Goal: Task Accomplishment & Management: Use online tool/utility

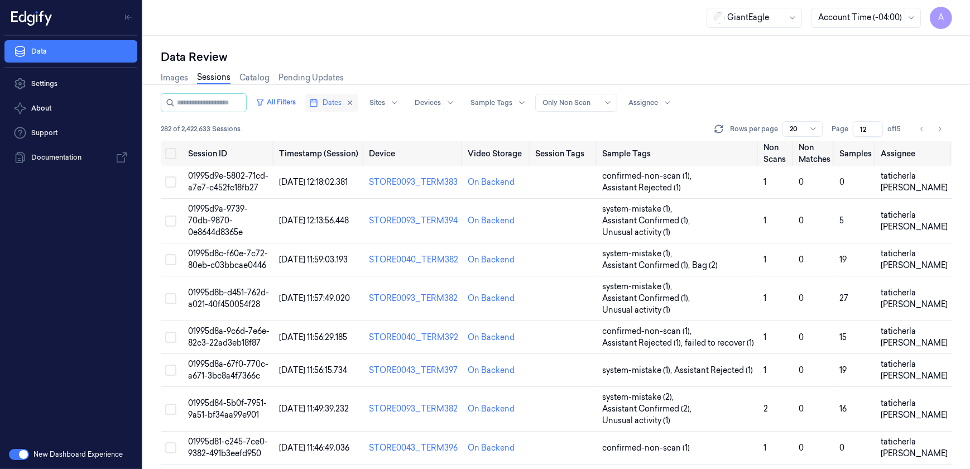
click at [337, 99] on span "Dates" at bounding box center [332, 103] width 19 height 10
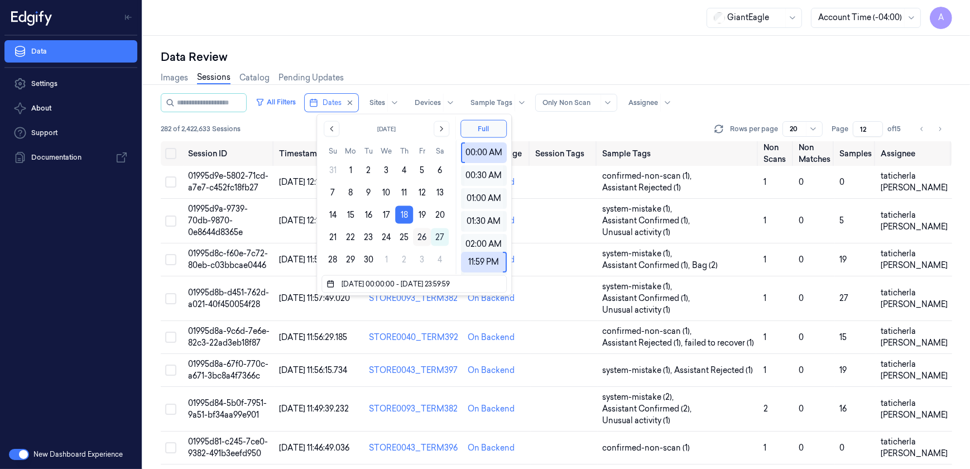
click at [419, 234] on button "26" at bounding box center [422, 237] width 18 height 18
type input "[DATE] 00:00:00 - [DATE] 23:59:59"
click at [402, 47] on div "Data Review Images Sessions Catalog Pending Updates All Filters Dates Sites Dev…" at bounding box center [556, 252] width 827 height 433
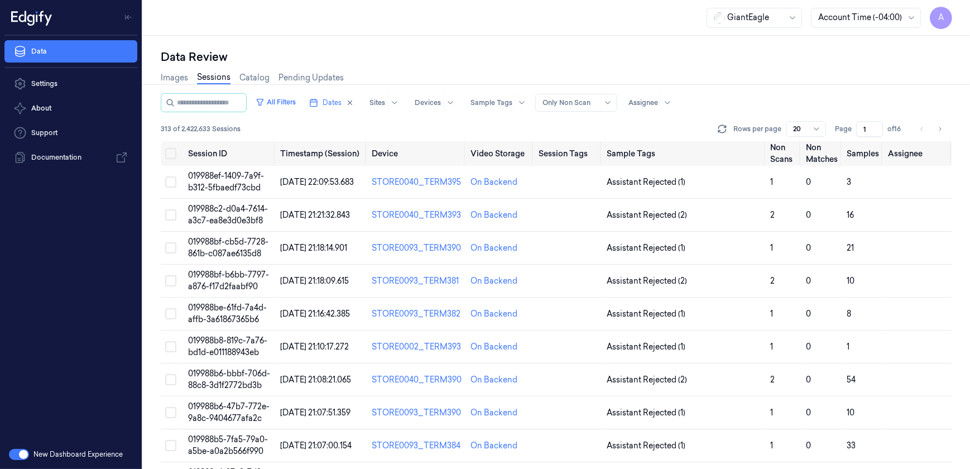
drag, startPoint x: 866, startPoint y: 127, endPoint x: 860, endPoint y: 130, distance: 7.5
click at [860, 130] on input "1" at bounding box center [869, 129] width 27 height 16
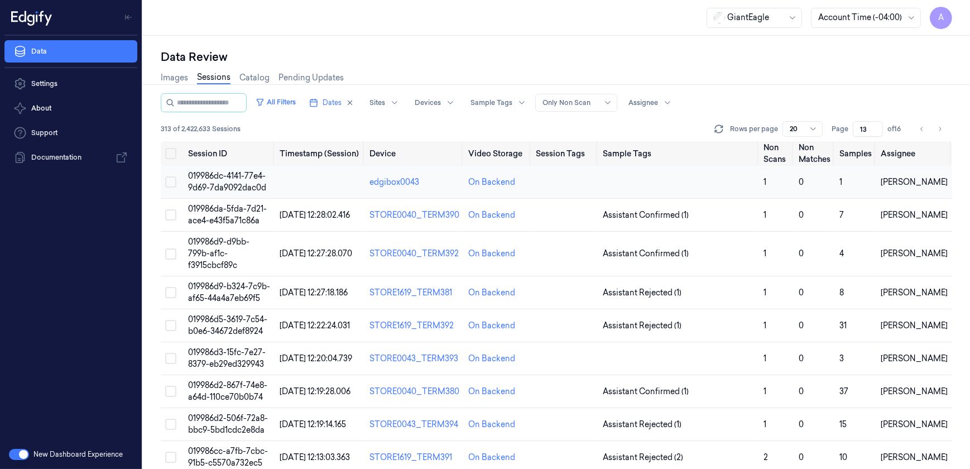
type input "13"
click at [230, 186] on span "019986dc-4141-77e4-9d69-7da9092dac0d" at bounding box center [227, 182] width 78 height 22
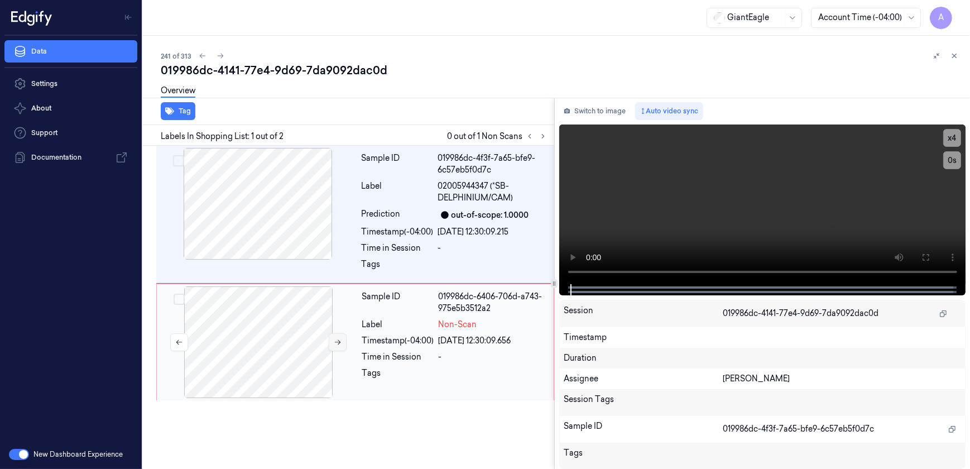
click at [335, 344] on icon at bounding box center [338, 342] width 8 height 8
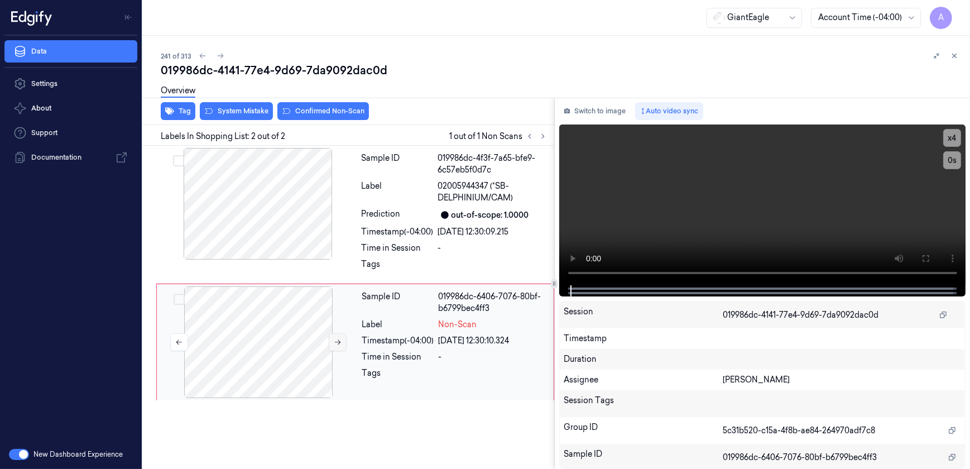
click at [338, 344] on icon at bounding box center [338, 342] width 8 height 8
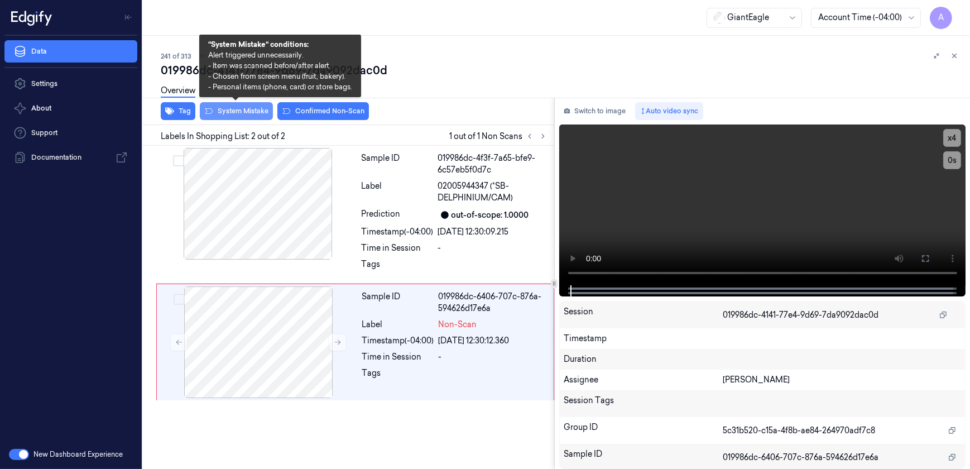
click at [231, 113] on button "System Mistake" at bounding box center [236, 111] width 73 height 18
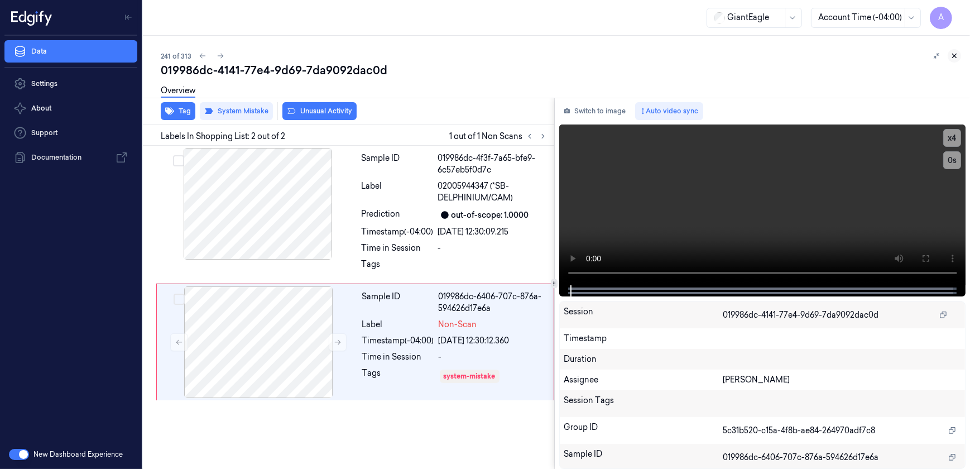
click at [960, 58] on button at bounding box center [954, 55] width 13 height 13
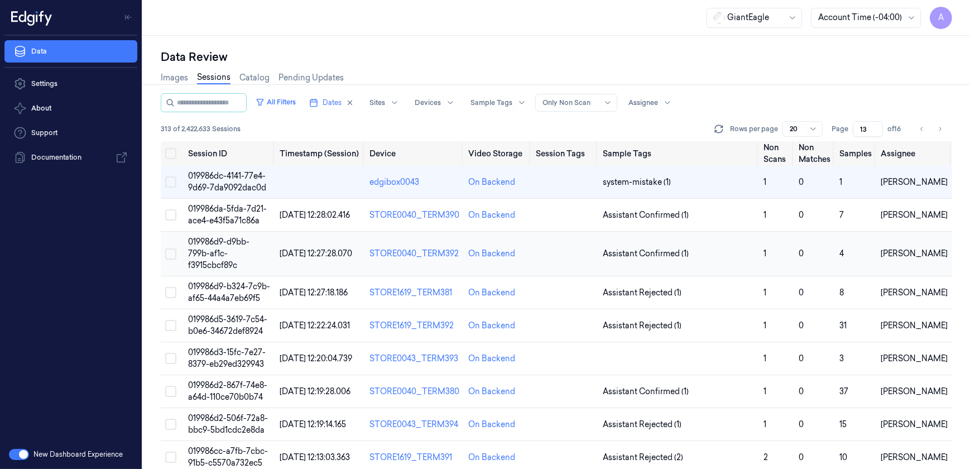
drag, startPoint x: 475, startPoint y: 11, endPoint x: 363, endPoint y: 267, distance: 279.5
click at [363, 267] on td "[DATE] 12:27:28.070" at bounding box center [320, 254] width 90 height 45
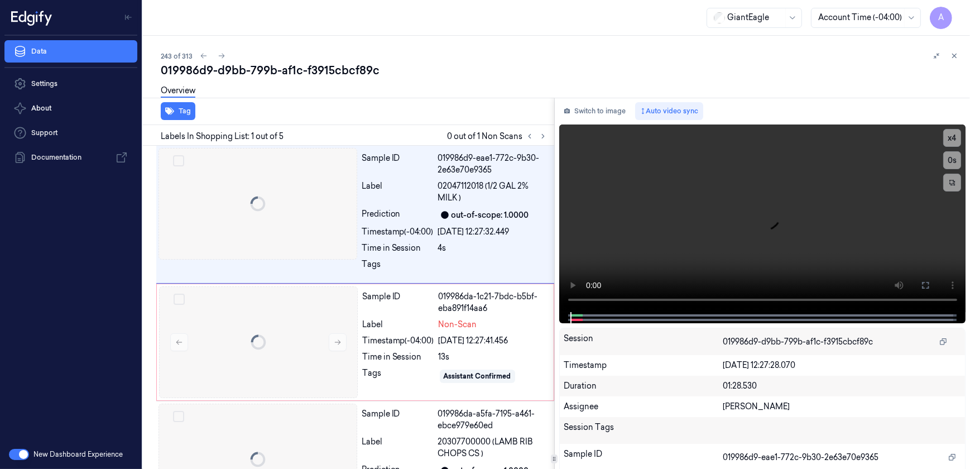
scroll to position [0, 17]
click at [143, 186] on div at bounding box center [143, 252] width 0 height 433
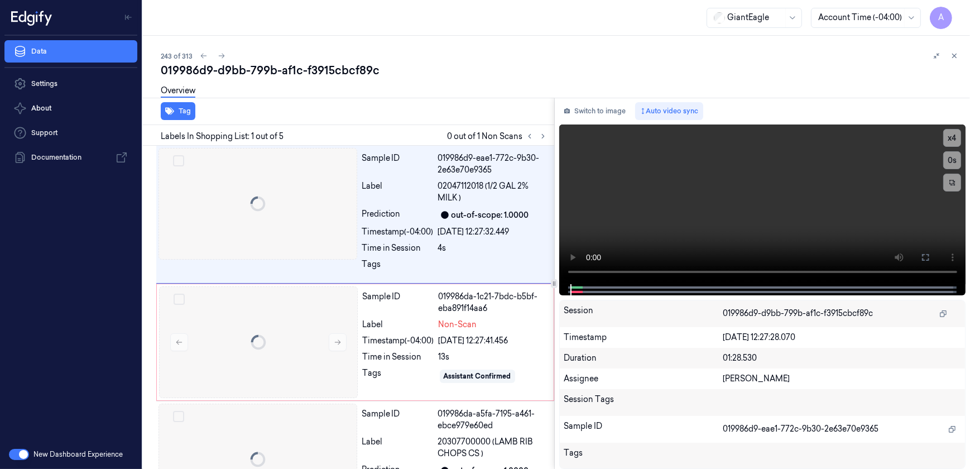
scroll to position [0, 0]
click at [954, 56] on icon at bounding box center [955, 56] width 4 height 4
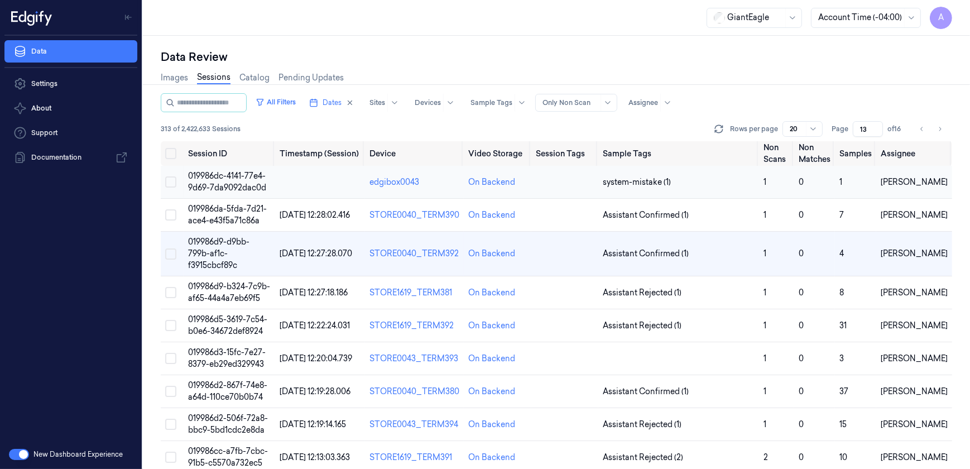
click at [231, 174] on span "019986dc-4141-77e4-9d69-7da9092dac0d" at bounding box center [227, 182] width 78 height 22
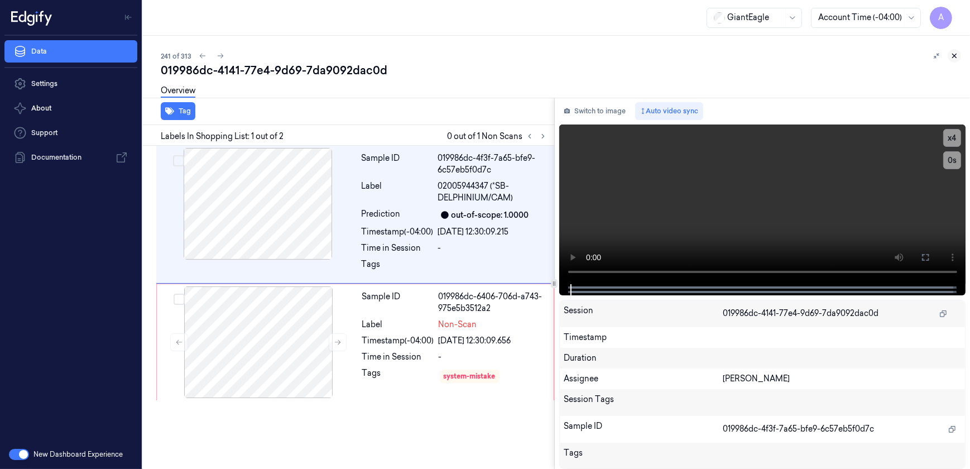
click at [956, 53] on icon at bounding box center [955, 56] width 8 height 8
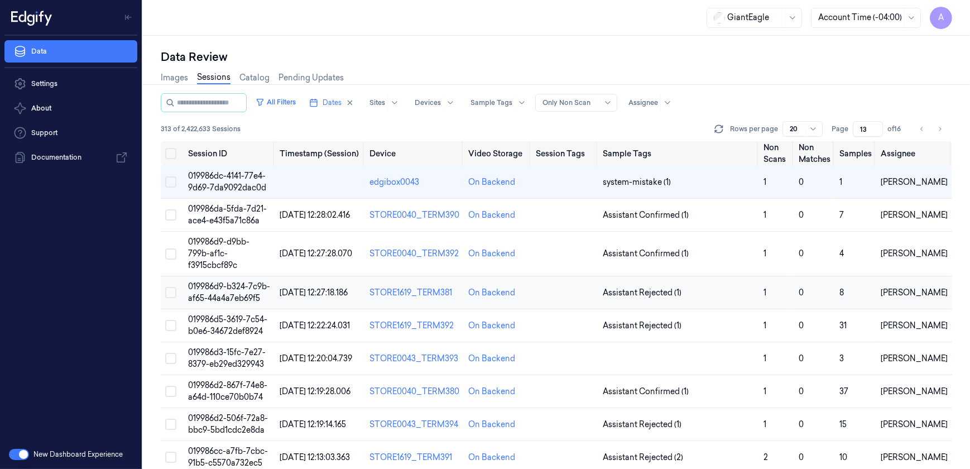
click at [224, 290] on span "019986d9-b324-7c9b-af65-44a4a7eb69f5" at bounding box center [229, 292] width 82 height 22
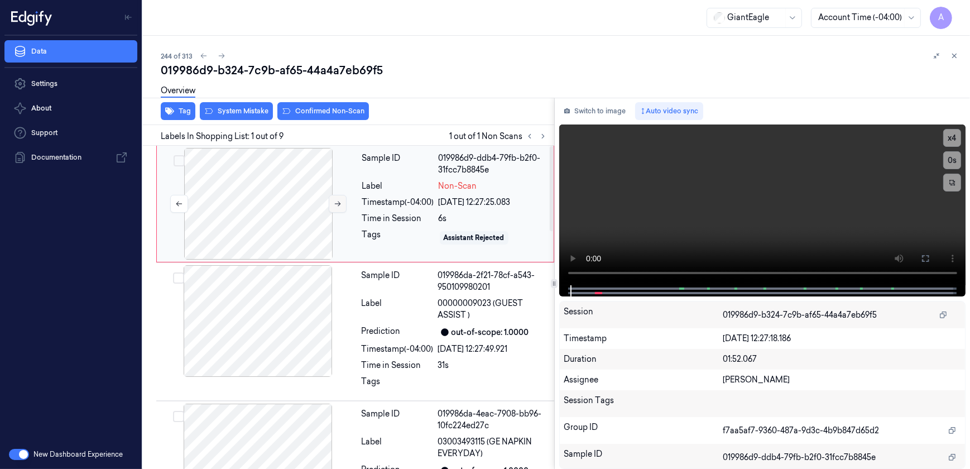
click at [336, 203] on icon at bounding box center [338, 204] width 6 height 5
click at [337, 202] on icon at bounding box center [338, 204] width 8 height 8
click at [739, 242] on video at bounding box center [762, 204] width 407 height 161
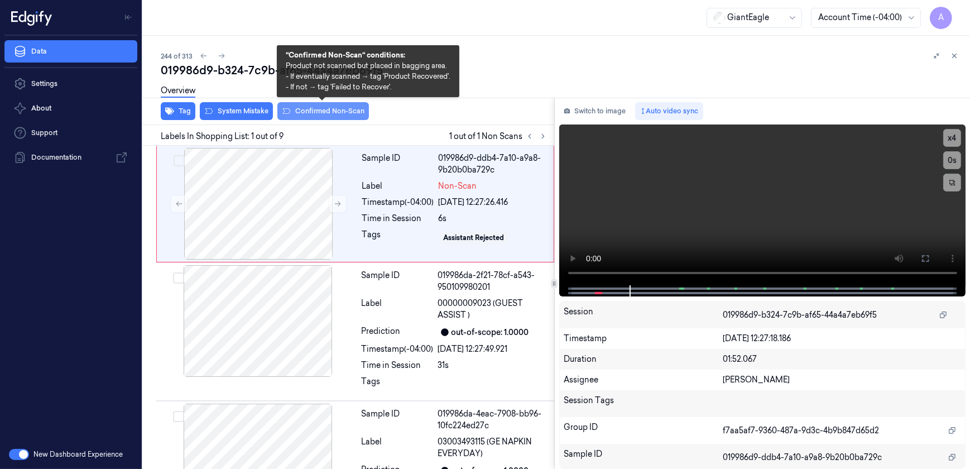
click at [314, 117] on button "Confirmed Non-Scan" at bounding box center [323, 111] width 92 height 18
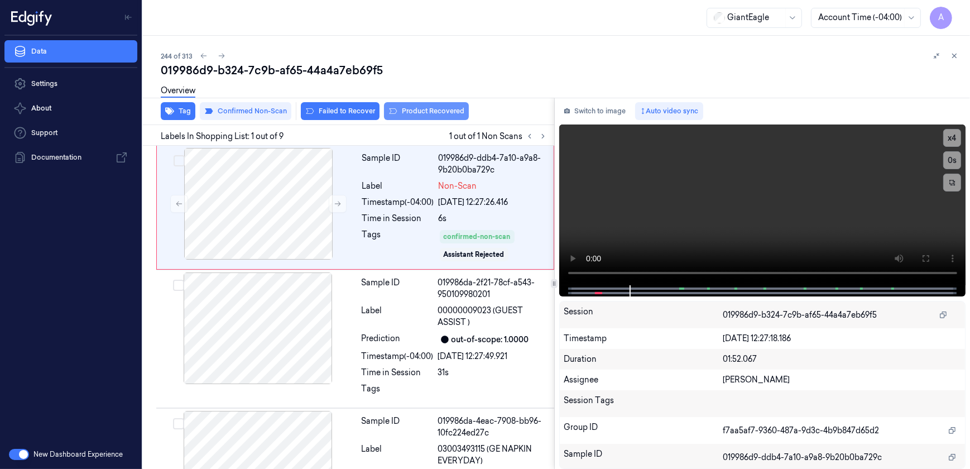
click at [408, 117] on button "Product Recovered" at bounding box center [426, 111] width 85 height 18
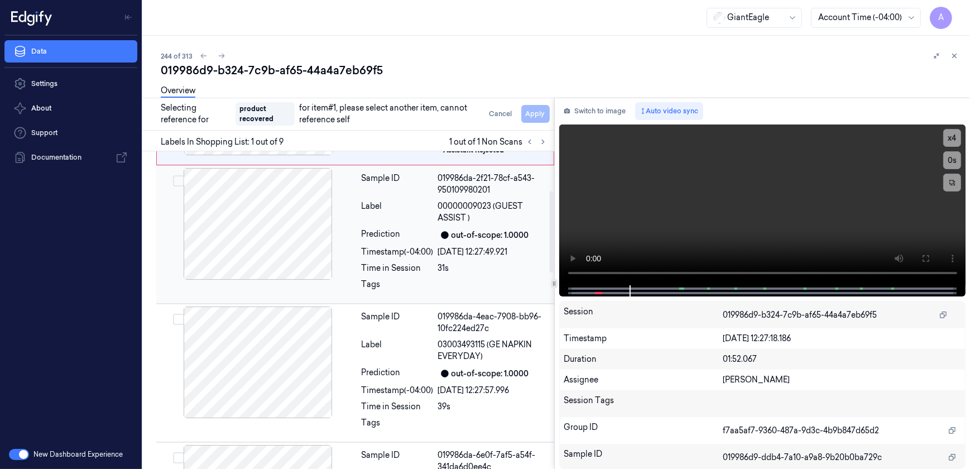
scroll to position [152, 0]
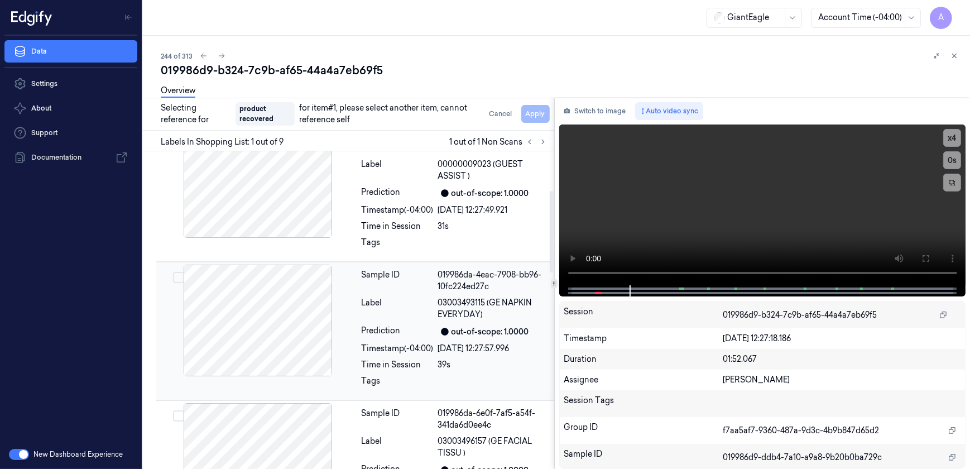
click at [439, 357] on div "Sample ID 019986da-4eac-7908-bb96-10fc224ed27c Label 03003493115 (GE NAPKIN EVE…" at bounding box center [454, 331] width 195 height 133
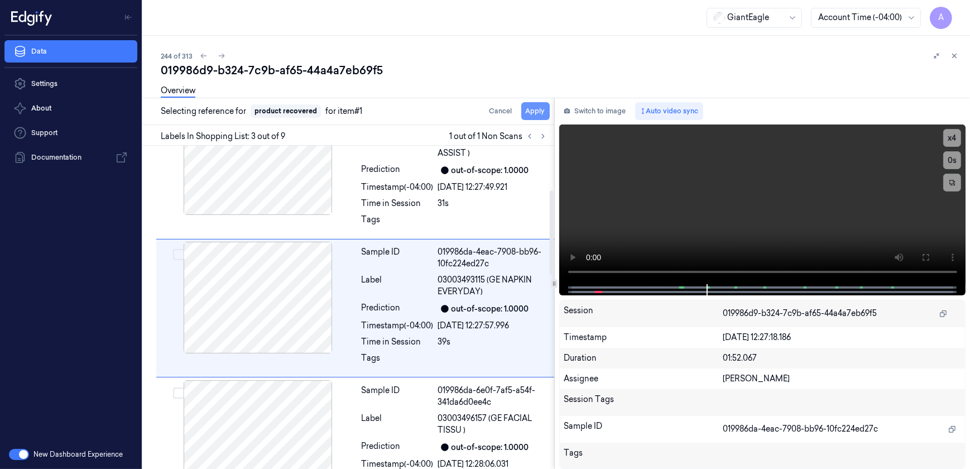
click at [528, 112] on button "Apply" at bounding box center [535, 111] width 28 height 18
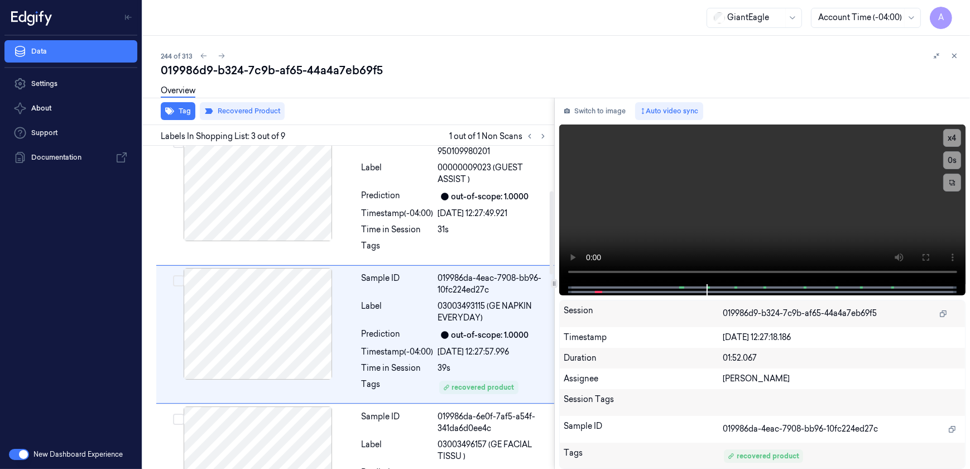
scroll to position [183, 0]
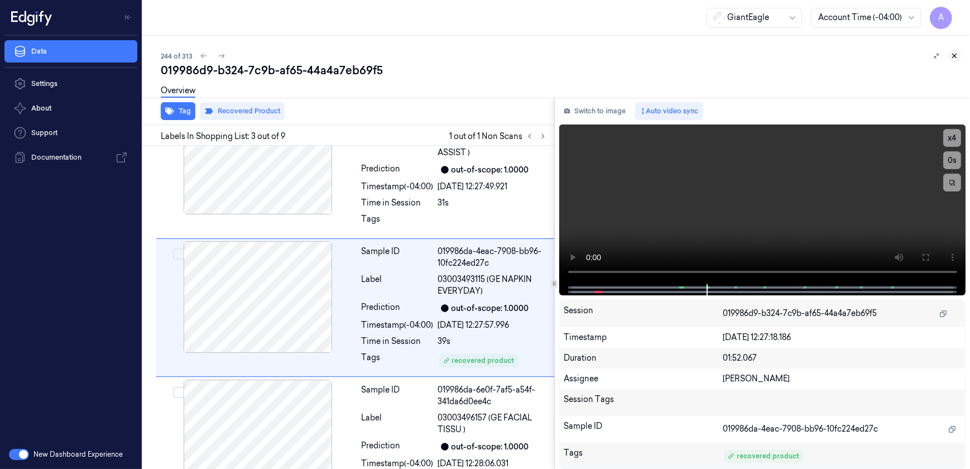
click at [956, 54] on icon at bounding box center [955, 56] width 4 height 4
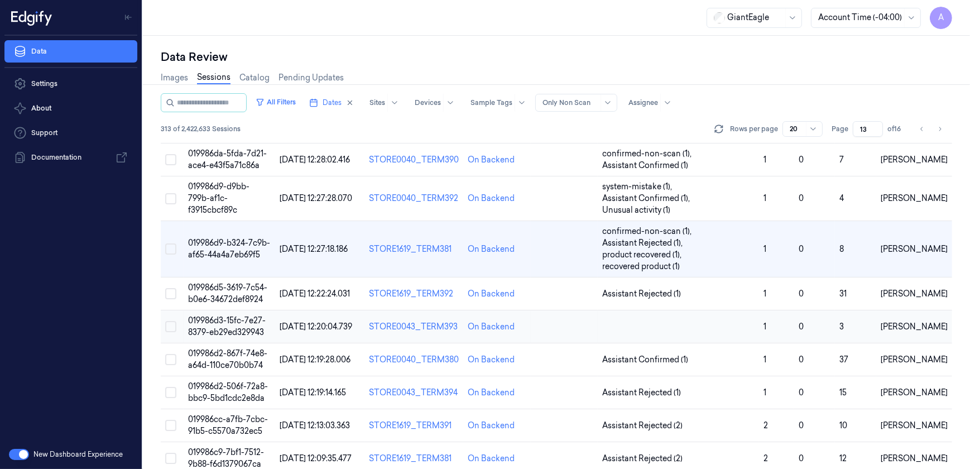
scroll to position [73, 0]
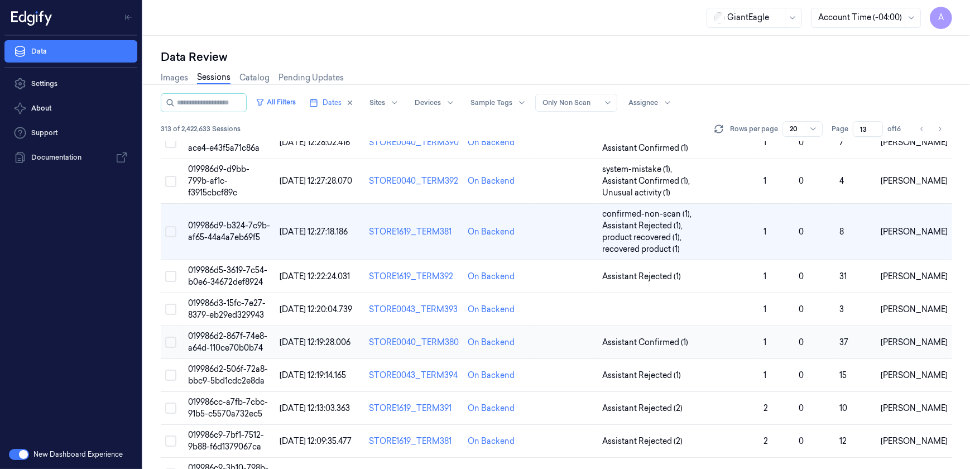
click at [226, 336] on span "019986d2-867f-74e8-a64d-110ce70b0b74" at bounding box center [227, 342] width 79 height 22
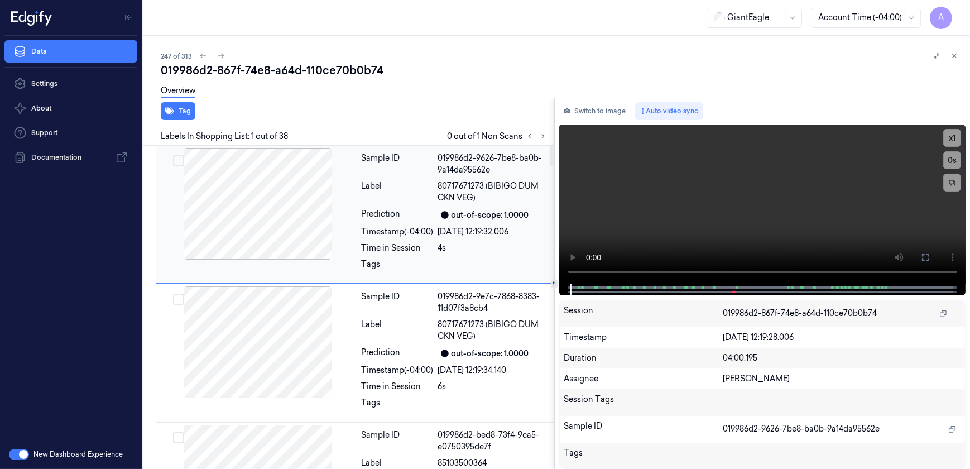
click at [423, 260] on div "Tags" at bounding box center [398, 267] width 72 height 18
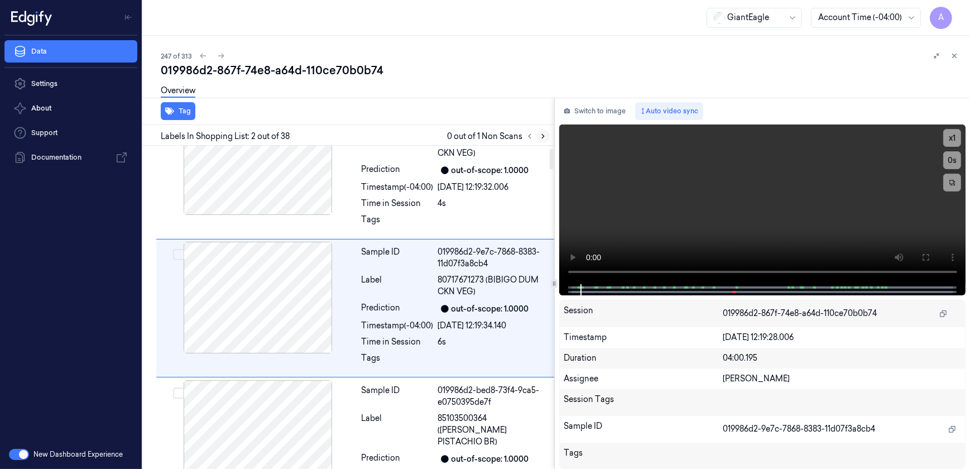
click at [543, 135] on icon at bounding box center [543, 137] width 2 height 4
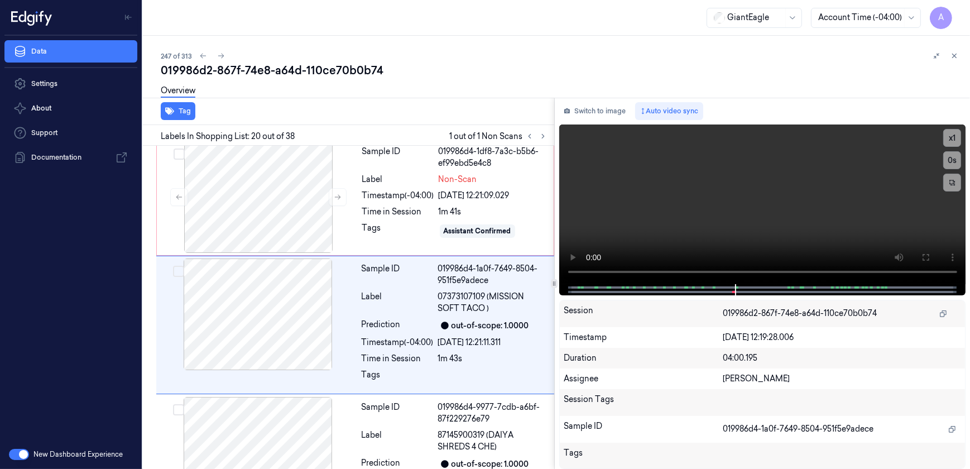
scroll to position [2514, 0]
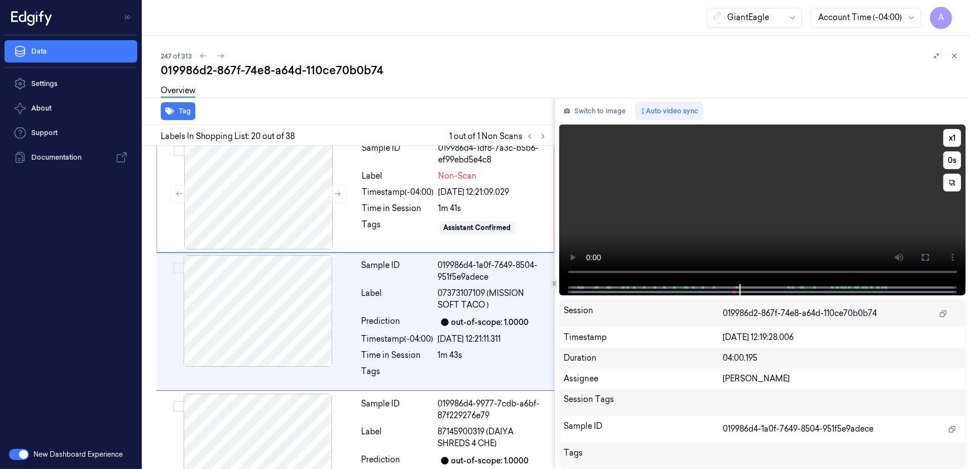
click at [679, 204] on video at bounding box center [762, 204] width 407 height 160
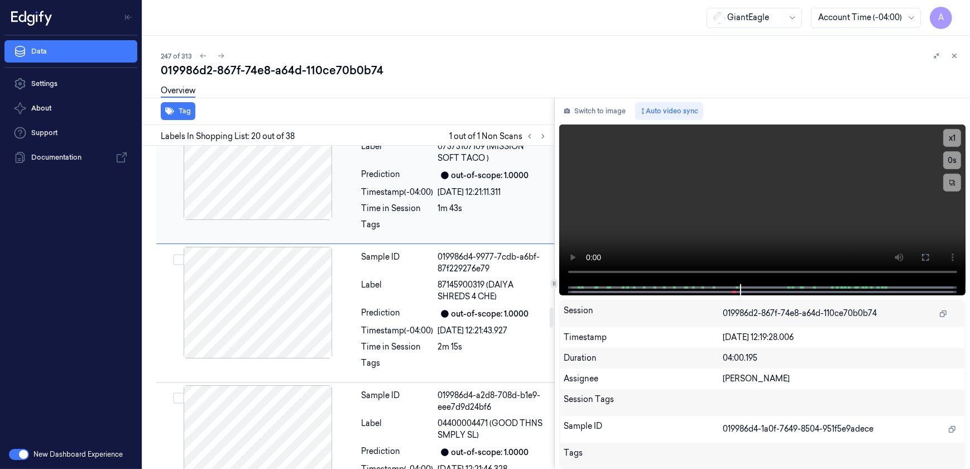
scroll to position [2666, 0]
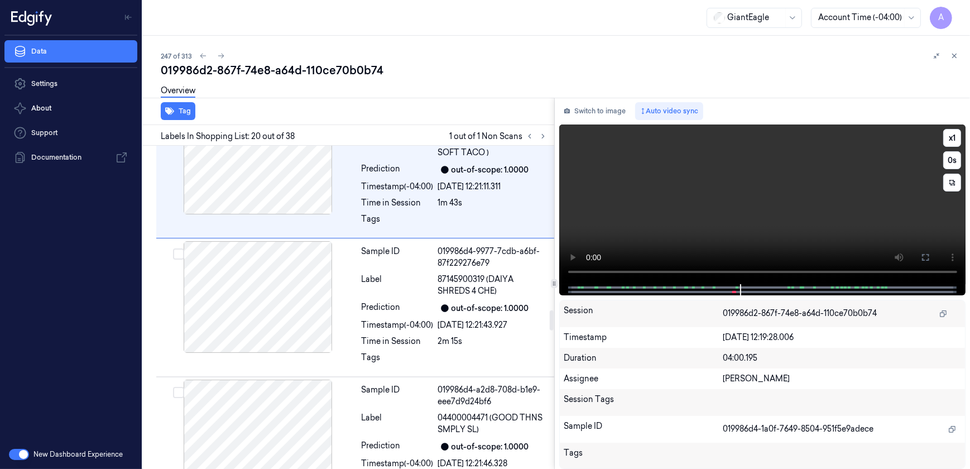
click at [834, 194] on video at bounding box center [762, 204] width 407 height 160
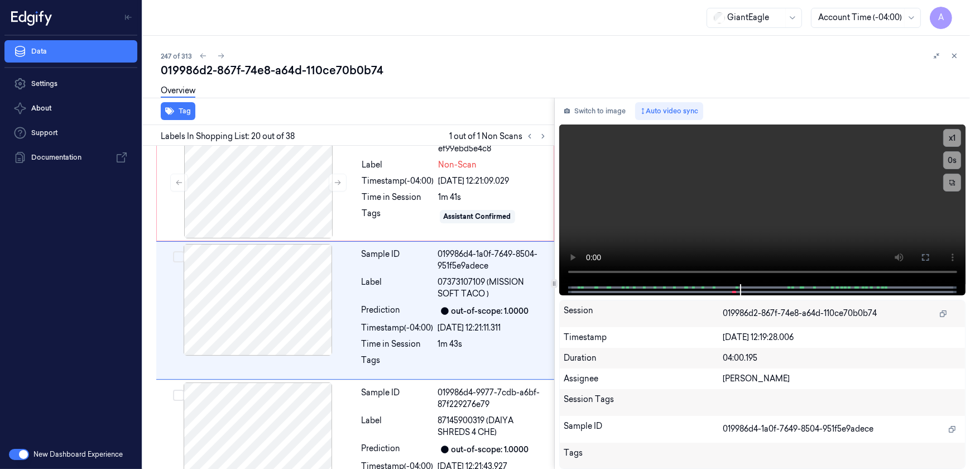
scroll to position [2514, 0]
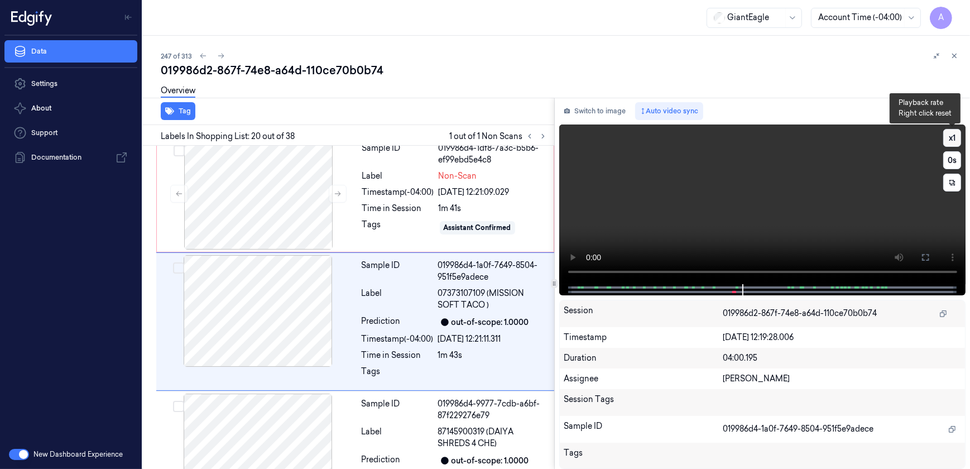
click at [946, 140] on button "x 1" at bounding box center [953, 138] width 18 height 18
click at [946, 140] on button "x 2" at bounding box center [953, 138] width 18 height 18
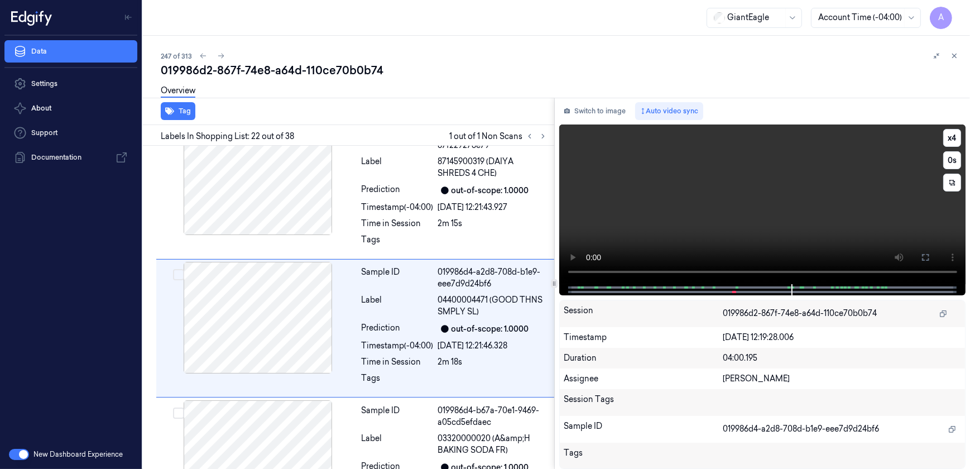
scroll to position [2791, 0]
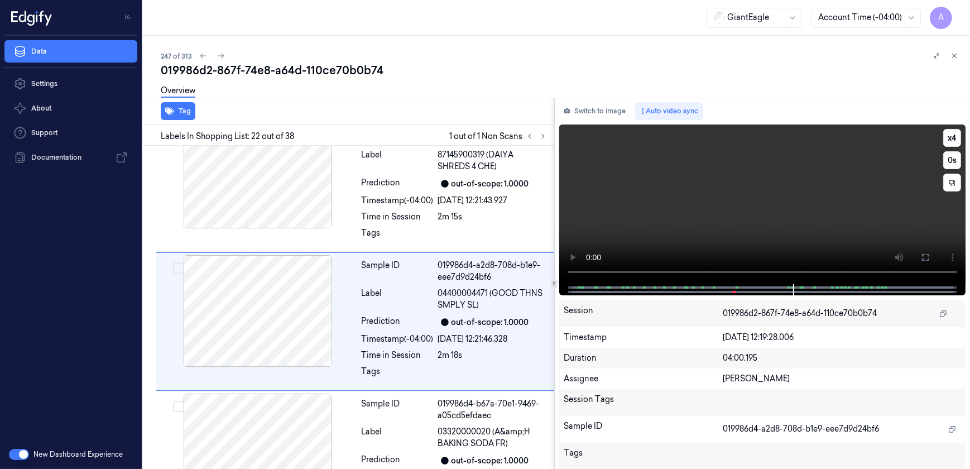
click at [614, 221] on video at bounding box center [762, 204] width 407 height 160
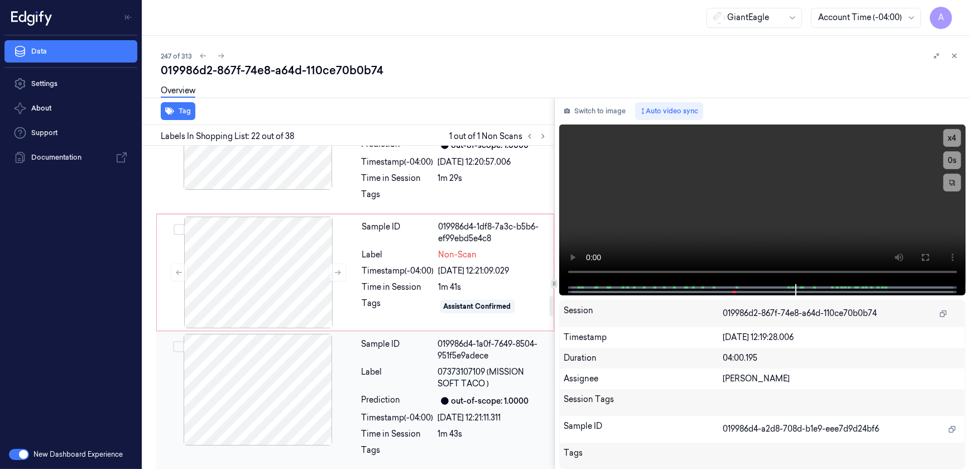
click at [394, 281] on div "Time in Session" at bounding box center [398, 287] width 72 height 12
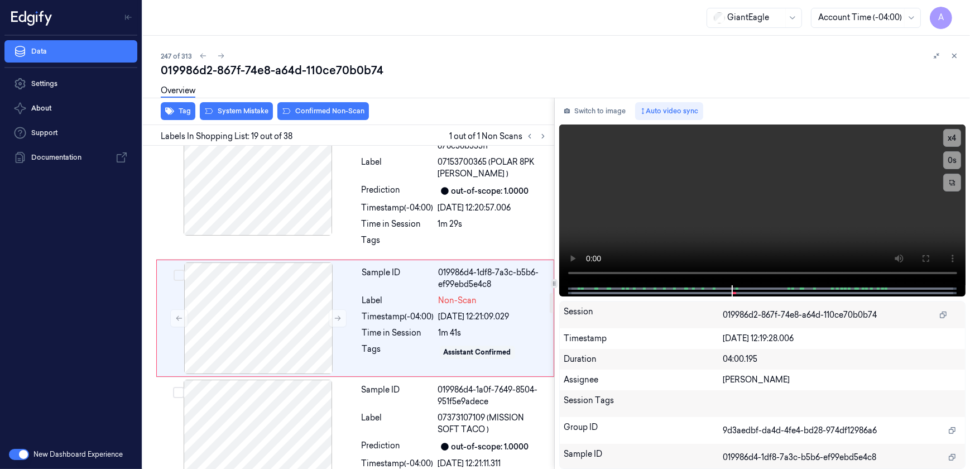
scroll to position [2386, 0]
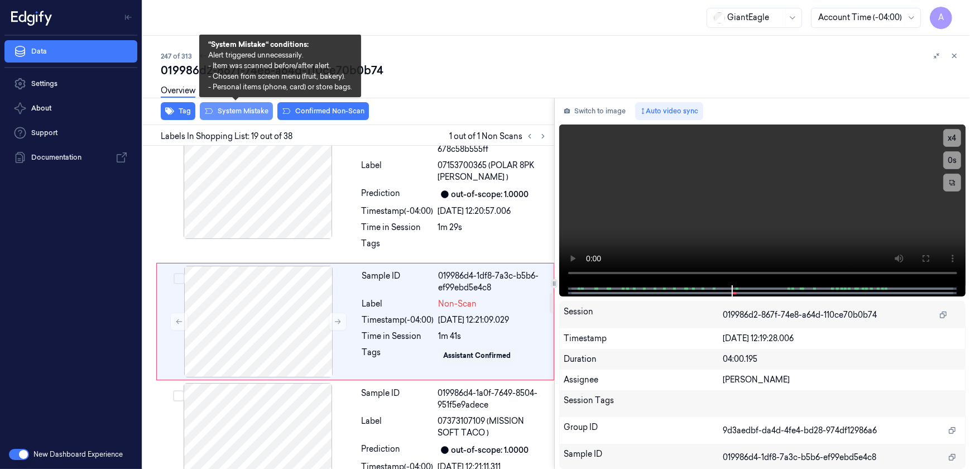
click at [221, 117] on button "System Mistake" at bounding box center [236, 111] width 73 height 18
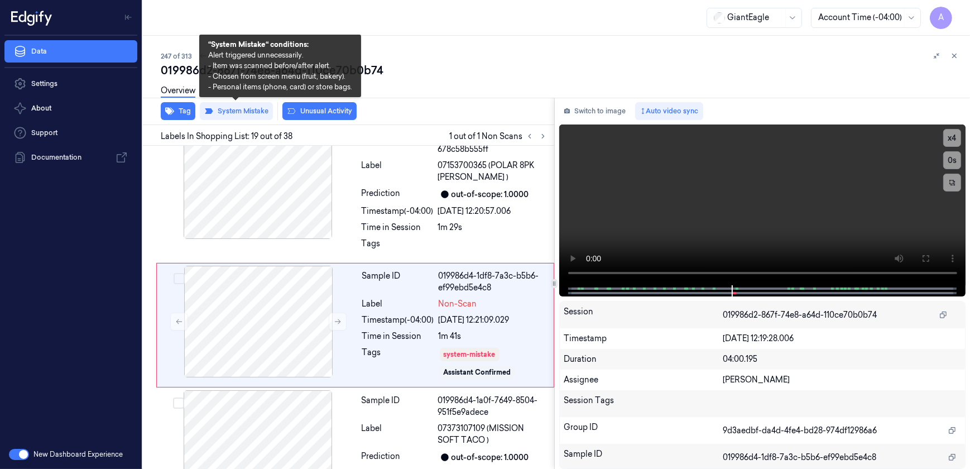
scroll to position [2389, 0]
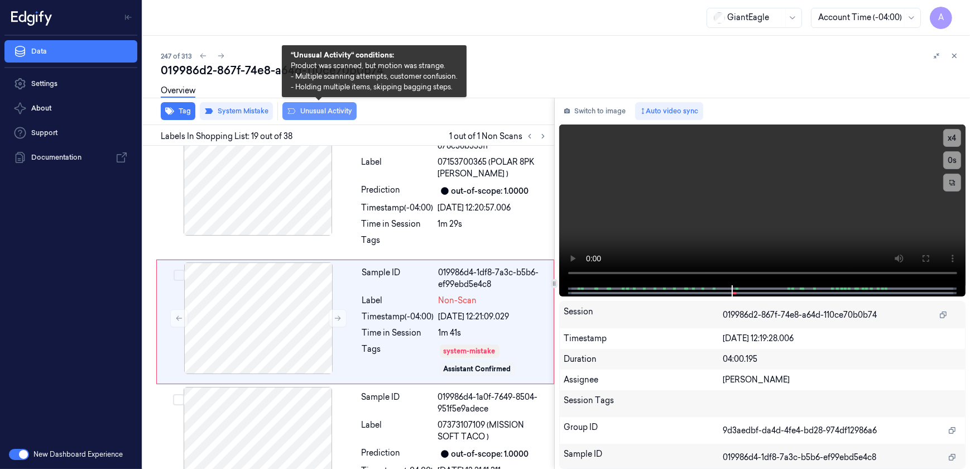
click at [314, 117] on button "Unusual Activity" at bounding box center [319, 111] width 74 height 18
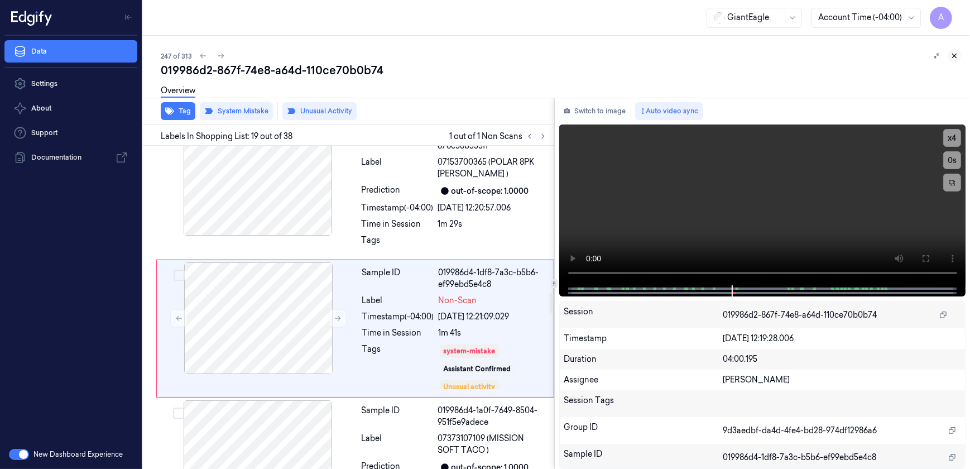
scroll to position [2396, 0]
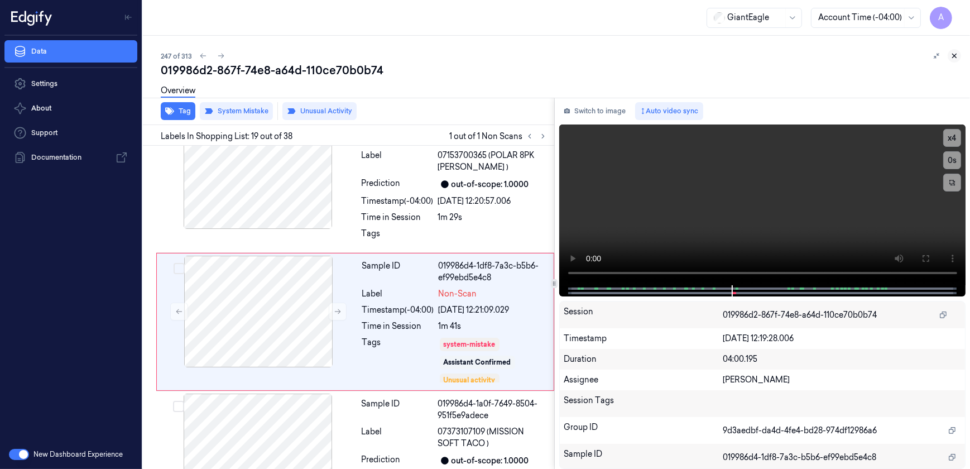
click at [952, 59] on icon at bounding box center [955, 56] width 8 height 8
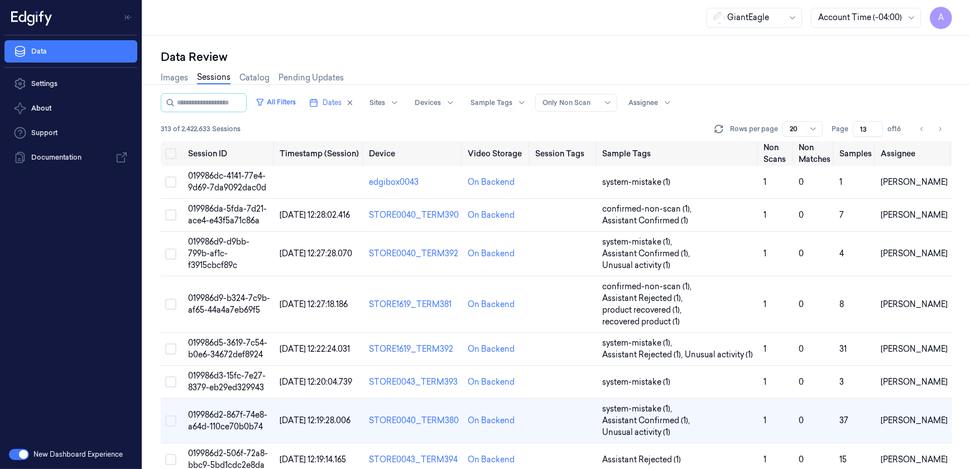
scroll to position [138, 0]
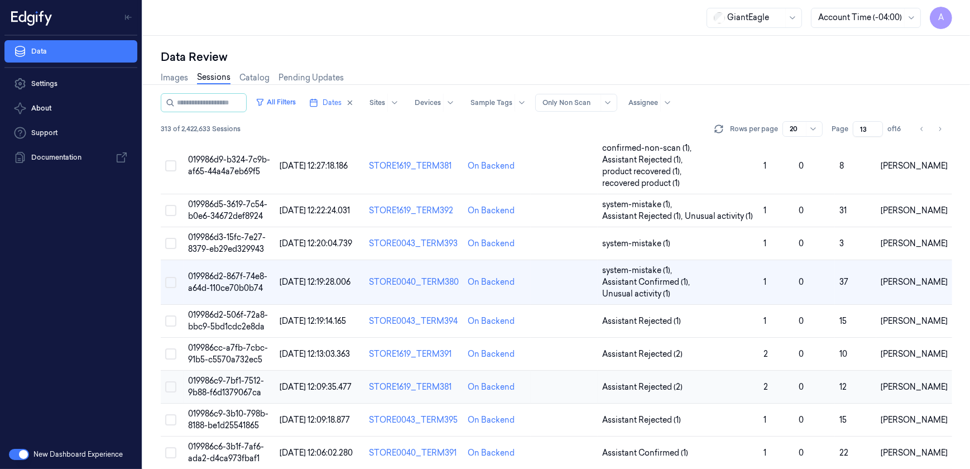
click at [227, 383] on span "019986c9-7bf1-7512-9b88-f6d1379067ca" at bounding box center [226, 387] width 76 height 22
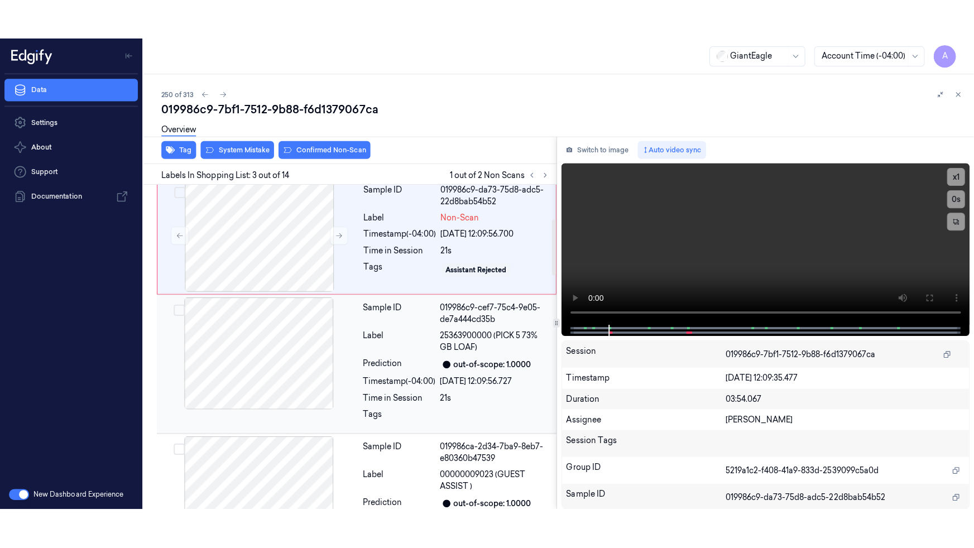
scroll to position [173, 0]
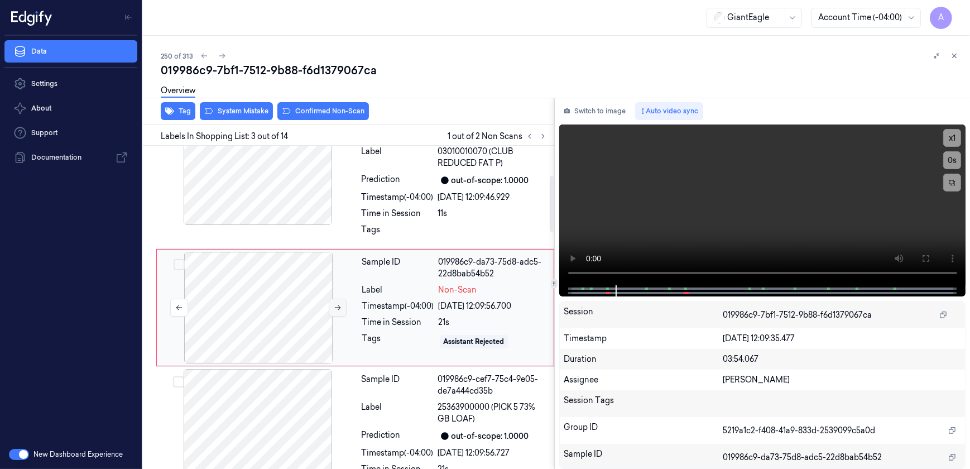
click at [334, 310] on icon at bounding box center [338, 308] width 8 height 8
click at [336, 308] on icon at bounding box center [338, 308] width 8 height 8
click at [333, 313] on button at bounding box center [338, 308] width 18 height 18
click at [927, 256] on icon at bounding box center [925, 258] width 9 height 9
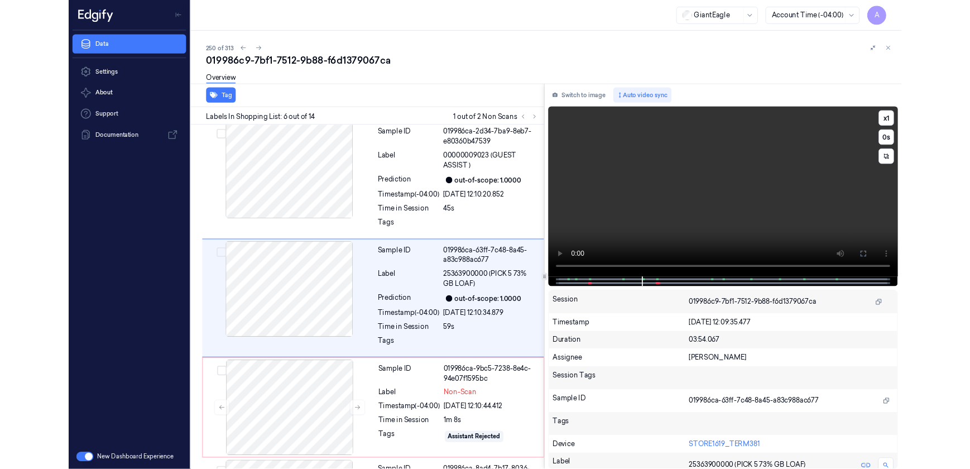
scroll to position [538, 0]
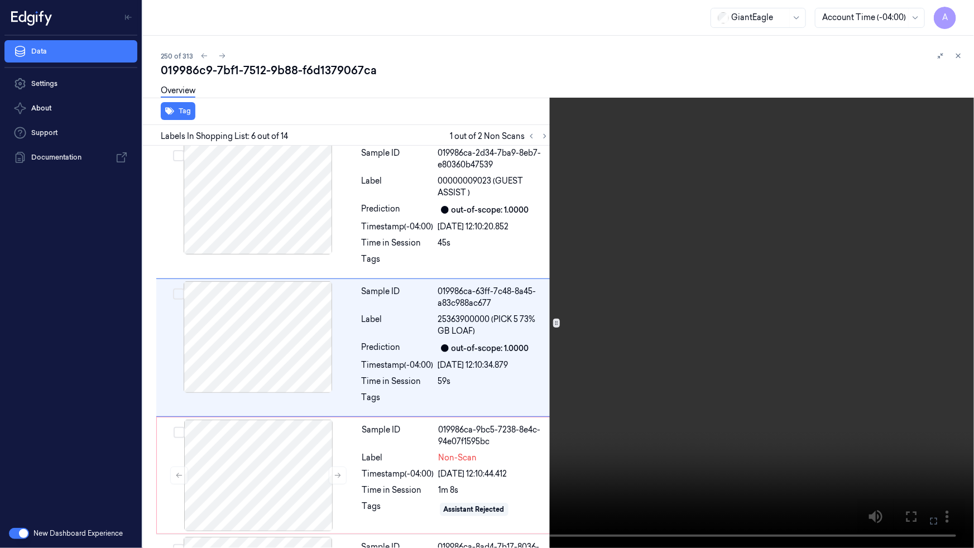
drag, startPoint x: 928, startPoint y: 519, endPoint x: 927, endPoint y: 466, distance: 52.5
click at [0, 0] on icon at bounding box center [0, 0] width 0 height 0
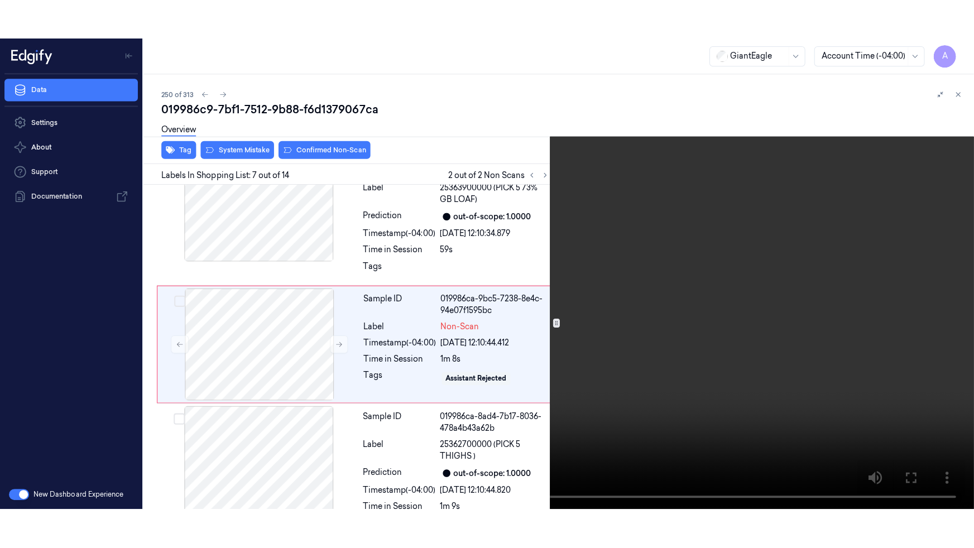
scroll to position [705, 0]
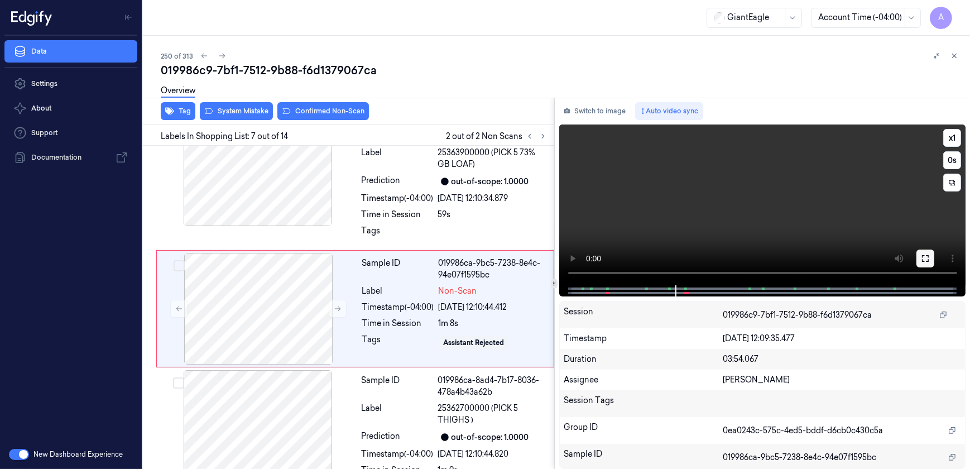
click at [917, 257] on button at bounding box center [926, 259] width 18 height 18
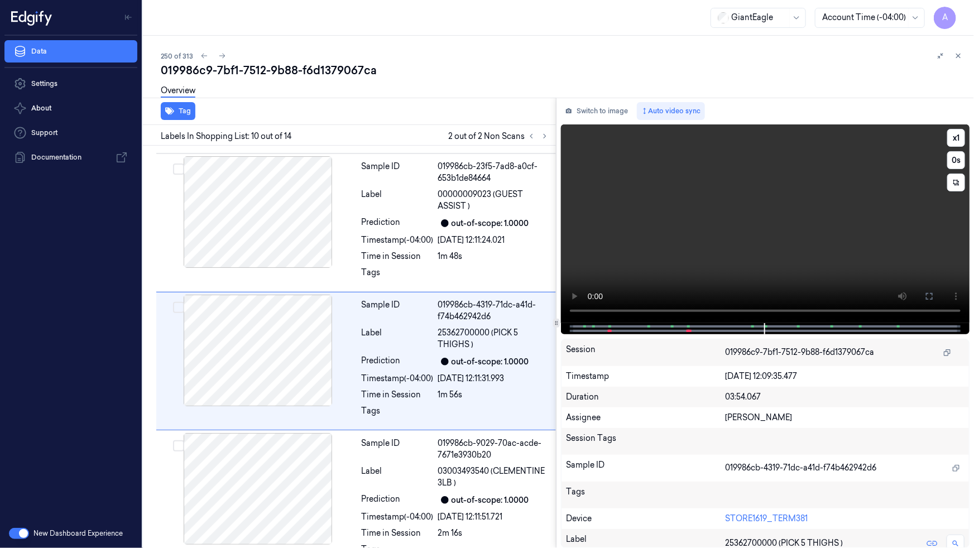
scroll to position [1070, 0]
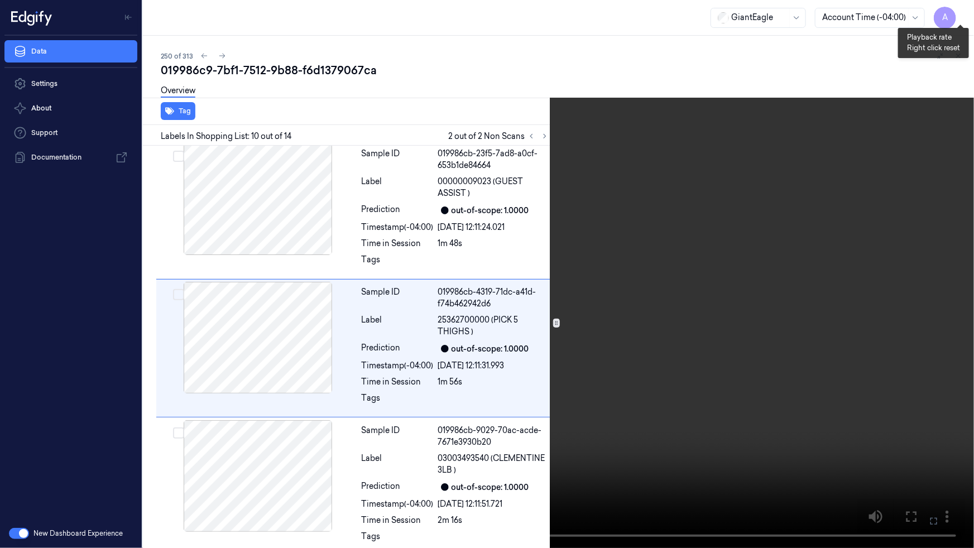
click at [960, 9] on button "x 1" at bounding box center [961, 13] width 18 height 18
click at [959, 16] on button "x 2" at bounding box center [961, 13] width 18 height 18
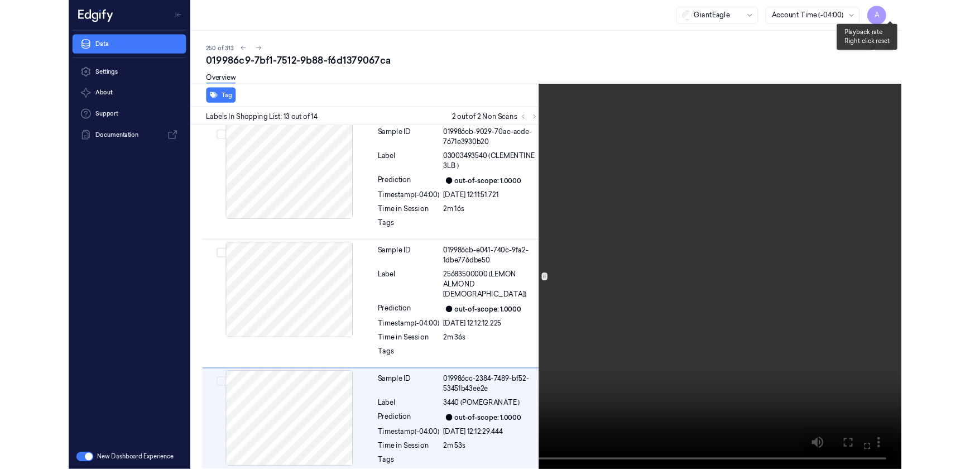
scroll to position [1472, 0]
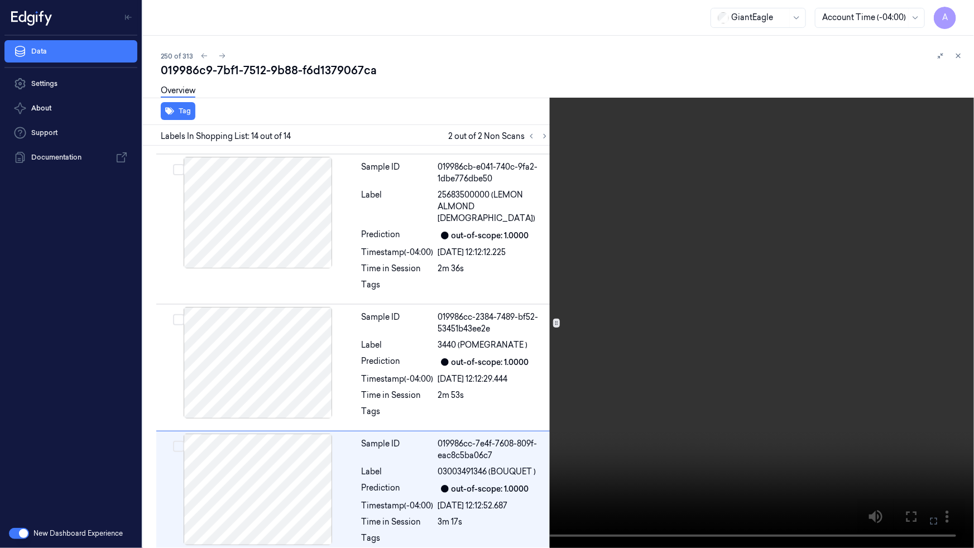
click at [0, 0] on icon at bounding box center [0, 0] width 0 height 0
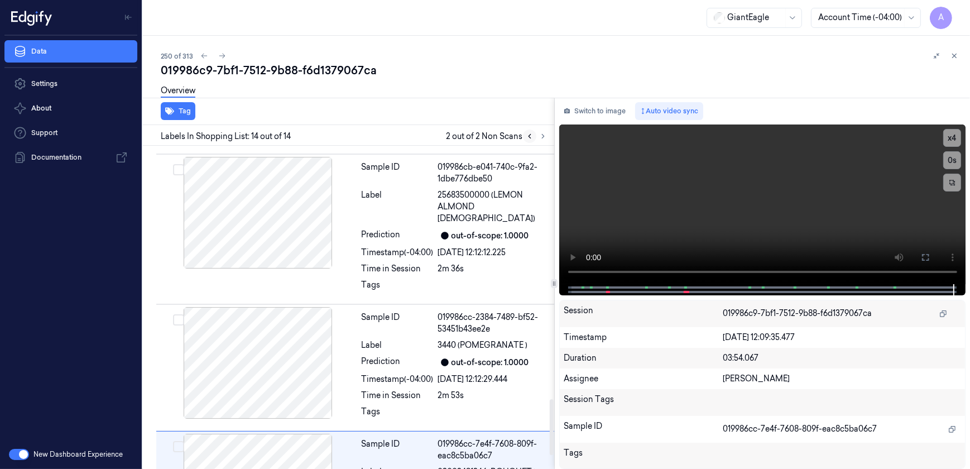
click at [529, 137] on icon at bounding box center [530, 136] width 8 height 8
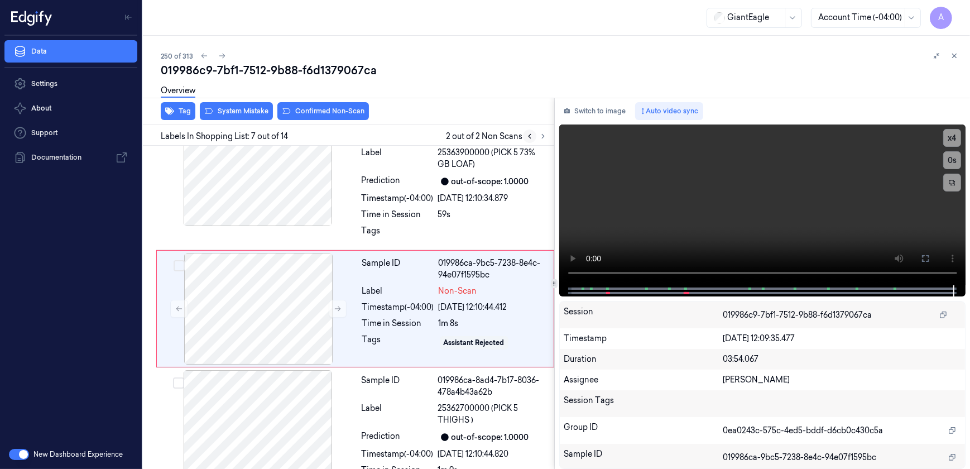
click at [529, 137] on icon at bounding box center [530, 136] width 8 height 8
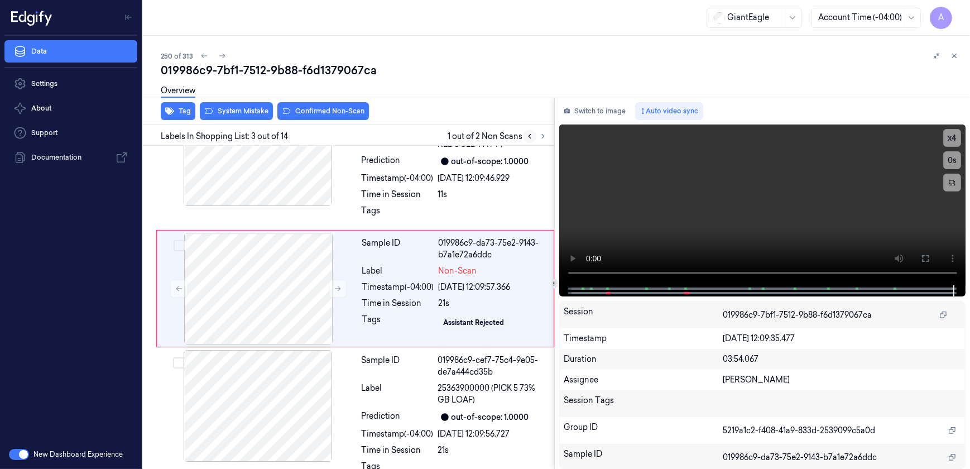
scroll to position [173, 0]
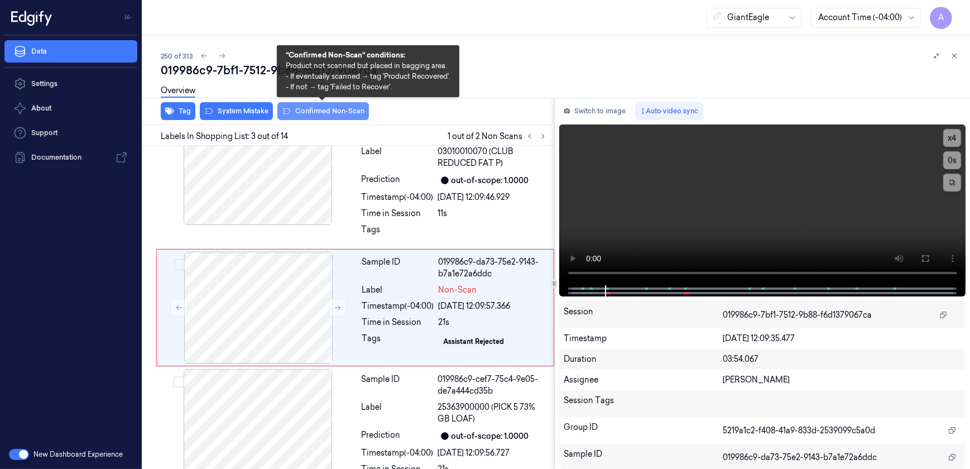
click at [319, 117] on button "Confirmed Non-Scan" at bounding box center [323, 111] width 92 height 18
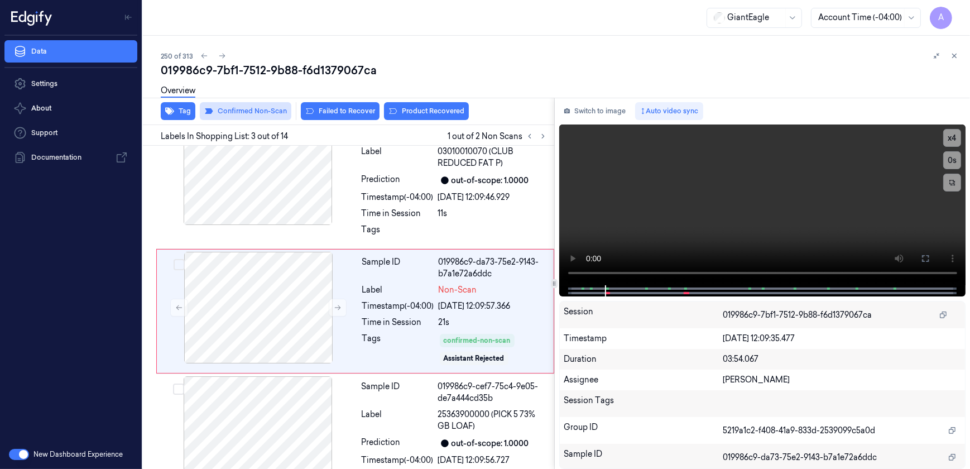
scroll to position [176, 0]
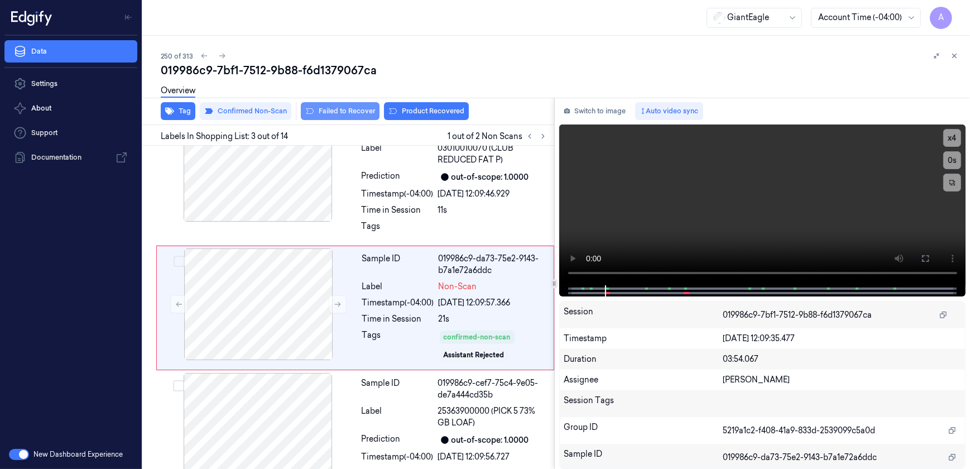
click at [336, 116] on button "Failed to Recover" at bounding box center [340, 111] width 79 height 18
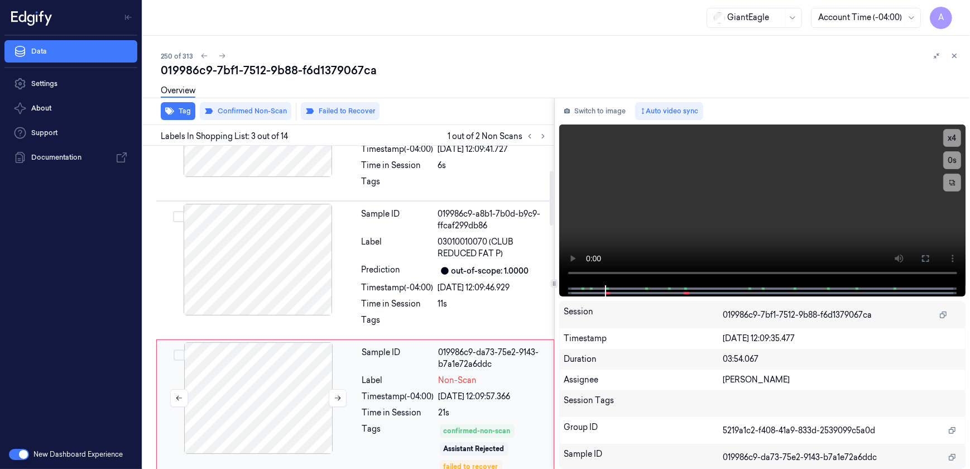
scroll to position [82, 0]
click at [546, 136] on icon at bounding box center [543, 136] width 8 height 8
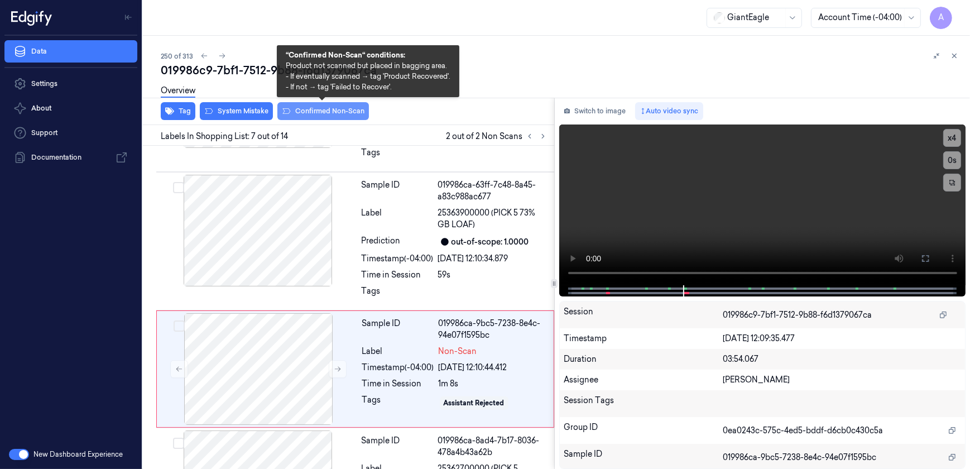
scroll to position [726, 0]
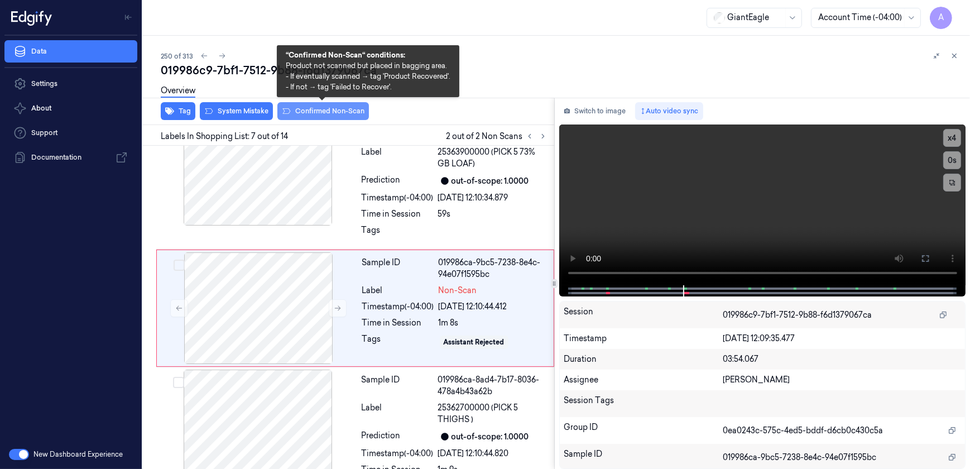
click at [313, 114] on button "Confirmed Non-Scan" at bounding box center [323, 111] width 92 height 18
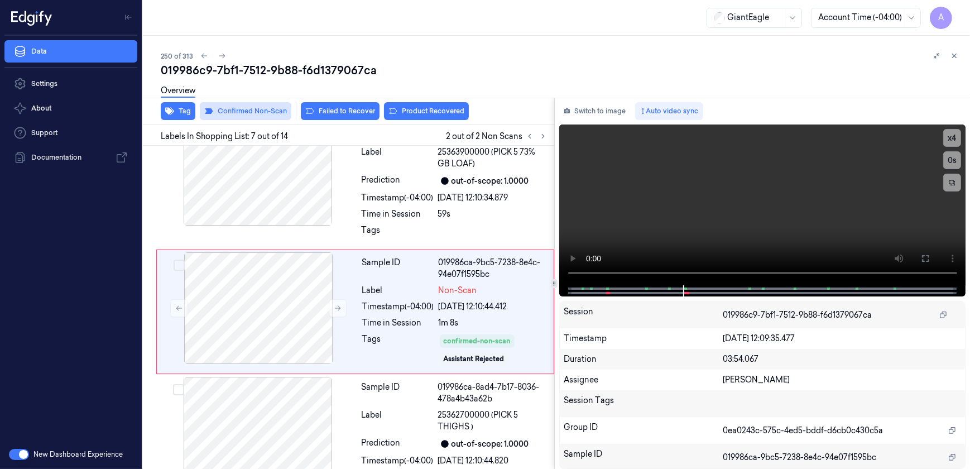
scroll to position [729, 0]
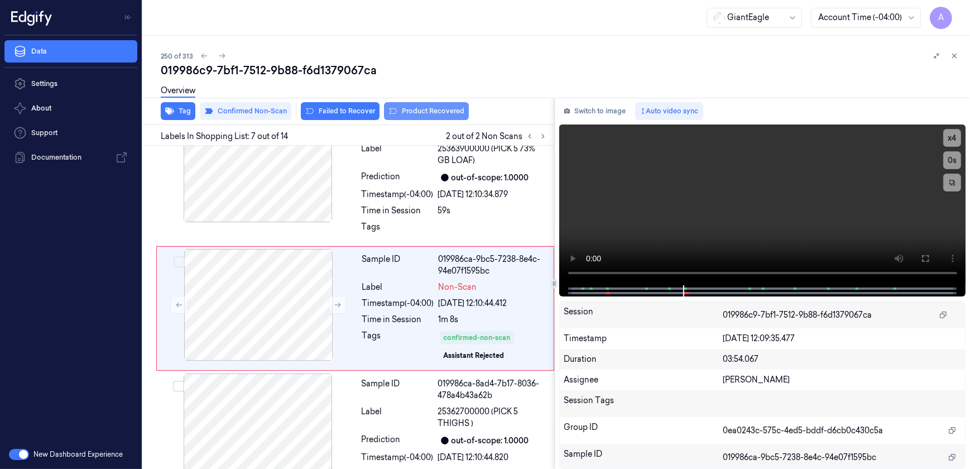
click at [405, 115] on button "Product Recovered" at bounding box center [426, 111] width 85 height 18
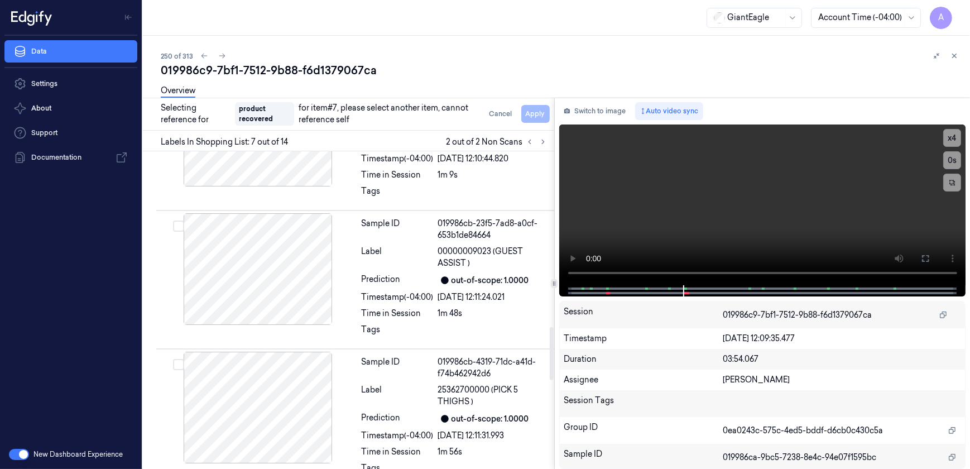
scroll to position [1084, 0]
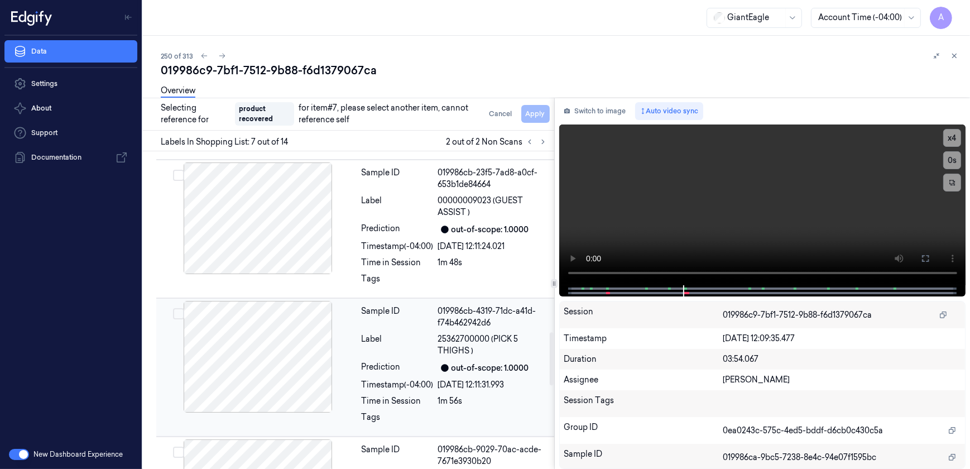
click at [402, 352] on div "Label" at bounding box center [398, 344] width 72 height 23
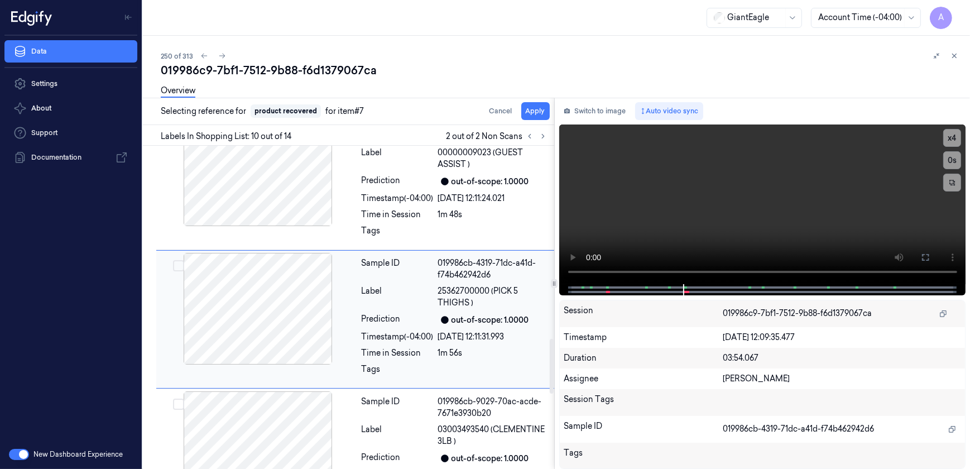
scroll to position [1137, 0]
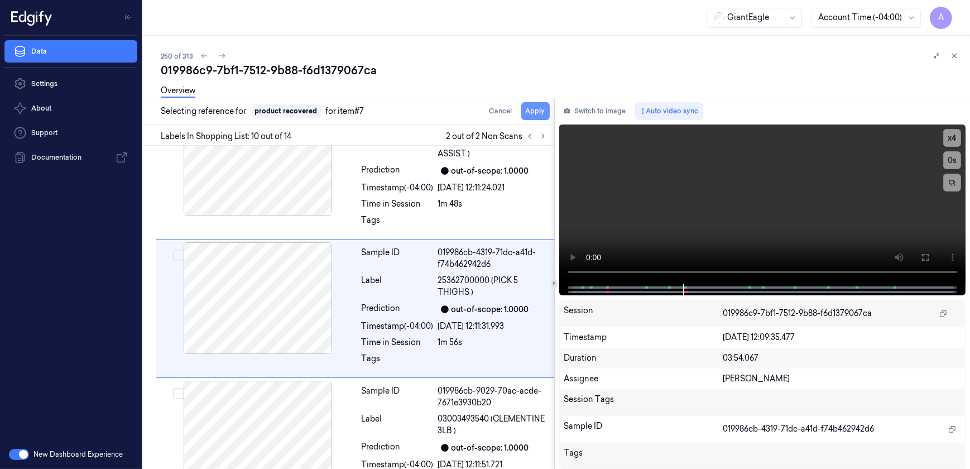
click at [535, 117] on button "Apply" at bounding box center [535, 111] width 28 height 18
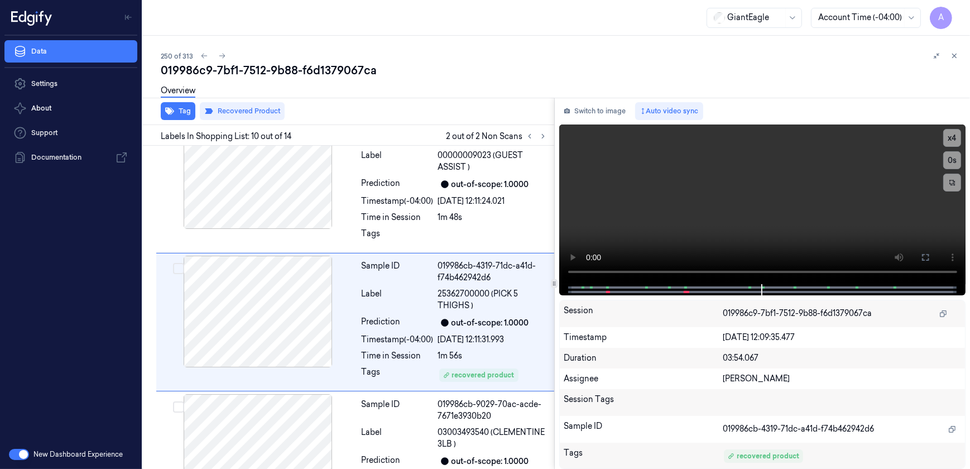
scroll to position [1151, 0]
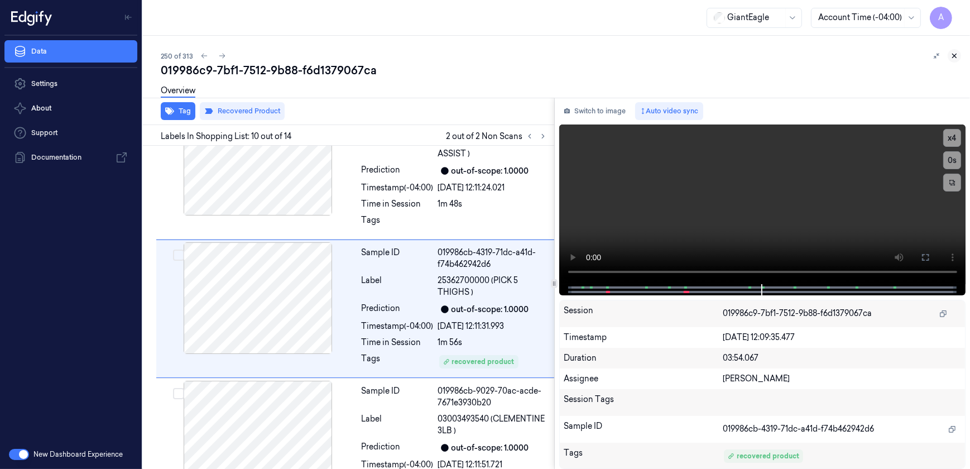
click at [949, 56] on button at bounding box center [954, 55] width 13 height 13
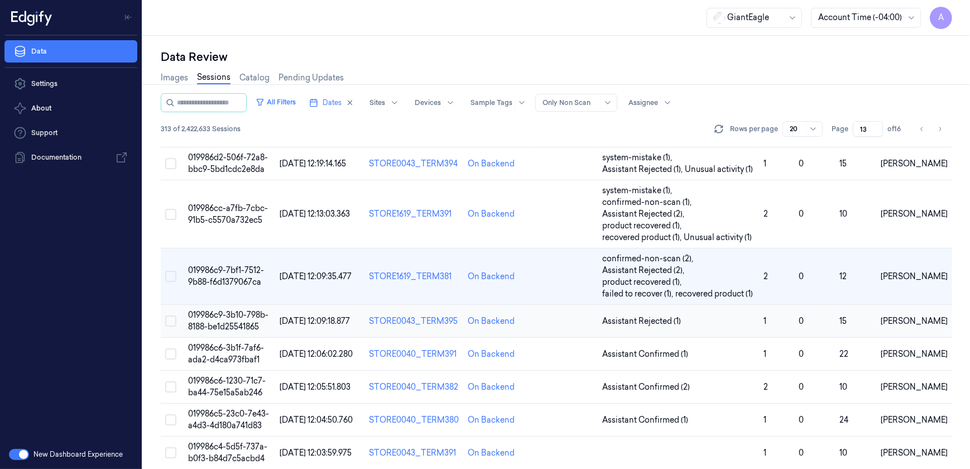
scroll to position [346, 0]
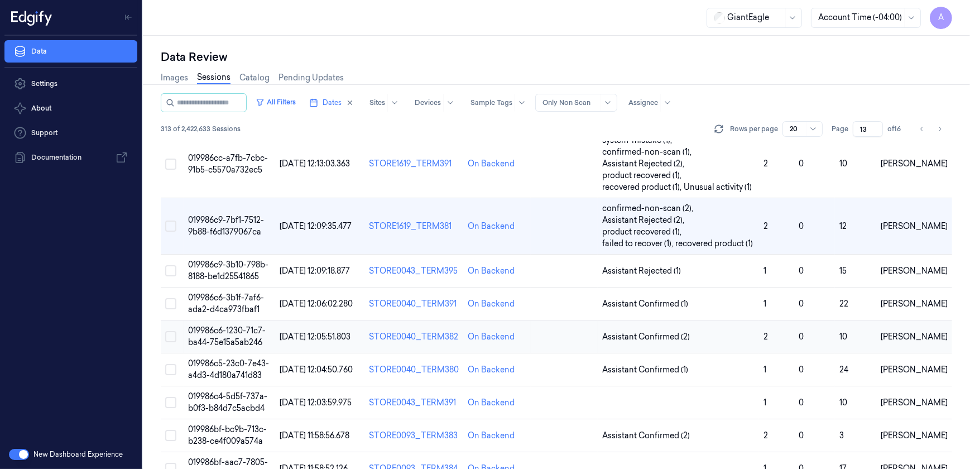
click at [218, 332] on span "019986c6-1230-71c7-ba44-75e15a5ab246" at bounding box center [227, 336] width 78 height 22
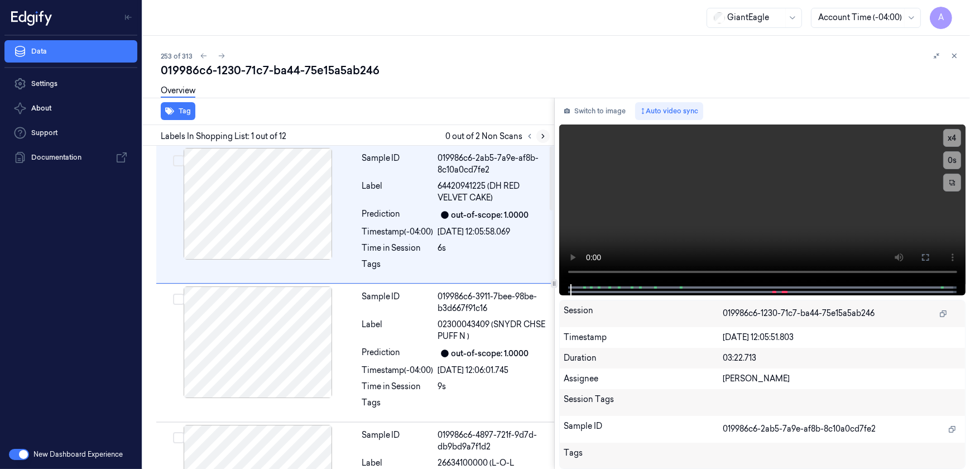
click at [540, 133] on icon at bounding box center [543, 136] width 8 height 8
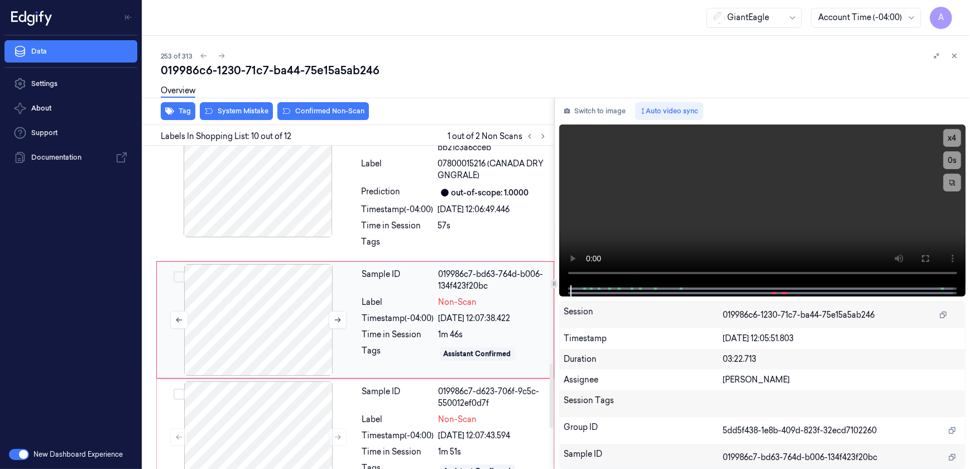
scroll to position [1141, 0]
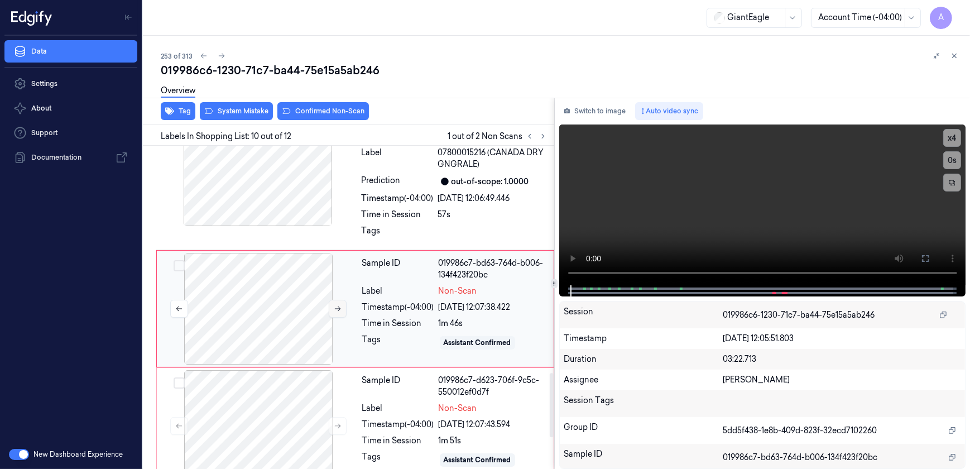
click at [341, 312] on button at bounding box center [338, 309] width 18 height 18
click at [332, 310] on button at bounding box center [338, 309] width 18 height 18
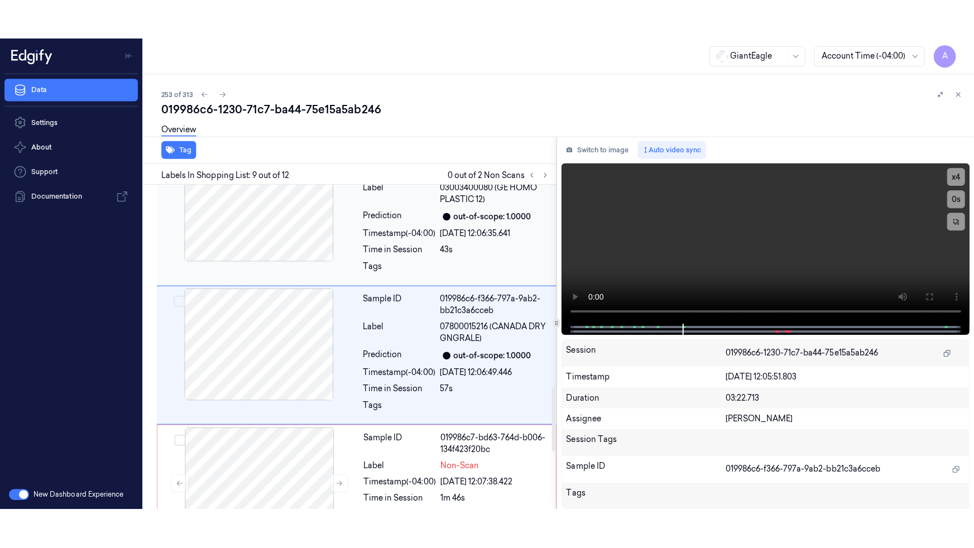
scroll to position [1013, 0]
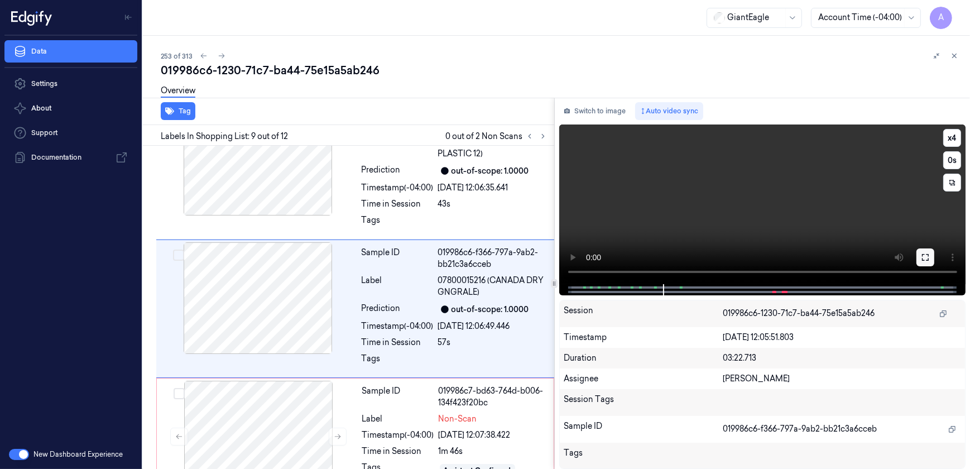
click at [923, 254] on icon at bounding box center [925, 257] width 7 height 7
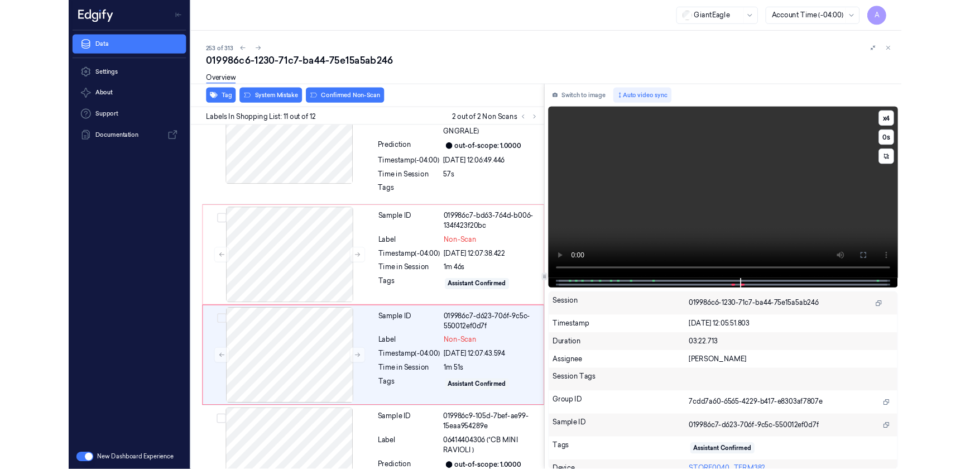
scroll to position [1218, 0]
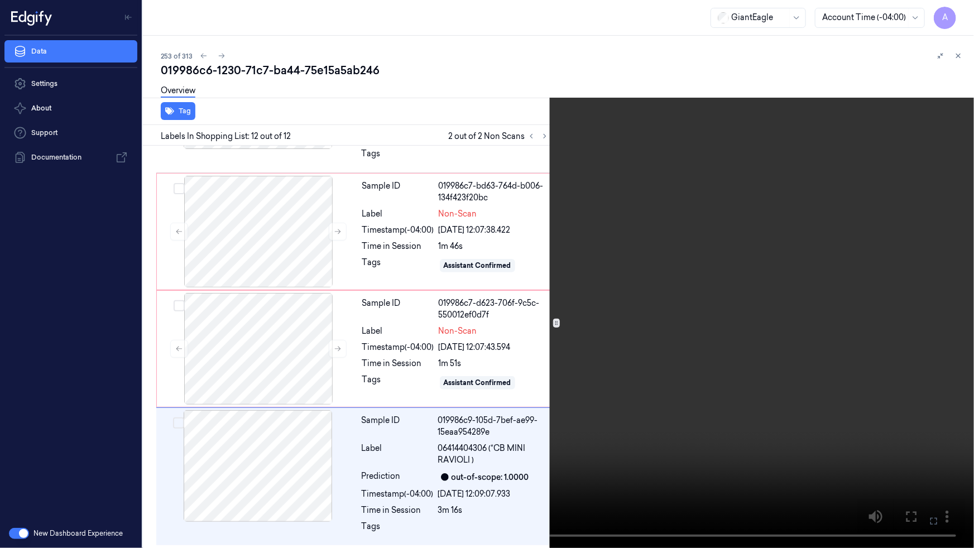
drag, startPoint x: 933, startPoint y: 524, endPoint x: 870, endPoint y: 452, distance: 96.1
click at [0, 0] on icon at bounding box center [0, 0] width 0 height 0
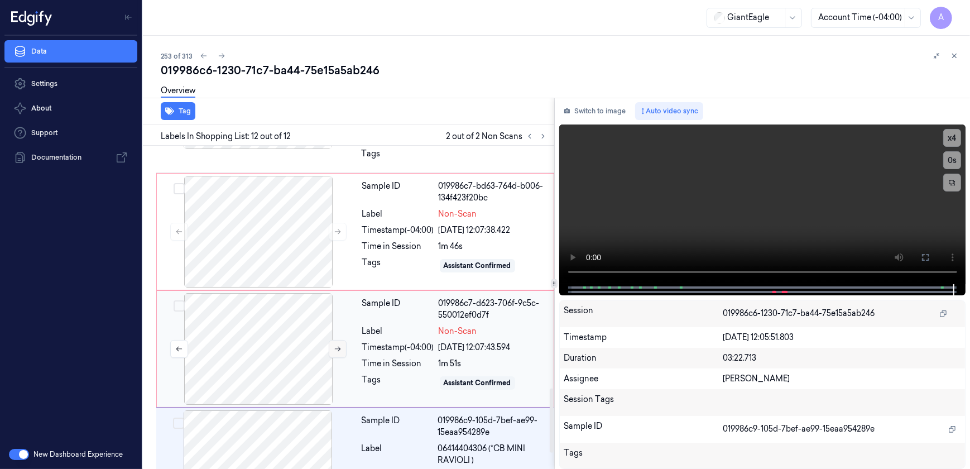
click at [341, 354] on button at bounding box center [338, 349] width 18 height 18
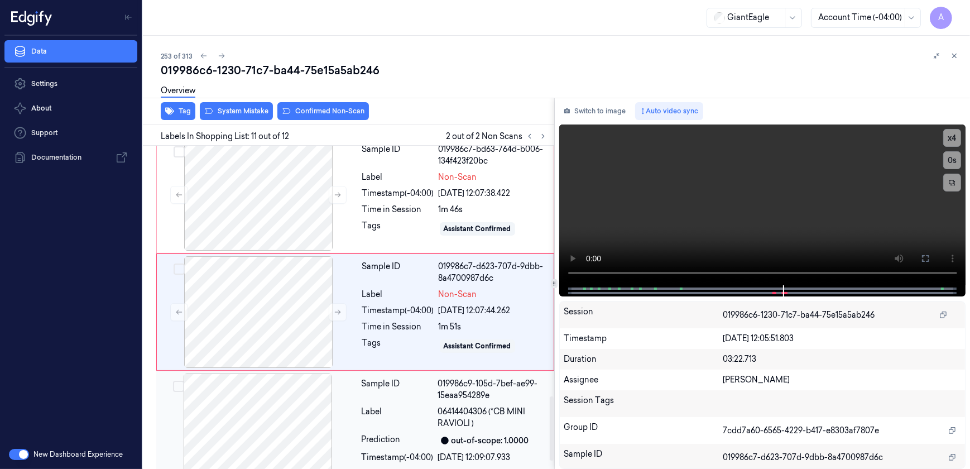
scroll to position [1258, 0]
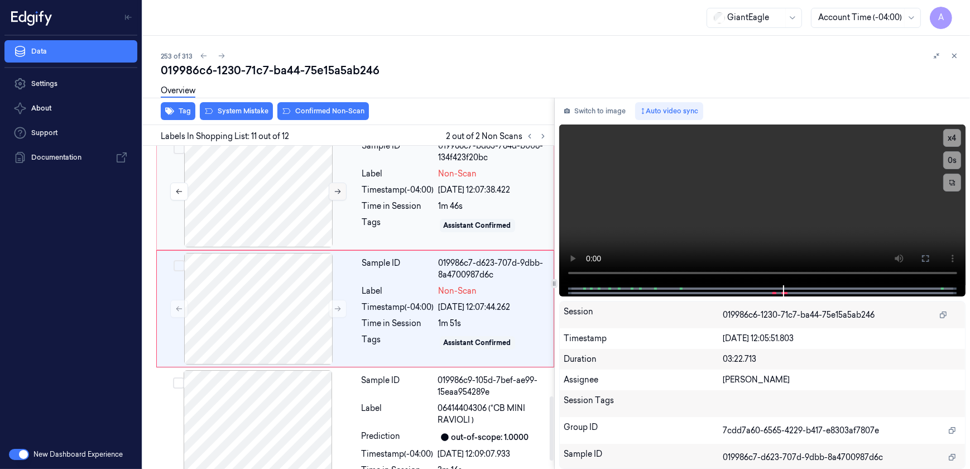
click at [334, 188] on icon at bounding box center [338, 192] width 8 height 8
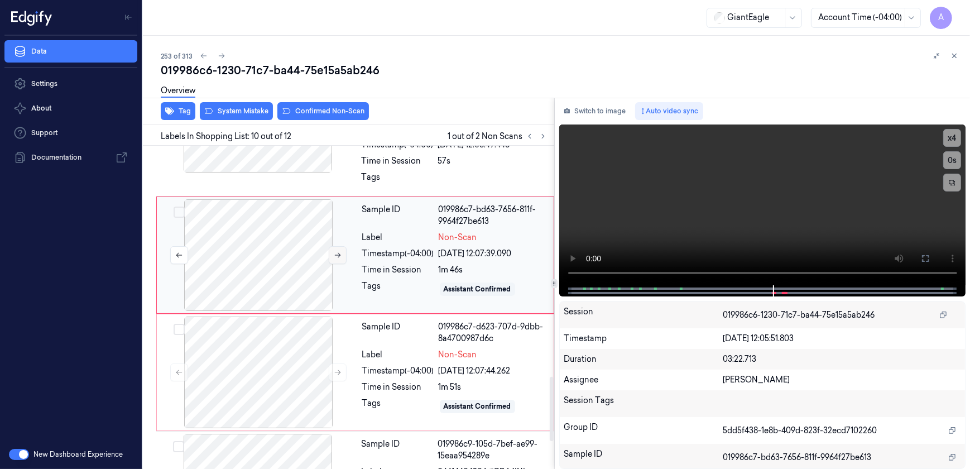
scroll to position [1141, 0]
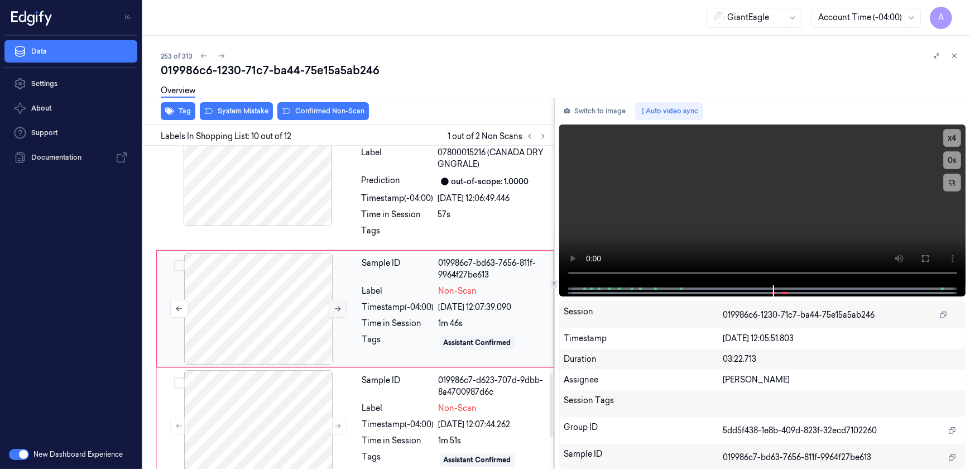
click at [334, 309] on icon at bounding box center [338, 309] width 8 height 8
drag, startPoint x: 734, startPoint y: 220, endPoint x: 701, endPoint y: 310, distance: 96.4
click at [734, 220] on video at bounding box center [762, 204] width 407 height 161
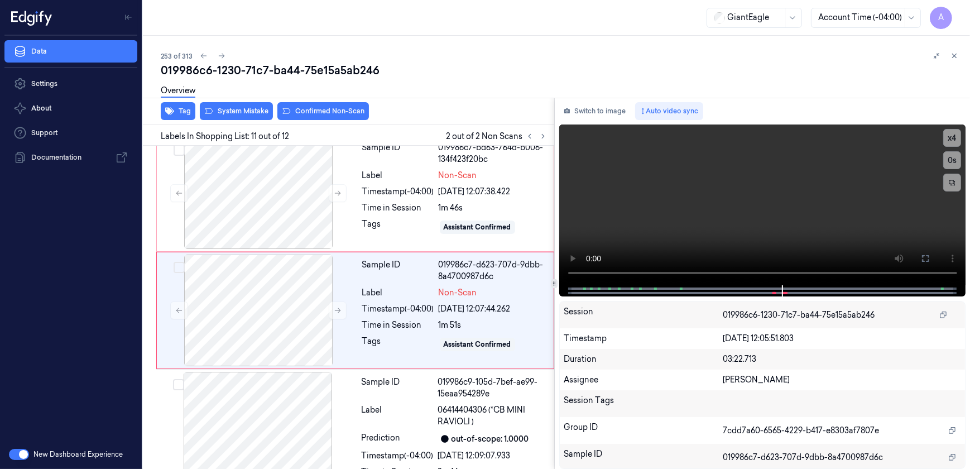
scroll to position [1258, 0]
click at [670, 237] on video at bounding box center [762, 204] width 407 height 161
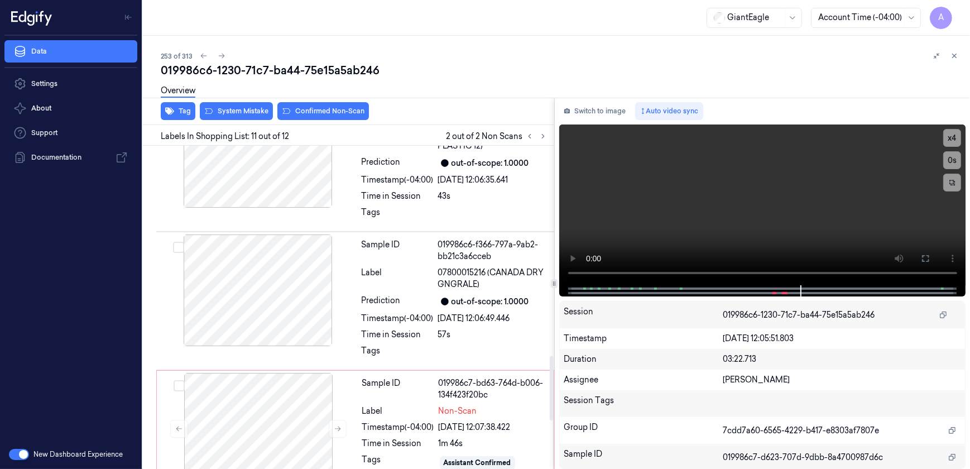
scroll to position [1055, 0]
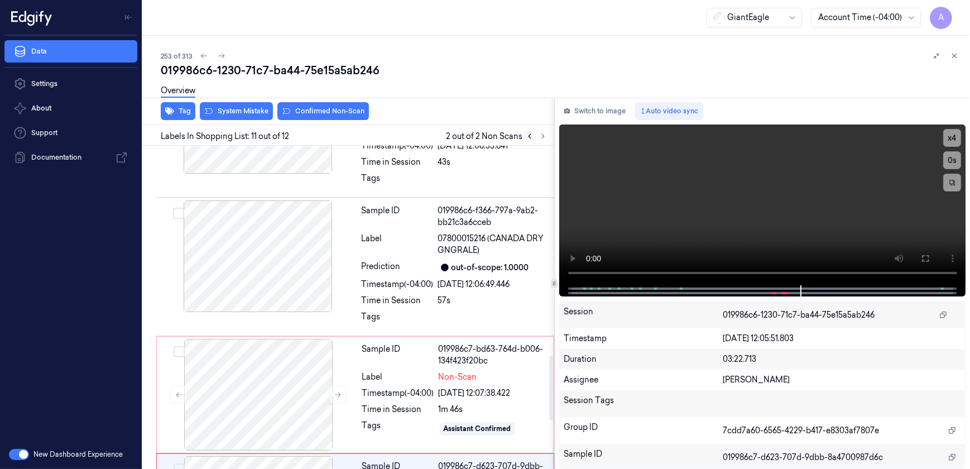
click at [526, 138] on icon at bounding box center [530, 136] width 8 height 8
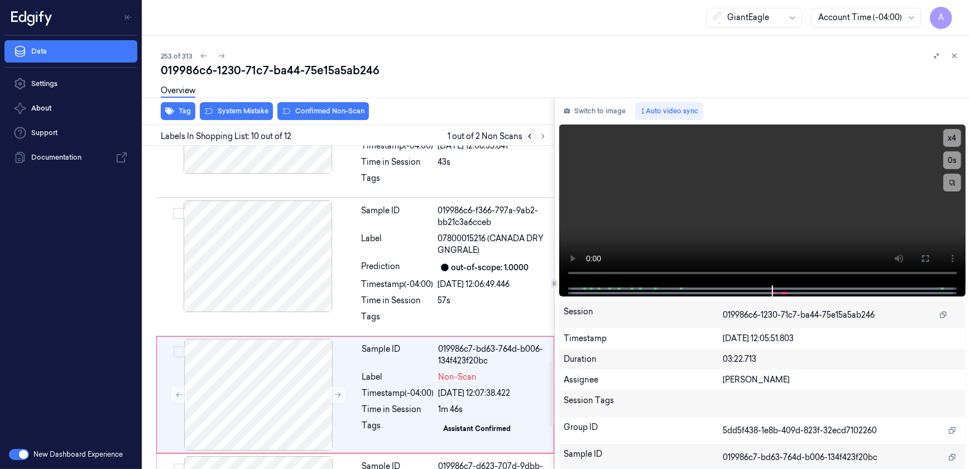
scroll to position [1141, 0]
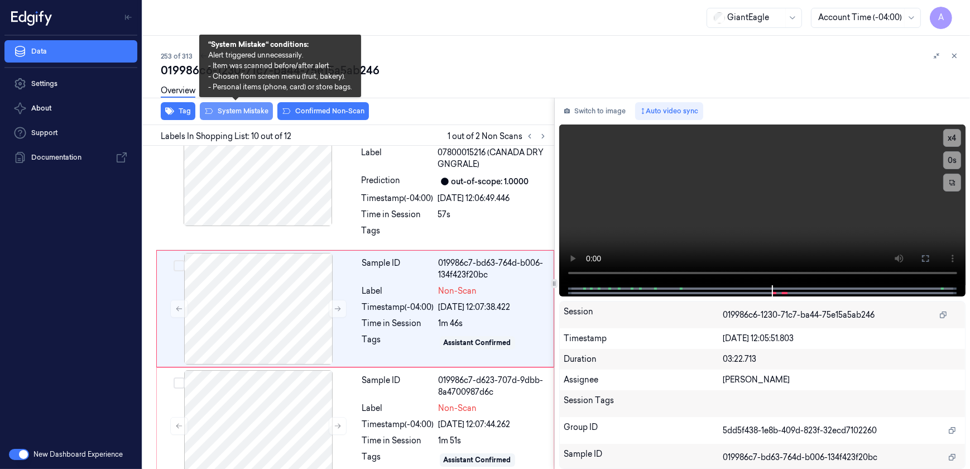
click at [231, 111] on button "System Mistake" at bounding box center [236, 111] width 73 height 18
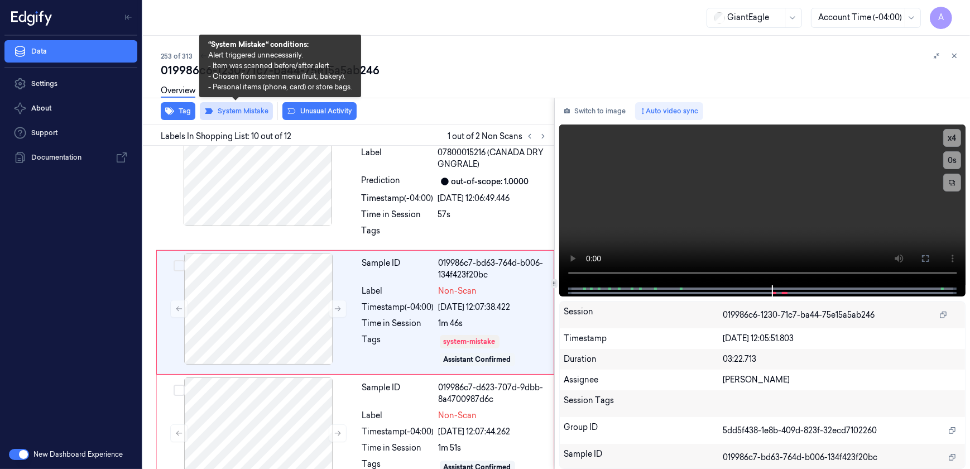
scroll to position [1144, 0]
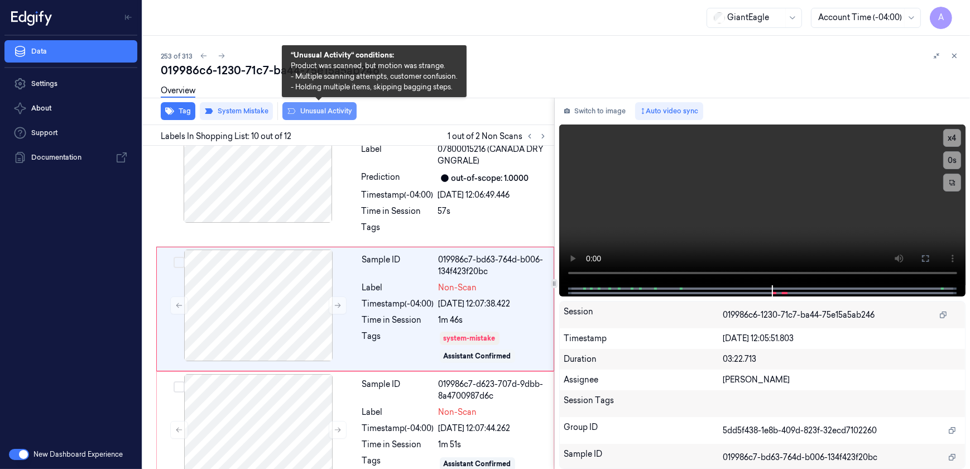
click at [299, 108] on button "Unusual Activity" at bounding box center [319, 111] width 74 height 18
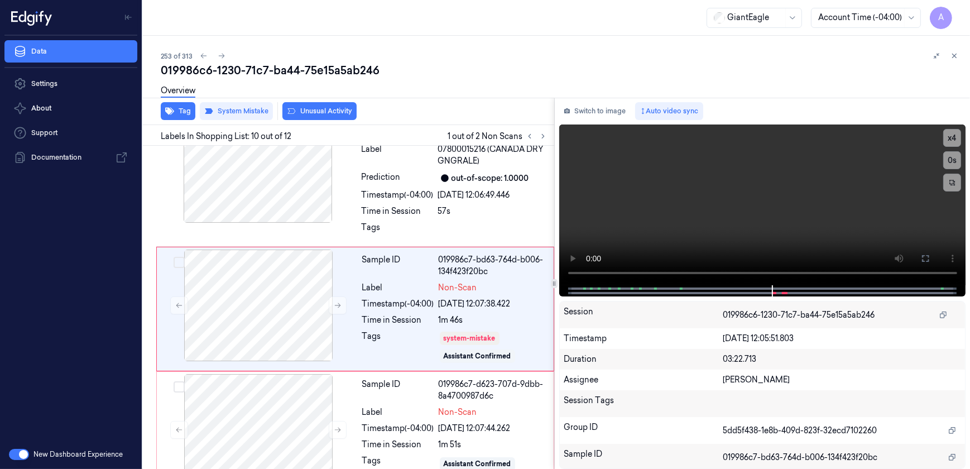
scroll to position [1151, 0]
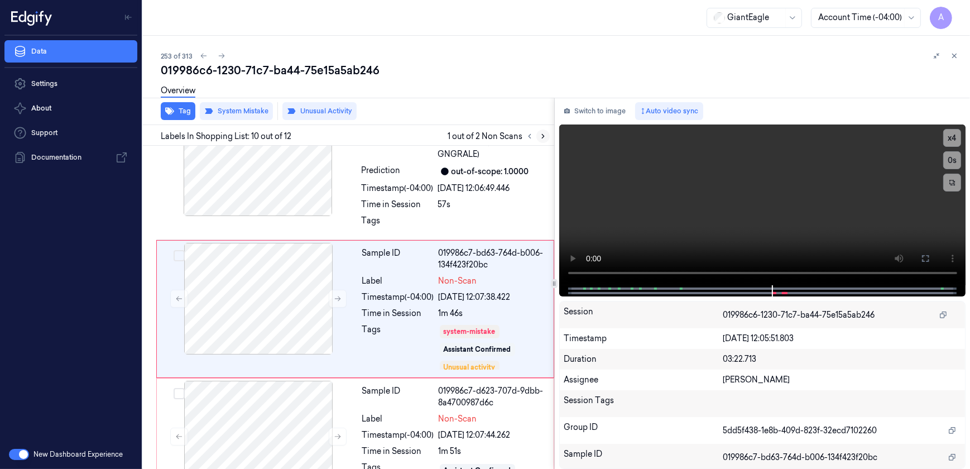
click at [542, 140] on button at bounding box center [543, 136] width 13 height 13
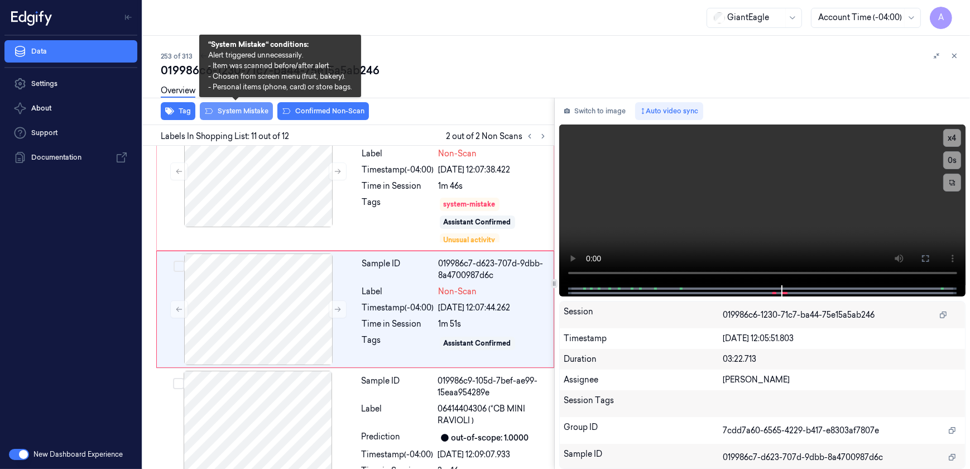
scroll to position [1278, 0]
click at [243, 115] on button "System Mistake" at bounding box center [236, 111] width 73 height 18
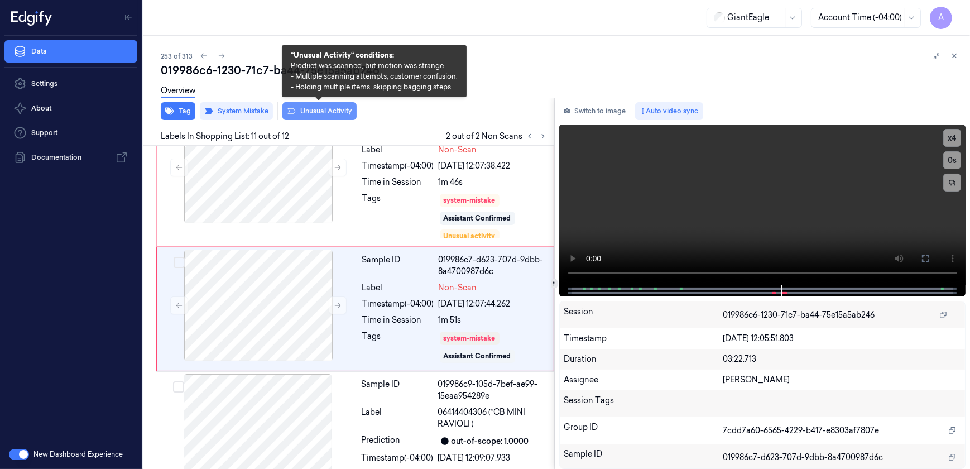
click at [298, 113] on button "Unusual Activity" at bounding box center [319, 111] width 74 height 18
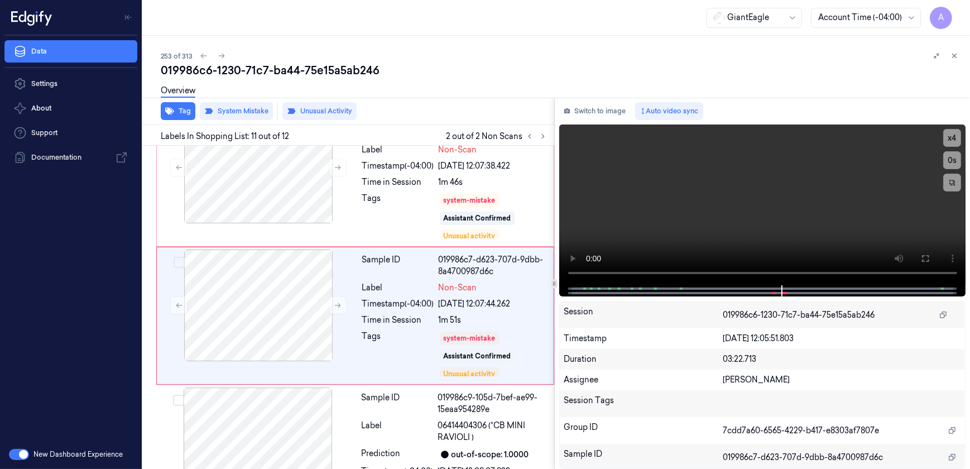
scroll to position [1290, 0]
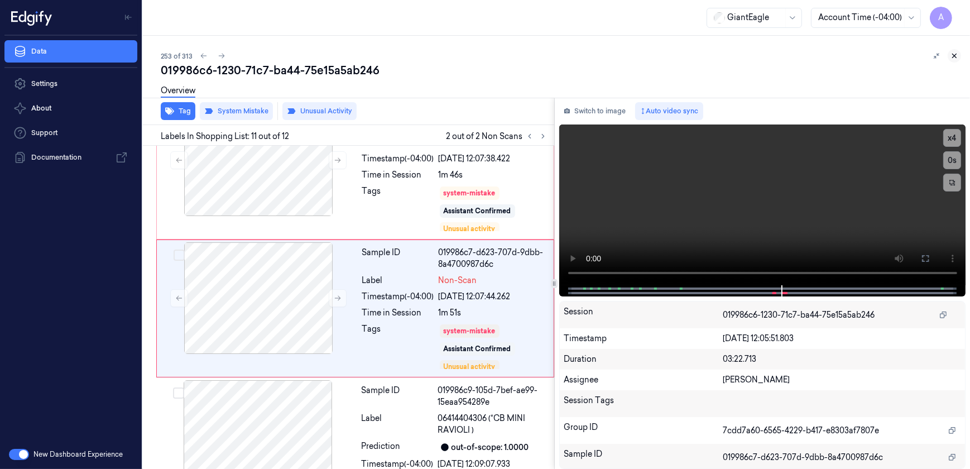
click at [958, 58] on icon at bounding box center [955, 56] width 8 height 8
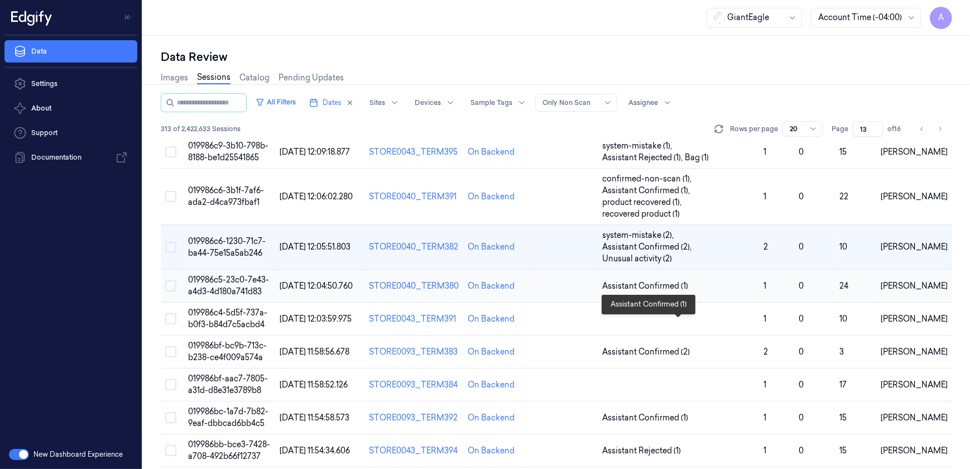
scroll to position [424, 0]
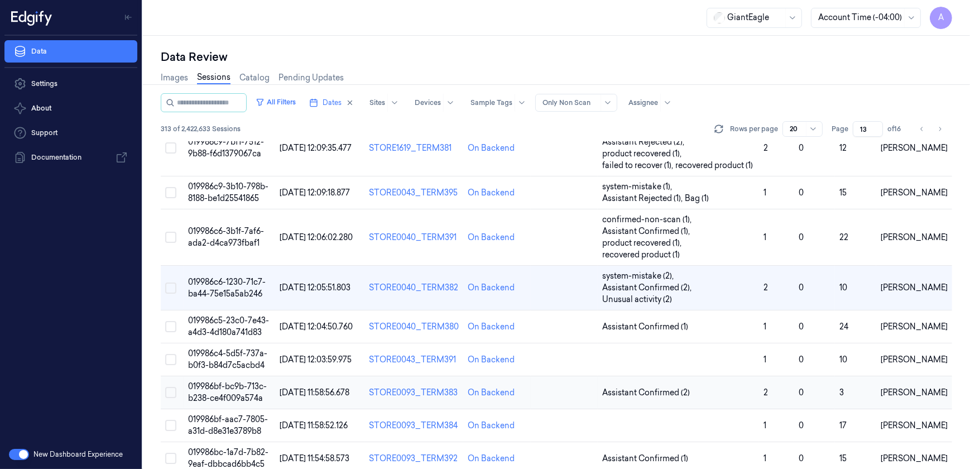
click at [219, 385] on span "019986bf-bc9b-713c-b238-ce4f009a574a" at bounding box center [227, 392] width 79 height 22
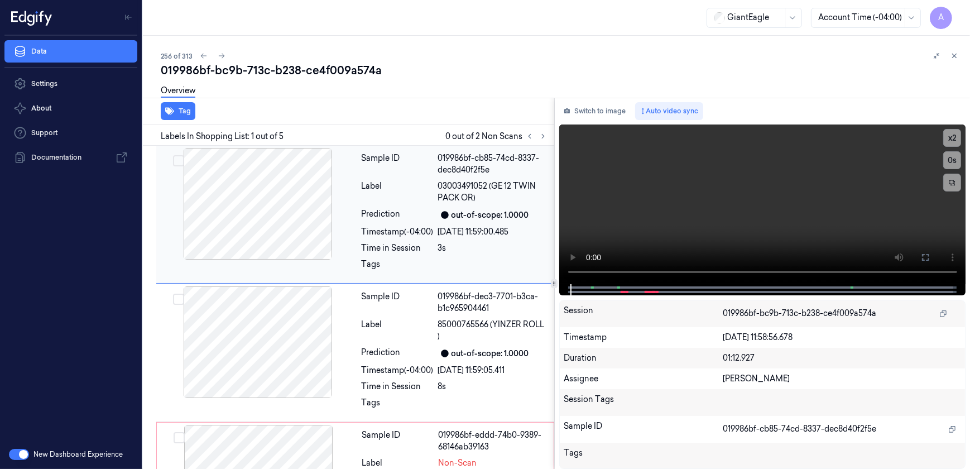
click at [352, 231] on div at bounding box center [258, 204] width 199 height 112
click at [518, 53] on div "256 of 313" at bounding box center [561, 55] width 801 height 13
click at [545, 136] on icon at bounding box center [543, 136] width 8 height 8
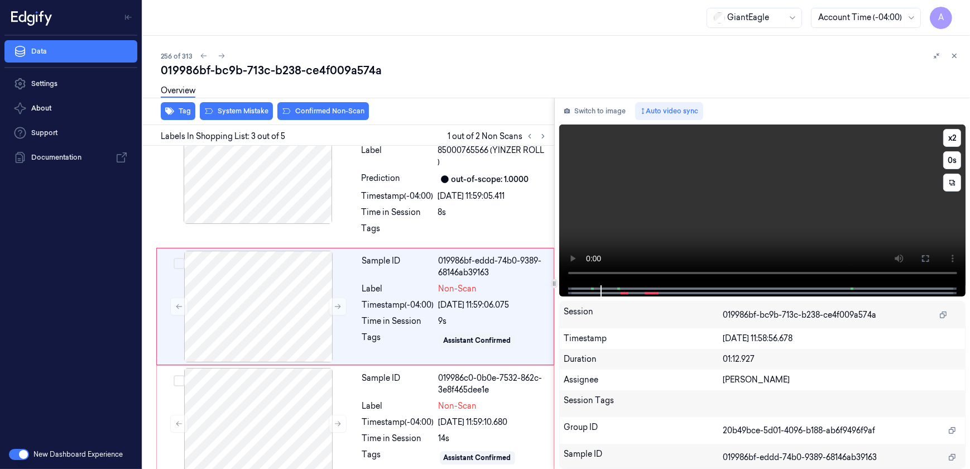
scroll to position [173, 0]
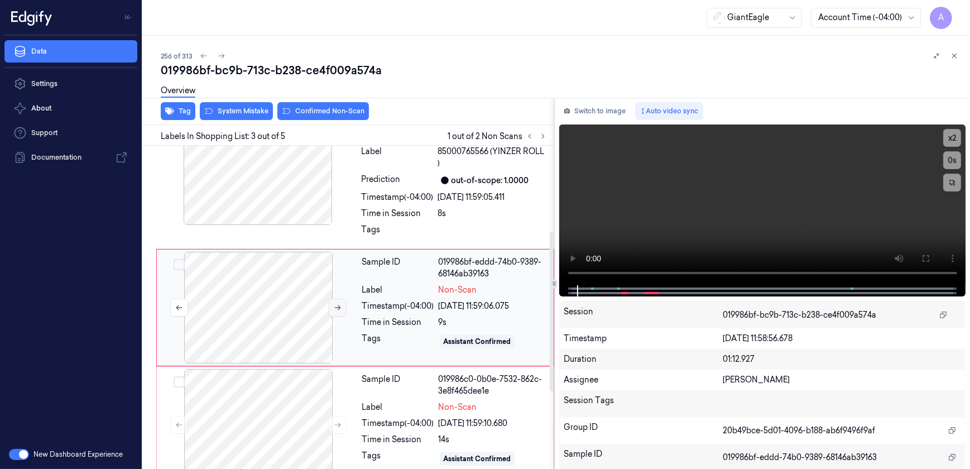
click at [341, 306] on icon at bounding box center [338, 308] width 8 height 8
click at [335, 313] on button at bounding box center [338, 308] width 18 height 18
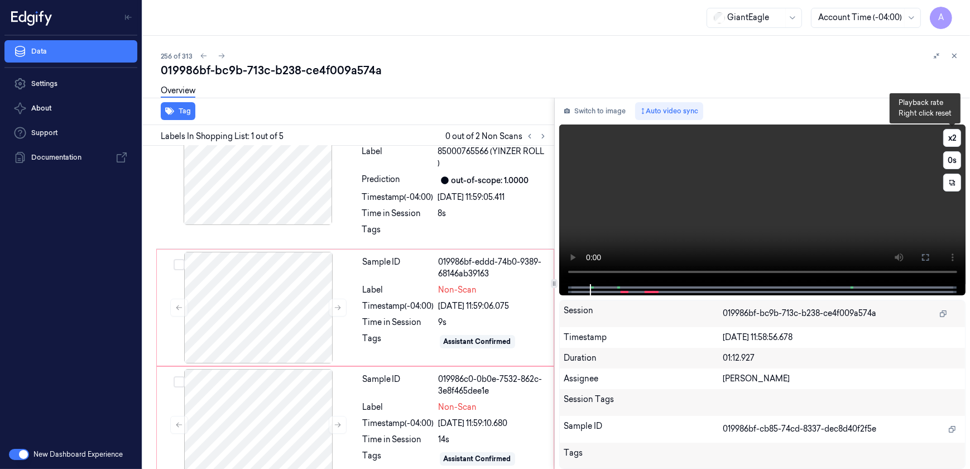
drag, startPoint x: 955, startPoint y: 136, endPoint x: 954, endPoint y: 147, distance: 10.7
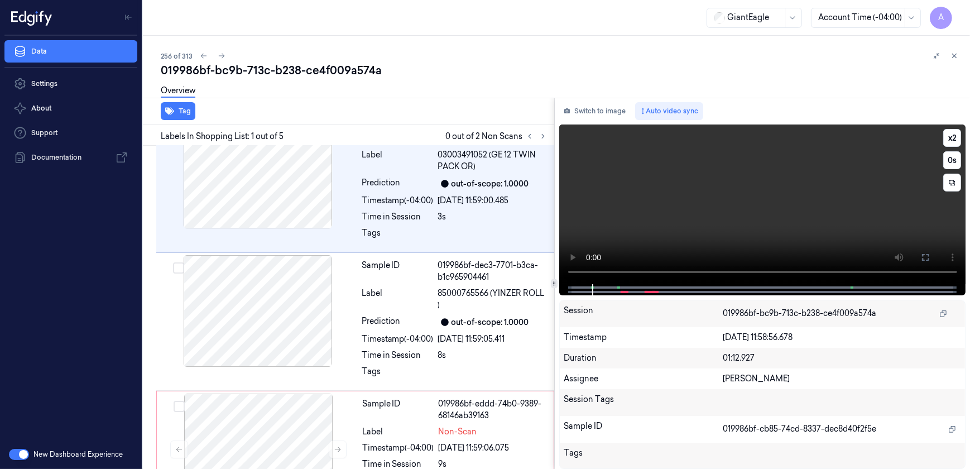
scroll to position [0, 0]
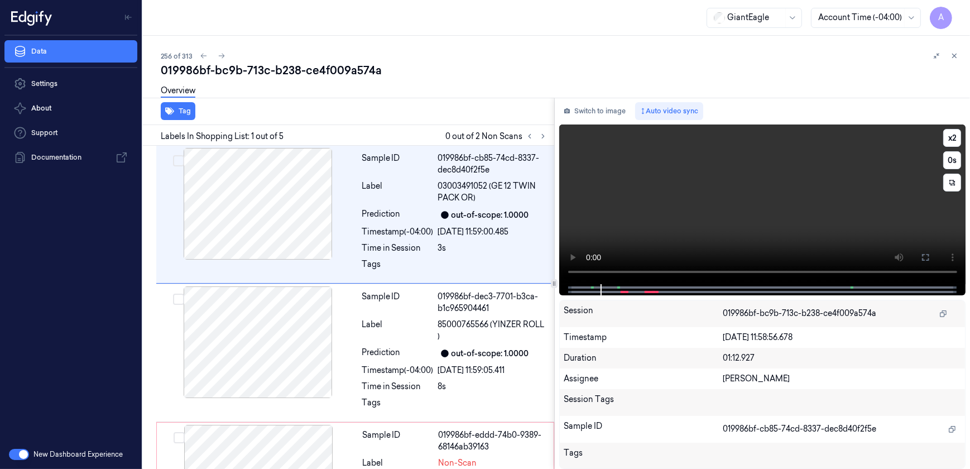
click at [661, 255] on video at bounding box center [762, 204] width 407 height 160
click at [803, 217] on video at bounding box center [762, 204] width 407 height 160
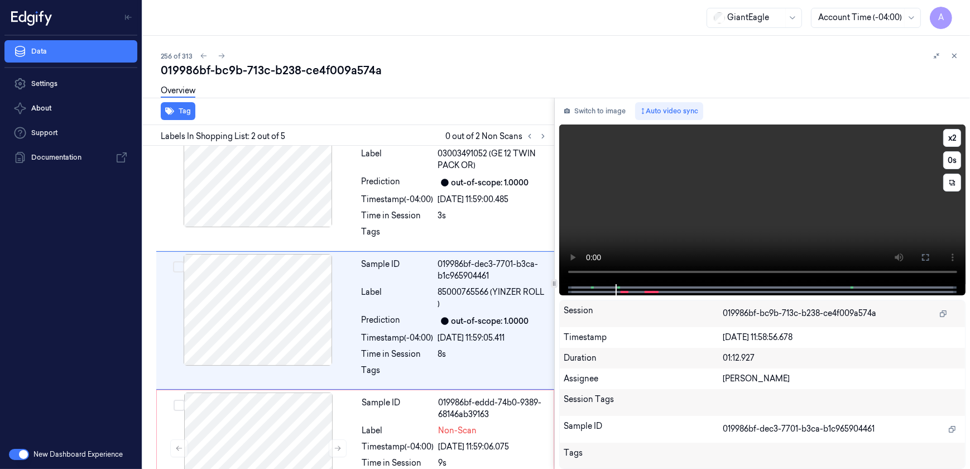
drag, startPoint x: 942, startPoint y: 138, endPoint x: 785, endPoint y: 188, distance: 164.4
click at [785, 188] on video at bounding box center [762, 204] width 407 height 160
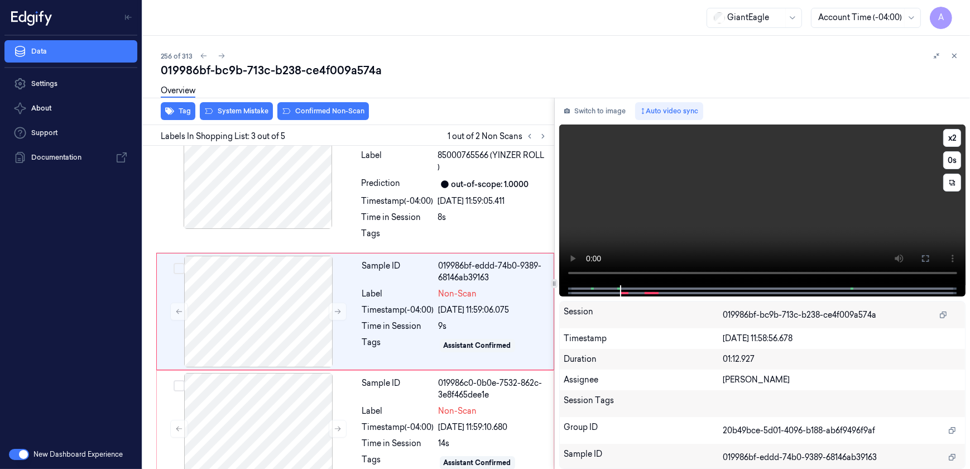
scroll to position [173, 0]
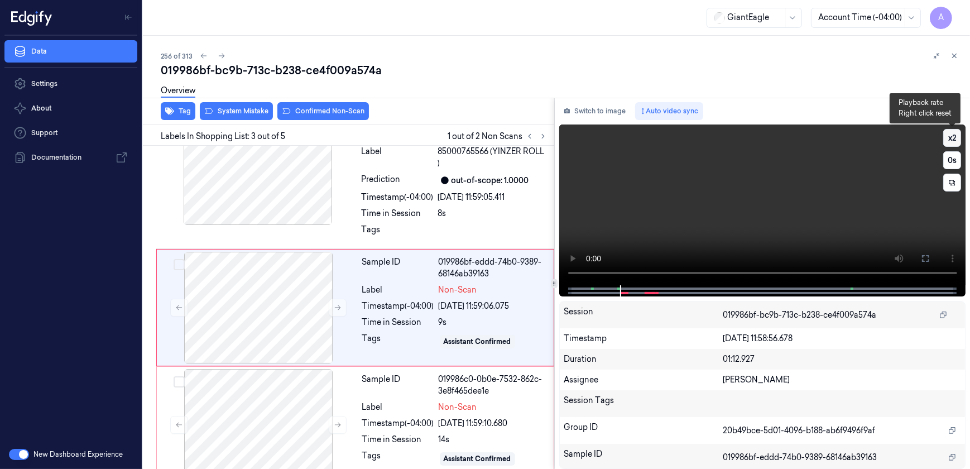
click at [949, 140] on button "x 2" at bounding box center [953, 138] width 18 height 18
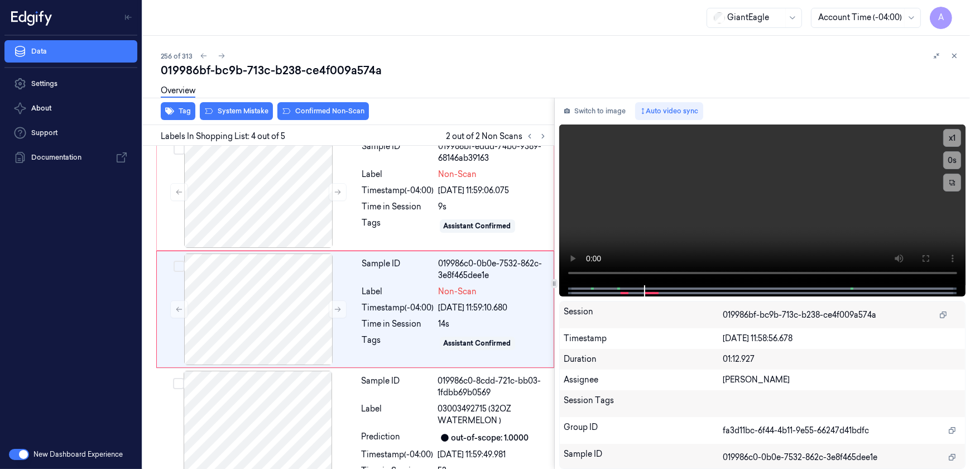
scroll to position [290, 0]
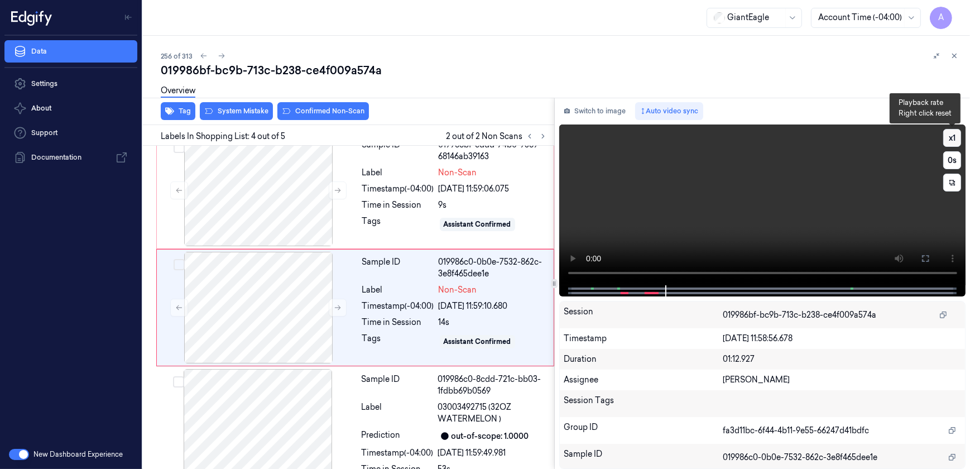
click at [955, 133] on button "x 1" at bounding box center [953, 138] width 18 height 18
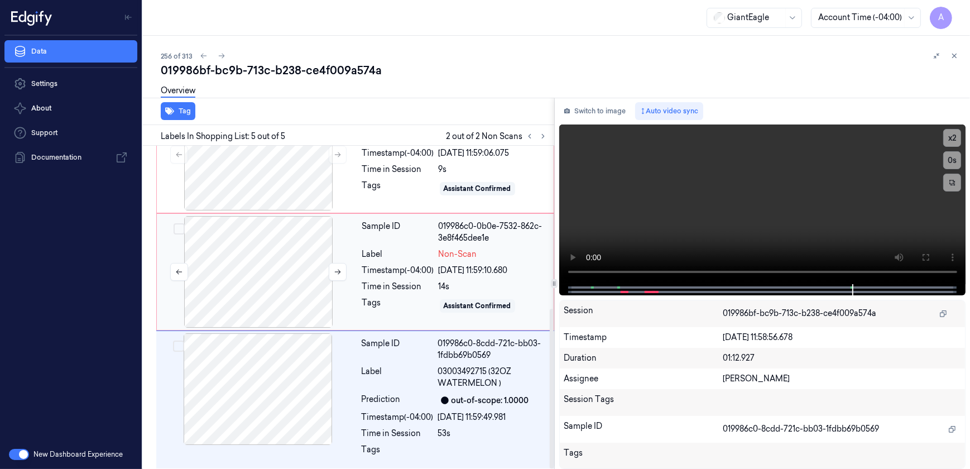
scroll to position [329, 0]
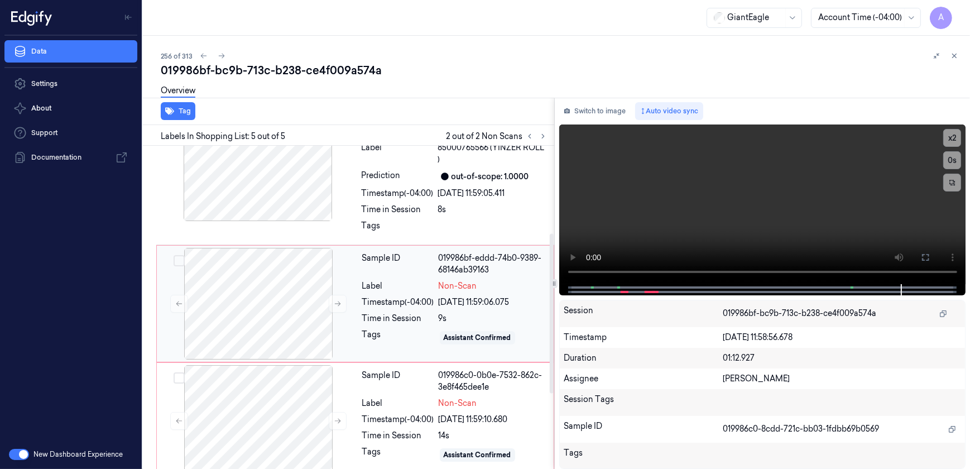
click at [413, 338] on div "Tags" at bounding box center [398, 338] width 72 height 18
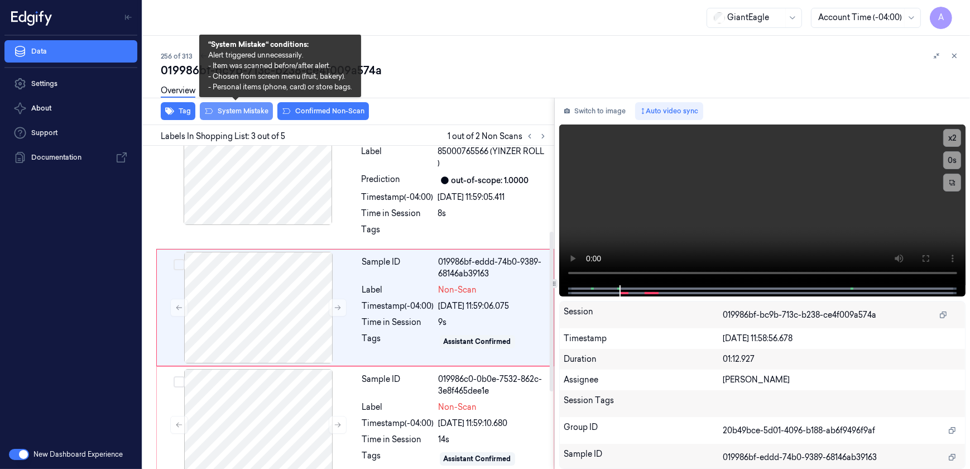
click at [234, 117] on button "System Mistake" at bounding box center [236, 111] width 73 height 18
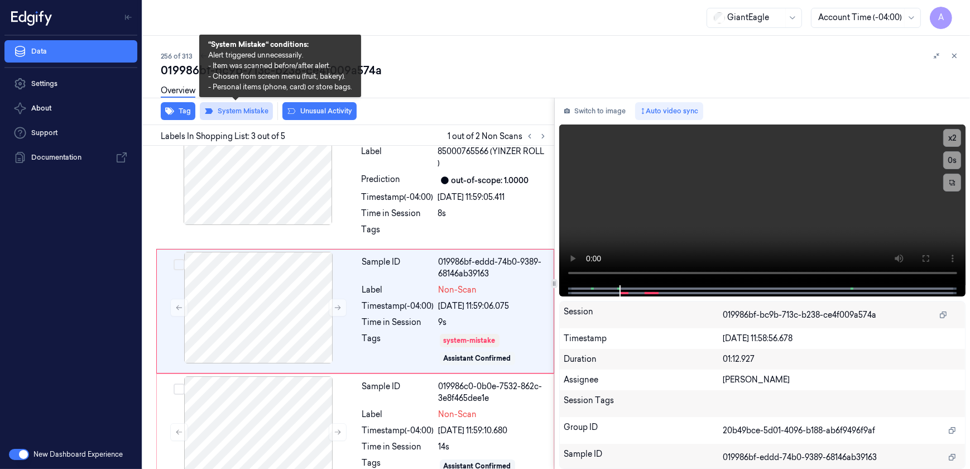
scroll to position [176, 0]
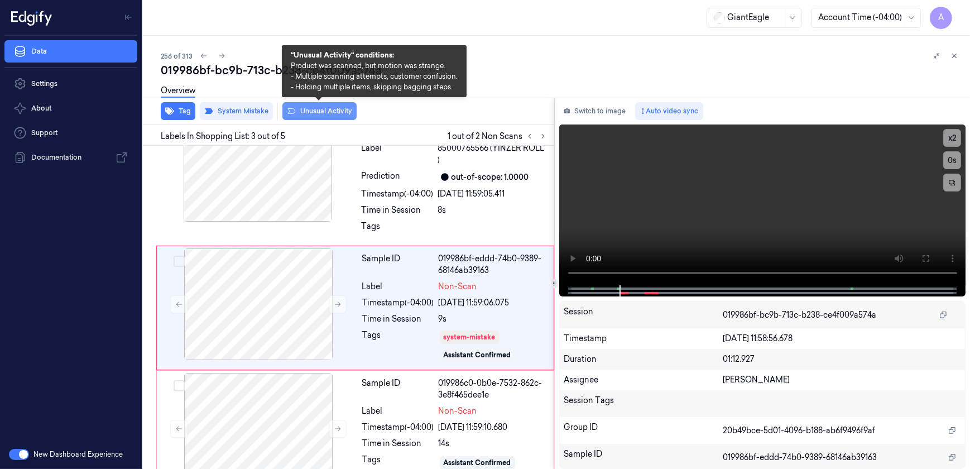
click at [310, 113] on button "Unusual Activity" at bounding box center [319, 111] width 74 height 18
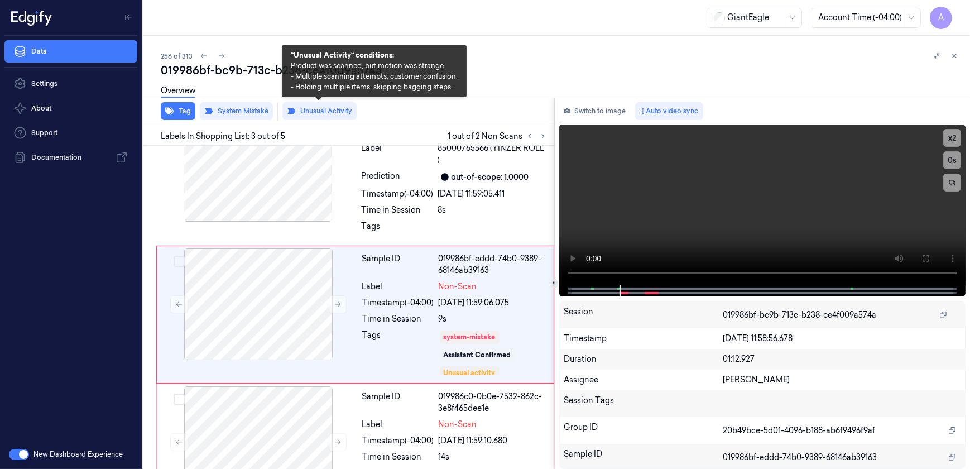
scroll to position [183, 0]
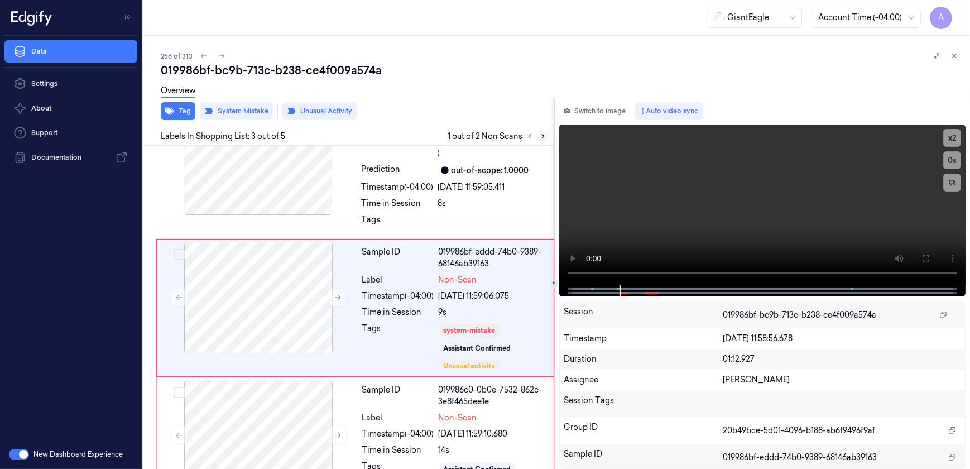
click at [547, 136] on icon at bounding box center [543, 136] width 8 height 8
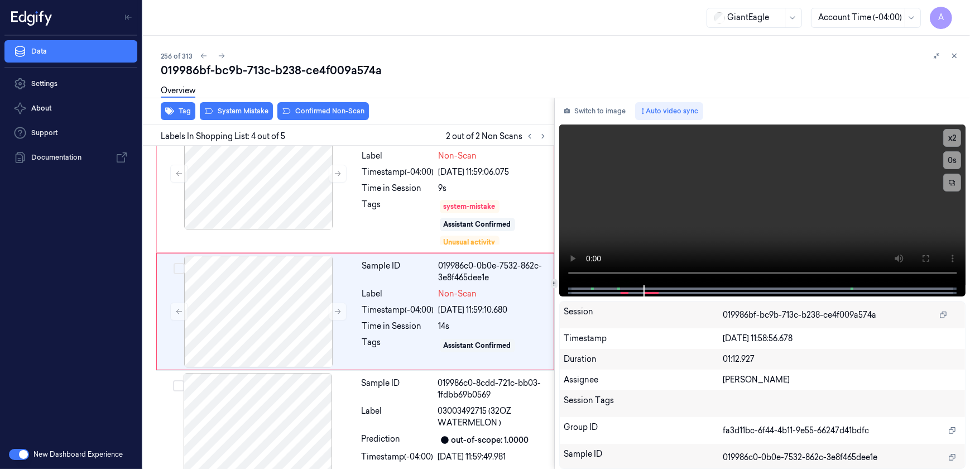
scroll to position [310, 0]
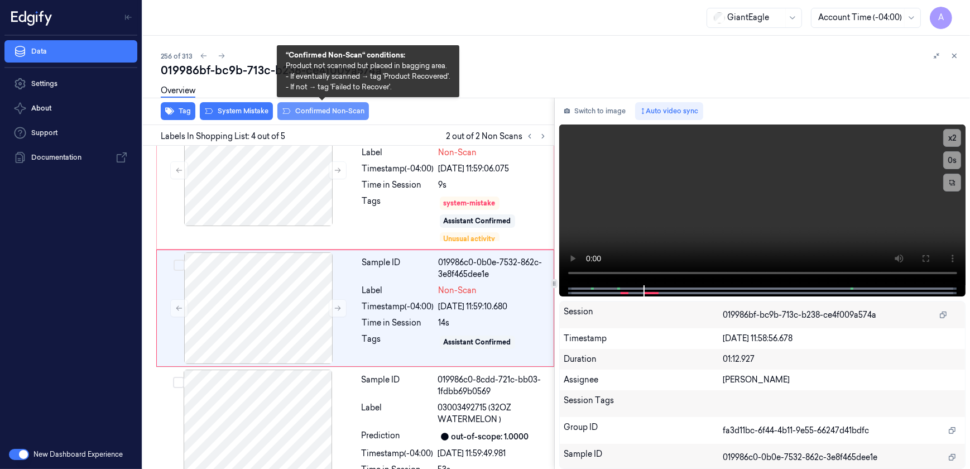
click at [301, 114] on button "Confirmed Non-Scan" at bounding box center [323, 111] width 92 height 18
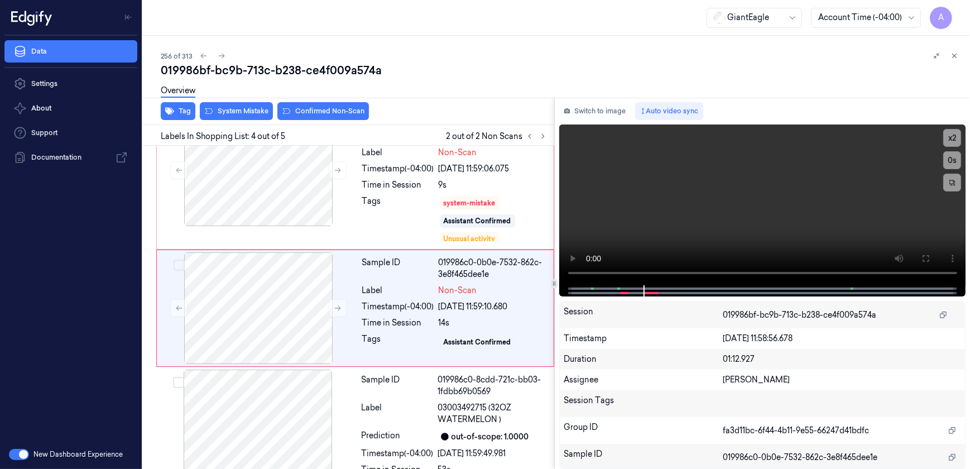
scroll to position [314, 0]
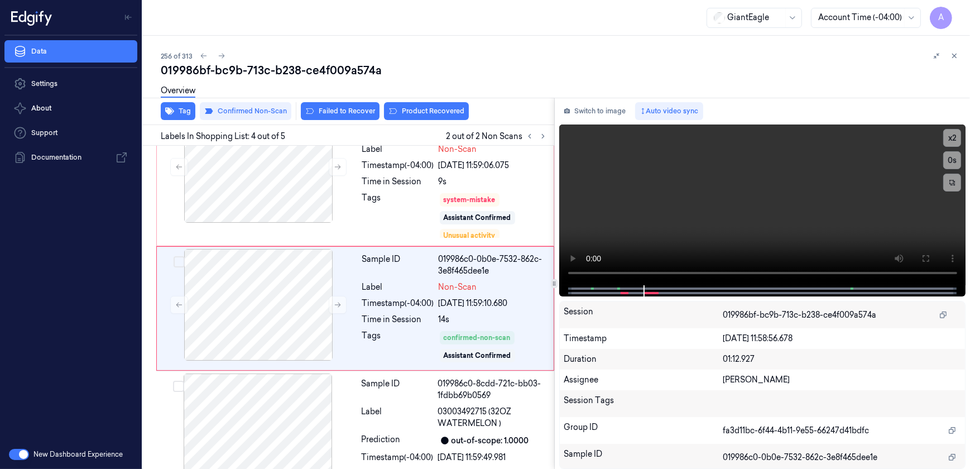
click at [444, 115] on button "Product Recovered" at bounding box center [426, 111] width 85 height 18
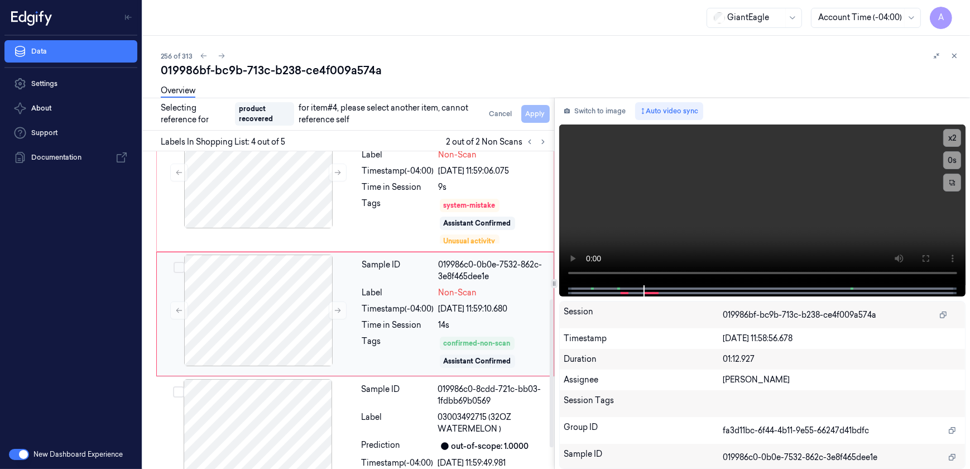
scroll to position [362, 0]
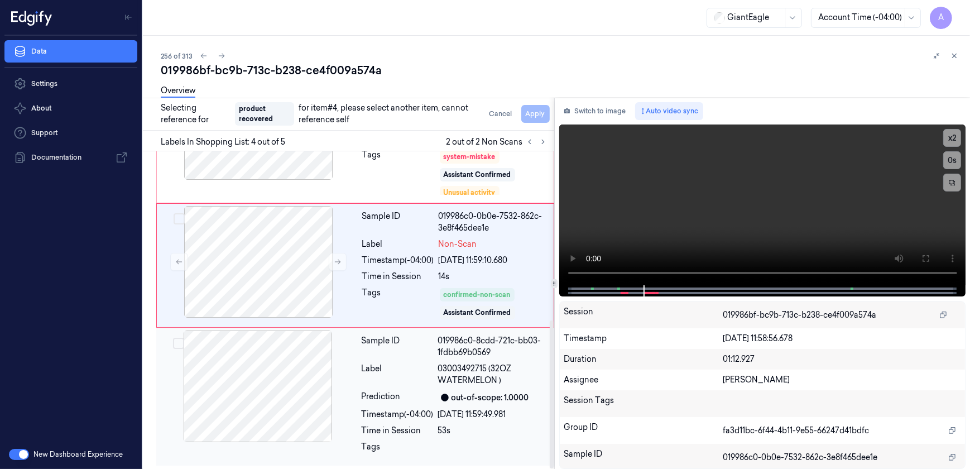
click at [486, 439] on div "Sample ID 019986c0-8cdd-721c-bb03-1fdbb69b0569 Label 03003492715 (32OZ WATERMEL…" at bounding box center [454, 397] width 195 height 133
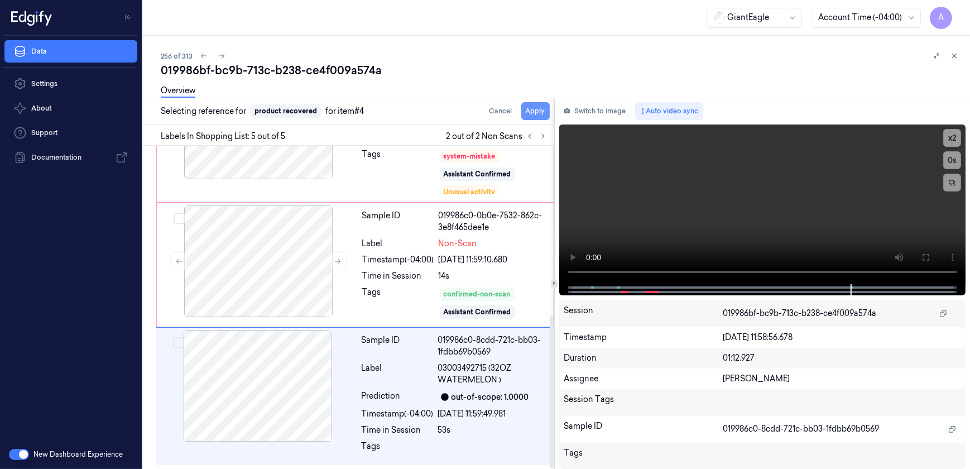
click at [542, 114] on button "Apply" at bounding box center [535, 111] width 28 height 18
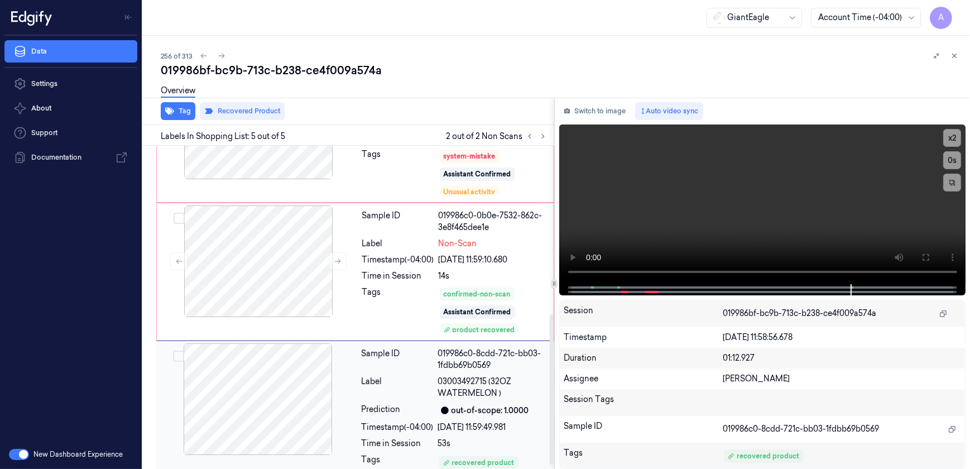
scroll to position [371, 0]
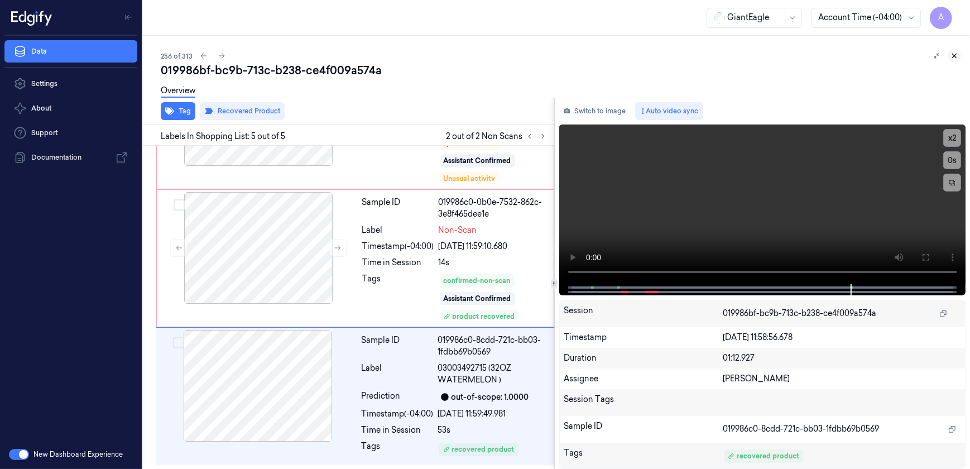
click at [957, 60] on button at bounding box center [954, 55] width 13 height 13
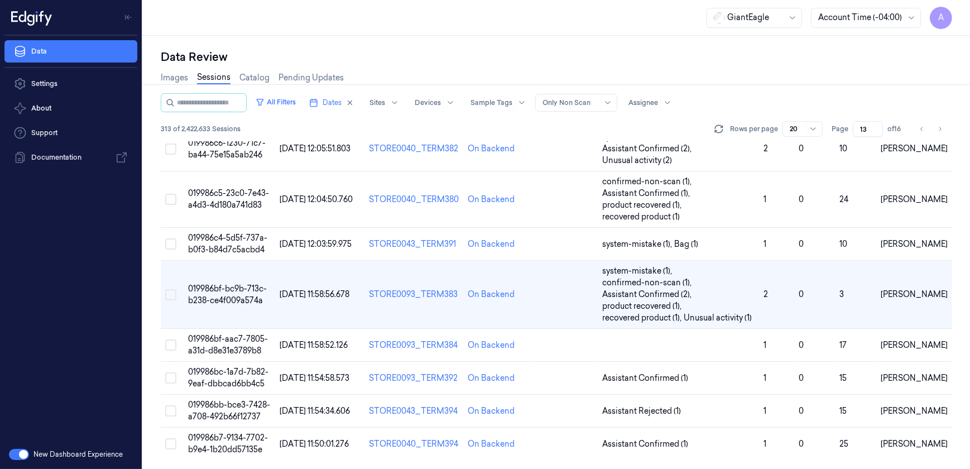
scroll to position [562, 0]
click at [218, 411] on span "019986bb-bce3-7428-a708-492b66f12737" at bounding box center [229, 412] width 82 height 22
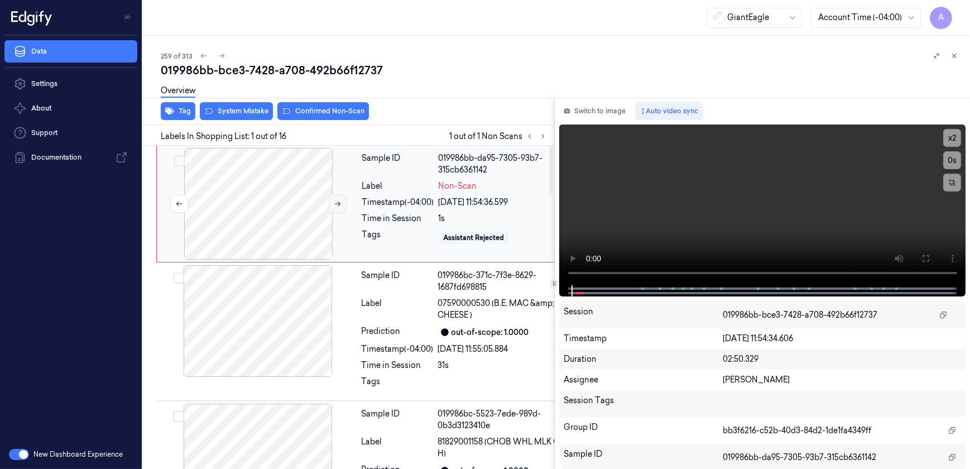
click at [331, 203] on button at bounding box center [338, 204] width 18 height 18
click at [332, 209] on button at bounding box center [338, 204] width 18 height 18
click at [928, 265] on button at bounding box center [926, 259] width 18 height 18
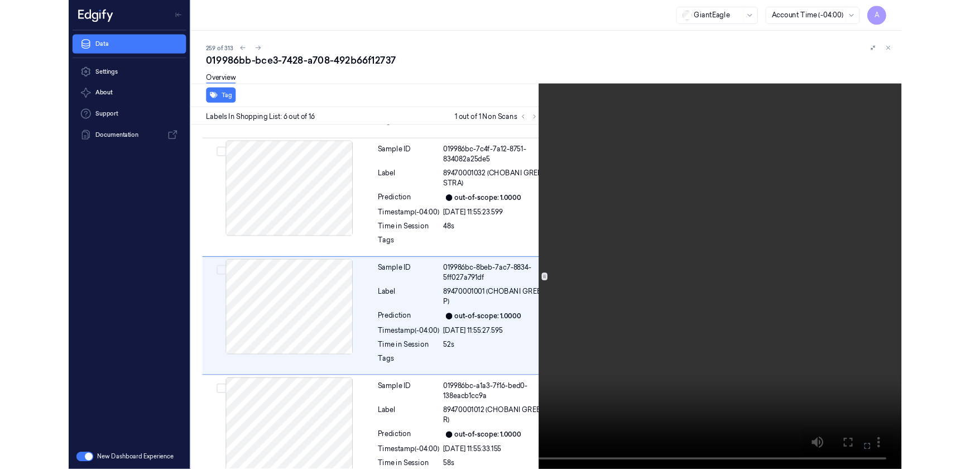
scroll to position [538, 0]
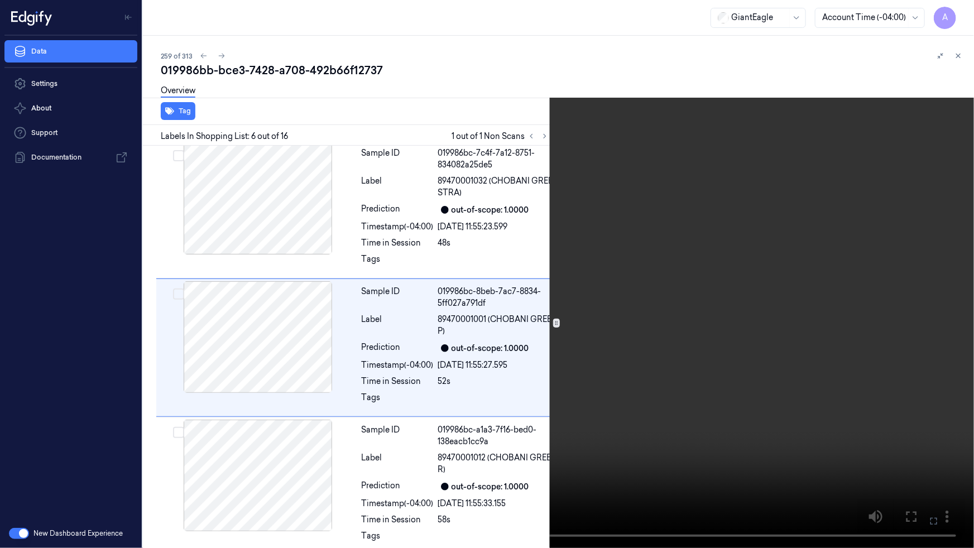
click at [0, 0] on icon at bounding box center [0, 0] width 0 height 0
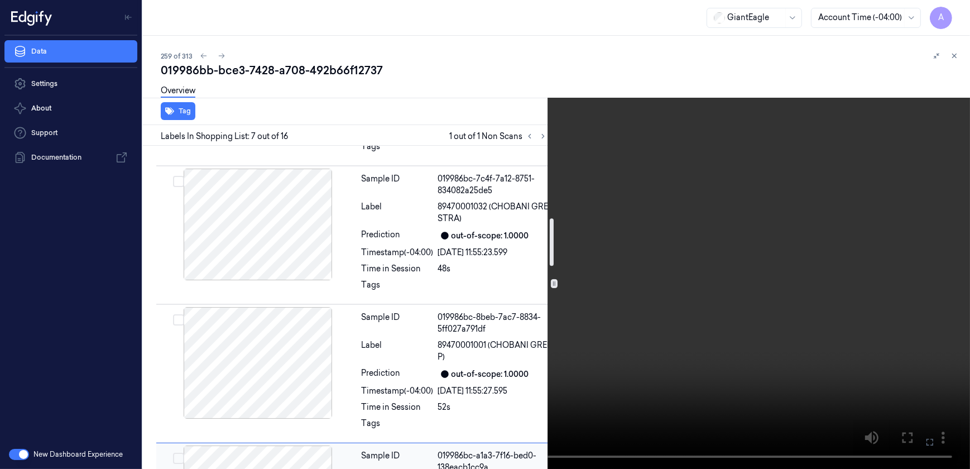
scroll to position [207, 0]
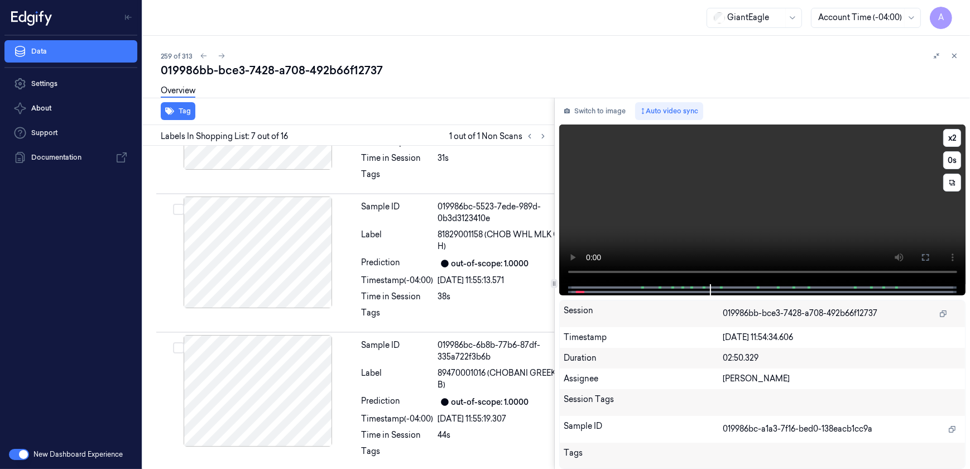
click at [746, 205] on video at bounding box center [762, 204] width 407 height 160
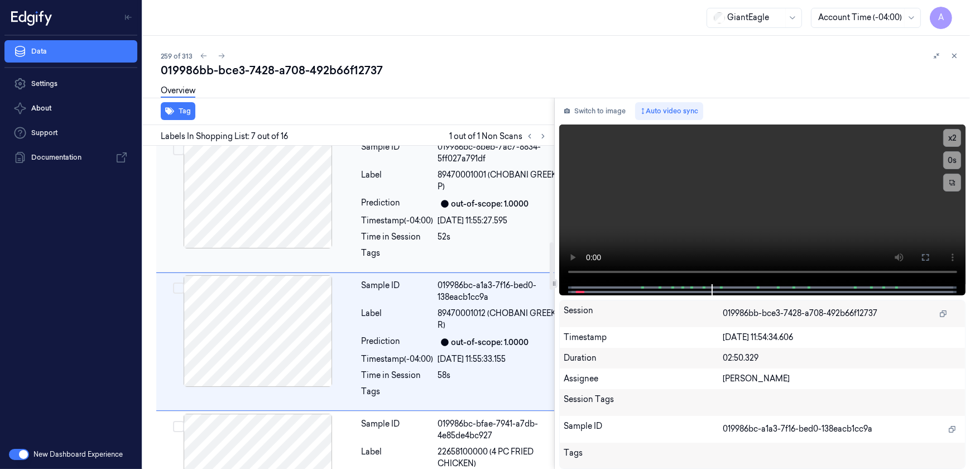
scroll to position [715, 0]
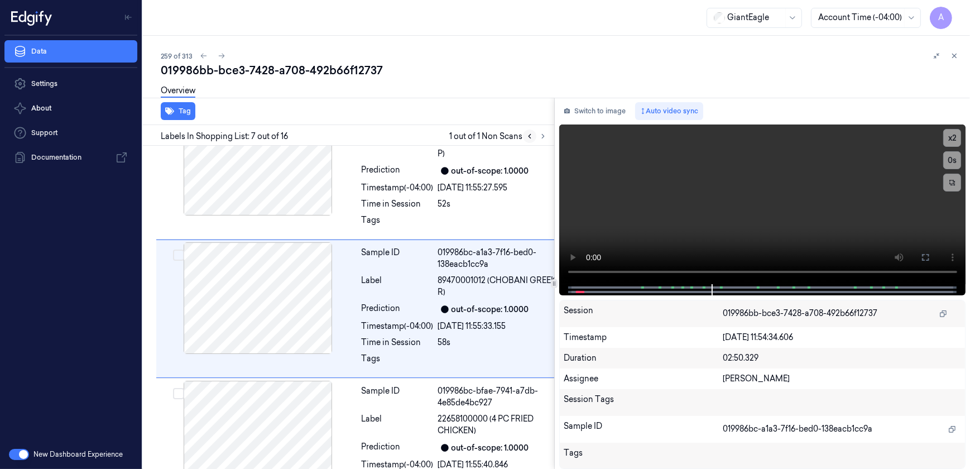
click at [533, 139] on icon at bounding box center [530, 136] width 8 height 8
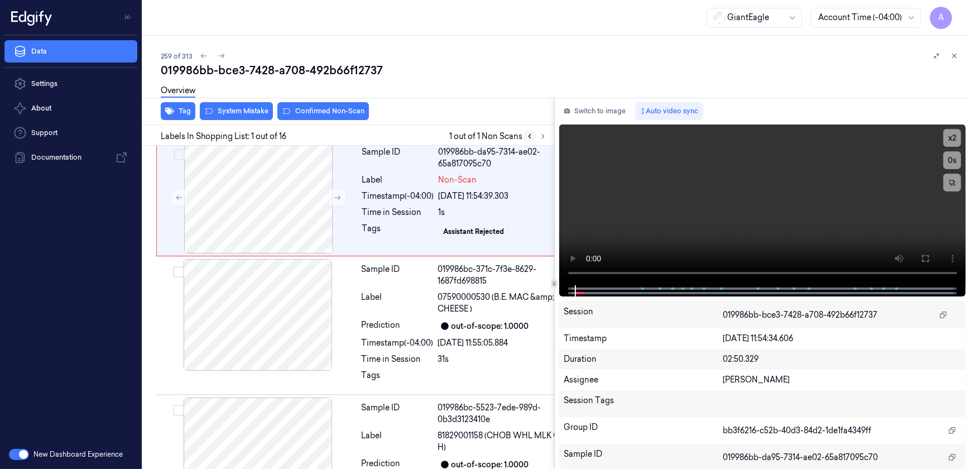
scroll to position [0, 0]
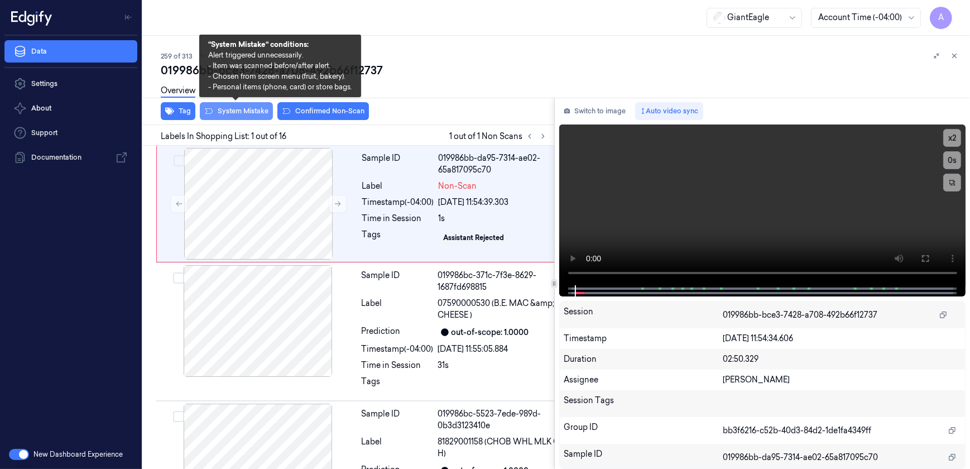
click at [232, 115] on button "System Mistake" at bounding box center [236, 111] width 73 height 18
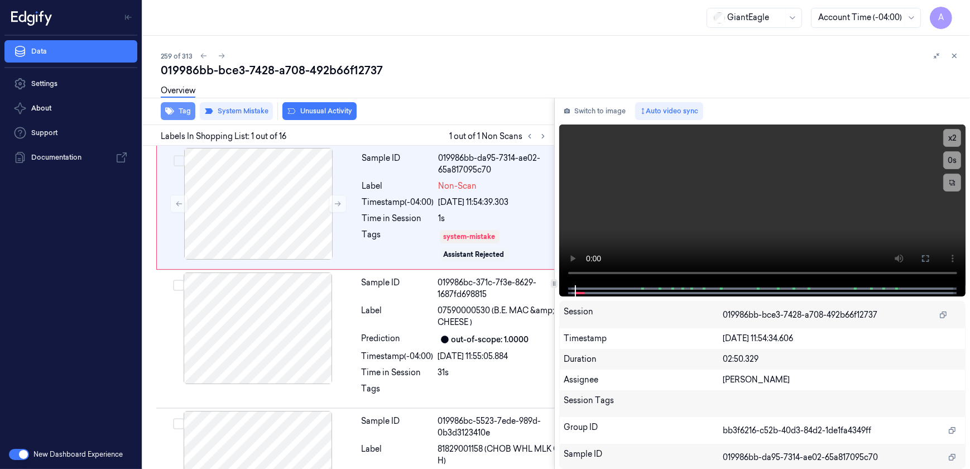
click at [179, 118] on button "Tag" at bounding box center [178, 111] width 35 height 18
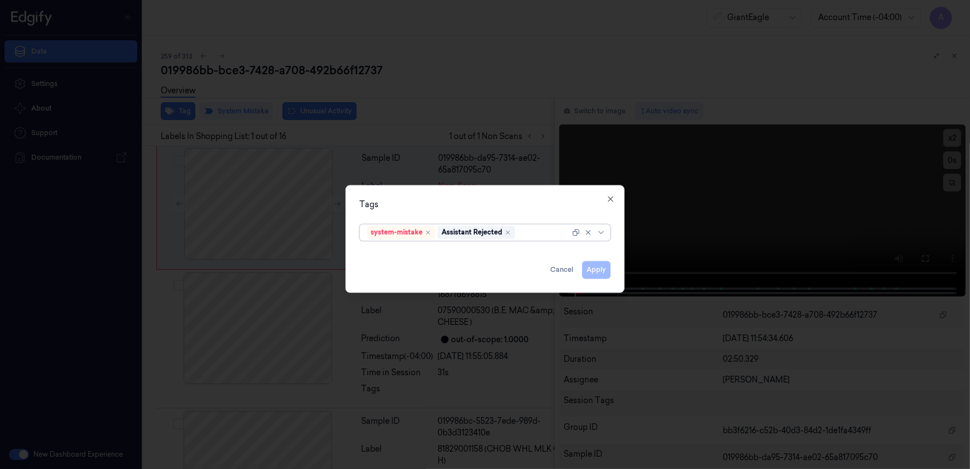
drag, startPoint x: 524, startPoint y: 231, endPoint x: 522, endPoint y: 237, distance: 6.0
click at [524, 231] on div at bounding box center [544, 233] width 52 height 12
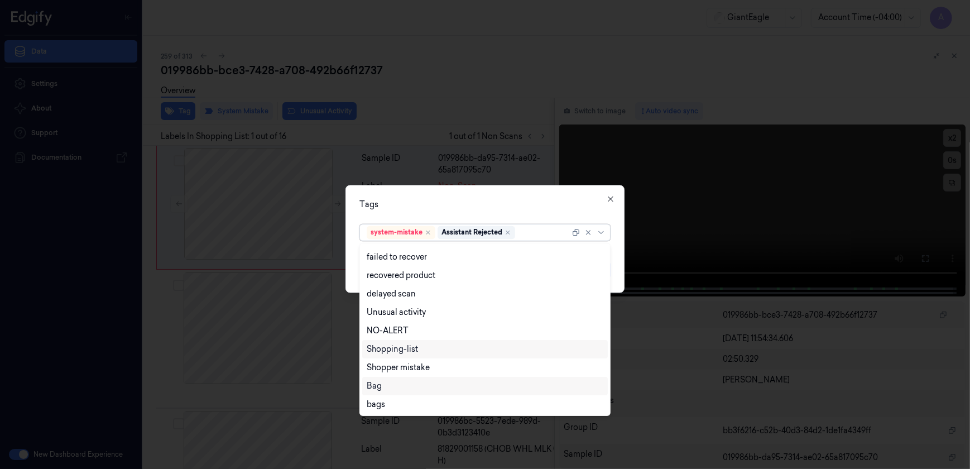
drag, startPoint x: 386, startPoint y: 386, endPoint x: 405, endPoint y: 365, distance: 28.1
click at [387, 386] on div "Bag" at bounding box center [485, 386] width 237 height 12
click at [457, 195] on div "Tags option Bag, selected. 13 results available. Use Up and Down to choose opti…" at bounding box center [485, 239] width 279 height 108
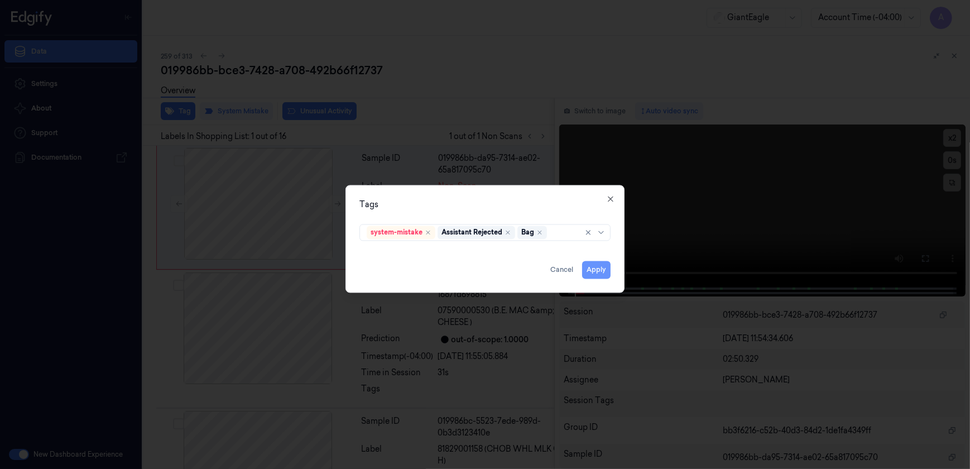
click at [596, 271] on button "Apply" at bounding box center [596, 270] width 28 height 18
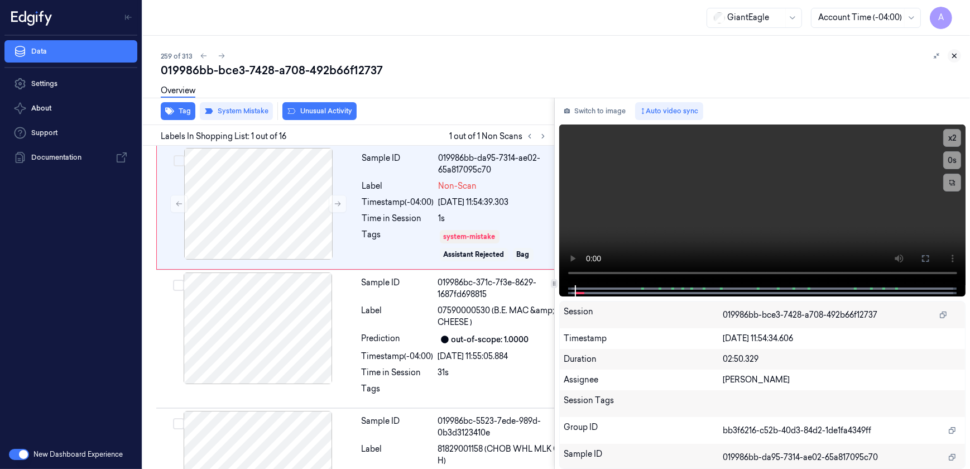
click at [949, 57] on button at bounding box center [954, 55] width 13 height 13
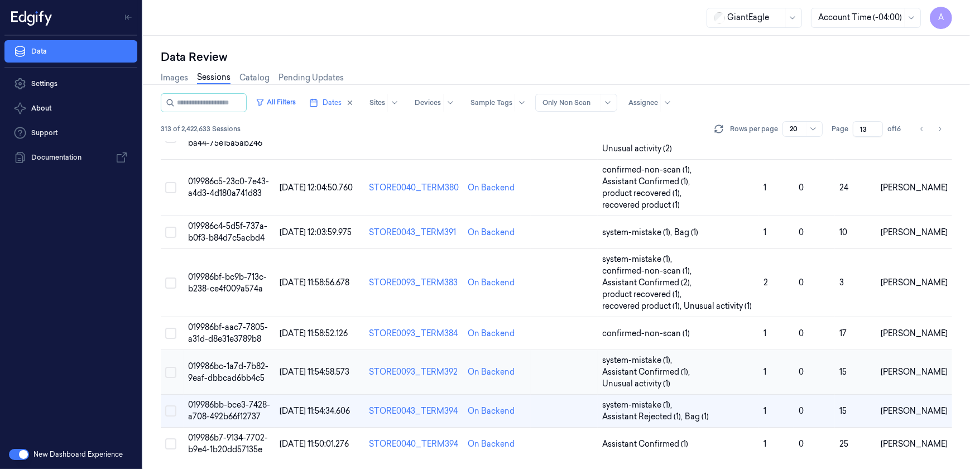
scroll to position [574, 0]
drag, startPoint x: 869, startPoint y: 127, endPoint x: 860, endPoint y: 132, distance: 10.2
click at [860, 132] on input "13" at bounding box center [868, 129] width 30 height 16
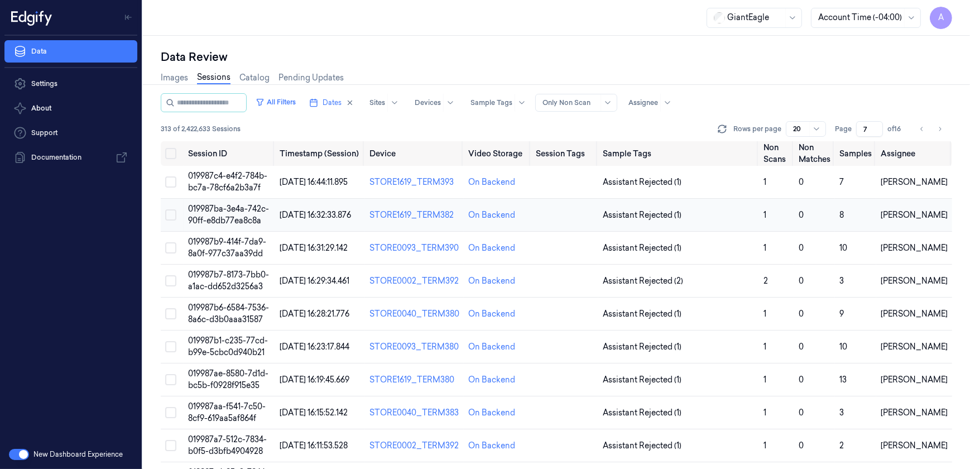
type input "7"
click at [241, 209] on span "019987ba-3e4a-742c-90ff-e8db77ea8c8a" at bounding box center [228, 215] width 81 height 22
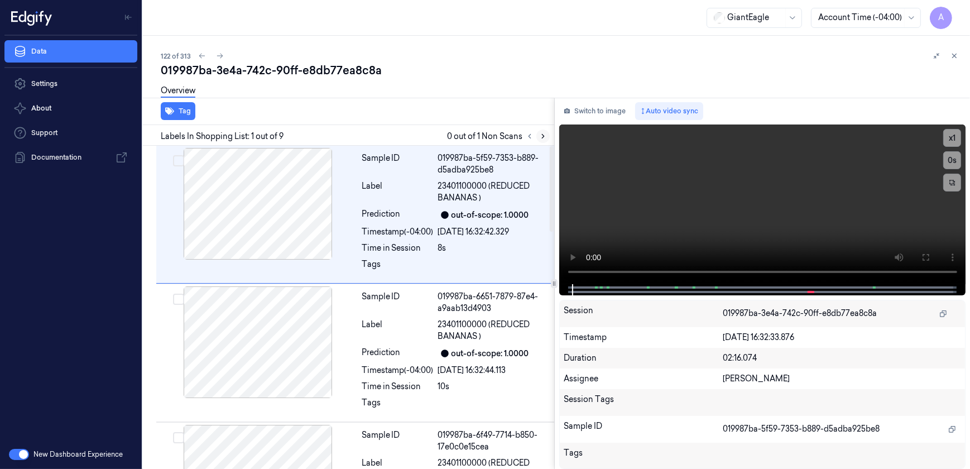
click at [546, 135] on icon at bounding box center [543, 136] width 8 height 8
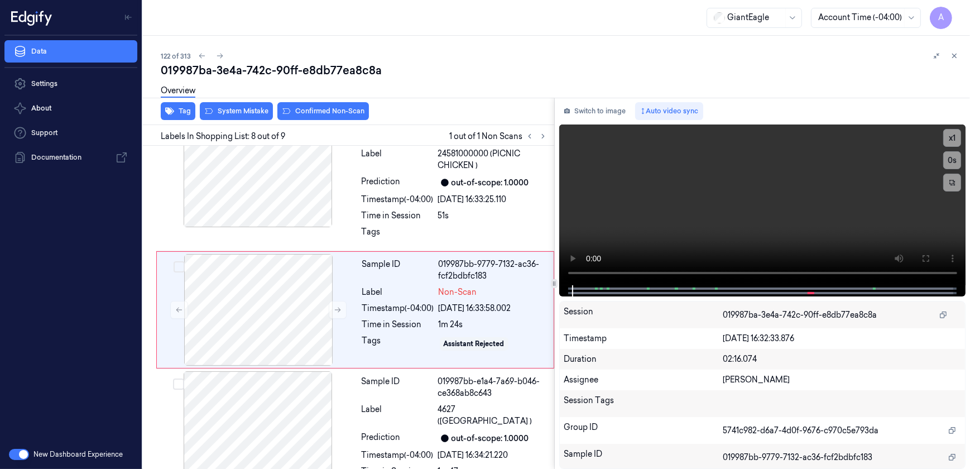
scroll to position [865, 0]
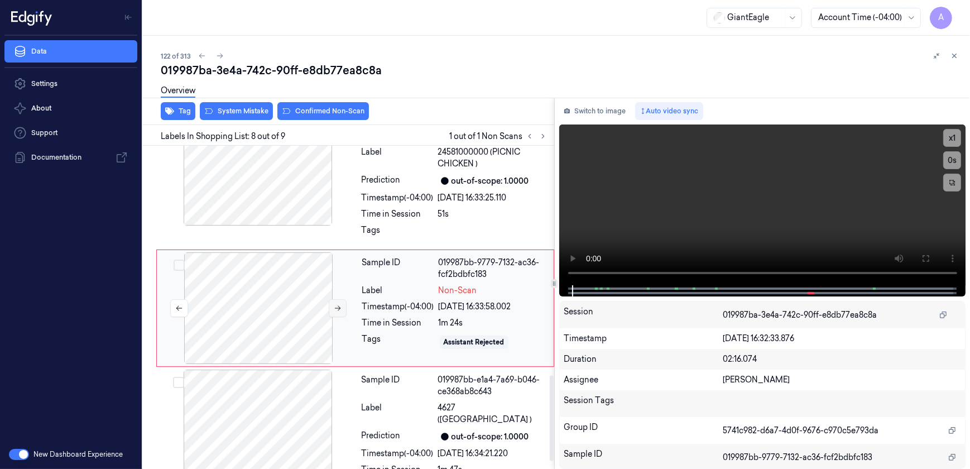
click at [334, 312] on button at bounding box center [338, 308] width 18 height 18
click at [331, 313] on button at bounding box center [338, 308] width 18 height 18
click at [950, 139] on button "x 1" at bounding box center [953, 138] width 18 height 18
click at [950, 139] on button "x 2" at bounding box center [953, 138] width 18 height 18
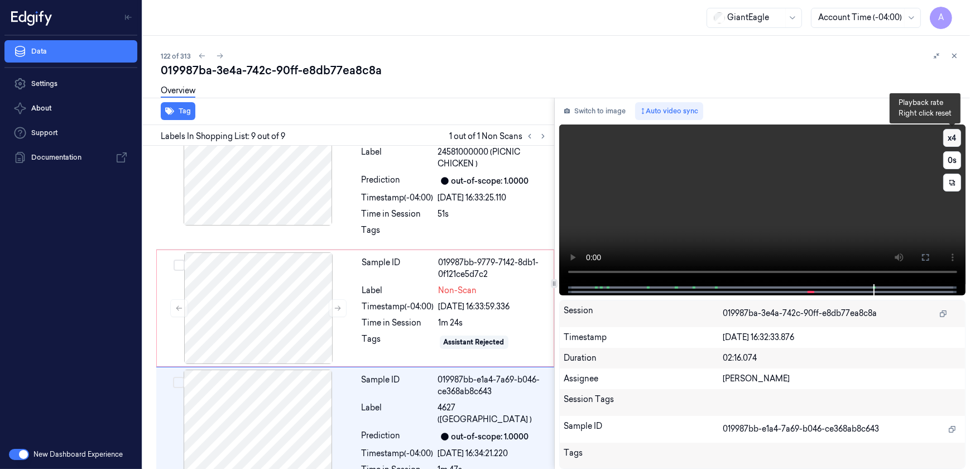
scroll to position [892, 0]
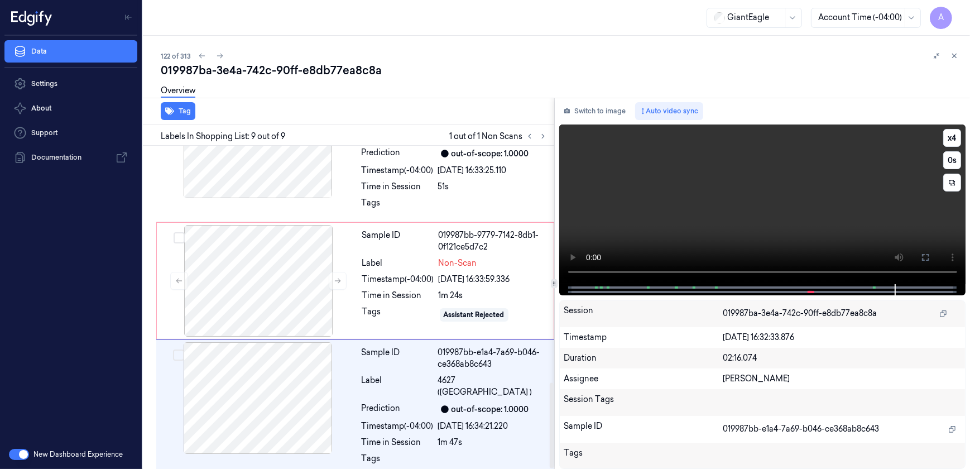
click at [729, 200] on video at bounding box center [762, 204] width 407 height 160
click at [370, 323] on div "Sample ID 019987bb-9779-7142-8db1-0f121ce5d7c2 Label Non-Scan Timestamp (-04:00…" at bounding box center [455, 281] width 194 height 112
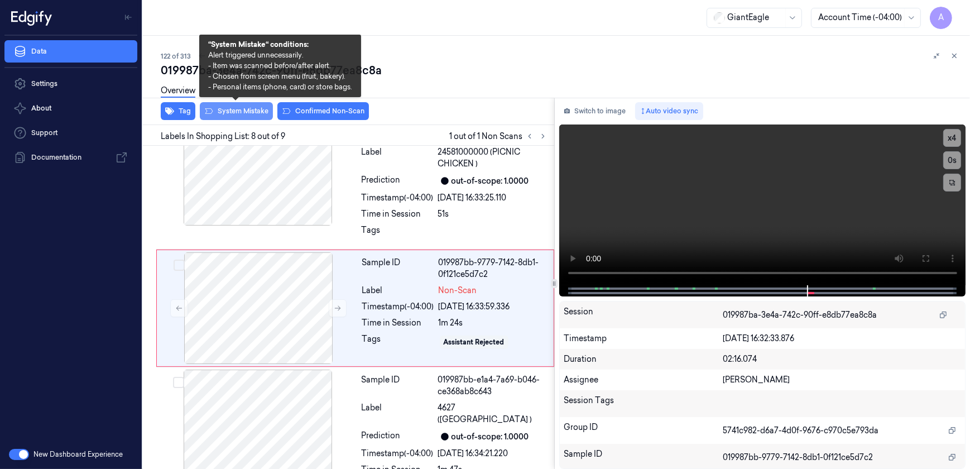
click at [234, 116] on button "System Mistake" at bounding box center [236, 111] width 73 height 18
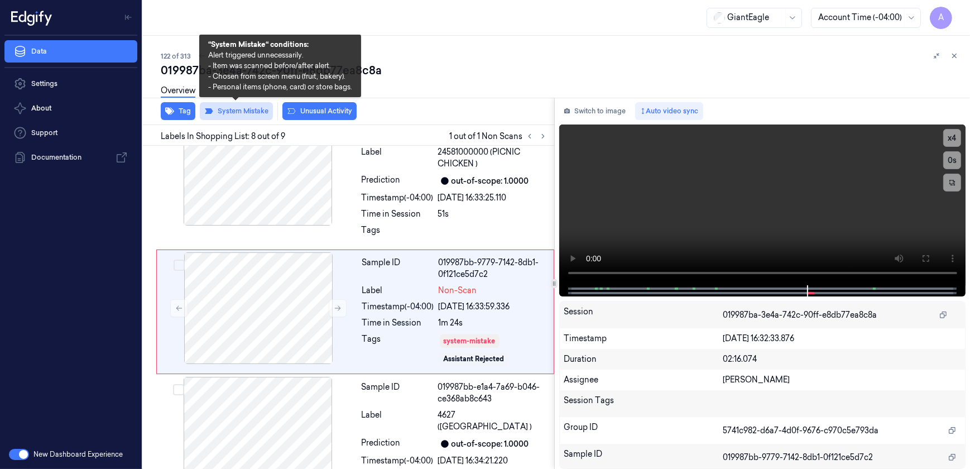
scroll to position [868, 0]
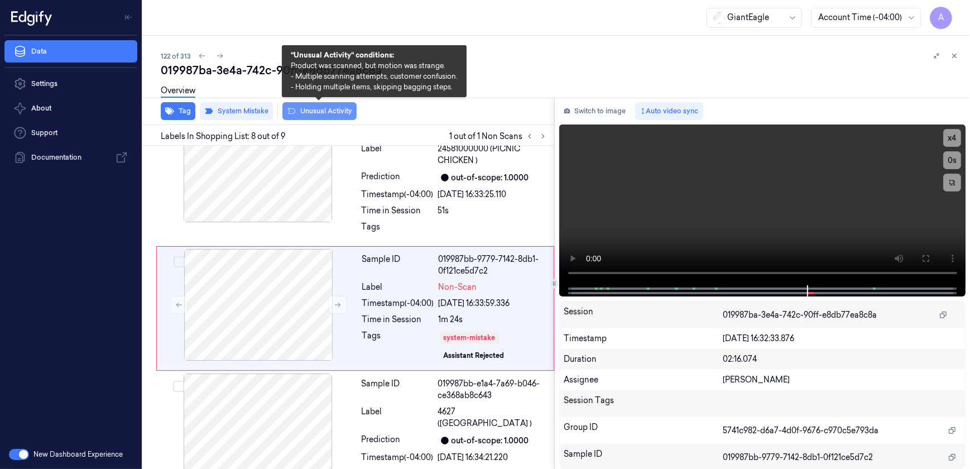
click at [330, 115] on button "Unusual Activity" at bounding box center [319, 111] width 74 height 18
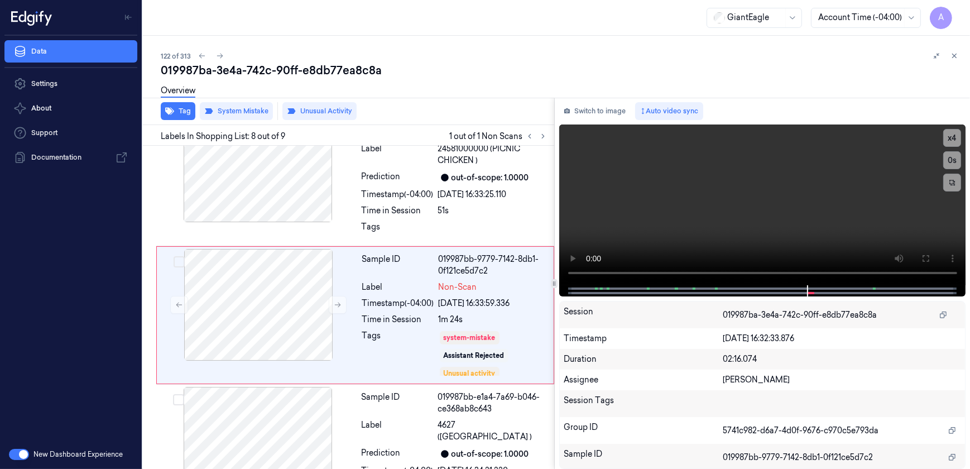
scroll to position [875, 0]
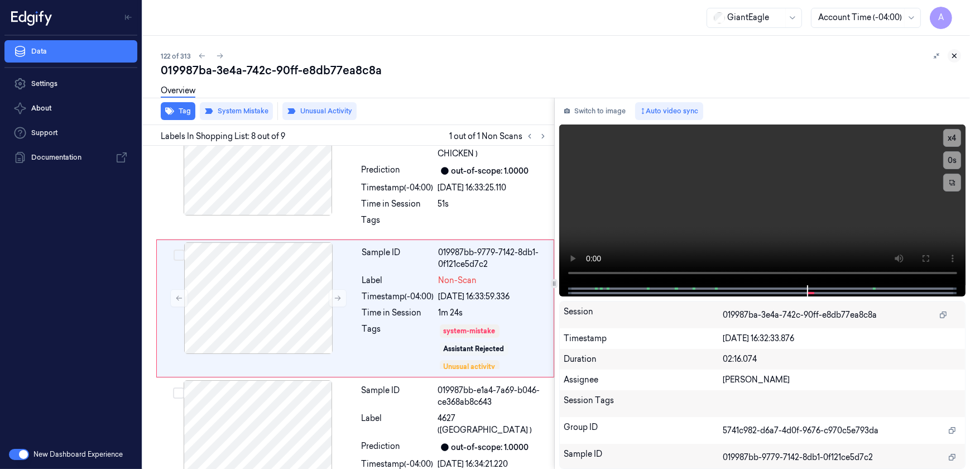
click at [951, 55] on icon at bounding box center [955, 56] width 8 height 8
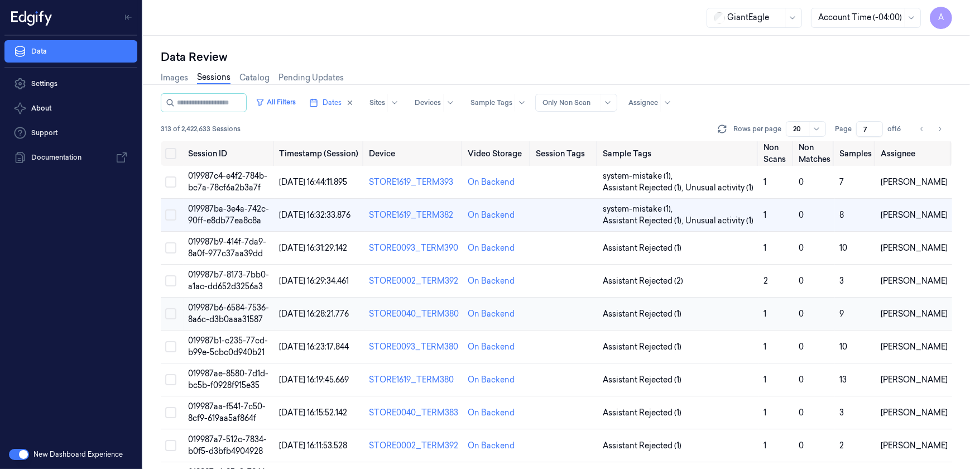
click at [238, 306] on span "019987b6-6584-7536-8a6c-d3b0aaa31587" at bounding box center [228, 314] width 81 height 22
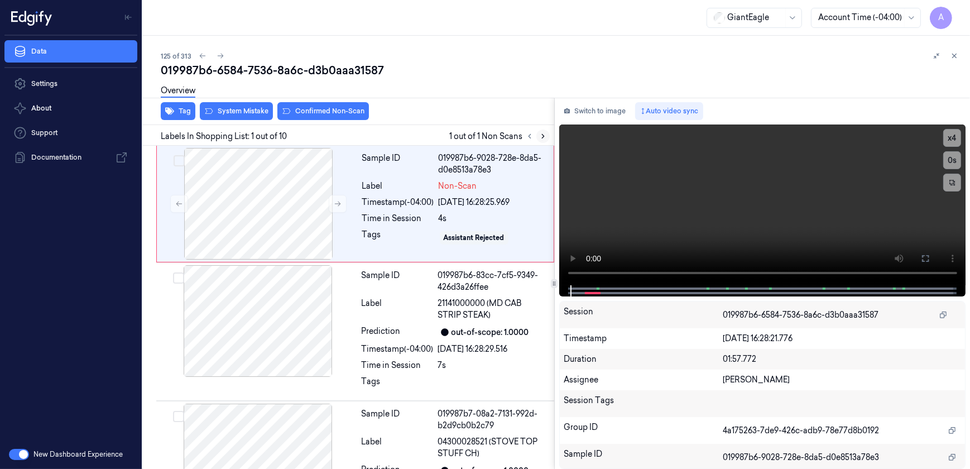
click at [538, 136] on button at bounding box center [543, 136] width 13 height 13
click at [335, 202] on icon at bounding box center [338, 204] width 8 height 8
click at [340, 206] on icon at bounding box center [338, 204] width 8 height 8
click at [334, 205] on icon at bounding box center [338, 204] width 8 height 8
click at [928, 262] on icon at bounding box center [925, 258] width 9 height 9
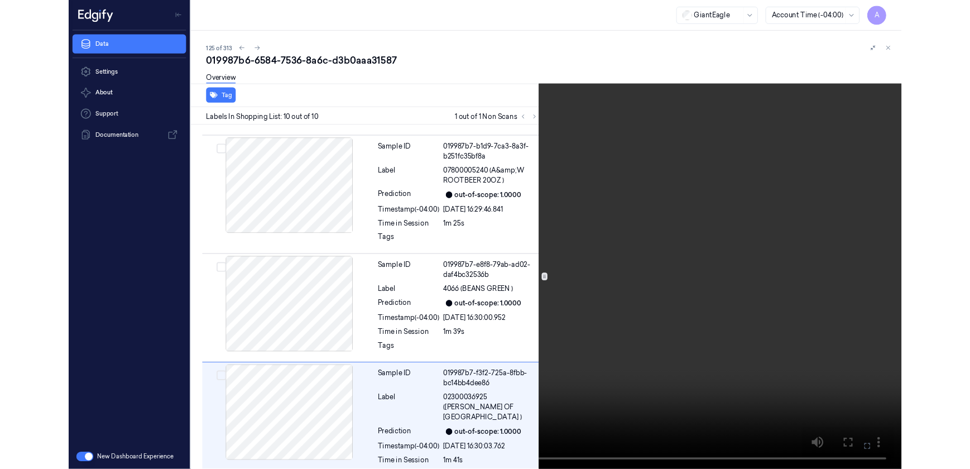
scroll to position [939, 0]
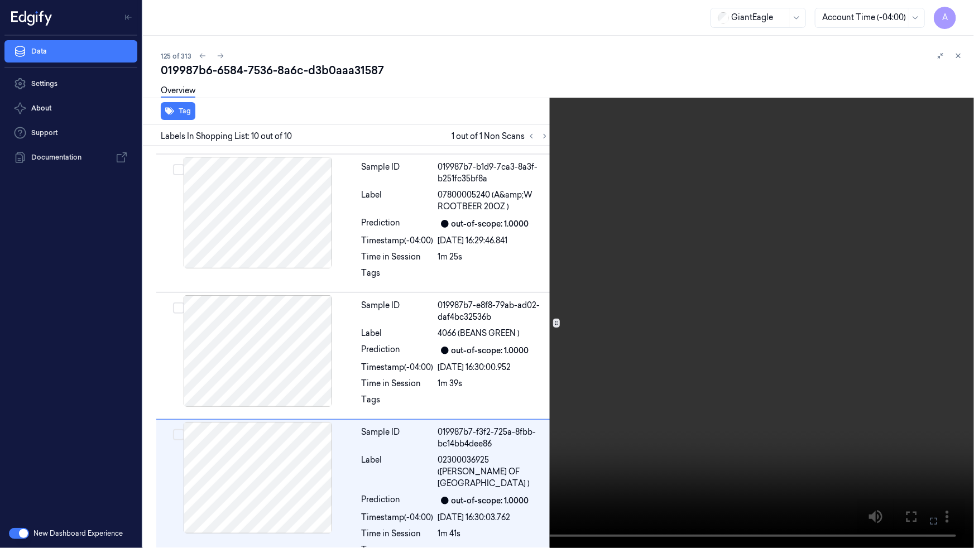
click at [0, 0] on button at bounding box center [0, 0] width 0 height 0
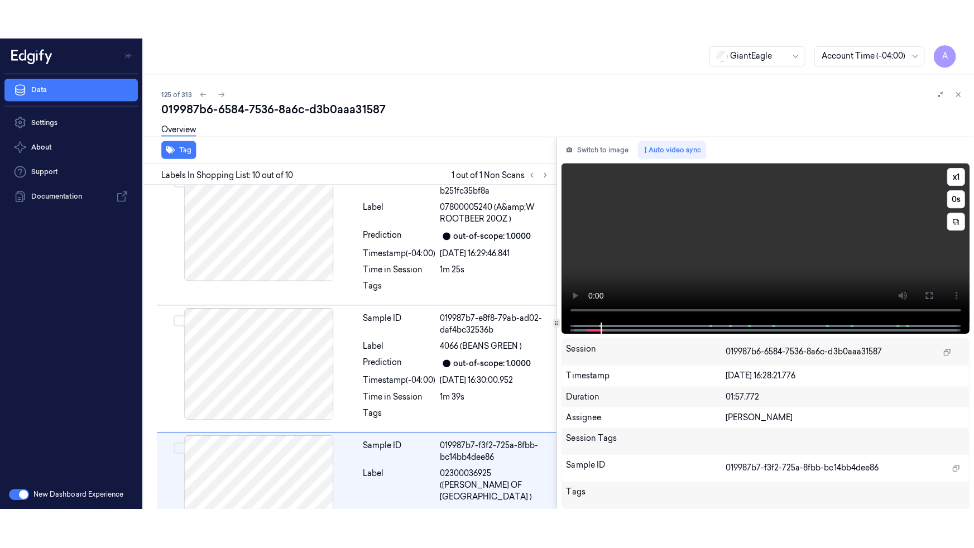
scroll to position [1018, 0]
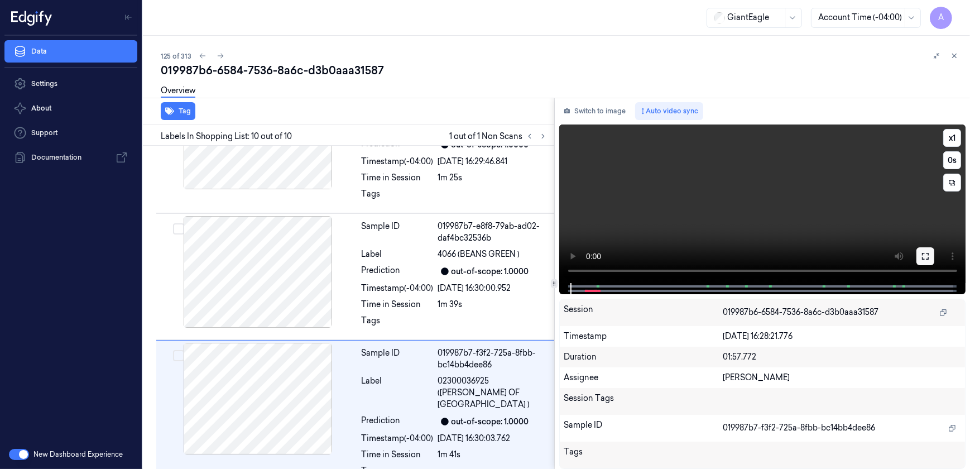
click at [923, 261] on icon at bounding box center [925, 256] width 9 height 9
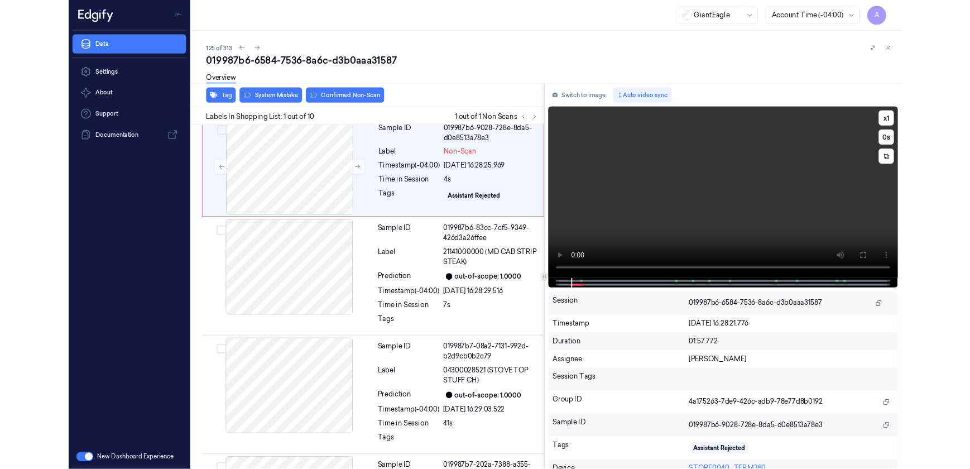
scroll to position [0, 0]
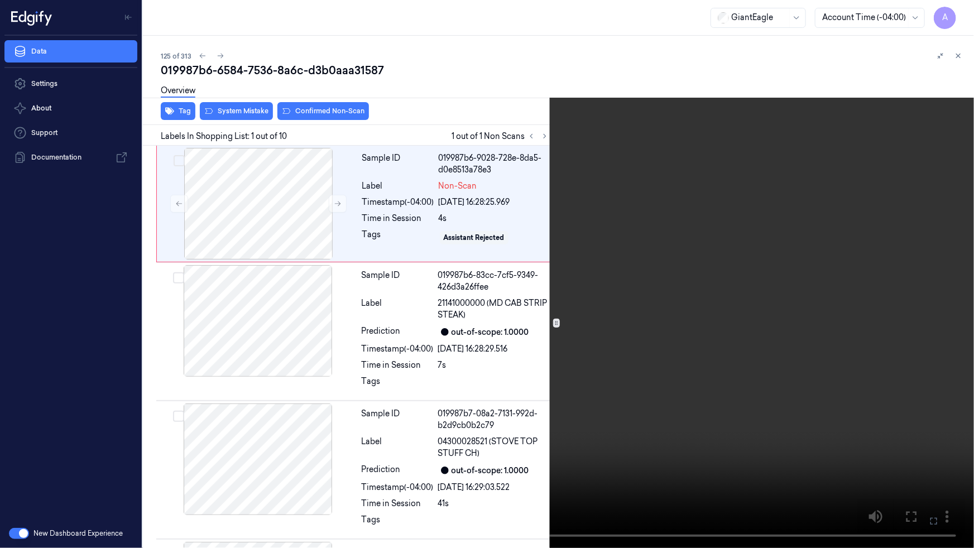
drag, startPoint x: 930, startPoint y: 516, endPoint x: 928, endPoint y: 463, distance: 52.5
click at [0, 0] on icon at bounding box center [0, 0] width 0 height 0
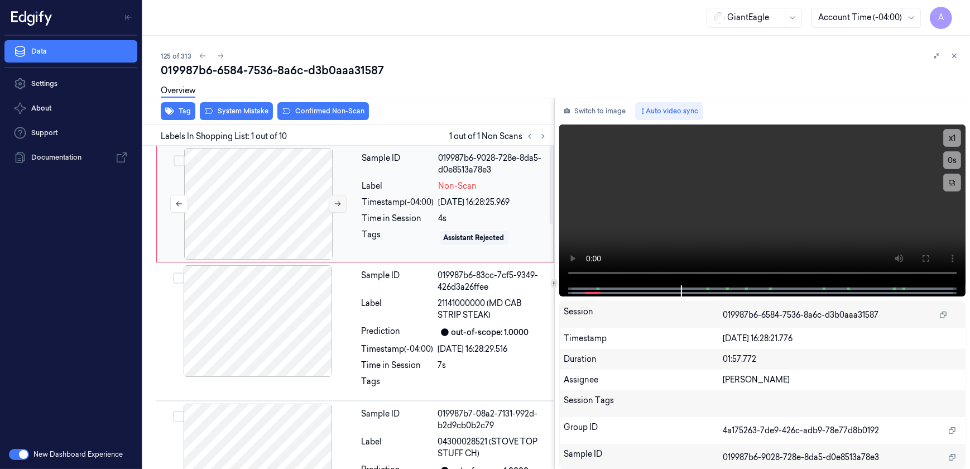
click at [338, 204] on icon at bounding box center [338, 204] width 8 height 8
click at [337, 205] on icon at bounding box center [338, 204] width 8 height 8
click at [336, 200] on icon at bounding box center [338, 204] width 8 height 8
click at [332, 206] on button at bounding box center [338, 204] width 18 height 18
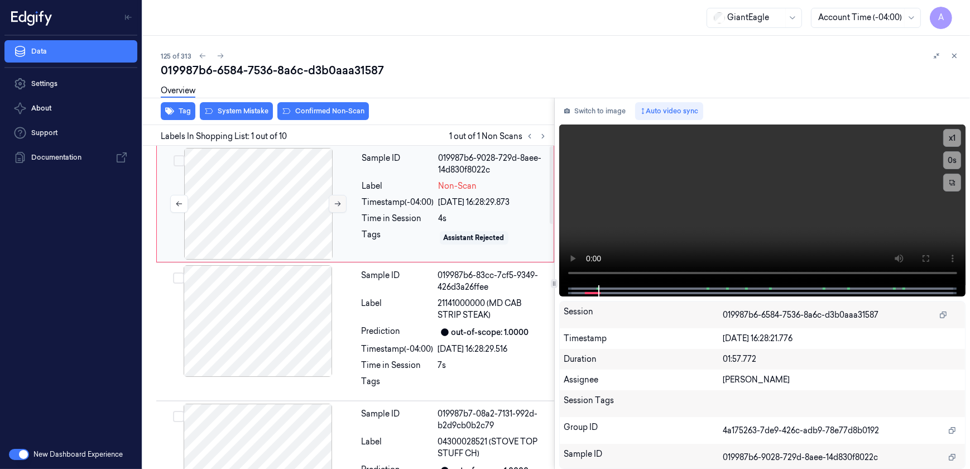
click at [332, 206] on button at bounding box center [338, 204] width 18 height 18
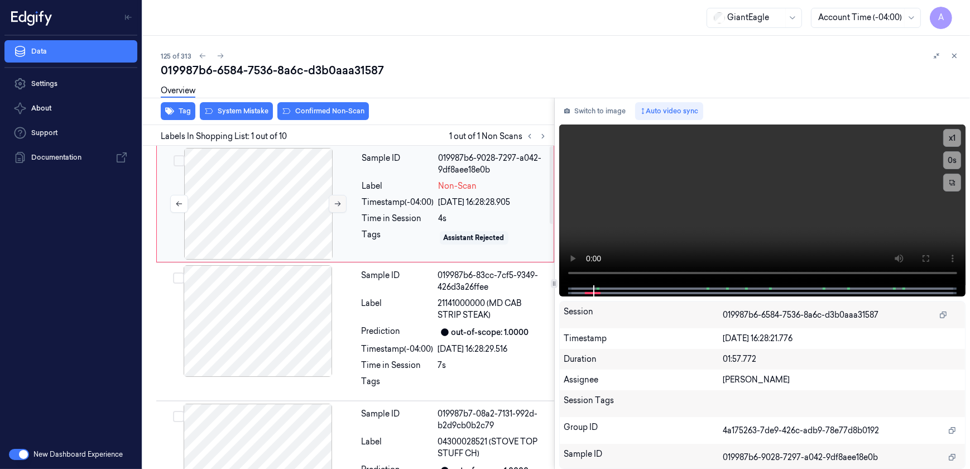
click at [332, 206] on button at bounding box center [338, 204] width 18 height 18
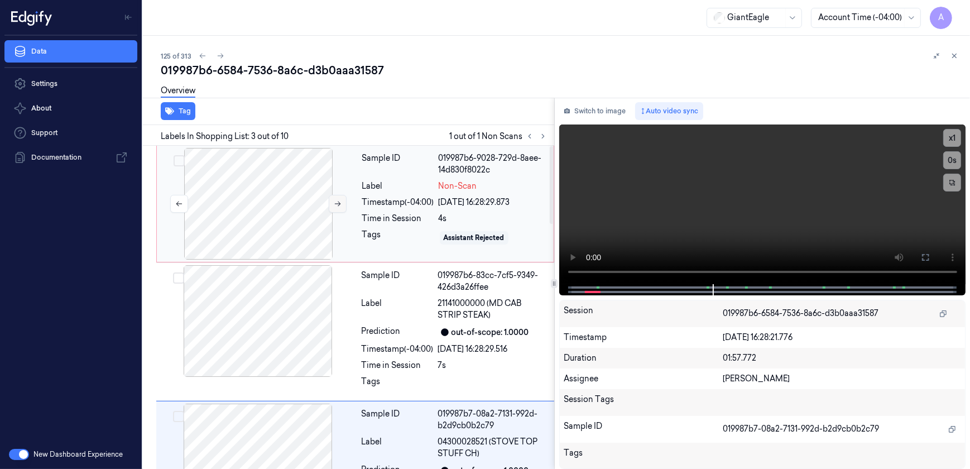
click at [338, 209] on button at bounding box center [338, 204] width 18 height 18
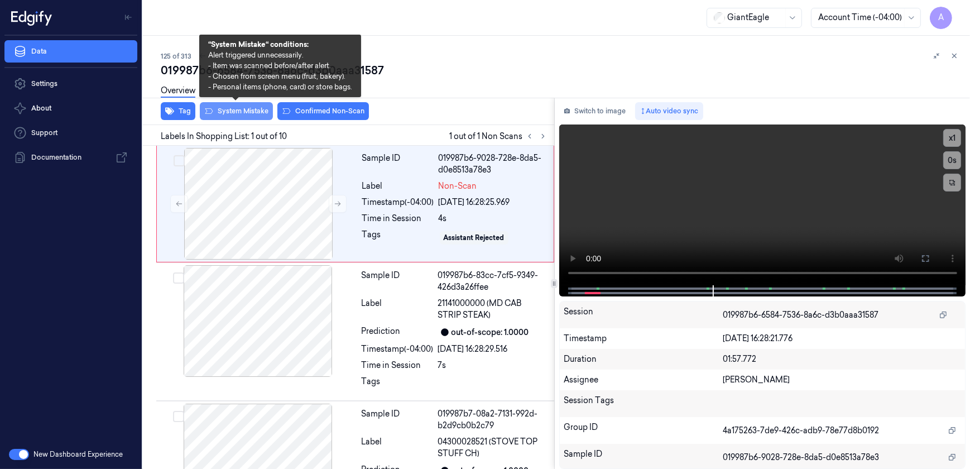
click at [250, 115] on button "System Mistake" at bounding box center [236, 111] width 73 height 18
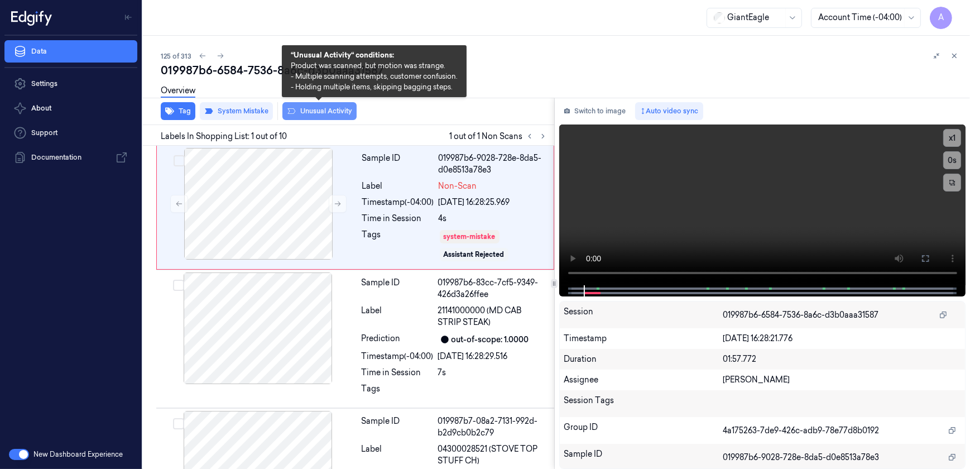
click at [324, 117] on button "Unusual Activity" at bounding box center [319, 111] width 74 height 18
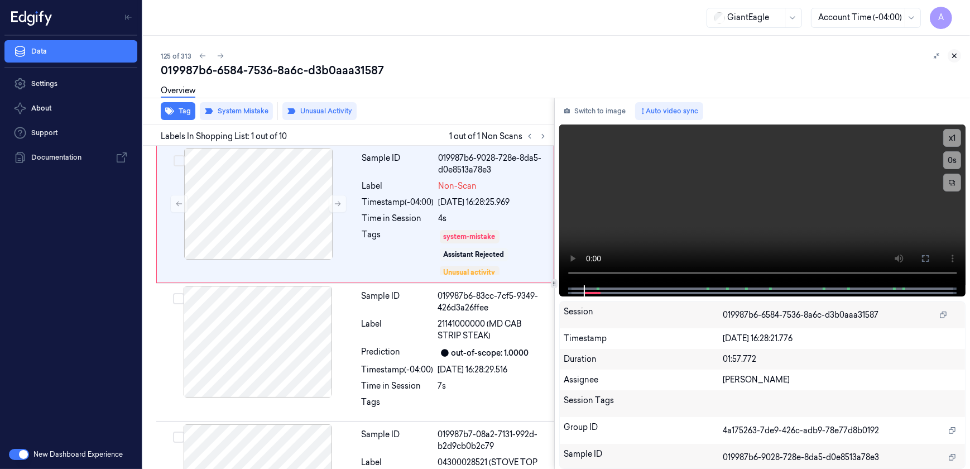
click at [958, 56] on icon at bounding box center [955, 56] width 8 height 8
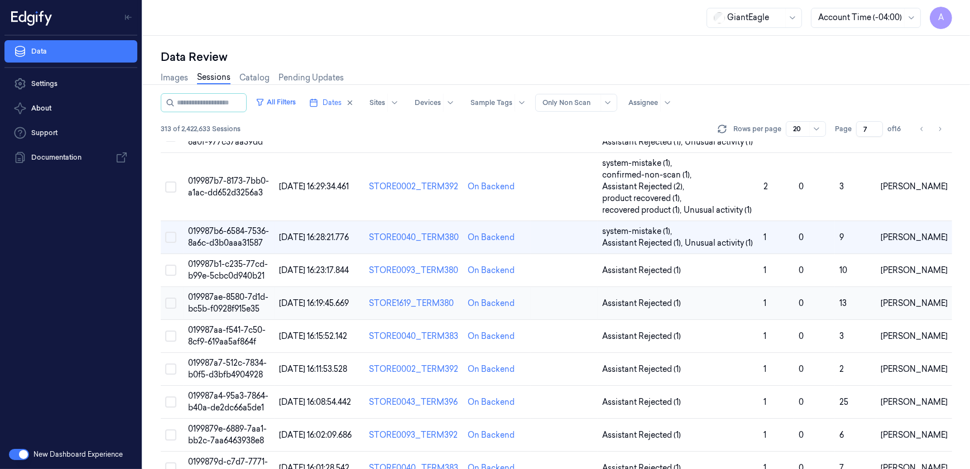
scroll to position [129, 0]
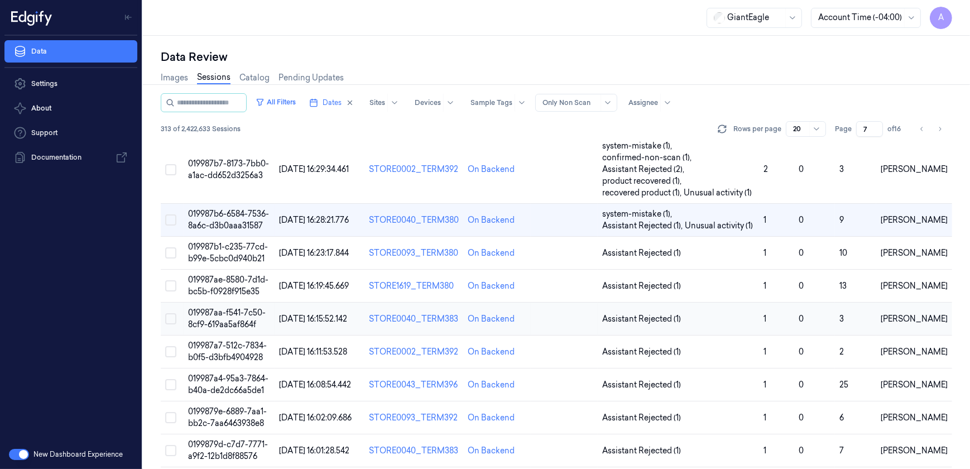
click at [233, 313] on span "019987aa-f541-7c50-8cf9-619aa5af864f" at bounding box center [227, 319] width 78 height 22
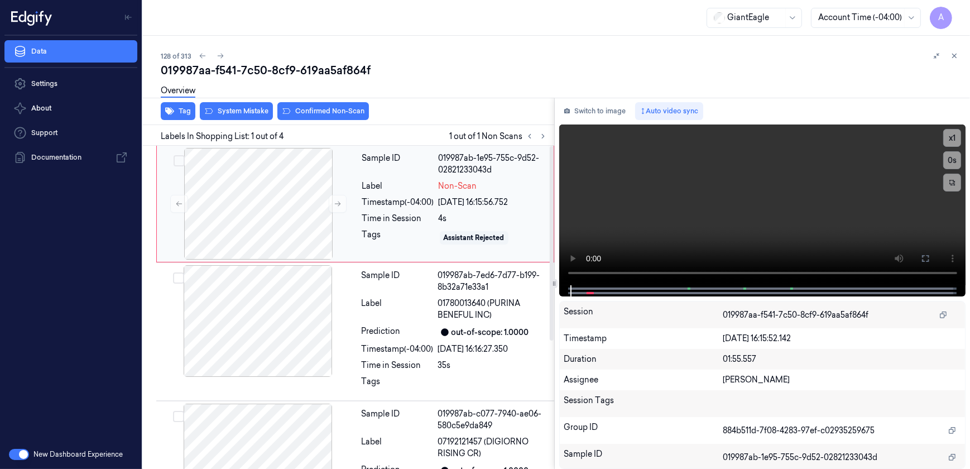
click at [388, 227] on div "Sample ID 019987ab-1e95-755c-9d52-02821233043d Label Non-Scan Timestamp (-04:00…" at bounding box center [455, 204] width 194 height 112
click at [545, 139] on icon at bounding box center [543, 136] width 8 height 8
click at [335, 201] on icon at bounding box center [338, 204] width 8 height 8
click at [333, 207] on button at bounding box center [338, 204] width 18 height 18
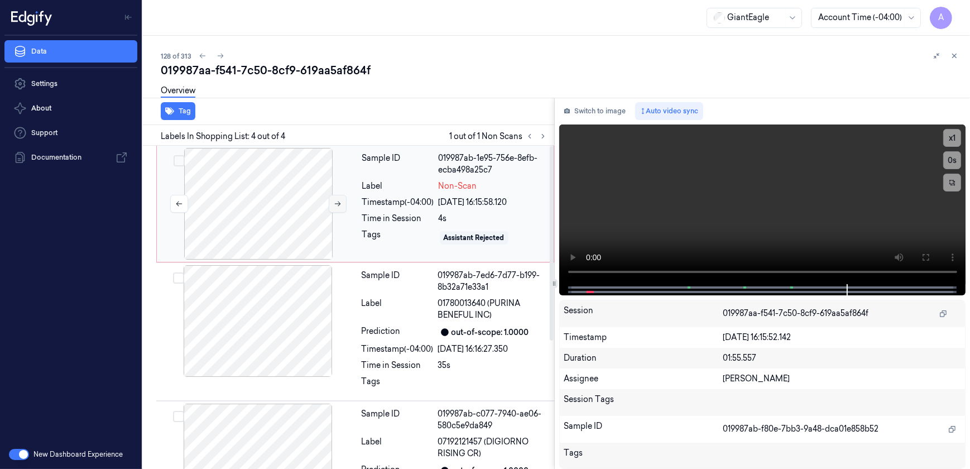
click at [335, 204] on icon at bounding box center [338, 204] width 8 height 8
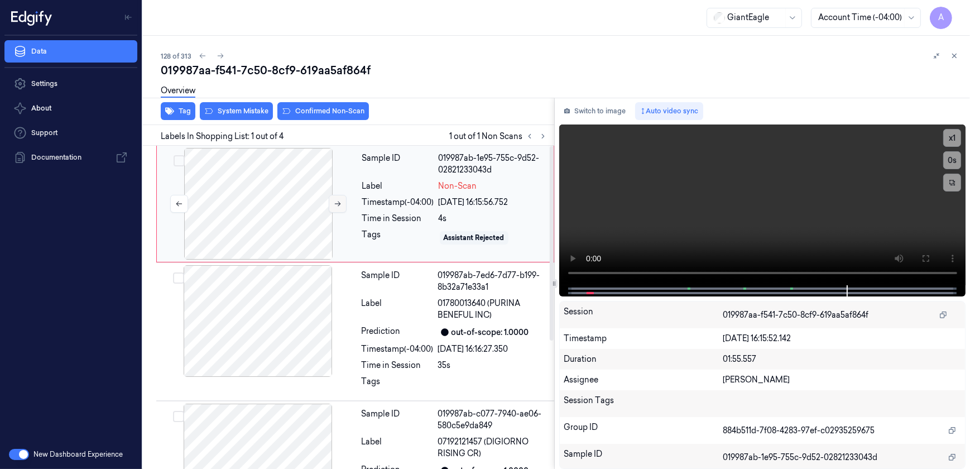
click at [335, 204] on icon at bounding box center [338, 204] width 8 height 8
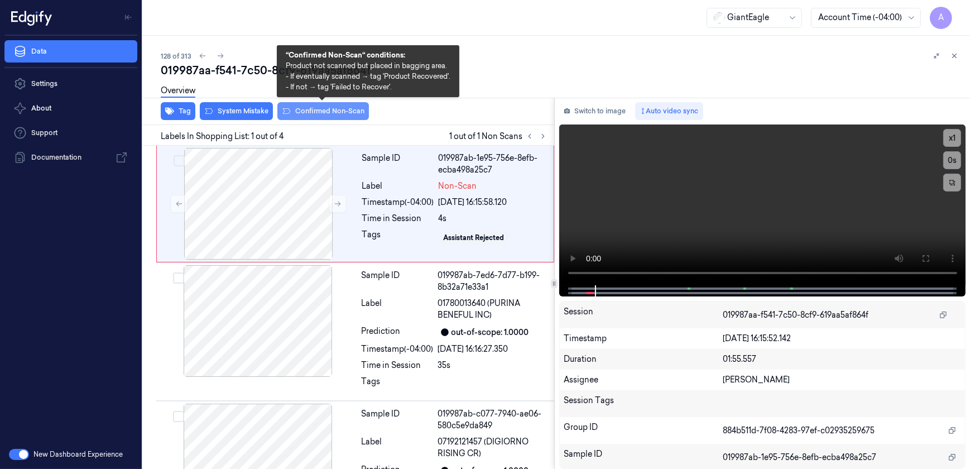
click at [307, 113] on button "Confirmed Non-Scan" at bounding box center [323, 111] width 92 height 18
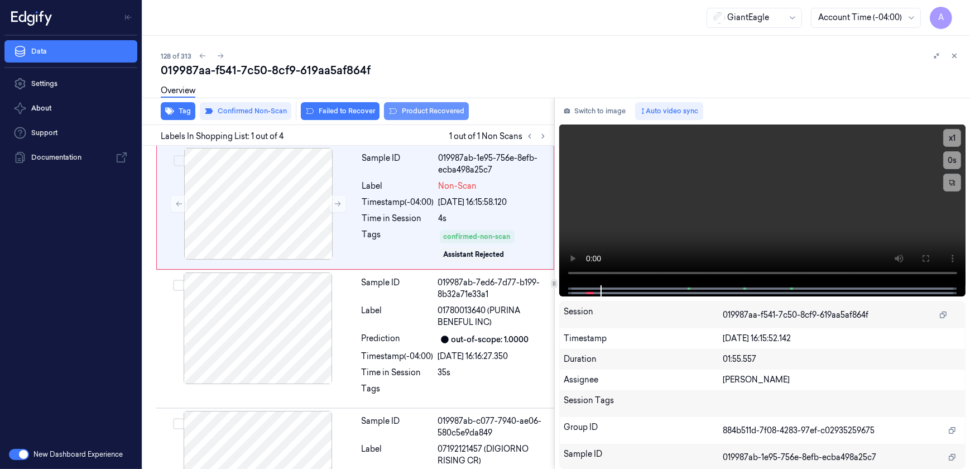
click at [430, 112] on button "Product Recovered" at bounding box center [426, 111] width 85 height 18
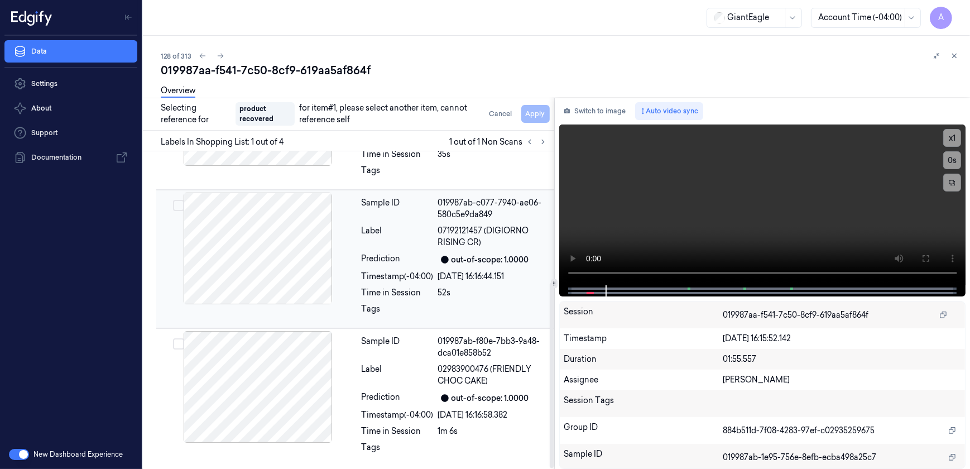
scroll to position [224, 0]
click at [429, 373] on div "Label" at bounding box center [398, 374] width 72 height 23
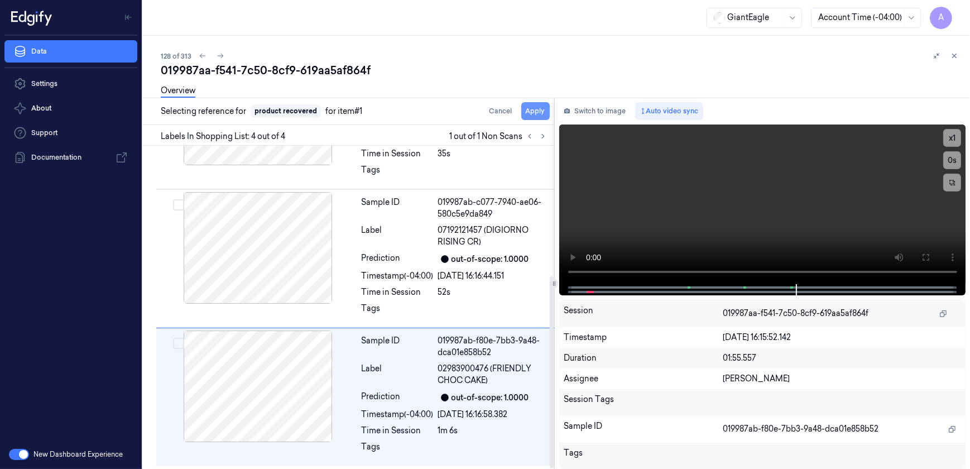
click at [531, 107] on button "Apply" at bounding box center [535, 111] width 28 height 18
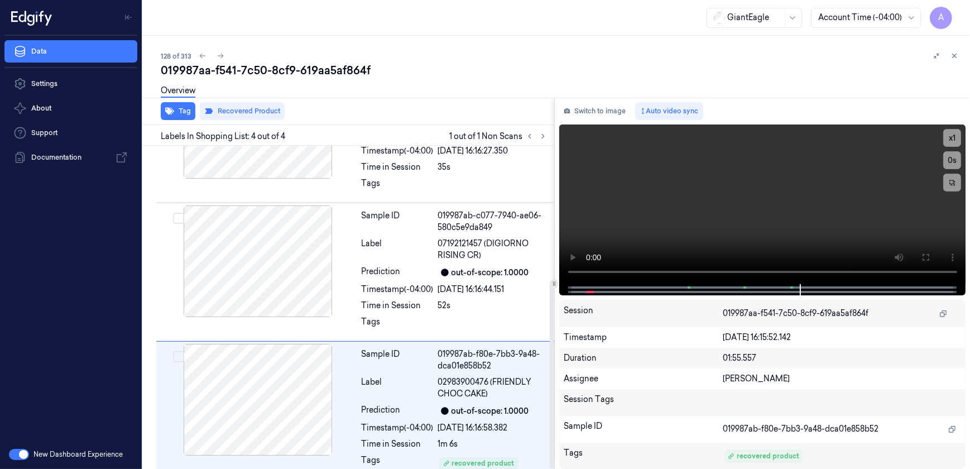
scroll to position [233, 0]
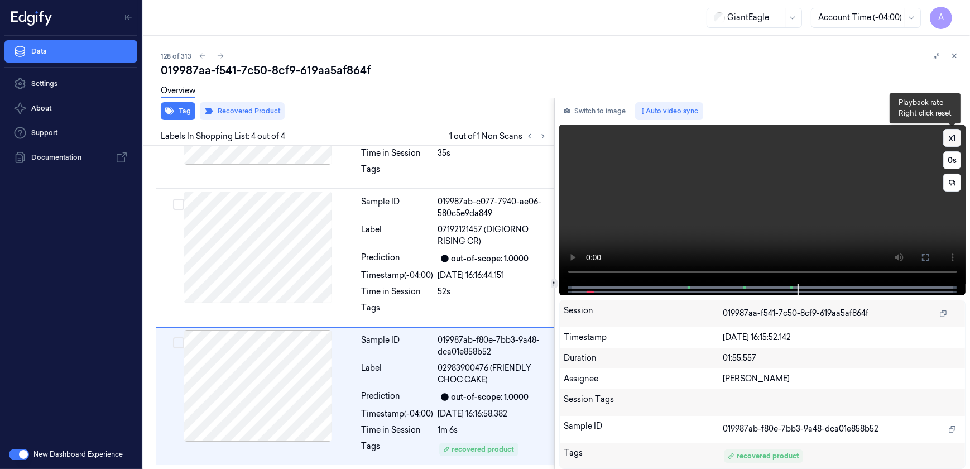
click at [948, 139] on button "x 1" at bounding box center [953, 138] width 18 height 18
click at [948, 139] on button "x 2" at bounding box center [953, 138] width 18 height 18
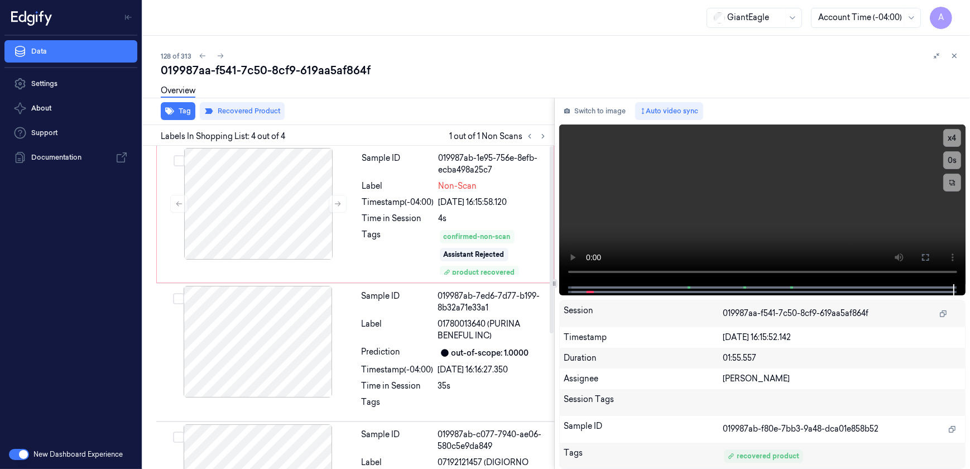
scroll to position [0, 0]
click at [957, 60] on button at bounding box center [954, 55] width 13 height 13
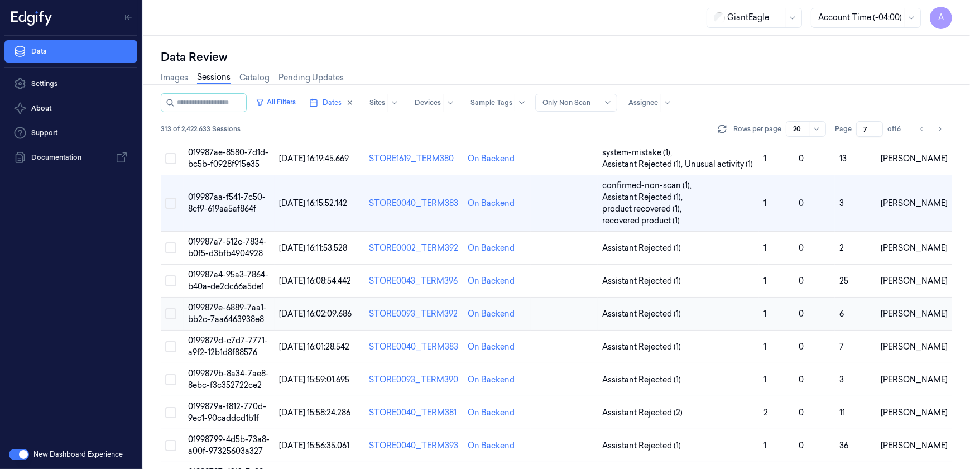
scroll to position [218, 0]
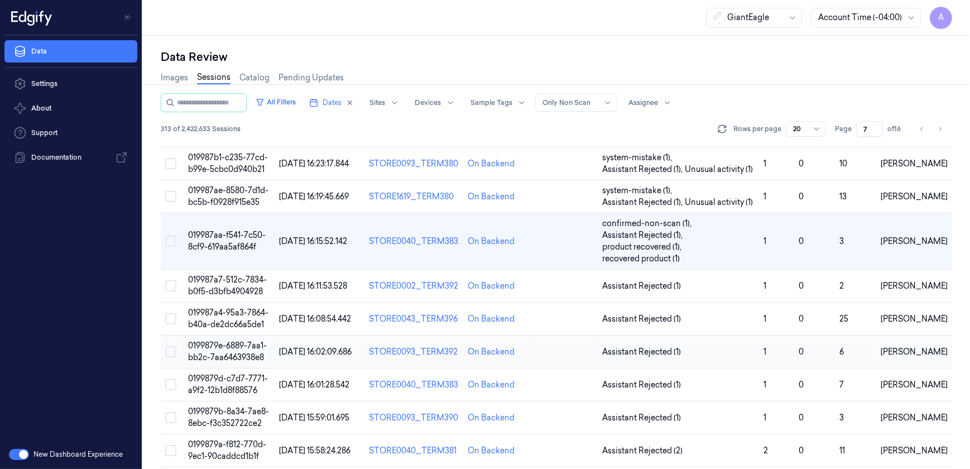
click at [233, 352] on span "0199879e-6889-7aa1-bb2c-7aa6463938e8" at bounding box center [227, 352] width 79 height 22
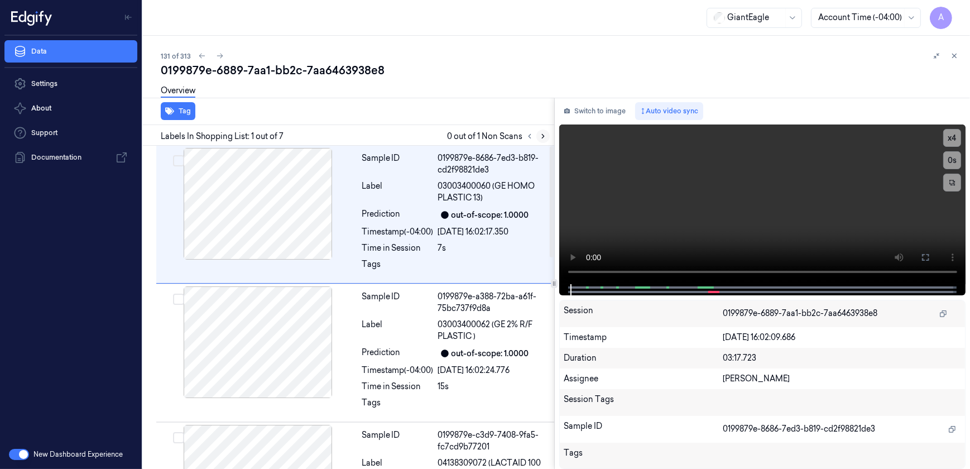
click at [544, 138] on icon at bounding box center [543, 136] width 8 height 8
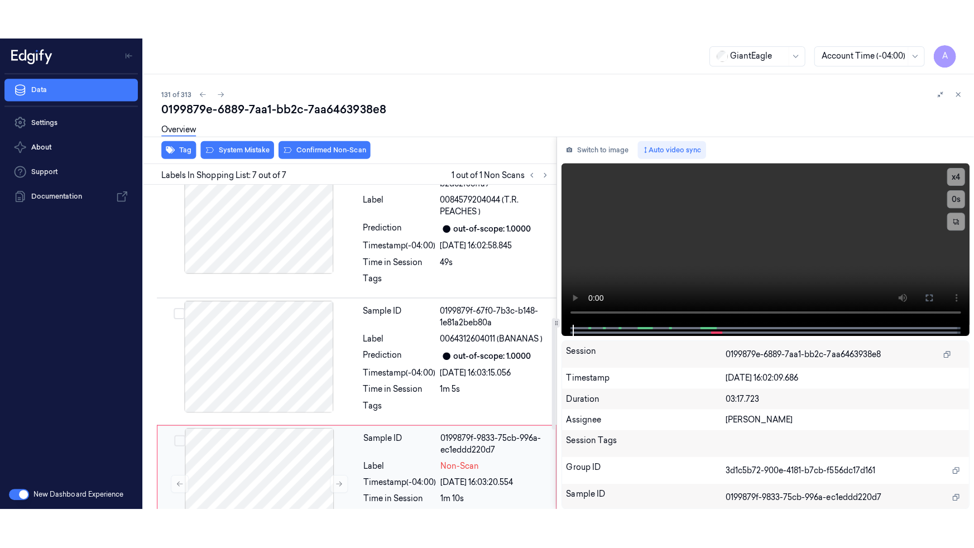
scroll to position [615, 0]
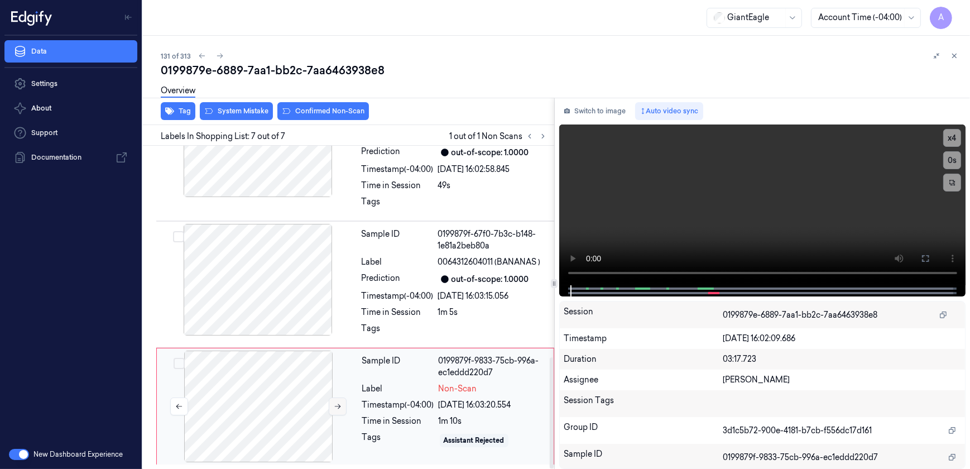
click at [335, 408] on icon at bounding box center [338, 407] width 8 height 8
drag, startPoint x: 927, startPoint y: 262, endPoint x: 926, endPoint y: 300, distance: 38.0
click at [927, 262] on icon at bounding box center [925, 258] width 7 height 7
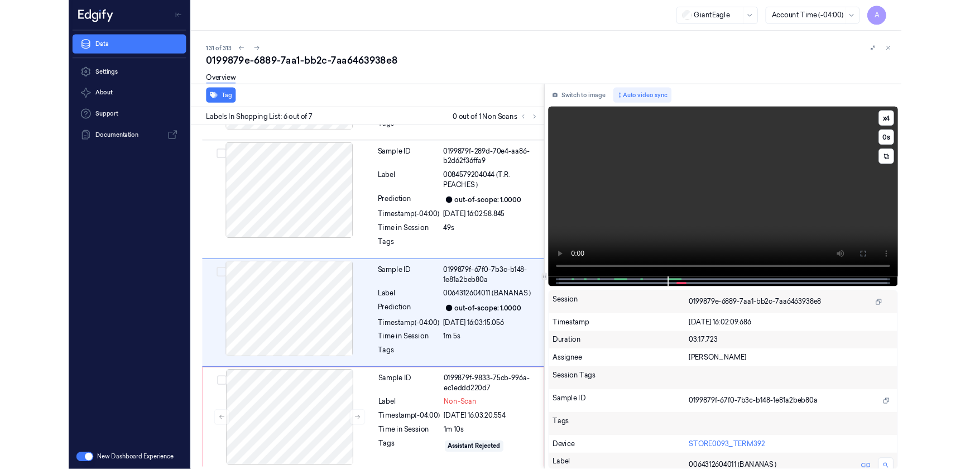
scroll to position [524, 0]
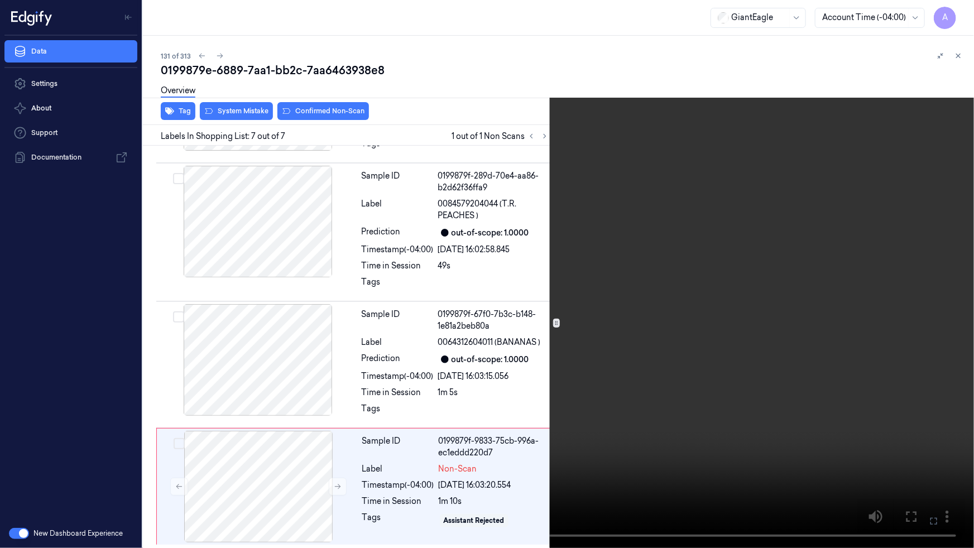
click at [0, 0] on icon at bounding box center [0, 0] width 0 height 0
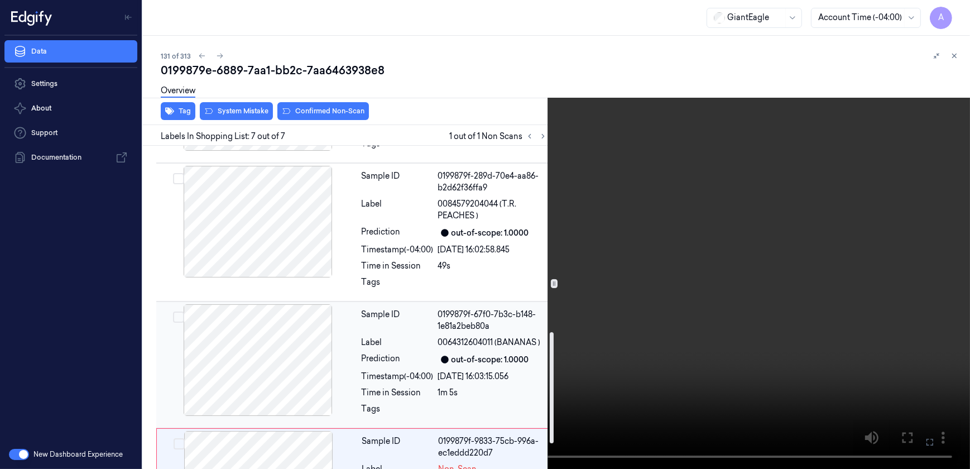
scroll to position [615, 0]
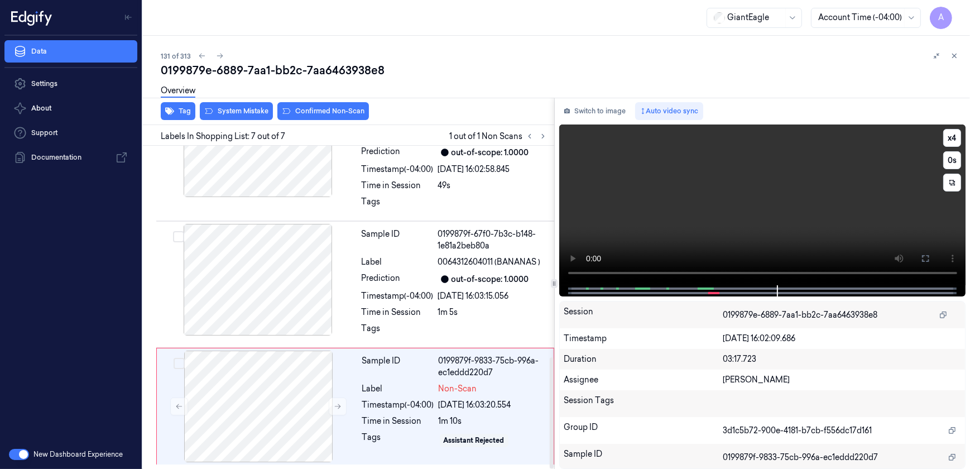
click at [693, 223] on video at bounding box center [762, 204] width 407 height 161
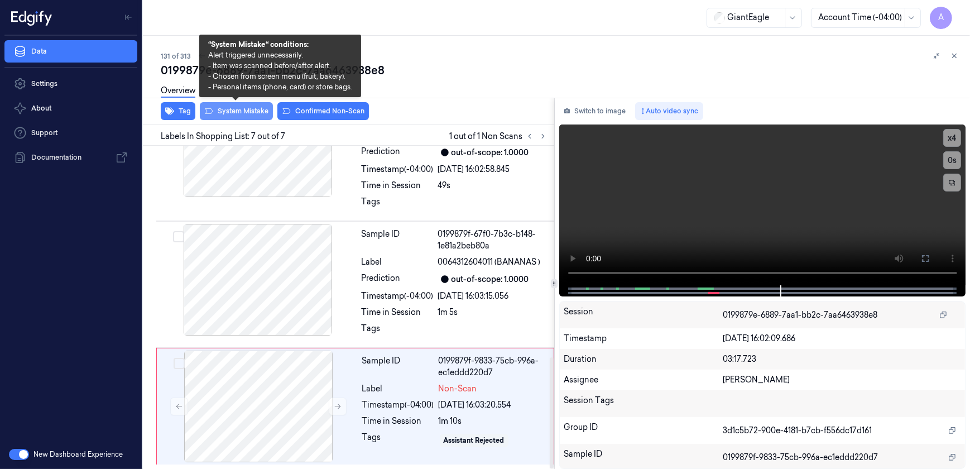
click at [228, 115] on button "System Mistake" at bounding box center [236, 111] width 73 height 18
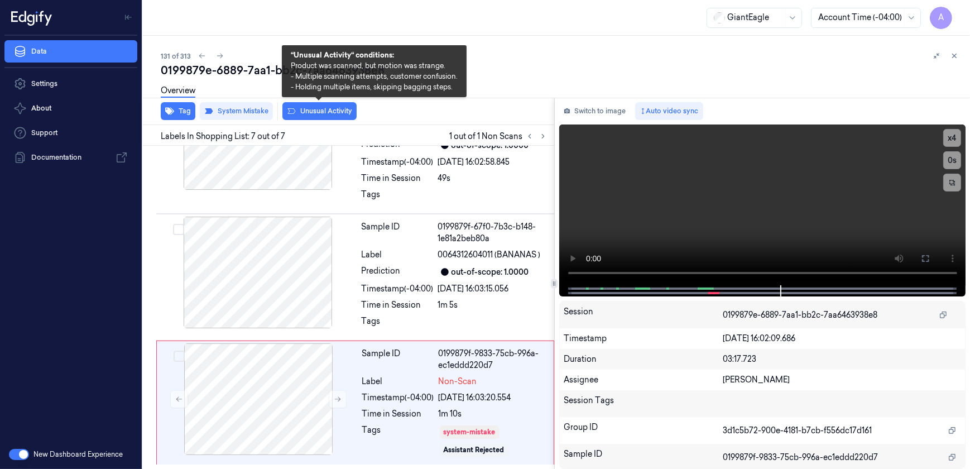
scroll to position [622, 0]
click at [318, 117] on button "Unusual Activity" at bounding box center [319, 111] width 74 height 18
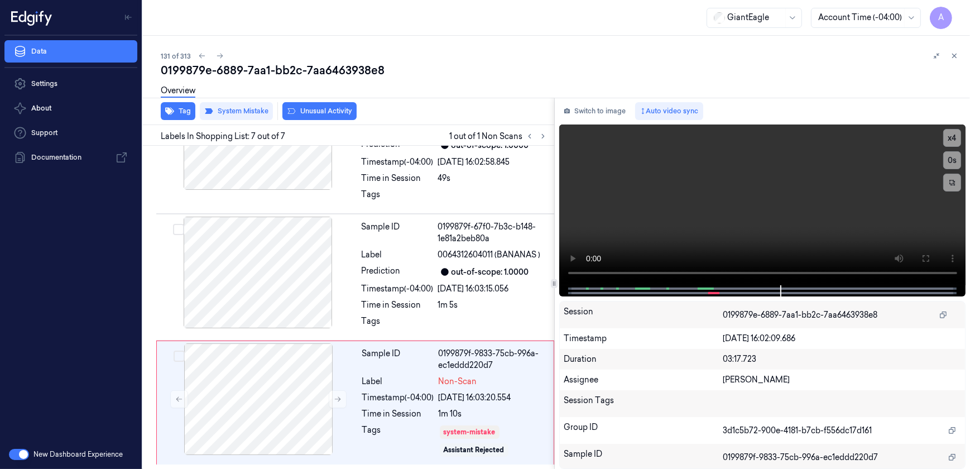
scroll to position [636, 0]
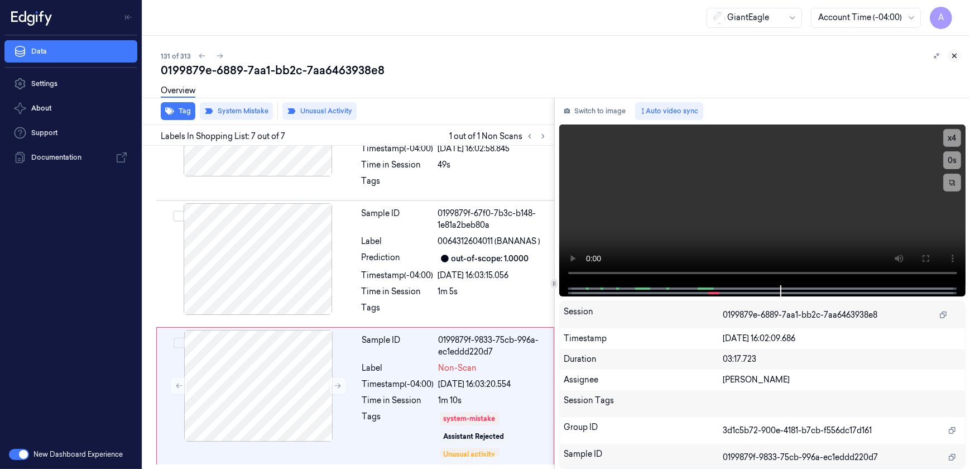
click at [958, 55] on icon at bounding box center [955, 56] width 8 height 8
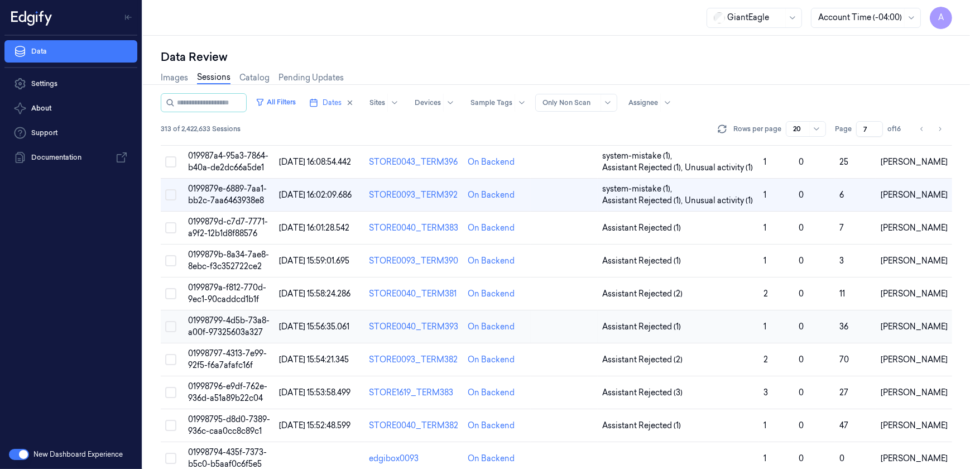
scroll to position [294, 0]
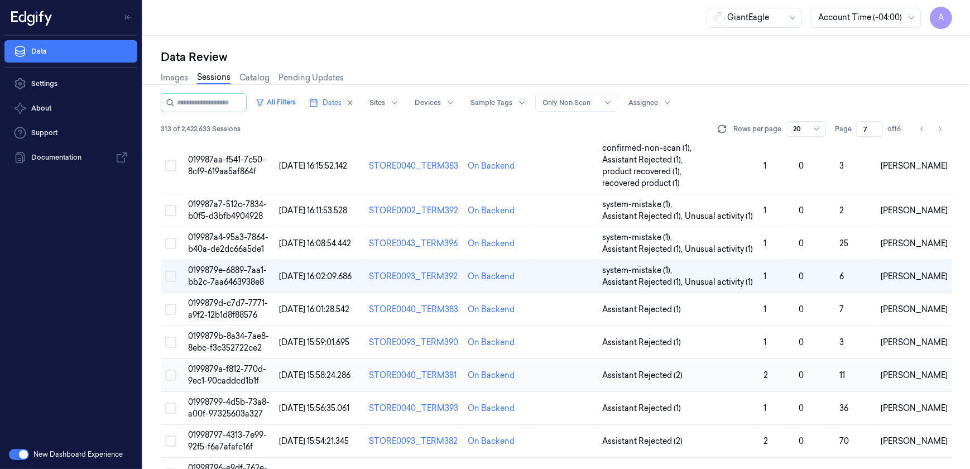
click at [217, 374] on td "0199879a-f812-770d-9ec1-90caddcd1b1f" at bounding box center [229, 375] width 91 height 33
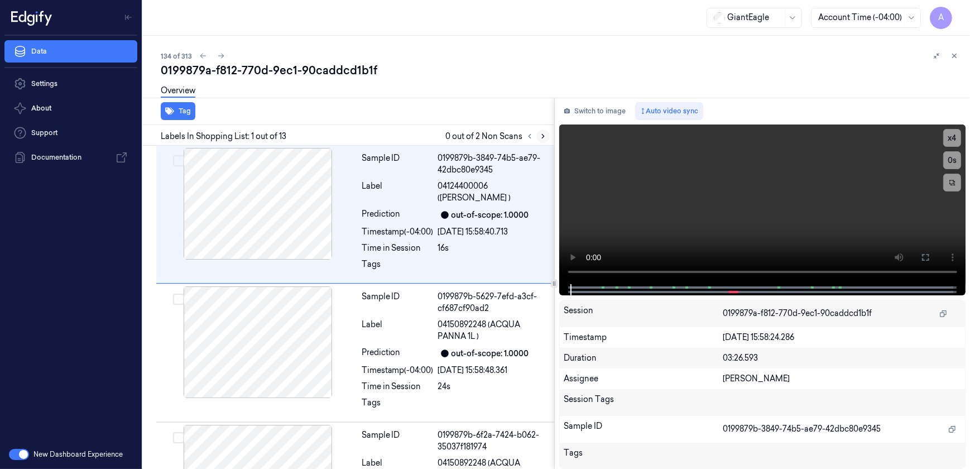
click at [547, 135] on button at bounding box center [543, 136] width 13 height 13
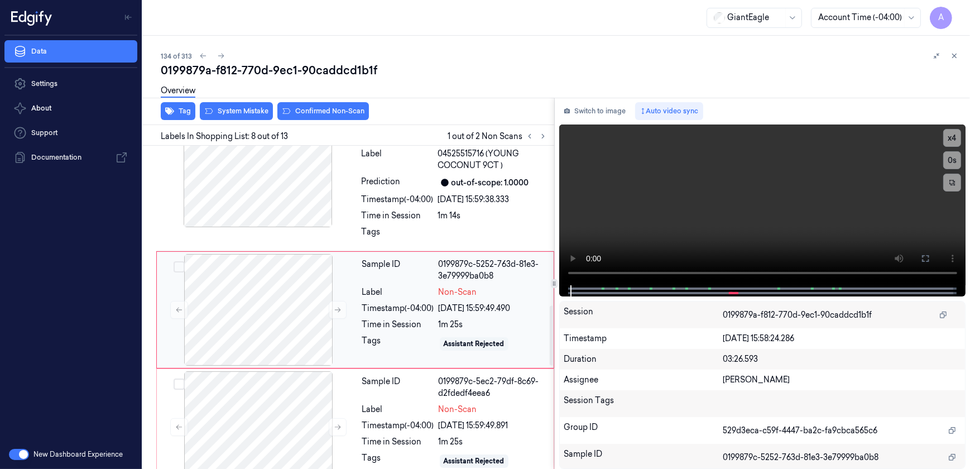
scroll to position [865, 0]
click at [334, 309] on icon at bounding box center [338, 308] width 8 height 8
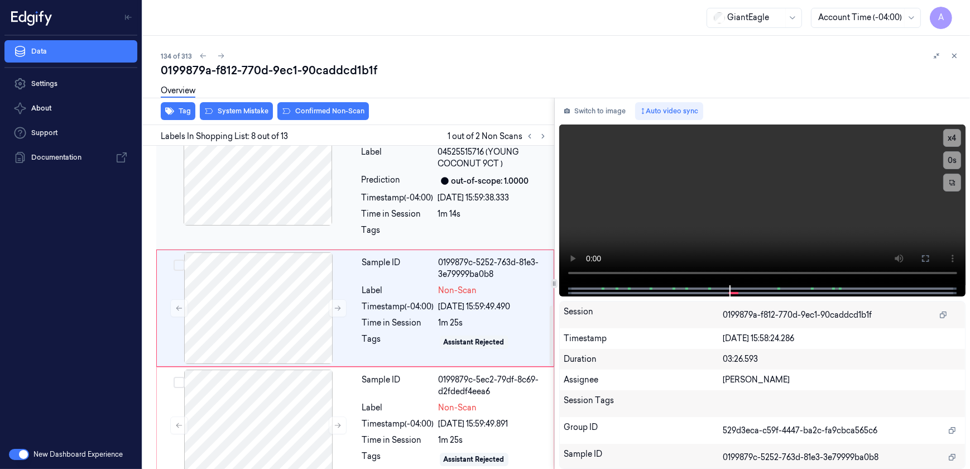
click at [499, 234] on div at bounding box center [492, 233] width 109 height 18
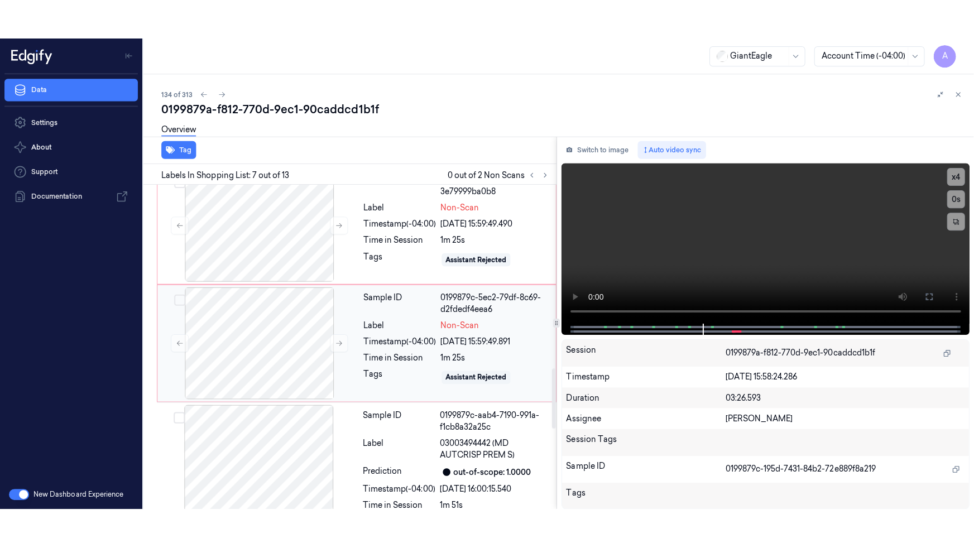
scroll to position [990, 0]
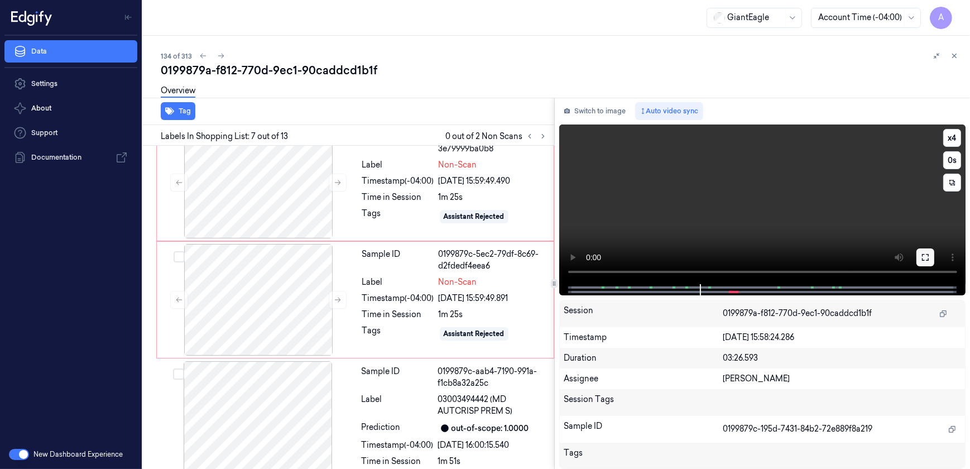
click at [923, 256] on icon at bounding box center [925, 257] width 9 height 9
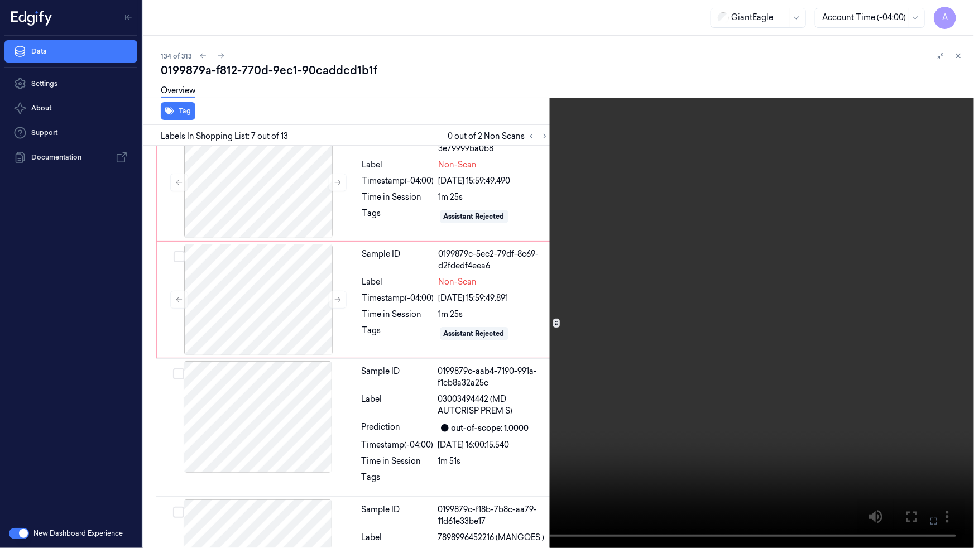
click at [629, 341] on video at bounding box center [487, 274] width 974 height 548
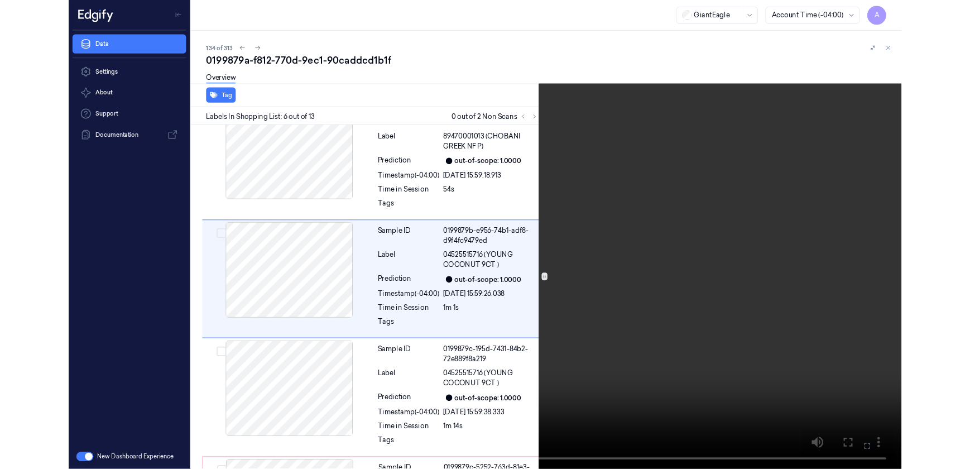
scroll to position [558, 0]
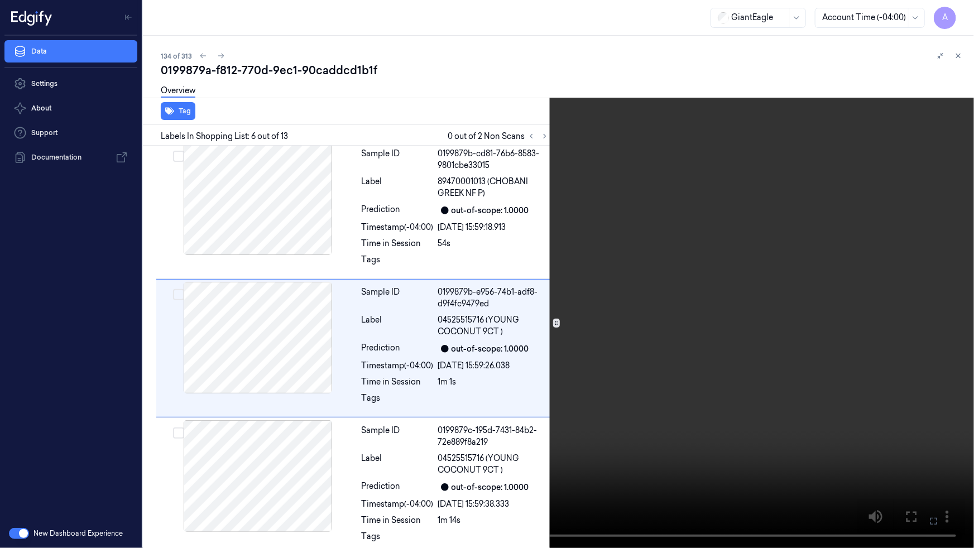
click at [0, 0] on icon at bounding box center [0, 0] width 0 height 0
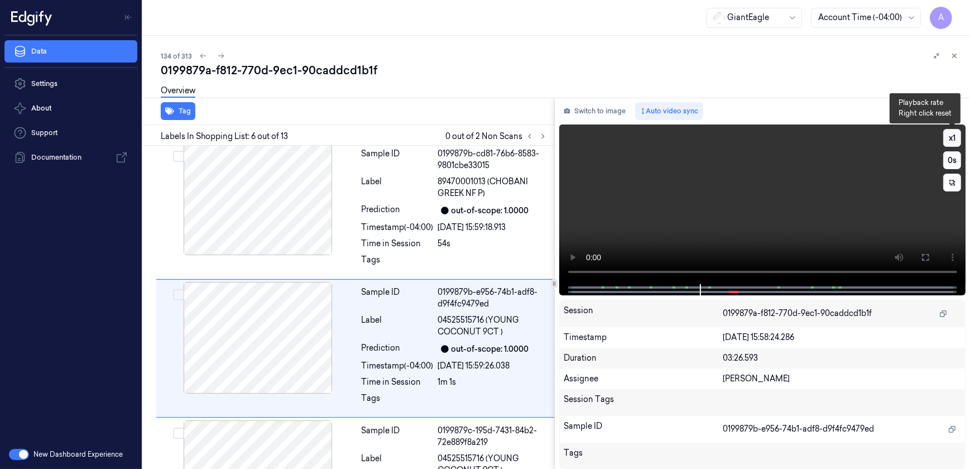
click at [954, 141] on button "x 1" at bounding box center [953, 138] width 18 height 18
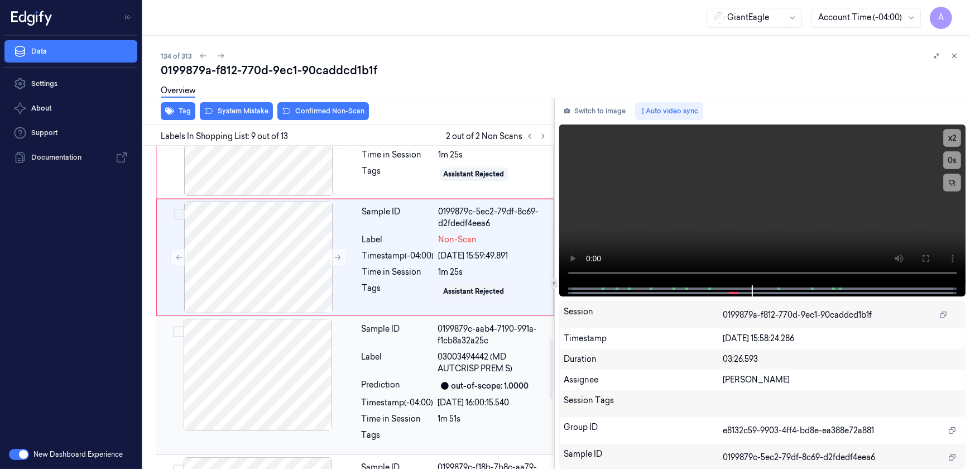
scroll to position [1083, 0]
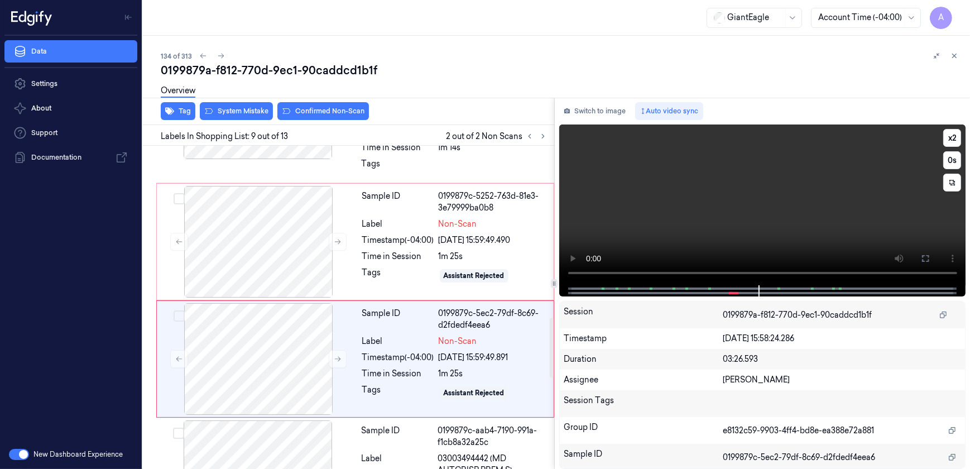
click at [668, 214] on video at bounding box center [762, 204] width 407 height 161
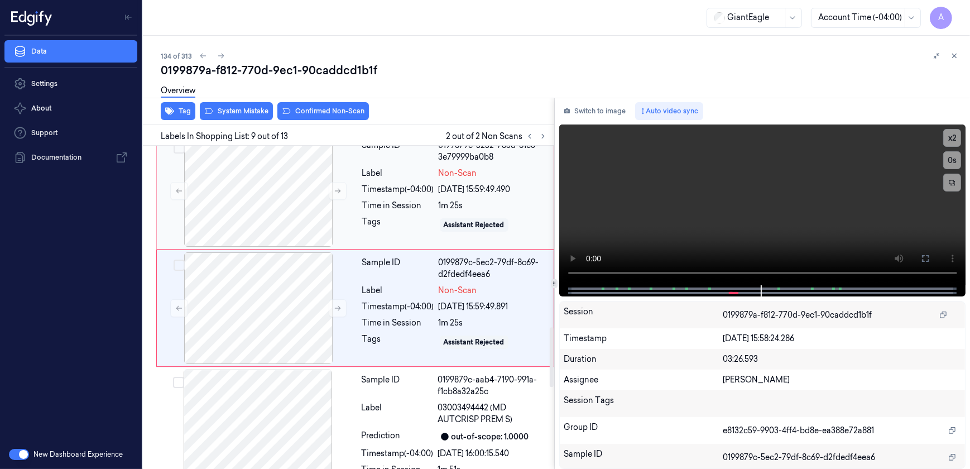
click at [360, 236] on div "Sample ID 0199879c-5252-763d-81e3-3e79999ba0b8 Label Non-Scan Timestamp (-04:00…" at bounding box center [455, 191] width 194 height 112
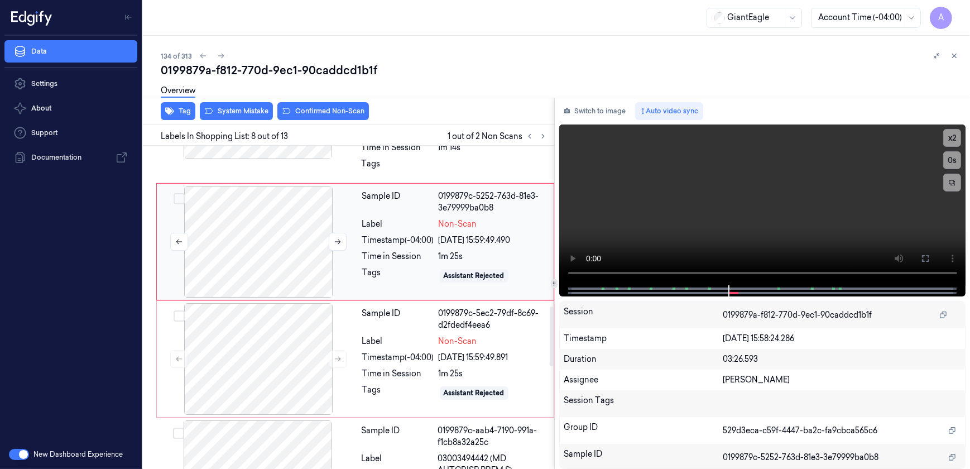
scroll to position [865, 0]
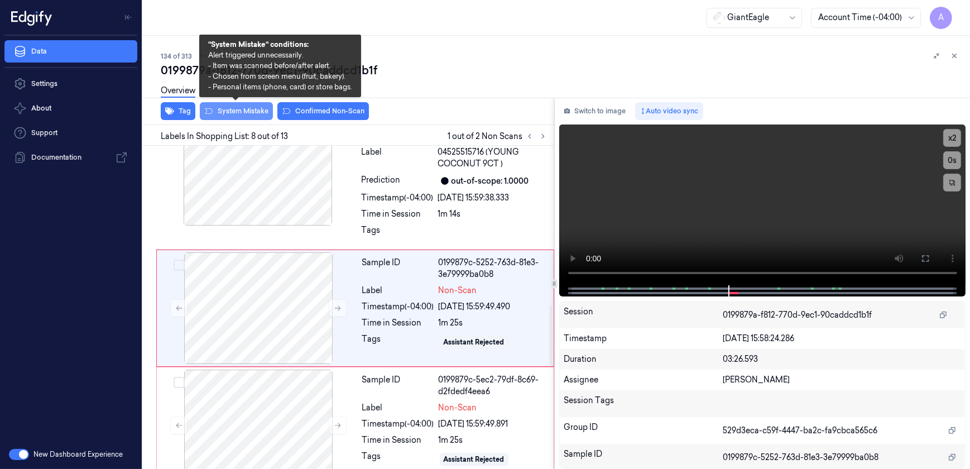
click at [236, 115] on button "System Mistake" at bounding box center [236, 111] width 73 height 18
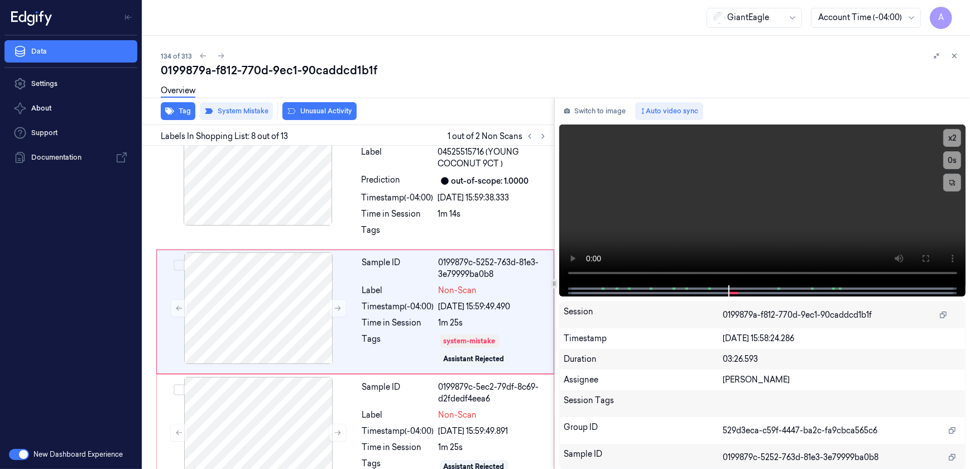
scroll to position [868, 0]
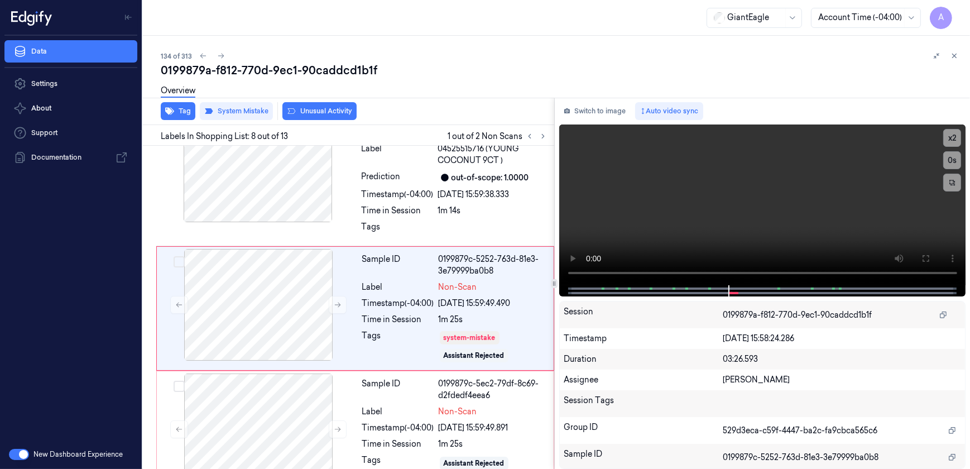
click at [308, 117] on button "Unusual Activity" at bounding box center [319, 111] width 74 height 18
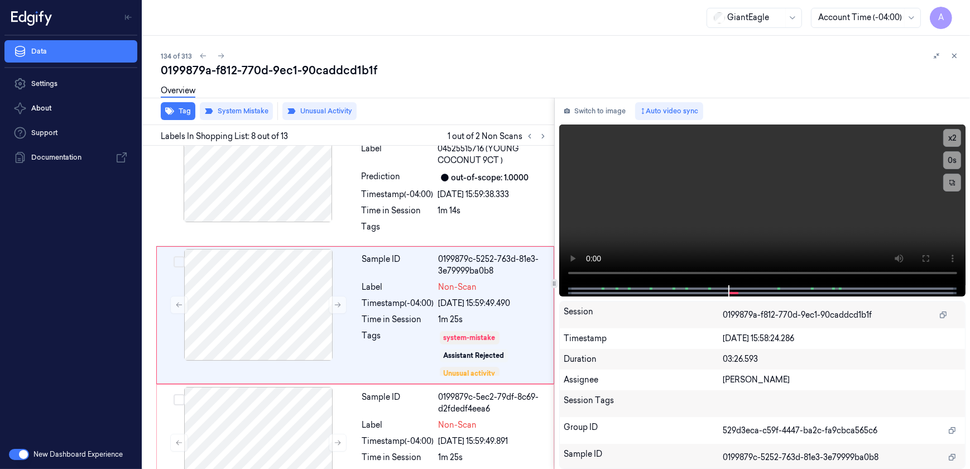
scroll to position [875, 0]
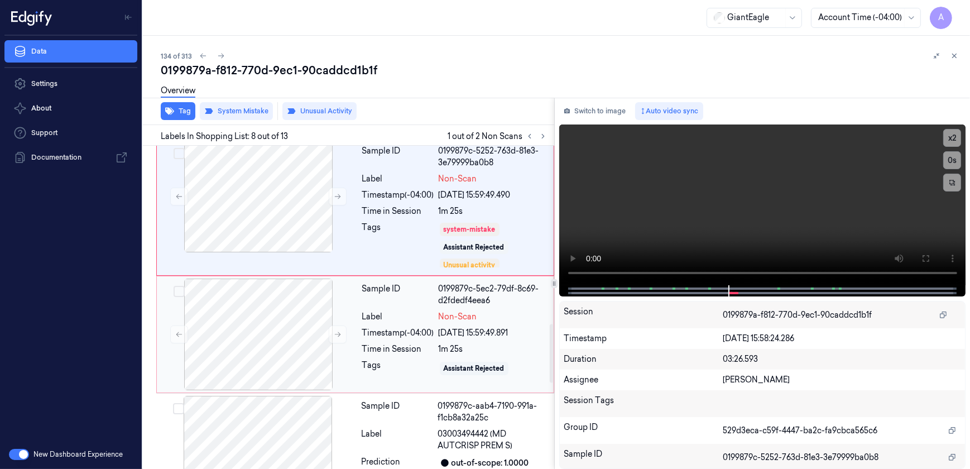
click at [367, 370] on div "Tags" at bounding box center [398, 369] width 72 height 18
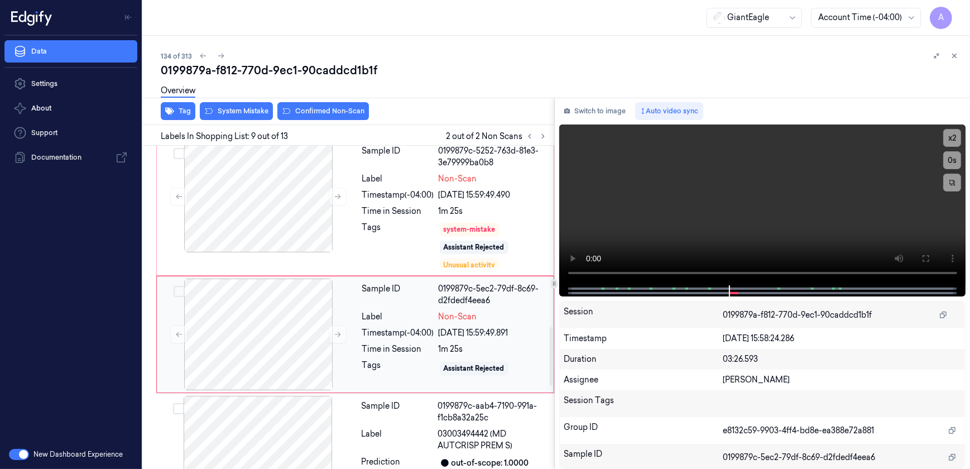
scroll to position [1002, 0]
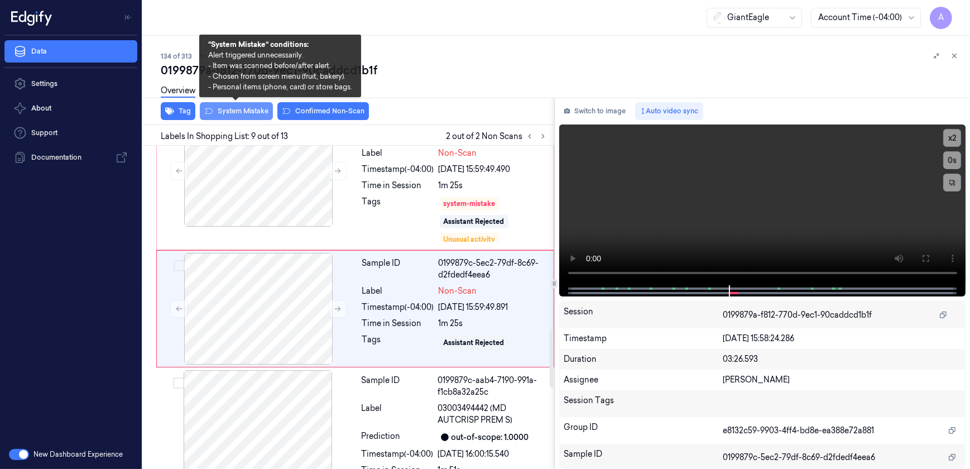
click at [241, 119] on button "System Mistake" at bounding box center [236, 111] width 73 height 18
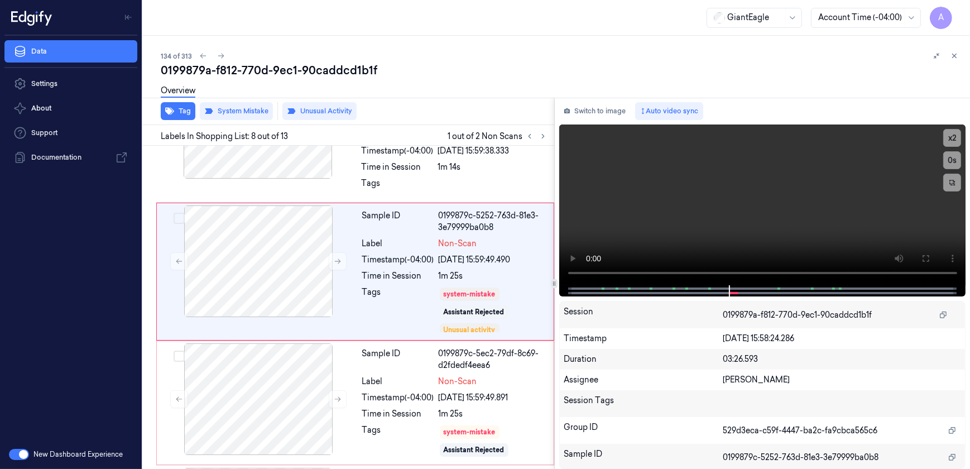
scroll to position [875, 0]
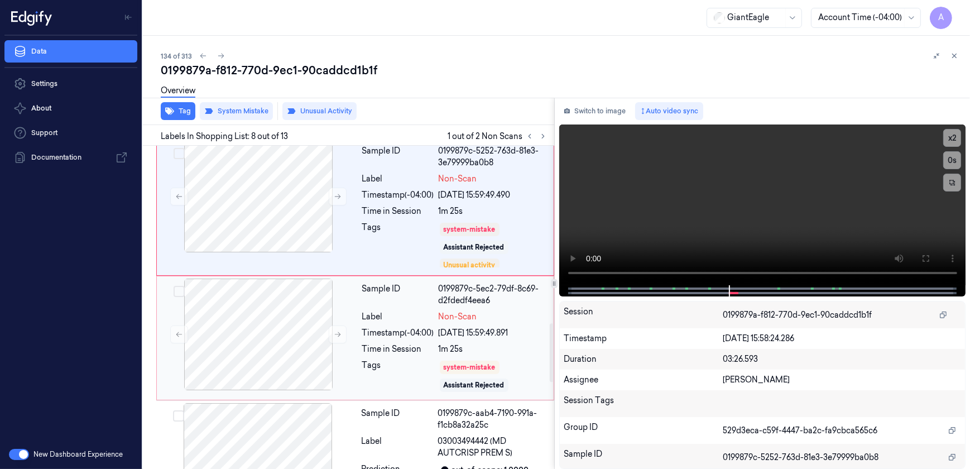
click at [396, 396] on div "Sample ID 0199879c-5ec2-79df-8c69-d2fdedf4eea6 Label Non-Scan Timestamp (-04:00…" at bounding box center [355, 338] width 398 height 124
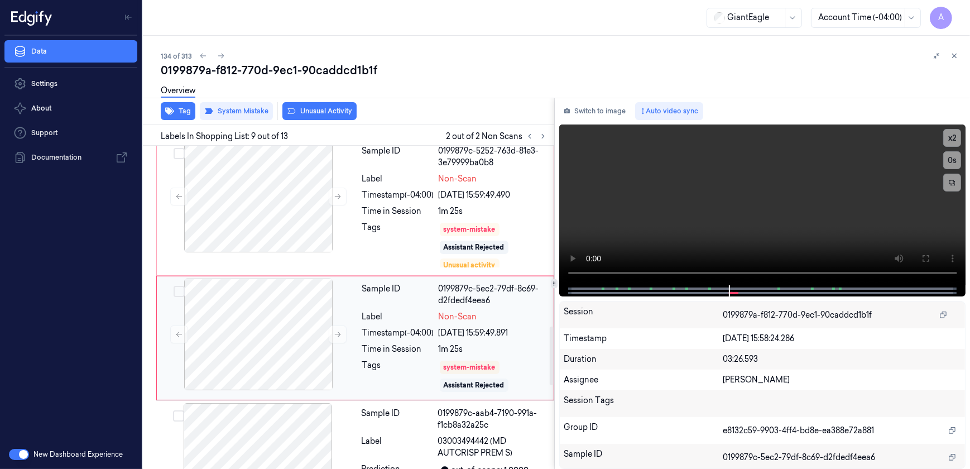
scroll to position [1005, 0]
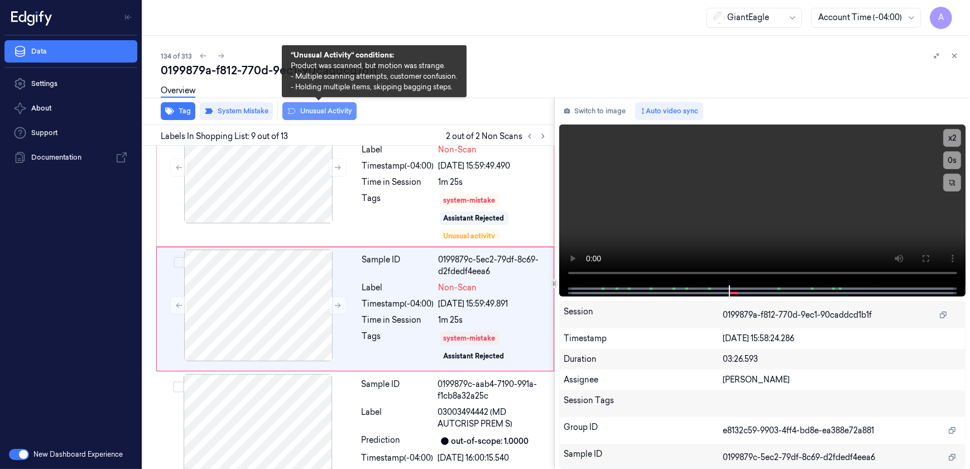
click at [314, 117] on button "Unusual Activity" at bounding box center [319, 111] width 74 height 18
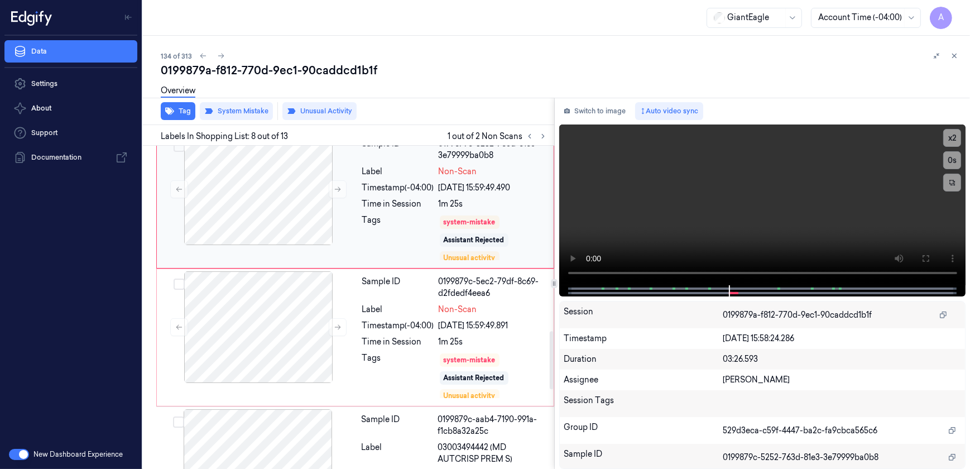
scroll to position [1027, 0]
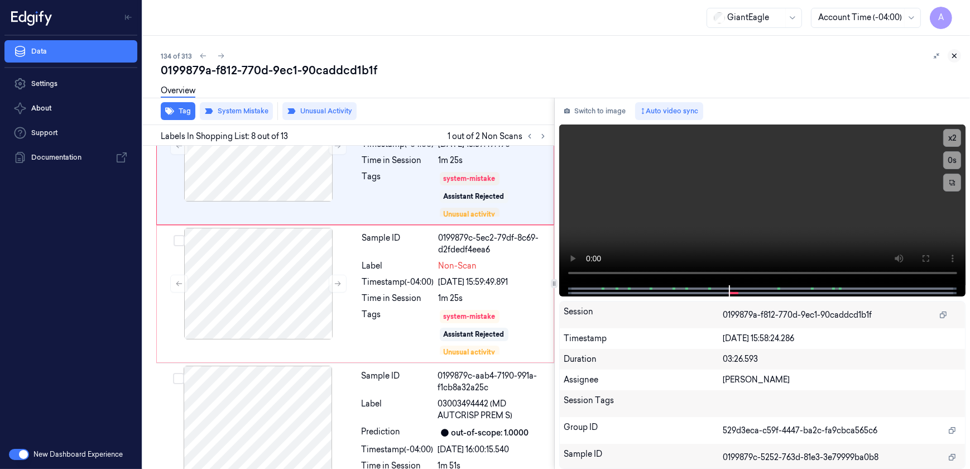
click at [955, 56] on icon at bounding box center [955, 56] width 4 height 4
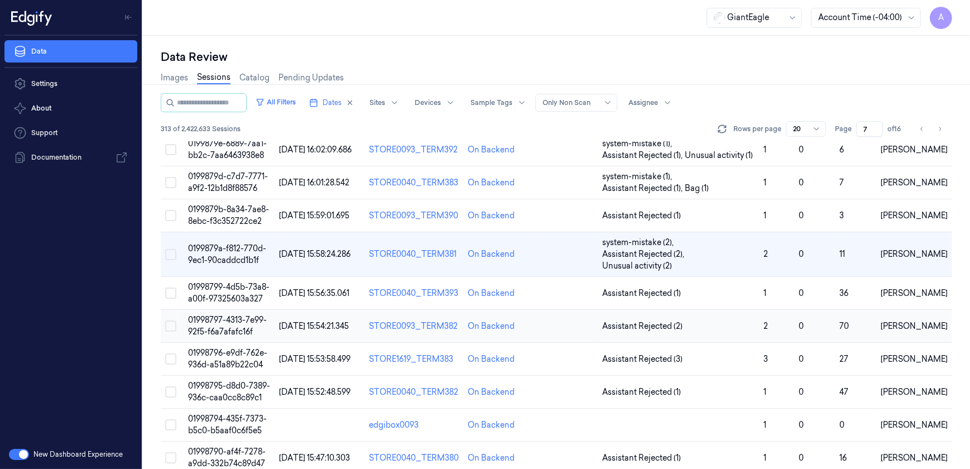
scroll to position [422, 0]
click at [229, 314] on span "01998797-4313-7e99-92f5-f6a7afafc16f" at bounding box center [227, 325] width 79 height 22
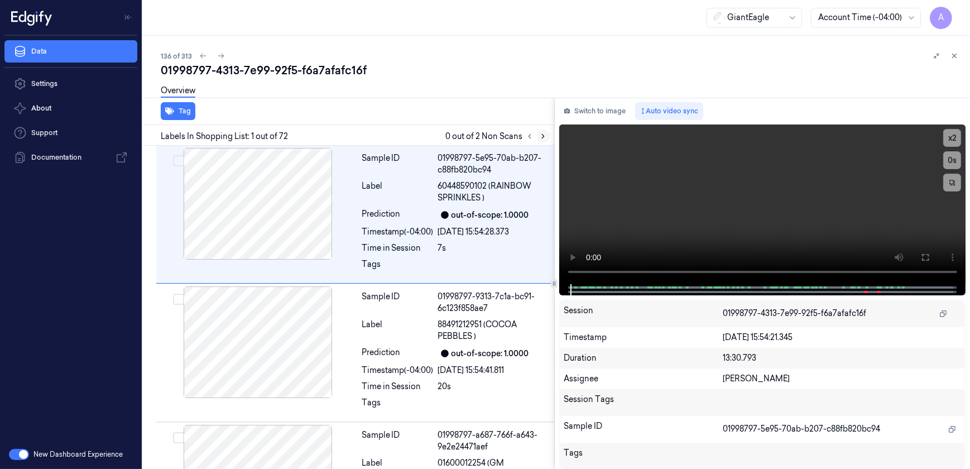
click at [545, 138] on icon at bounding box center [543, 136] width 8 height 8
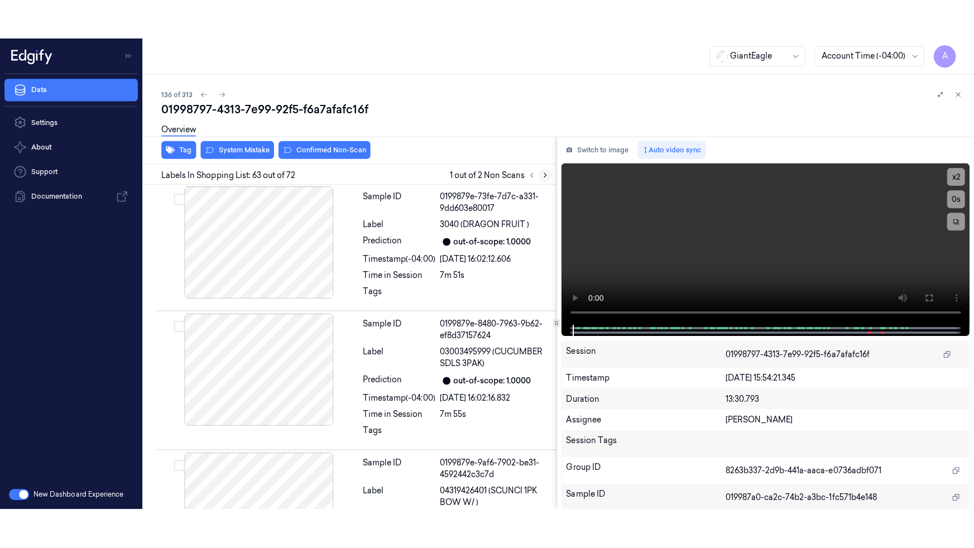
scroll to position [8380, 0]
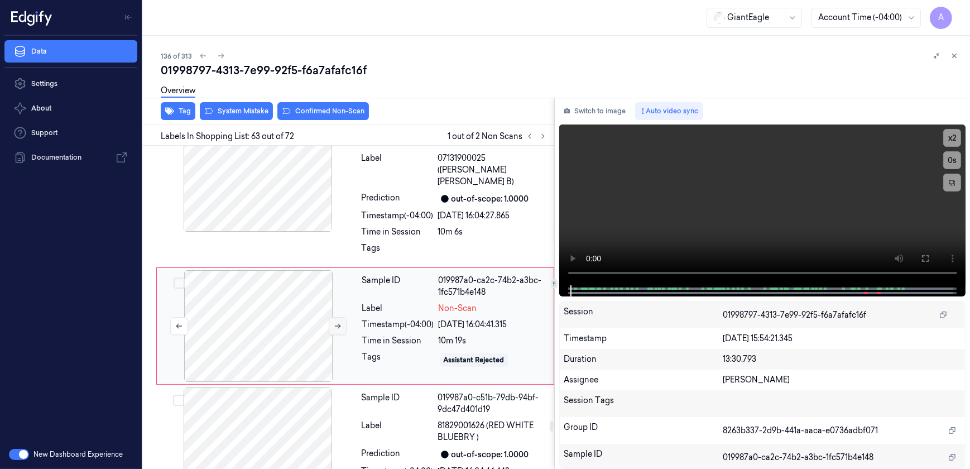
click at [338, 322] on icon at bounding box center [338, 326] width 8 height 8
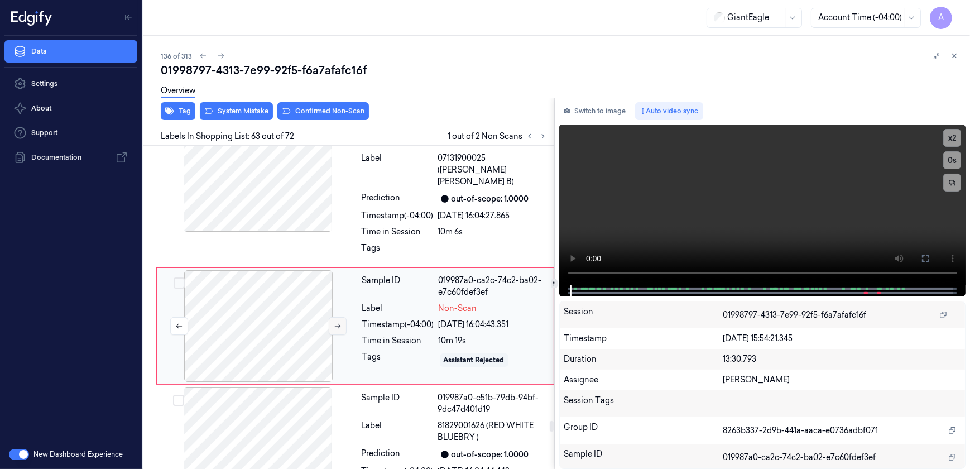
click at [338, 322] on icon at bounding box center [338, 326] width 8 height 8
click at [840, 245] on video at bounding box center [762, 204] width 407 height 161
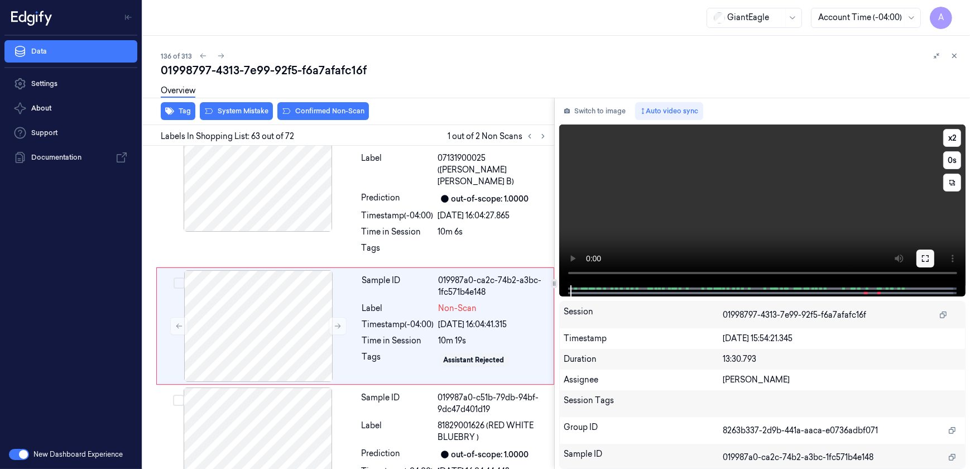
click at [929, 256] on icon at bounding box center [925, 258] width 9 height 9
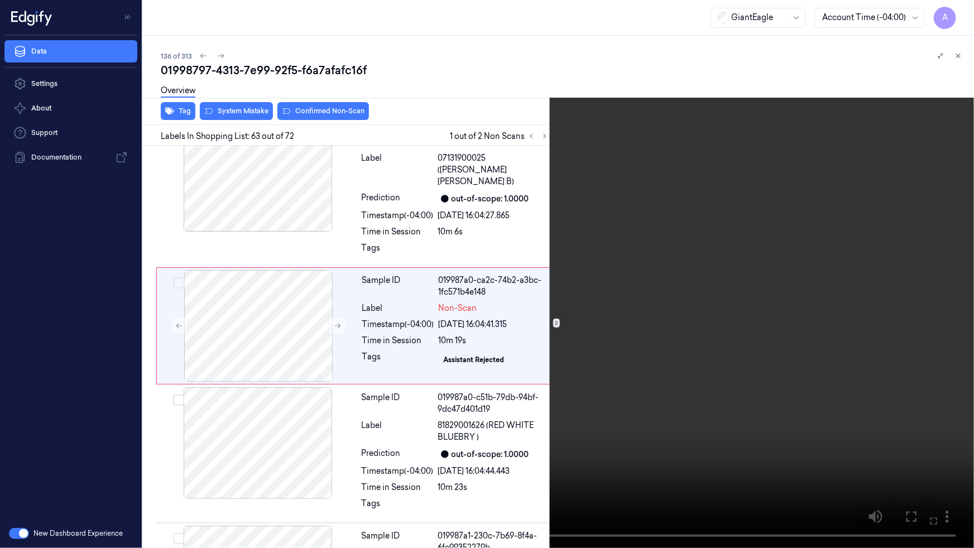
click at [0, 0] on button at bounding box center [0, 0] width 0 height 0
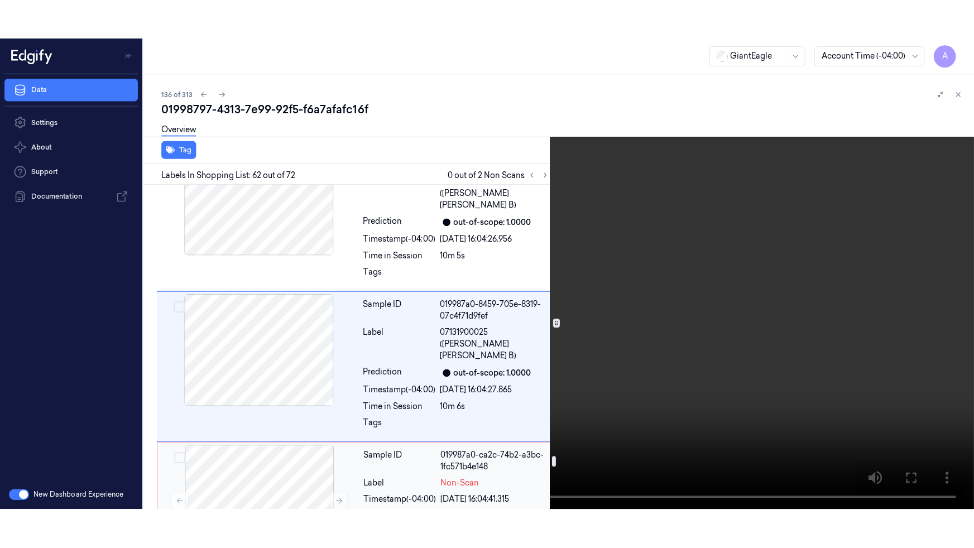
scroll to position [8251, 0]
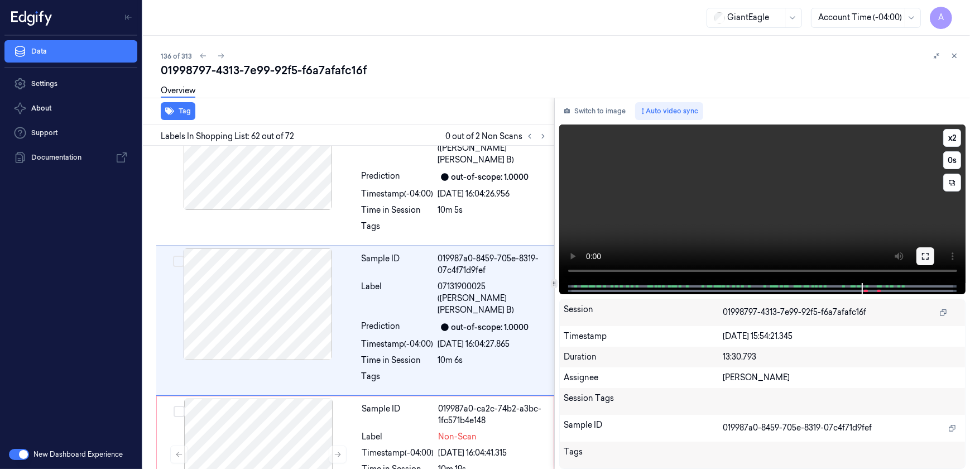
click at [928, 254] on icon at bounding box center [925, 256] width 7 height 7
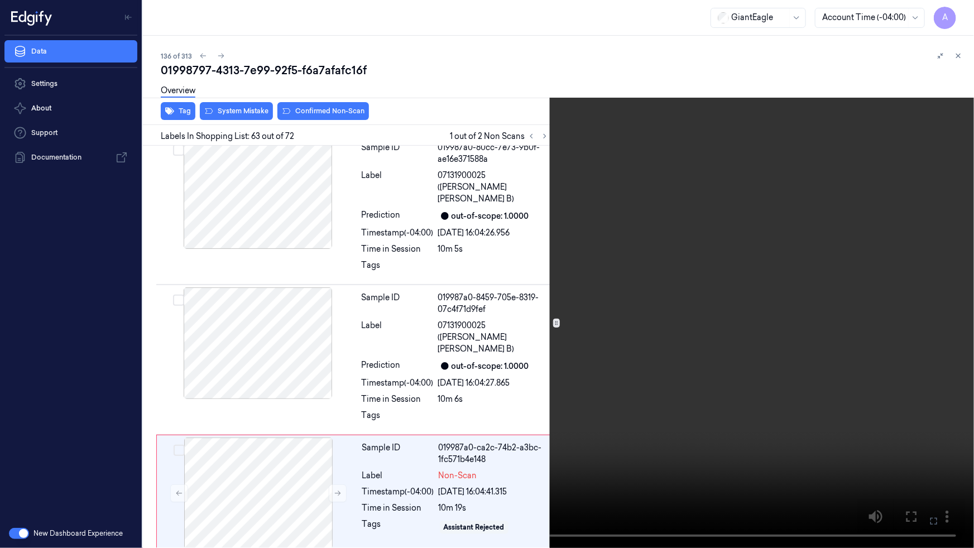
scroll to position [8329, 0]
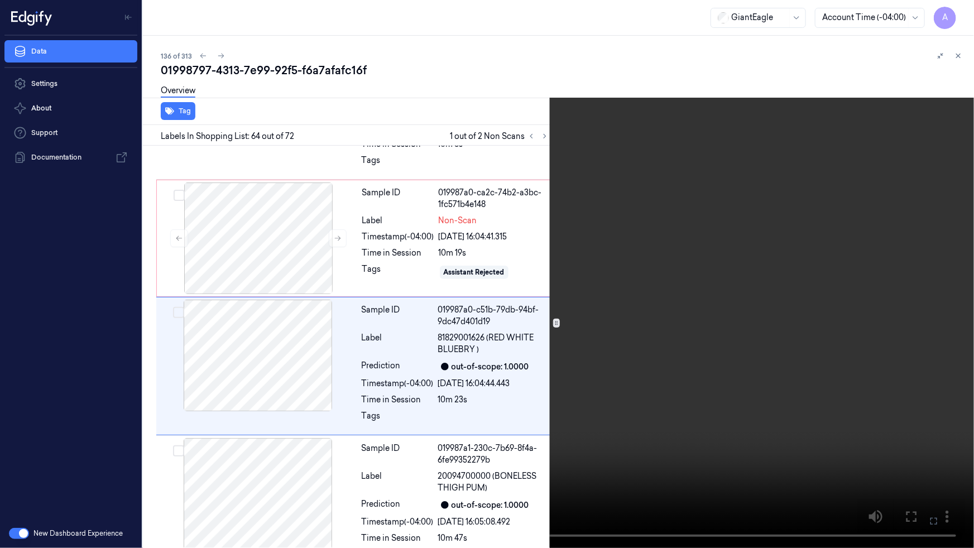
click at [0, 0] on button at bounding box center [0, 0] width 0 height 0
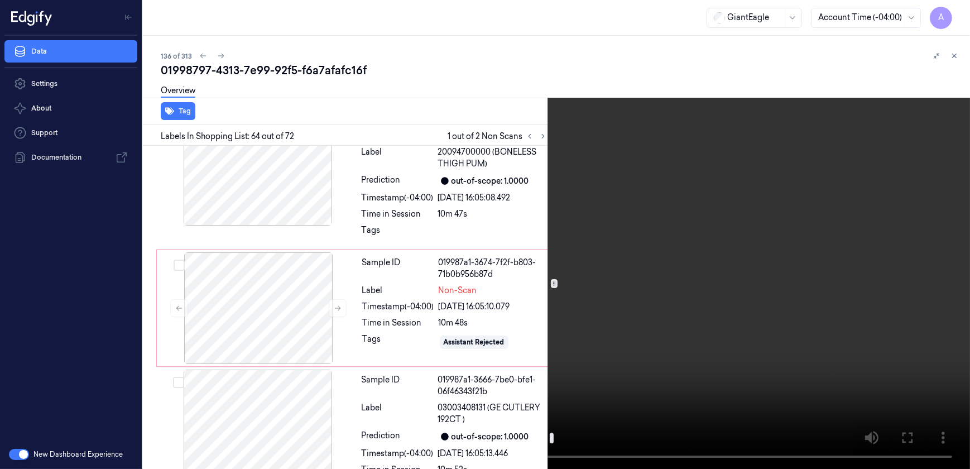
scroll to position [8823, 0]
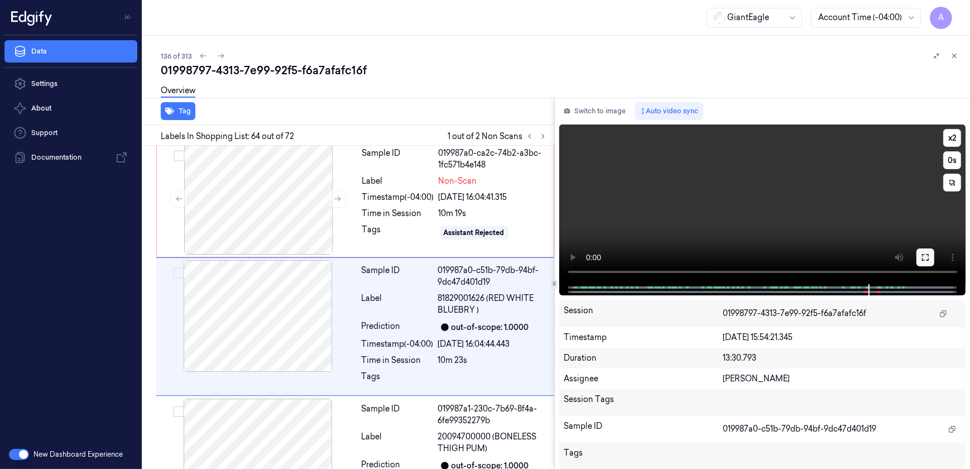
click at [925, 253] on icon at bounding box center [925, 257] width 9 height 9
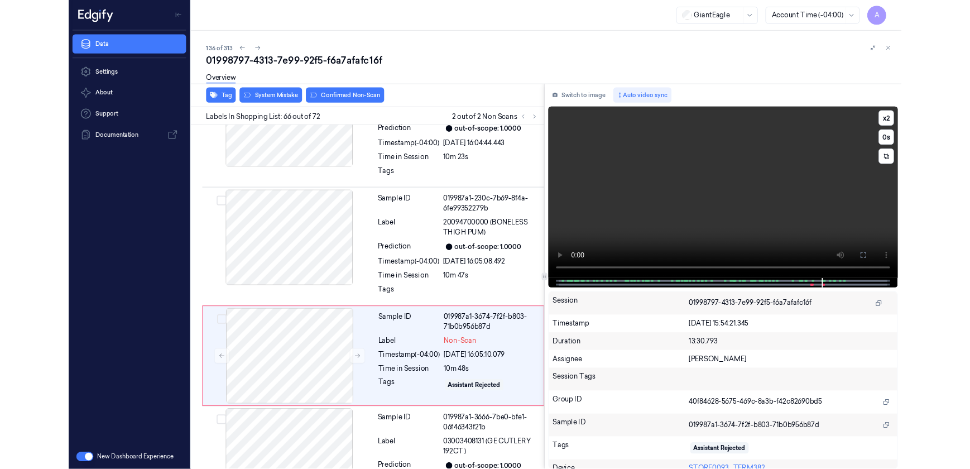
scroll to position [8722, 0]
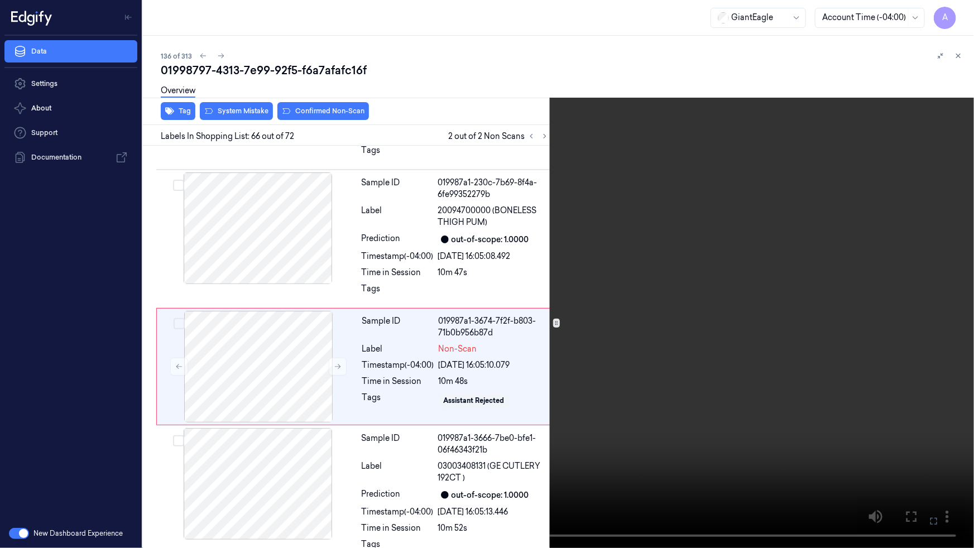
click at [0, 0] on button at bounding box center [0, 0] width 0 height 0
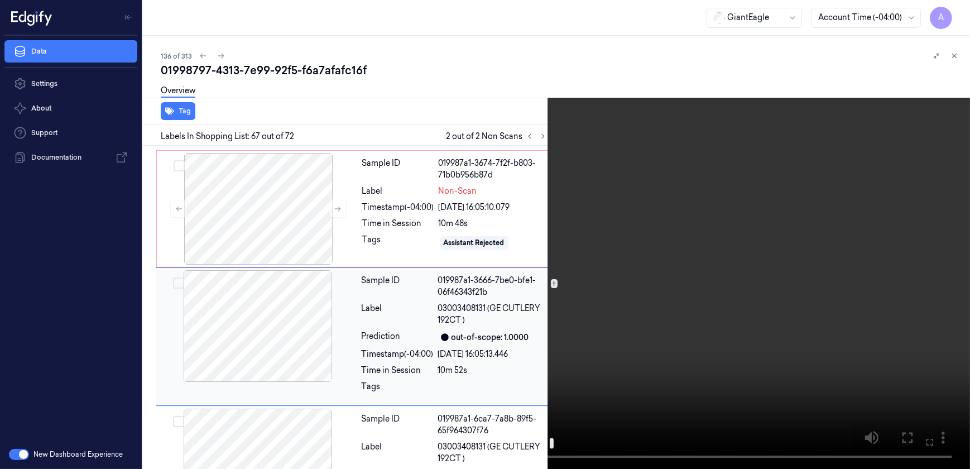
scroll to position [8901, 0]
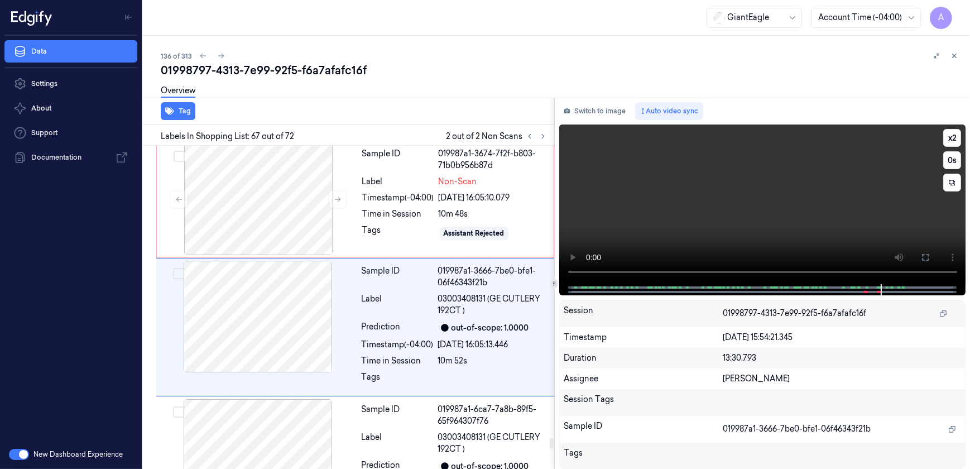
click at [672, 237] on video at bounding box center [762, 204] width 407 height 160
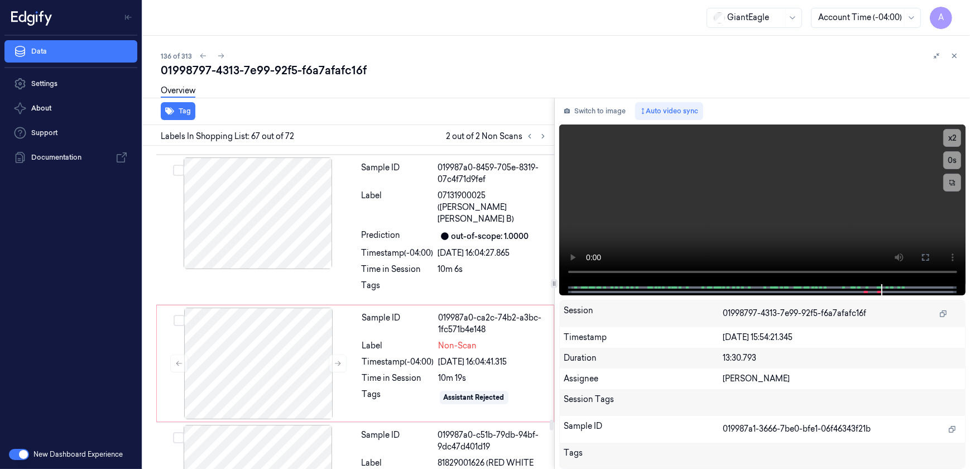
click at [427, 365] on div "Sample ID 019987a0-ca2c-74b2-a3bc-1fc571b4e148 Label Non-Scan Timestamp (-04:00…" at bounding box center [455, 364] width 194 height 112
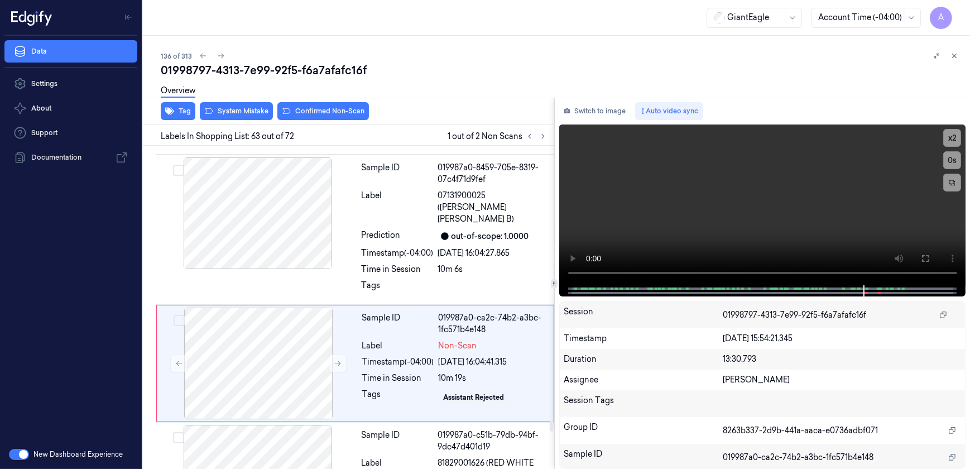
scroll to position [8380, 0]
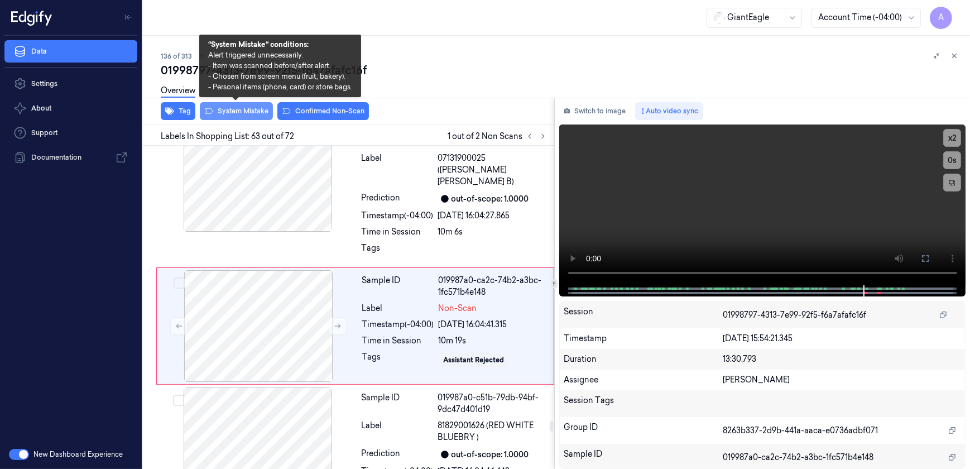
click at [236, 112] on button "System Mistake" at bounding box center [236, 111] width 73 height 18
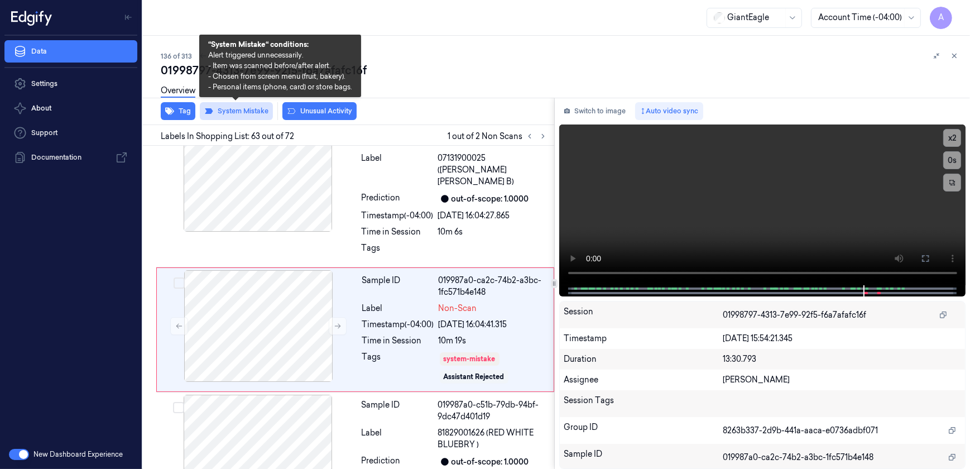
scroll to position [8383, 0]
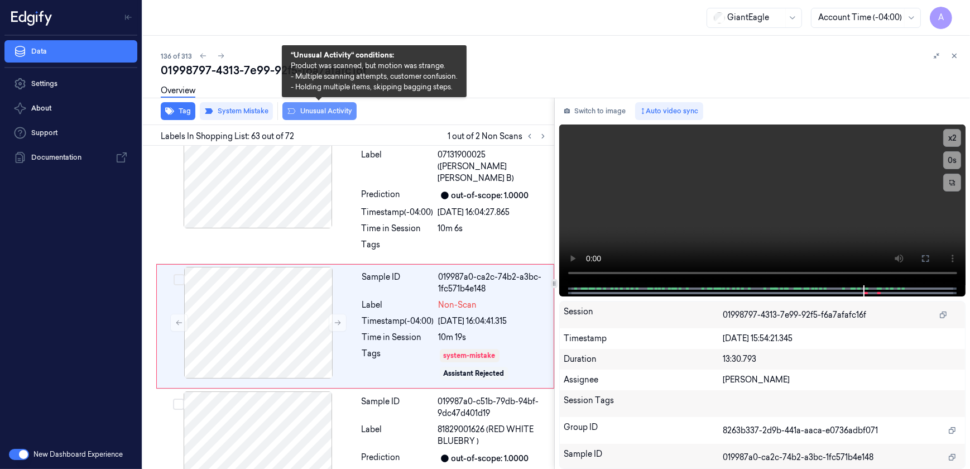
click at [301, 112] on button "Unusual Activity" at bounding box center [319, 111] width 74 height 18
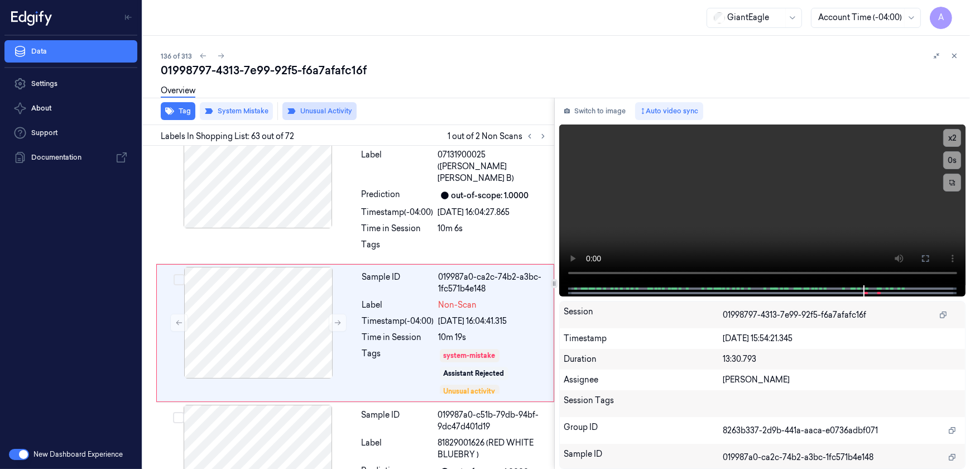
scroll to position [8390, 0]
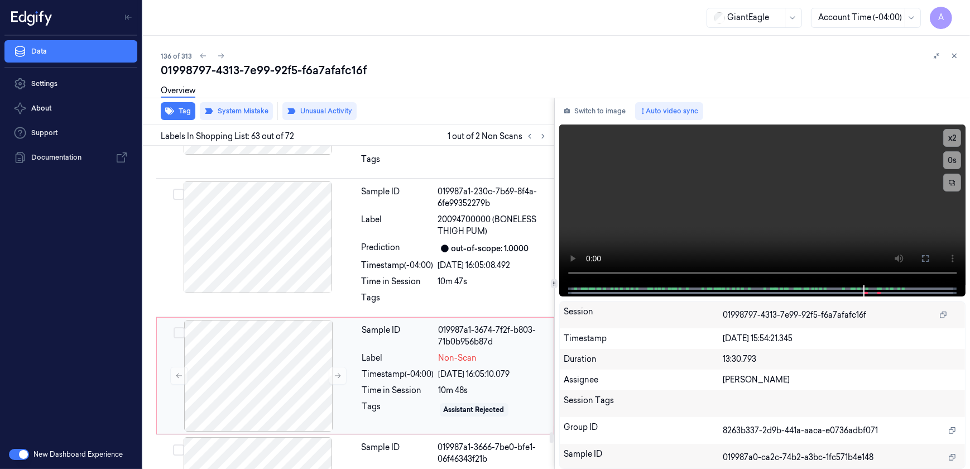
click at [389, 368] on div "Timestamp (-04:00)" at bounding box center [398, 374] width 72 height 12
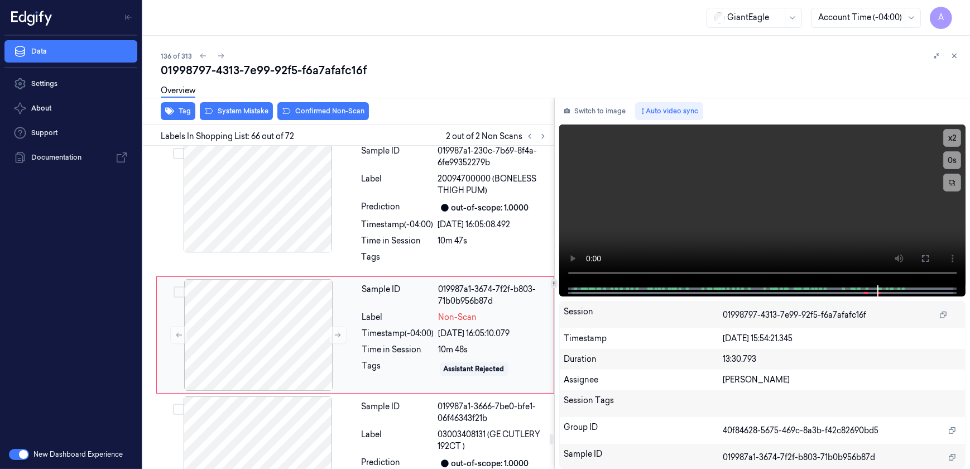
scroll to position [8794, 0]
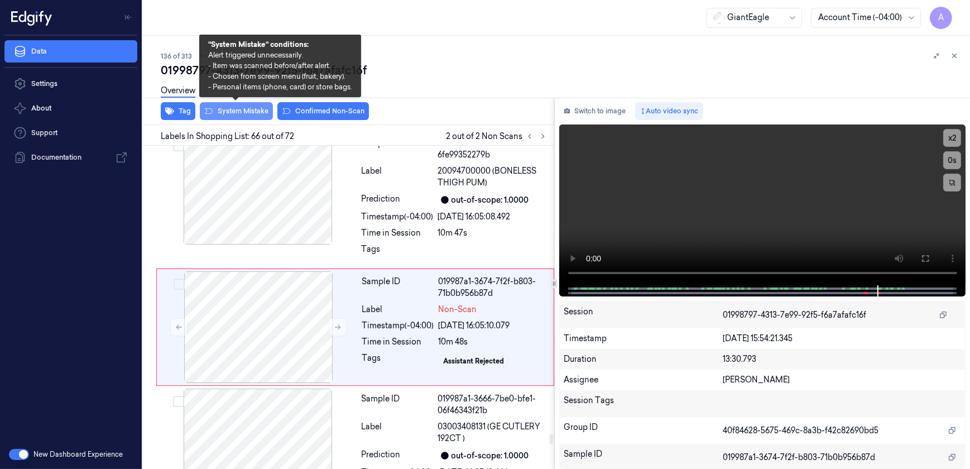
click at [238, 119] on button "System Mistake" at bounding box center [236, 111] width 73 height 18
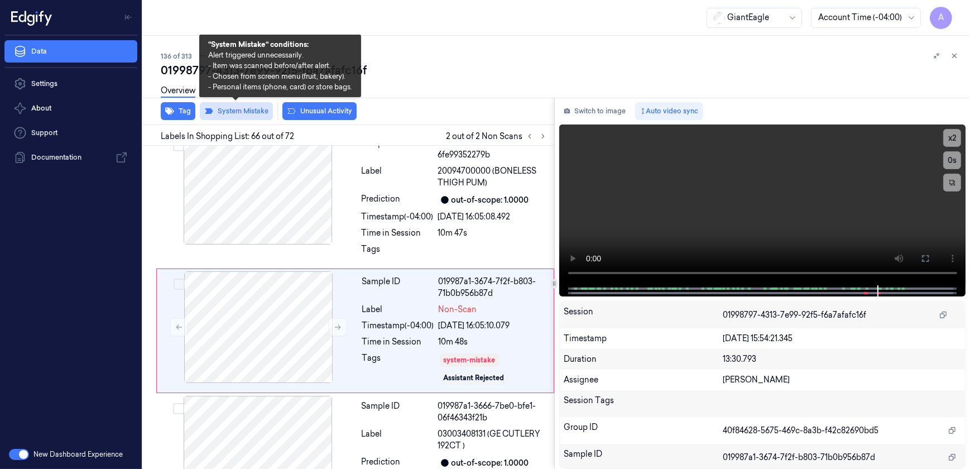
scroll to position [8798, 0]
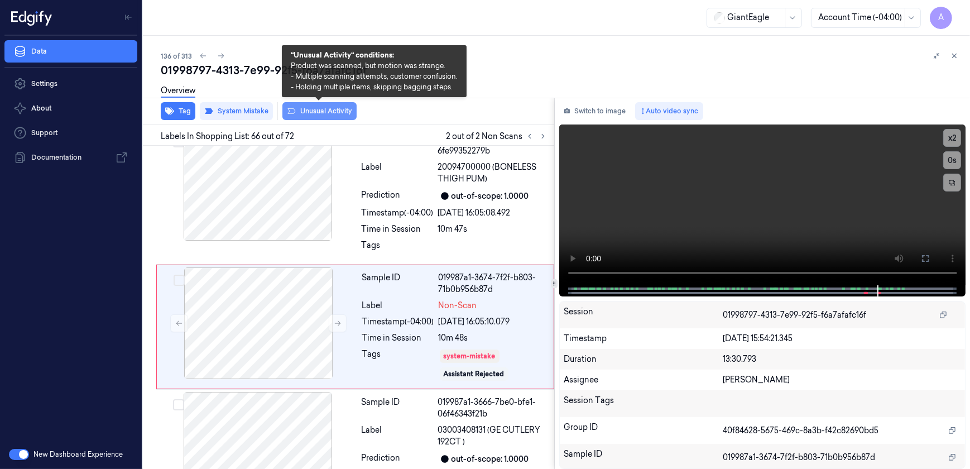
click at [295, 116] on button "Unusual Activity" at bounding box center [319, 111] width 74 height 18
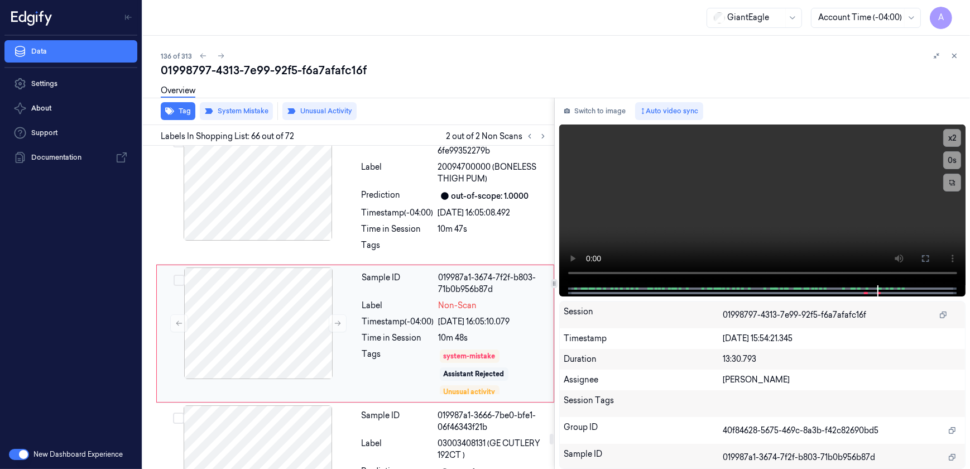
scroll to position [8804, 0]
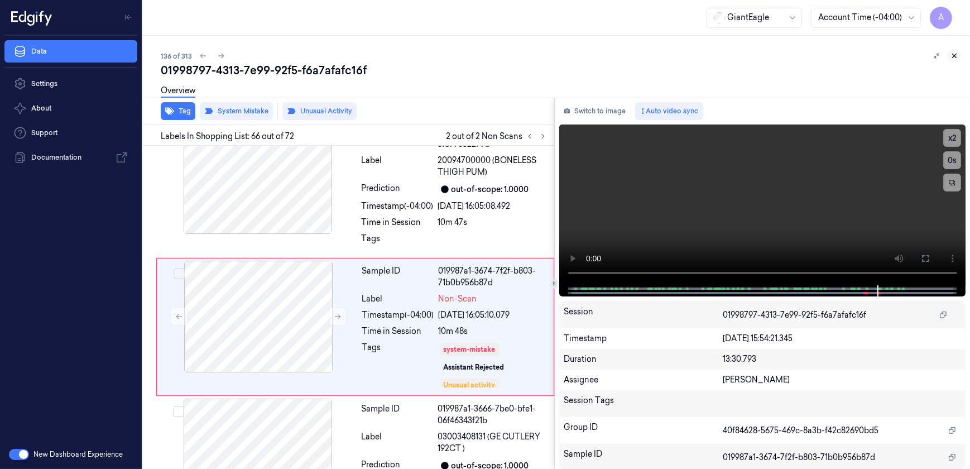
click at [955, 58] on icon at bounding box center [955, 56] width 8 height 8
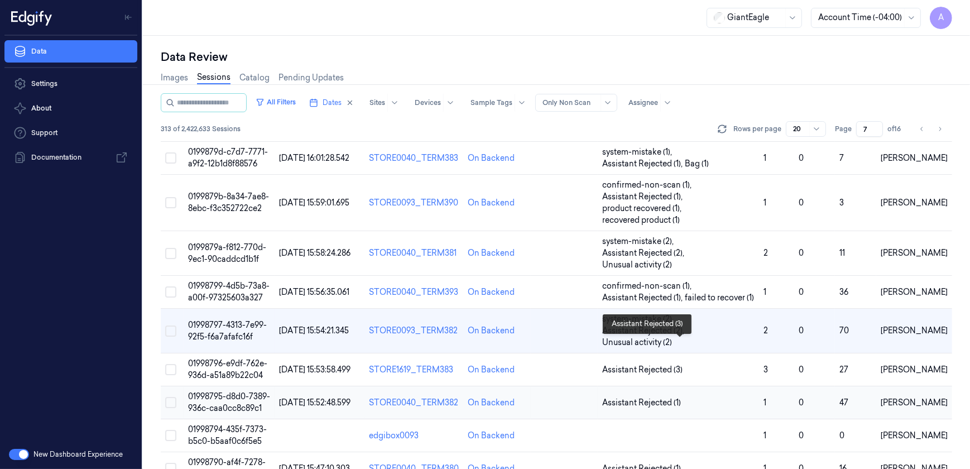
scroll to position [445, 0]
click at [226, 386] on td "01998795-d8d0-7389-936c-caa0cc8c89c1" at bounding box center [229, 402] width 91 height 33
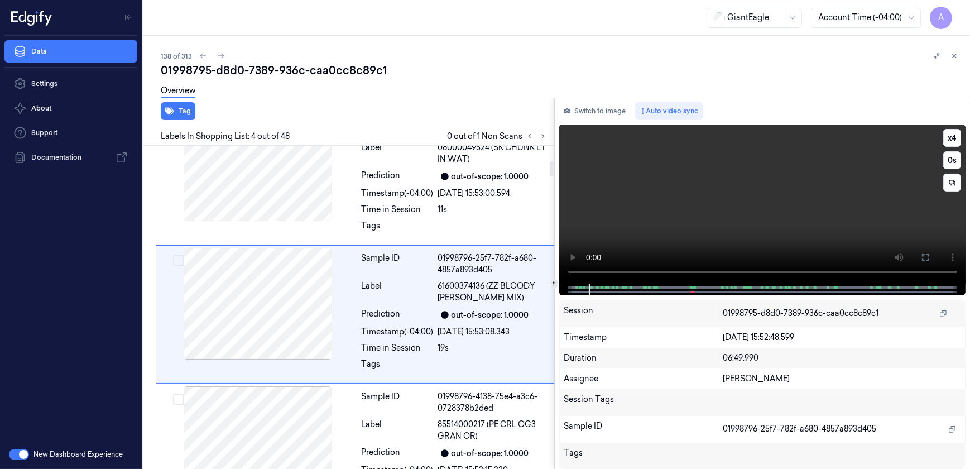
scroll to position [322, 0]
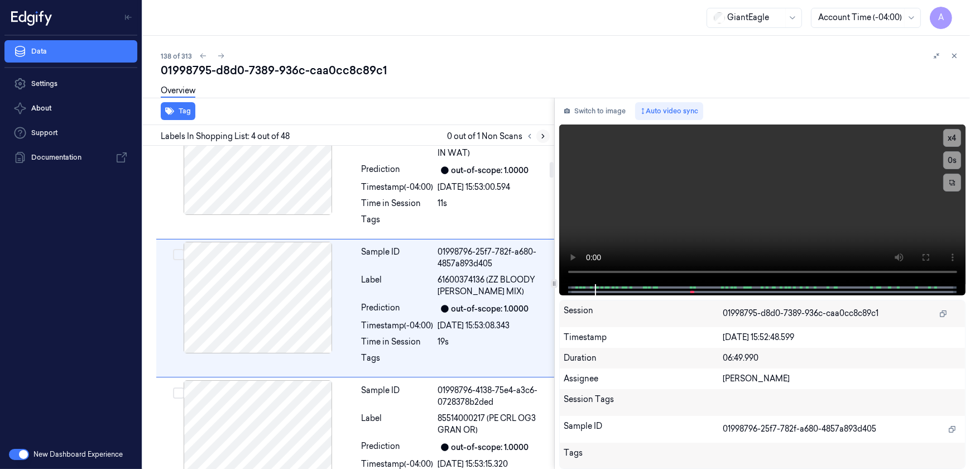
click at [539, 136] on icon at bounding box center [543, 136] width 8 height 8
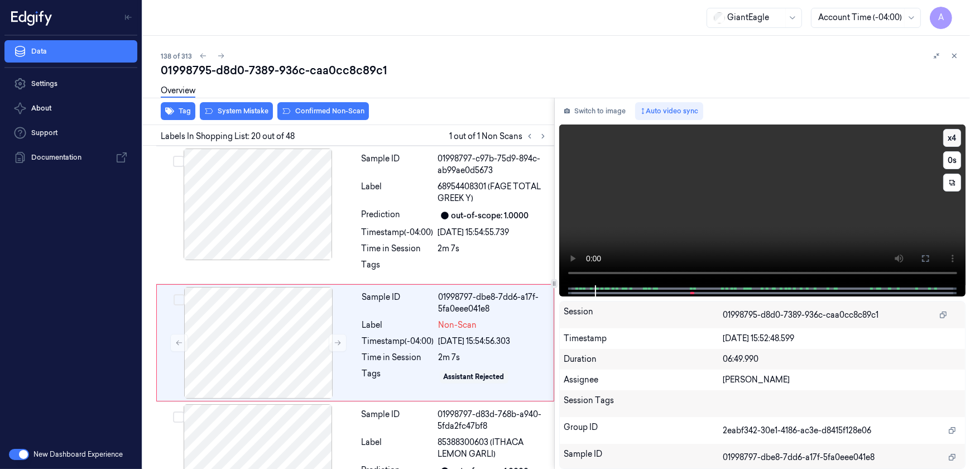
scroll to position [2525, 0]
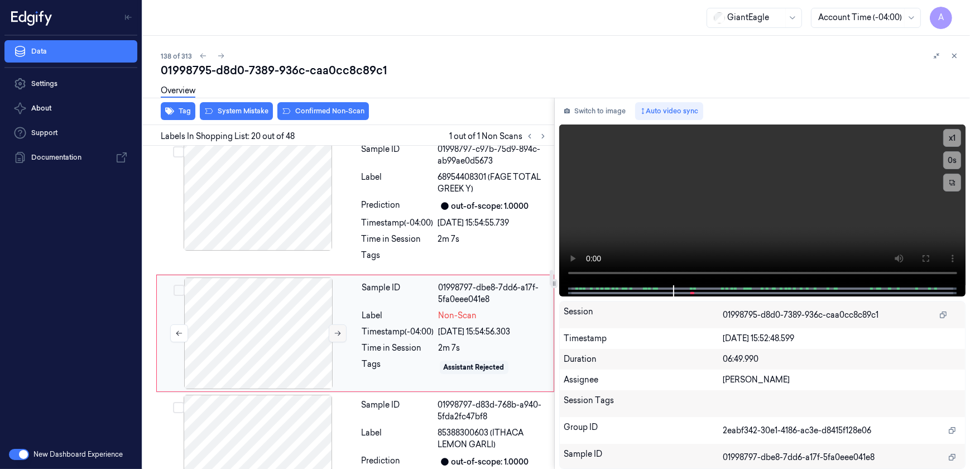
click at [335, 331] on icon at bounding box center [338, 333] width 6 height 5
click at [340, 329] on icon at bounding box center [338, 333] width 8 height 8
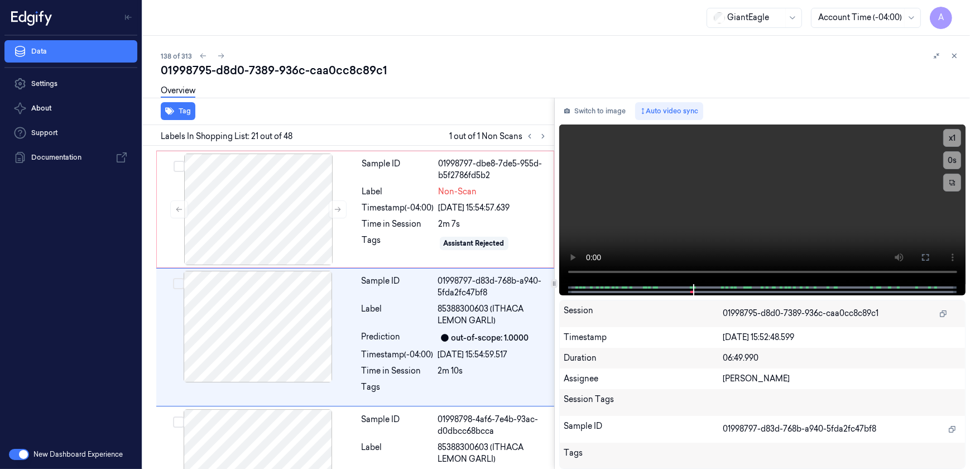
scroll to position [2652, 0]
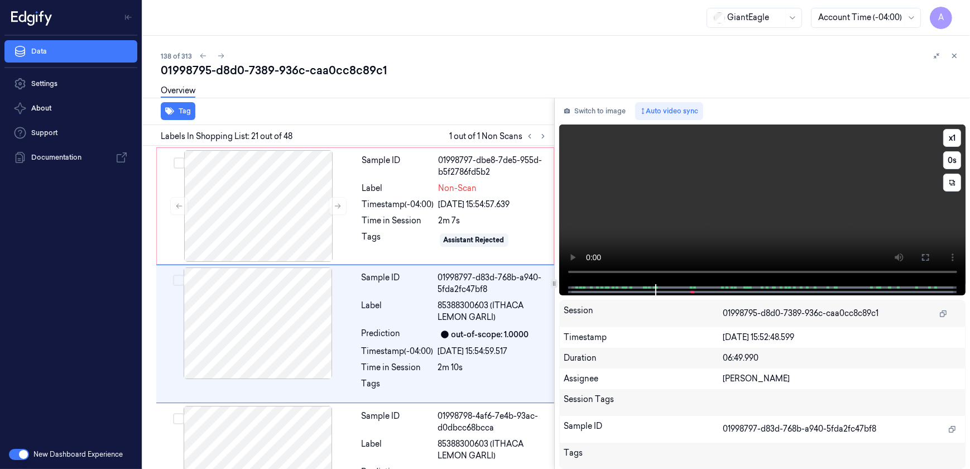
click at [559, 256] on video at bounding box center [762, 204] width 407 height 160
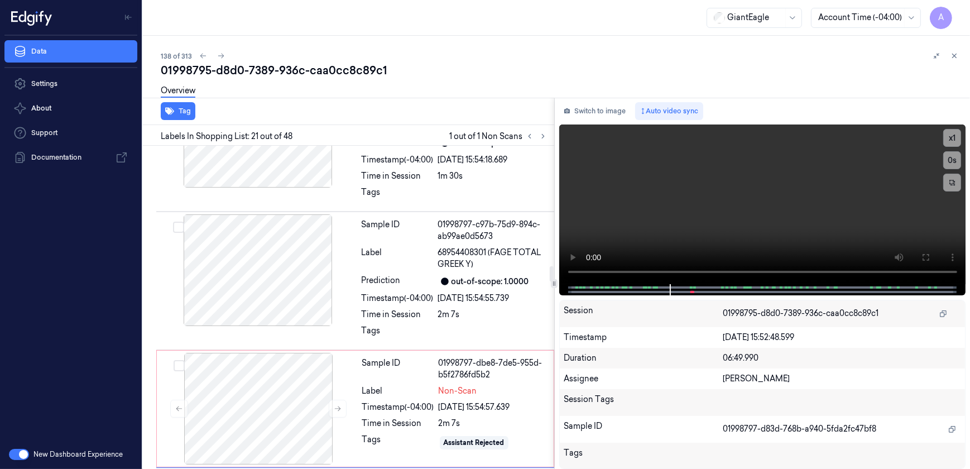
scroll to position [2398, 0]
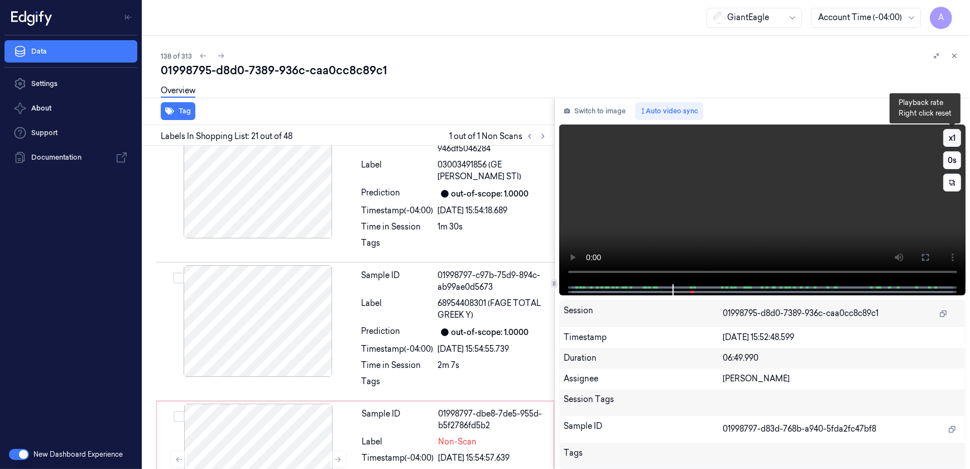
click at [954, 140] on button "x 1" at bounding box center [953, 138] width 18 height 18
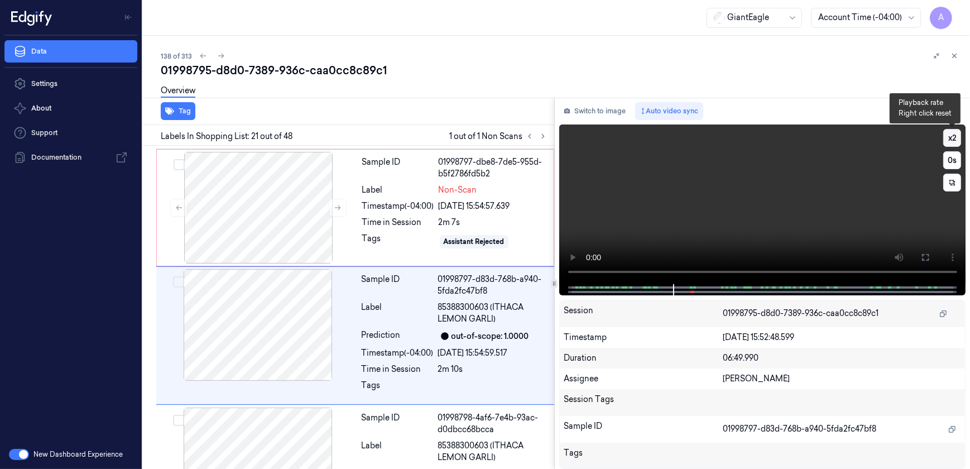
scroll to position [2652, 0]
click at [954, 140] on button "x 2" at bounding box center [953, 138] width 18 height 18
click at [954, 140] on button "x 1" at bounding box center [953, 138] width 18 height 18
click at [954, 140] on button "x 2" at bounding box center [953, 138] width 18 height 18
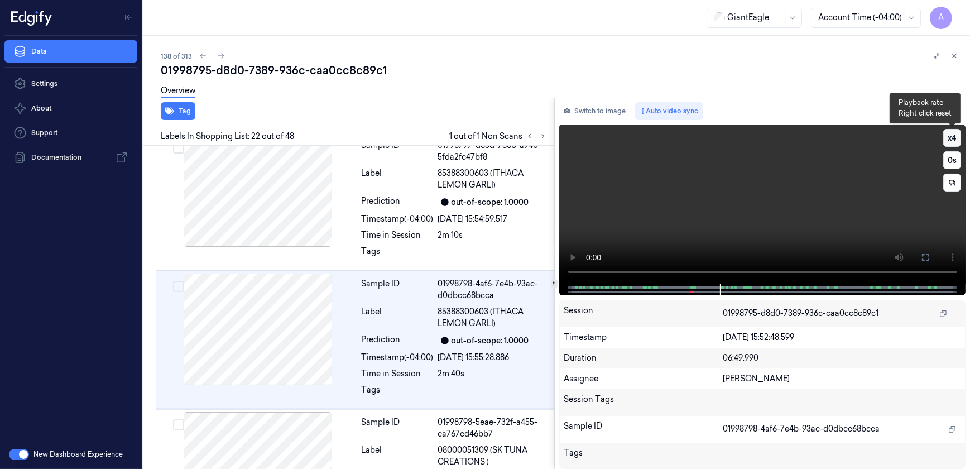
scroll to position [2791, 0]
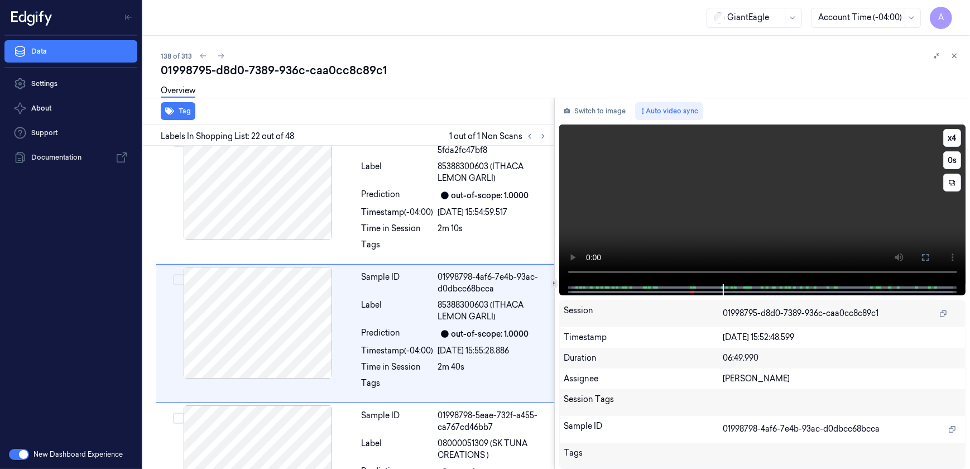
click at [798, 202] on video at bounding box center [762, 204] width 407 height 160
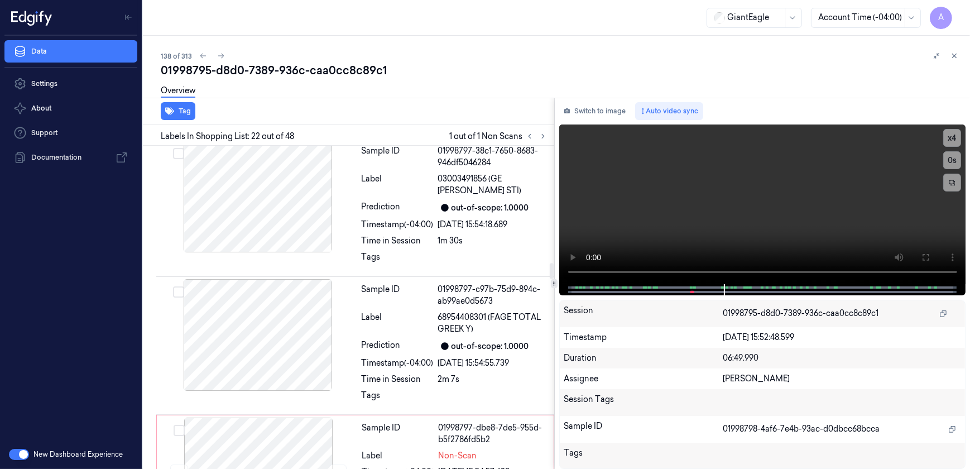
scroll to position [2537, 0]
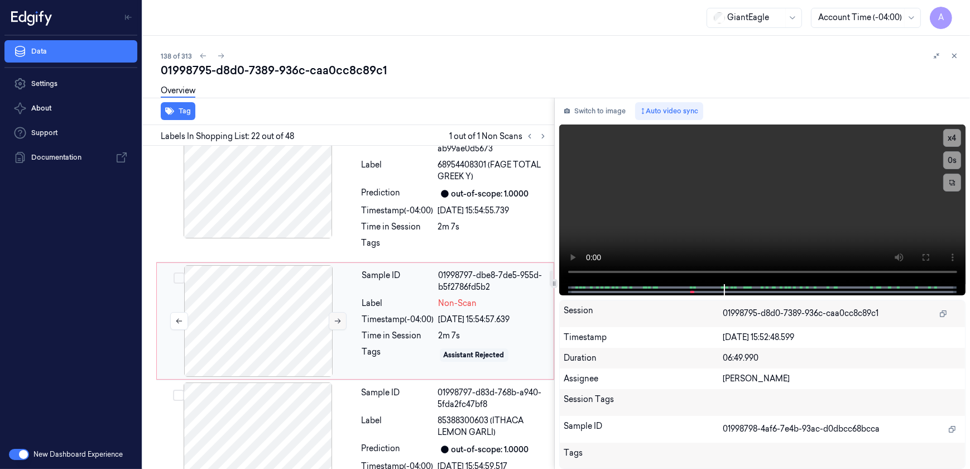
click at [335, 317] on icon at bounding box center [338, 321] width 8 height 8
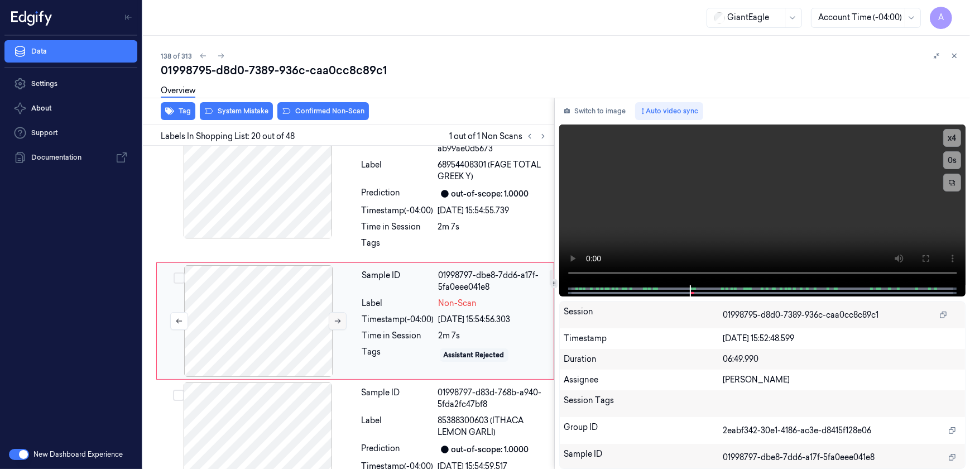
scroll to position [2525, 0]
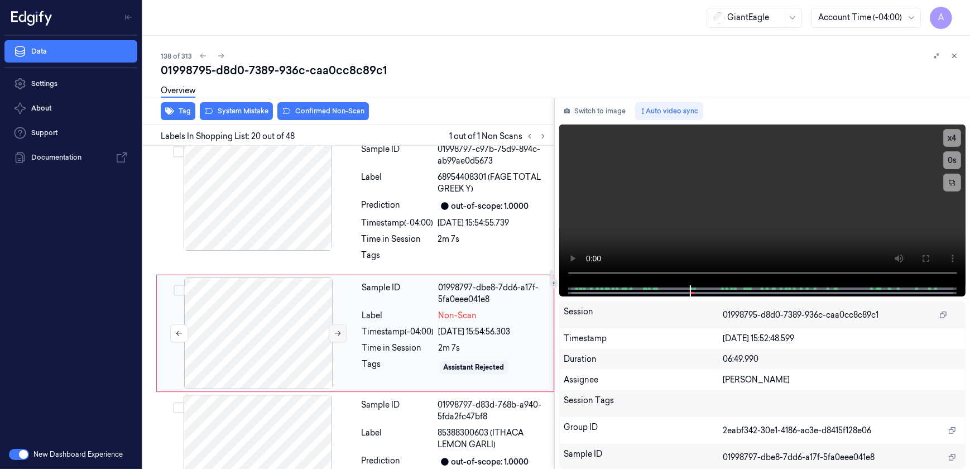
click at [336, 329] on icon at bounding box center [338, 333] width 8 height 8
click at [709, 234] on video at bounding box center [762, 204] width 407 height 161
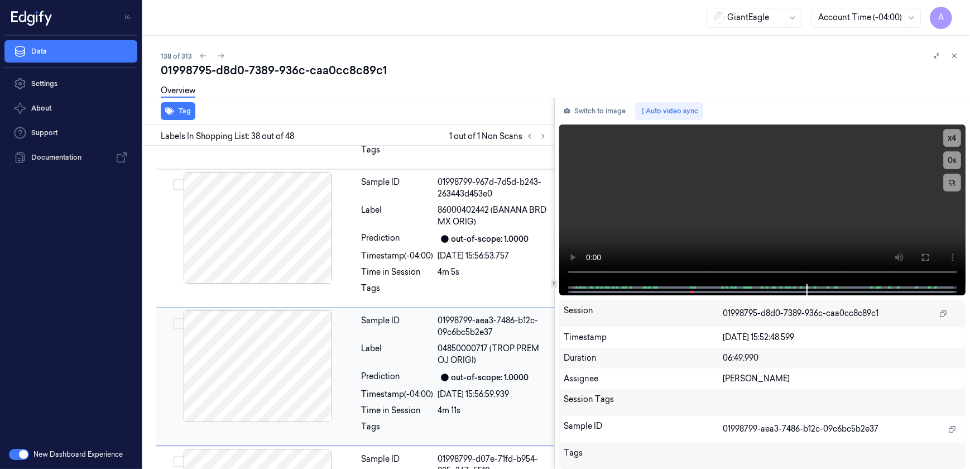
scroll to position [5004, 0]
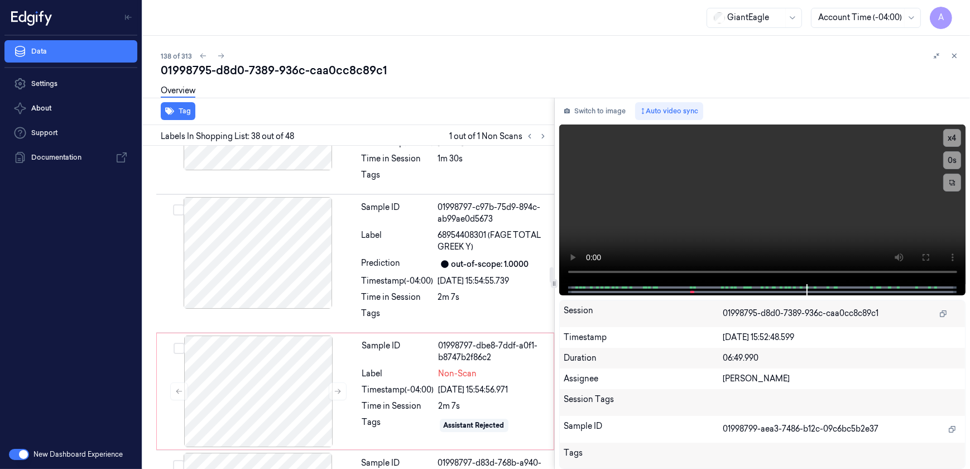
click at [429, 384] on div "Timestamp (-04:00)" at bounding box center [398, 390] width 72 height 12
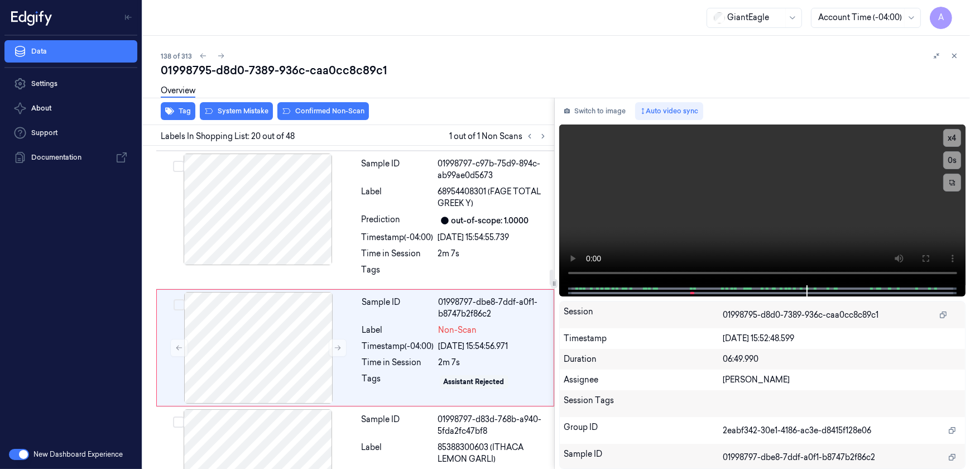
scroll to position [2525, 0]
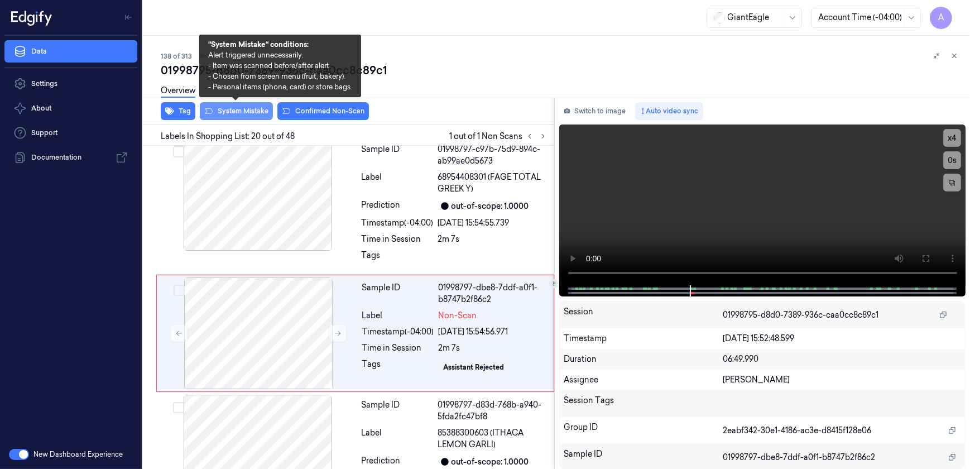
click at [240, 115] on button "System Mistake" at bounding box center [236, 111] width 73 height 18
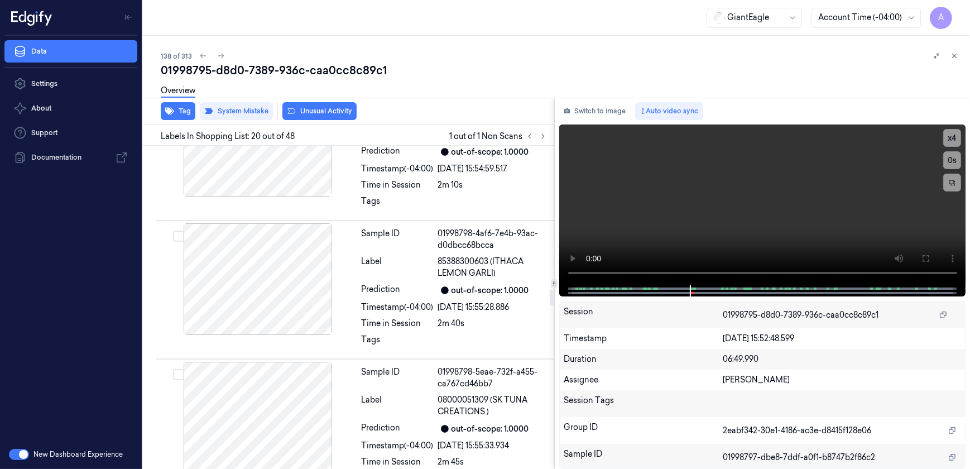
scroll to position [2934, 0]
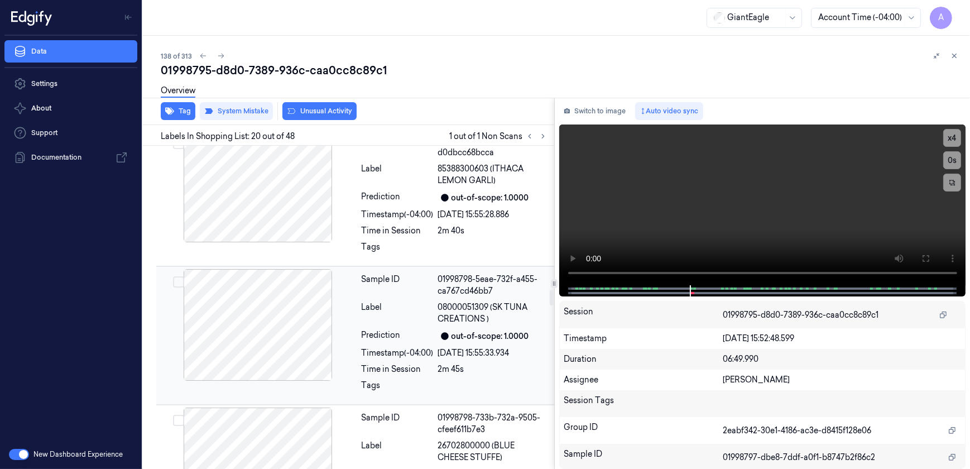
click at [356, 326] on div at bounding box center [258, 325] width 199 height 112
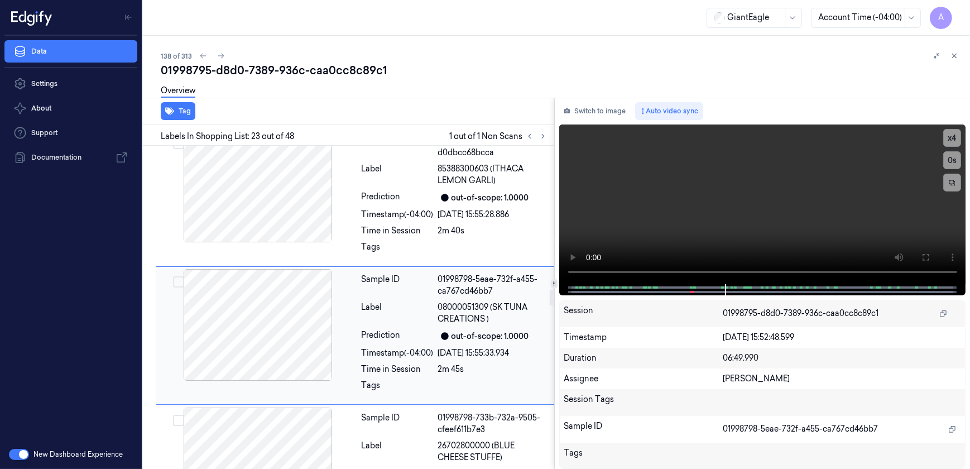
scroll to position [2936, 0]
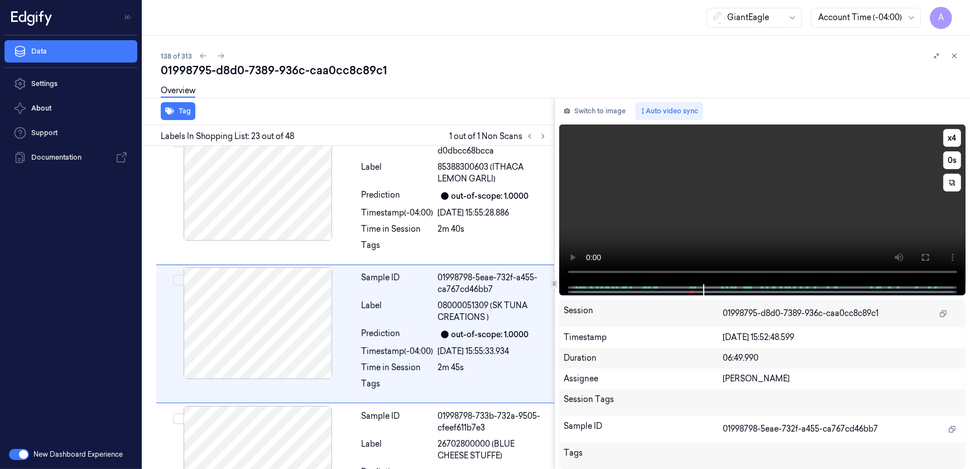
click at [735, 227] on video at bounding box center [762, 204] width 407 height 160
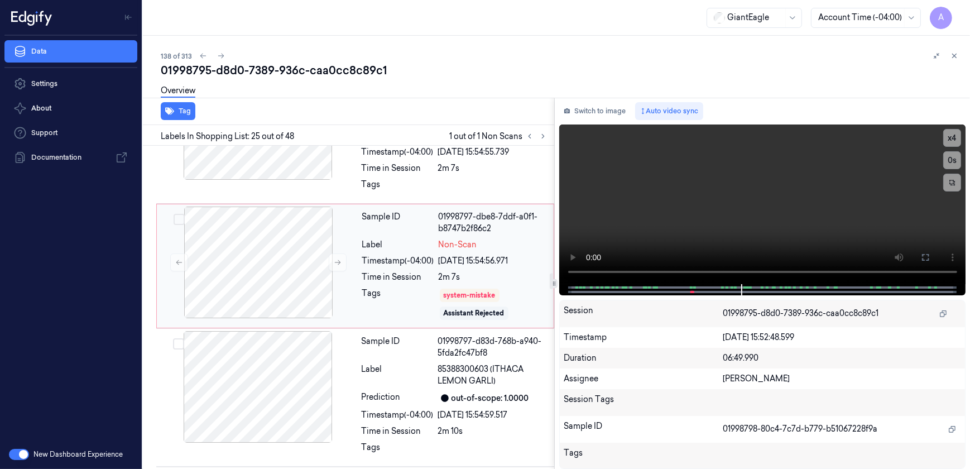
click at [419, 271] on div "Time in Session" at bounding box center [398, 277] width 72 height 12
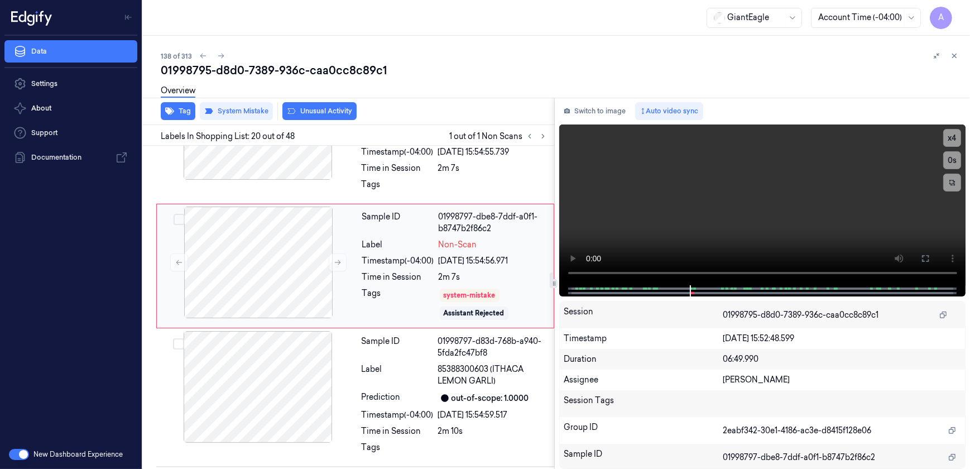
scroll to position [2528, 0]
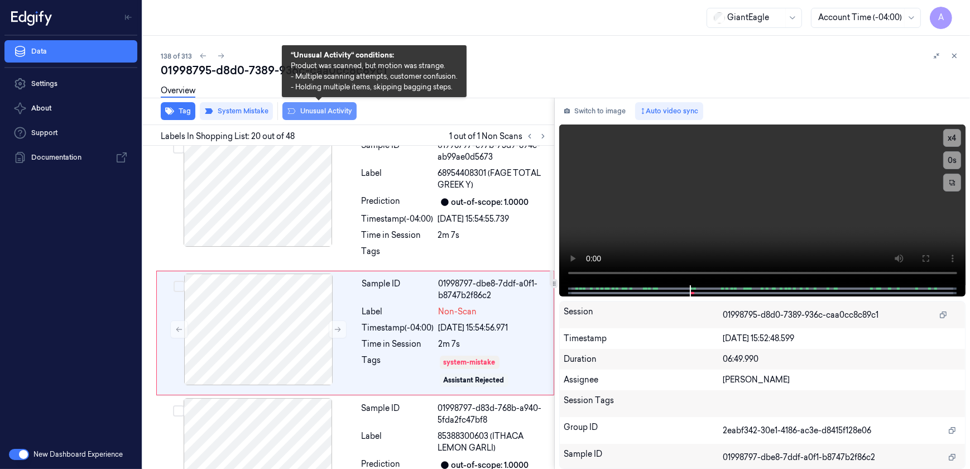
click at [320, 117] on button "Unusual Activity" at bounding box center [319, 111] width 74 height 18
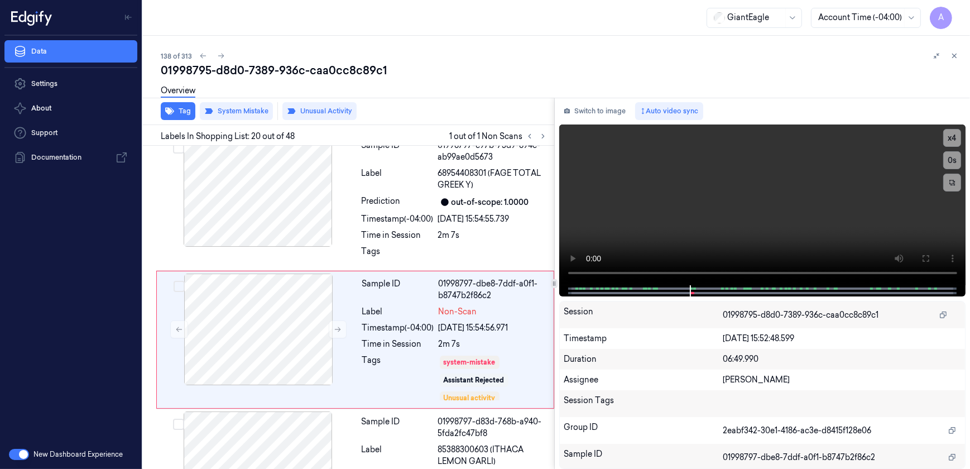
scroll to position [2535, 0]
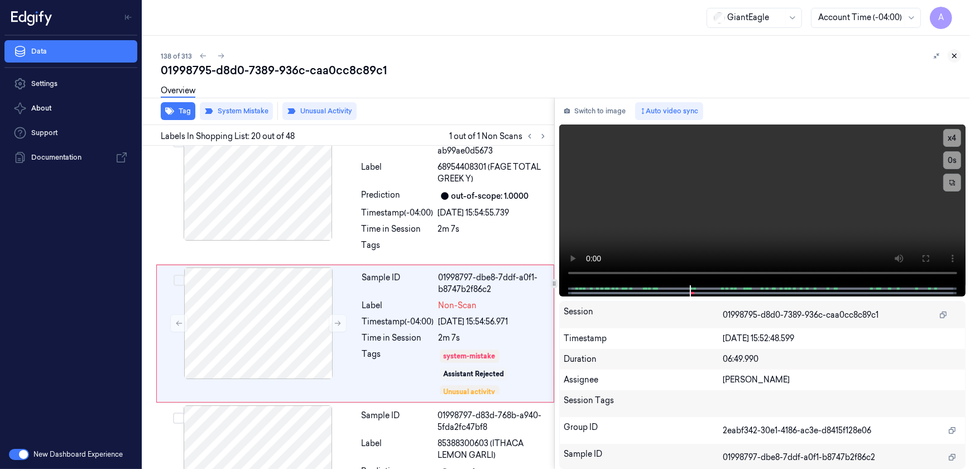
click at [954, 52] on icon at bounding box center [955, 56] width 8 height 8
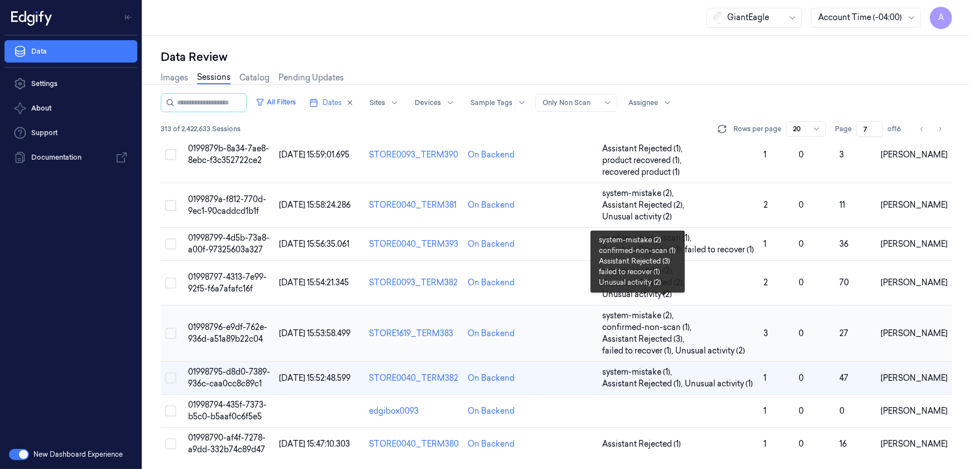
scroll to position [468, 0]
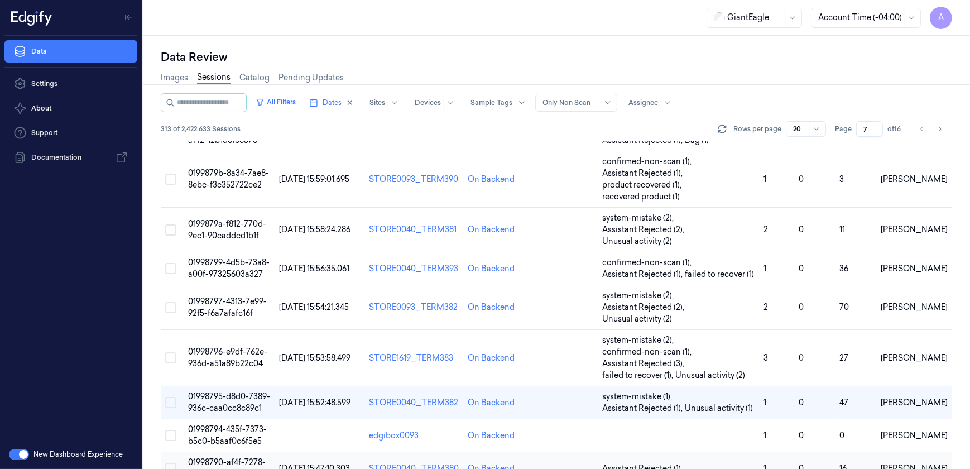
click at [240, 457] on span "01998790-af4f-7278-a9dd-332b74c89d47" at bounding box center [227, 468] width 78 height 22
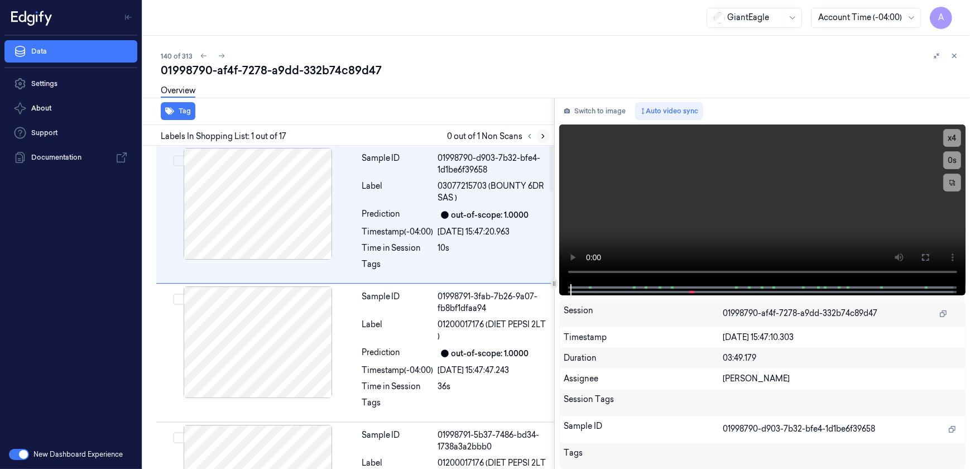
click at [542, 137] on icon at bounding box center [543, 137] width 2 height 4
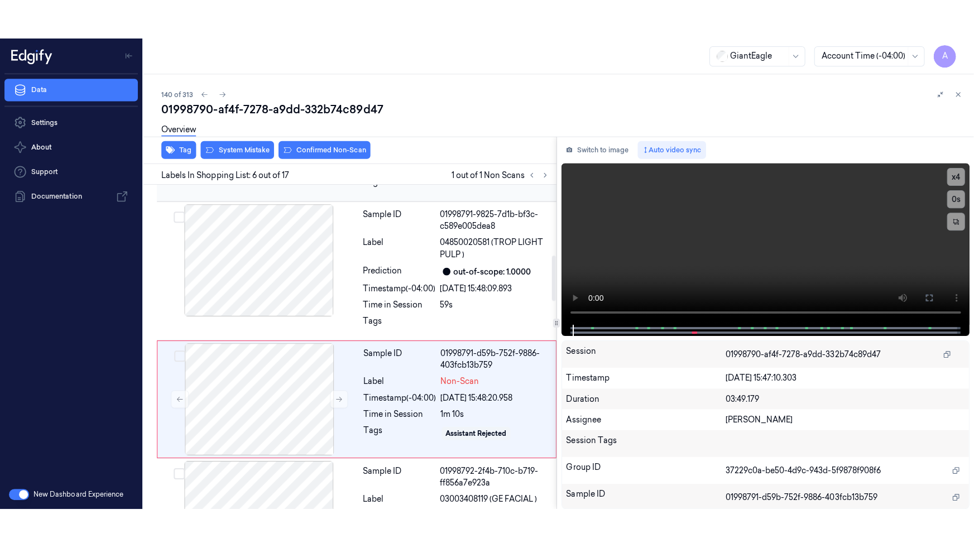
scroll to position [588, 0]
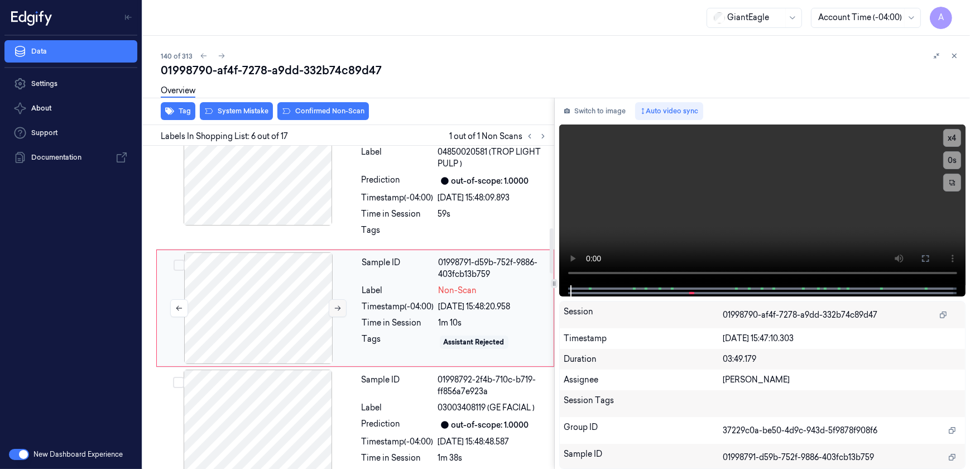
click at [332, 304] on button at bounding box center [338, 308] width 18 height 18
click at [736, 159] on video at bounding box center [762, 204] width 407 height 161
click at [922, 258] on icon at bounding box center [925, 258] width 9 height 9
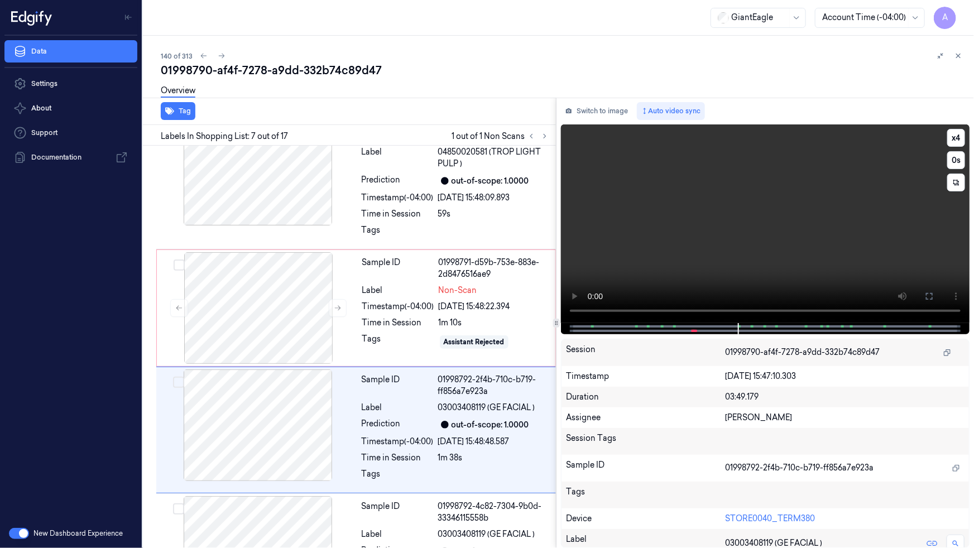
scroll to position [670, 0]
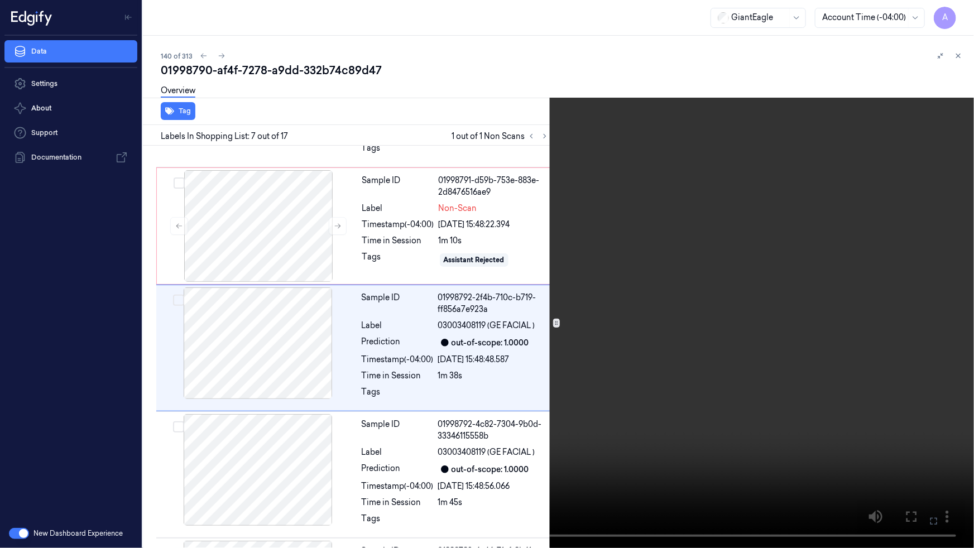
click at [0, 0] on button at bounding box center [0, 0] width 0 height 0
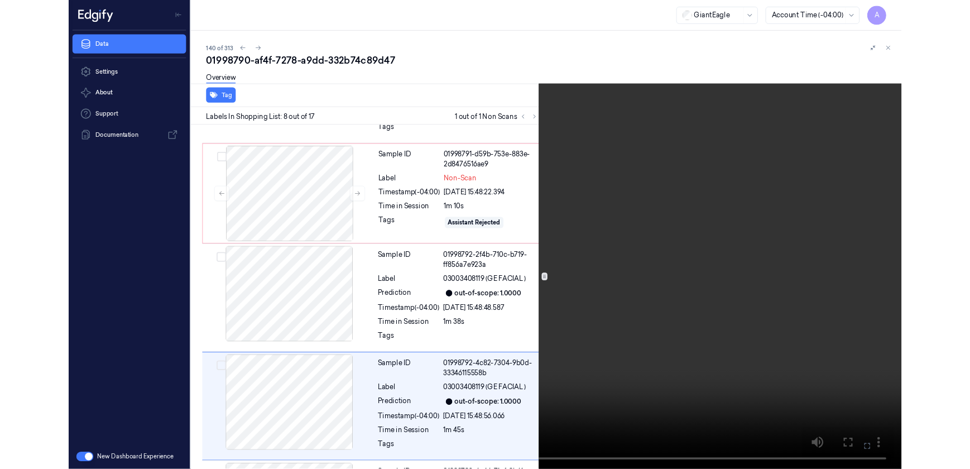
scroll to position [797, 0]
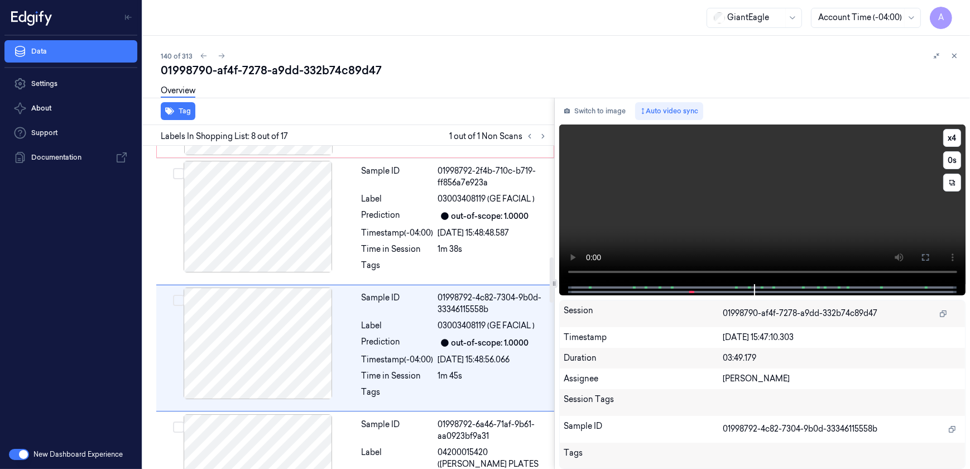
click at [696, 237] on video at bounding box center [762, 204] width 407 height 160
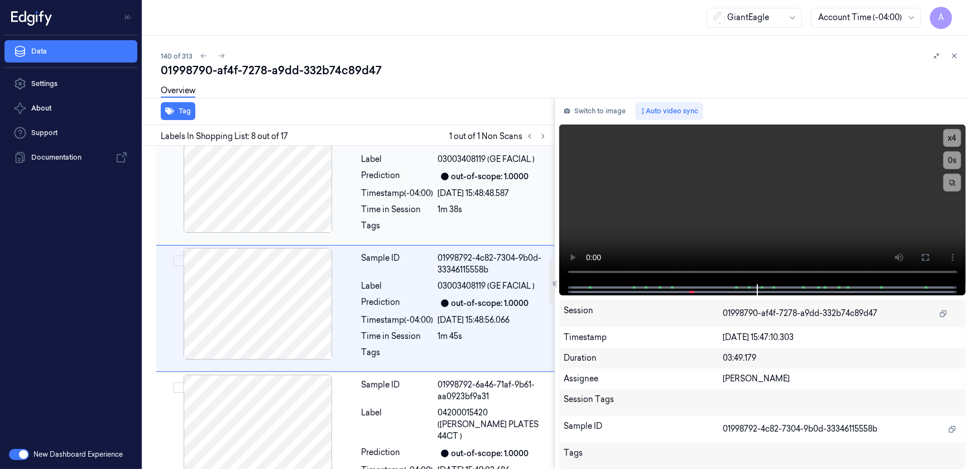
scroll to position [633, 0]
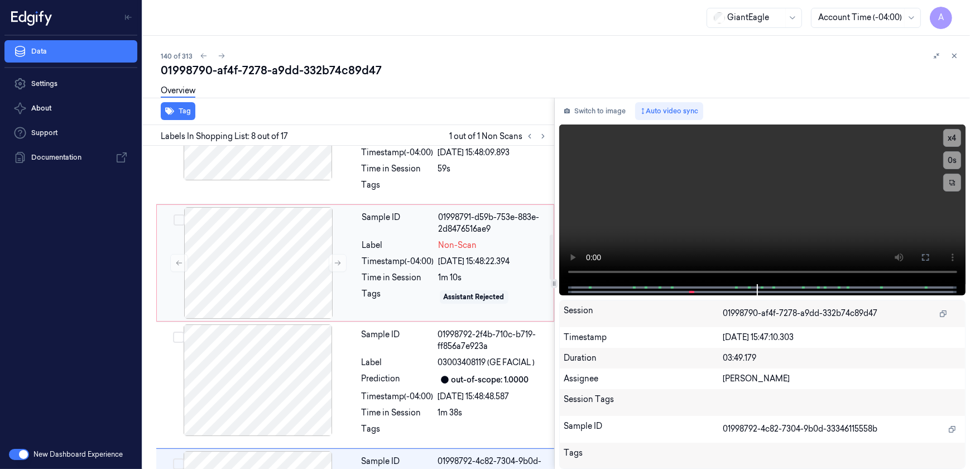
click at [402, 306] on div "Sample ID 01998791-d59b-753e-883e-2d8476516ae9 Label Non-Scan Timestamp (-04:00…" at bounding box center [455, 263] width 194 height 112
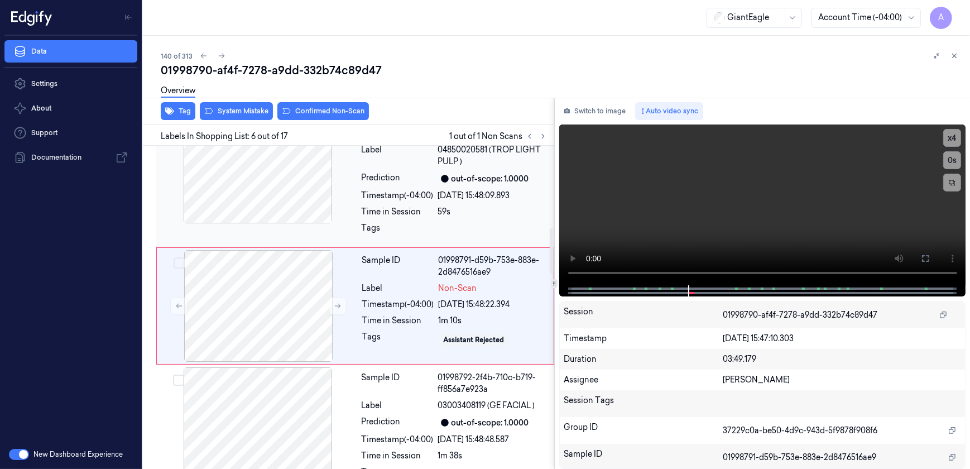
scroll to position [588, 0]
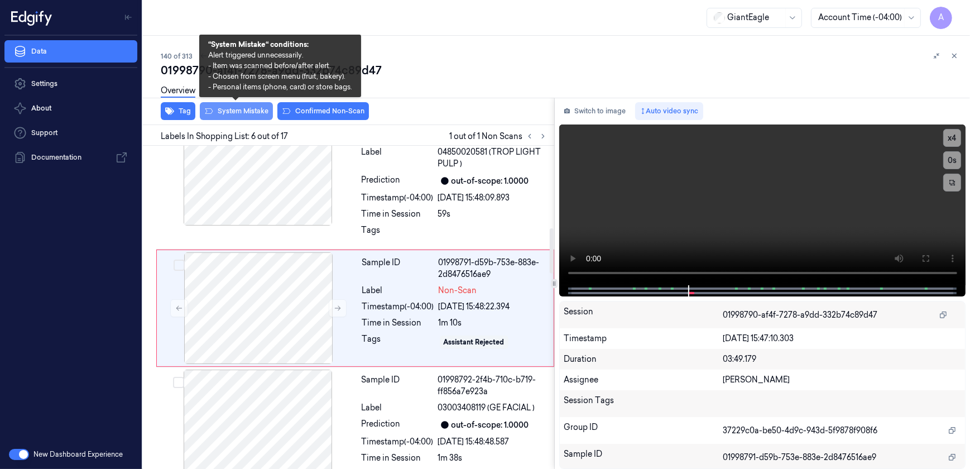
click at [227, 116] on button "System Mistake" at bounding box center [236, 111] width 73 height 18
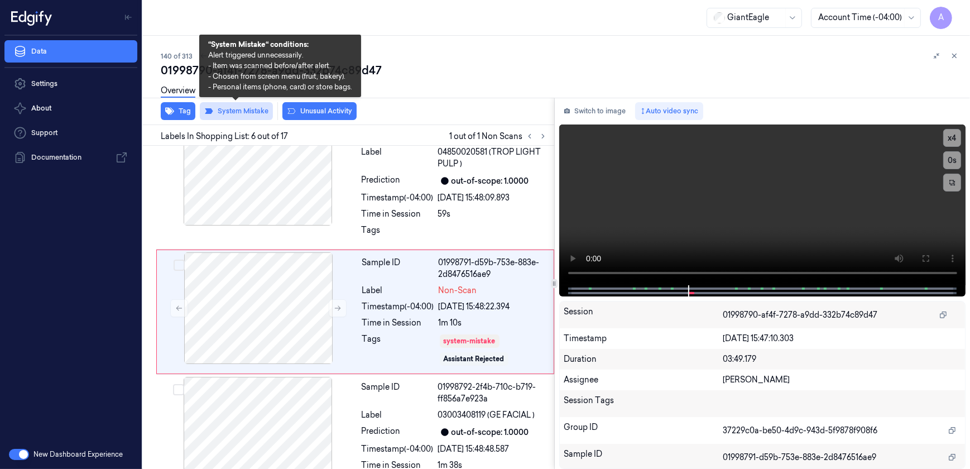
scroll to position [592, 0]
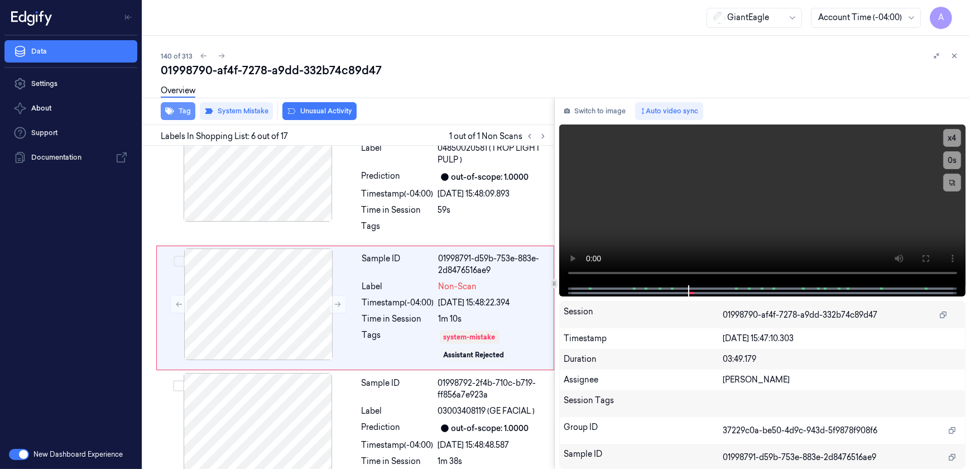
click at [173, 108] on icon "button" at bounding box center [169, 111] width 9 height 9
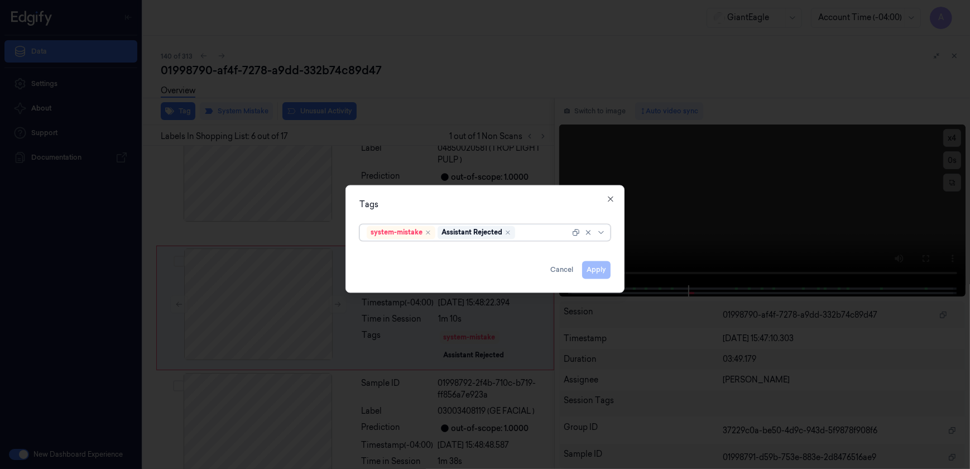
click at [526, 234] on div at bounding box center [544, 233] width 52 height 12
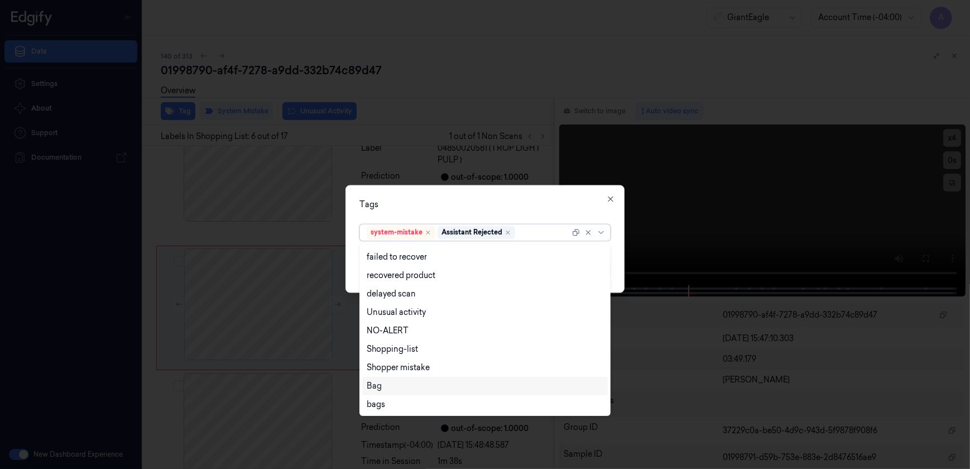
click at [395, 386] on div "Bag" at bounding box center [485, 386] width 237 height 12
click at [485, 207] on div "Tags" at bounding box center [485, 205] width 251 height 12
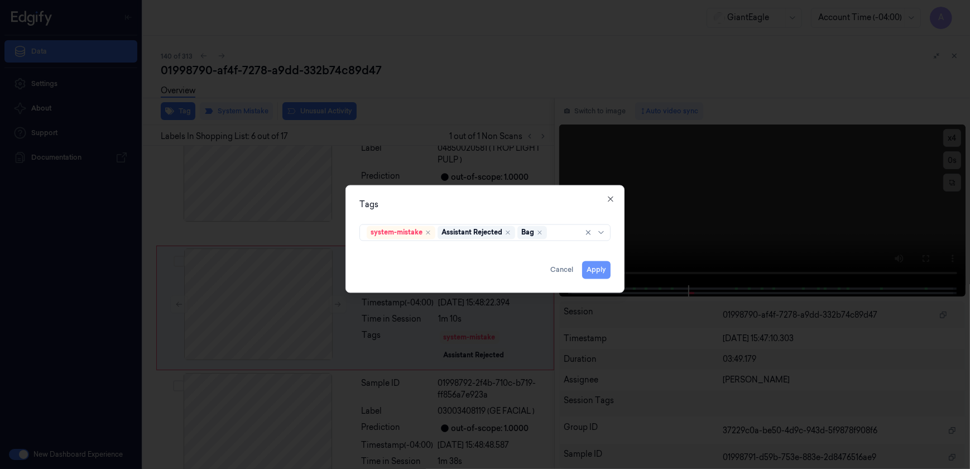
click at [593, 275] on button "Apply" at bounding box center [596, 270] width 28 height 18
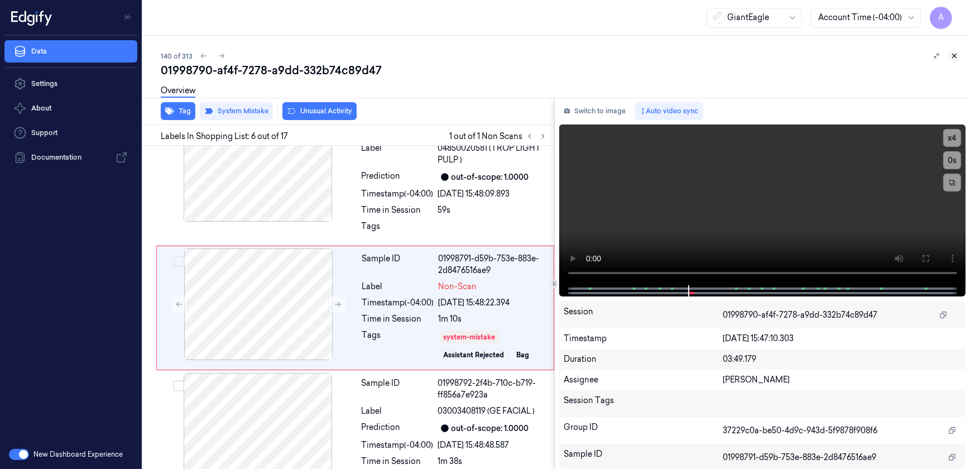
click at [956, 54] on icon at bounding box center [955, 56] width 4 height 4
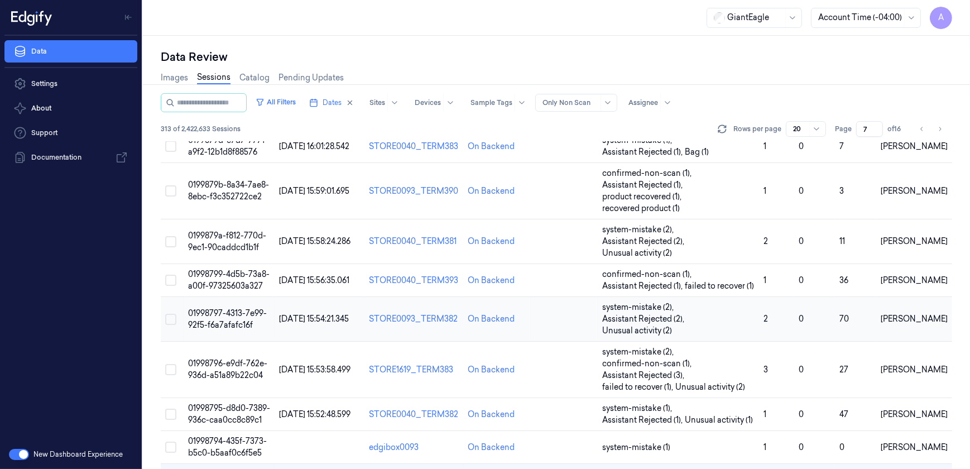
scroll to position [468, 0]
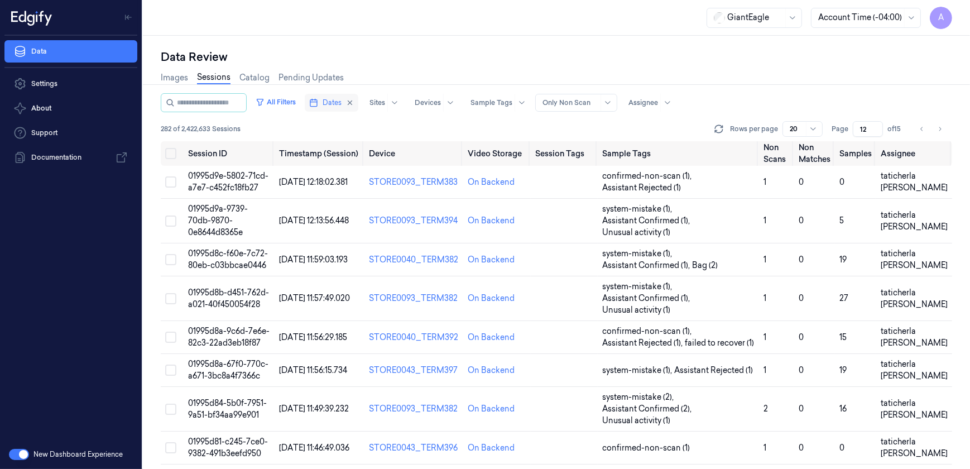
click at [333, 103] on button "Dates" at bounding box center [332, 103] width 54 height 18
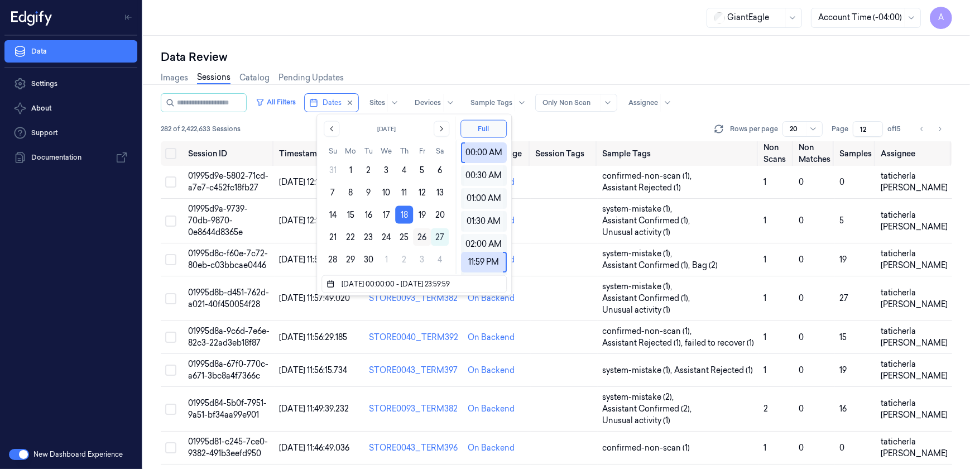
click at [419, 234] on button "26" at bounding box center [422, 237] width 18 height 18
type input "[DATE] 00:00:00 - [DATE] 23:59:59"
click at [407, 38] on div "Data Review Images Sessions Catalog Pending Updates All Filters Dates Sites Dev…" at bounding box center [556, 252] width 827 height 433
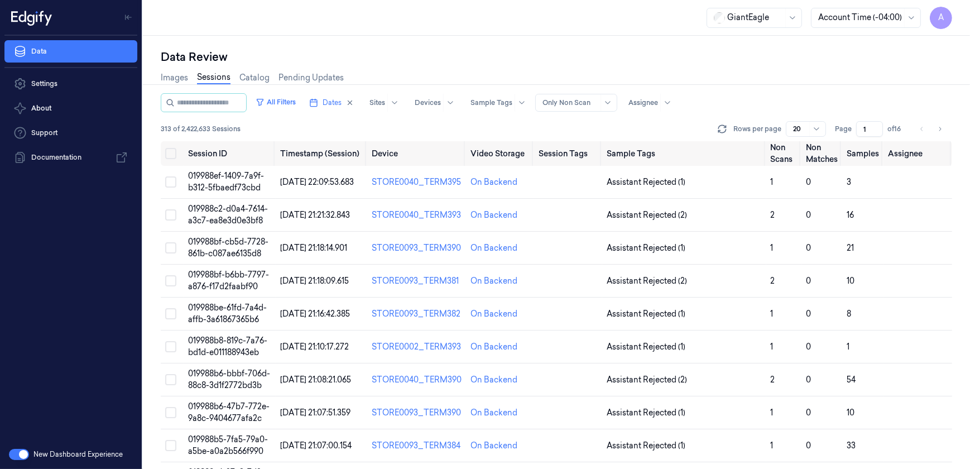
drag, startPoint x: 869, startPoint y: 126, endPoint x: 864, endPoint y: 130, distance: 6.5
click at [864, 130] on input "1" at bounding box center [869, 129] width 27 height 16
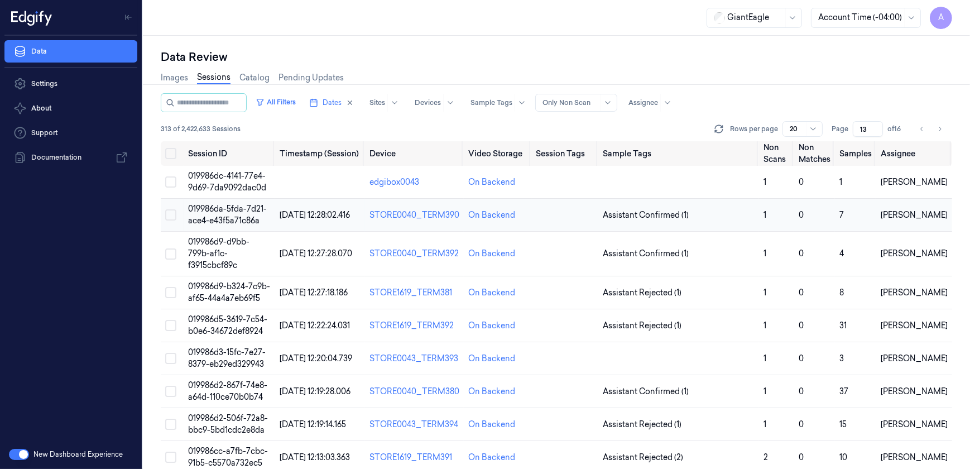
type input "13"
click at [226, 210] on span "019986da-5fda-7d21-ace4-e43f5a71c86a" at bounding box center [227, 215] width 79 height 22
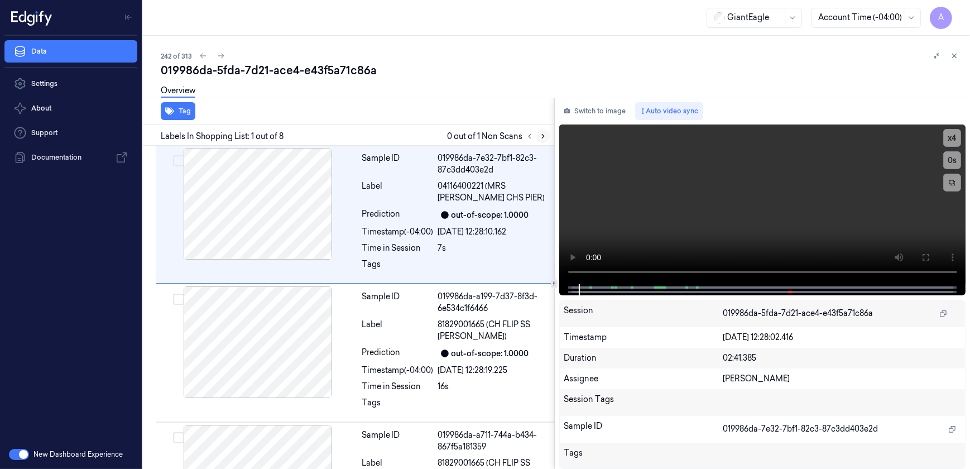
click at [543, 137] on icon at bounding box center [543, 137] width 2 height 4
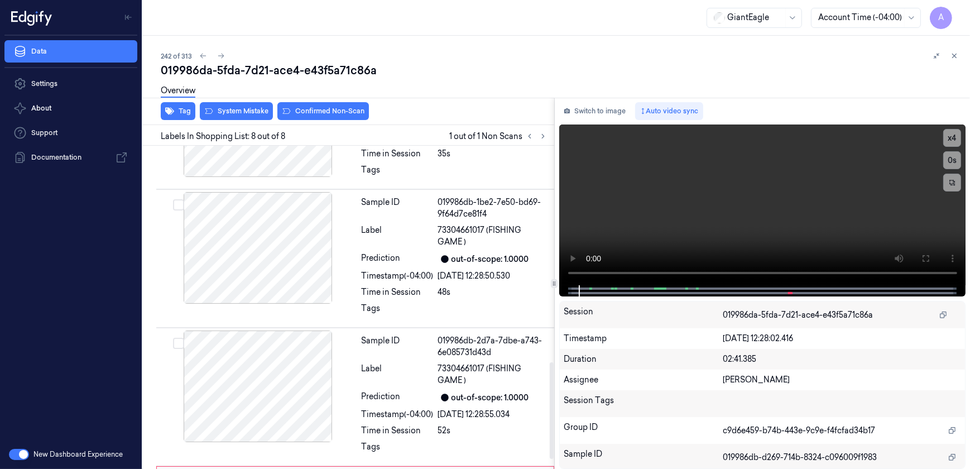
scroll to position [754, 0]
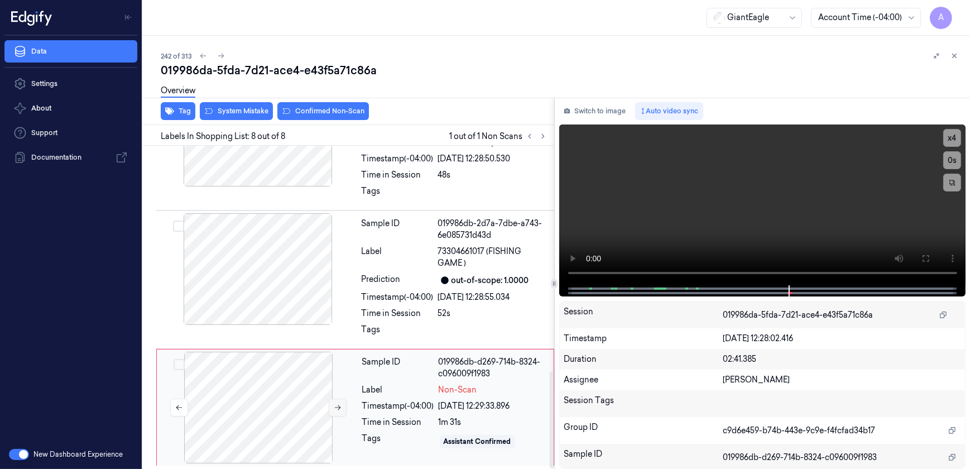
click at [338, 409] on icon at bounding box center [338, 408] width 8 height 8
click at [341, 409] on icon at bounding box center [338, 408] width 8 height 8
click at [335, 410] on button at bounding box center [338, 408] width 18 height 18
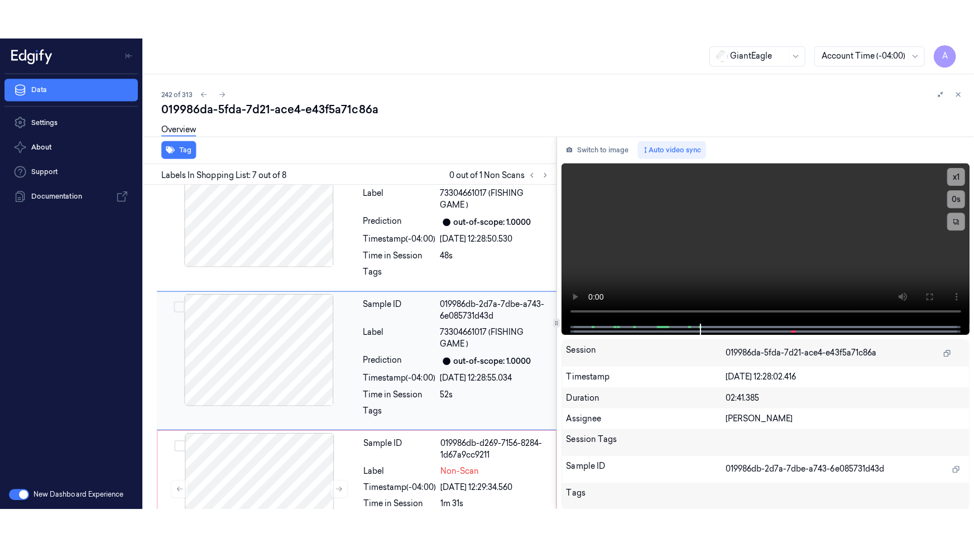
scroll to position [725, 0]
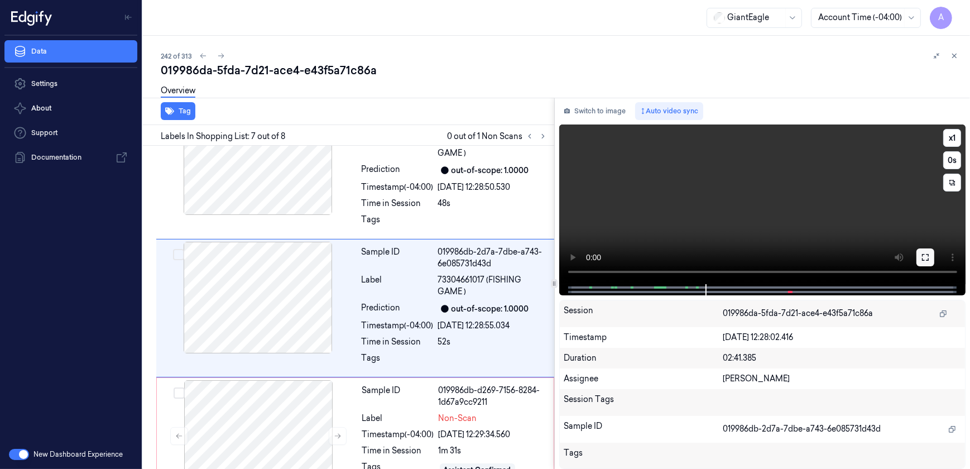
click at [925, 256] on icon at bounding box center [925, 257] width 9 height 9
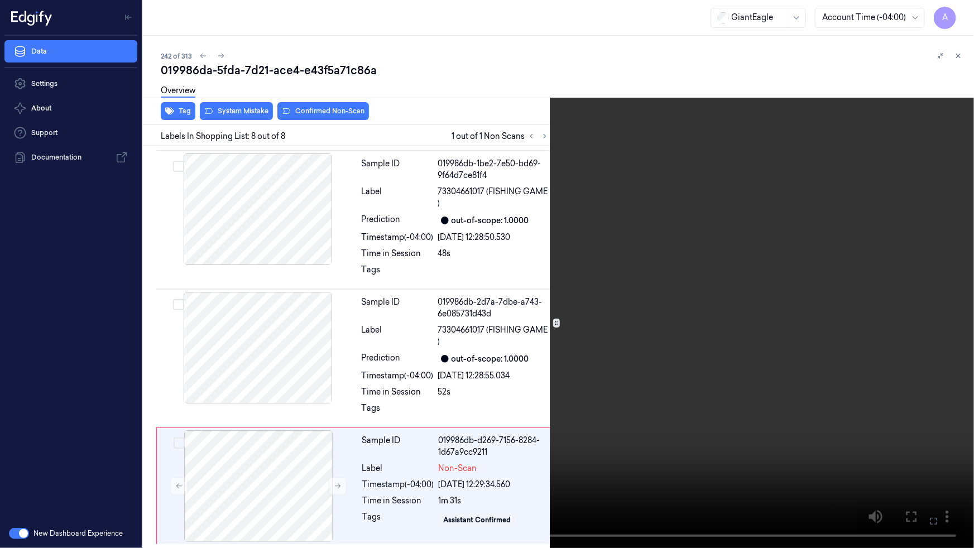
click at [648, 454] on video at bounding box center [487, 274] width 974 height 548
click at [0, 0] on icon at bounding box center [0, 0] width 0 height 0
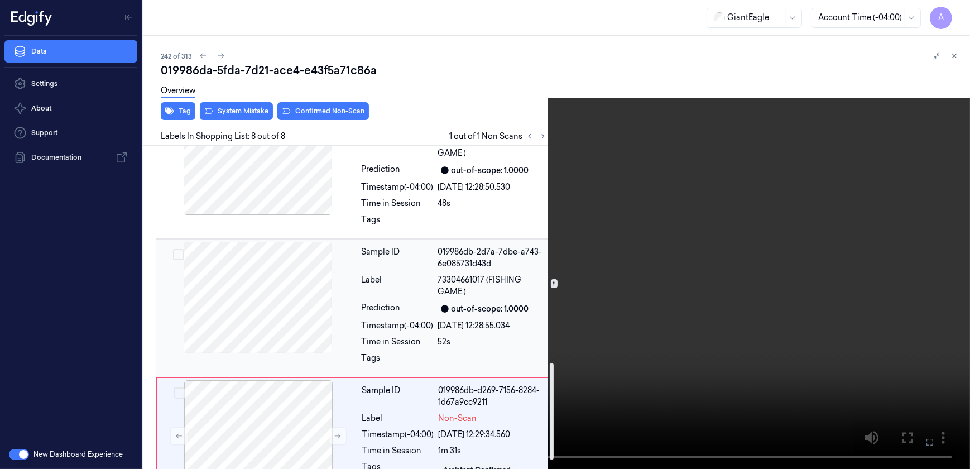
scroll to position [754, 0]
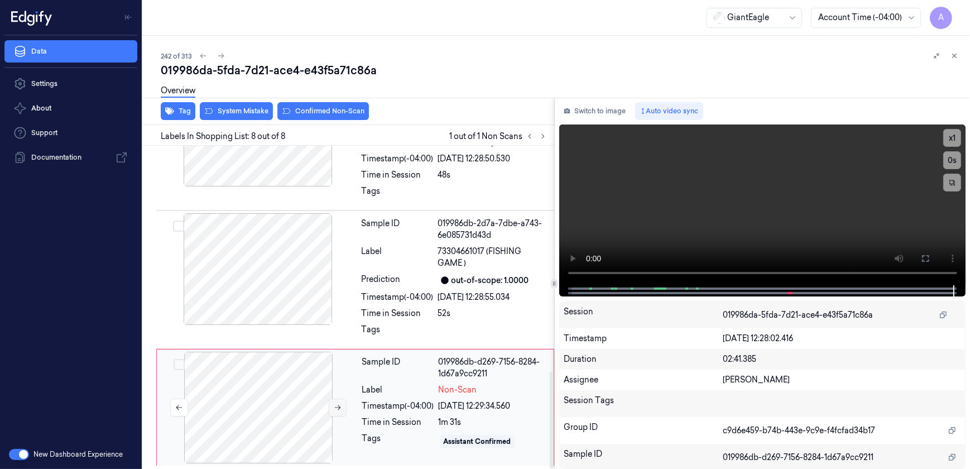
click at [337, 411] on button at bounding box center [338, 408] width 18 height 18
click at [610, 232] on video at bounding box center [762, 204] width 407 height 161
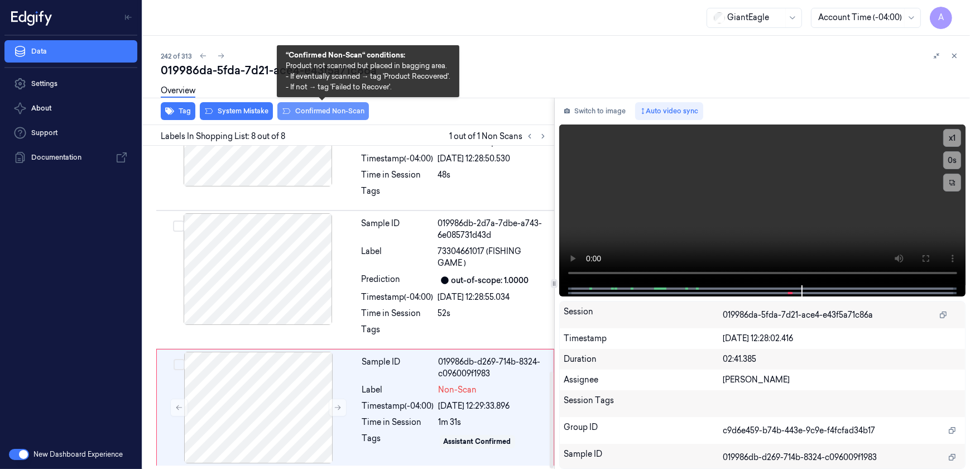
click at [330, 112] on button "Confirmed Non-Scan" at bounding box center [323, 111] width 92 height 18
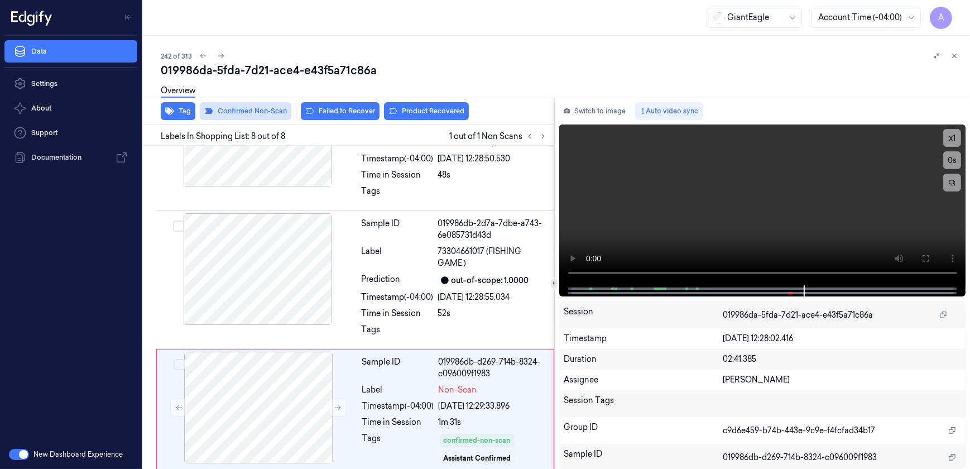
scroll to position [760, 0]
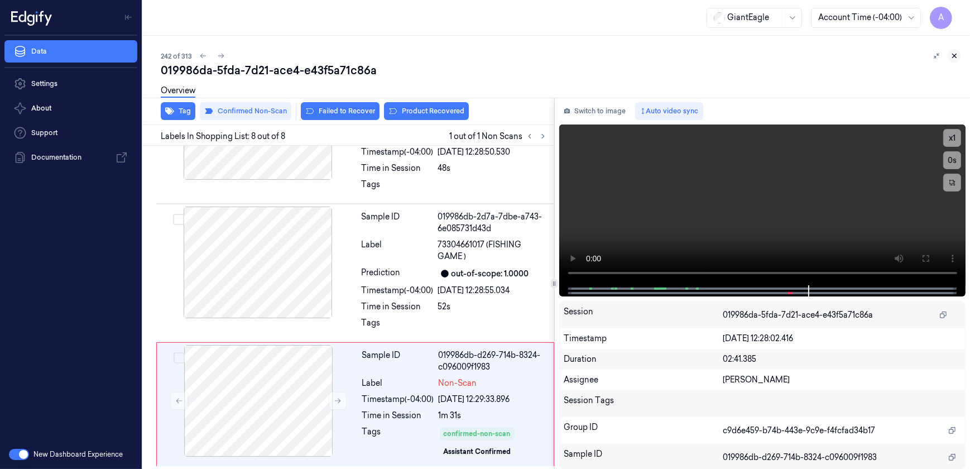
click at [952, 53] on icon at bounding box center [955, 56] width 8 height 8
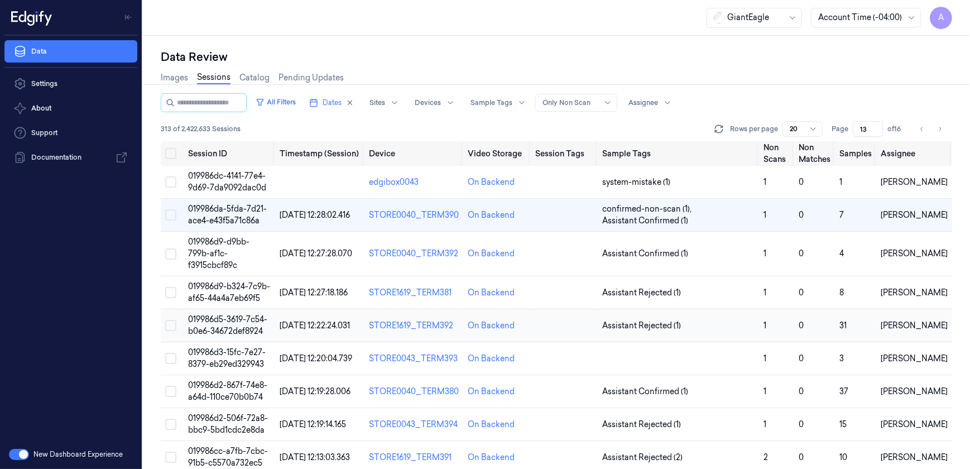
click at [222, 329] on span "019986d5-3619-7c54-b0e6-34672def8924" at bounding box center [227, 325] width 79 height 22
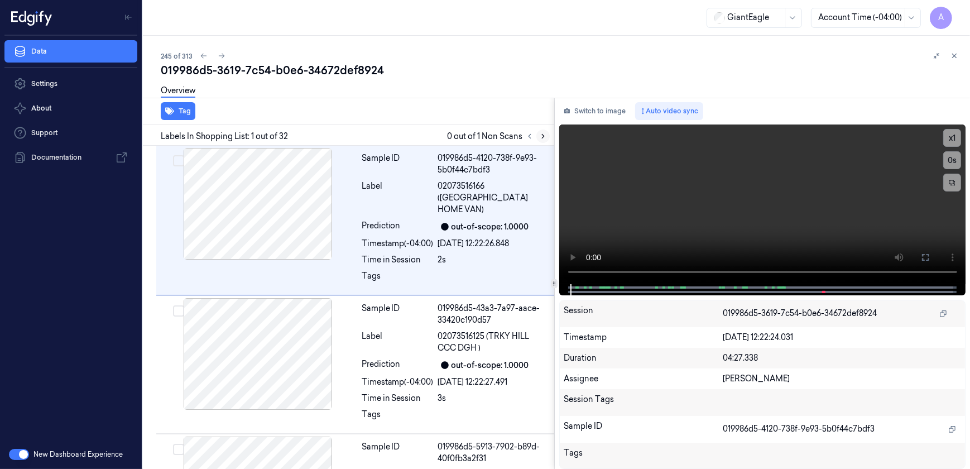
click at [542, 138] on icon at bounding box center [543, 137] width 2 height 4
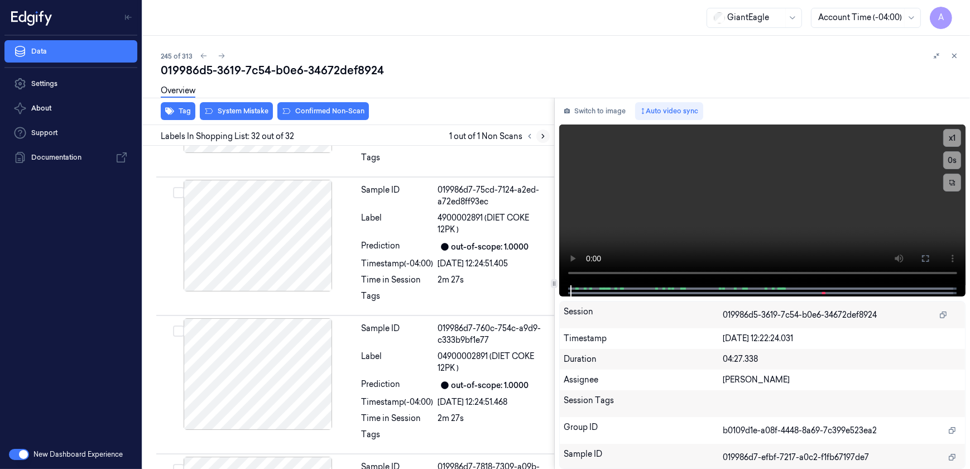
scroll to position [4074, 0]
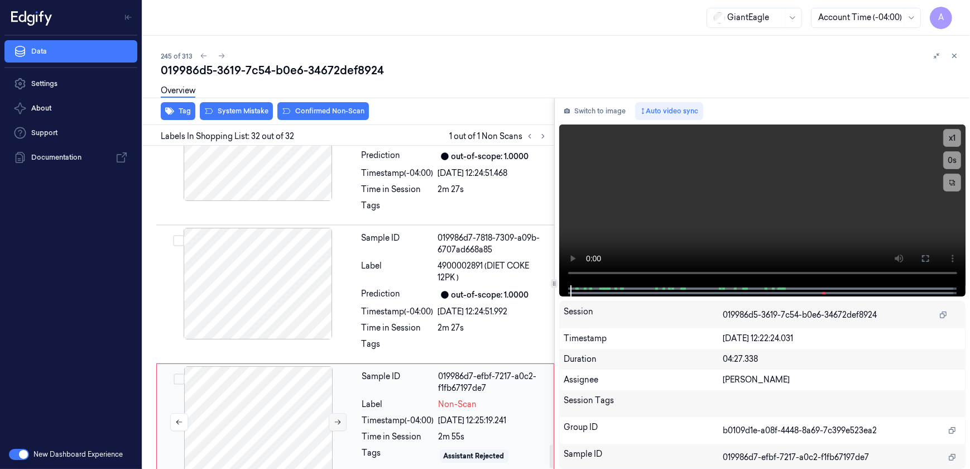
click at [334, 418] on icon at bounding box center [338, 422] width 8 height 8
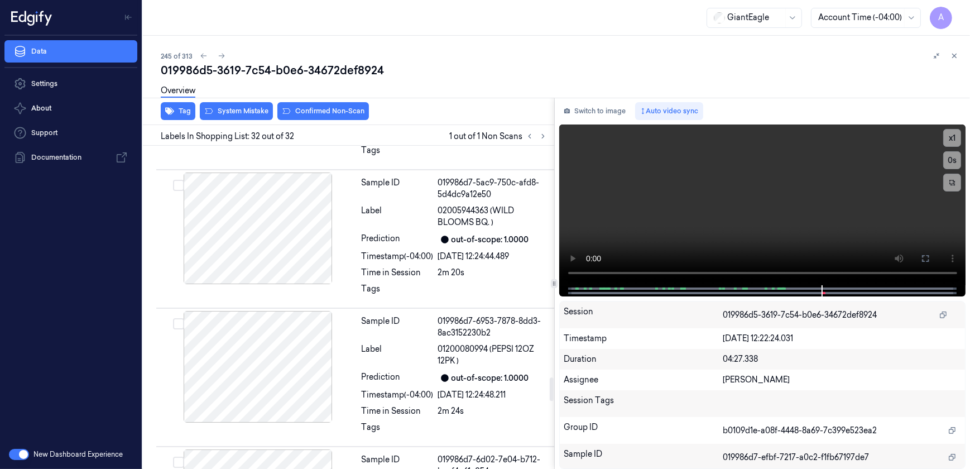
scroll to position [3110, 0]
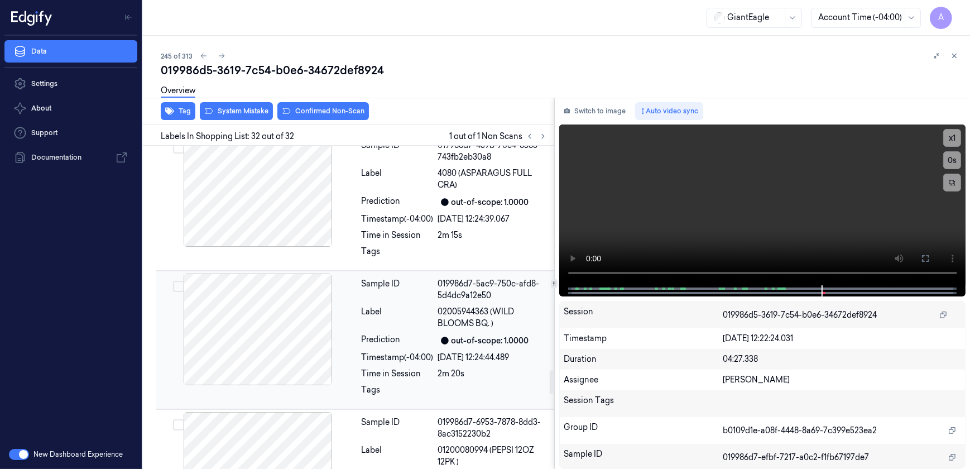
click at [518, 306] on span "02005944363 (WILD BLOOMS BQ. )" at bounding box center [492, 317] width 109 height 23
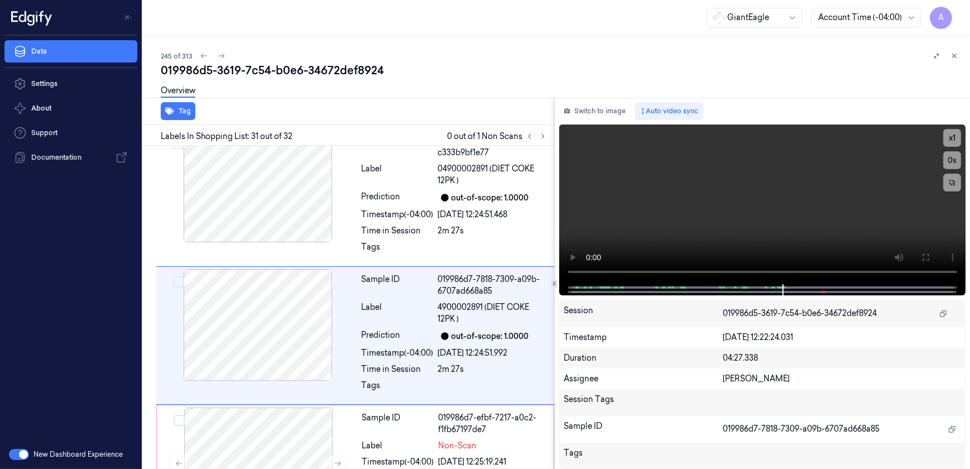
scroll to position [4045, 0]
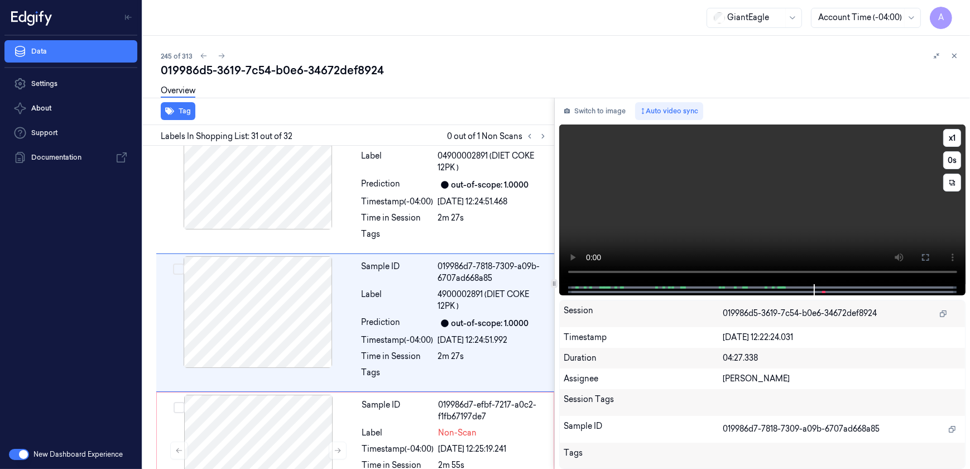
click at [691, 216] on video at bounding box center [762, 204] width 407 height 160
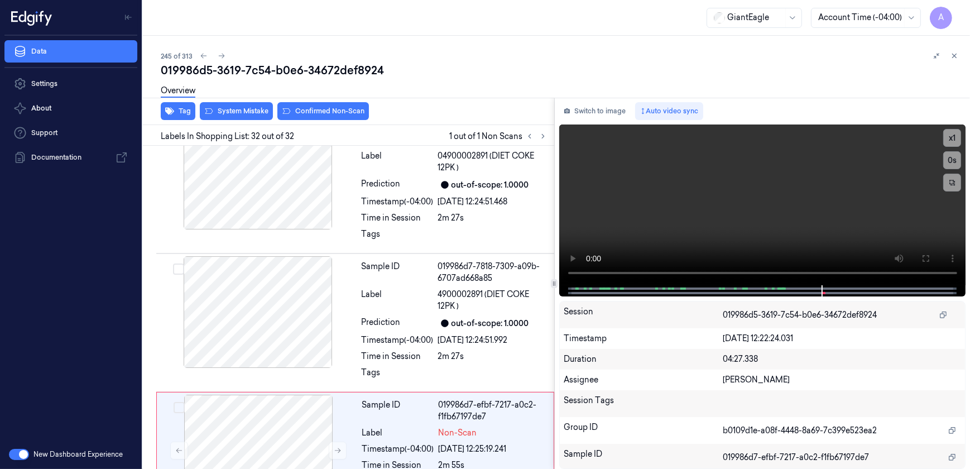
scroll to position [4074, 0]
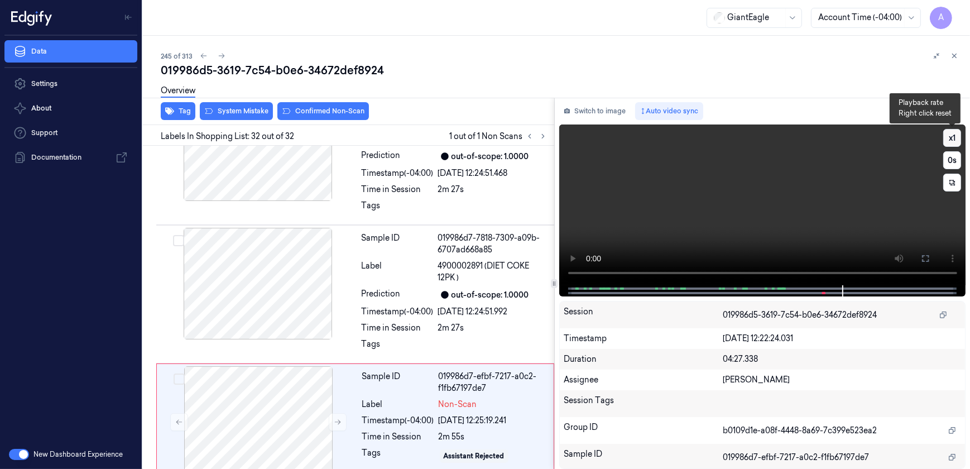
click at [949, 143] on button "x 1" at bounding box center [953, 138] width 18 height 18
click at [955, 136] on button "x 2" at bounding box center [953, 138] width 18 height 18
click at [802, 204] on video at bounding box center [762, 204] width 407 height 161
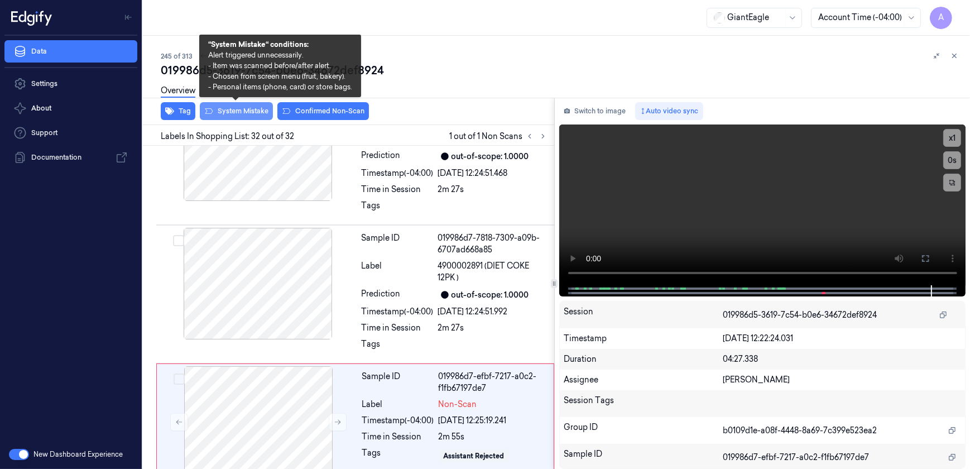
click at [234, 113] on button "System Mistake" at bounding box center [236, 111] width 73 height 18
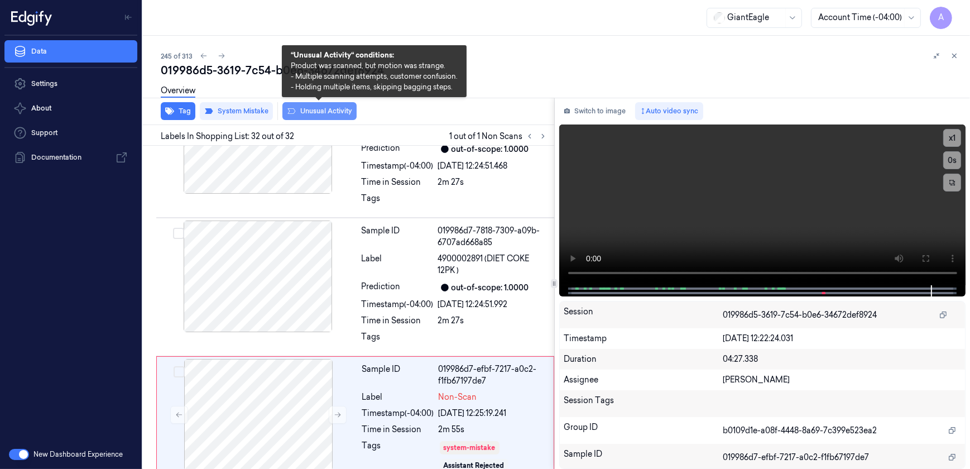
click at [309, 117] on button "Unusual Activity" at bounding box center [319, 111] width 74 height 18
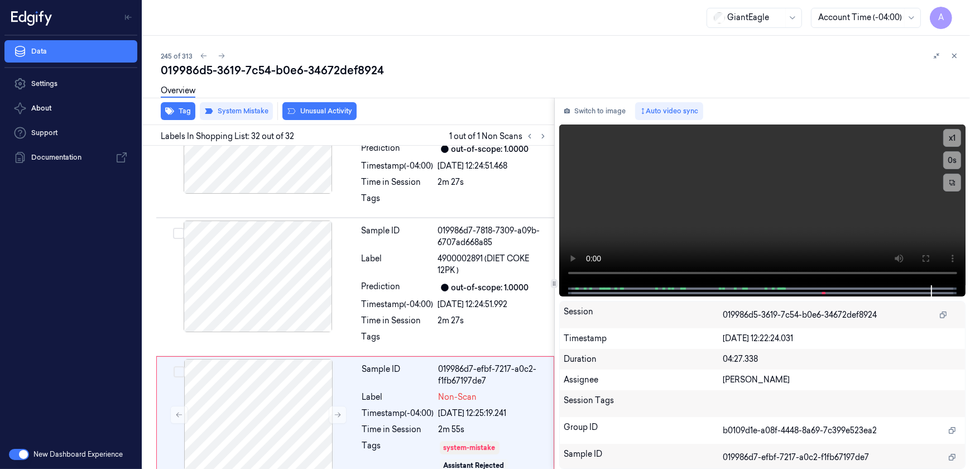
scroll to position [4094, 0]
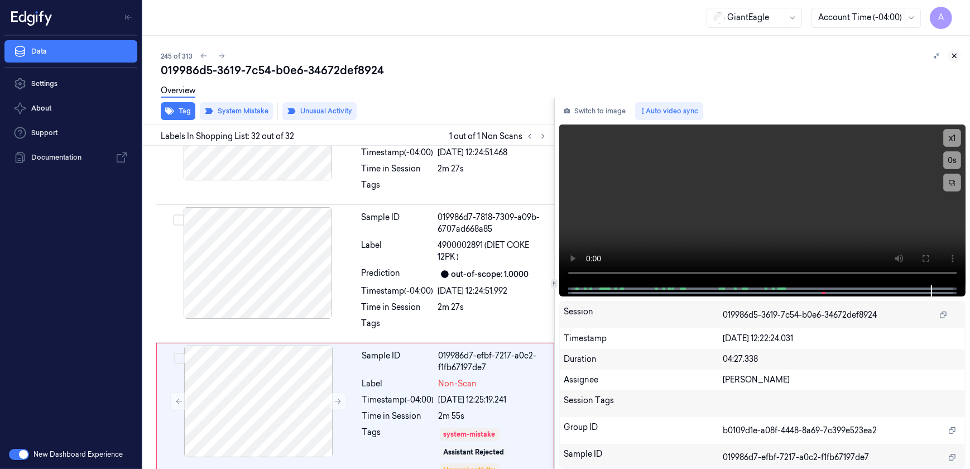
click at [956, 55] on icon at bounding box center [955, 56] width 4 height 4
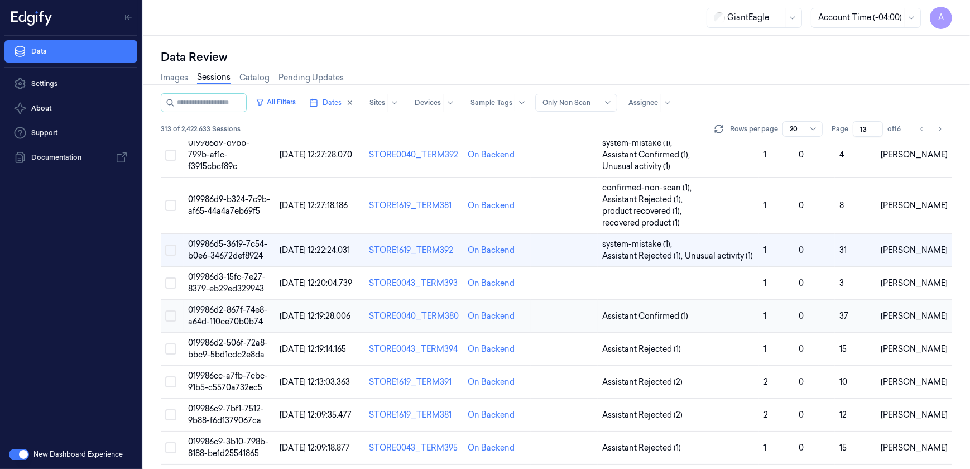
scroll to position [101, 0]
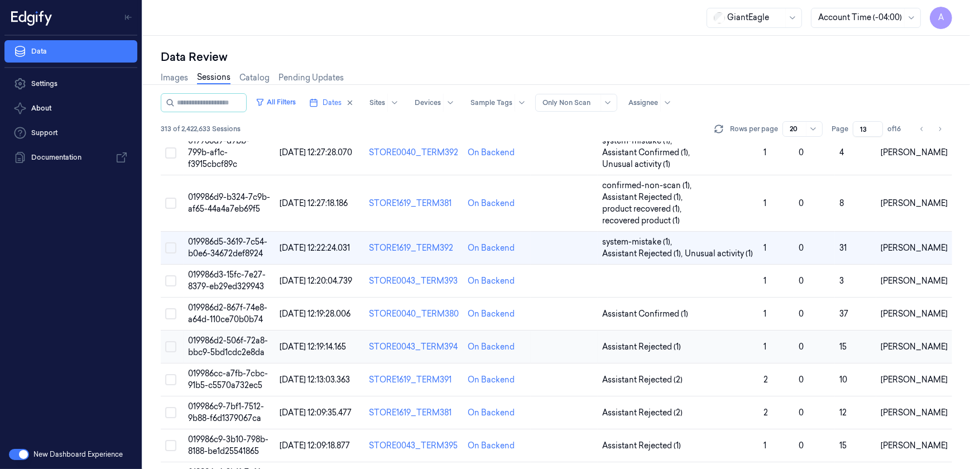
click at [237, 341] on span "019986d2-506f-72a8-bbc9-5bd1cdc2e8da" at bounding box center [228, 347] width 80 height 22
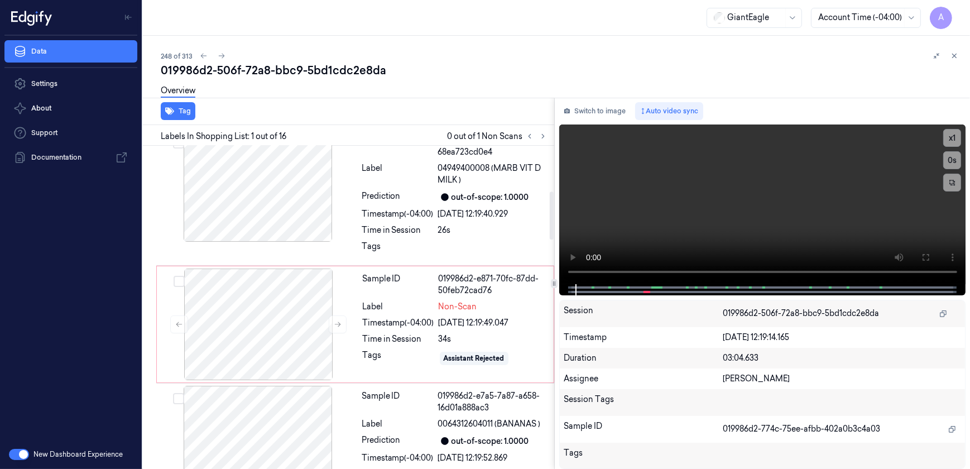
scroll to position [304, 0]
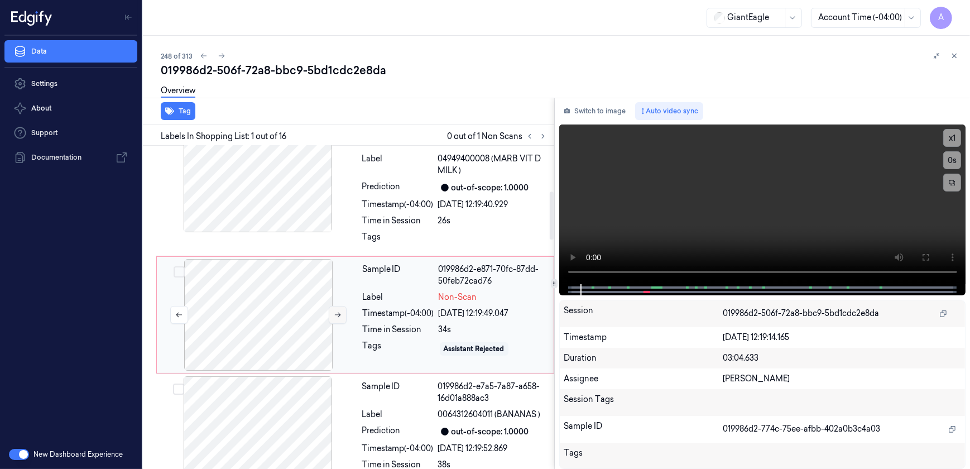
click at [331, 313] on button at bounding box center [338, 315] width 18 height 18
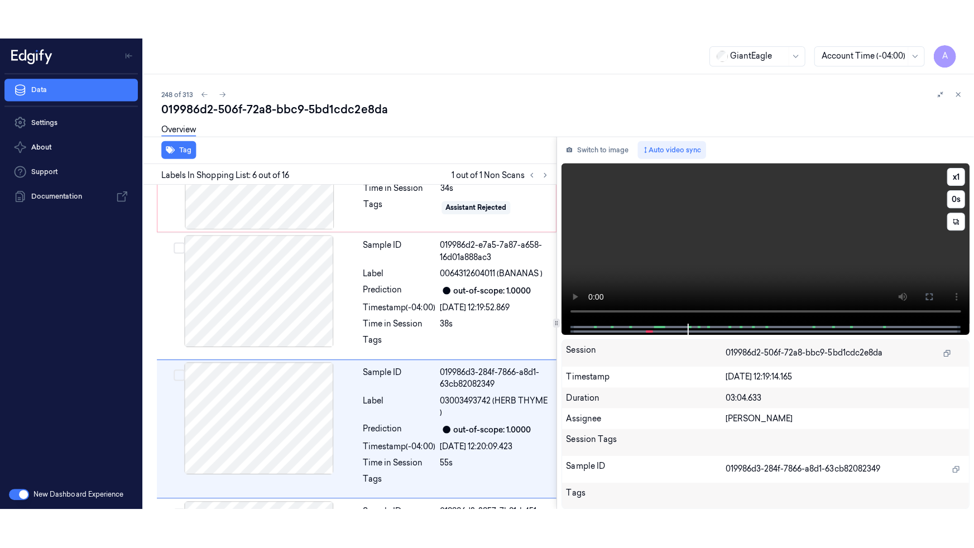
scroll to position [566, 0]
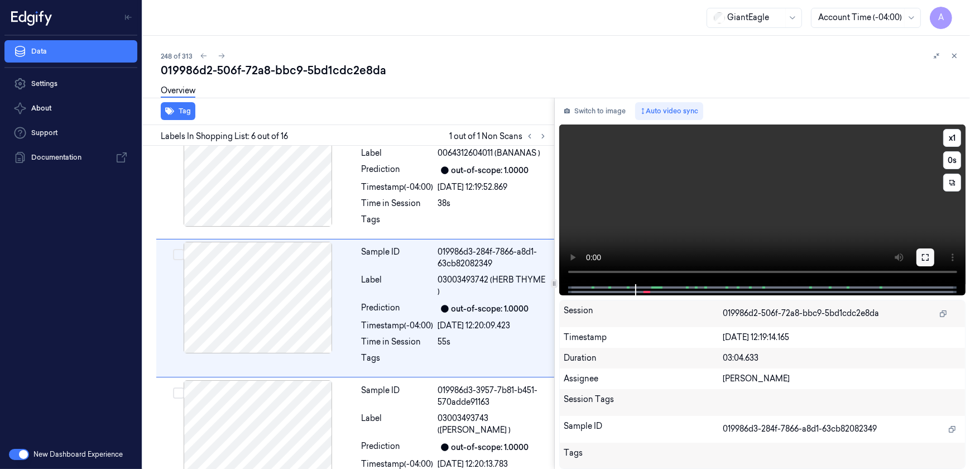
click at [926, 252] on button at bounding box center [926, 257] width 18 height 18
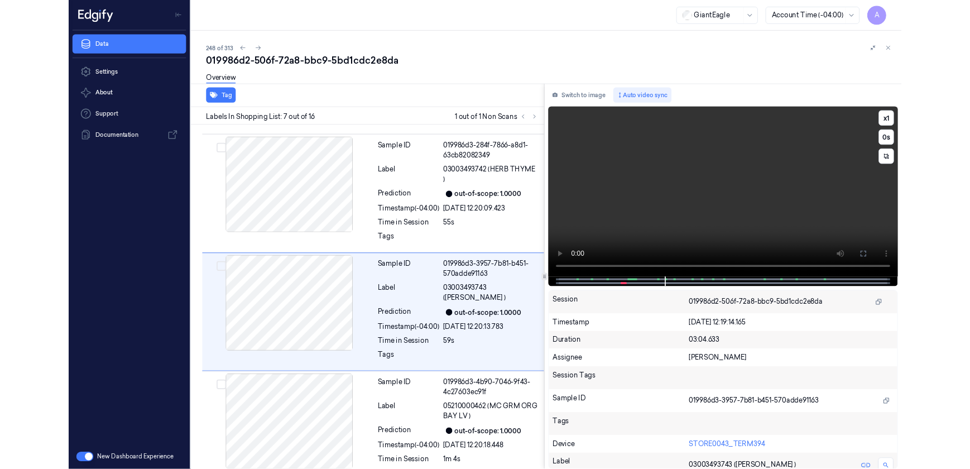
scroll to position [653, 0]
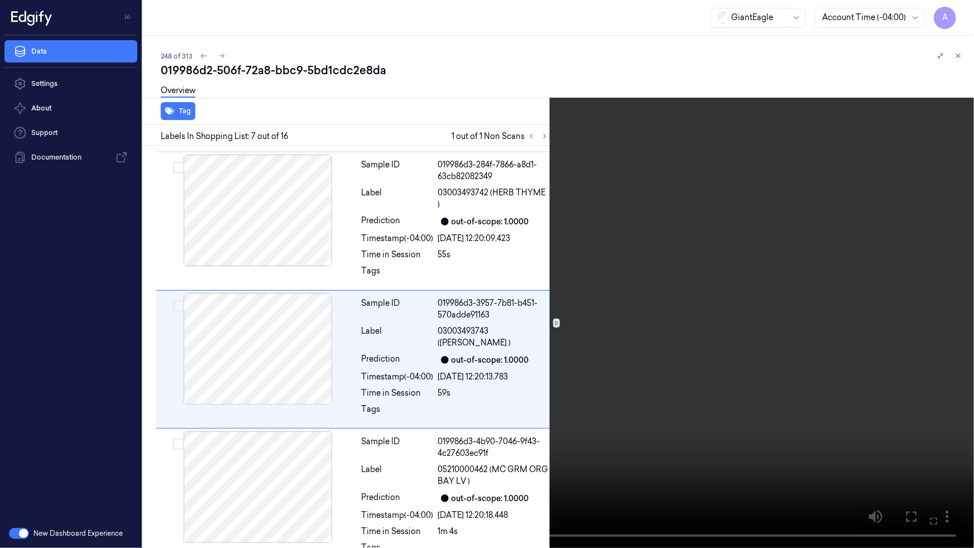
click at [0, 0] on icon at bounding box center [0, 0] width 0 height 0
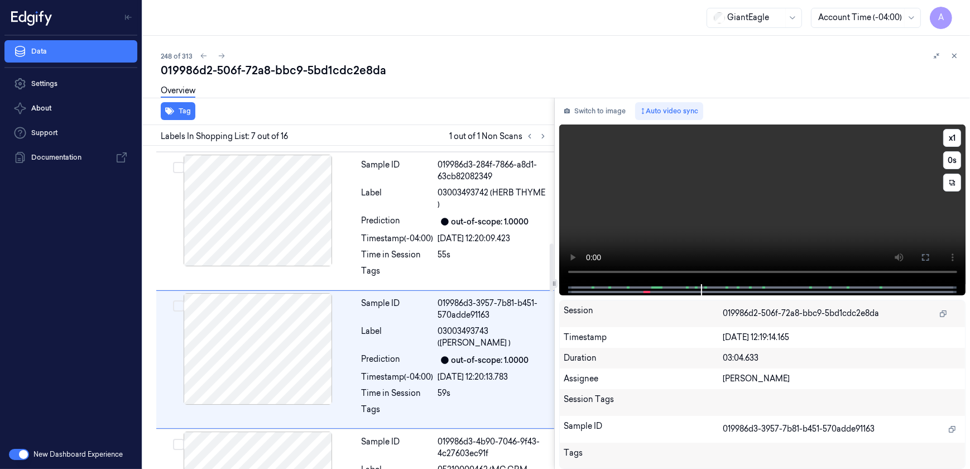
click at [719, 209] on video at bounding box center [762, 204] width 407 height 160
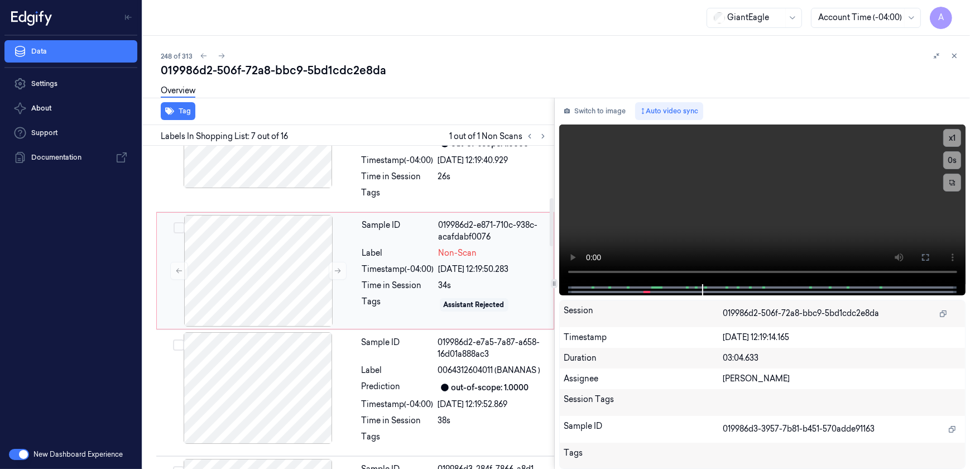
click at [414, 301] on div "Tags" at bounding box center [398, 305] width 72 height 18
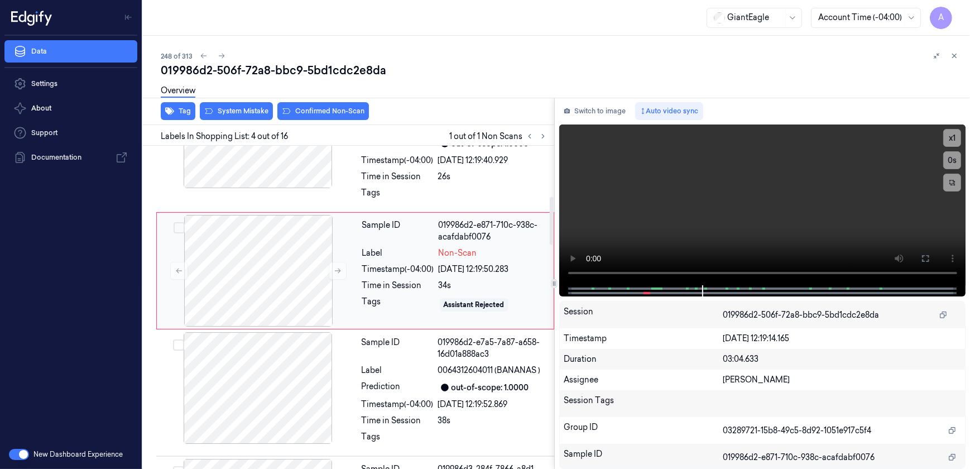
scroll to position [311, 0]
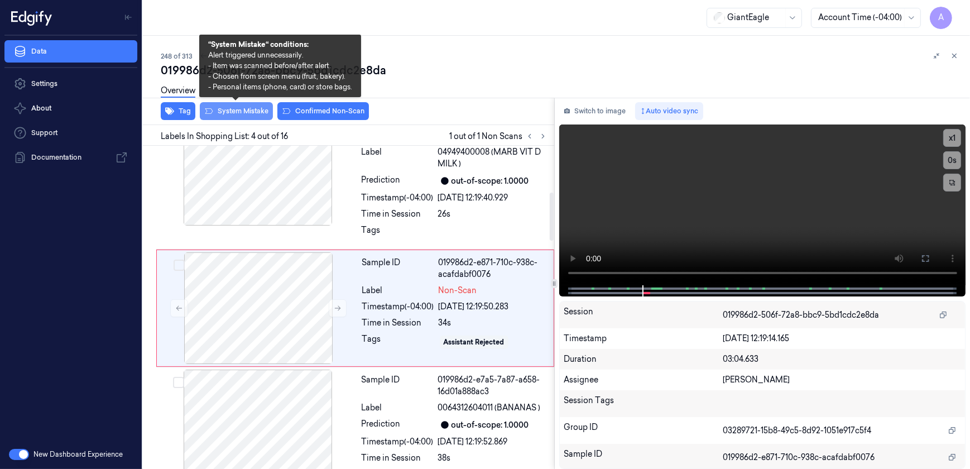
click at [239, 114] on button "System Mistake" at bounding box center [236, 111] width 73 height 18
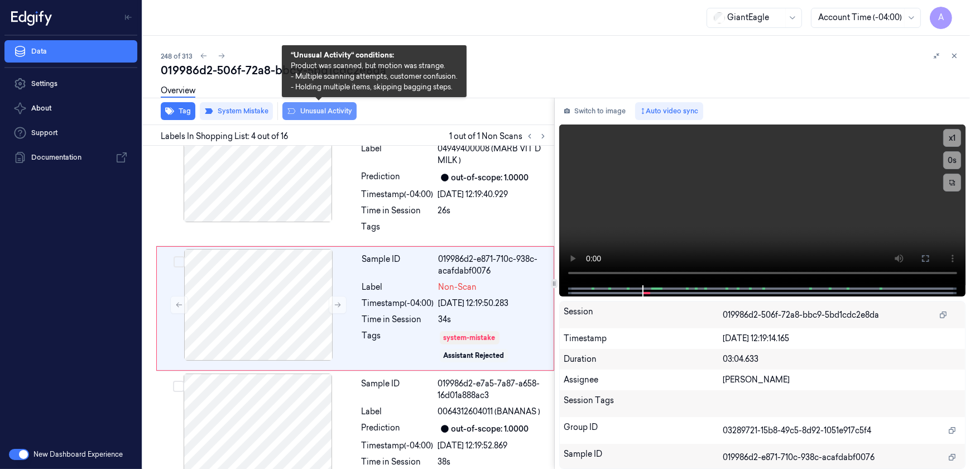
click at [311, 114] on button "Unusual Activity" at bounding box center [319, 111] width 74 height 18
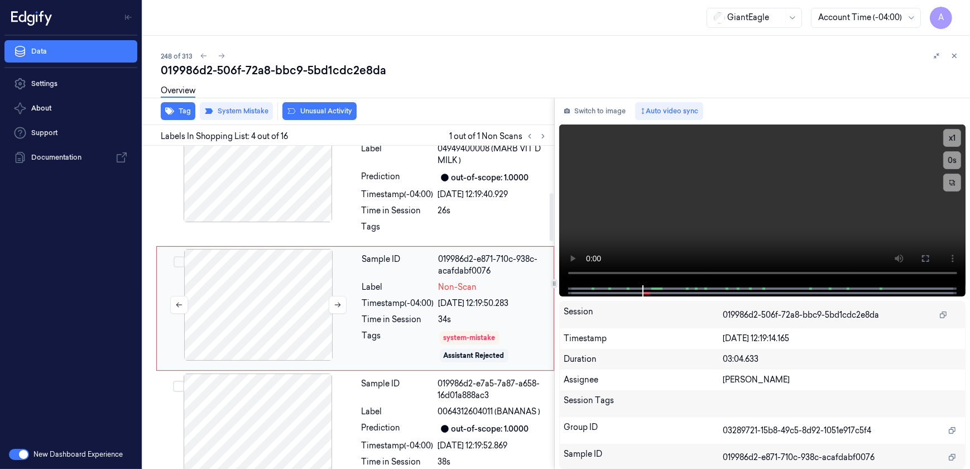
scroll to position [322, 0]
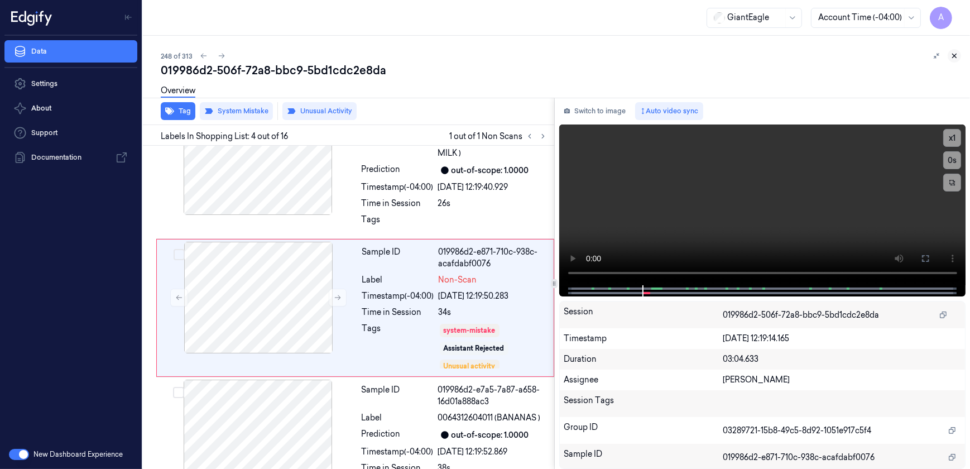
click at [958, 53] on icon at bounding box center [955, 56] width 8 height 8
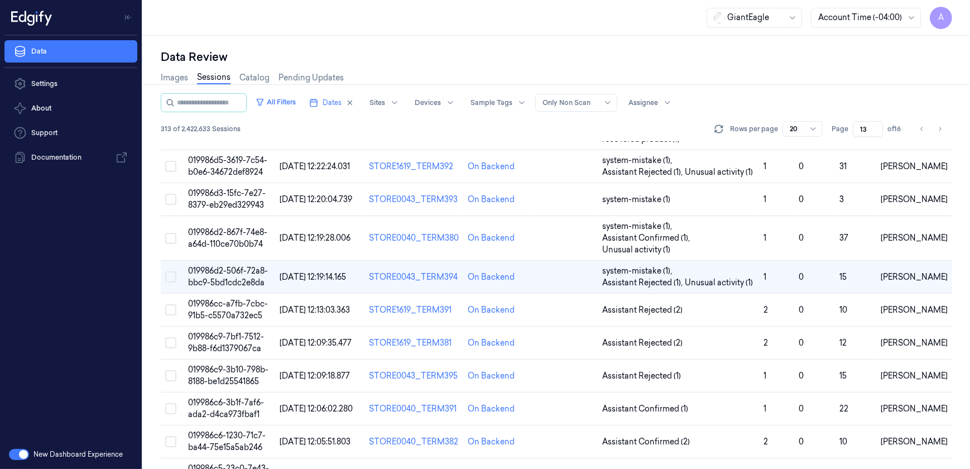
scroll to position [183, 0]
click at [231, 370] on span "019986c9-3b10-798b-8188-be1d25541865" at bounding box center [228, 376] width 80 height 22
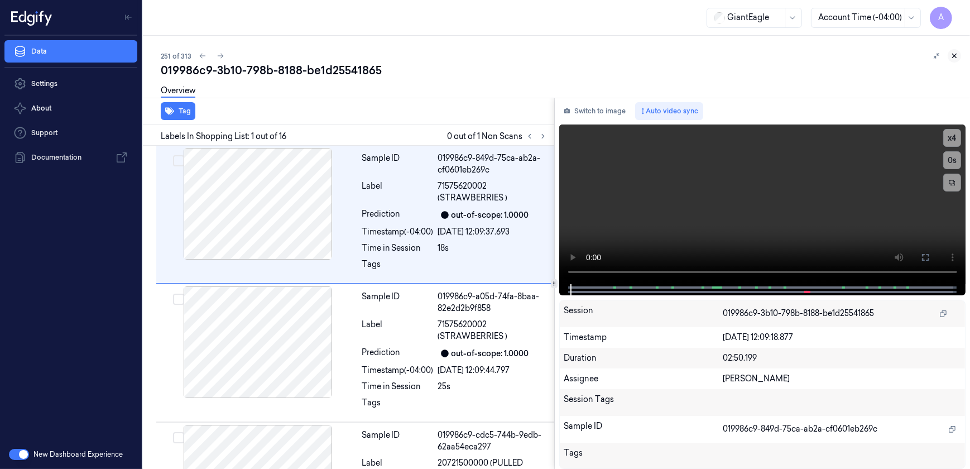
click at [957, 55] on icon at bounding box center [955, 56] width 8 height 8
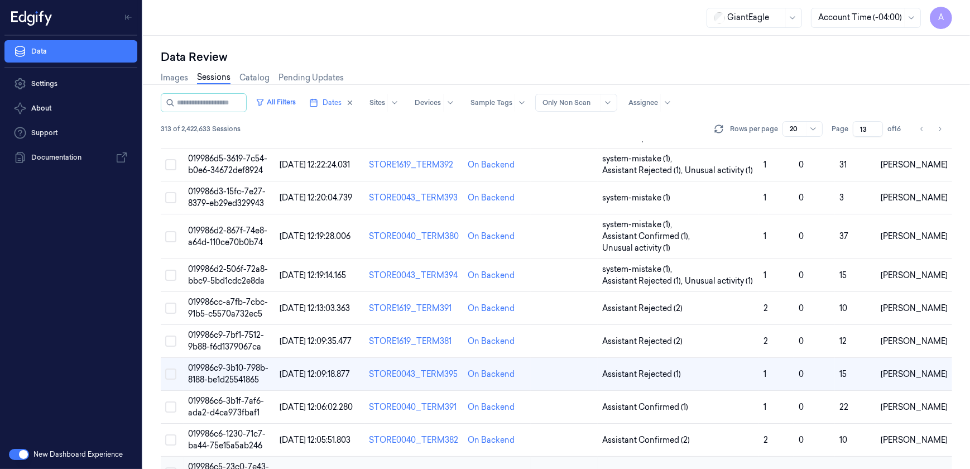
scroll to position [203, 0]
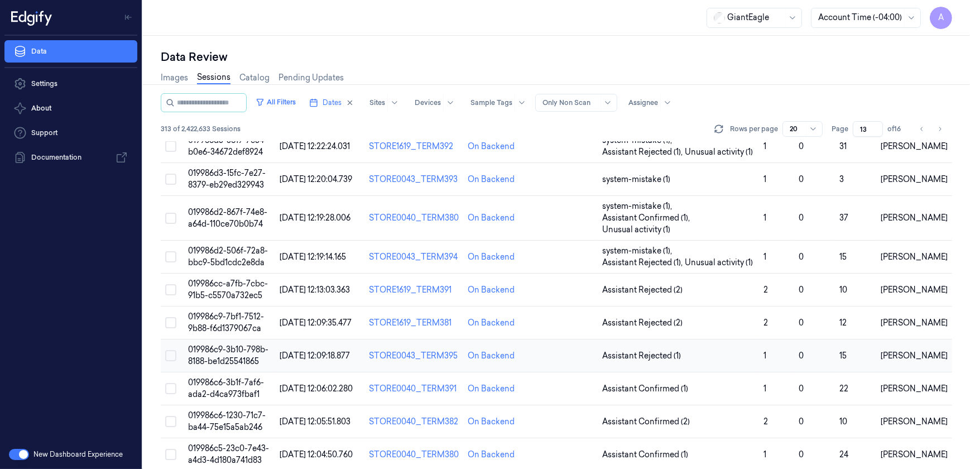
click at [220, 356] on span "019986c9-3b10-798b-8188-be1d25541865" at bounding box center [228, 355] width 80 height 22
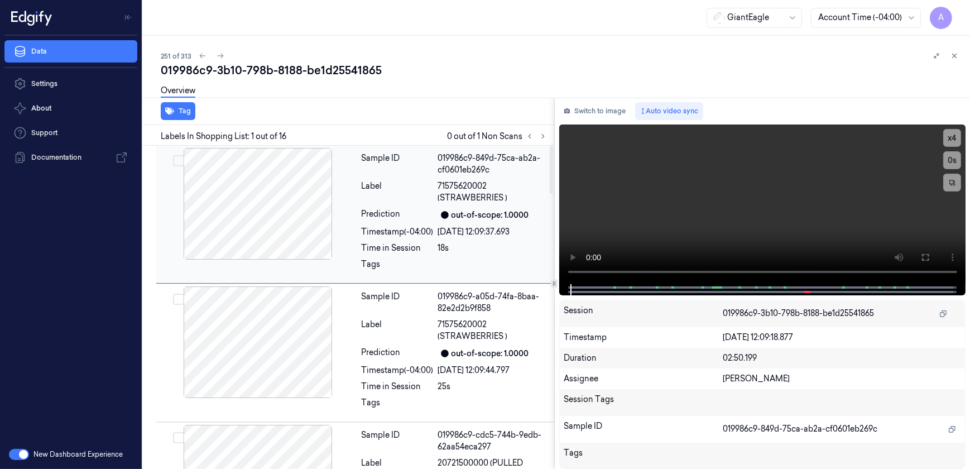
click at [367, 221] on div "Prediction" at bounding box center [398, 214] width 72 height 13
click at [400, 204] on div "Sample ID 019986c9-849d-75ca-ab2a-cf0601eb269c Label 71575620002 (STRAWBERRIES …" at bounding box center [454, 214] width 195 height 133
drag, startPoint x: 387, startPoint y: 0, endPoint x: 370, endPoint y: 225, distance: 225.6
click at [370, 225] on div "Sample ID 019986c9-849d-75ca-ab2a-cf0601eb269c Label 71575620002 (STRAWBERRIES …" at bounding box center [454, 214] width 195 height 133
click at [548, 136] on button at bounding box center [543, 136] width 13 height 13
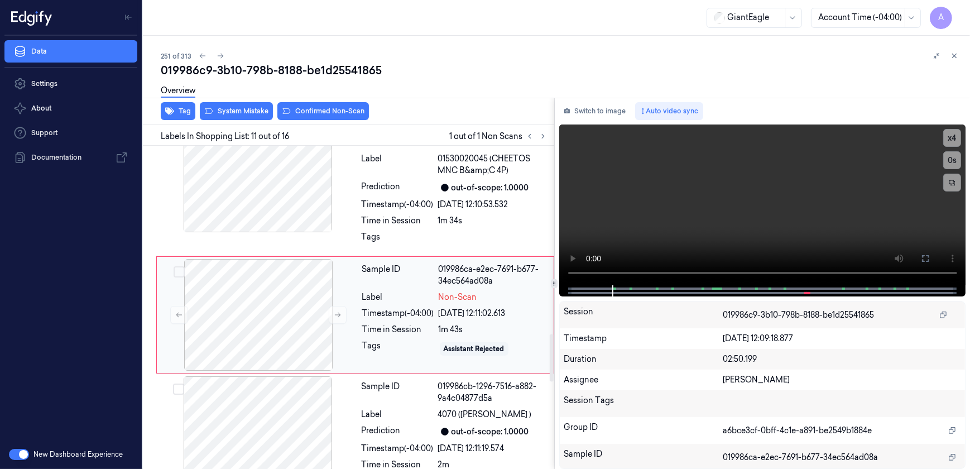
scroll to position [1279, 0]
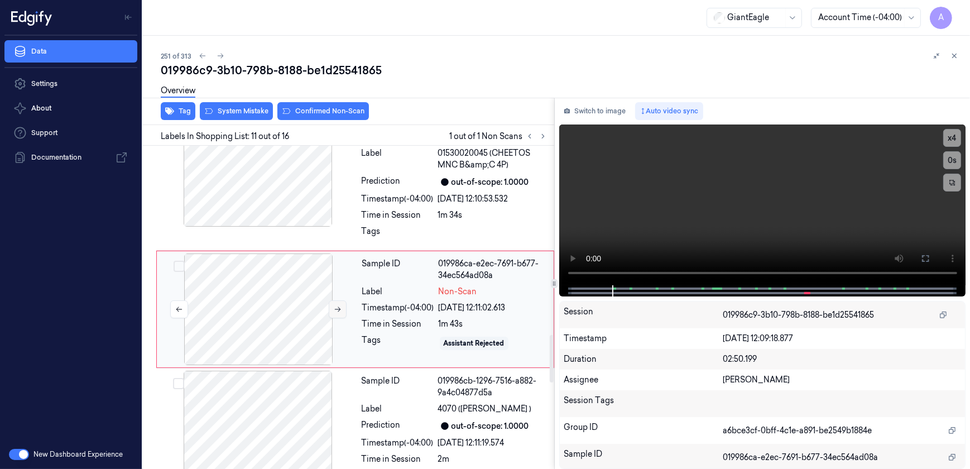
click at [335, 309] on icon at bounding box center [338, 309] width 8 height 8
click at [339, 307] on icon at bounding box center [338, 309] width 6 height 5
click at [731, 238] on video at bounding box center [762, 204] width 407 height 161
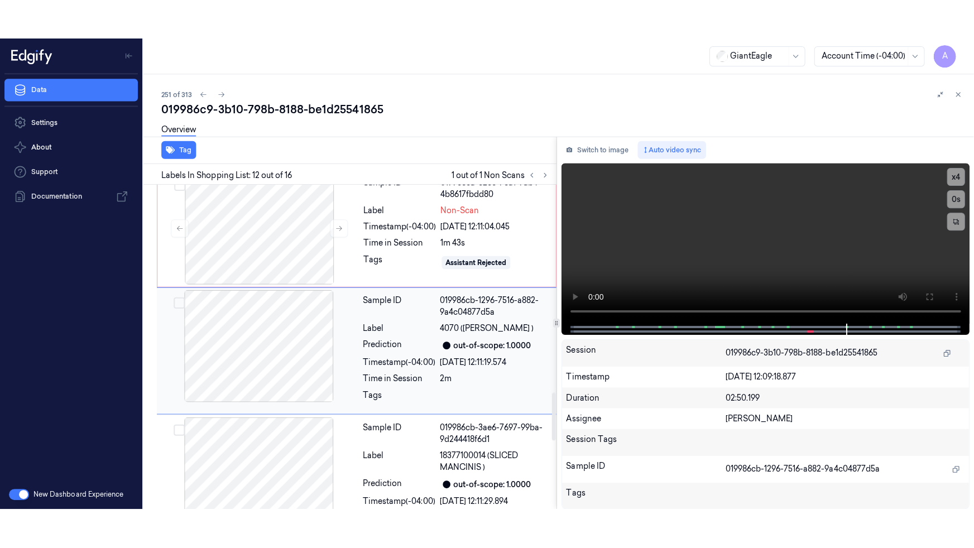
scroll to position [1401, 0]
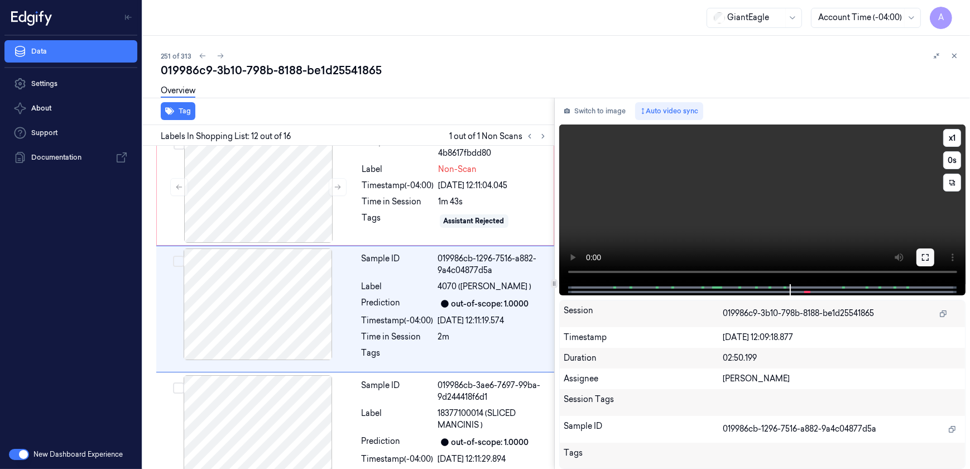
click at [923, 256] on icon at bounding box center [925, 257] width 9 height 9
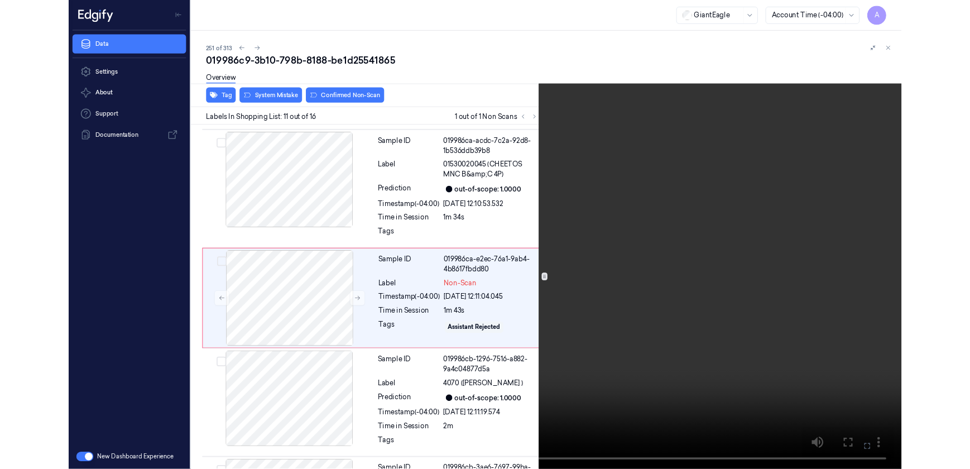
scroll to position [1239, 0]
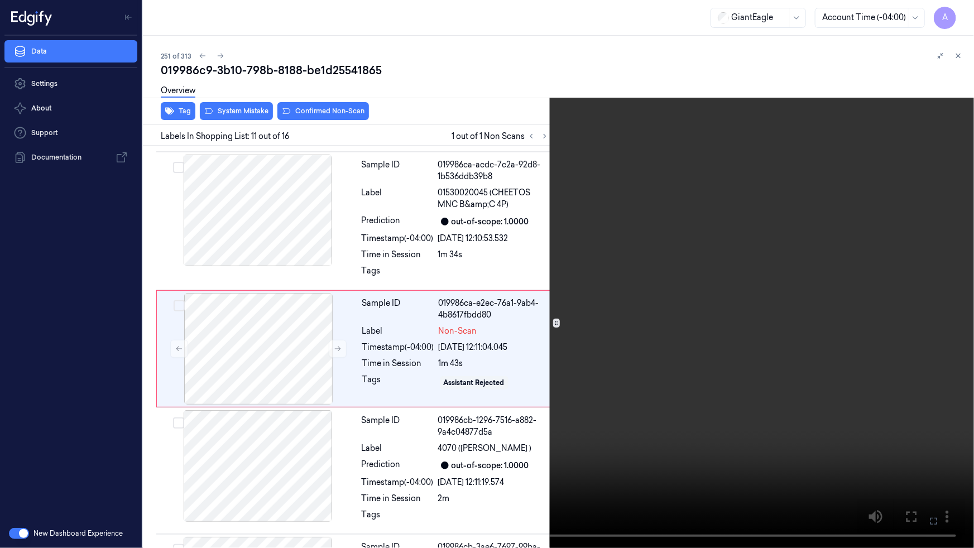
click at [0, 0] on icon at bounding box center [0, 0] width 0 height 0
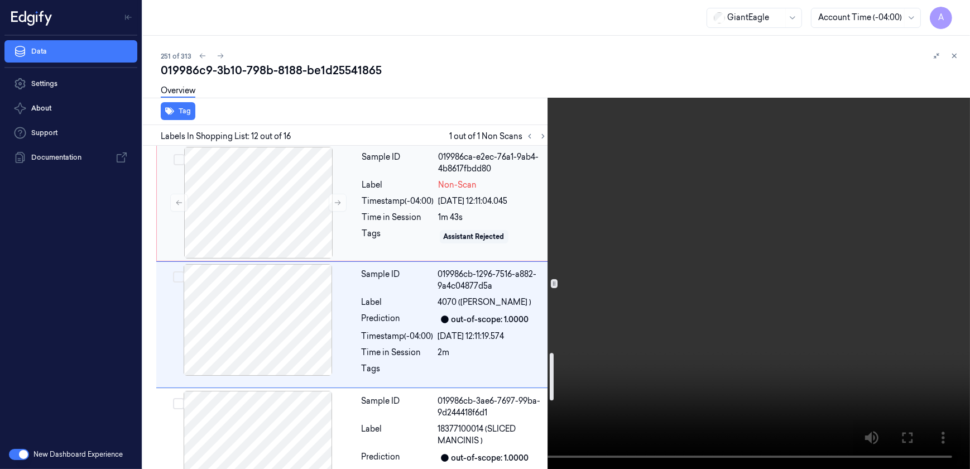
scroll to position [1401, 0]
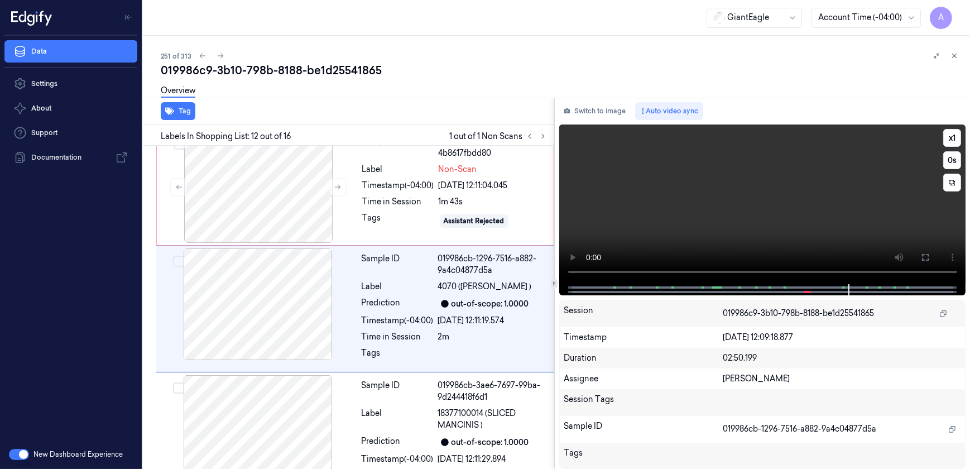
click at [723, 211] on video at bounding box center [762, 204] width 407 height 160
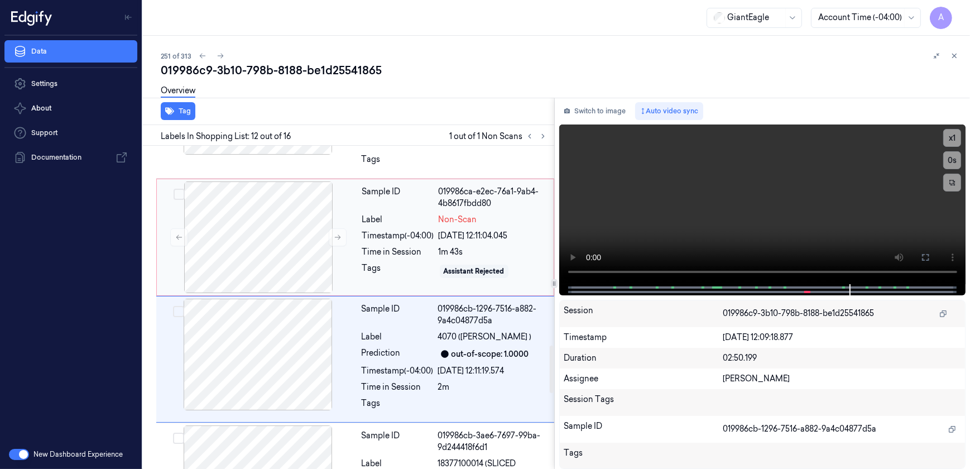
click at [394, 262] on div "Tags" at bounding box center [398, 271] width 72 height 18
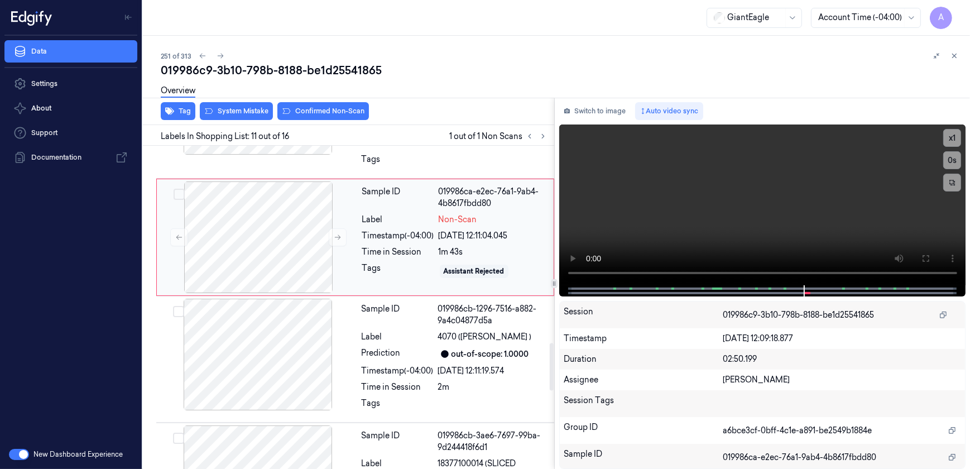
scroll to position [1279, 0]
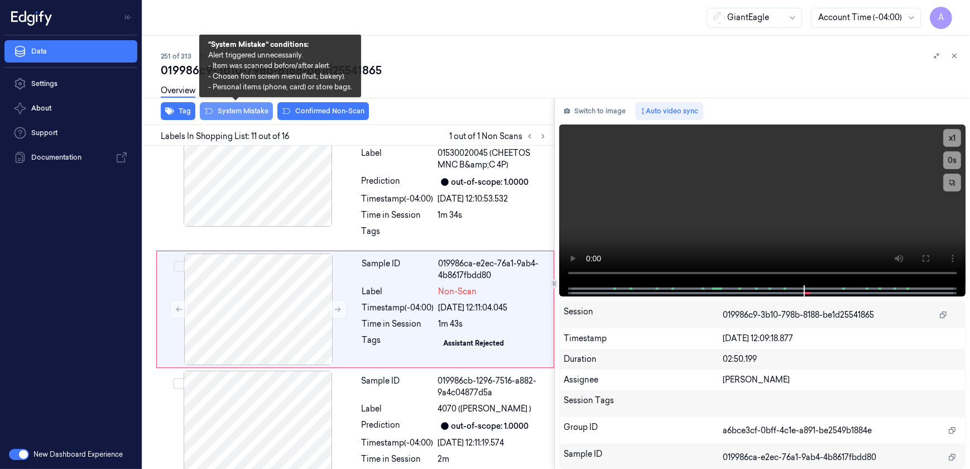
click at [229, 114] on button "System Mistake" at bounding box center [236, 111] width 73 height 18
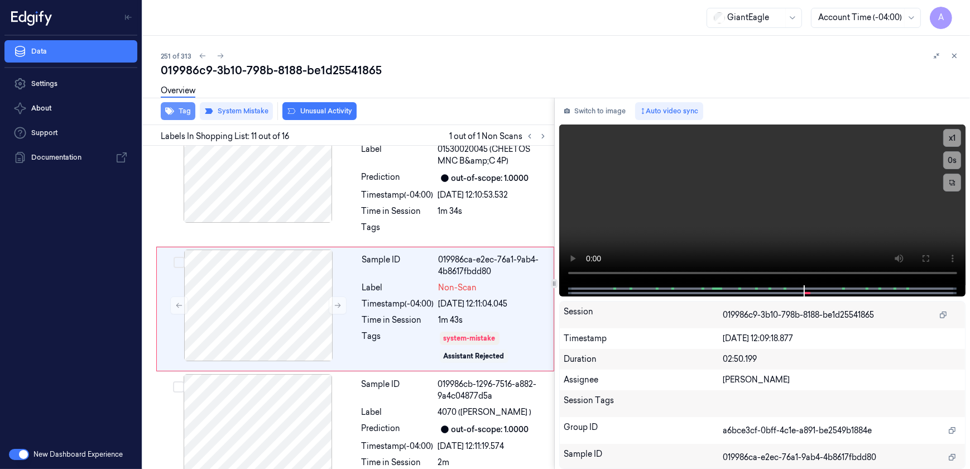
click at [176, 111] on button "Tag" at bounding box center [178, 111] width 35 height 18
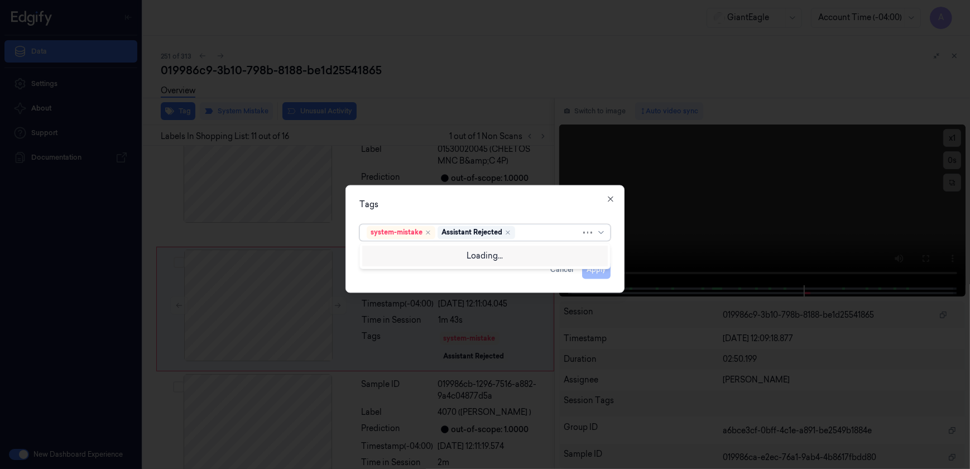
click at [526, 232] on div at bounding box center [550, 233] width 64 height 12
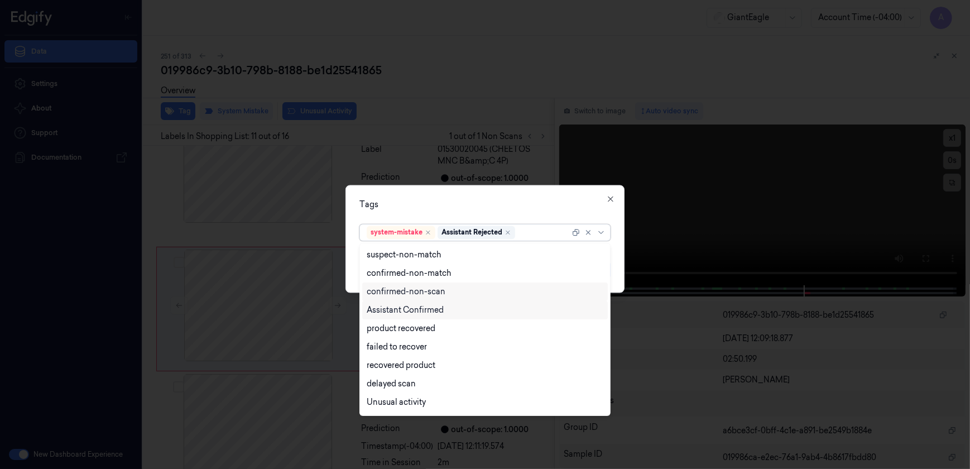
scroll to position [90, 0]
click at [382, 381] on div "Bag" at bounding box center [485, 386] width 237 height 12
click at [456, 209] on div "Tags" at bounding box center [485, 205] width 251 height 12
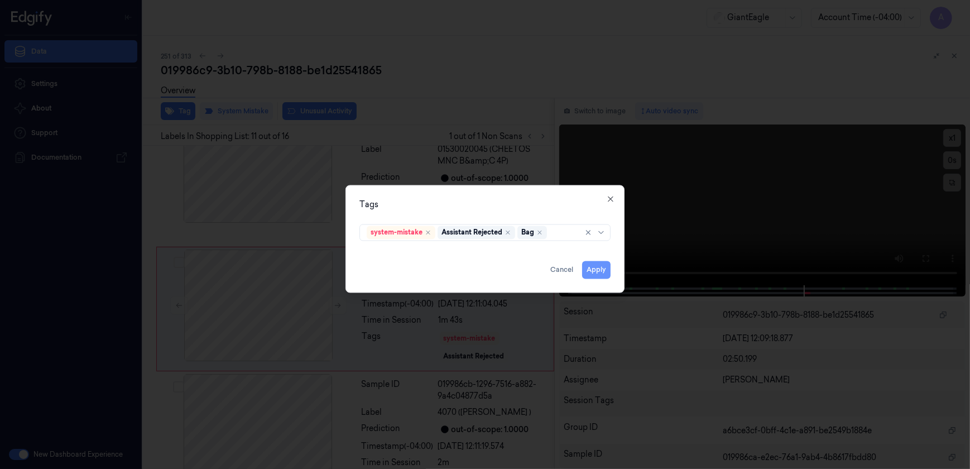
click at [600, 275] on button "Apply" at bounding box center [596, 270] width 28 height 18
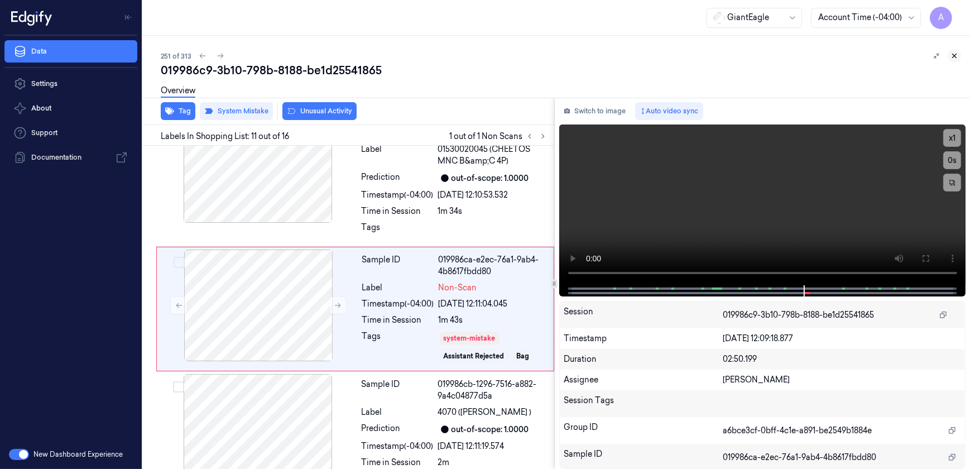
click at [955, 56] on icon at bounding box center [955, 56] width 4 height 4
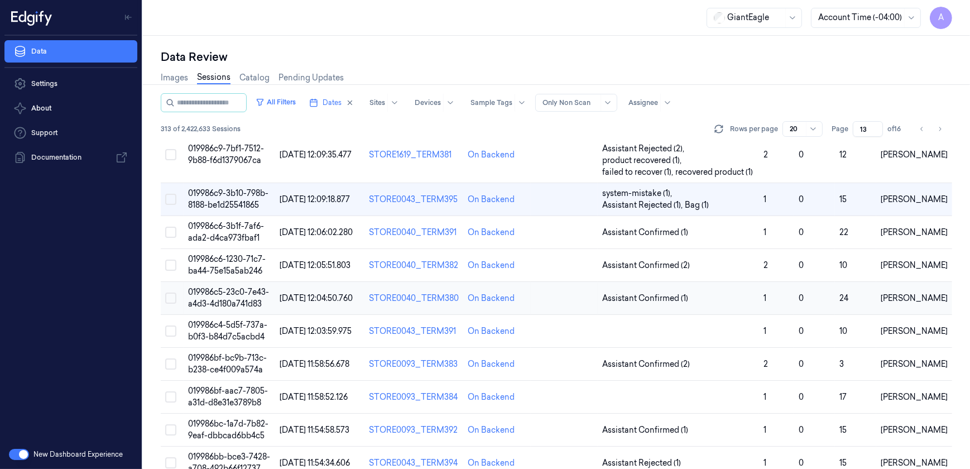
scroll to position [367, 0]
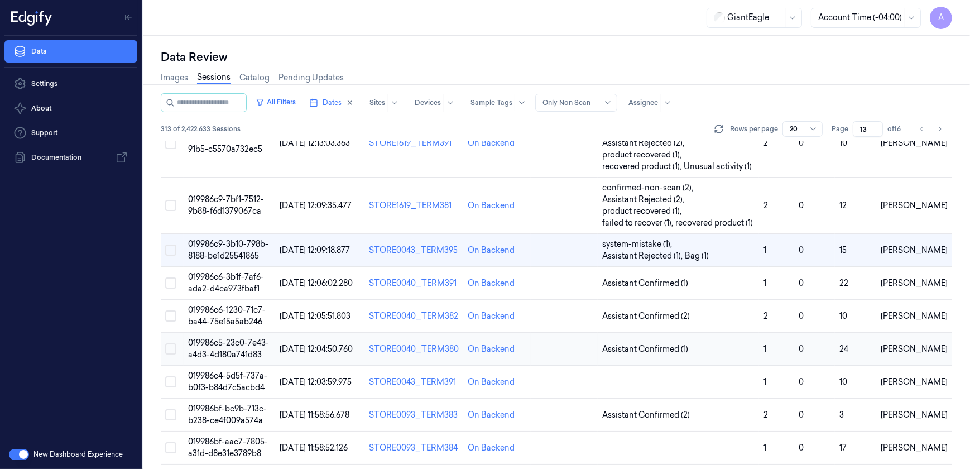
click at [227, 350] on span "019986c5-23c0-7e43-a4d3-4d180a741d83" at bounding box center [228, 349] width 81 height 22
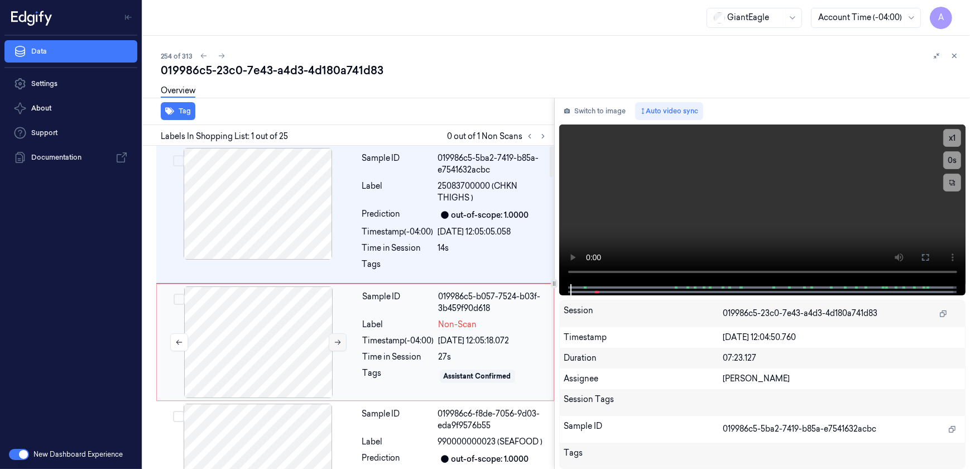
click at [337, 347] on button at bounding box center [338, 342] width 18 height 18
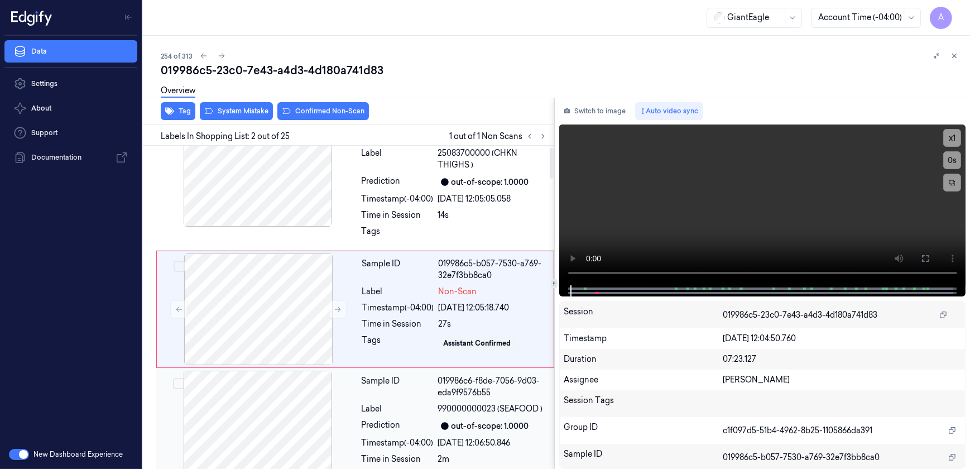
scroll to position [34, 0]
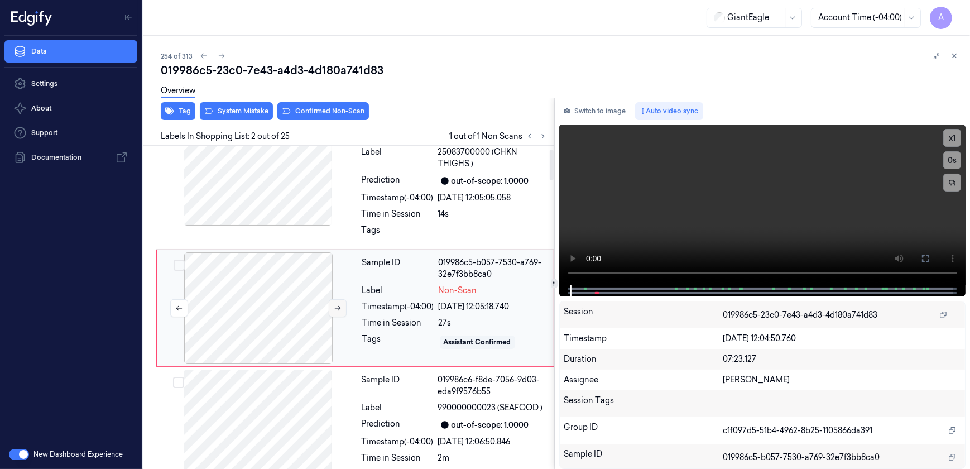
click at [336, 307] on icon at bounding box center [338, 308] width 8 height 8
click at [339, 310] on icon at bounding box center [338, 308] width 8 height 8
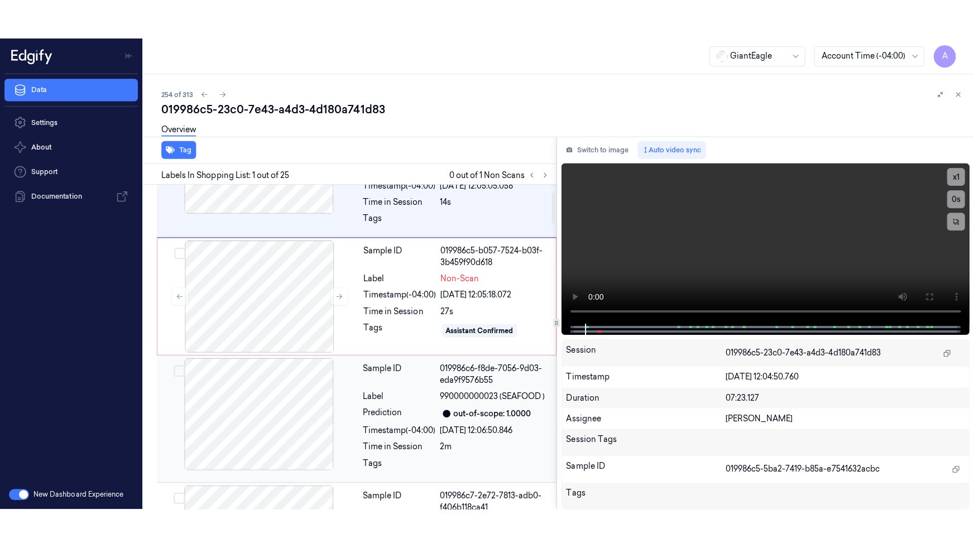
scroll to position [0, 0]
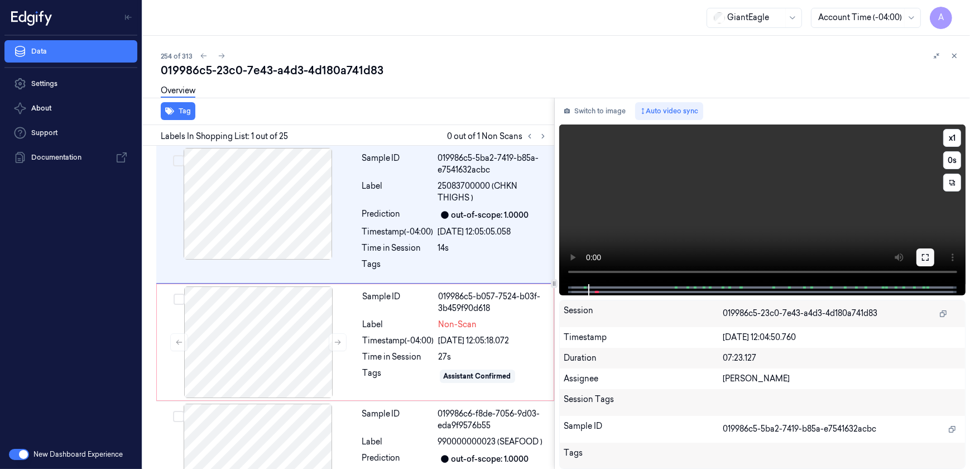
click at [926, 259] on icon at bounding box center [925, 257] width 9 height 9
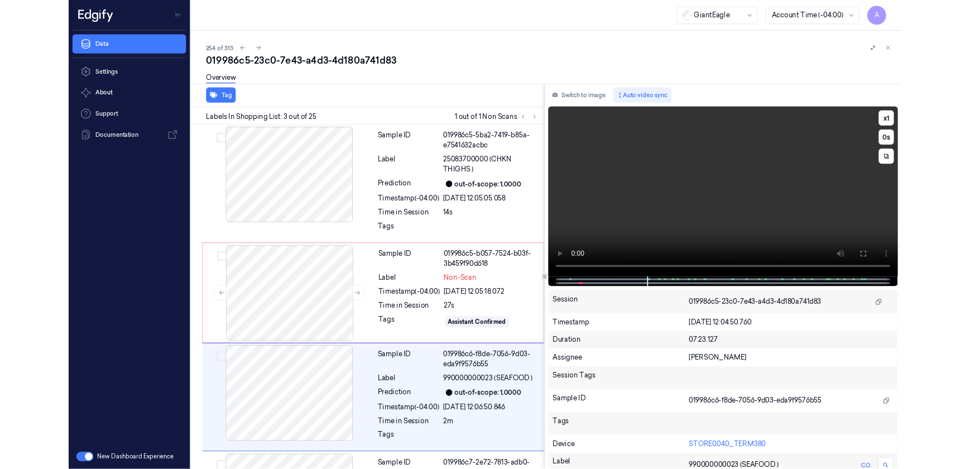
scroll to position [117, 0]
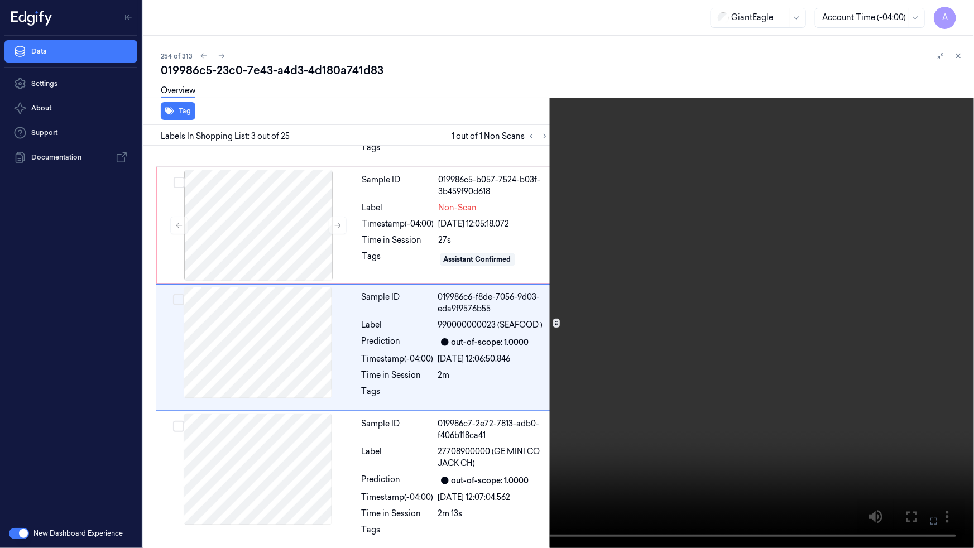
click at [0, 0] on button at bounding box center [0, 0] width 0 height 0
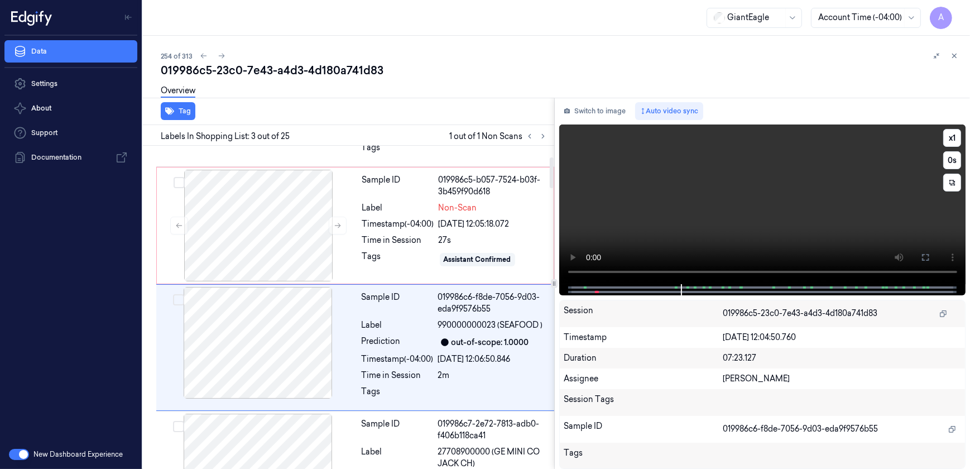
click at [687, 226] on video at bounding box center [762, 204] width 407 height 160
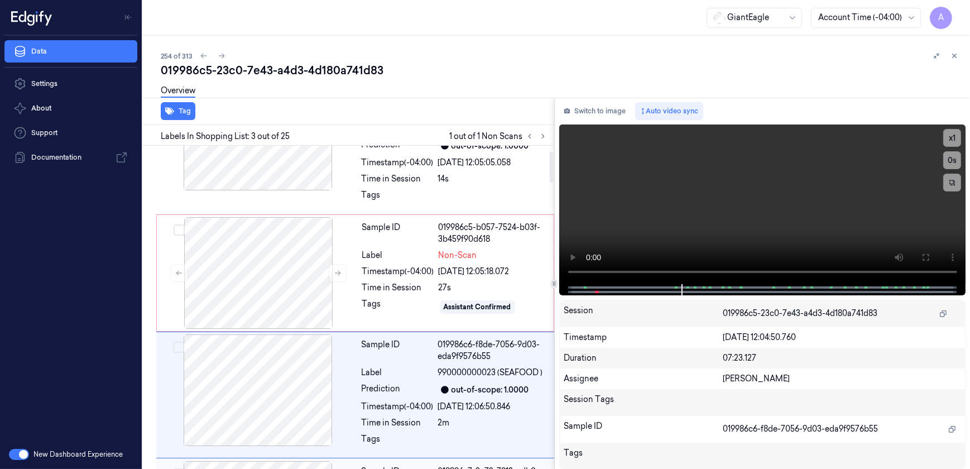
scroll to position [55, 0]
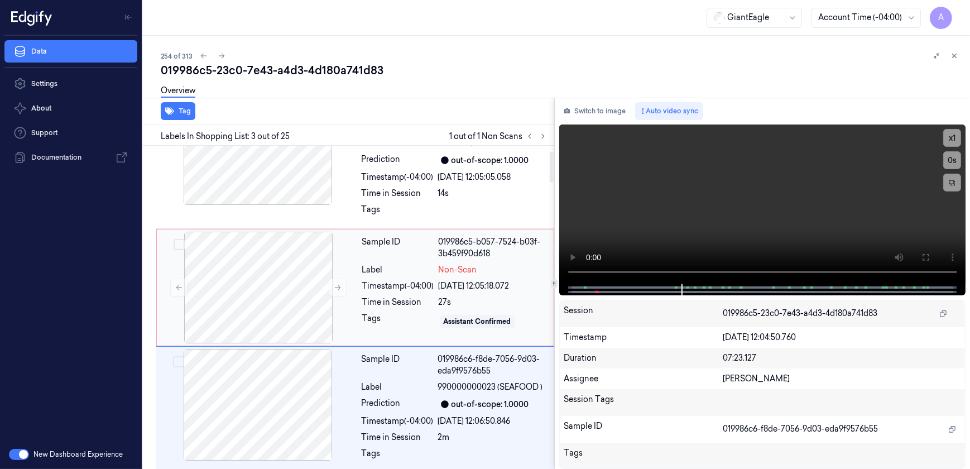
click at [394, 315] on div "Tags" at bounding box center [398, 322] width 72 height 18
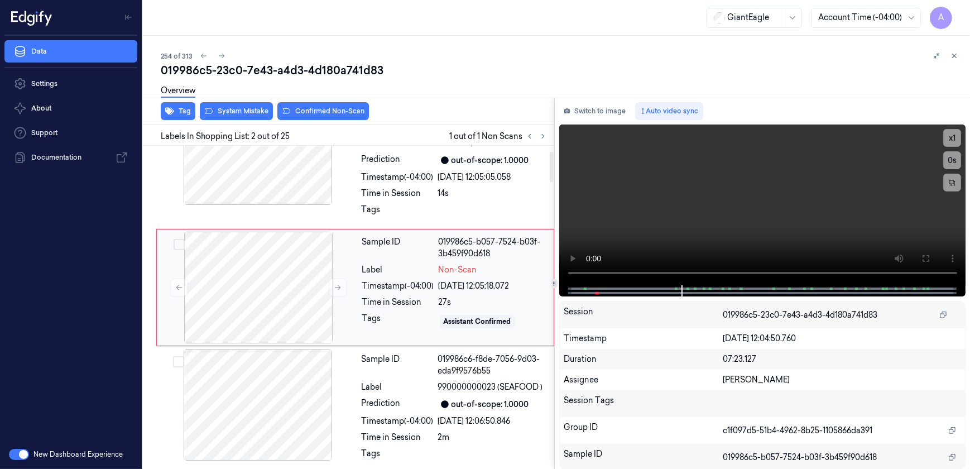
scroll to position [34, 0]
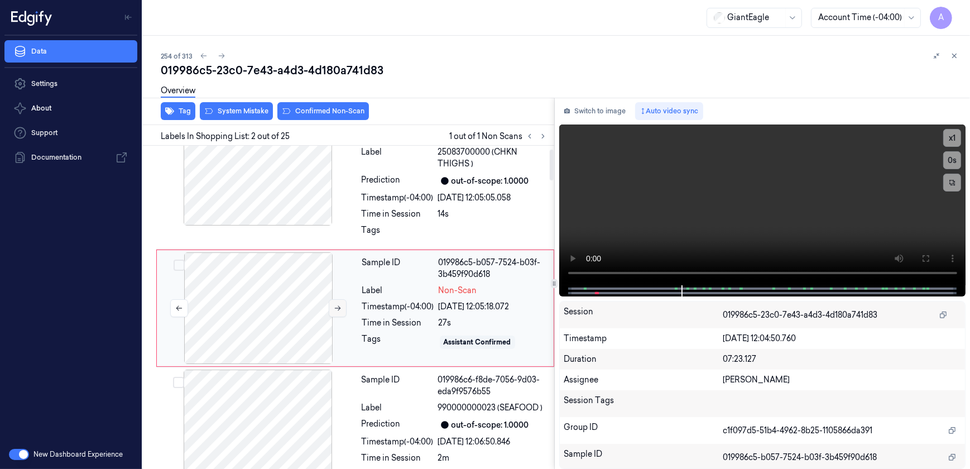
click at [338, 309] on icon at bounding box center [338, 308] width 8 height 8
click at [335, 305] on icon at bounding box center [338, 308] width 8 height 8
click at [735, 195] on video at bounding box center [762, 204] width 407 height 161
drag, startPoint x: 720, startPoint y: 204, endPoint x: 711, endPoint y: 204, distance: 9.5
click at [720, 204] on video at bounding box center [762, 204] width 407 height 161
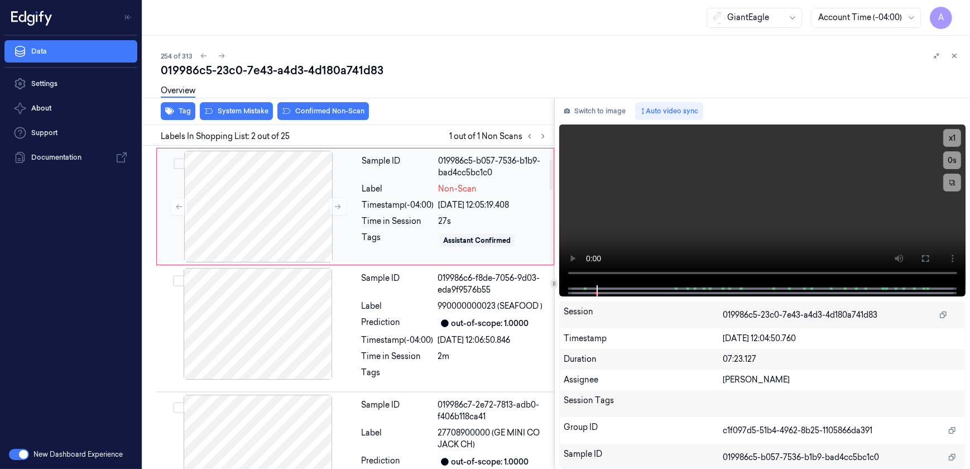
click at [405, 240] on div "Tags" at bounding box center [398, 241] width 72 height 18
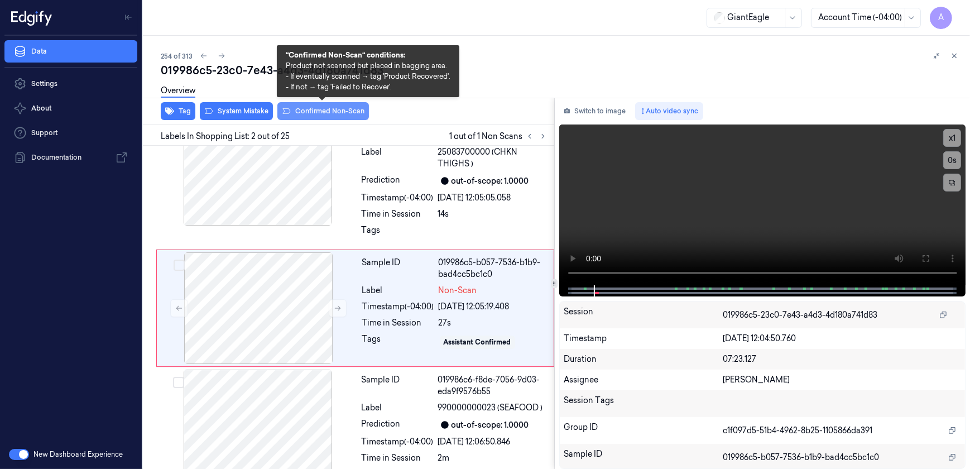
click at [312, 114] on button "Confirmed Non-Scan" at bounding box center [323, 111] width 92 height 18
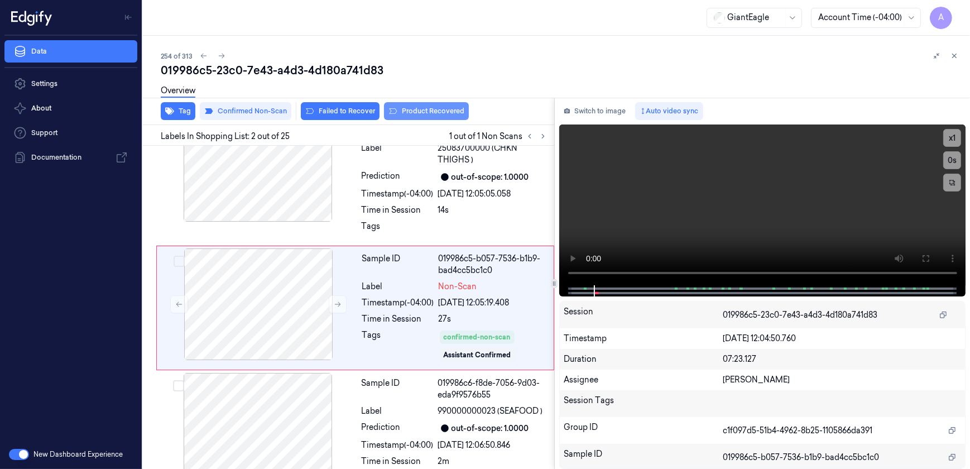
click at [427, 114] on button "Product Recovered" at bounding box center [426, 111] width 85 height 18
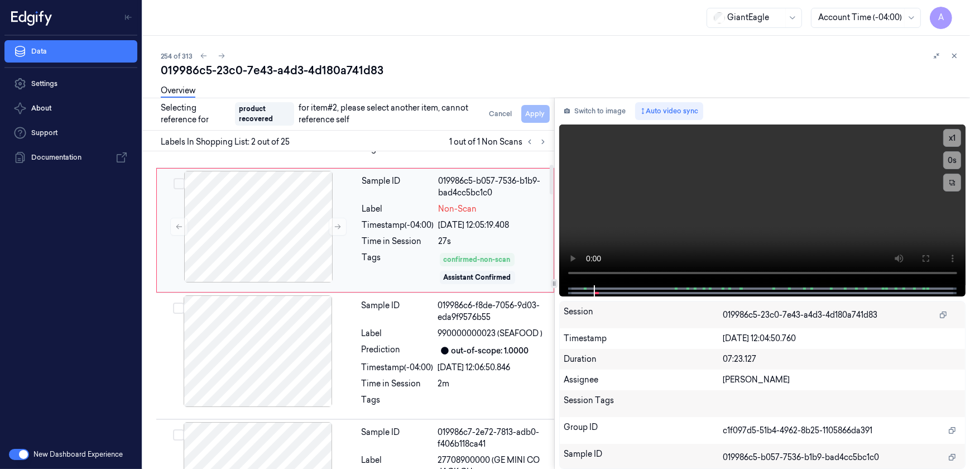
scroll to position [190, 0]
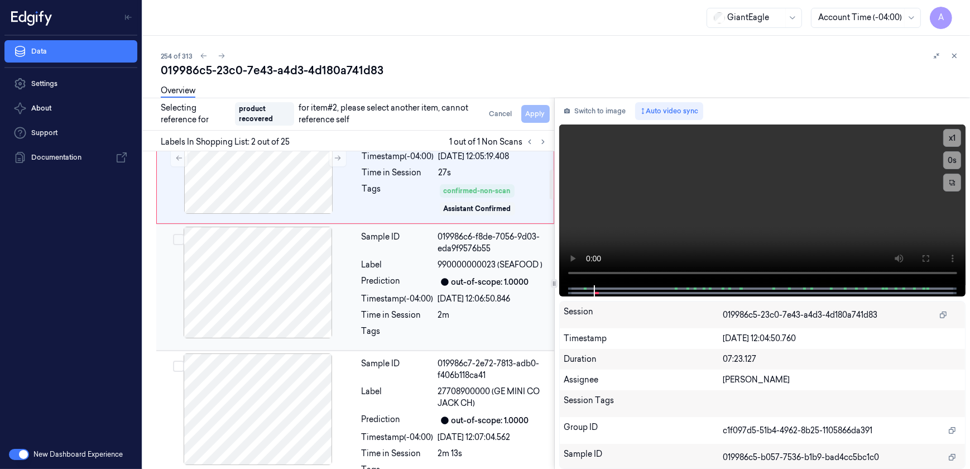
click at [408, 323] on div "Sample ID 019986c6-f8de-7056-9d03-eda9f9576b55 Label 990000000023 (SEAFOOD ) Pr…" at bounding box center [454, 287] width 195 height 121
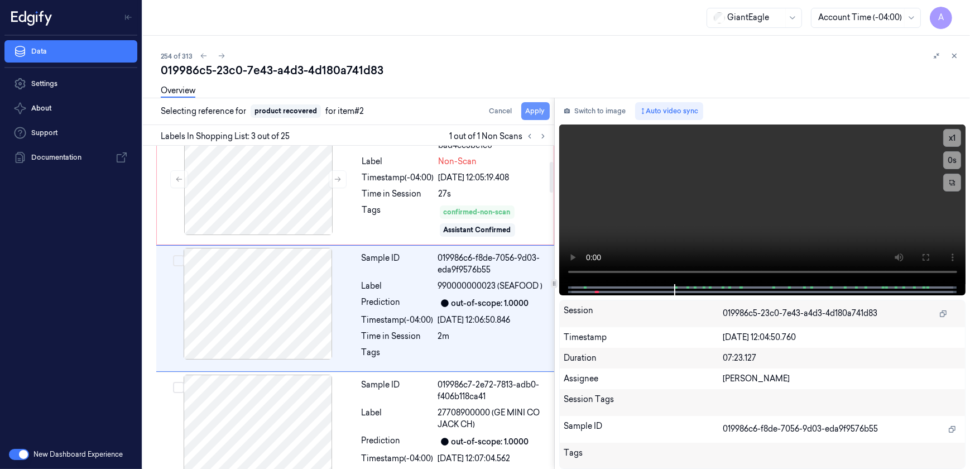
click at [535, 107] on button "Apply" at bounding box center [535, 111] width 28 height 18
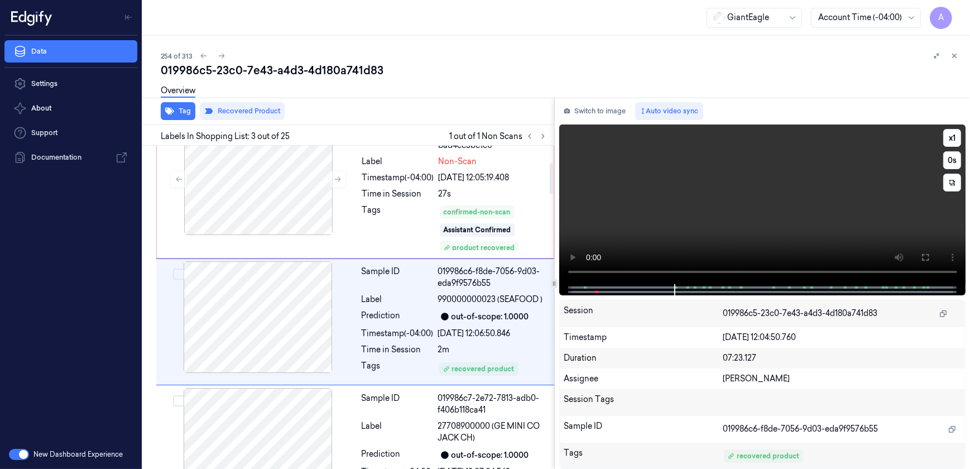
scroll to position [177, 0]
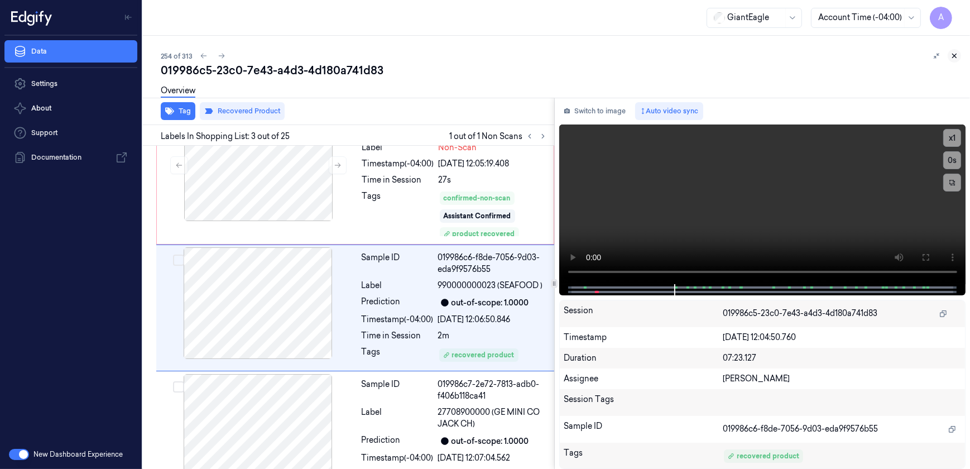
click at [954, 56] on icon at bounding box center [955, 56] width 4 height 4
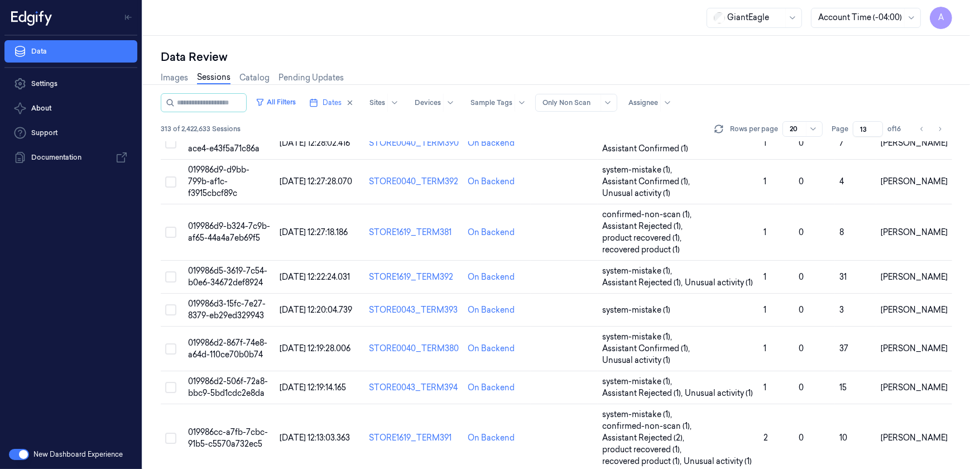
scroll to position [463, 0]
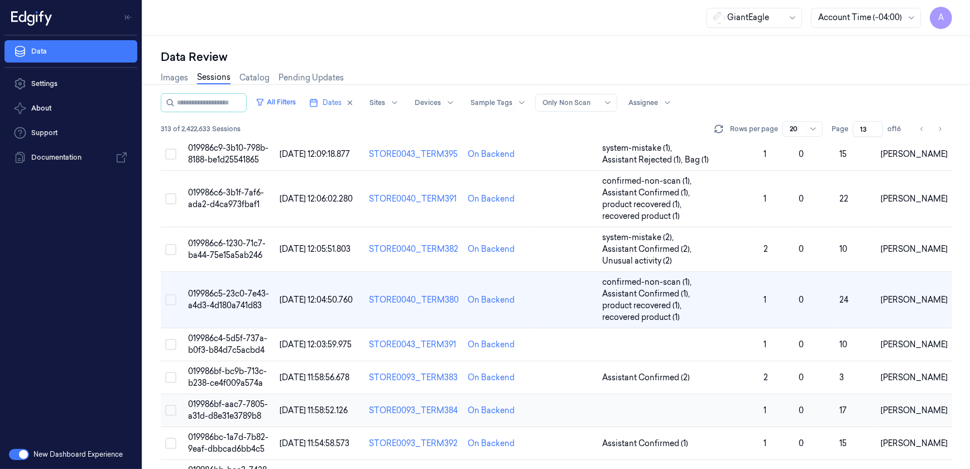
click at [212, 401] on span "019986bf-aac7-7805-a31d-d8e31e3789b8" at bounding box center [228, 410] width 80 height 22
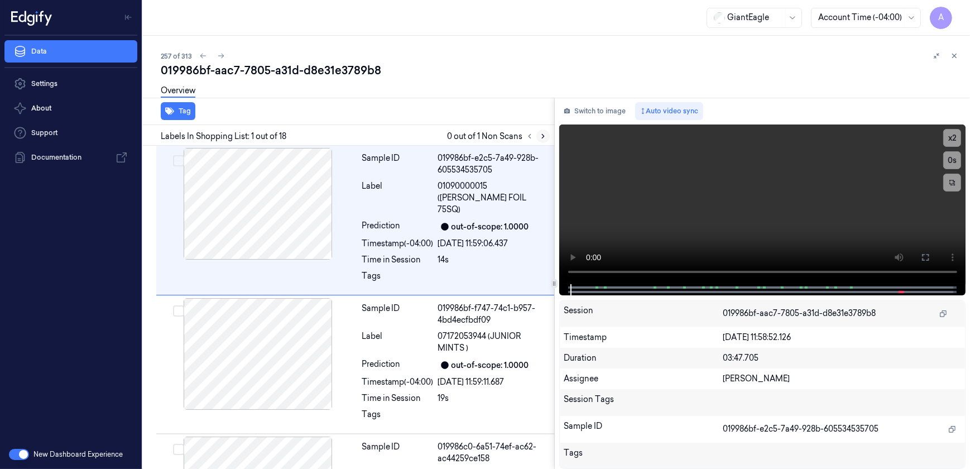
click at [542, 137] on icon at bounding box center [543, 137] width 2 height 4
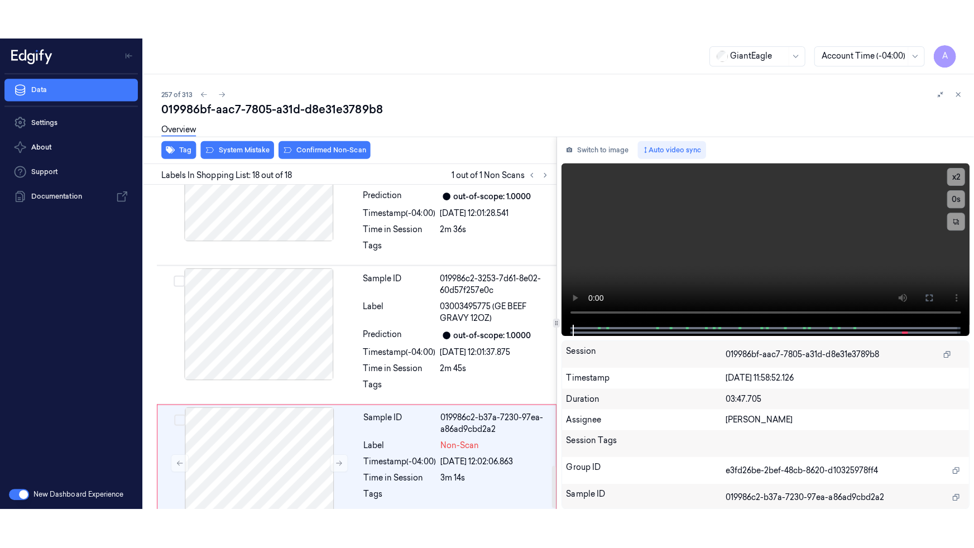
scroll to position [2149, 0]
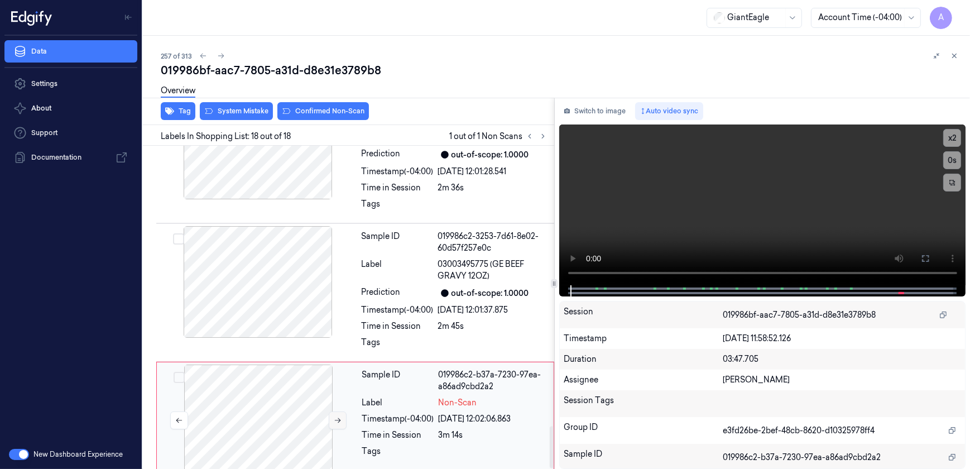
click at [330, 411] on button at bounding box center [338, 420] width 18 height 18
click at [340, 418] on icon at bounding box center [338, 420] width 6 height 5
click at [929, 260] on icon at bounding box center [925, 258] width 9 height 9
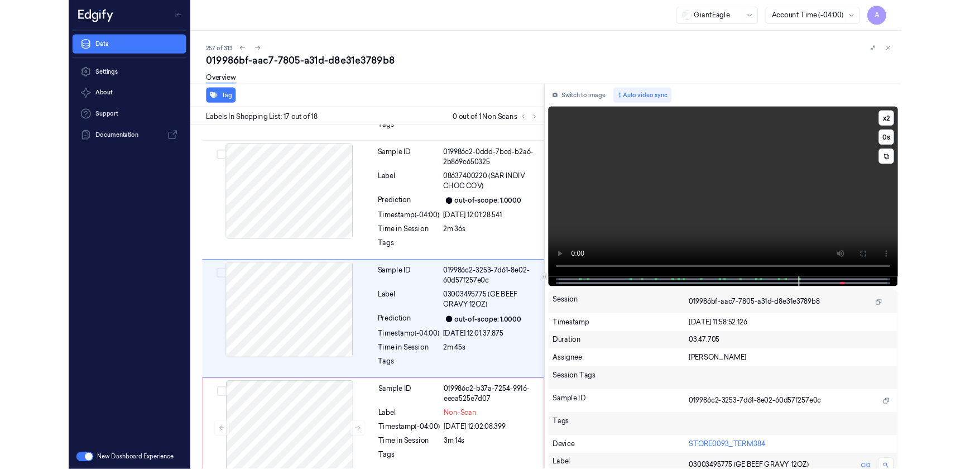
scroll to position [2070, 0]
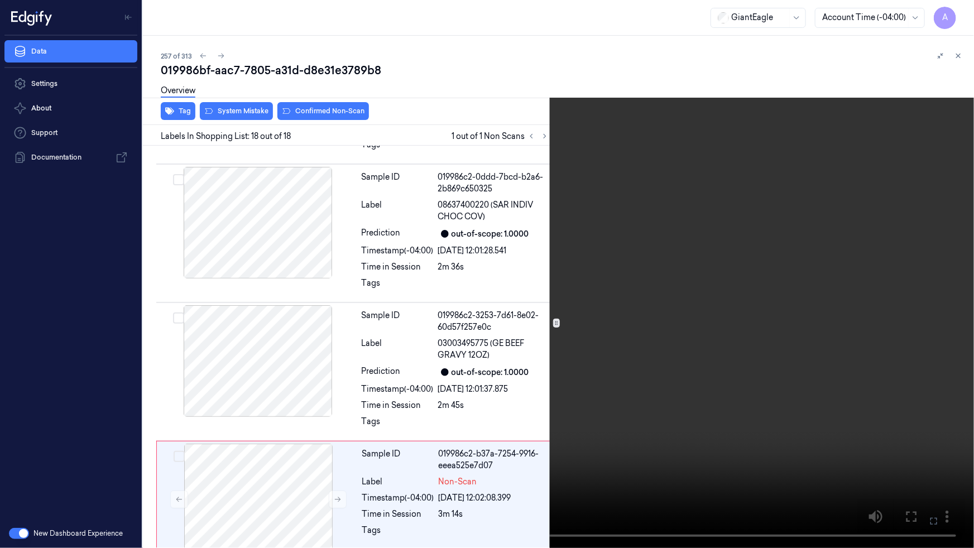
click at [0, 0] on icon at bounding box center [0, 0] width 0 height 0
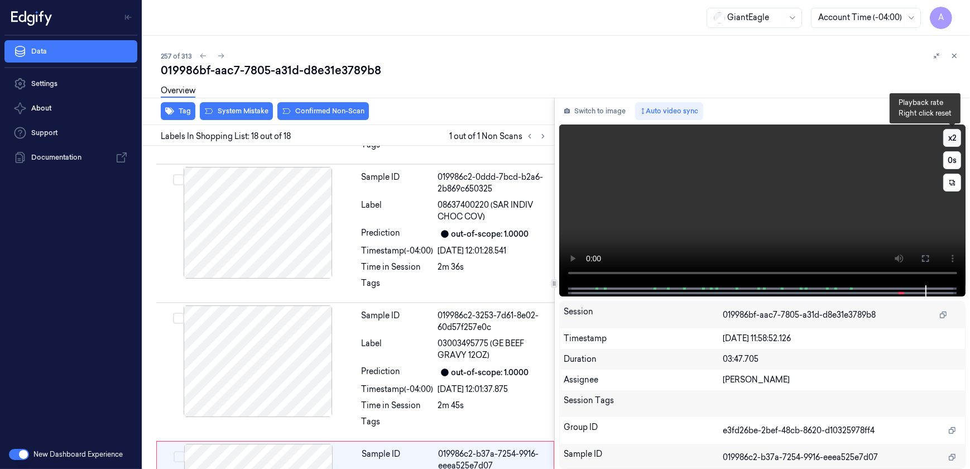
click at [950, 133] on button "x 2" at bounding box center [953, 138] width 18 height 18
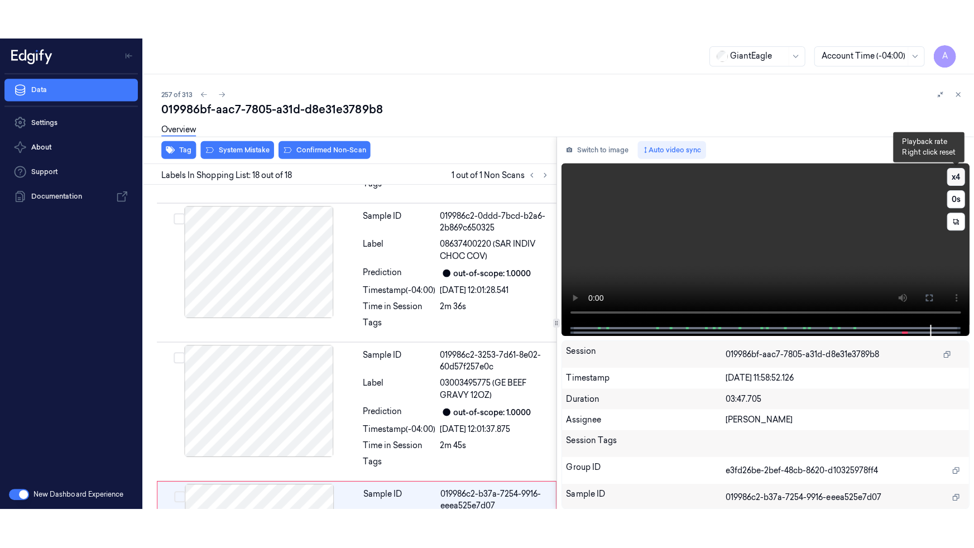
scroll to position [2149, 0]
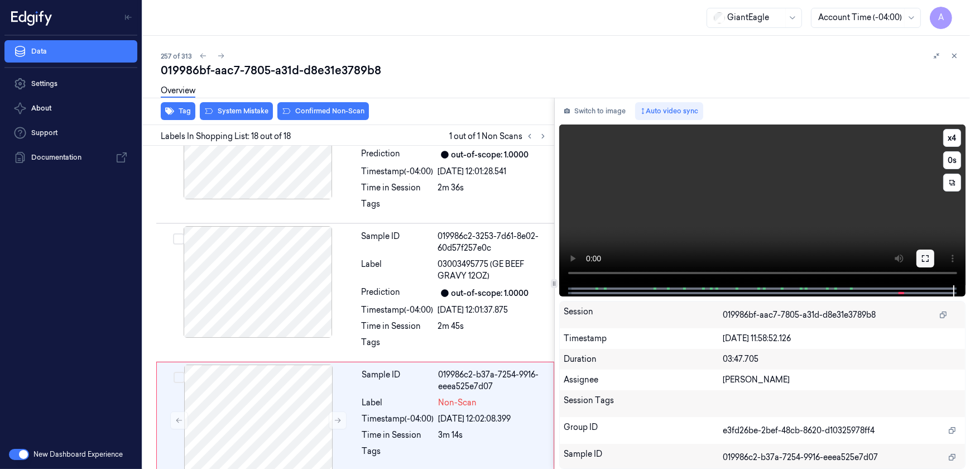
click at [920, 260] on button at bounding box center [926, 259] width 18 height 18
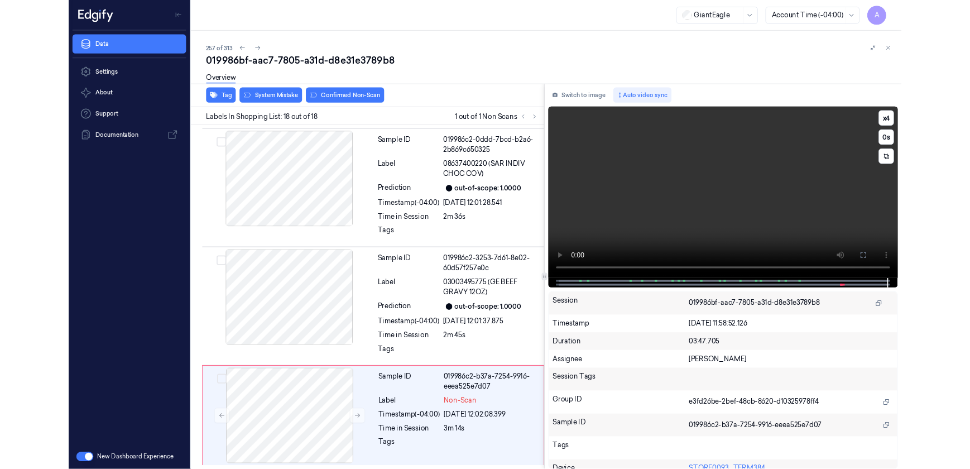
scroll to position [2070, 0]
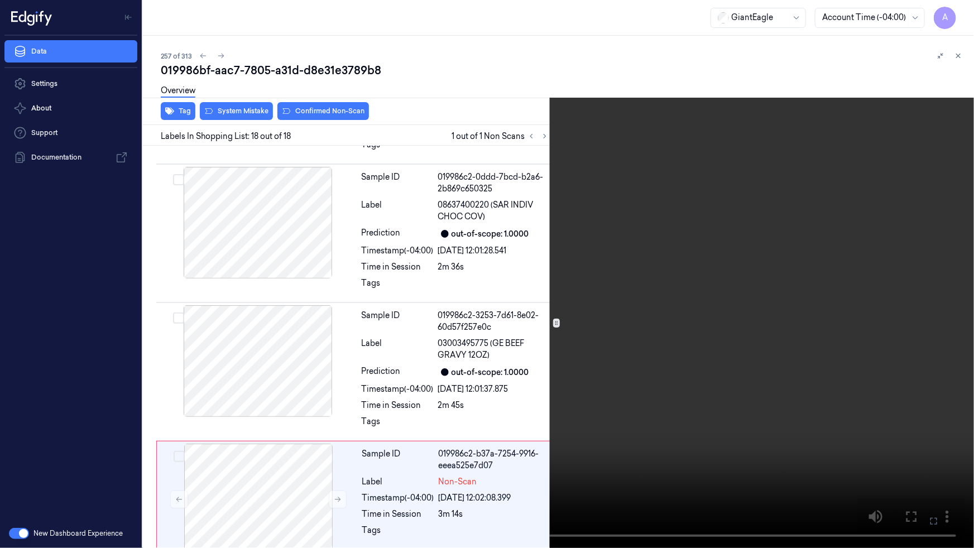
click at [750, 275] on video at bounding box center [487, 274] width 974 height 548
click at [566, 367] on video at bounding box center [487, 274] width 974 height 548
click at [0, 0] on button at bounding box center [0, 0] width 0 height 0
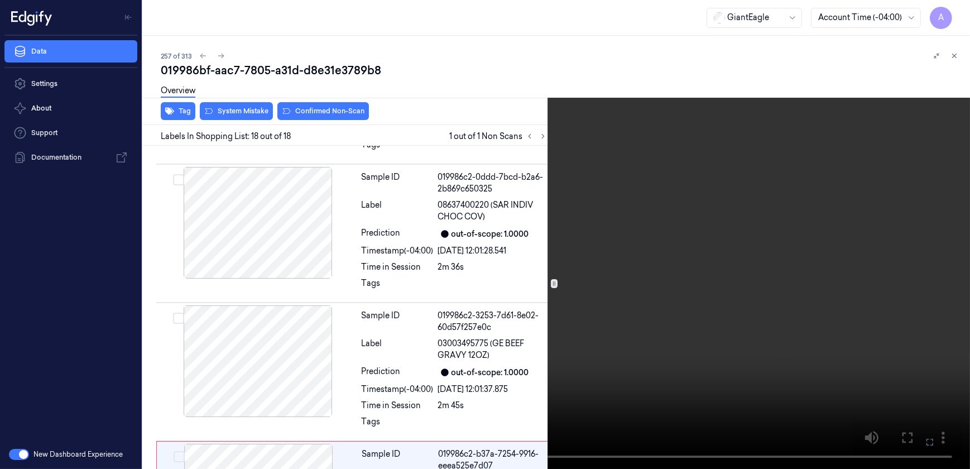
scroll to position [2149, 0]
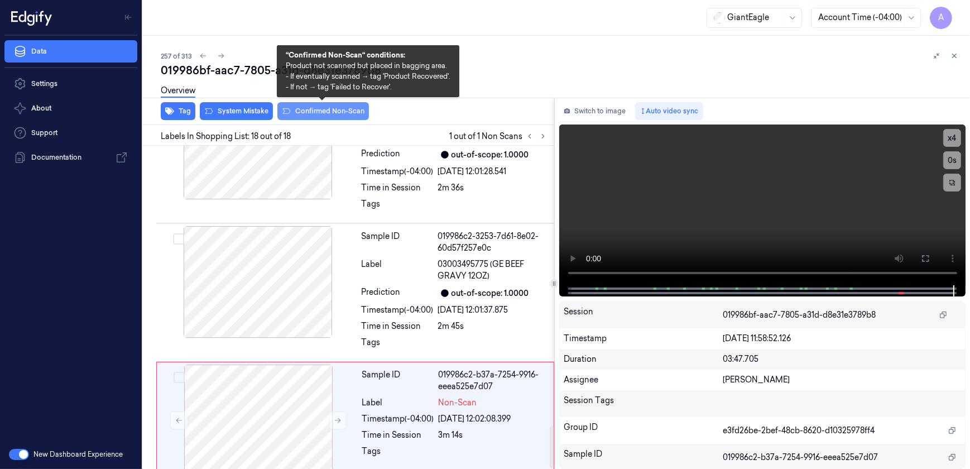
click at [332, 114] on button "Confirmed Non-Scan" at bounding box center [323, 111] width 92 height 18
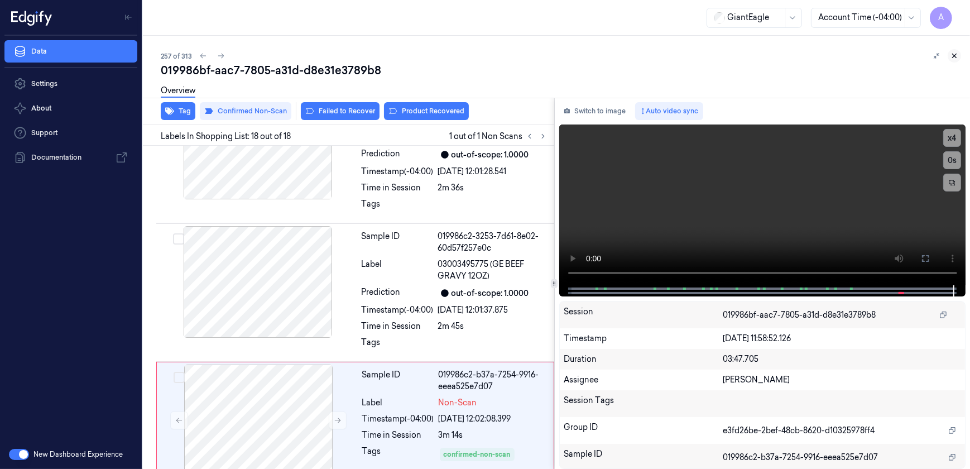
click at [954, 55] on icon at bounding box center [955, 56] width 4 height 4
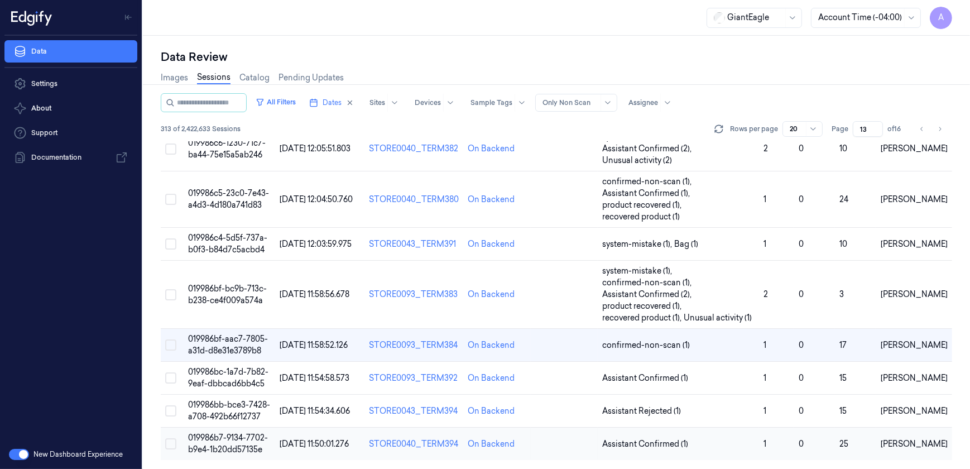
scroll to position [562, 0]
click at [224, 443] on td "019986b7-9134-7702-b9e4-1b20dd57135e" at bounding box center [230, 445] width 92 height 33
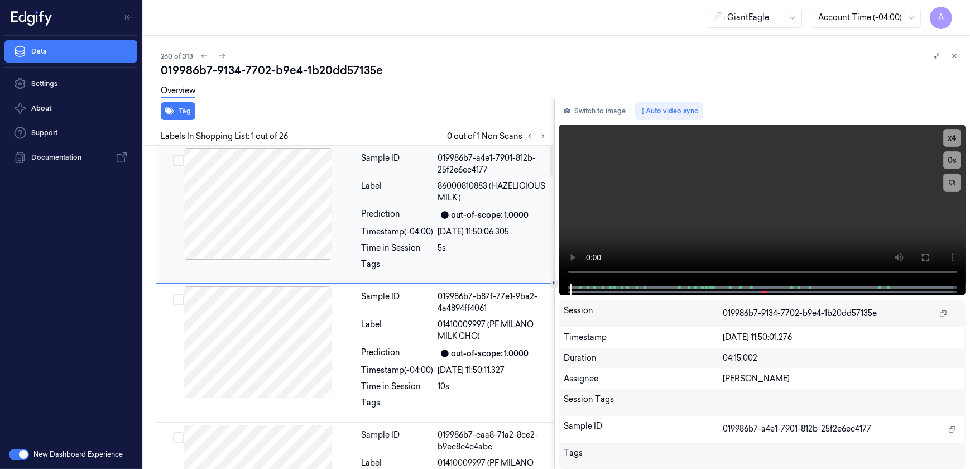
click at [381, 193] on div "Label" at bounding box center [398, 191] width 72 height 23
click at [403, 250] on div "Time in Session" at bounding box center [398, 248] width 72 height 12
click at [542, 135] on icon at bounding box center [543, 136] width 8 height 8
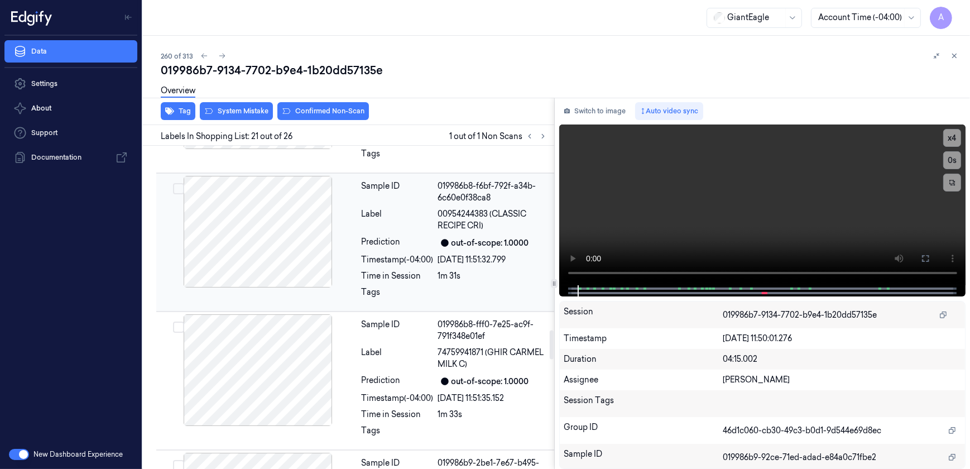
scroll to position [2651, 0]
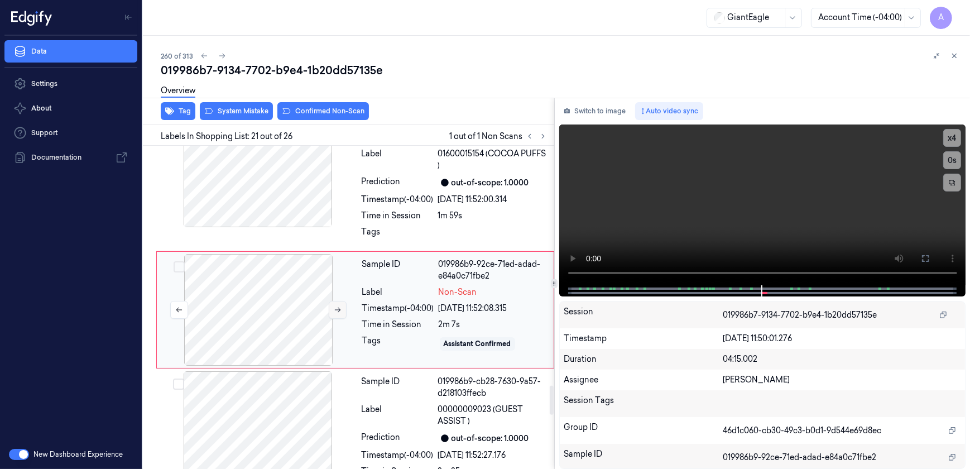
click at [340, 309] on icon at bounding box center [338, 310] width 8 height 8
click at [336, 309] on icon at bounding box center [338, 310] width 8 height 8
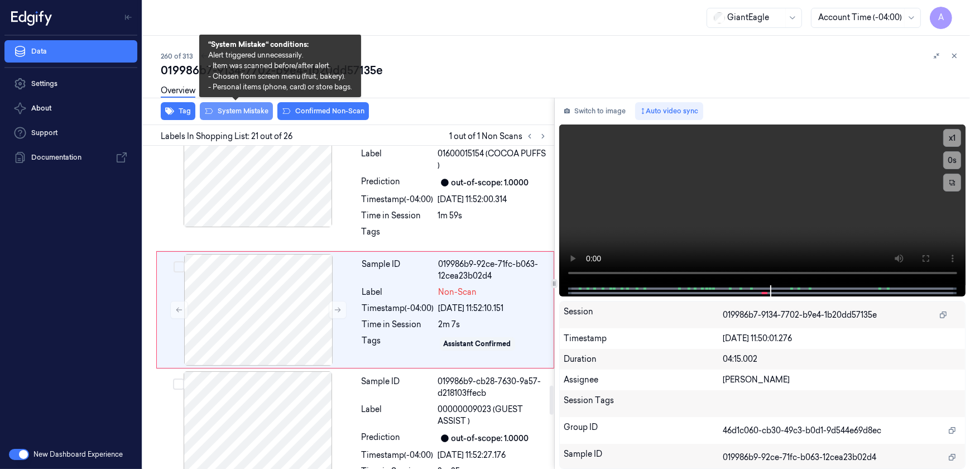
click at [243, 117] on button "System Mistake" at bounding box center [236, 111] width 73 height 18
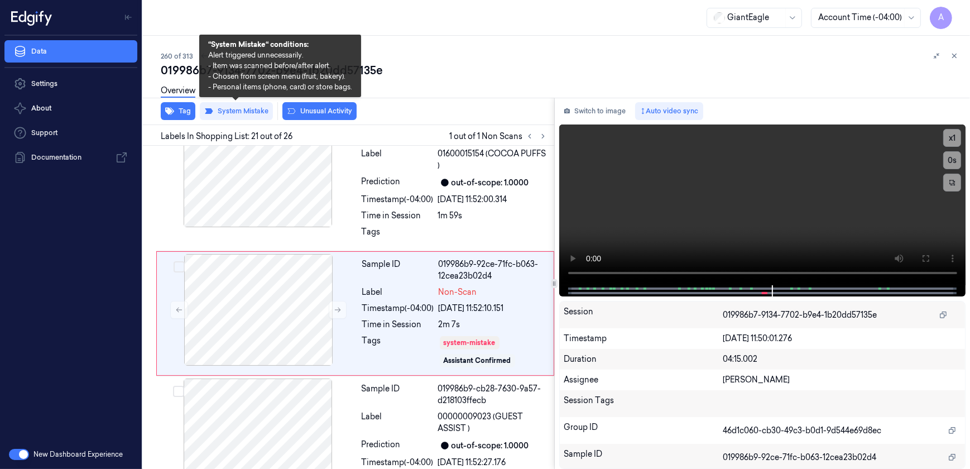
scroll to position [2655, 0]
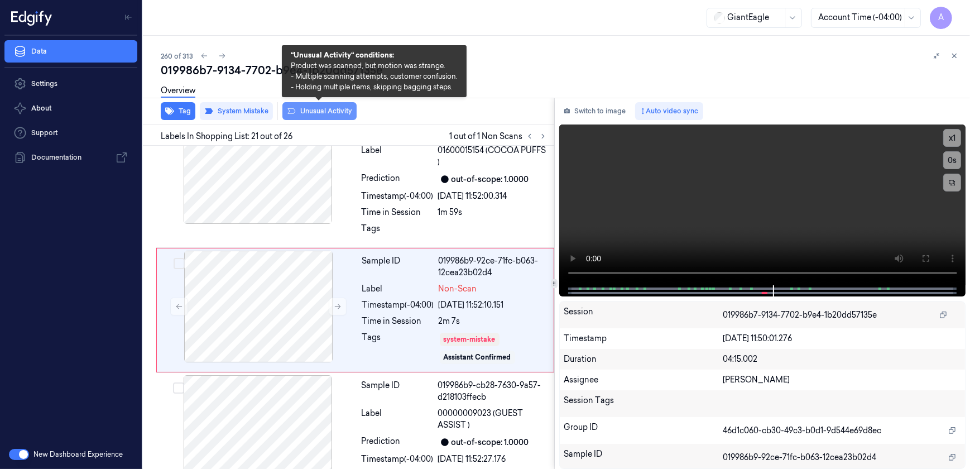
click at [319, 119] on button "Unusual Activity" at bounding box center [319, 111] width 74 height 18
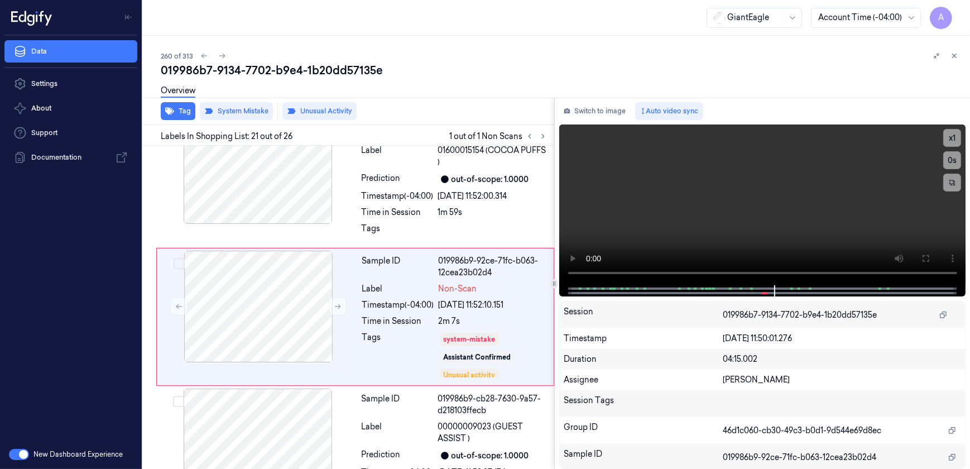
scroll to position [2662, 0]
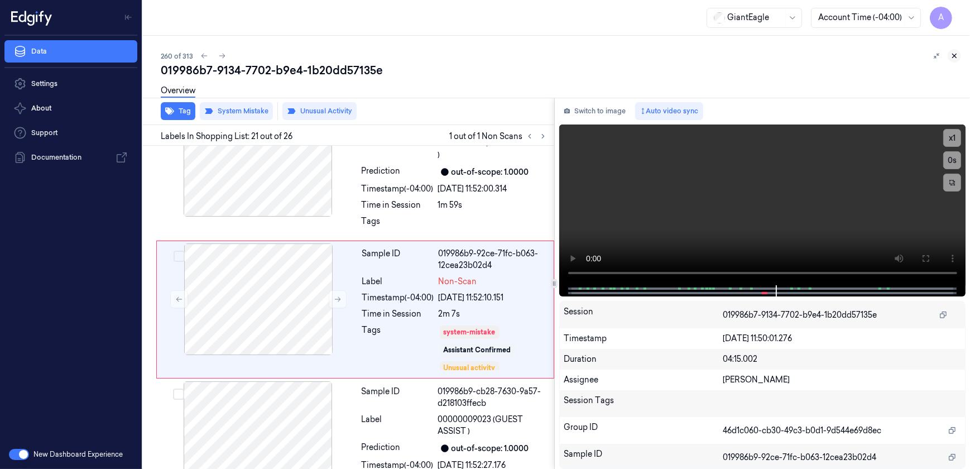
click at [955, 59] on icon at bounding box center [955, 56] width 8 height 8
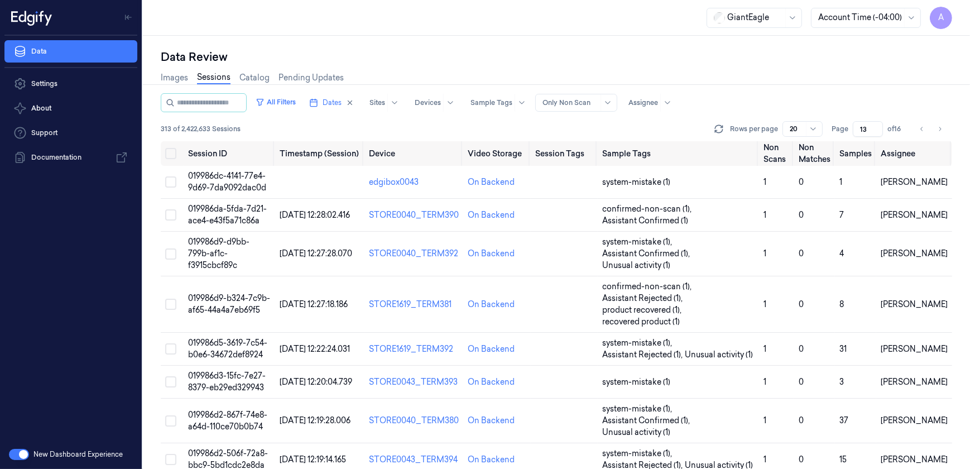
drag, startPoint x: 868, startPoint y: 125, endPoint x: 859, endPoint y: 132, distance: 11.1
click at [859, 132] on input "13" at bounding box center [868, 129] width 30 height 16
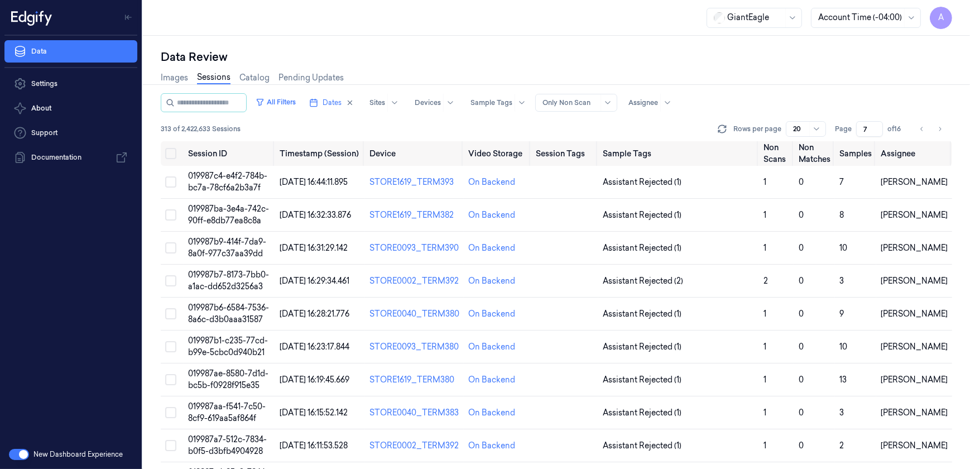
type input "7"
click at [210, 250] on span "019987b9-414f-7da9-8a0f-977c37aa39dd" at bounding box center [227, 248] width 78 height 22
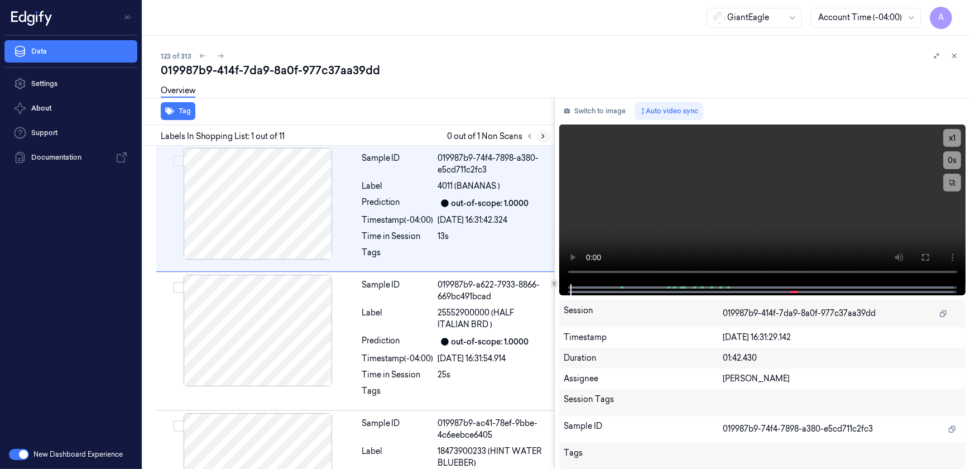
click at [547, 138] on icon at bounding box center [543, 136] width 8 height 8
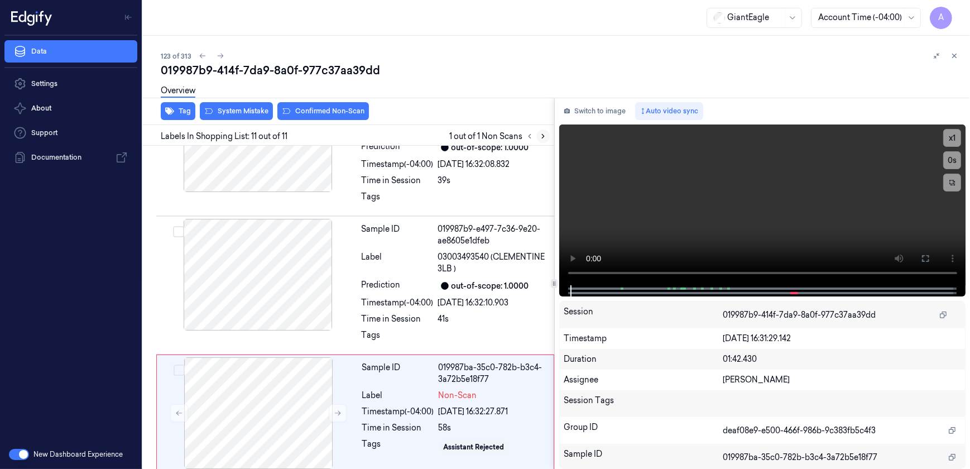
scroll to position [1168, 0]
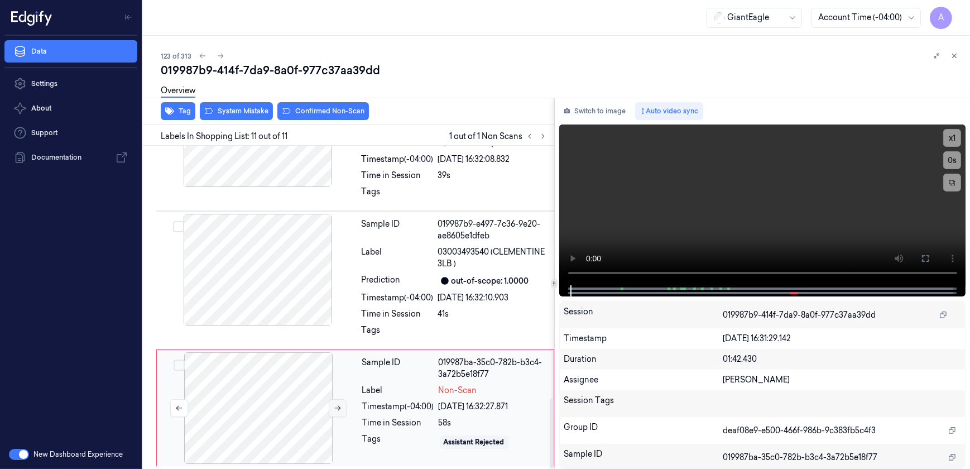
click at [341, 407] on icon at bounding box center [338, 408] width 8 height 8
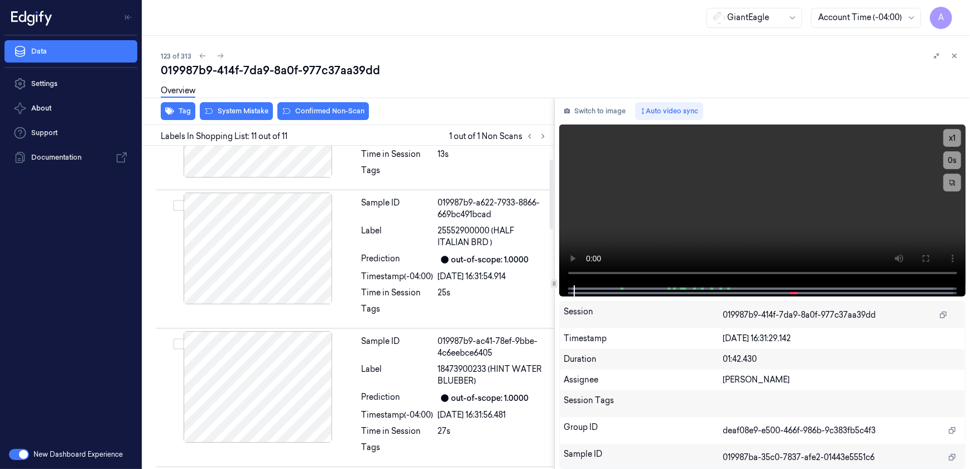
scroll to position [0, 0]
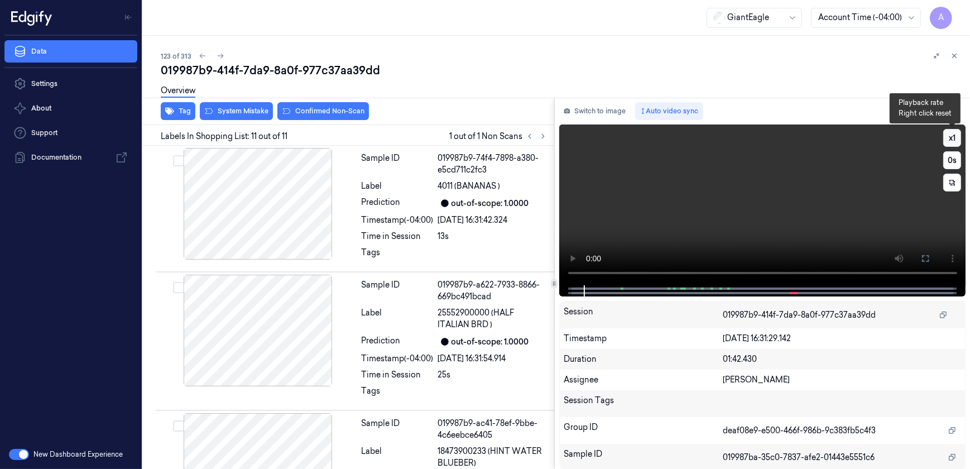
click at [949, 132] on button "x 1" at bounding box center [953, 138] width 18 height 18
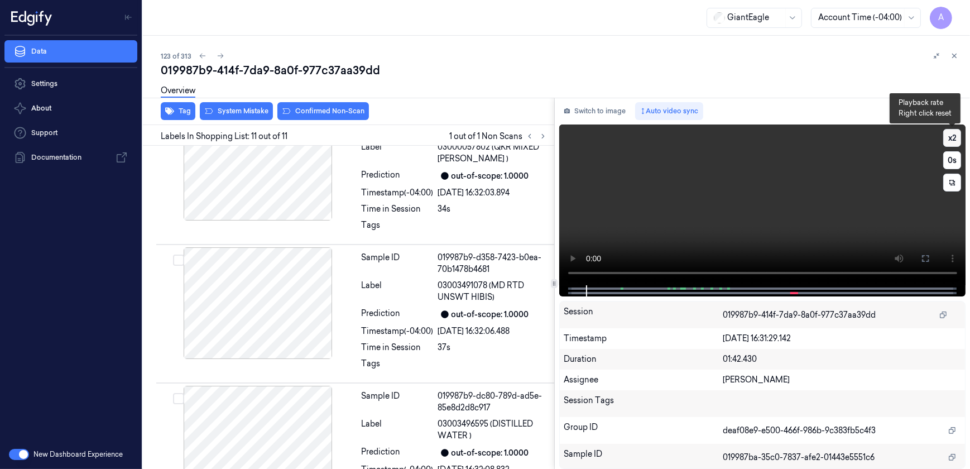
click at [949, 141] on button "x 2" at bounding box center [953, 138] width 18 height 18
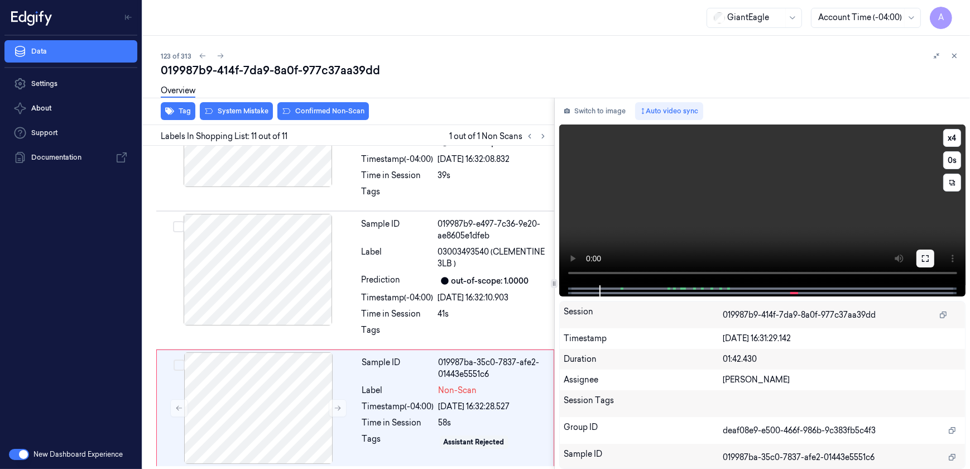
click at [927, 258] on icon at bounding box center [925, 258] width 9 height 9
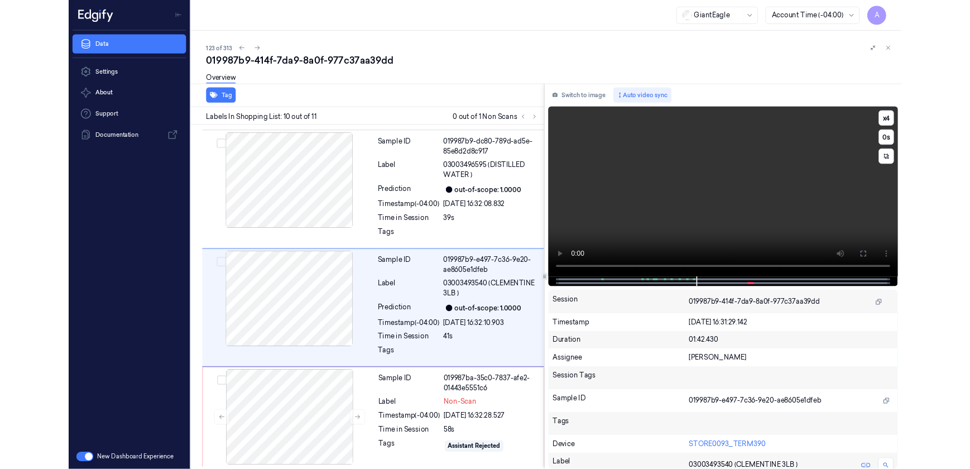
scroll to position [1077, 0]
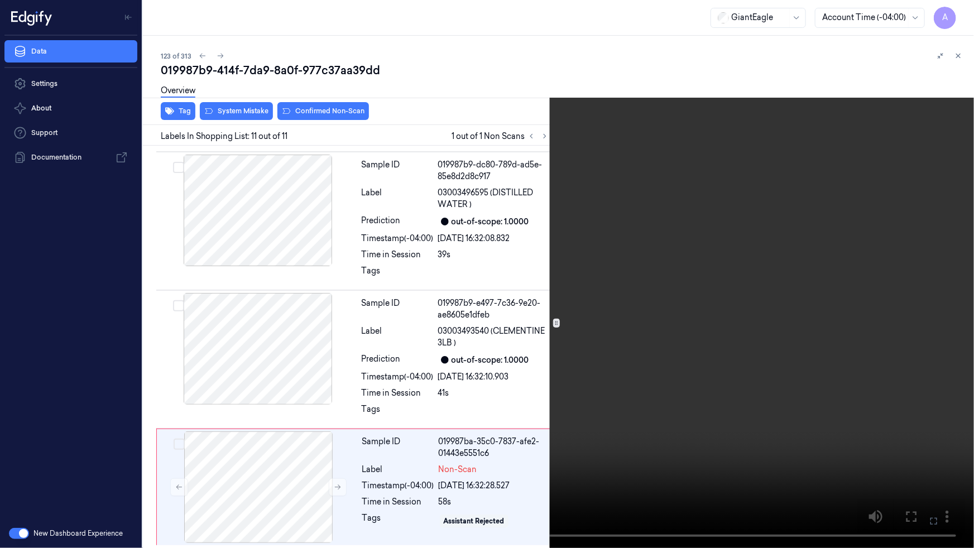
click at [0, 0] on button at bounding box center [0, 0] width 0 height 0
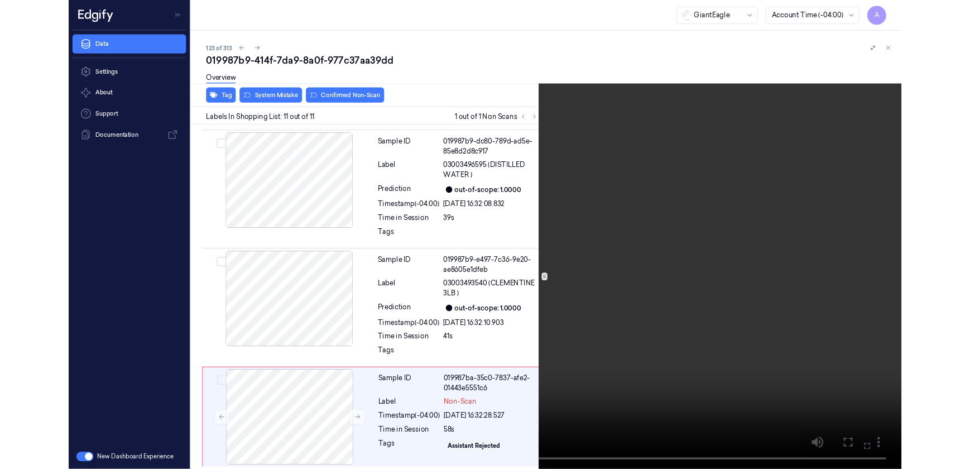
scroll to position [1089, 0]
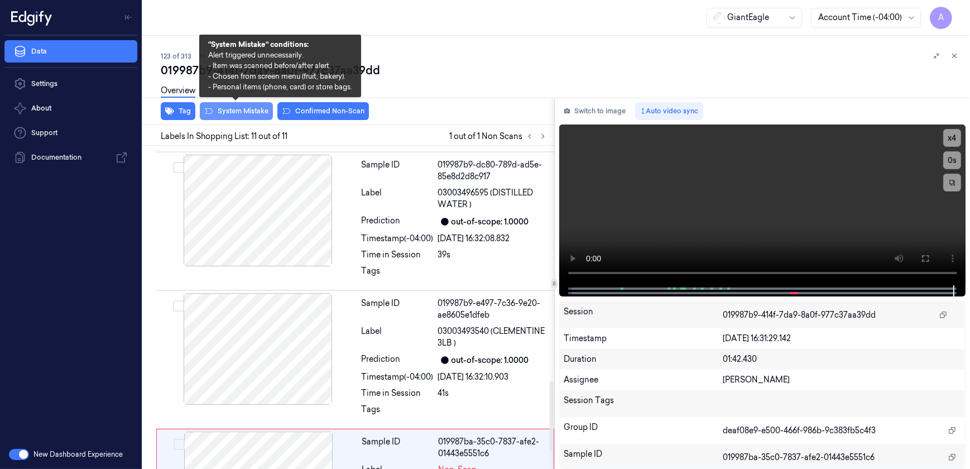
click at [223, 113] on button "System Mistake" at bounding box center [236, 111] width 73 height 18
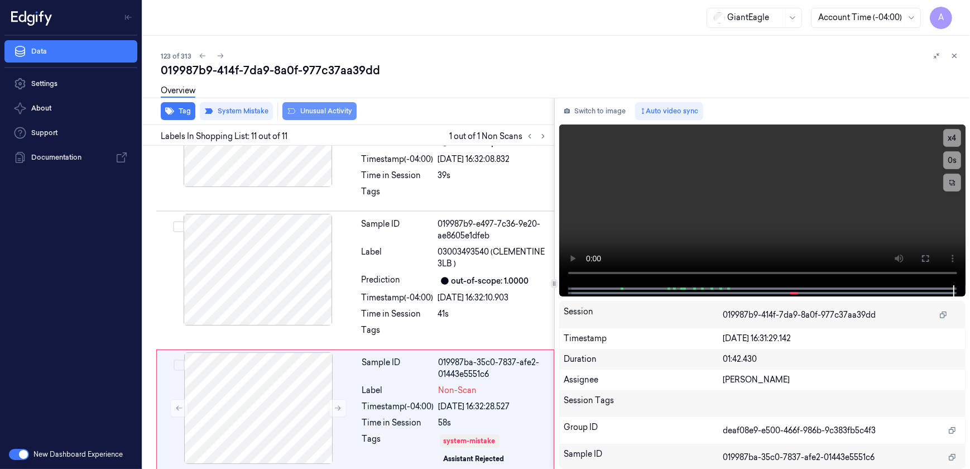
scroll to position [1176, 0]
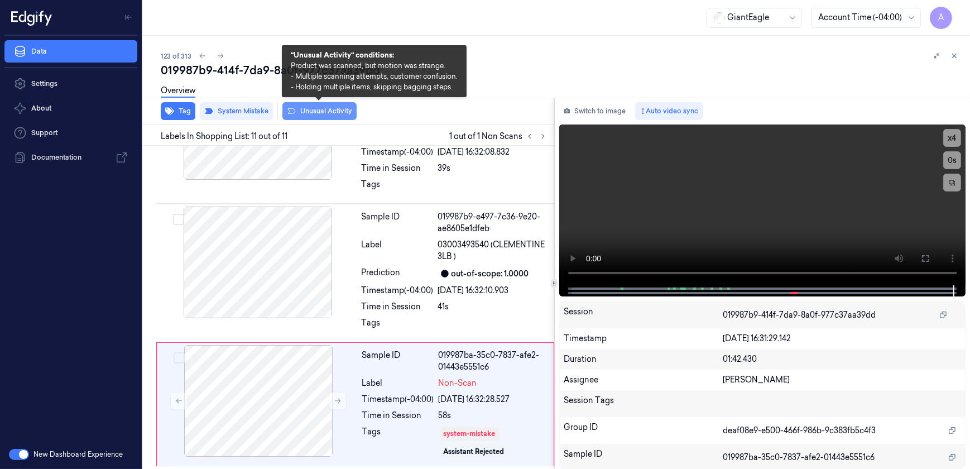
click at [314, 117] on button "Unusual Activity" at bounding box center [319, 111] width 74 height 18
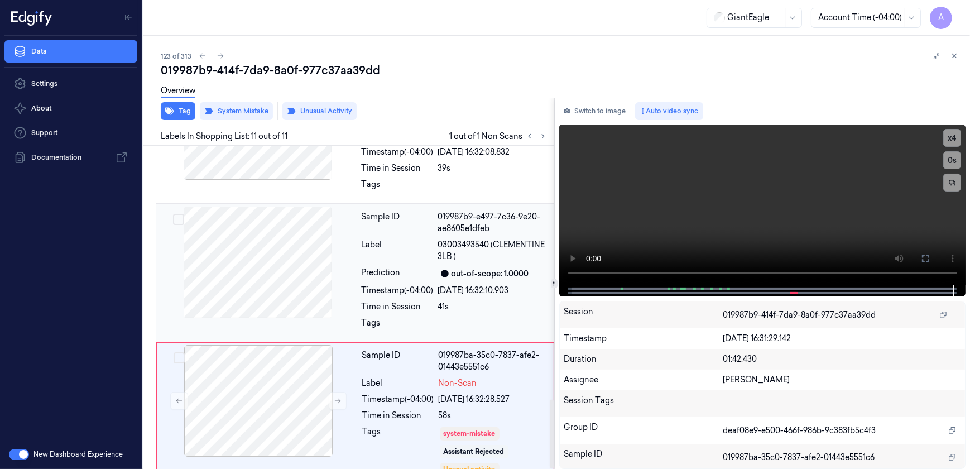
scroll to position [1189, 0]
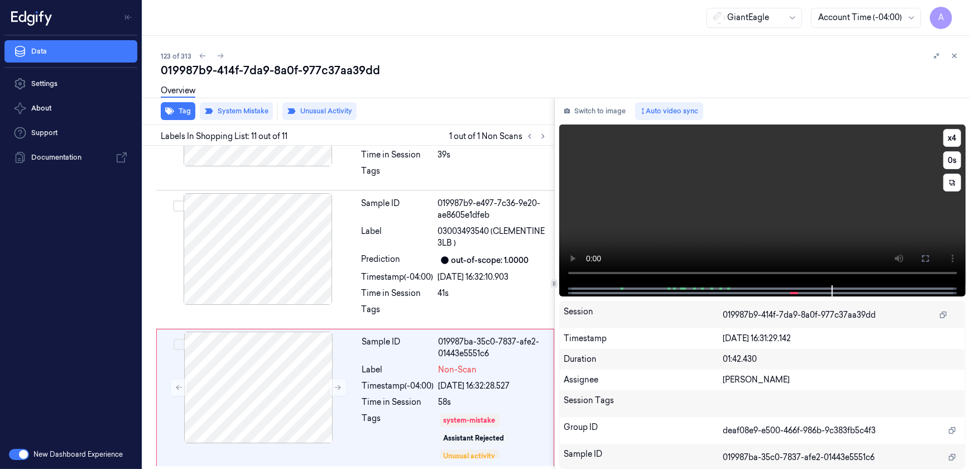
click at [742, 207] on video at bounding box center [762, 204] width 407 height 161
click at [958, 55] on icon at bounding box center [955, 56] width 8 height 8
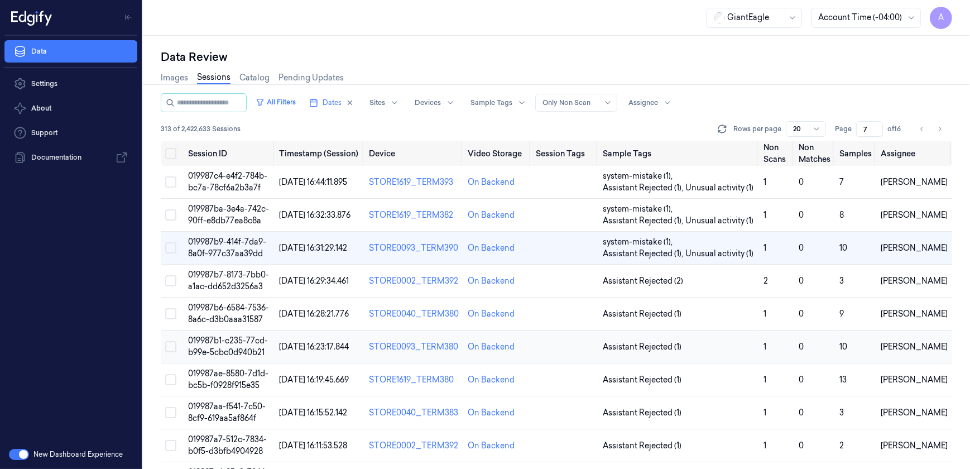
click at [239, 339] on span "019987b1-c235-77cd-b99e-5cbc0d940b21" at bounding box center [228, 347] width 80 height 22
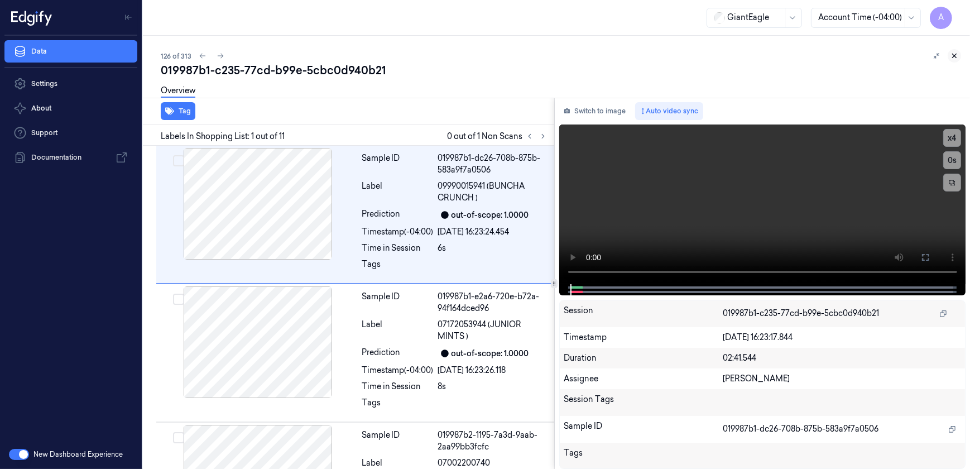
click at [957, 54] on icon at bounding box center [955, 56] width 8 height 8
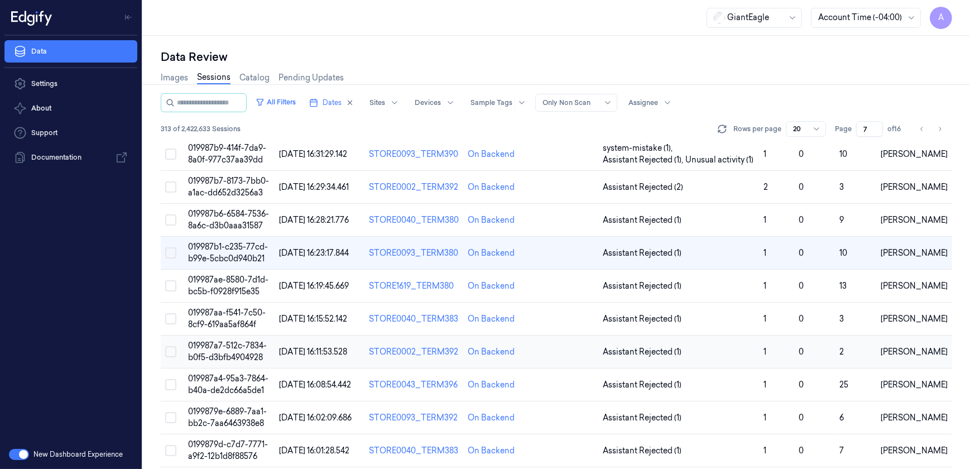
scroll to position [43, 0]
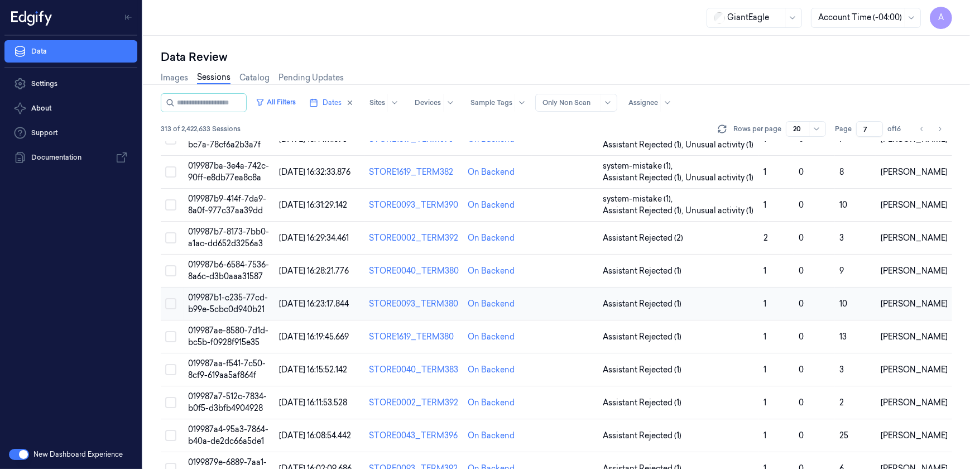
click at [231, 307] on span "019987b1-c235-77cd-b99e-5cbc0d940b21" at bounding box center [228, 304] width 80 height 22
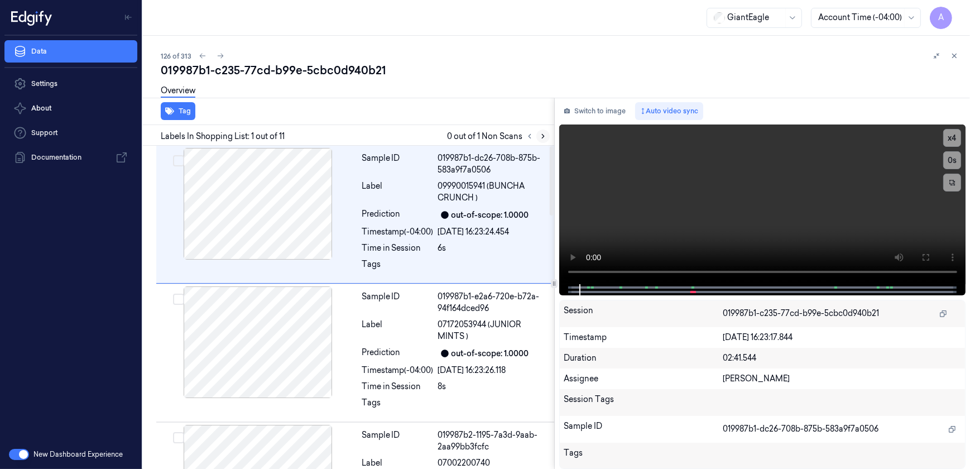
click at [542, 135] on icon at bounding box center [543, 137] width 2 height 4
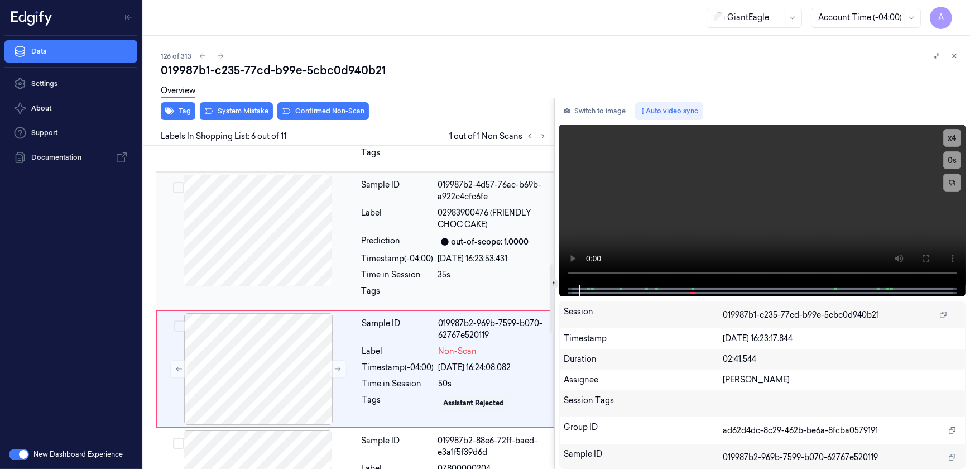
scroll to position [588, 0]
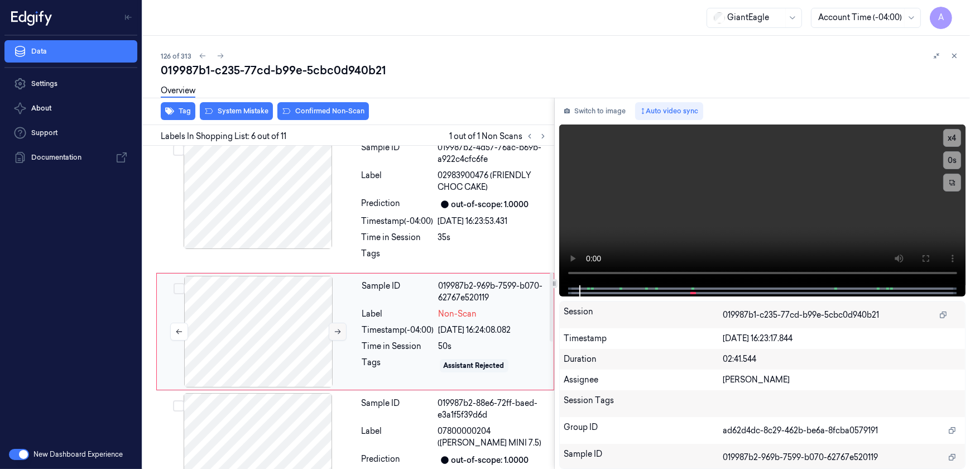
click at [334, 328] on icon at bounding box center [338, 332] width 8 height 8
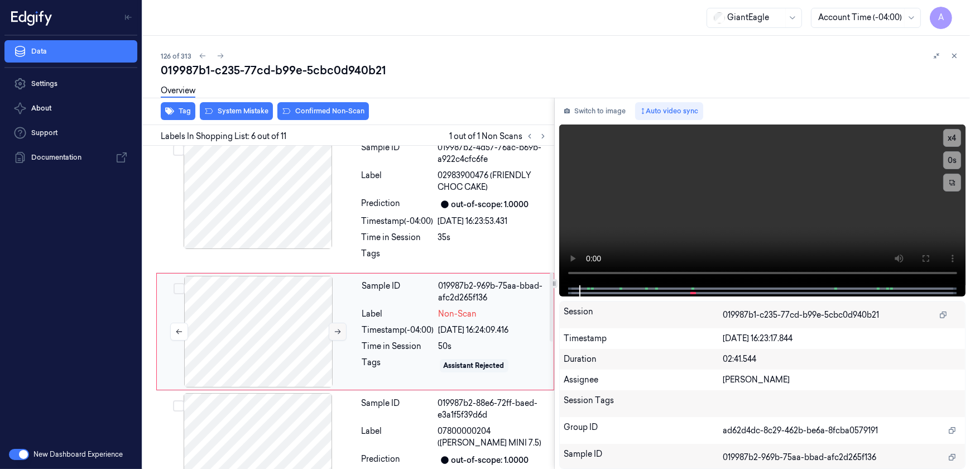
click at [334, 328] on icon at bounding box center [338, 332] width 8 height 8
click at [930, 260] on button at bounding box center [926, 259] width 18 height 18
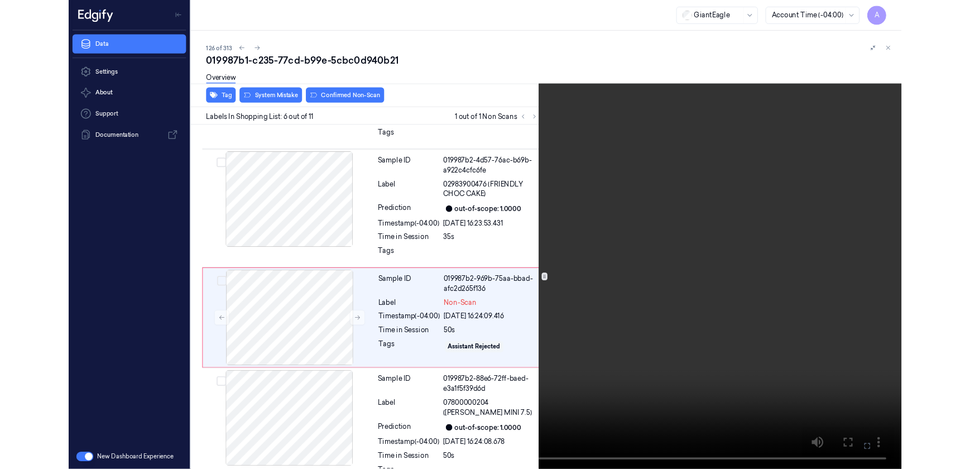
scroll to position [548, 0]
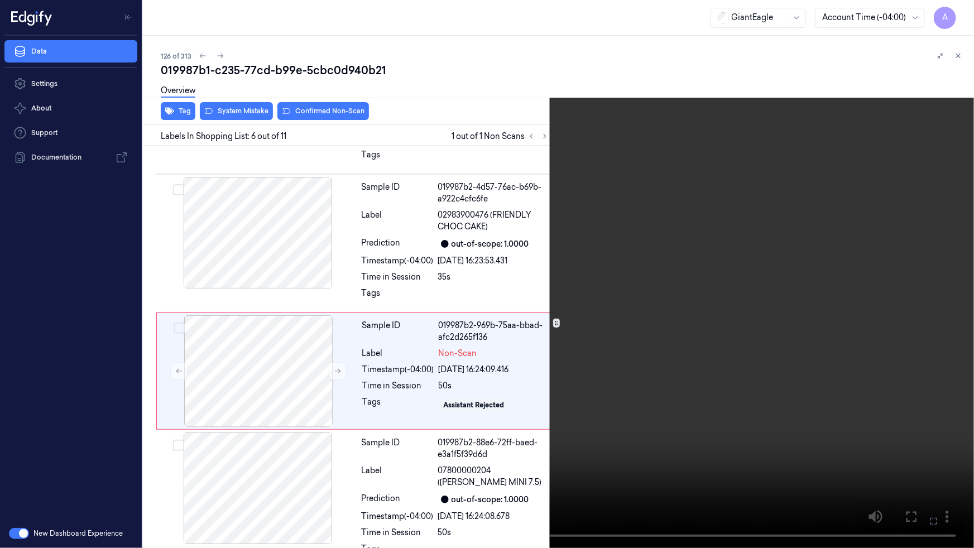
click at [0, 0] on icon at bounding box center [0, 0] width 0 height 0
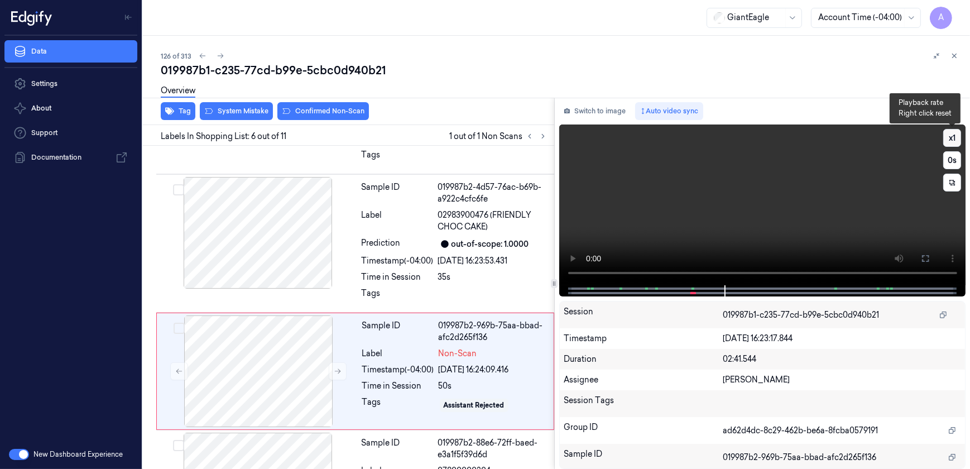
click at [952, 138] on button "x 1" at bounding box center [953, 138] width 18 height 18
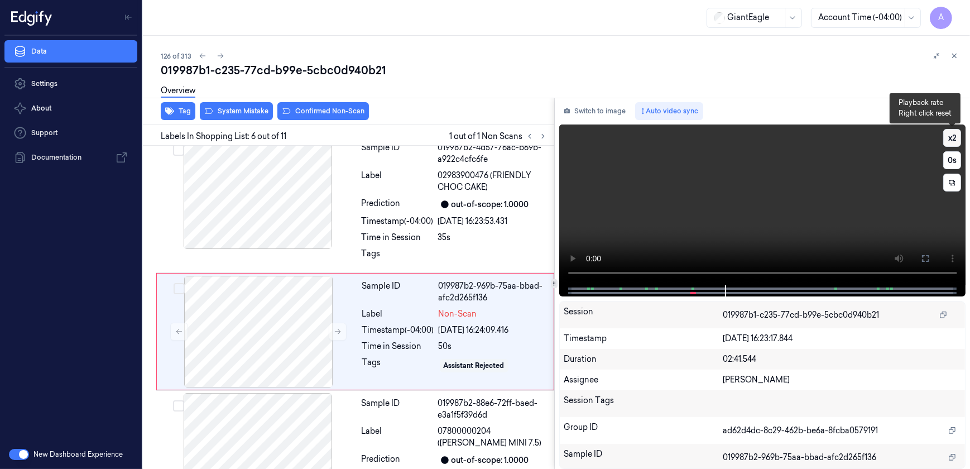
click at [952, 138] on button "x 2" at bounding box center [953, 138] width 18 height 18
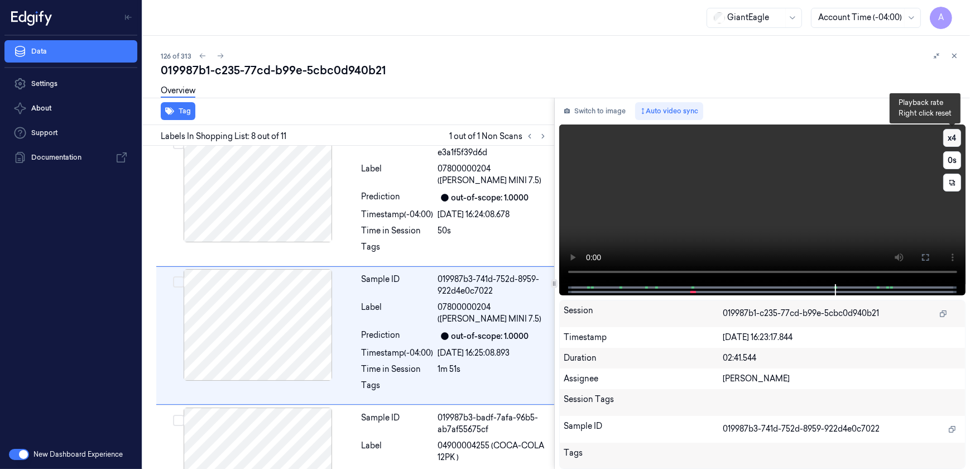
scroll to position [854, 0]
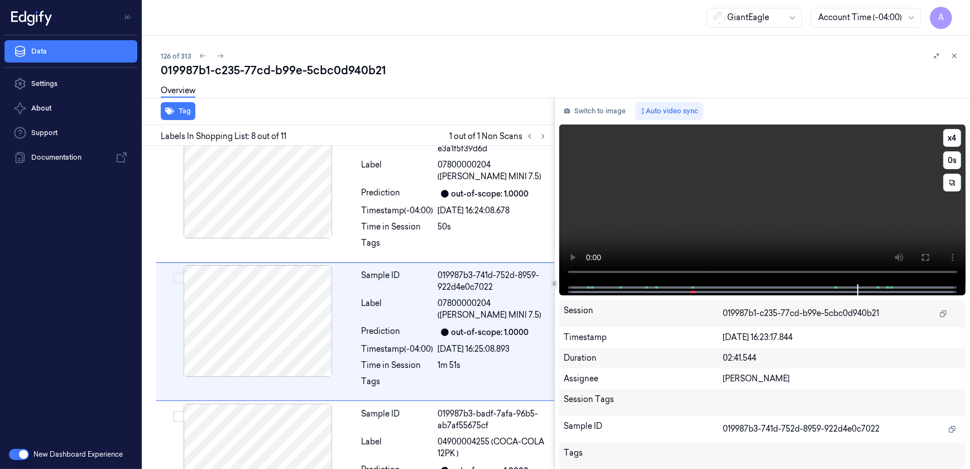
click at [798, 215] on video at bounding box center [762, 204] width 407 height 160
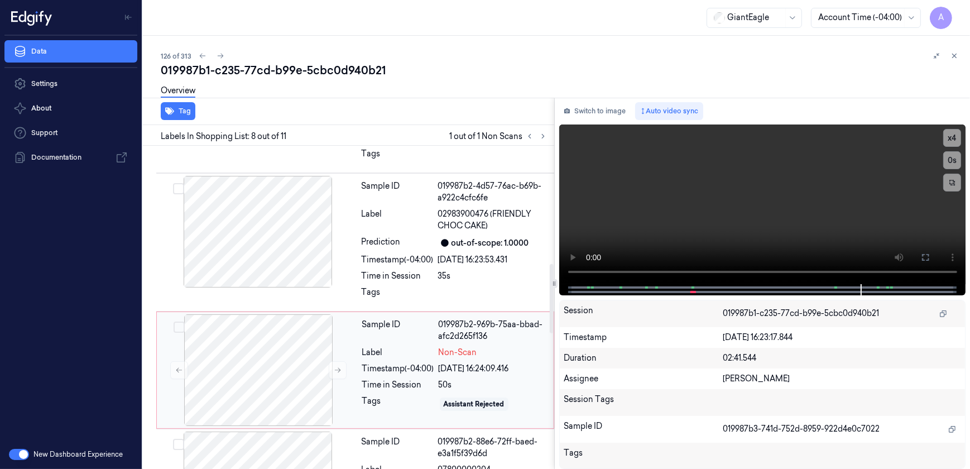
click at [391, 319] on div "Sample ID" at bounding box center [398, 330] width 72 height 23
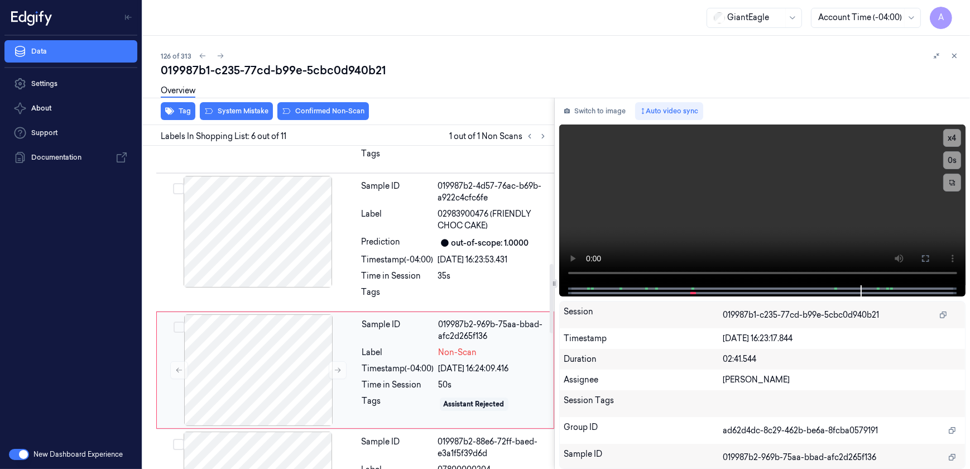
scroll to position [588, 0]
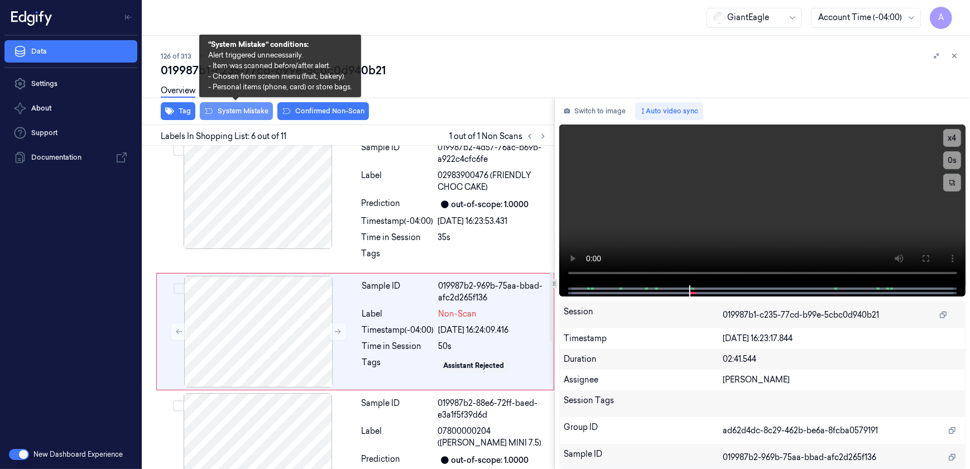
click at [231, 112] on button "System Mistake" at bounding box center [236, 111] width 73 height 18
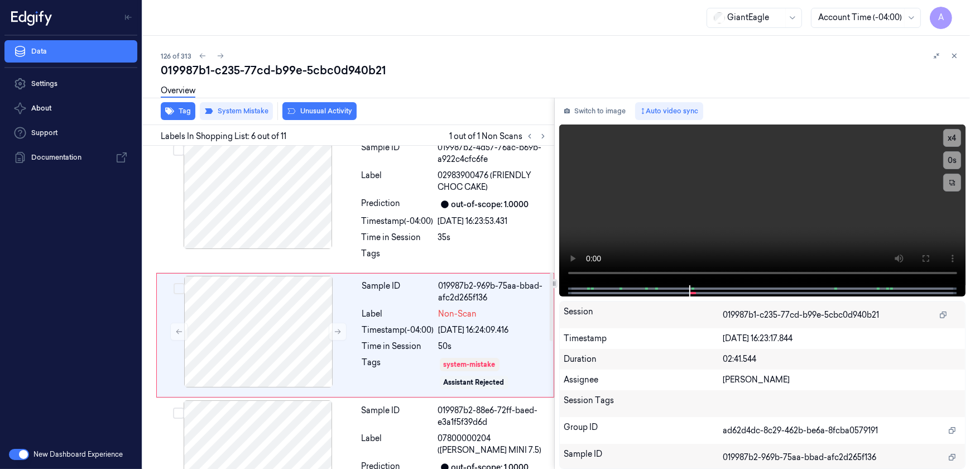
scroll to position [592, 0]
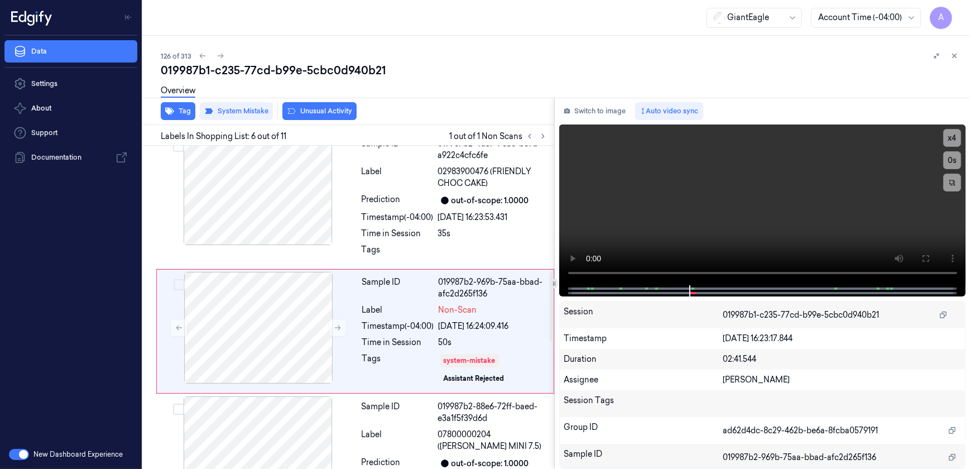
click at [312, 123] on div "Tag System Mistake Unusual Activity" at bounding box center [346, 111] width 416 height 27
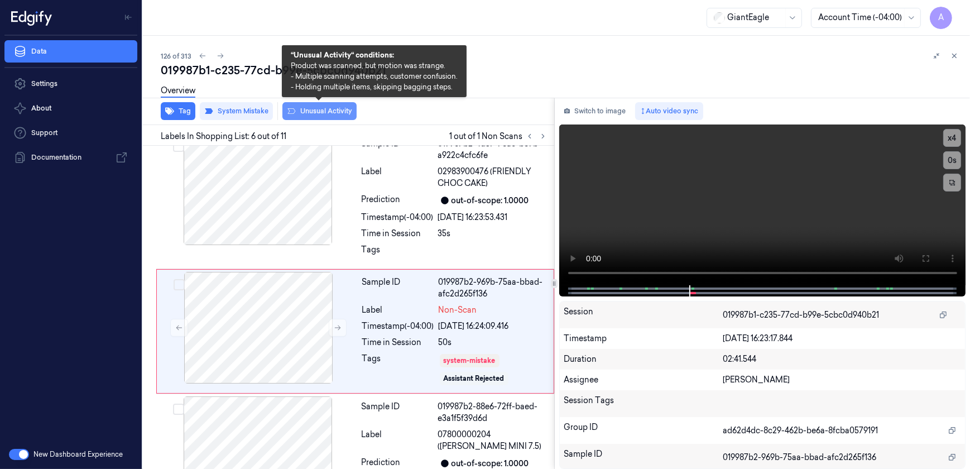
click at [313, 119] on button "Unusual Activity" at bounding box center [319, 111] width 74 height 18
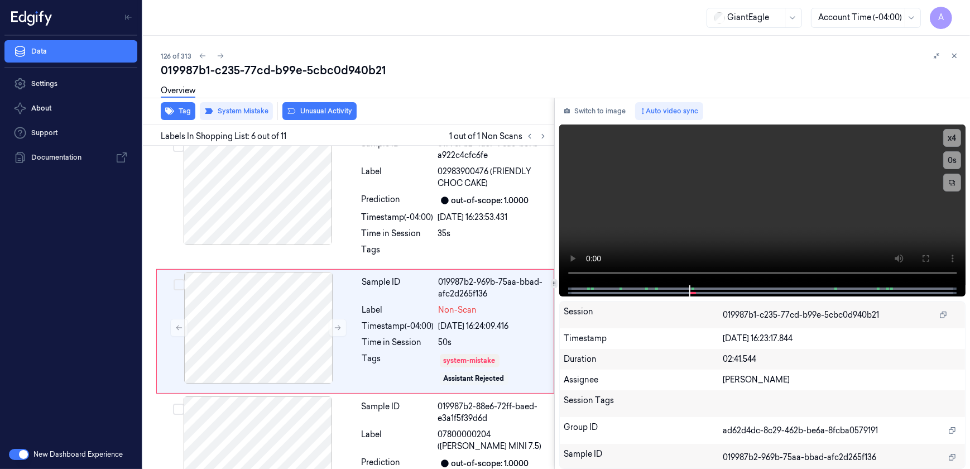
scroll to position [598, 0]
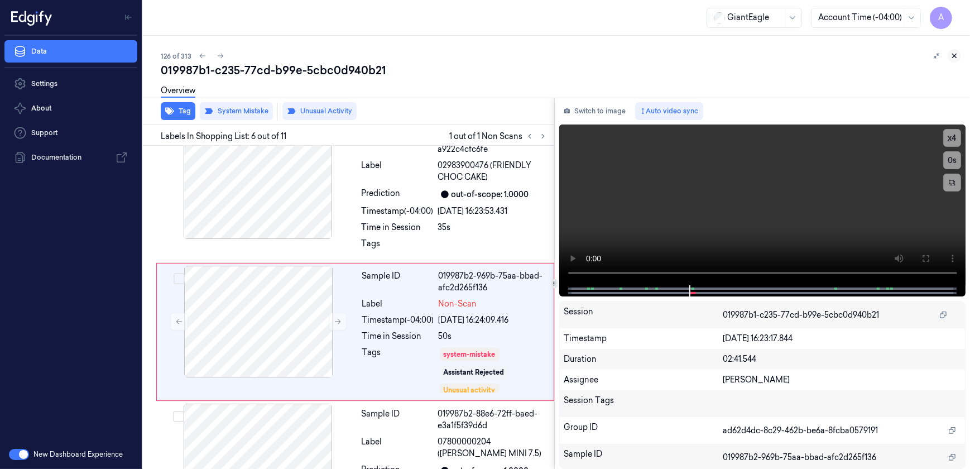
click at [955, 54] on icon at bounding box center [955, 56] width 8 height 8
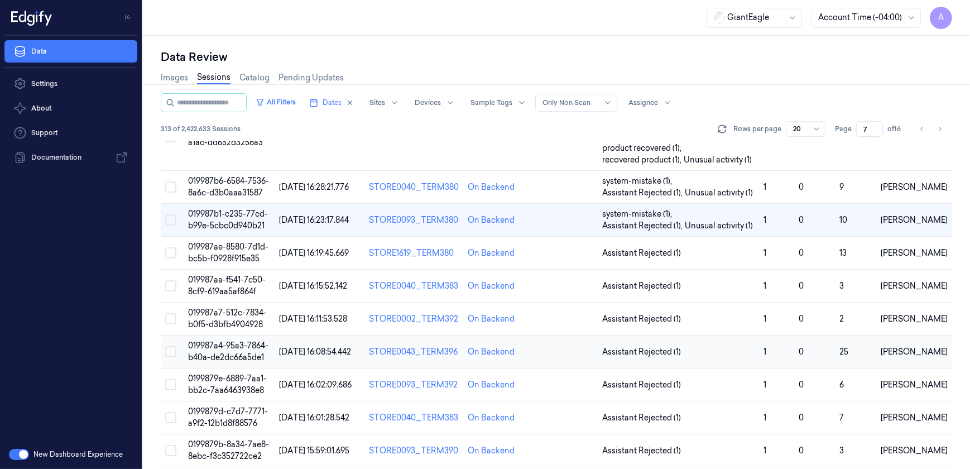
scroll to position [112, 0]
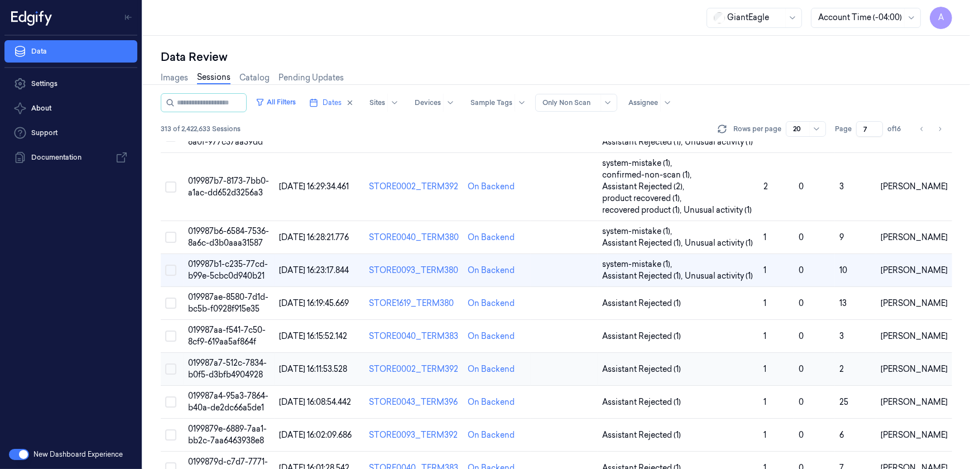
click at [219, 365] on span "019987a7-512c-7834-b0f5-d3bfb4904928" at bounding box center [227, 369] width 79 height 22
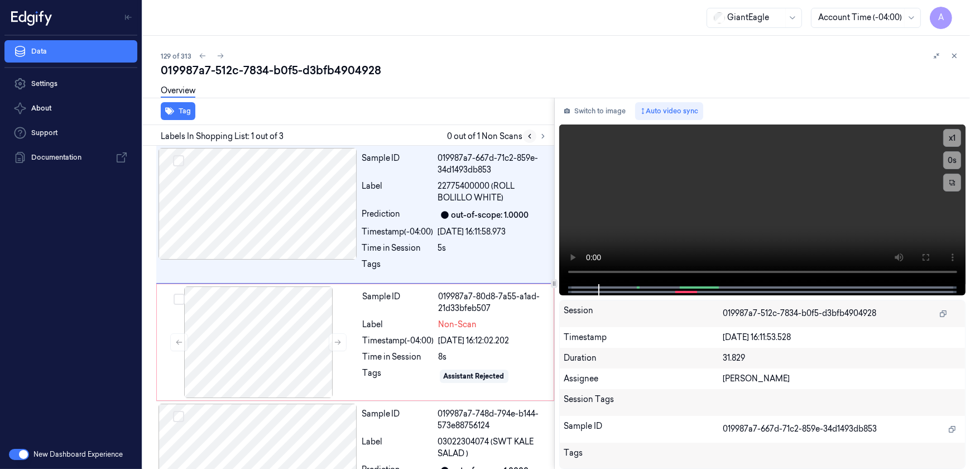
click at [535, 137] on button at bounding box center [529, 136] width 13 height 13
click at [539, 136] on icon at bounding box center [543, 136] width 8 height 8
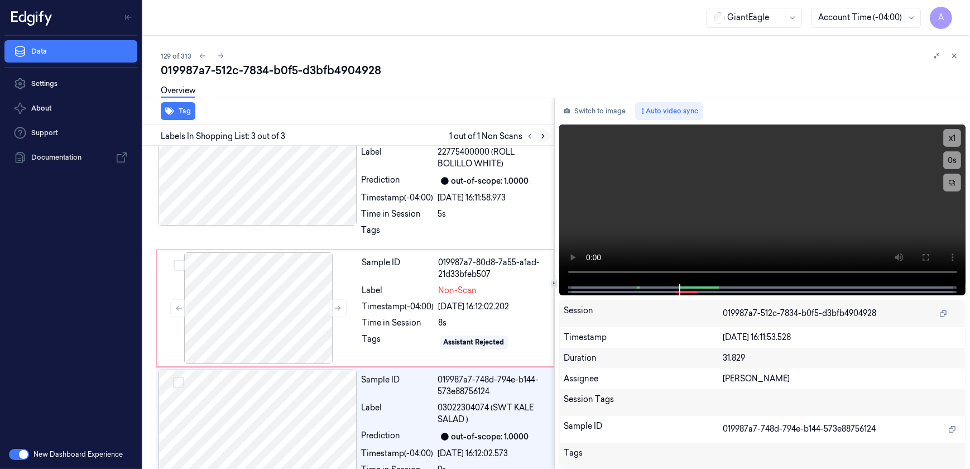
scroll to position [73, 0]
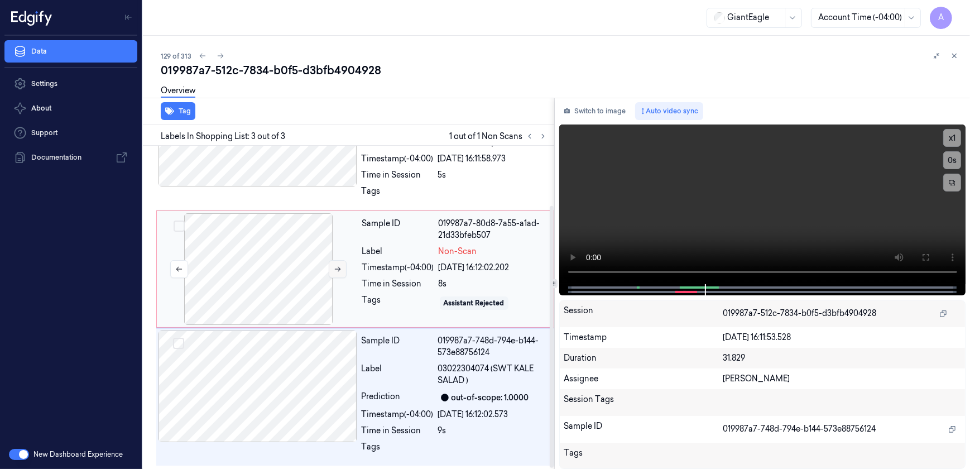
click at [340, 270] on icon at bounding box center [338, 269] width 8 height 8
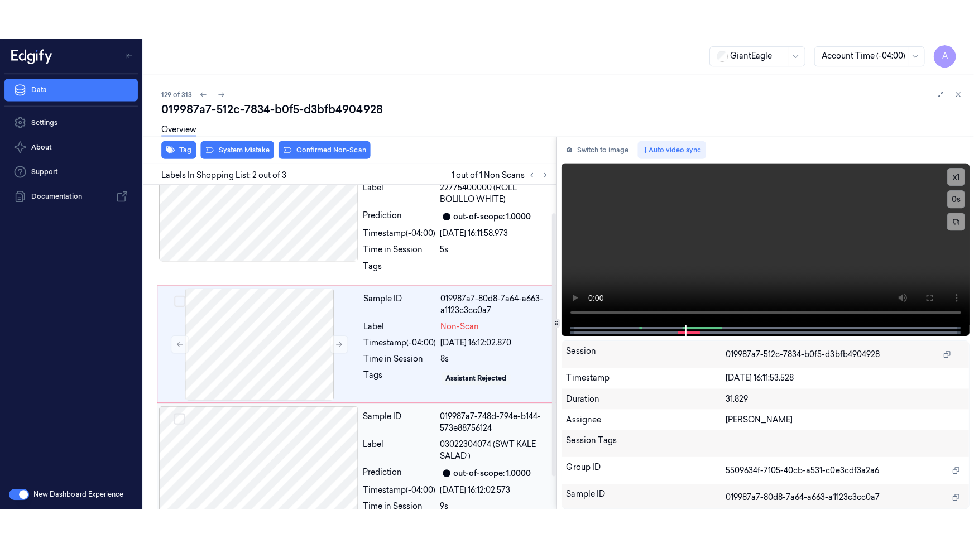
scroll to position [34, 0]
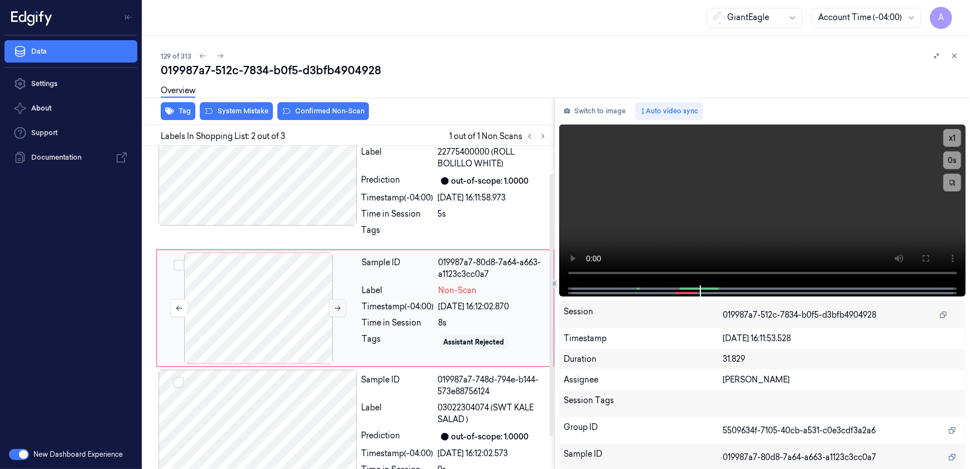
click at [341, 312] on button at bounding box center [338, 308] width 18 height 18
click at [926, 256] on icon at bounding box center [925, 258] width 9 height 9
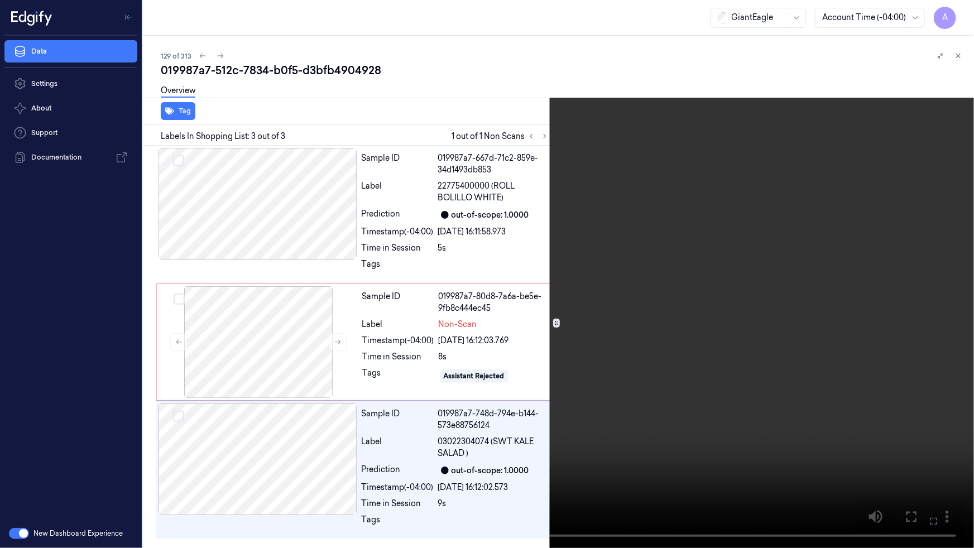
click at [0, 0] on icon at bounding box center [0, 0] width 0 height 0
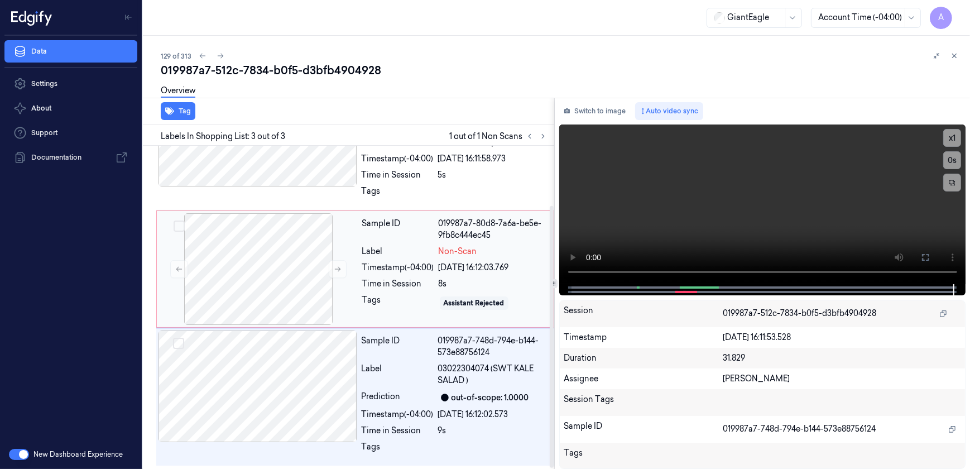
click at [394, 313] on div "Sample ID 019987a7-80d8-7a6a-be5e-9fb8c444ec45 Label Non-Scan Timestamp (-04:00…" at bounding box center [455, 269] width 194 height 112
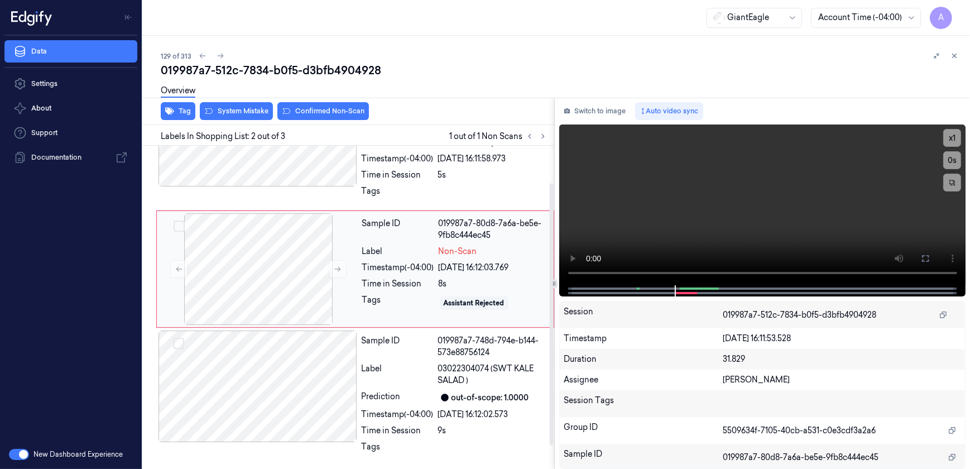
scroll to position [22, 0]
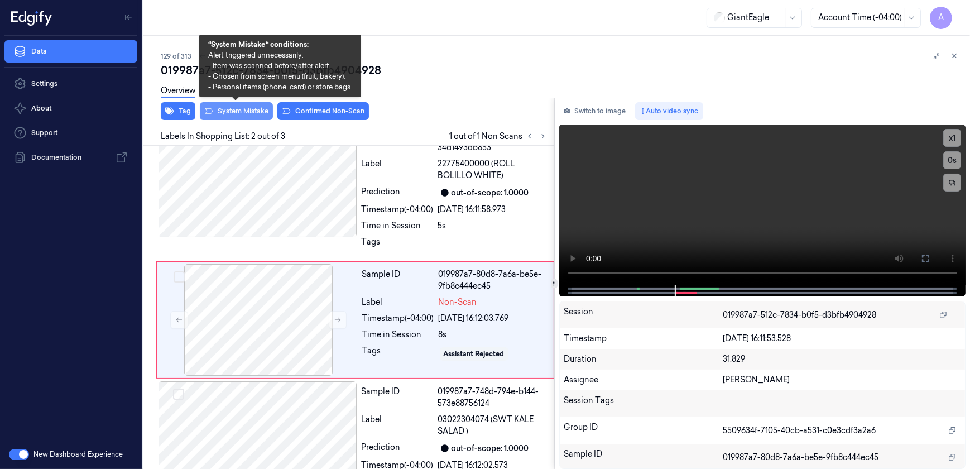
click at [230, 117] on button "System Mistake" at bounding box center [236, 111] width 73 height 18
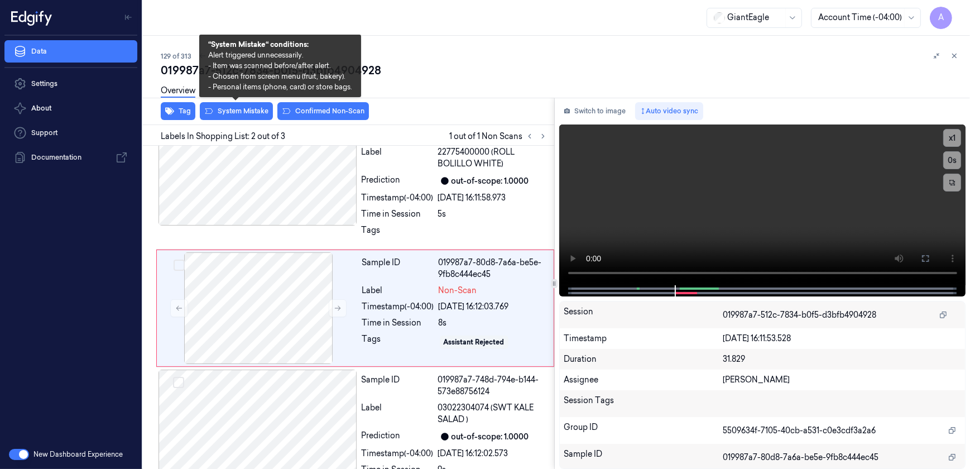
scroll to position [38, 0]
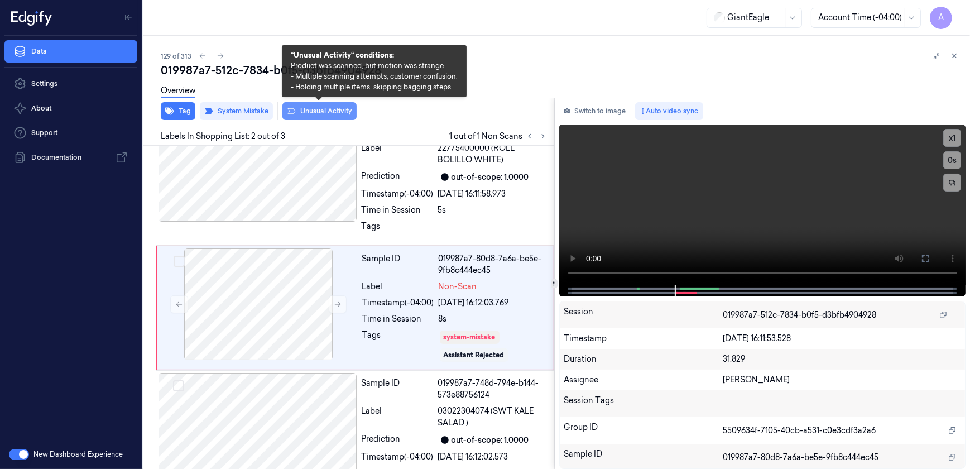
click at [314, 118] on button "Unusual Activity" at bounding box center [319, 111] width 74 height 18
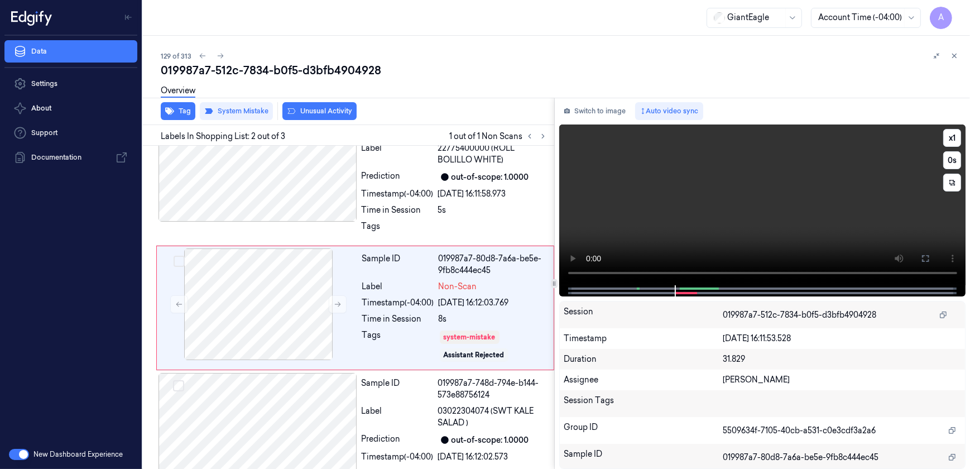
scroll to position [45, 0]
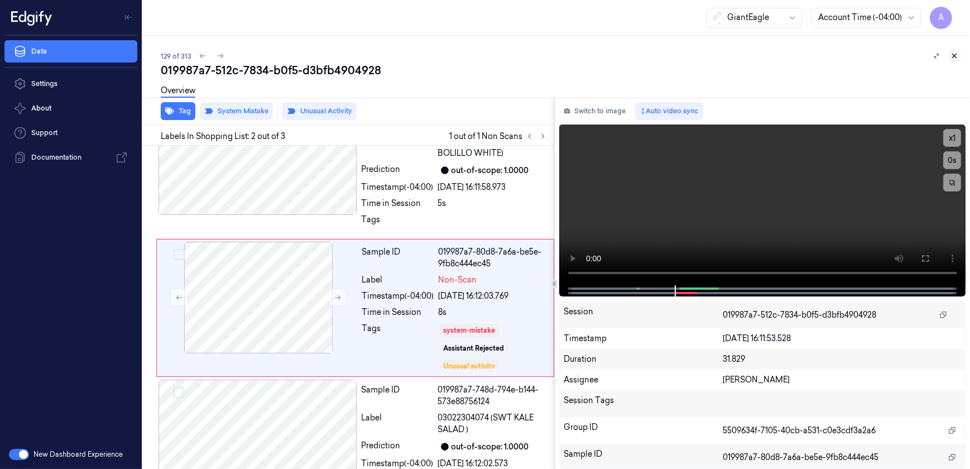
click at [955, 58] on icon at bounding box center [955, 56] width 8 height 8
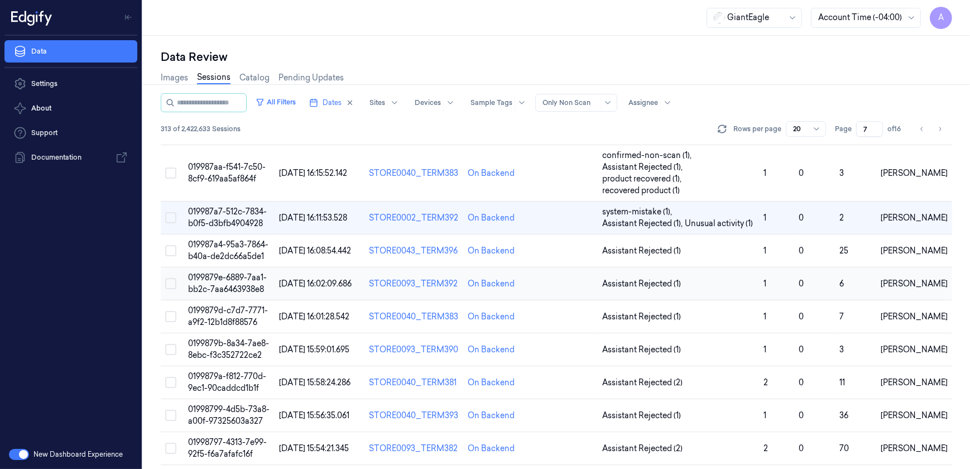
scroll to position [222, 0]
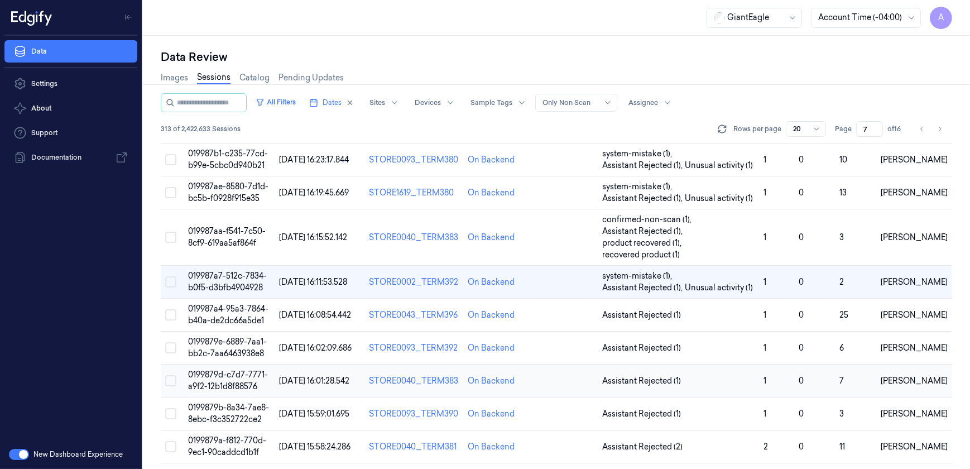
click at [220, 376] on span "0199879d-c7d7-7771-a9f2-12b1d8f88576" at bounding box center [228, 381] width 80 height 22
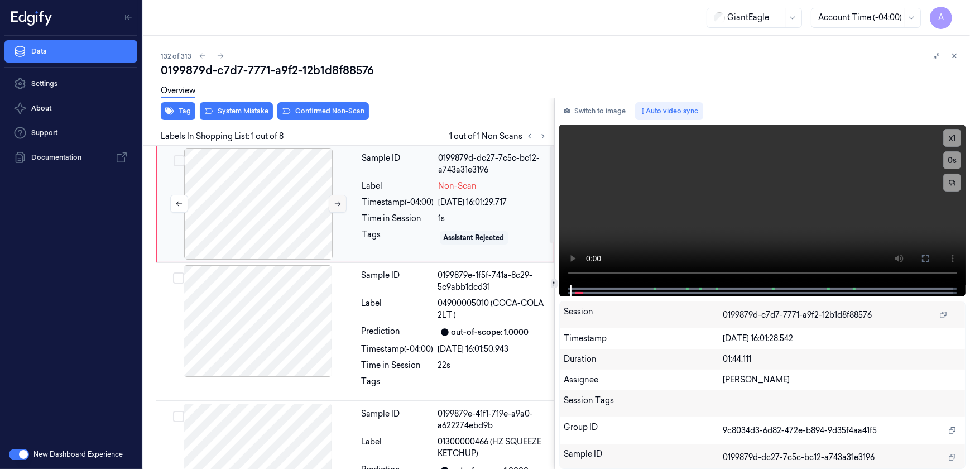
click at [337, 205] on icon at bounding box center [338, 204] width 8 height 8
click at [342, 205] on button at bounding box center [338, 204] width 18 height 18
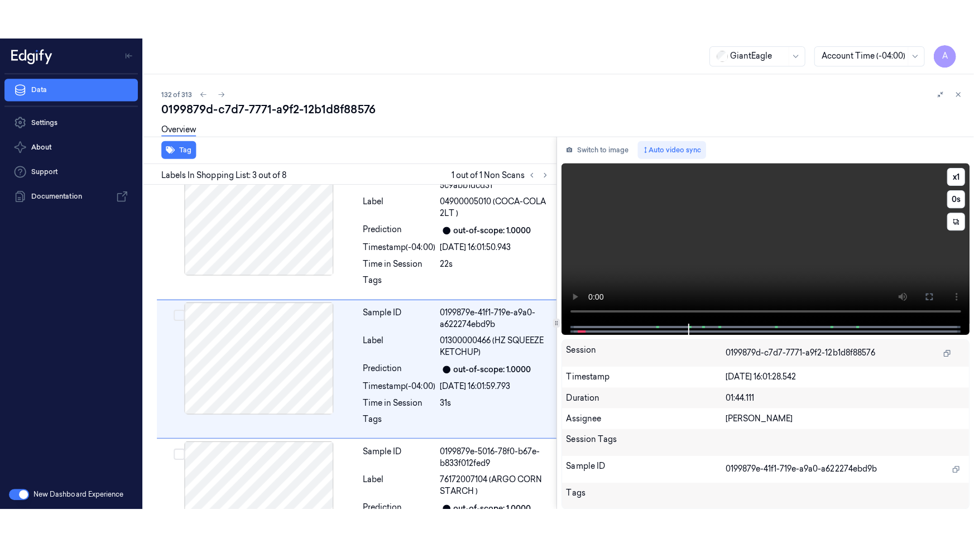
scroll to position [162, 0]
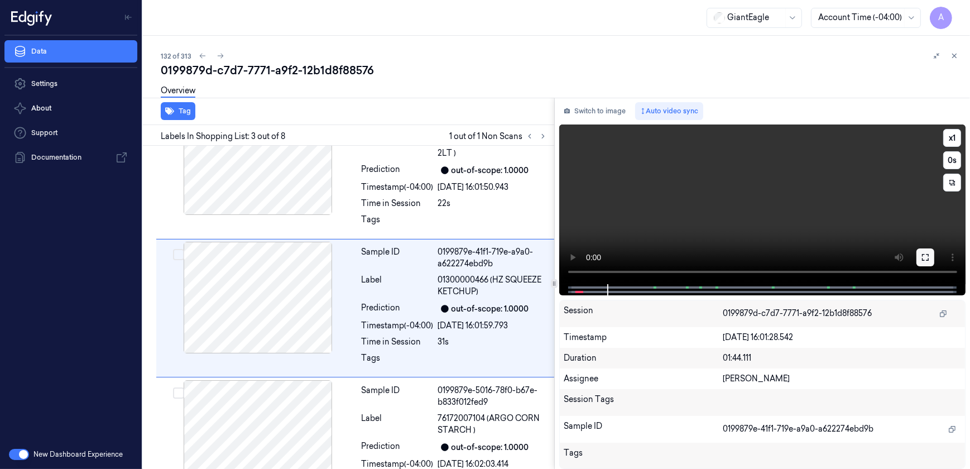
click at [920, 256] on button at bounding box center [926, 257] width 18 height 18
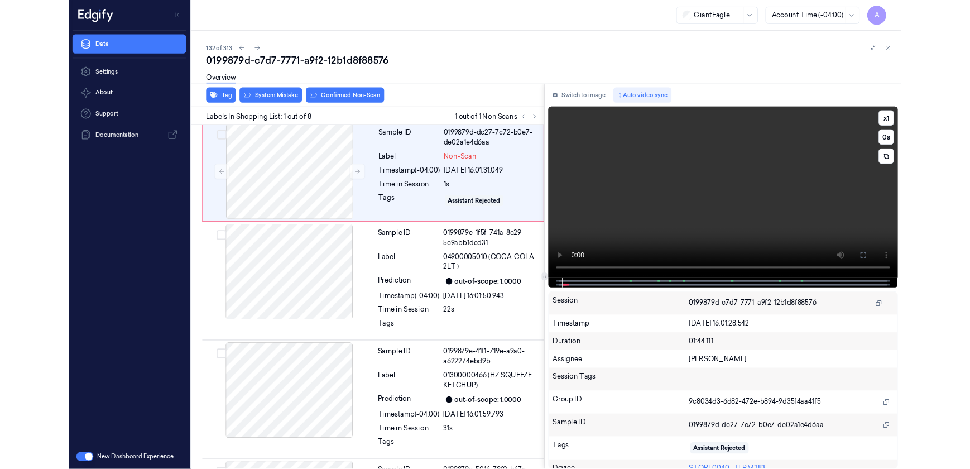
scroll to position [0, 0]
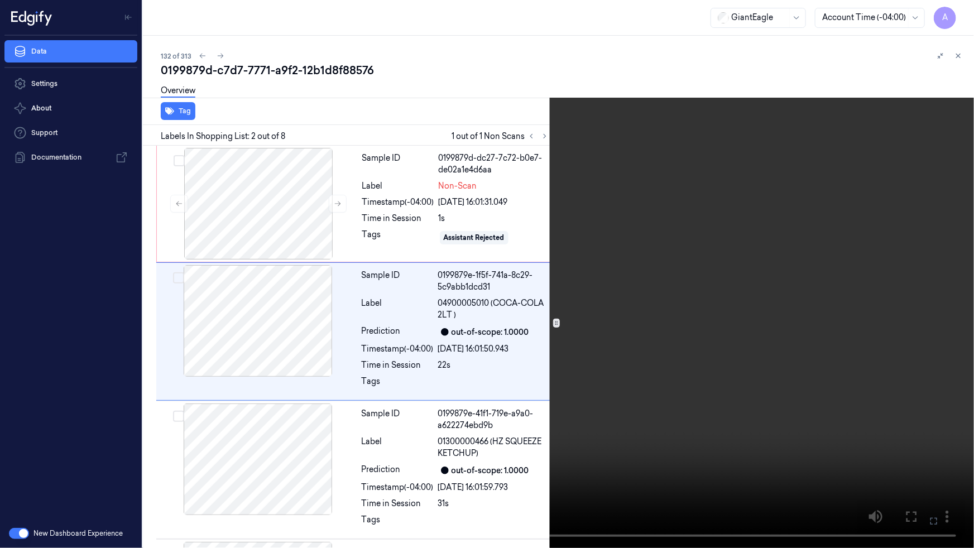
click at [0, 0] on icon at bounding box center [0, 0] width 0 height 0
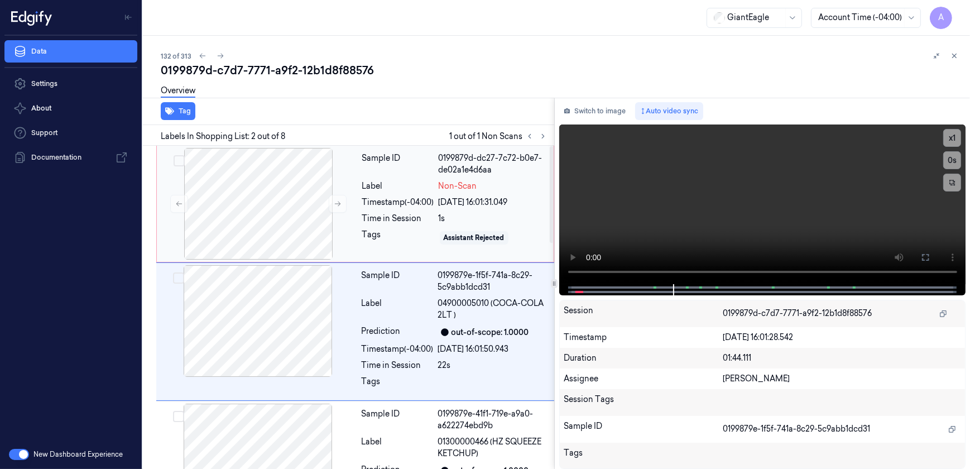
click at [513, 189] on div "Non-Scan" at bounding box center [493, 186] width 108 height 12
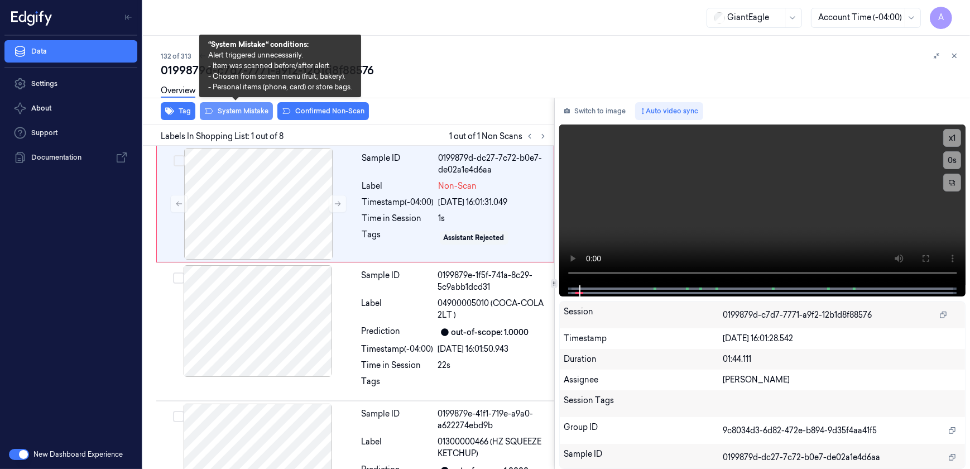
click at [233, 117] on button "System Mistake" at bounding box center [236, 111] width 73 height 18
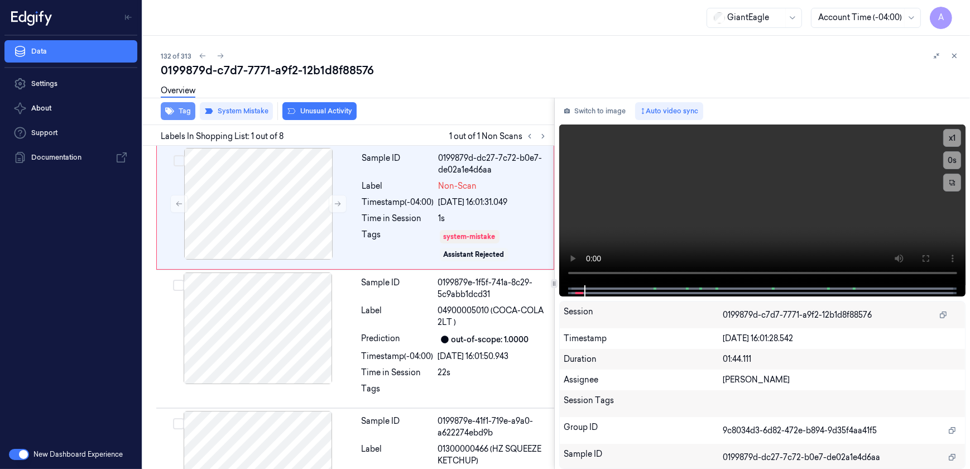
click at [183, 112] on button "Tag" at bounding box center [178, 111] width 35 height 18
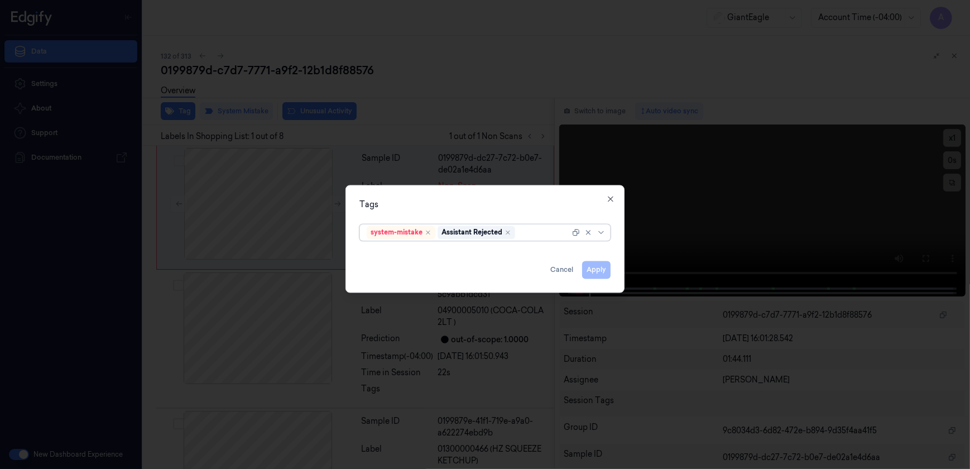
click at [528, 233] on div at bounding box center [544, 233] width 52 height 12
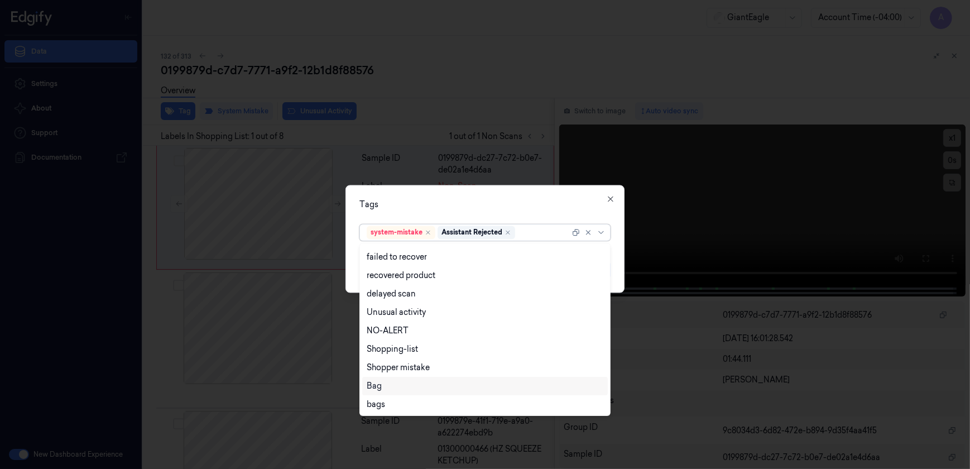
click at [411, 387] on div "Bag" at bounding box center [485, 386] width 237 height 12
click at [490, 201] on div "Tags" at bounding box center [485, 205] width 251 height 12
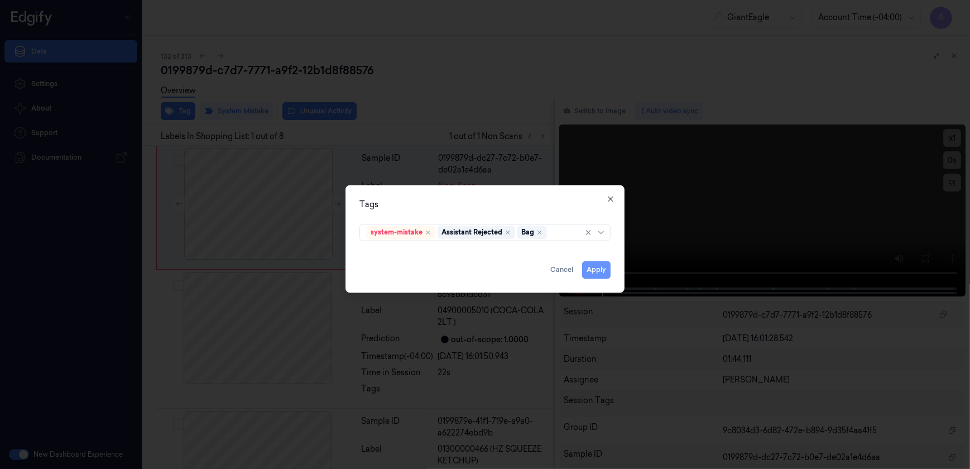
click at [588, 267] on button "Apply" at bounding box center [596, 270] width 28 height 18
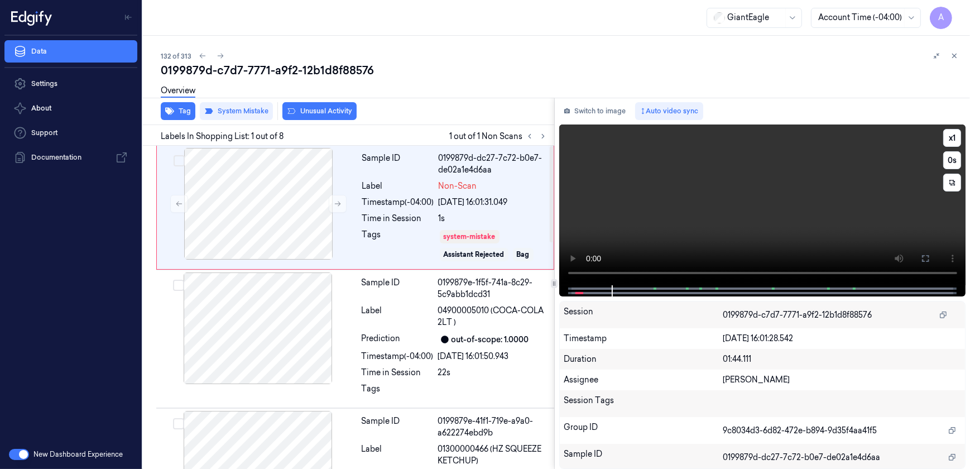
click at [668, 227] on video at bounding box center [762, 204] width 407 height 161
click at [957, 56] on icon at bounding box center [955, 56] width 8 height 8
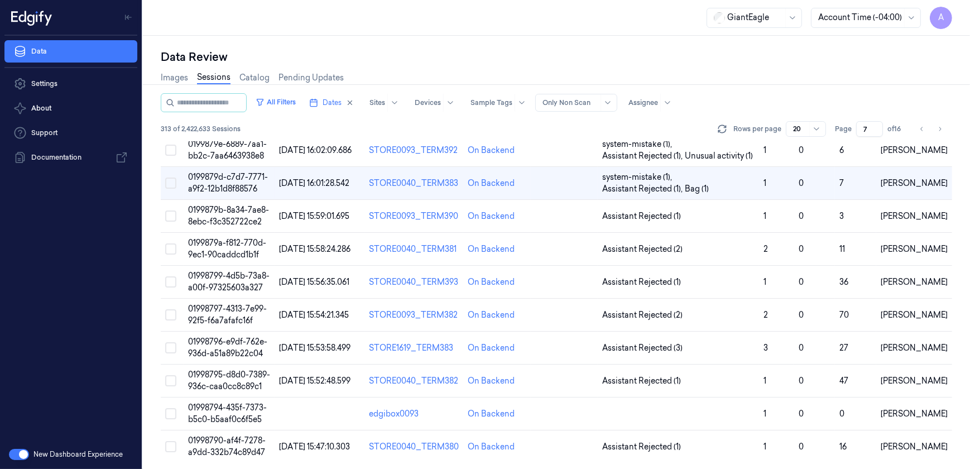
scroll to position [338, 0]
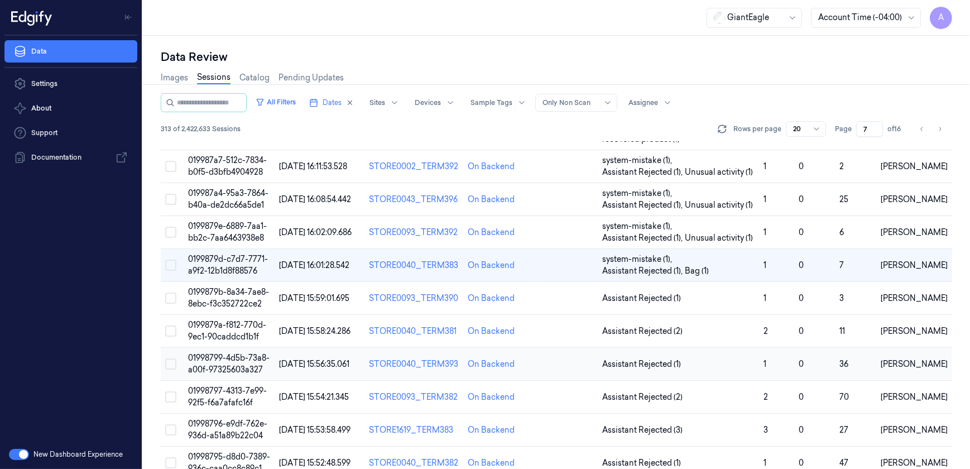
click at [212, 355] on span "01998799-4d5b-73a8-a00f-97325603a327" at bounding box center [229, 364] width 82 height 22
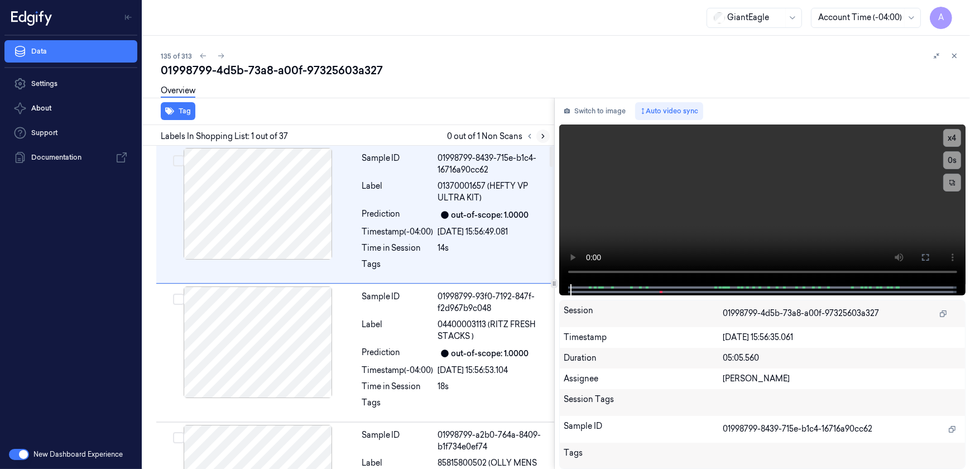
click at [538, 139] on button at bounding box center [543, 136] width 13 height 13
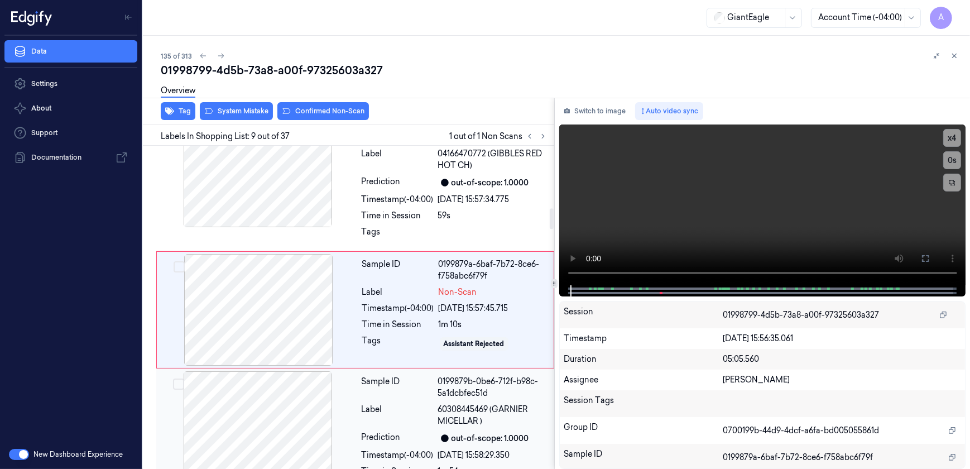
scroll to position [979, 0]
click at [721, 236] on video at bounding box center [762, 204] width 407 height 161
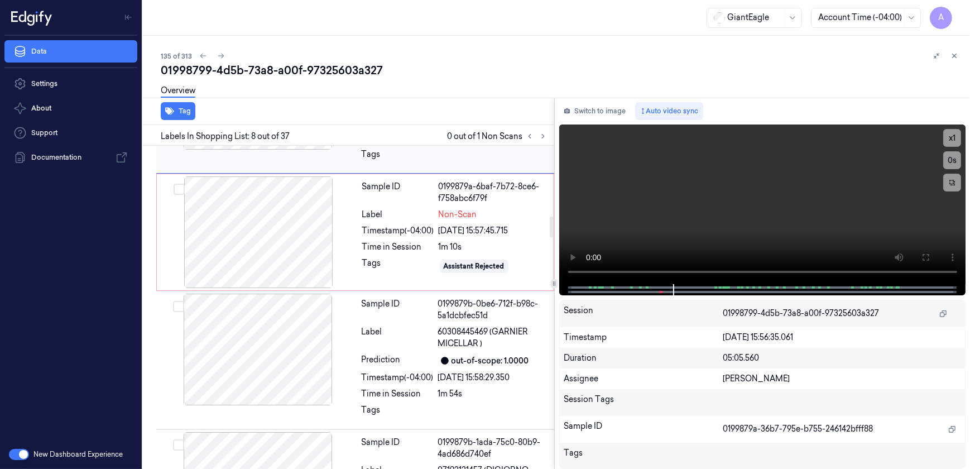
scroll to position [1105, 0]
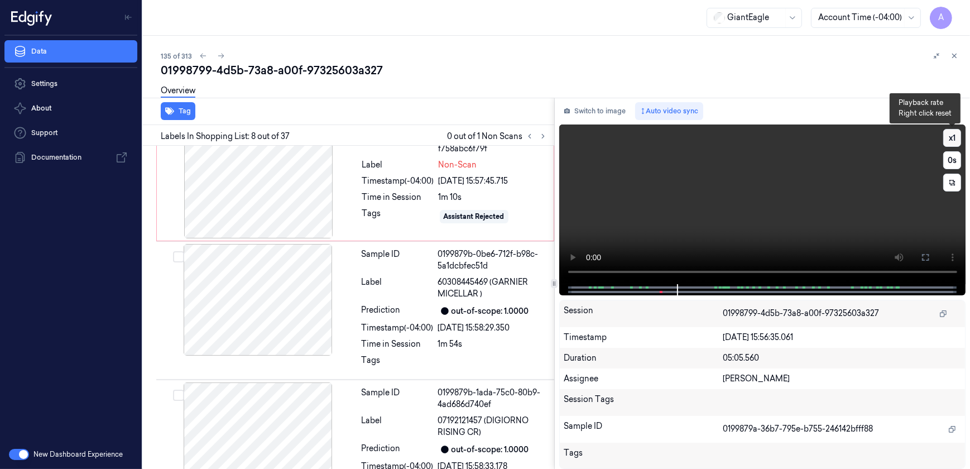
click at [952, 141] on button "x 1" at bounding box center [953, 138] width 18 height 18
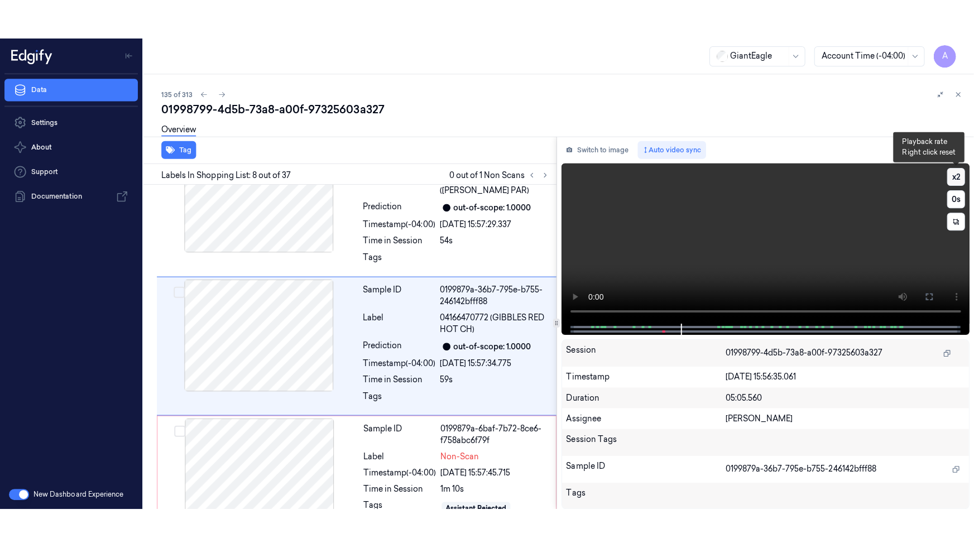
scroll to position [851, 0]
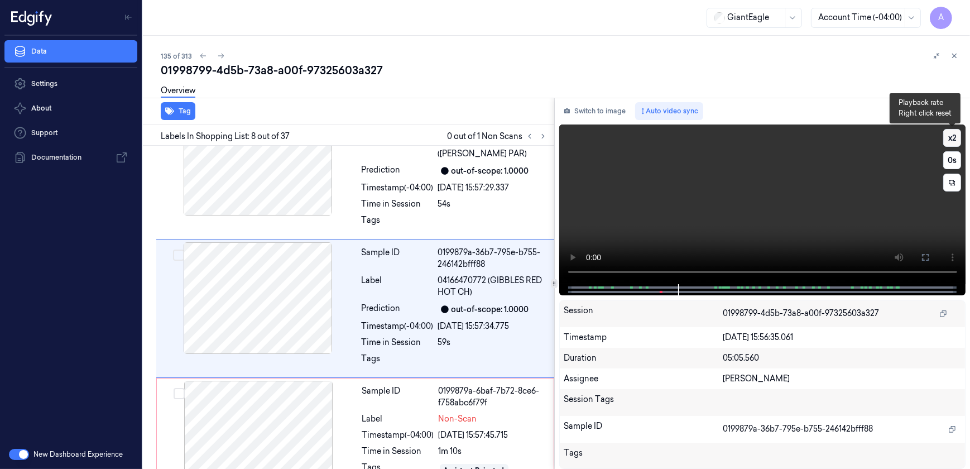
click at [952, 141] on button "x 2" at bounding box center [953, 138] width 18 height 18
click at [932, 262] on button at bounding box center [926, 257] width 18 height 18
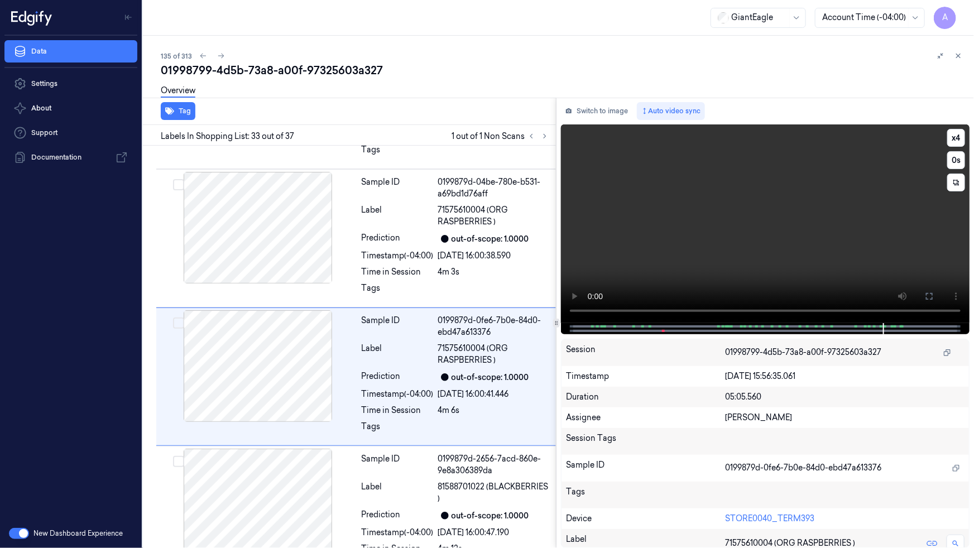
scroll to position [4237, 0]
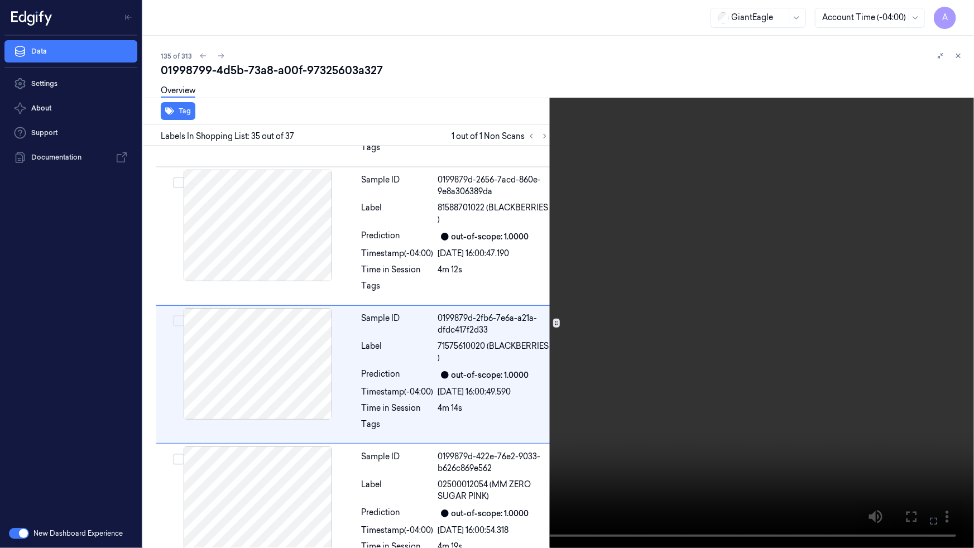
drag, startPoint x: 932, startPoint y: 513, endPoint x: 930, endPoint y: 461, distance: 52.5
click at [0, 0] on button at bounding box center [0, 0] width 0 height 0
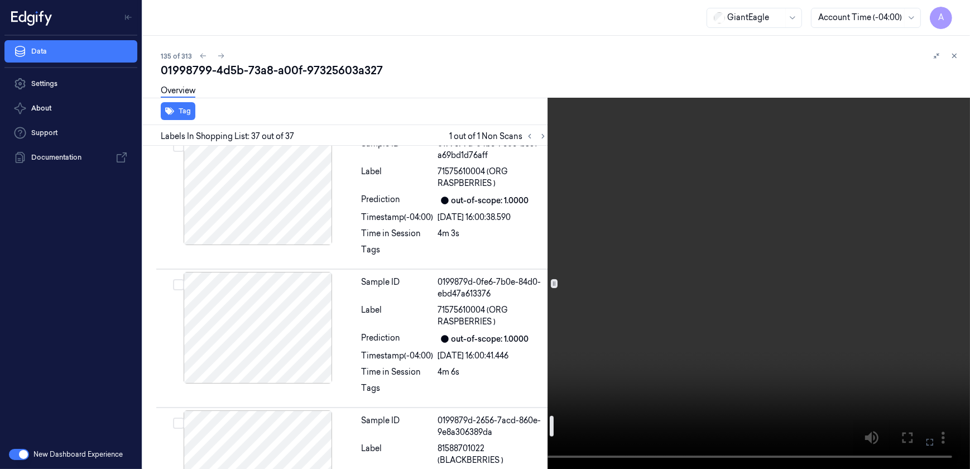
scroll to position [4070, 0]
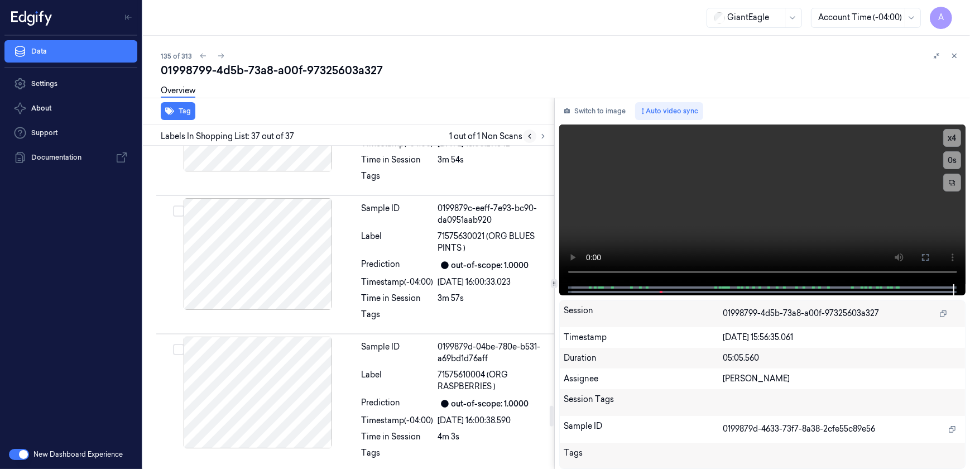
click at [530, 135] on icon at bounding box center [530, 137] width 2 height 4
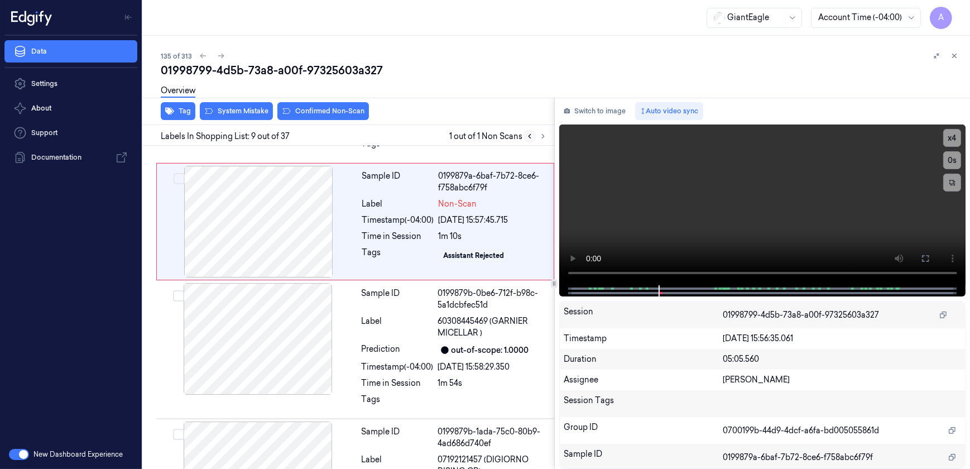
scroll to position [979, 0]
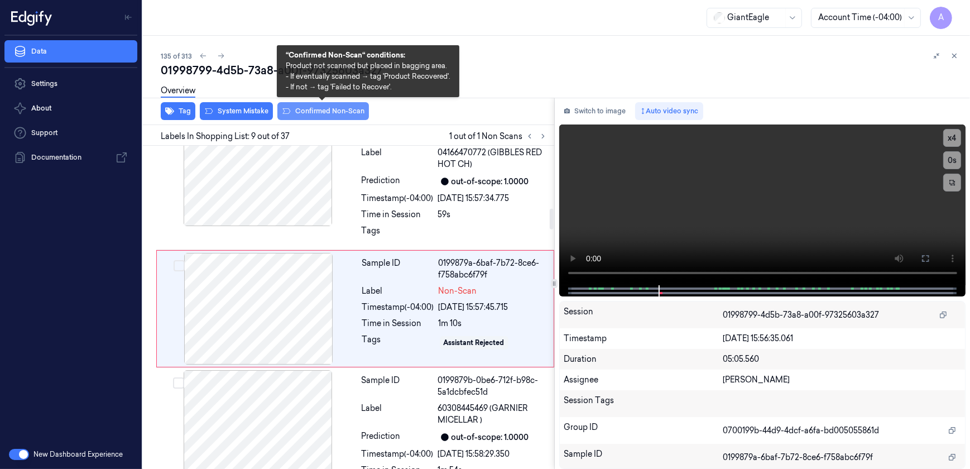
click at [307, 113] on button "Confirmed Non-Scan" at bounding box center [323, 111] width 92 height 18
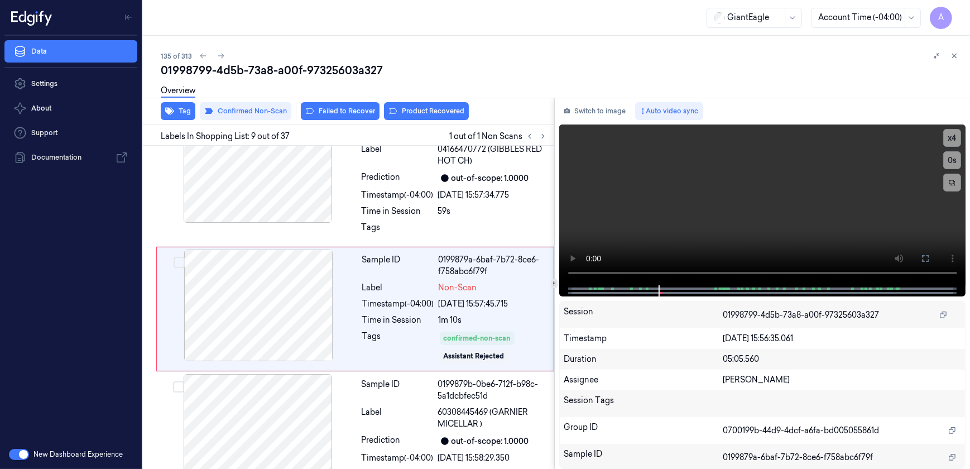
click at [339, 120] on div "Tag Confirmed Non-Scan Failed to Recover Product Recovered" at bounding box center [346, 111] width 416 height 27
click at [339, 116] on button "Failed to Recover" at bounding box center [340, 111] width 79 height 18
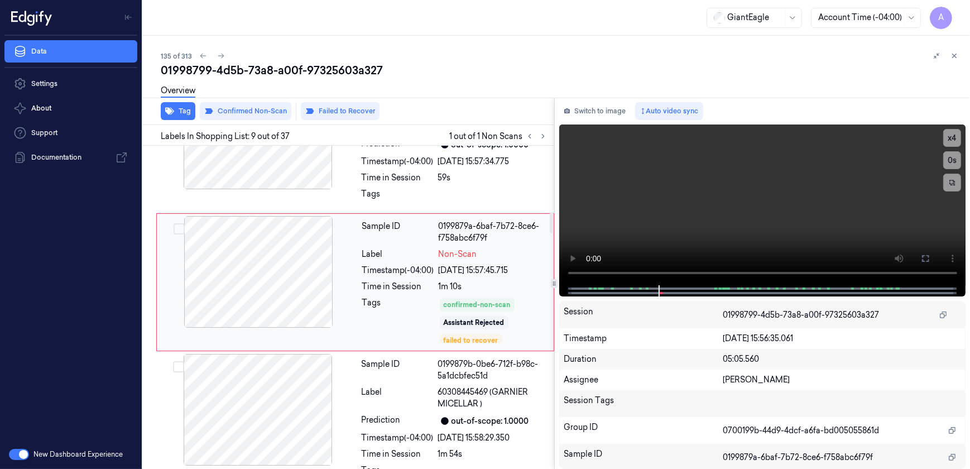
scroll to position [989, 0]
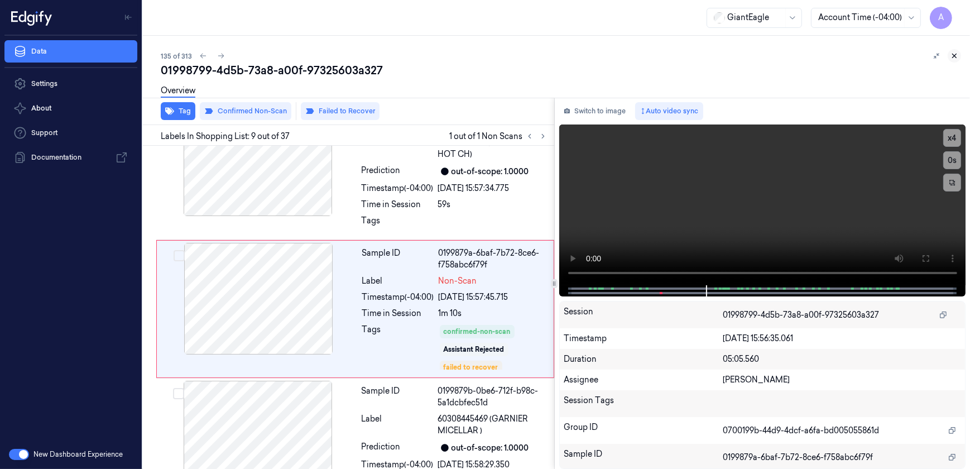
click at [955, 58] on icon at bounding box center [955, 56] width 8 height 8
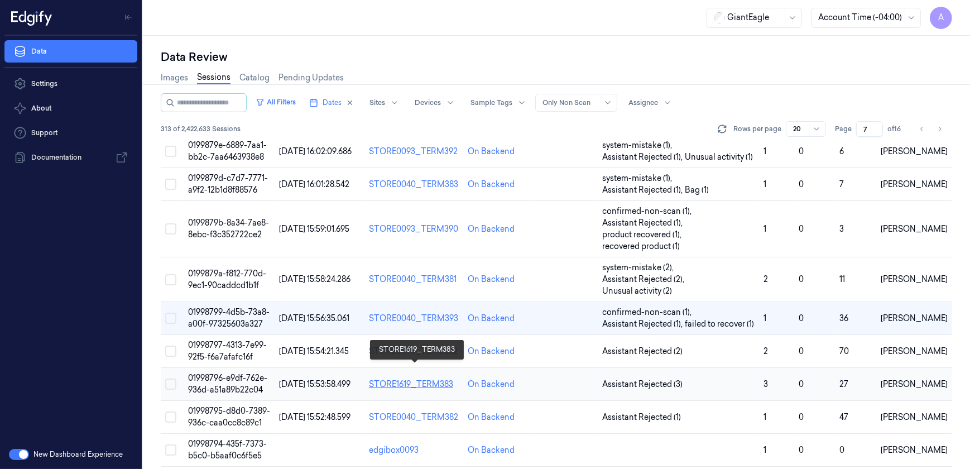
scroll to position [445, 0]
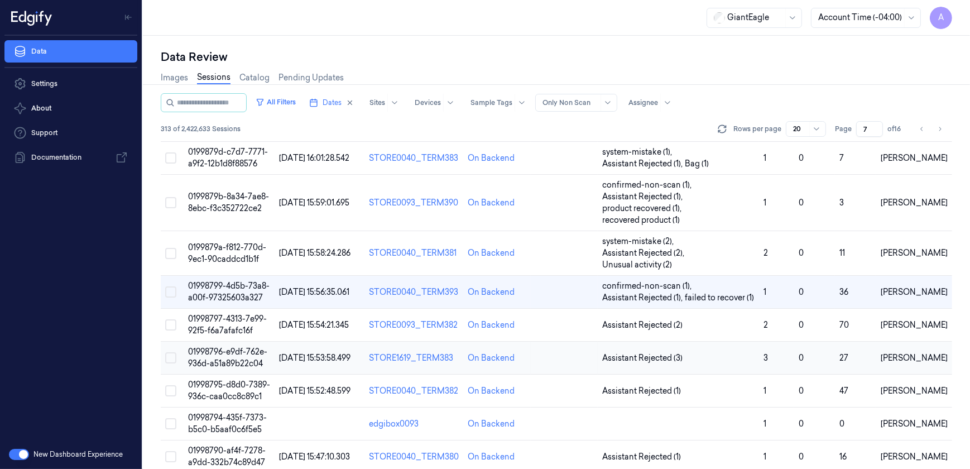
click at [228, 347] on span "01998796-e9df-762e-936d-a51a89b22c04" at bounding box center [227, 358] width 79 height 22
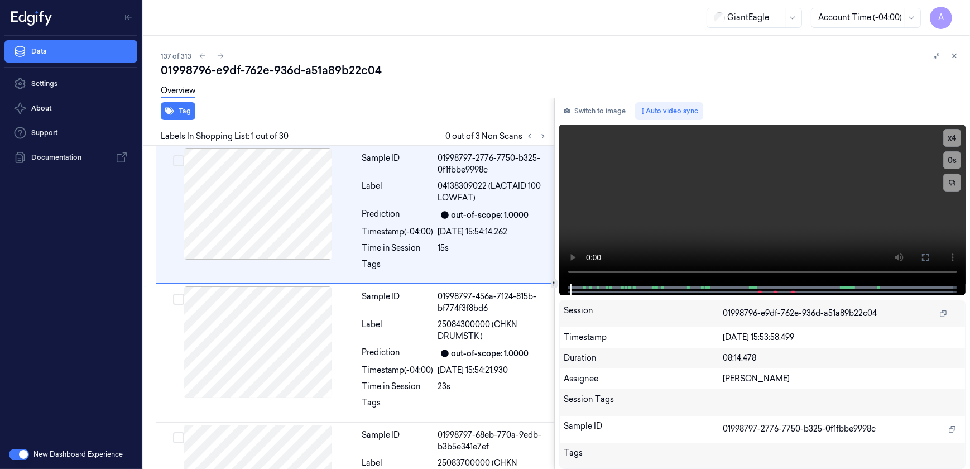
click at [402, 72] on div "01998796-e9df-762e-936d-a51a89b22c04" at bounding box center [561, 71] width 801 height 16
click at [540, 139] on icon at bounding box center [543, 136] width 8 height 8
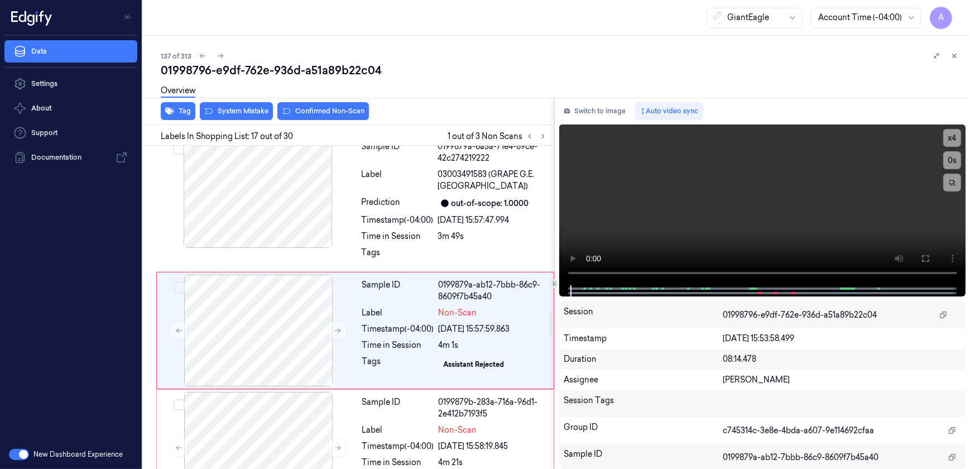
scroll to position [2098, 0]
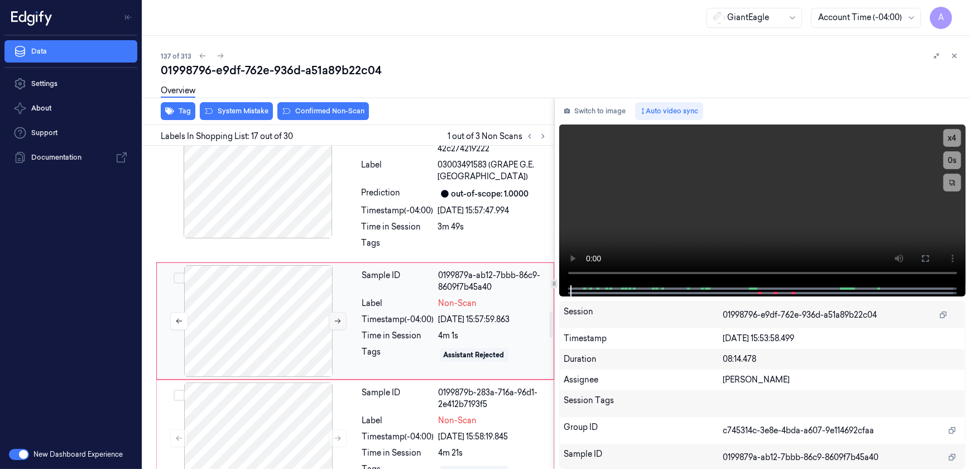
click at [338, 317] on icon at bounding box center [338, 321] width 8 height 8
click at [338, 312] on button at bounding box center [338, 321] width 18 height 18
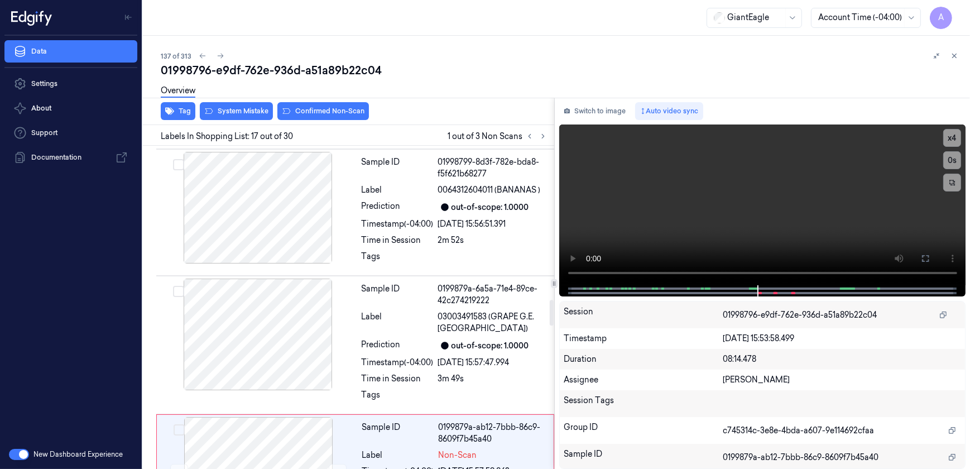
scroll to position [1946, 0]
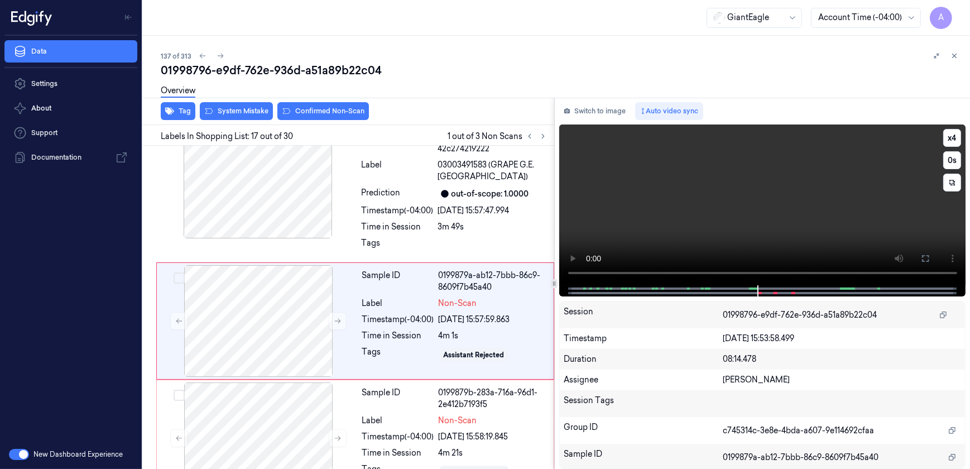
drag, startPoint x: 921, startPoint y: 256, endPoint x: 921, endPoint y: 307, distance: 50.8
click at [921, 256] on icon at bounding box center [925, 258] width 9 height 9
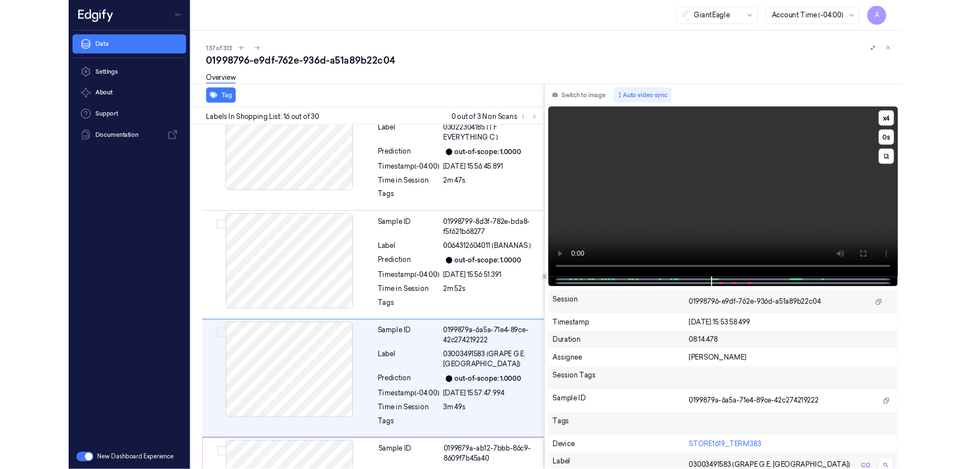
scroll to position [1907, 0]
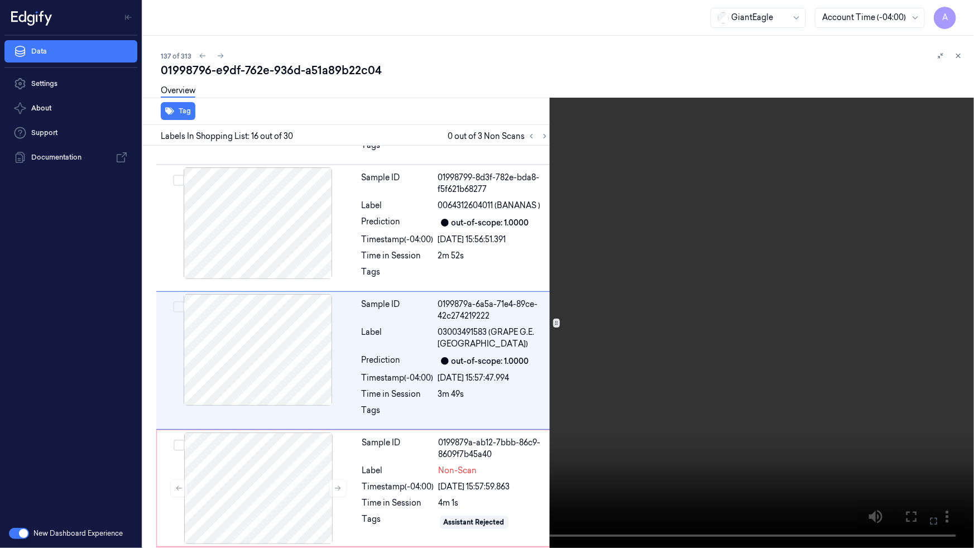
click at [0, 0] on icon at bounding box center [0, 0] width 0 height 0
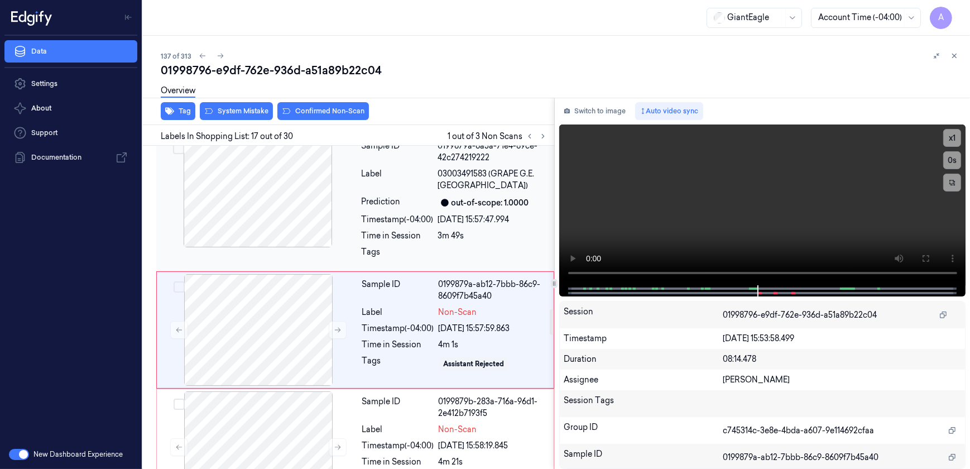
scroll to position [2098, 0]
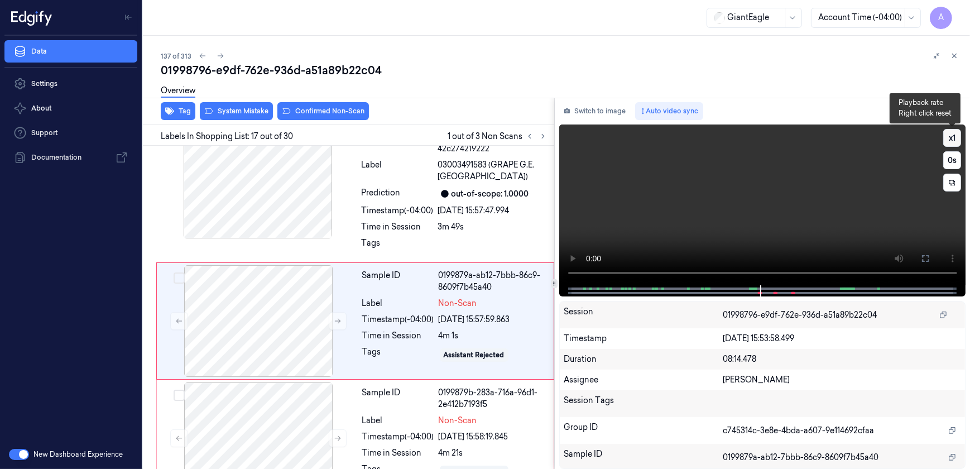
click at [952, 139] on button "x 1" at bounding box center [953, 138] width 18 height 18
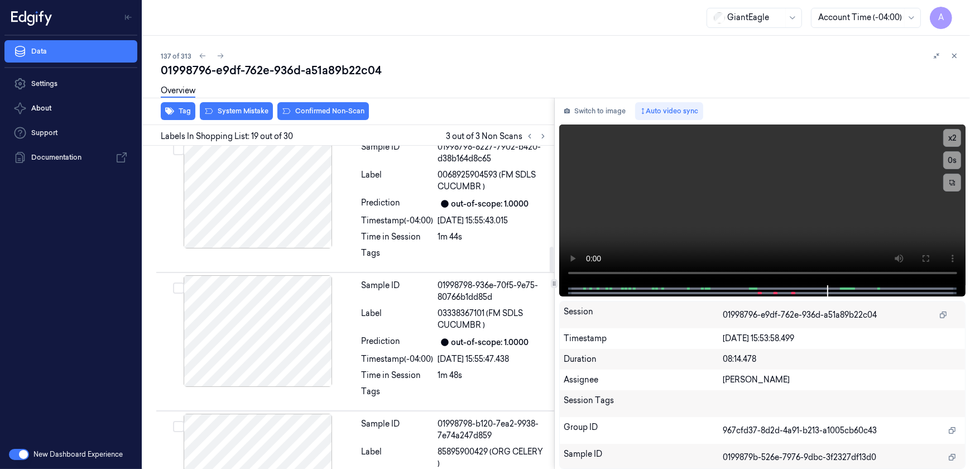
scroll to position [1267, 0]
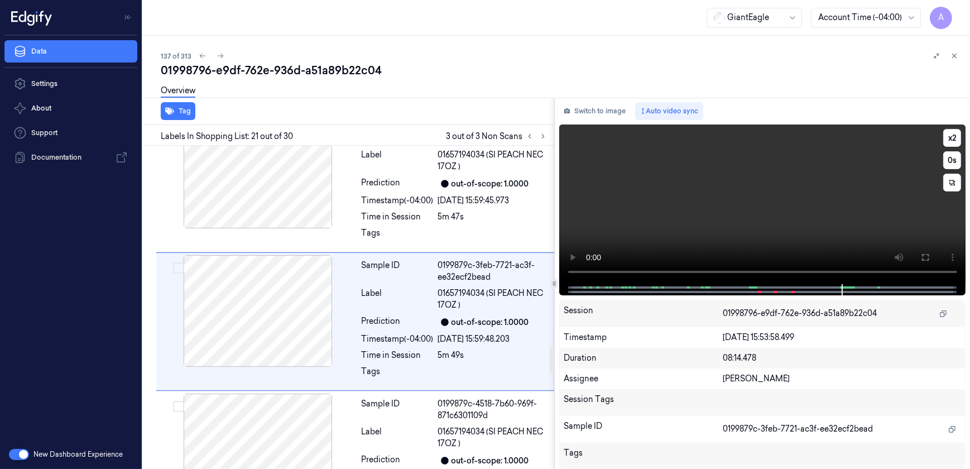
click at [706, 238] on video at bounding box center [762, 204] width 407 height 160
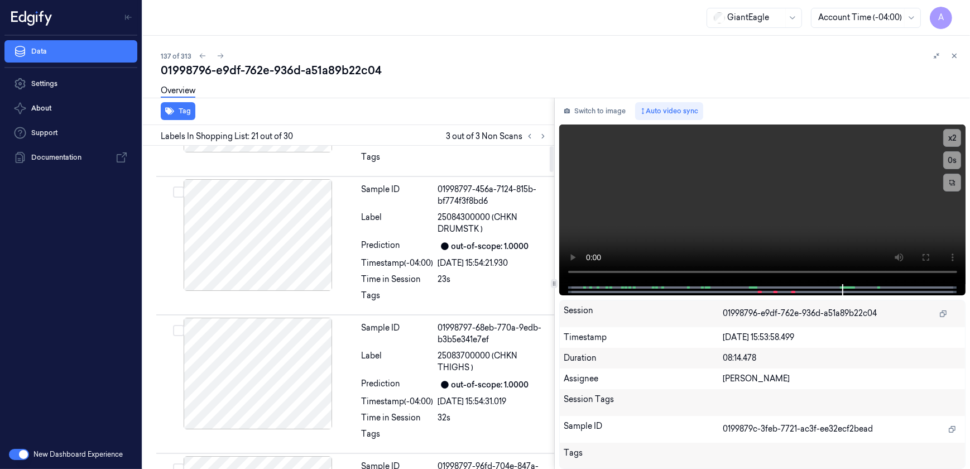
scroll to position [0, 0]
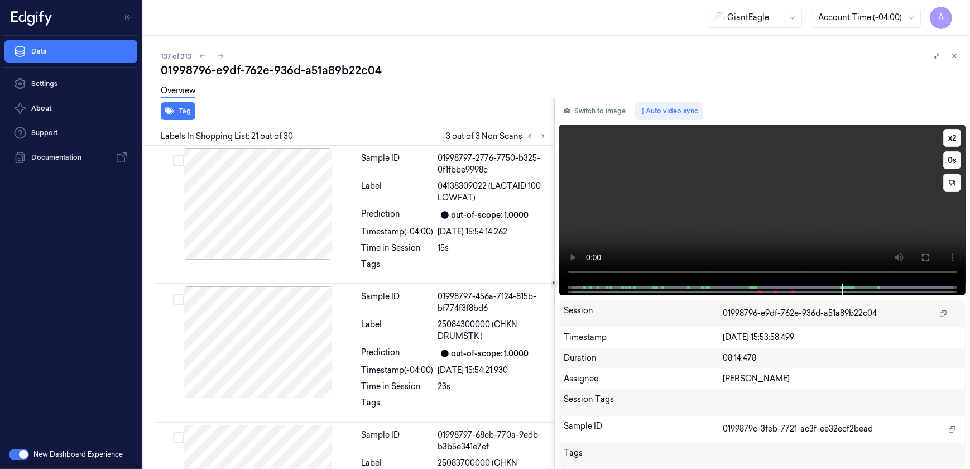
click at [777, 238] on video at bounding box center [762, 204] width 407 height 160
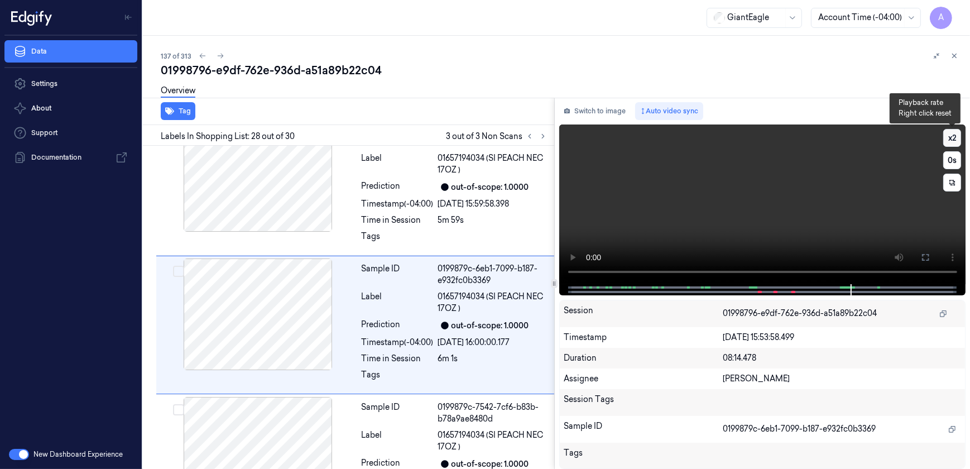
click at [949, 135] on button "x 2" at bounding box center [953, 138] width 18 height 18
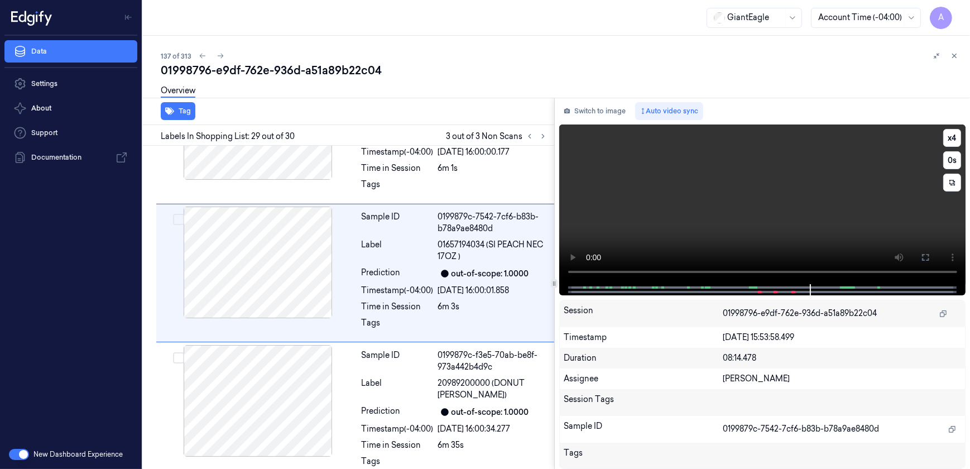
scroll to position [3705, 0]
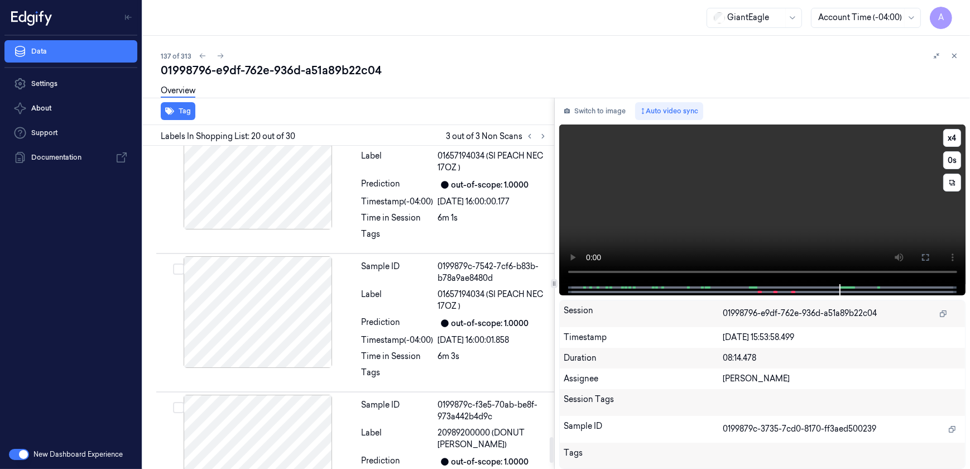
click at [745, 218] on video at bounding box center [762, 204] width 407 height 160
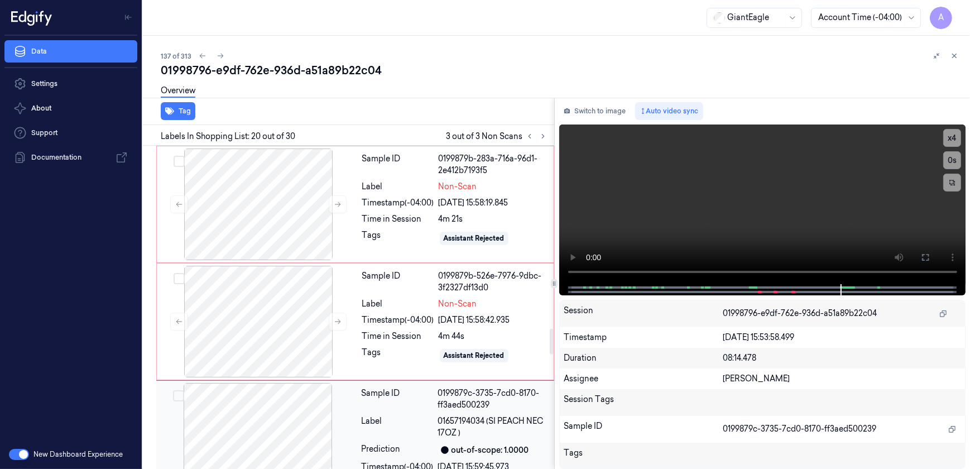
scroll to position [2307, 0]
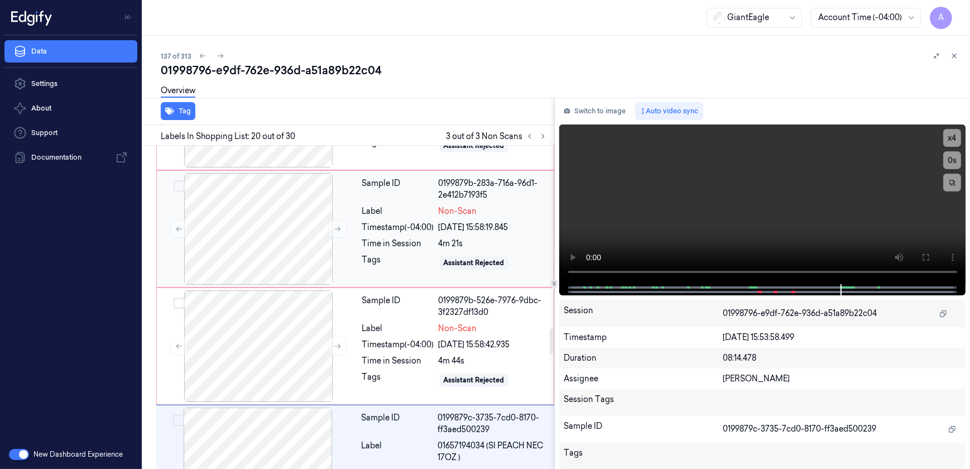
click at [409, 265] on div "Sample ID 0199879b-283a-716a-96d1-2e412b7193f5 Label Non-Scan Timestamp (-04:00…" at bounding box center [455, 229] width 194 height 112
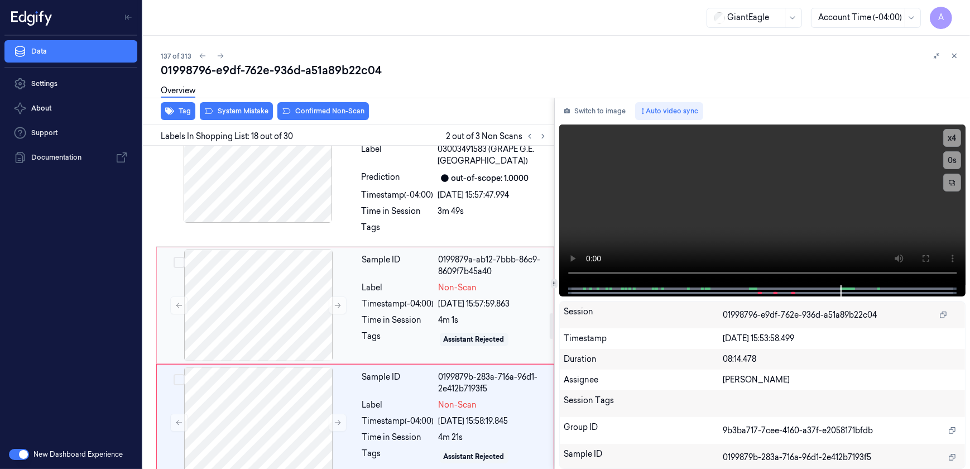
click at [402, 314] on div "Time in Session" at bounding box center [398, 320] width 72 height 12
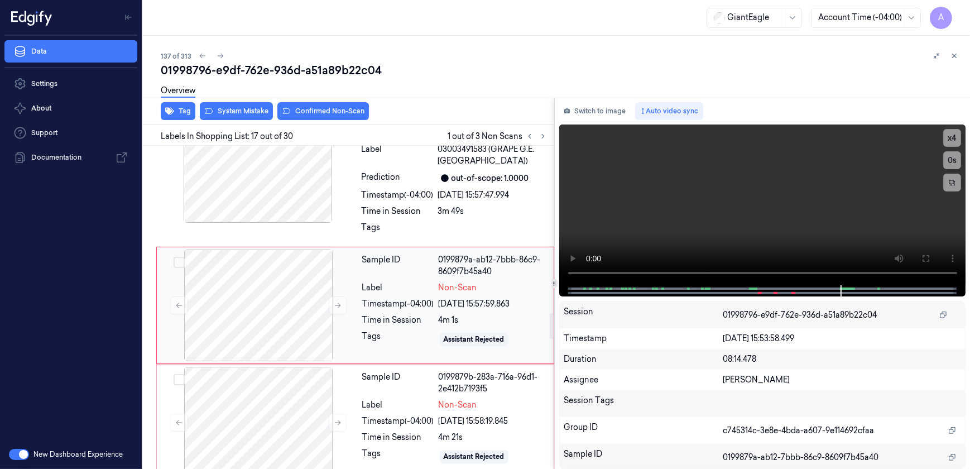
scroll to position [2098, 0]
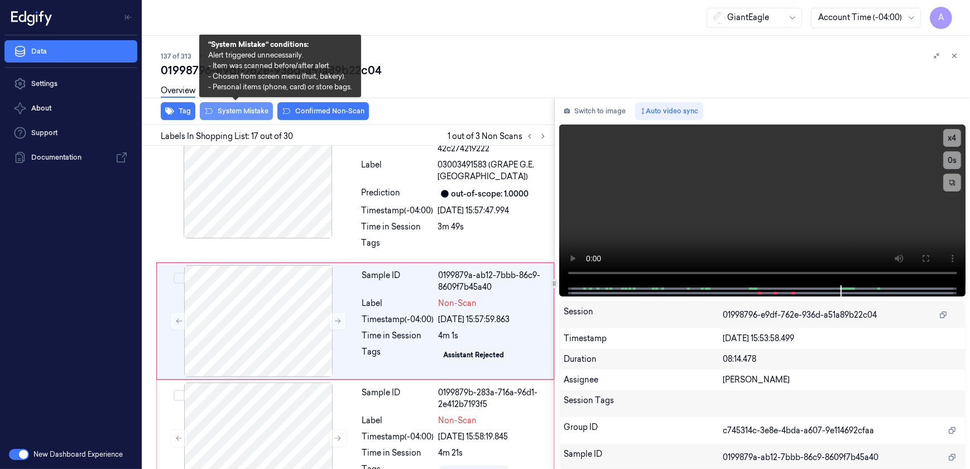
click at [232, 113] on button "System Mistake" at bounding box center [236, 111] width 73 height 18
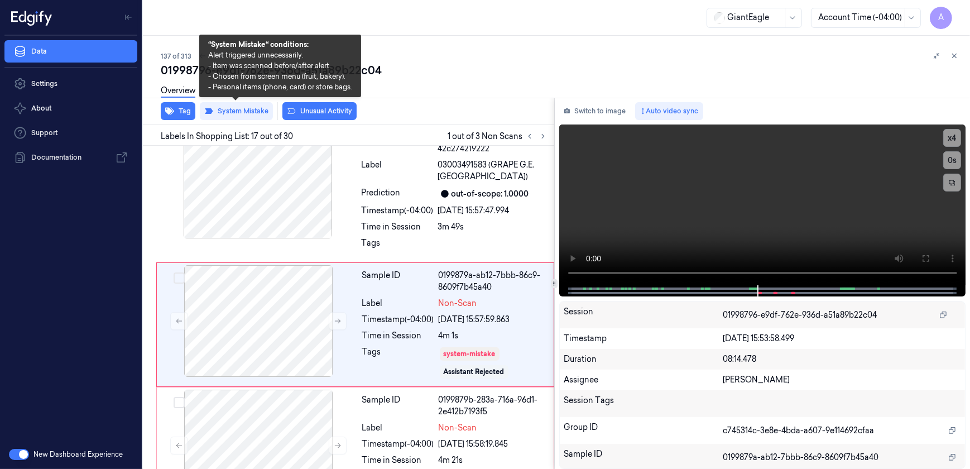
scroll to position [2101, 0]
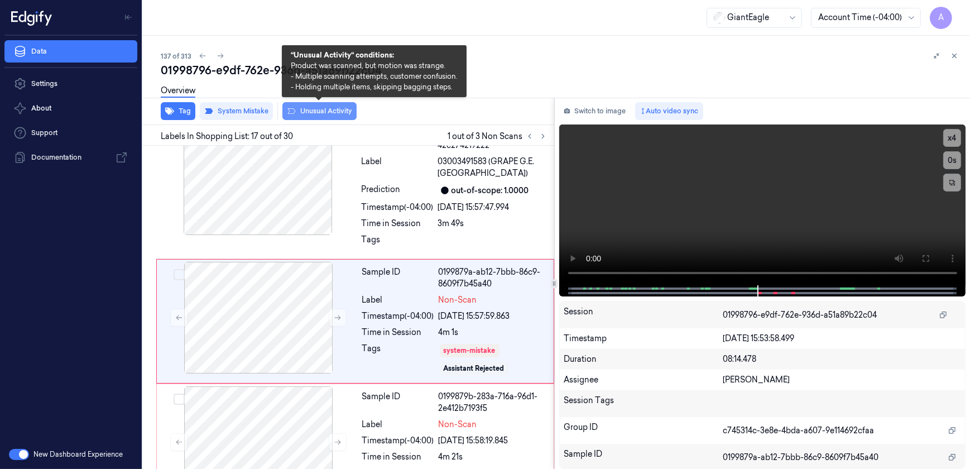
click at [309, 116] on button "Unusual Activity" at bounding box center [319, 111] width 74 height 18
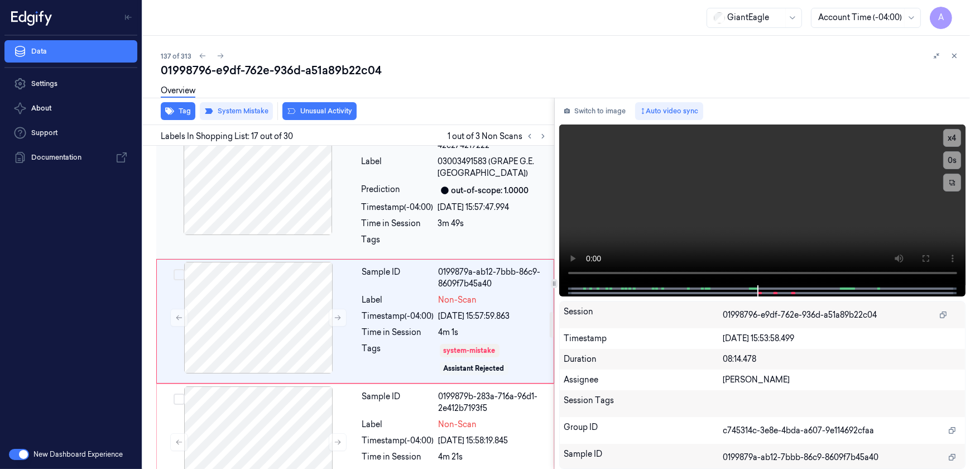
scroll to position [2108, 0]
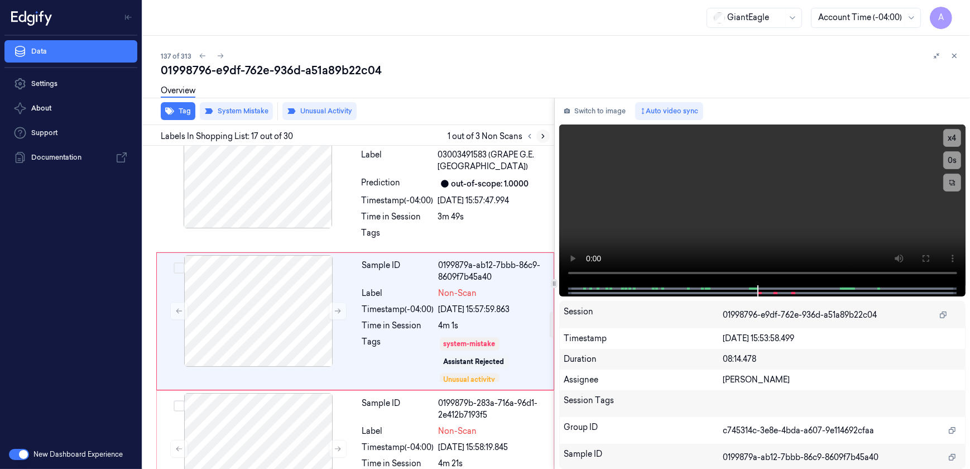
click at [543, 140] on button at bounding box center [543, 136] width 13 height 13
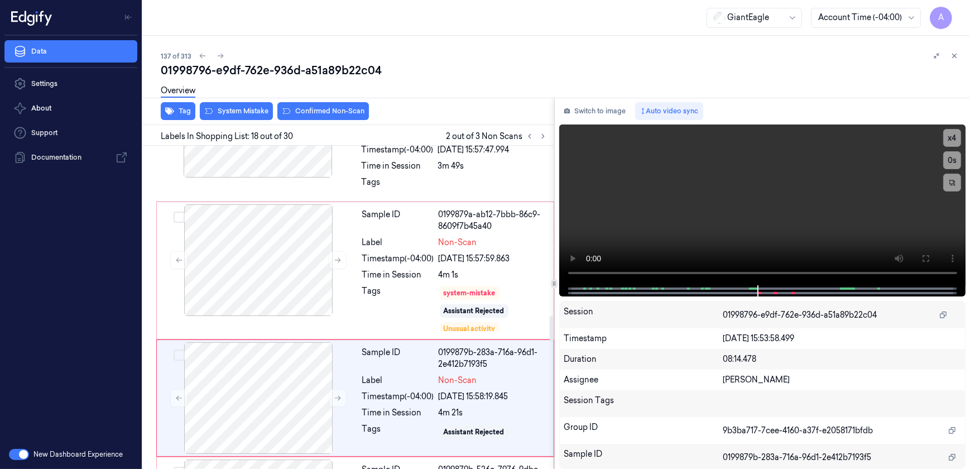
scroll to position [2235, 0]
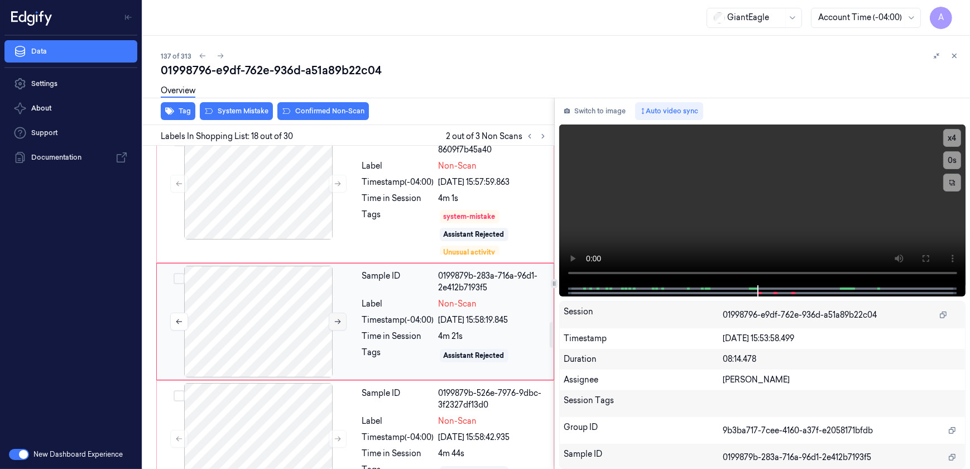
click at [337, 313] on button at bounding box center [338, 322] width 18 height 18
click at [332, 313] on button at bounding box center [338, 322] width 18 height 18
click at [334, 318] on icon at bounding box center [338, 322] width 8 height 8
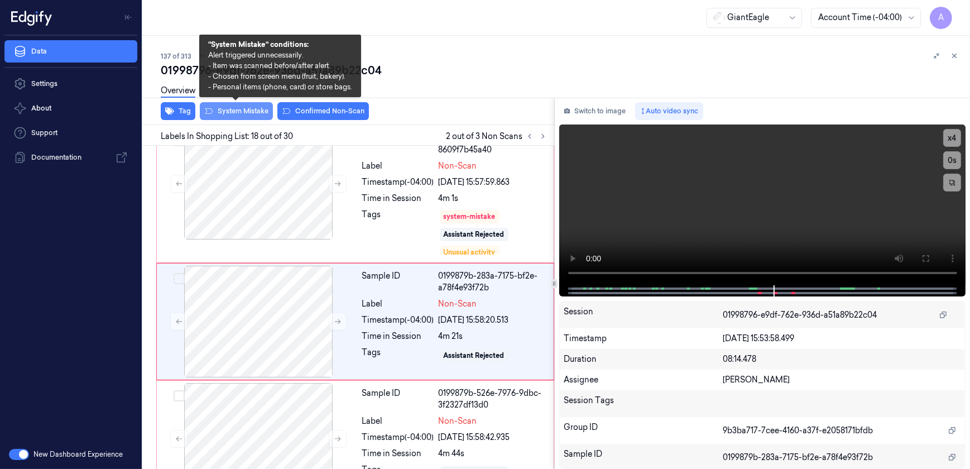
click at [235, 114] on button "System Mistake" at bounding box center [236, 111] width 73 height 18
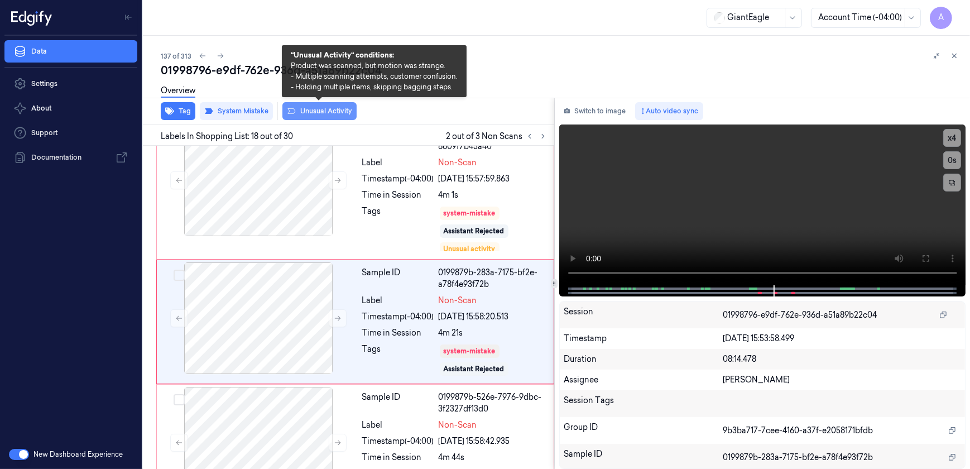
click at [322, 114] on button "Unusual Activity" at bounding box center [319, 111] width 74 height 18
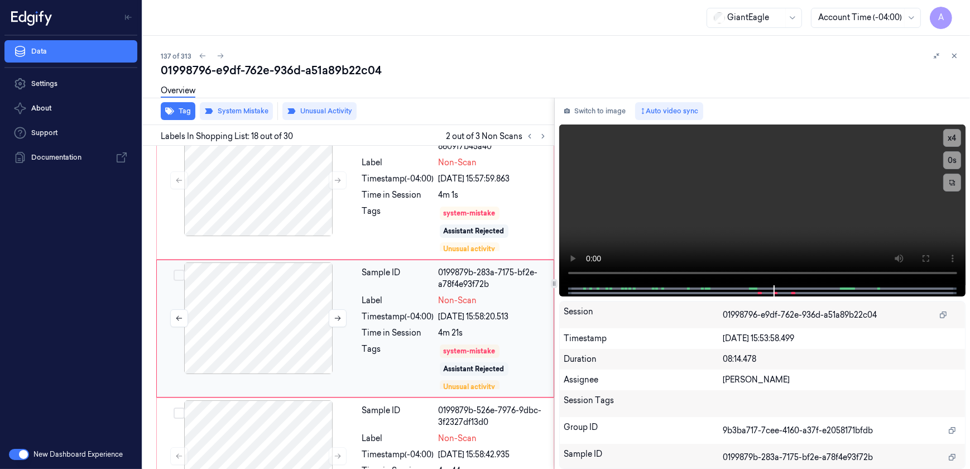
scroll to position [2246, 0]
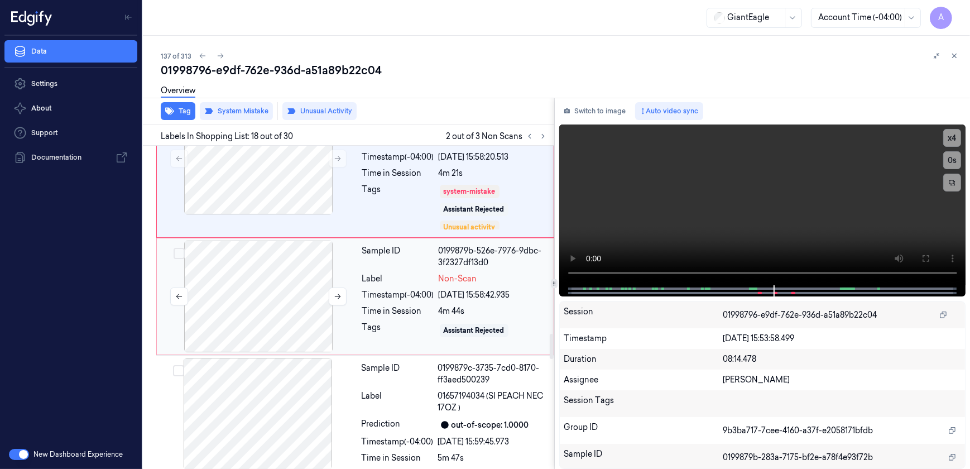
click at [350, 319] on div at bounding box center [258, 297] width 199 height 112
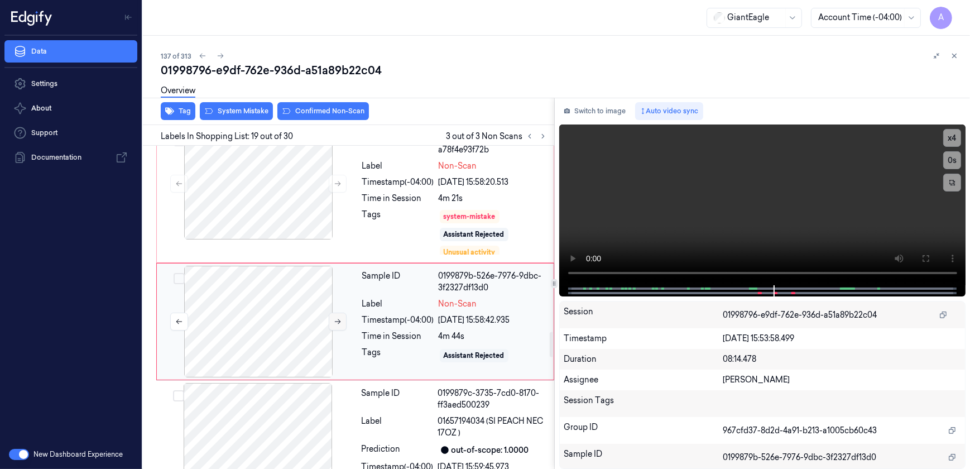
click at [335, 318] on icon at bounding box center [338, 322] width 8 height 8
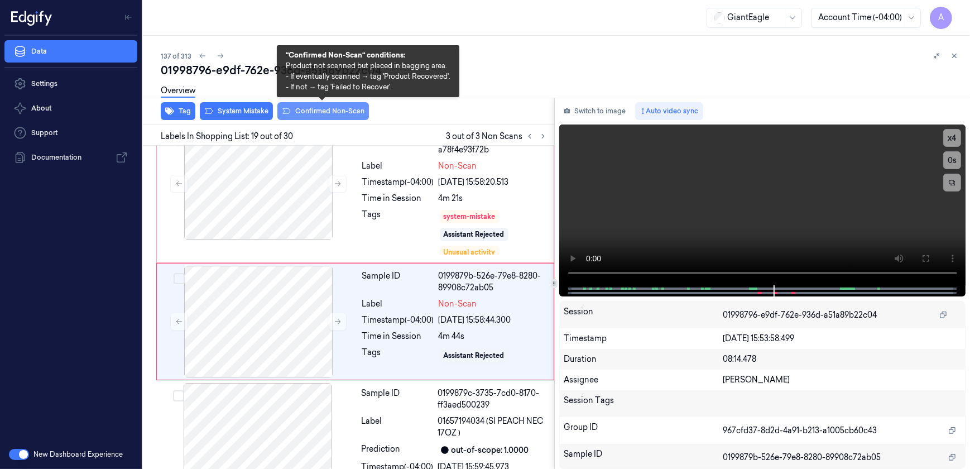
click at [303, 116] on button "Confirmed Non-Scan" at bounding box center [323, 111] width 92 height 18
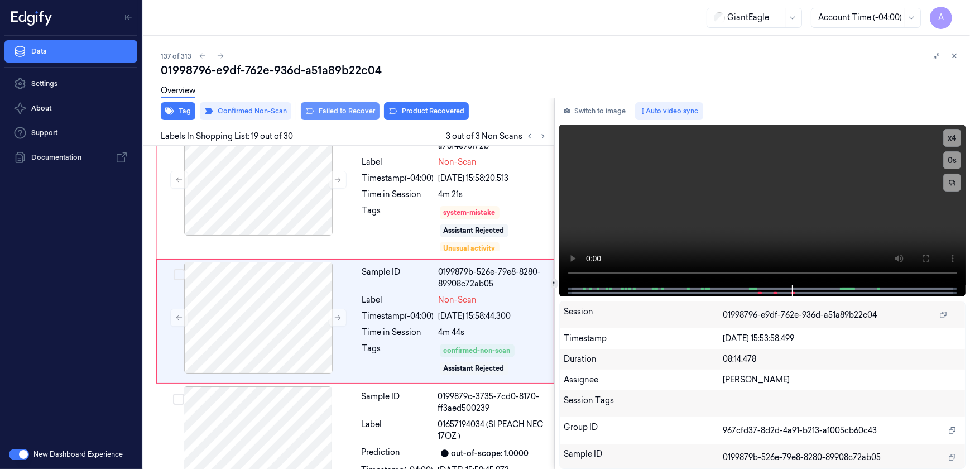
click at [357, 113] on button "Failed to Recover" at bounding box center [340, 111] width 79 height 18
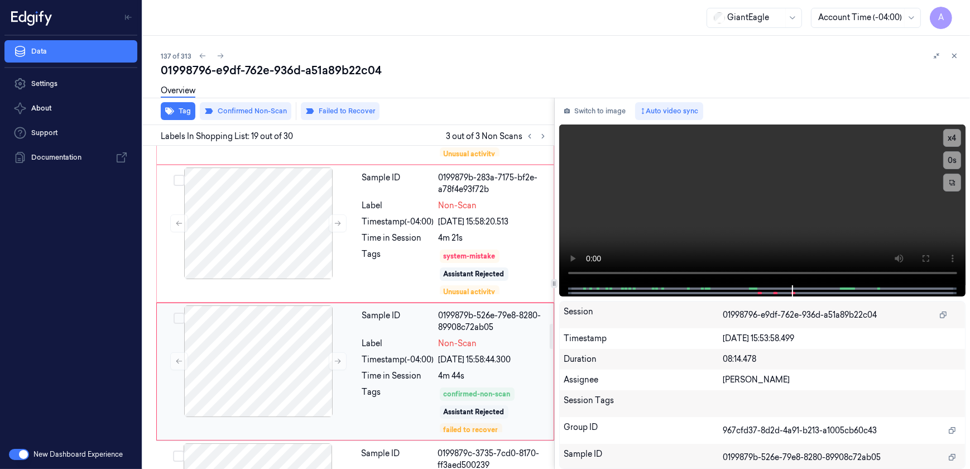
scroll to position [2384, 0]
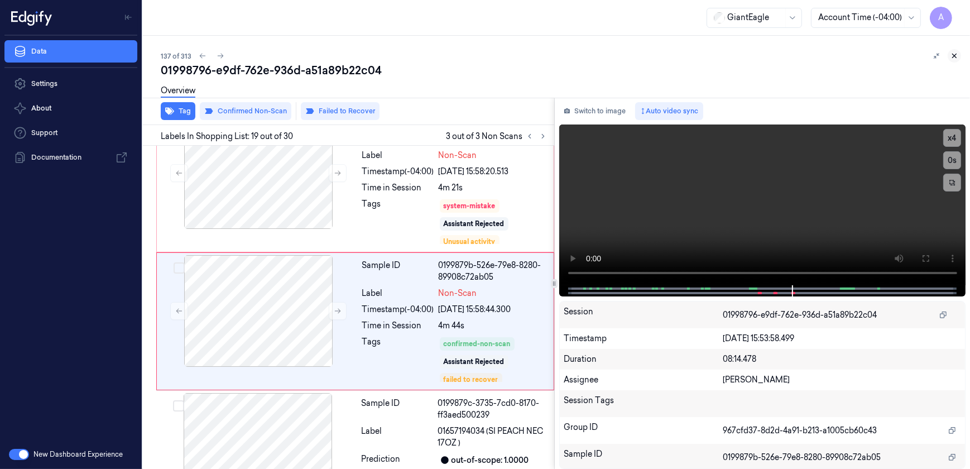
click at [956, 55] on icon at bounding box center [955, 56] width 8 height 8
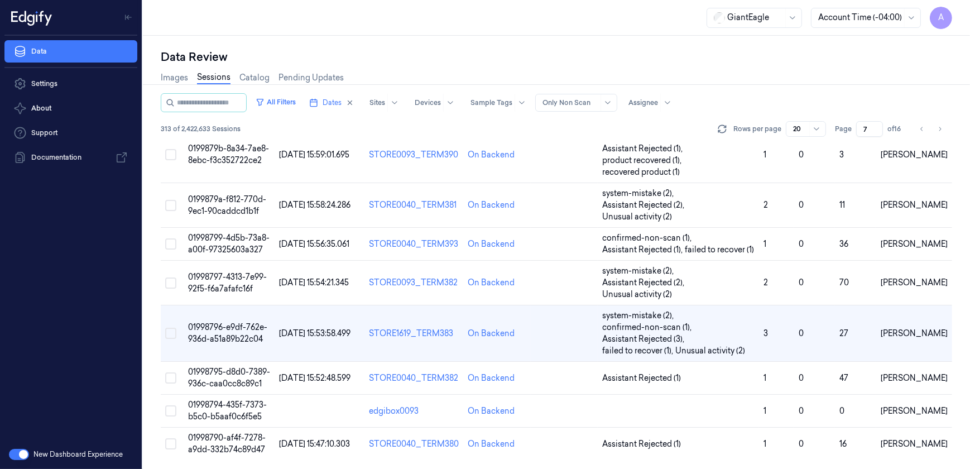
scroll to position [468, 0]
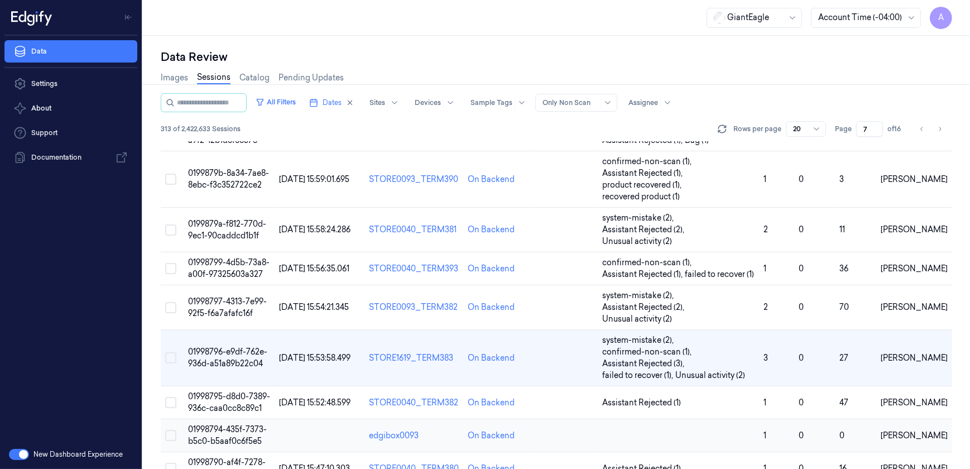
click at [225, 424] on span "01998794-435f-7373-b5c0-b5aaf0c6f5e5" at bounding box center [227, 435] width 79 height 22
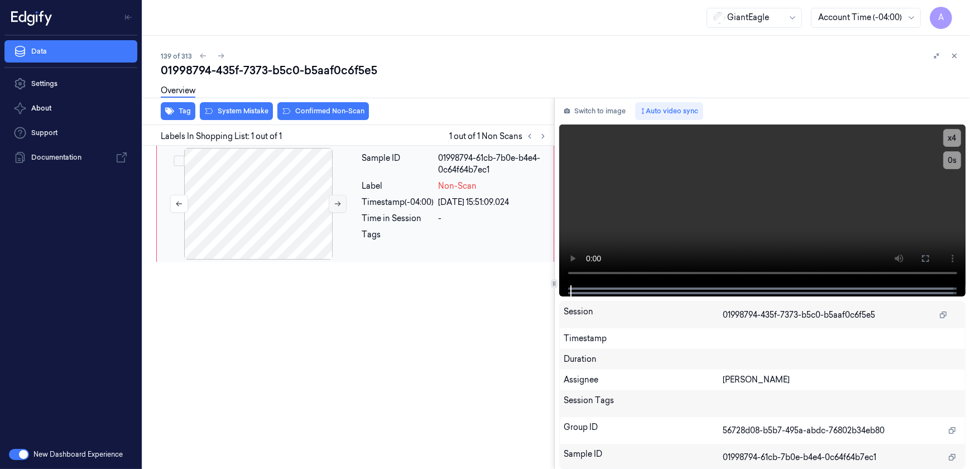
click at [339, 206] on icon at bounding box center [338, 204] width 8 height 8
click at [332, 207] on button at bounding box center [338, 204] width 18 height 18
click at [923, 266] on button at bounding box center [926, 259] width 18 height 18
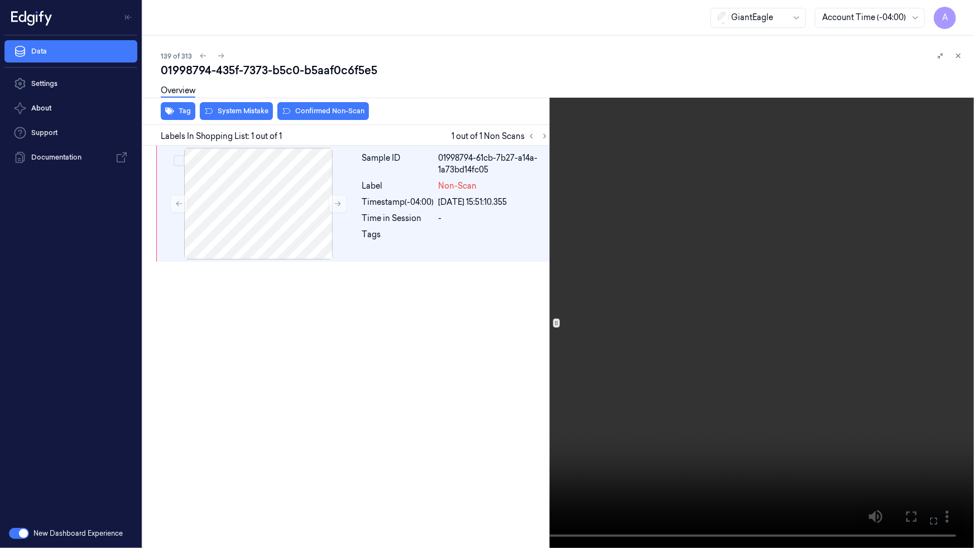
click at [0, 0] on button at bounding box center [0, 0] width 0 height 0
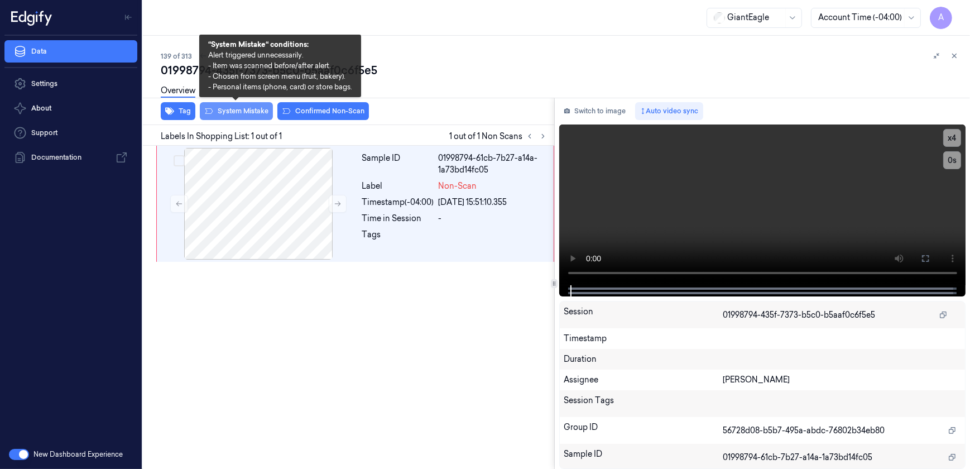
click at [223, 114] on button "System Mistake" at bounding box center [236, 111] width 73 height 18
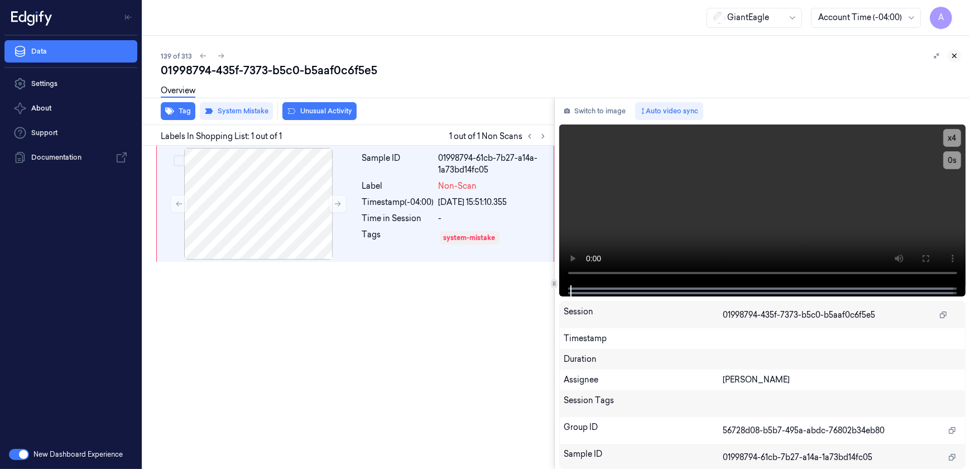
click at [961, 56] on button at bounding box center [954, 55] width 13 height 13
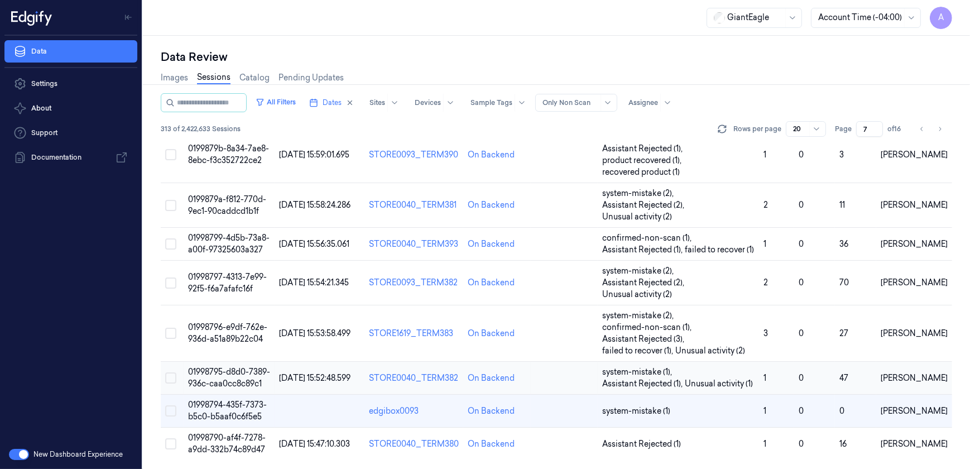
scroll to position [468, 0]
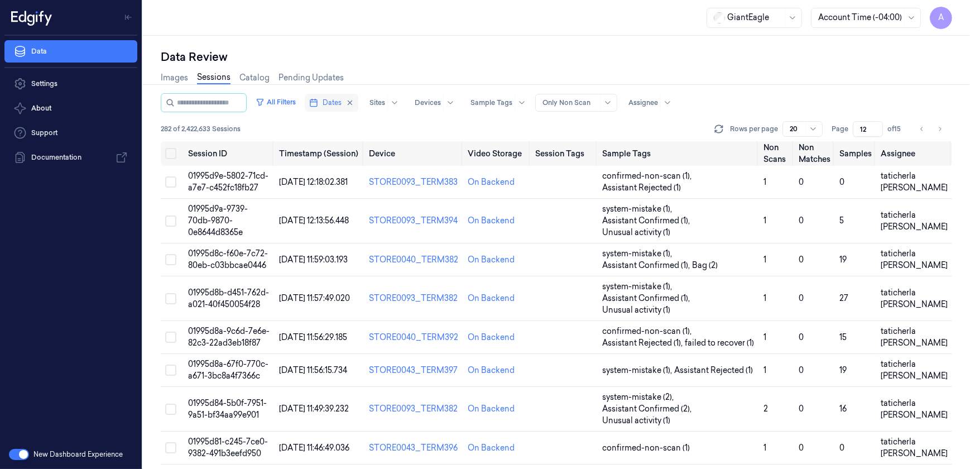
click at [338, 106] on span "Dates" at bounding box center [332, 103] width 19 height 10
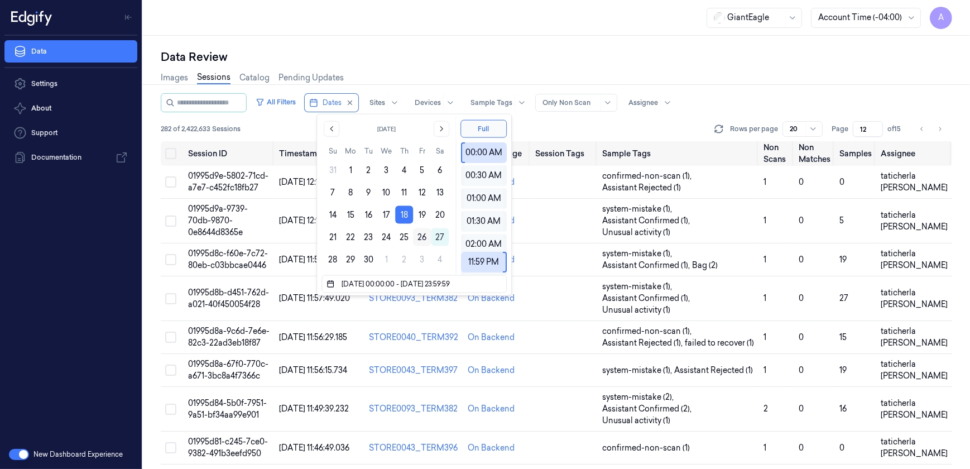
click at [423, 240] on button "26" at bounding box center [422, 237] width 18 height 18
type input "[DATE] 00:00:00 - [DATE] 23:59:59"
click at [432, 55] on div "Data Review" at bounding box center [557, 57] width 792 height 16
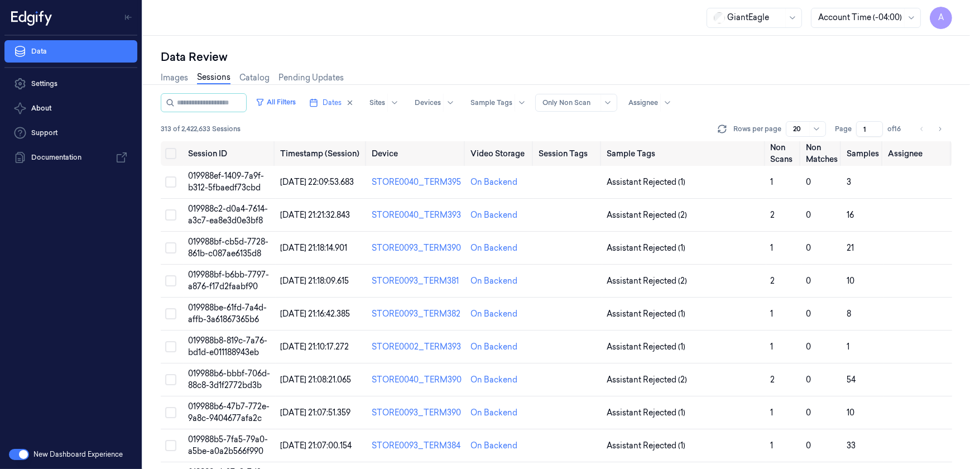
drag, startPoint x: 867, startPoint y: 129, endPoint x: 859, endPoint y: 132, distance: 8.5
click at [859, 132] on input "1" at bounding box center [869, 129] width 27 height 16
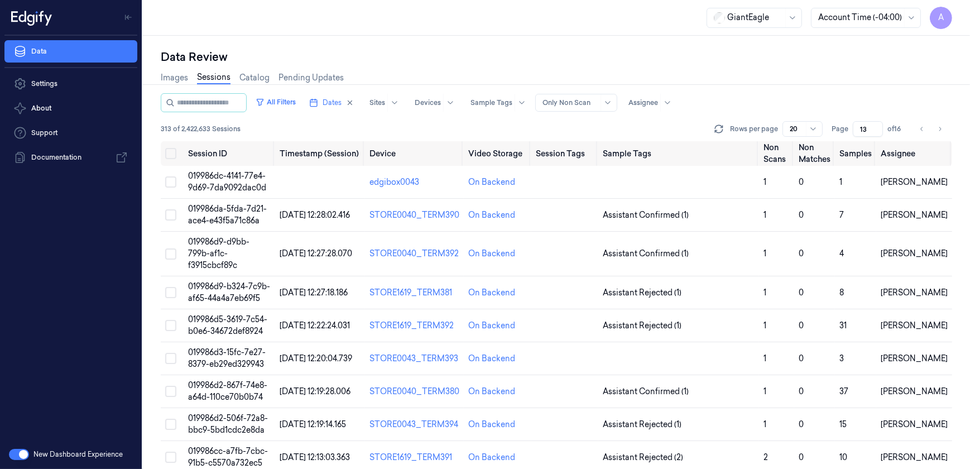
type input "13"
click at [218, 254] on span "019986d9-d9bb-799b-af1c-f3915cbcf89c" at bounding box center [218, 253] width 61 height 33
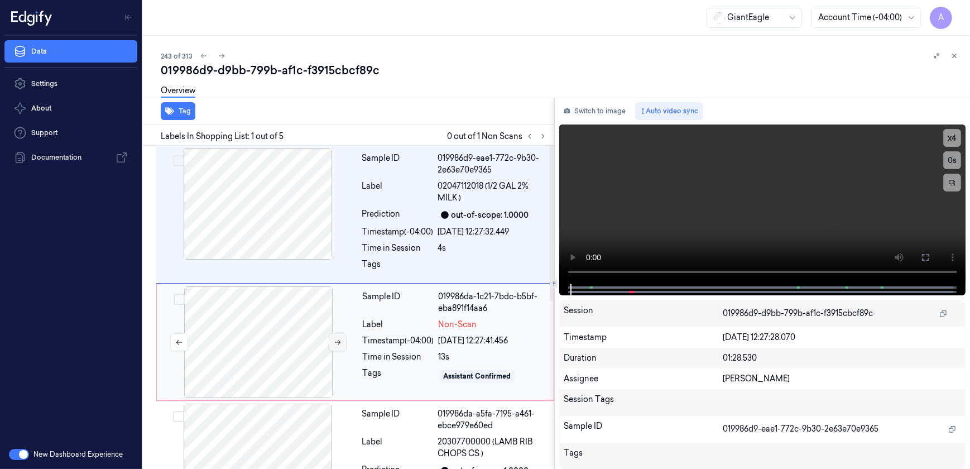
click at [335, 344] on icon at bounding box center [338, 342] width 8 height 8
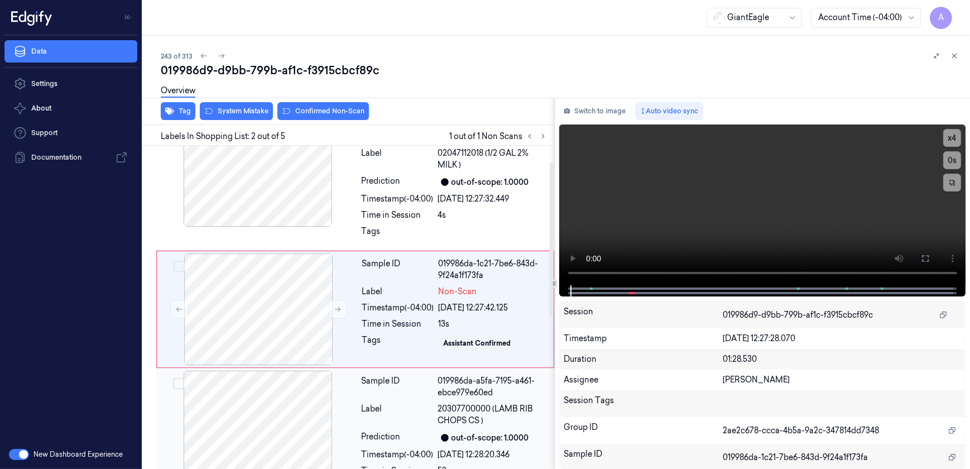
scroll to position [34, 0]
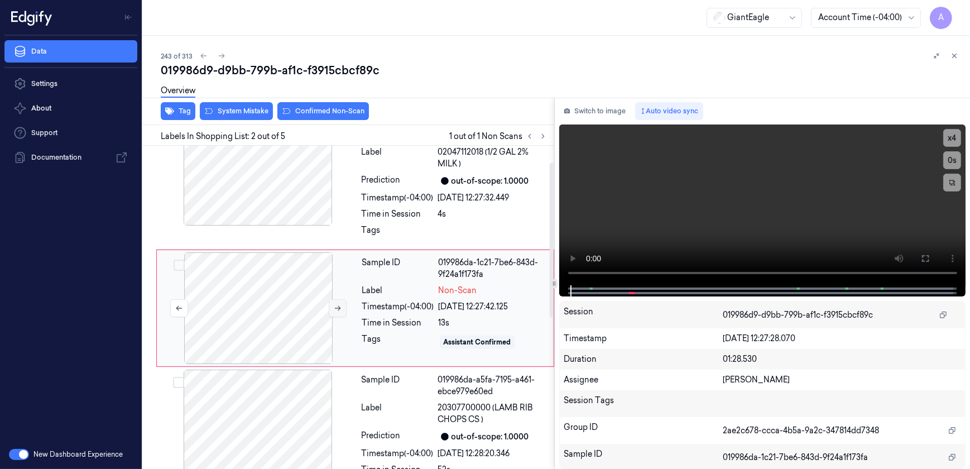
click at [337, 312] on button at bounding box center [338, 308] width 18 height 18
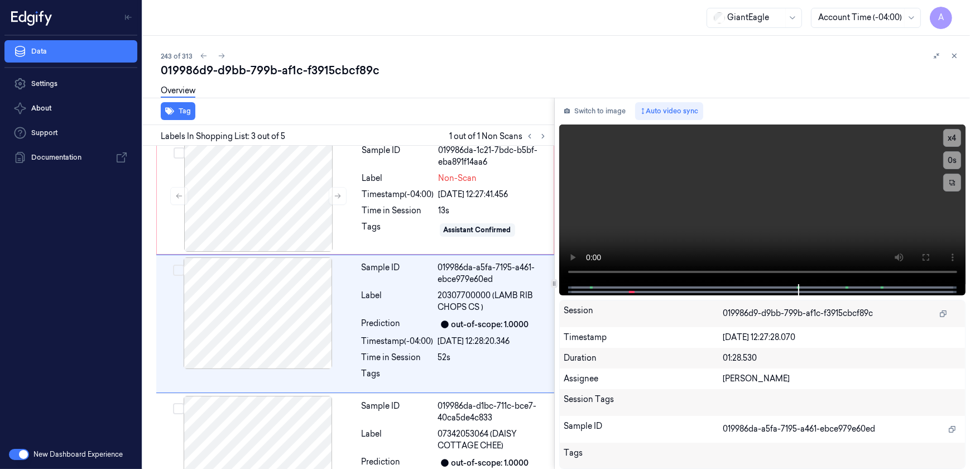
scroll to position [162, 0]
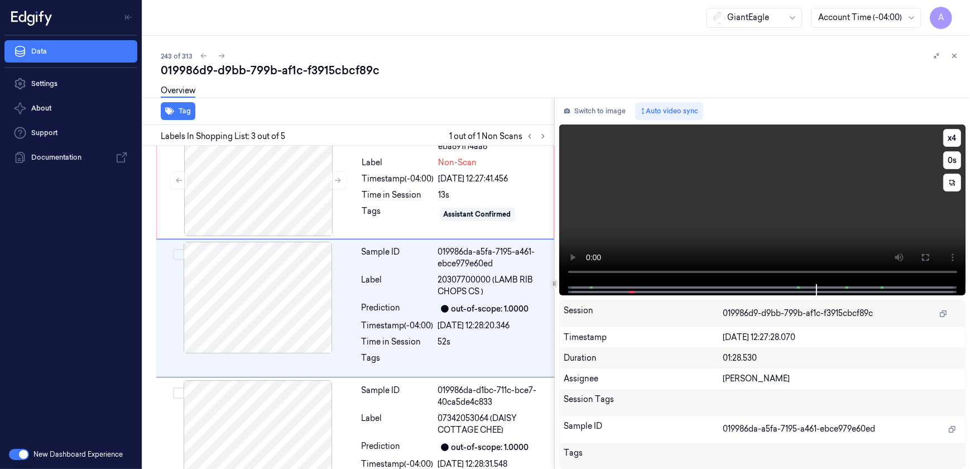
click at [720, 208] on video at bounding box center [762, 204] width 407 height 160
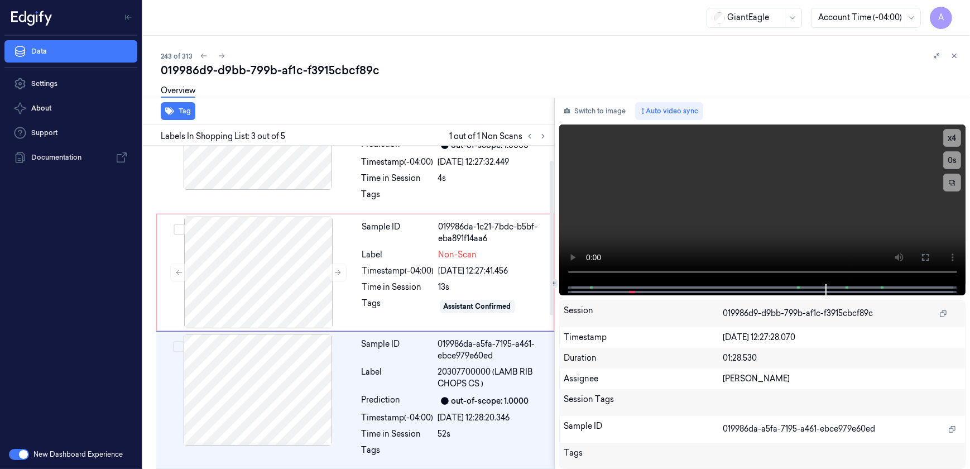
scroll to position [0, 0]
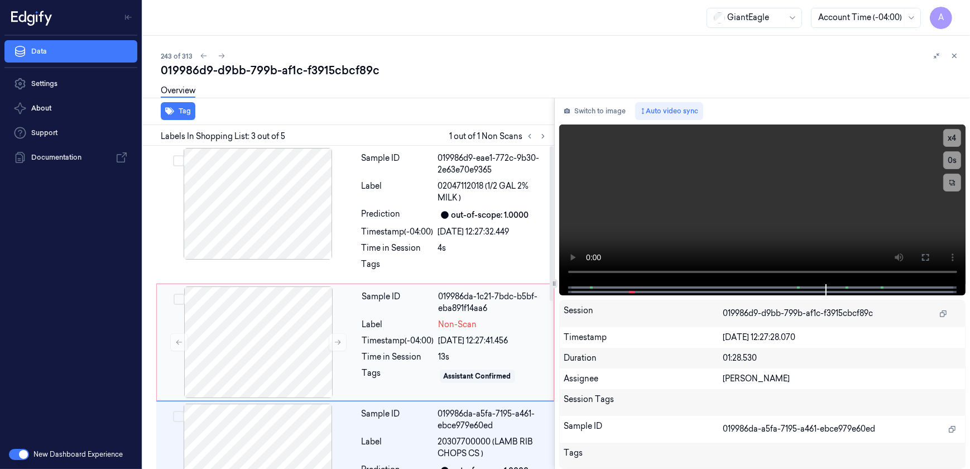
click at [399, 354] on div "Time in Session" at bounding box center [398, 357] width 72 height 12
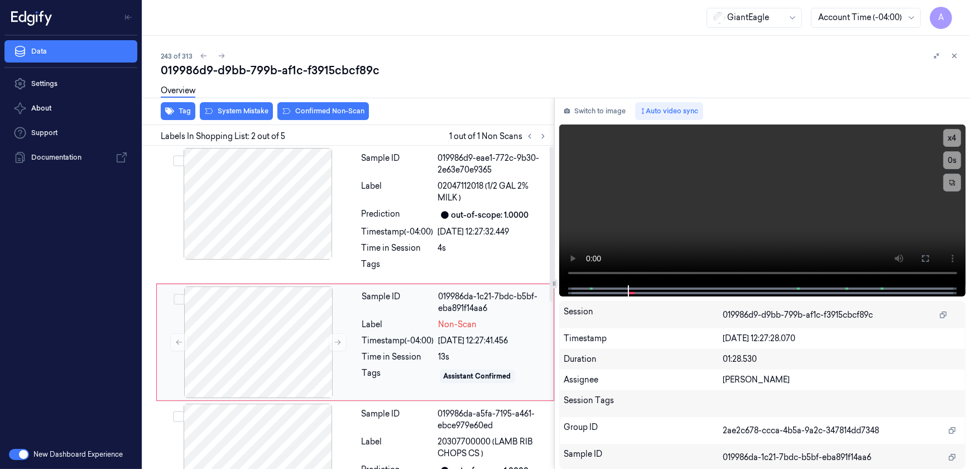
scroll to position [34, 0]
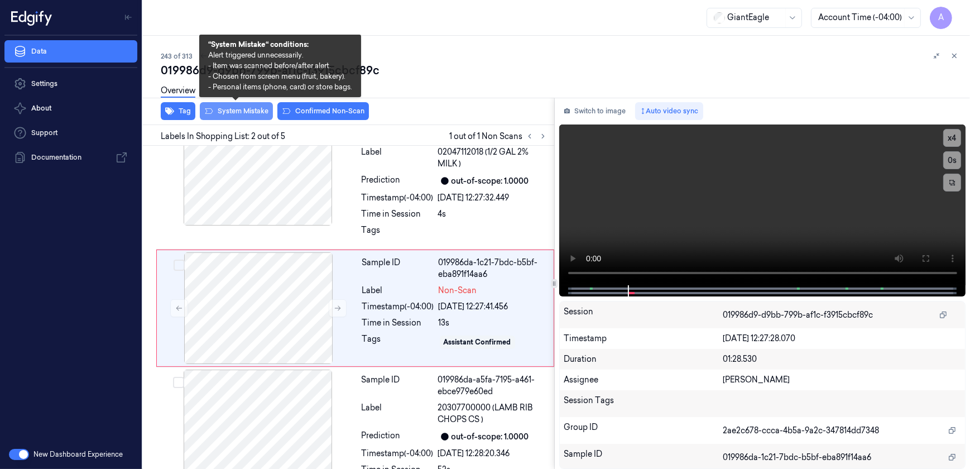
click at [233, 116] on button "System Mistake" at bounding box center [236, 111] width 73 height 18
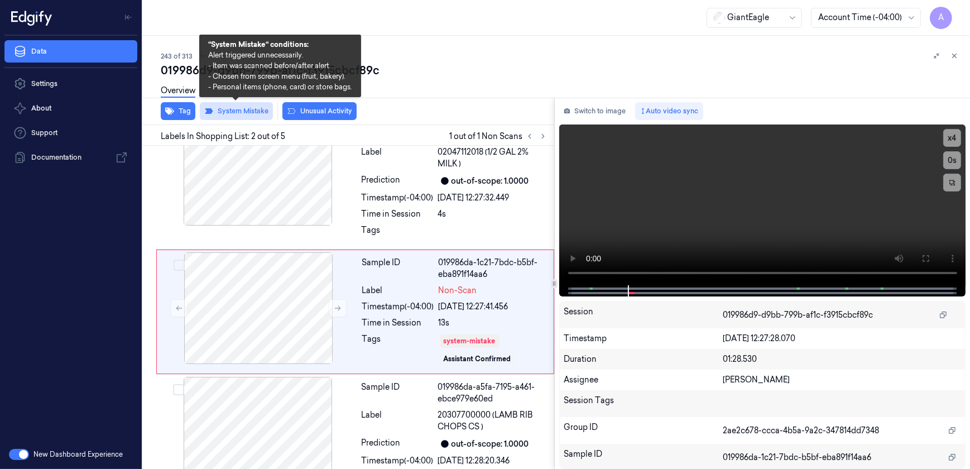
scroll to position [38, 0]
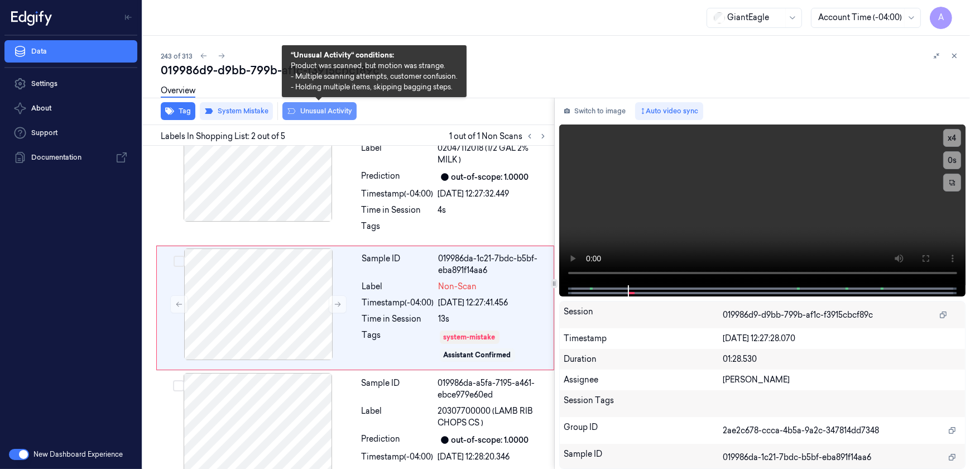
click at [320, 117] on button "Unusual Activity" at bounding box center [319, 111] width 74 height 18
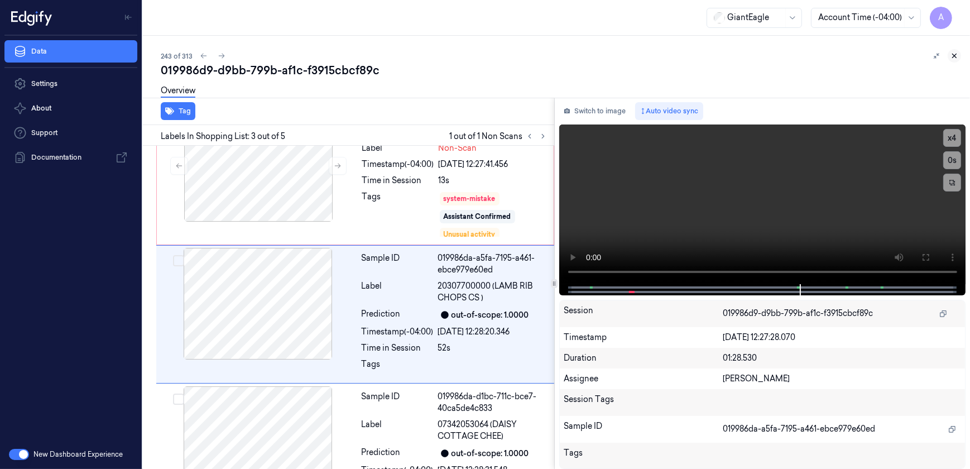
scroll to position [183, 0]
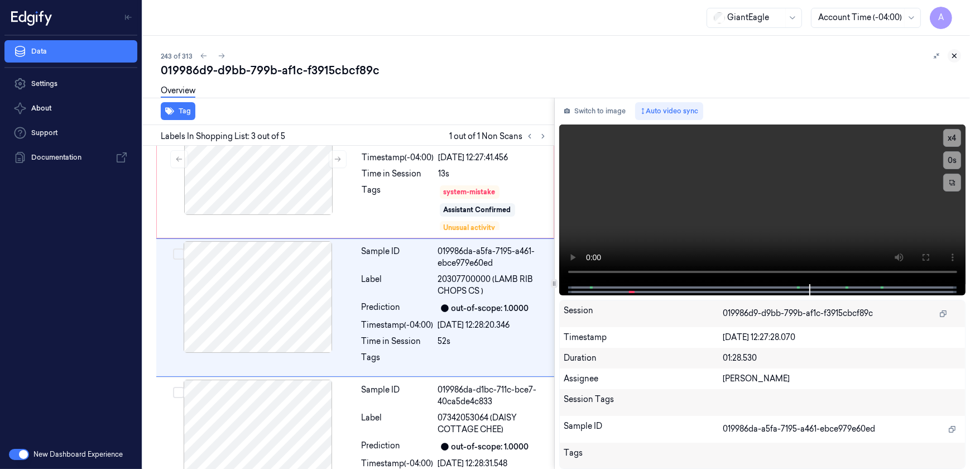
click at [952, 57] on icon at bounding box center [955, 56] width 8 height 8
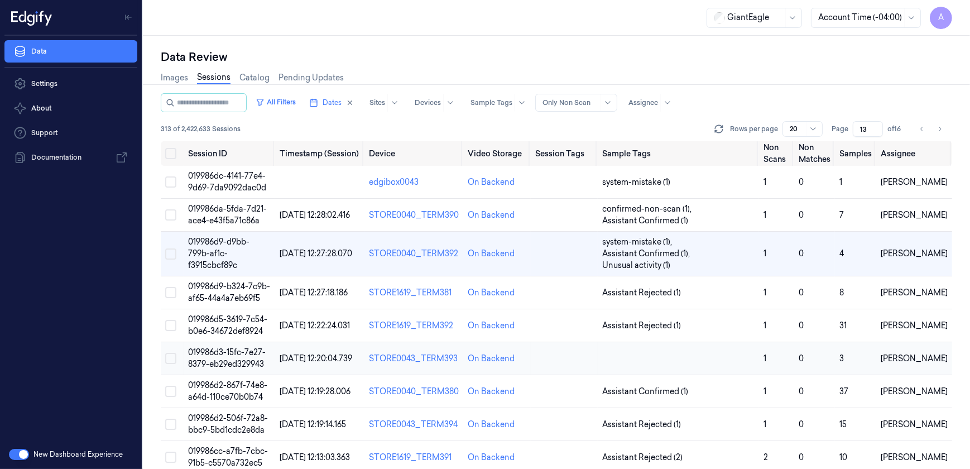
click at [212, 352] on span "019986d3-15fc-7e27-8379-eb29ed329943" at bounding box center [227, 358] width 78 height 22
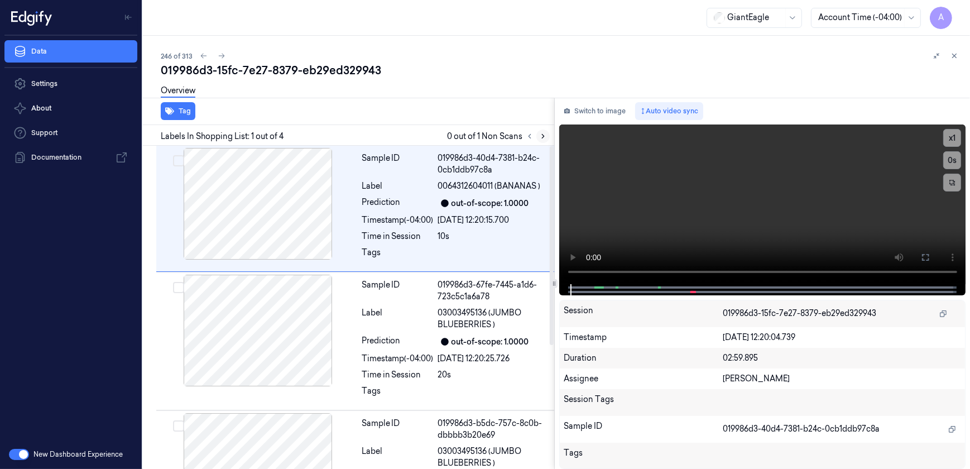
click at [540, 136] on icon at bounding box center [543, 136] width 8 height 8
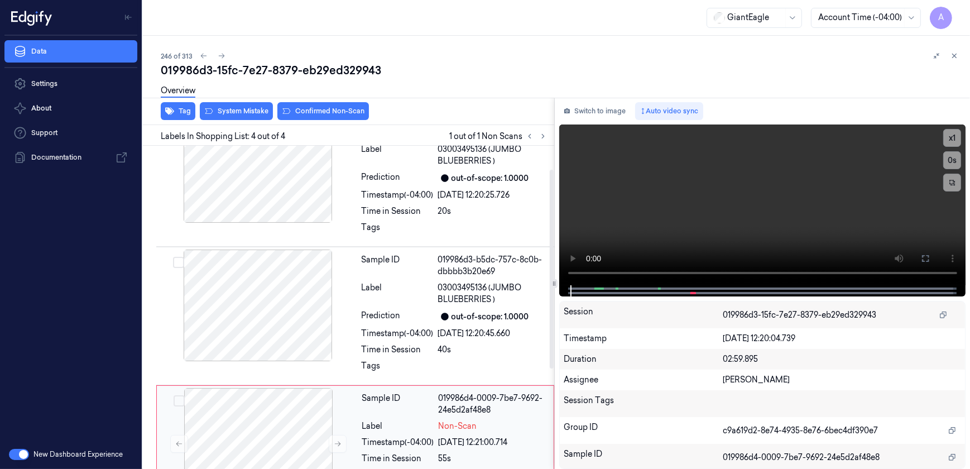
scroll to position [200, 0]
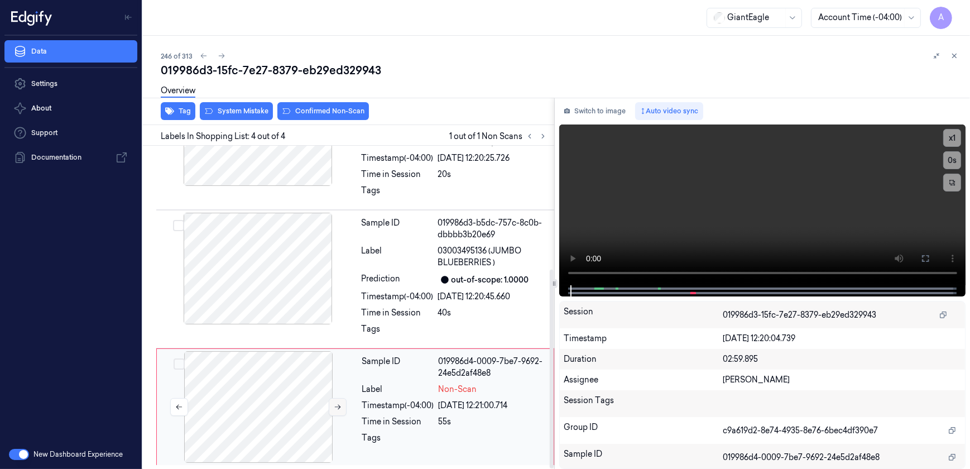
click at [333, 405] on button at bounding box center [338, 407] width 18 height 18
click at [337, 410] on icon at bounding box center [338, 407] width 8 height 8
click at [339, 405] on icon at bounding box center [338, 407] width 6 height 5
click at [918, 255] on button at bounding box center [926, 259] width 18 height 18
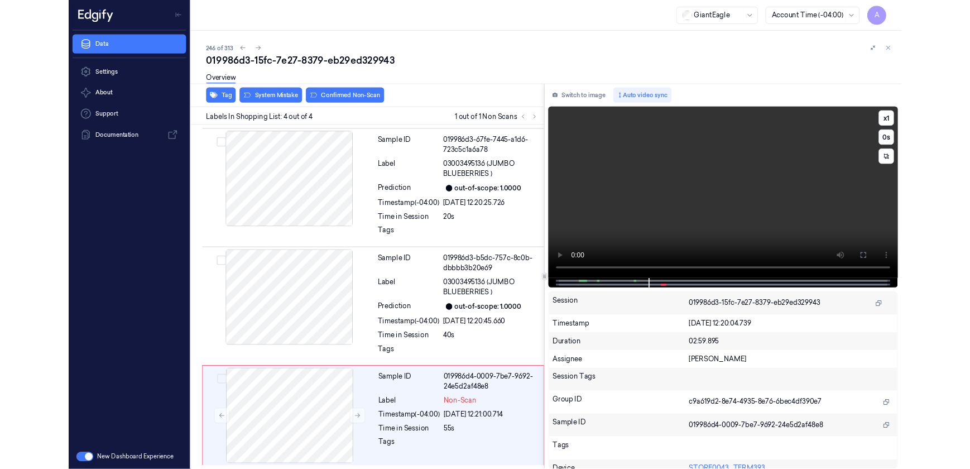
scroll to position [121, 0]
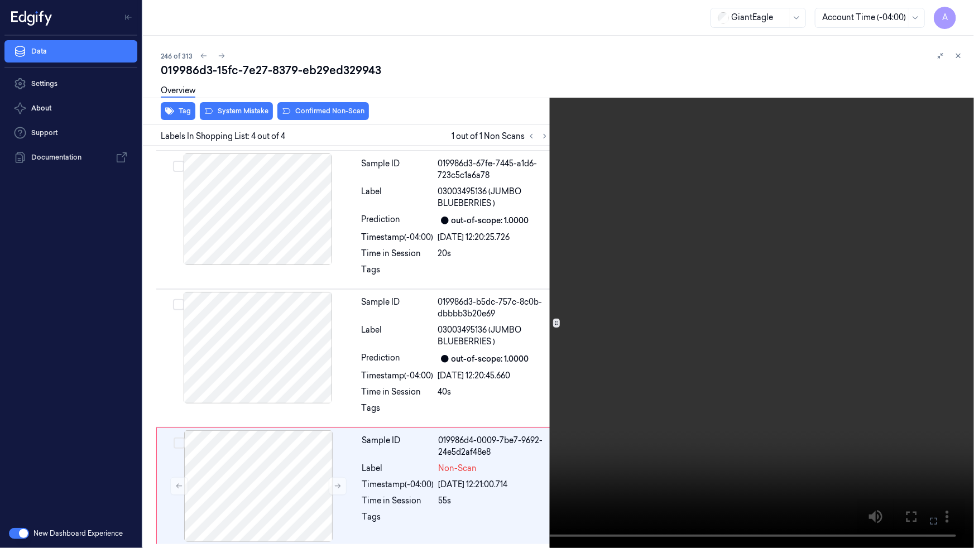
click at [0, 0] on icon at bounding box center [0, 0] width 0 height 0
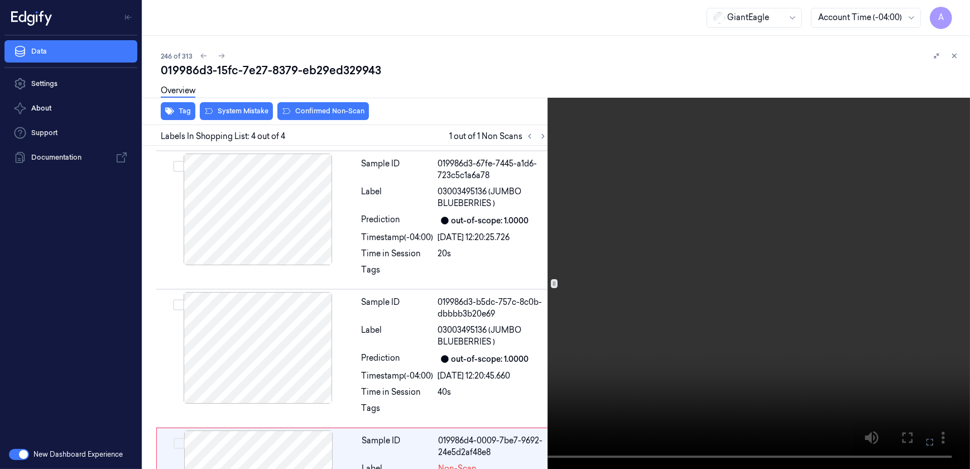
scroll to position [200, 0]
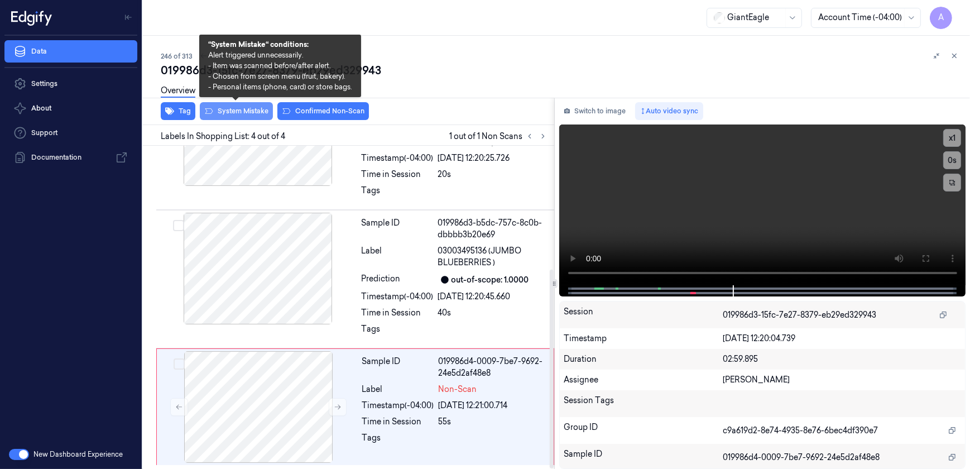
click at [235, 112] on button "System Mistake" at bounding box center [236, 111] width 73 height 18
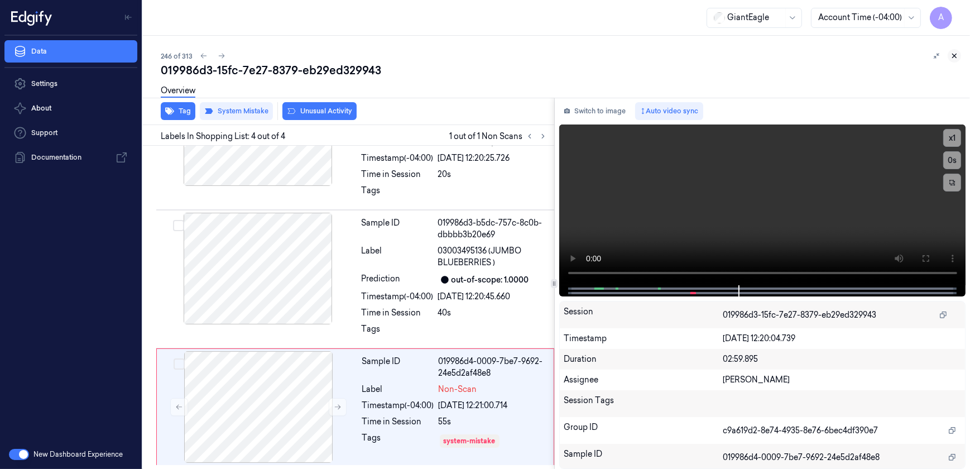
click at [954, 56] on icon at bounding box center [955, 56] width 8 height 8
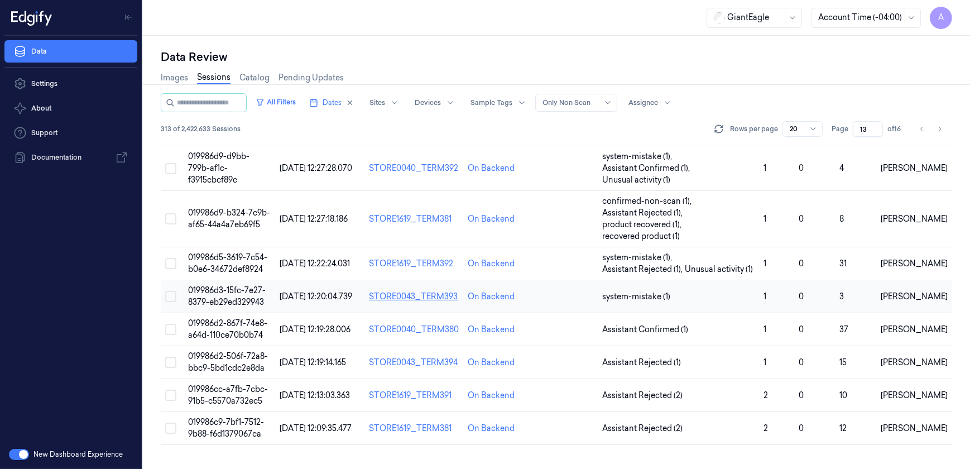
scroll to position [94, 0]
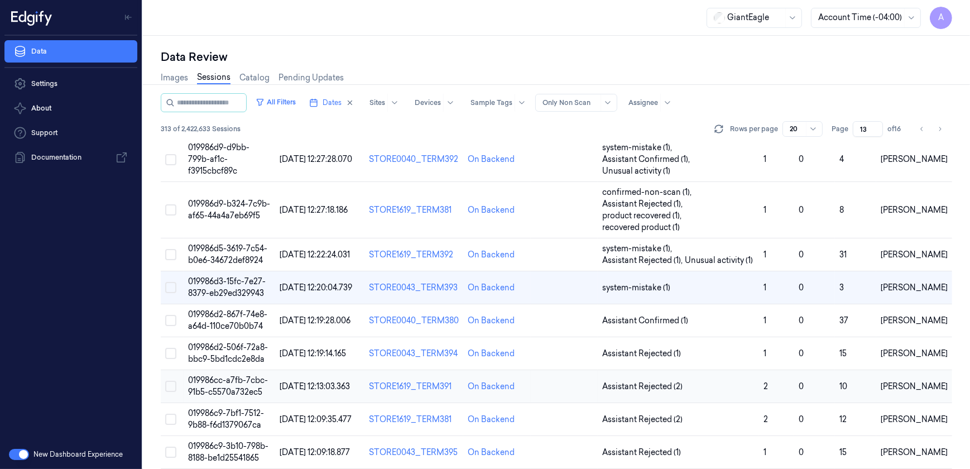
click at [219, 381] on span "019986cc-a7fb-7cbc-91b5-c5570a732ec5" at bounding box center [228, 386] width 80 height 22
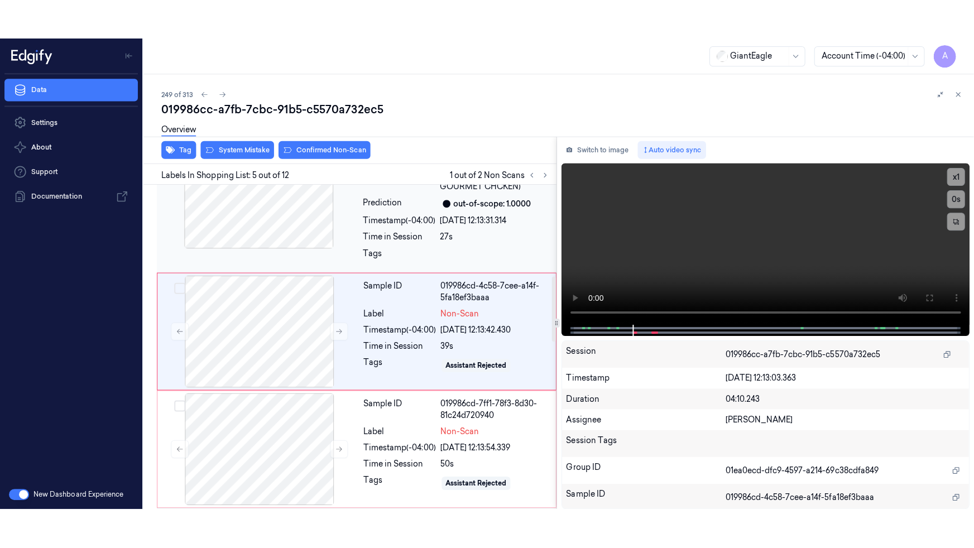
scroll to position [449, 0]
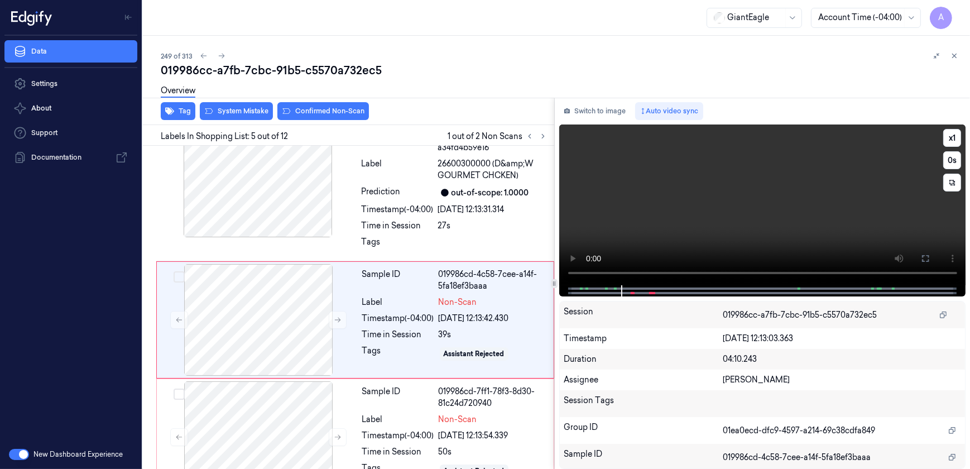
drag, startPoint x: 923, startPoint y: 266, endPoint x: 921, endPoint y: 303, distance: 36.4
click at [923, 266] on button at bounding box center [926, 259] width 18 height 18
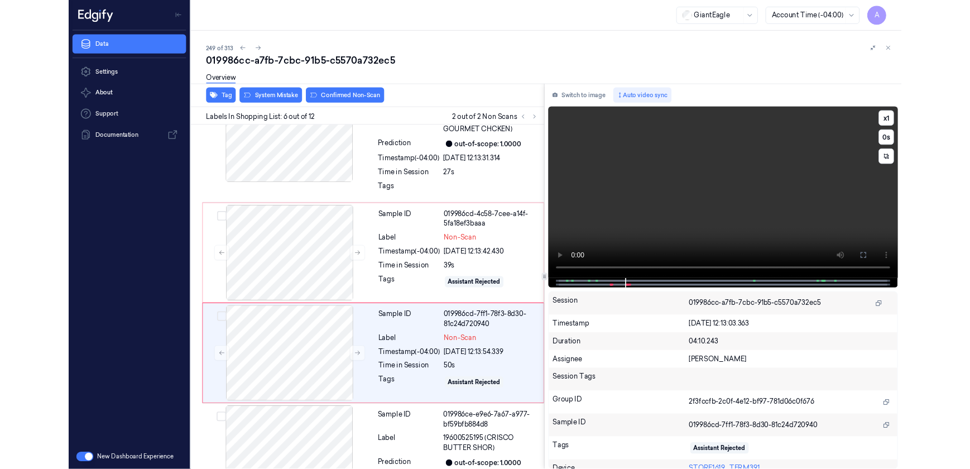
scroll to position [527, 0]
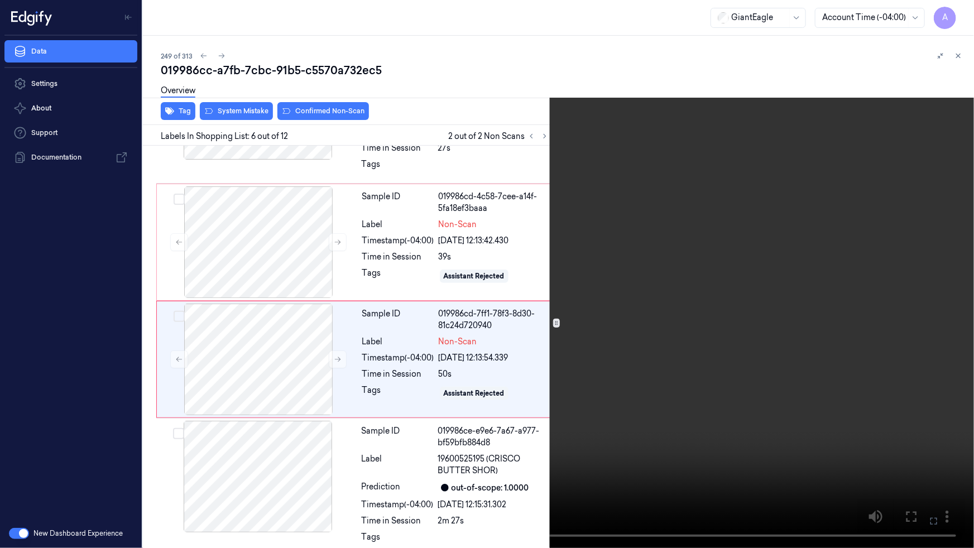
click at [0, 0] on icon at bounding box center [0, 0] width 0 height 0
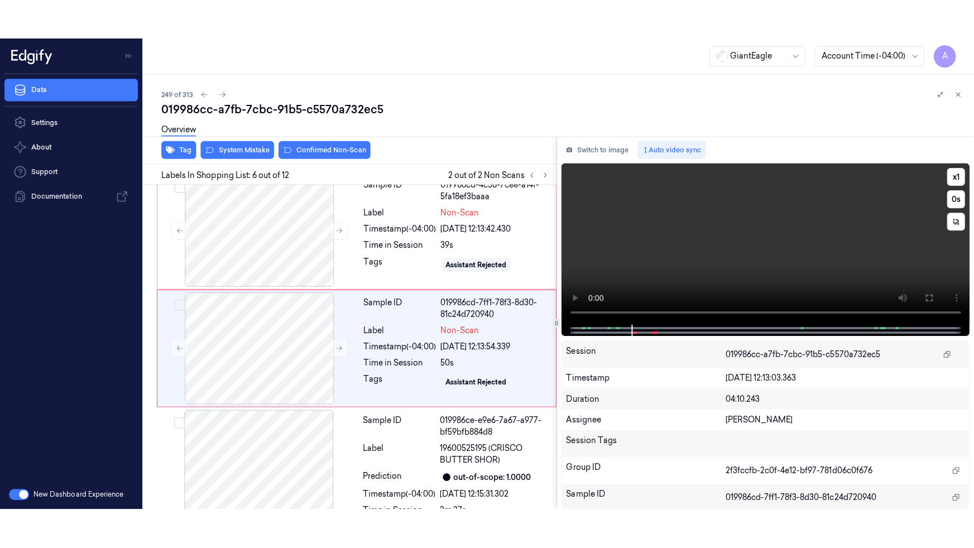
scroll to position [567, 0]
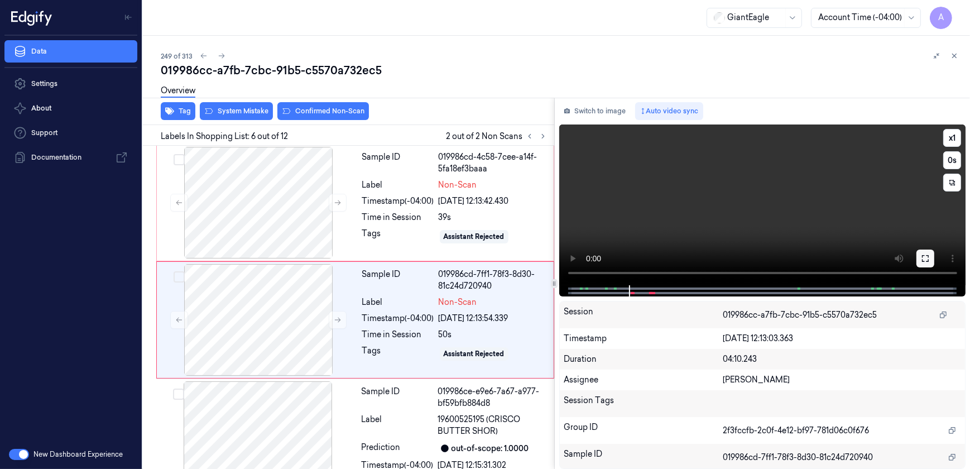
click at [931, 261] on button at bounding box center [926, 259] width 18 height 18
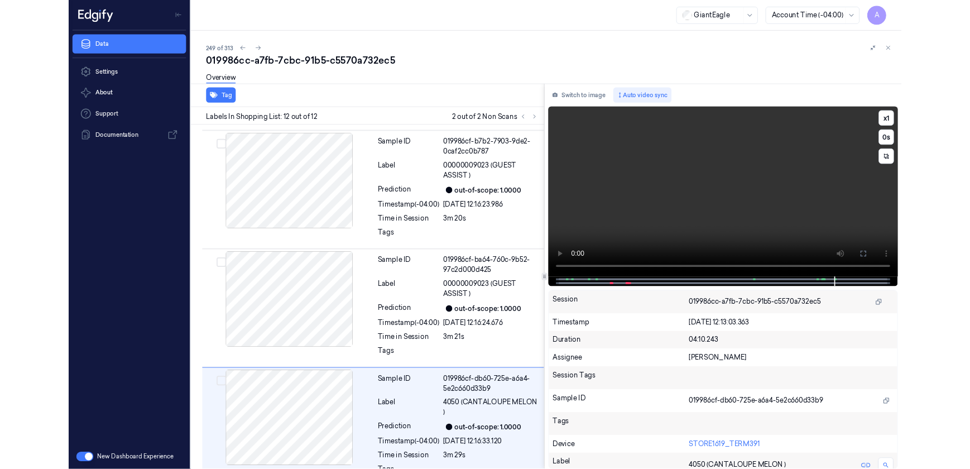
scroll to position [1206, 0]
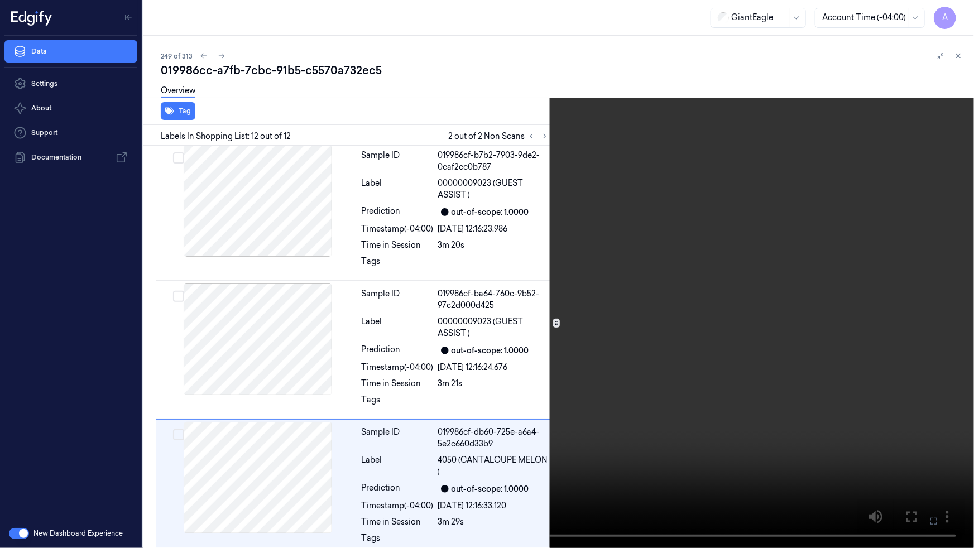
click at [0, 0] on button at bounding box center [0, 0] width 0 height 0
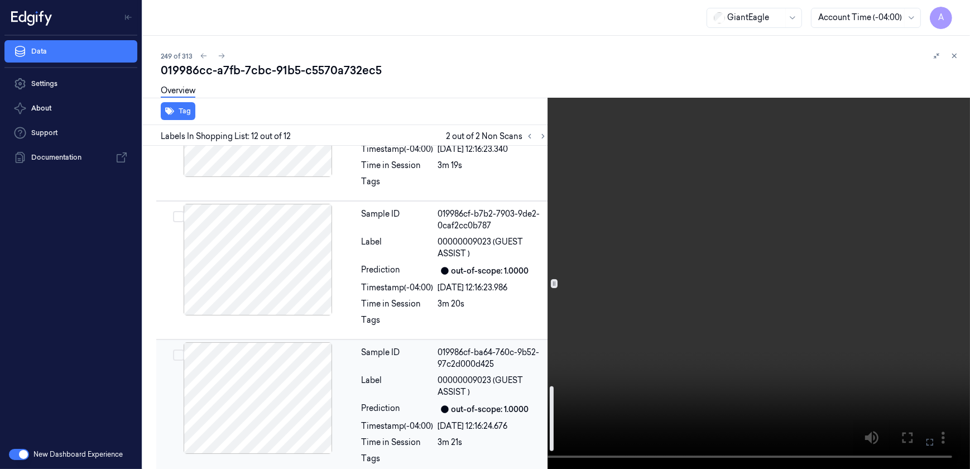
scroll to position [1004, 0]
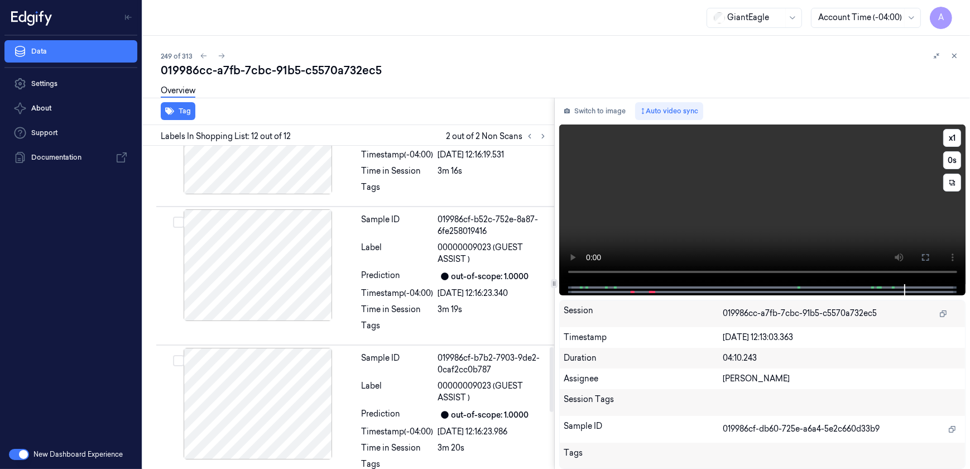
click at [733, 236] on video at bounding box center [762, 204] width 407 height 160
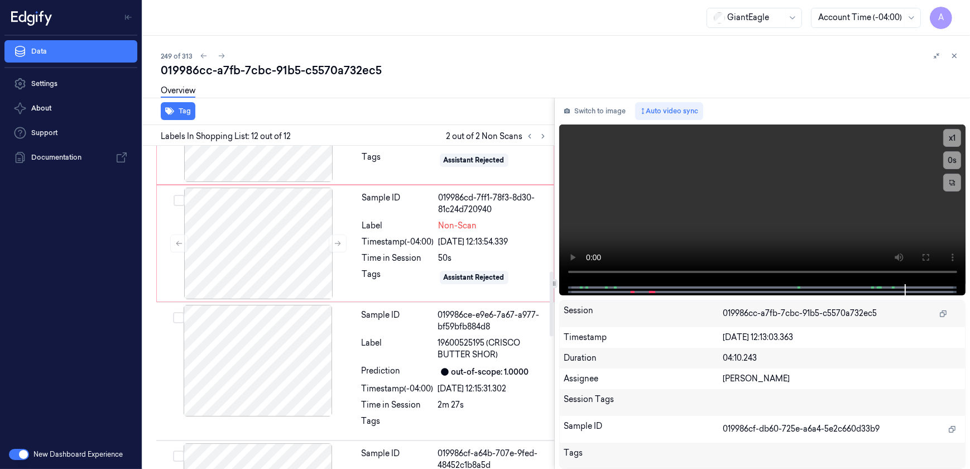
scroll to position [626, 0]
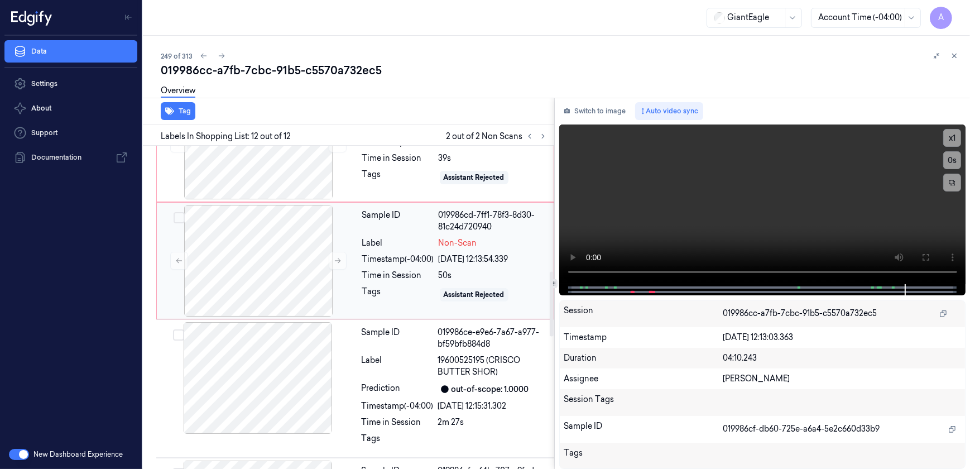
click at [424, 270] on div "Time in Session" at bounding box center [398, 276] width 72 height 12
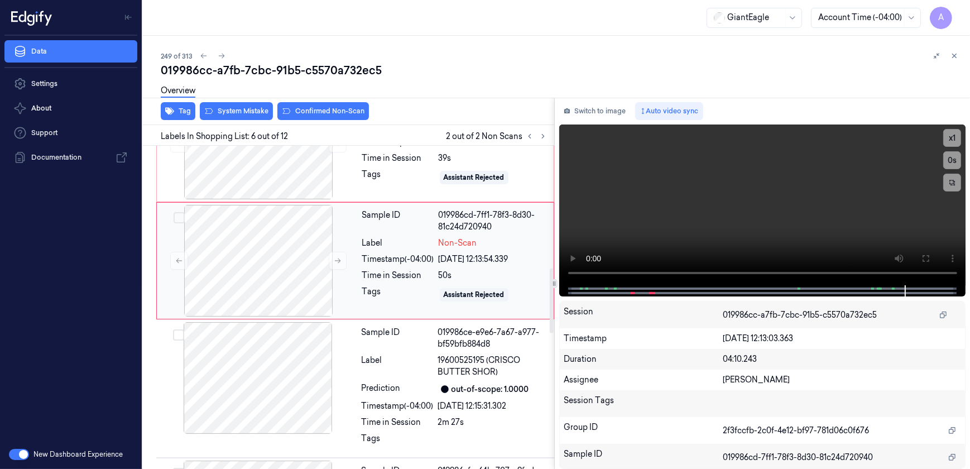
scroll to position [567, 0]
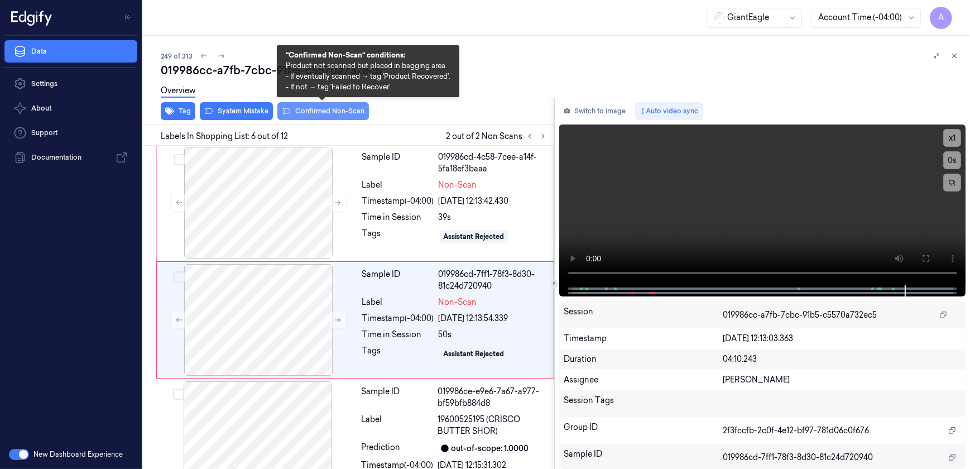
click at [316, 113] on button "Confirmed Non-Scan" at bounding box center [323, 111] width 92 height 18
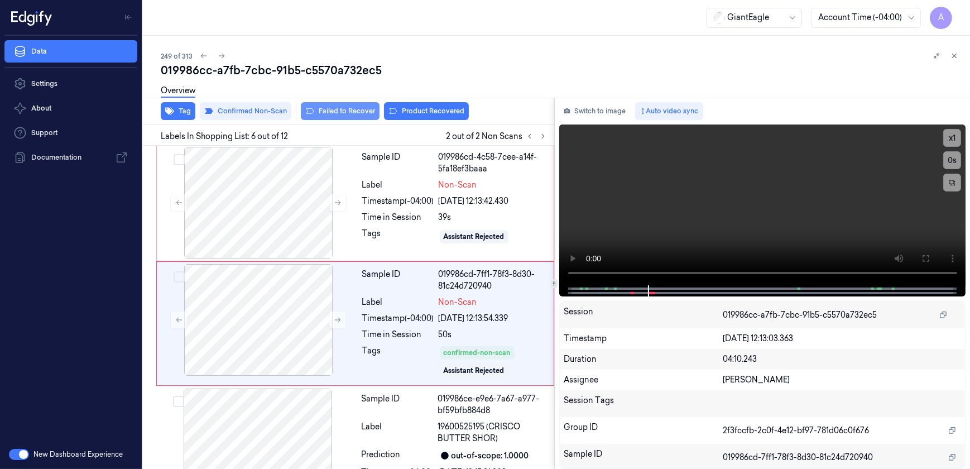
scroll to position [570, 0]
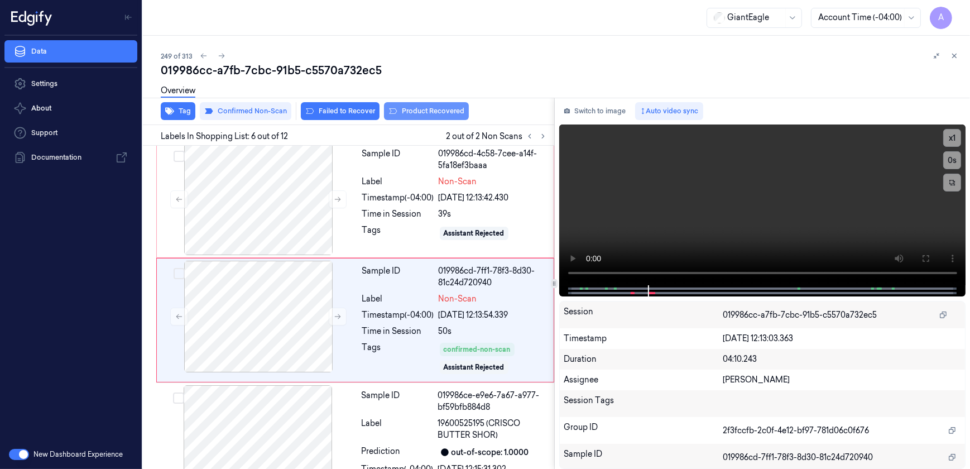
click at [414, 116] on button "Product Recovered" at bounding box center [426, 111] width 85 height 18
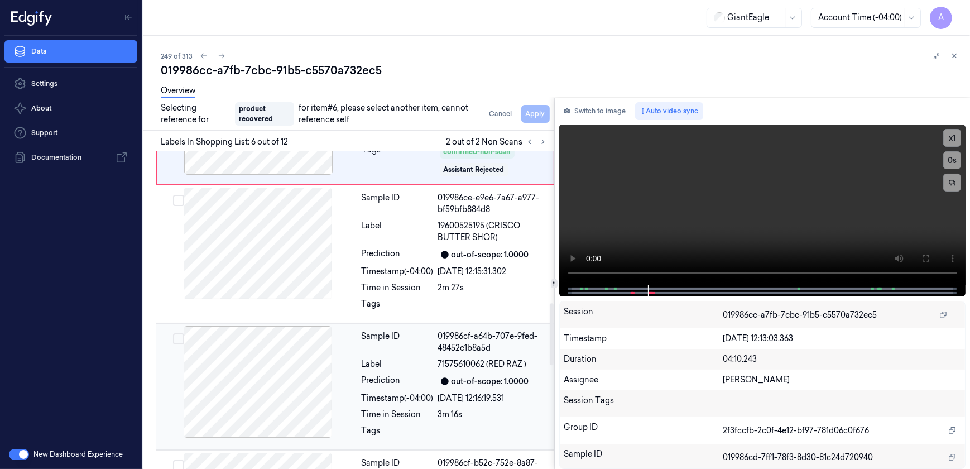
click at [423, 409] on div "Time in Session" at bounding box center [398, 415] width 72 height 12
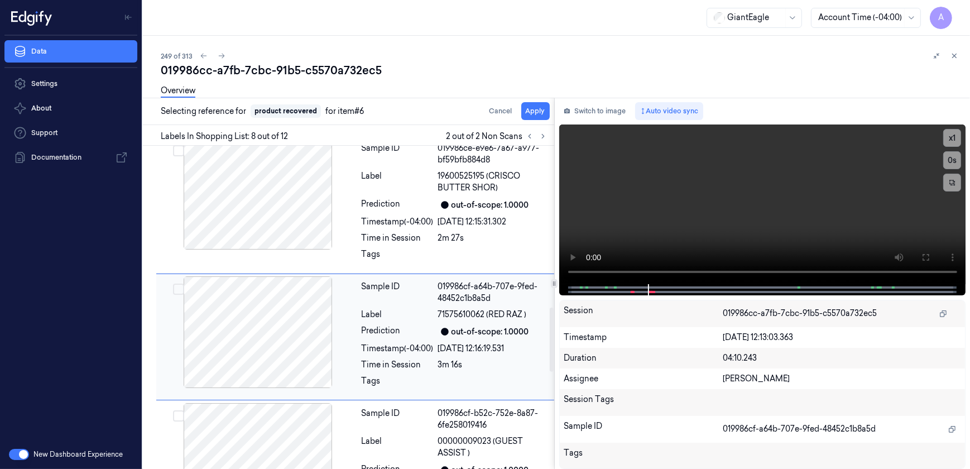
scroll to position [834, 0]
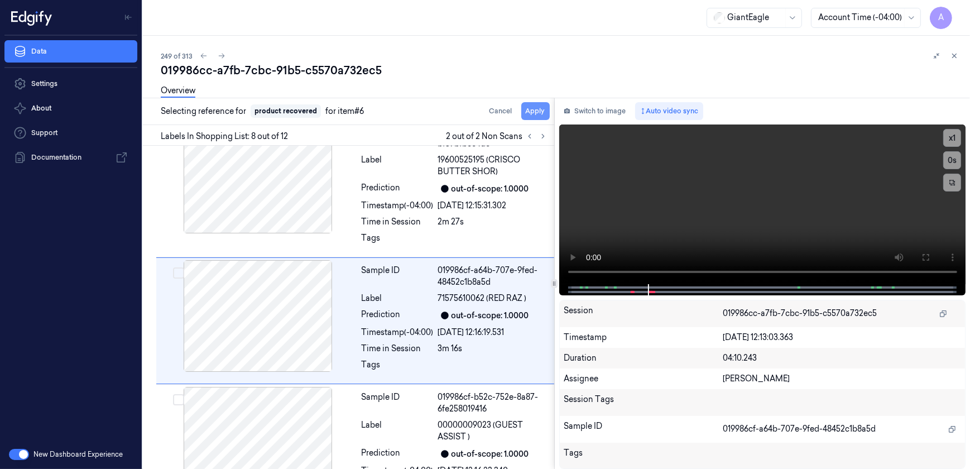
click at [531, 113] on button "Apply" at bounding box center [535, 111] width 28 height 18
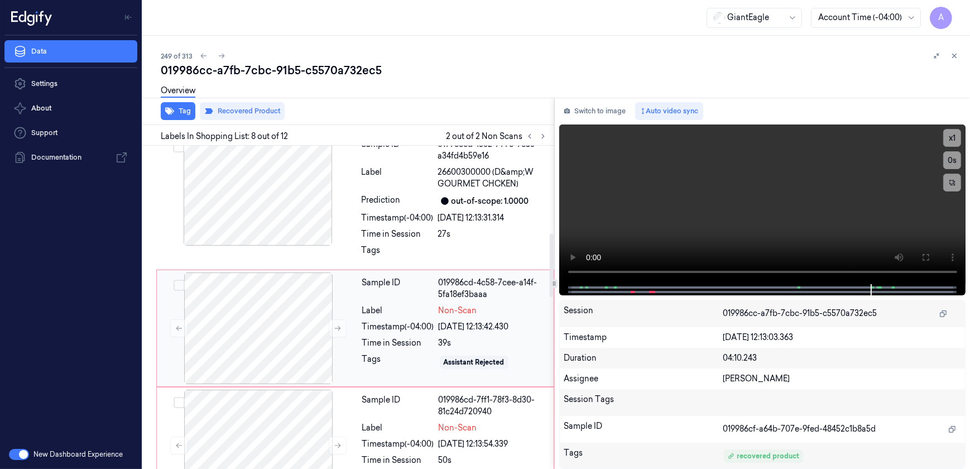
click at [385, 337] on div "Sample ID 019986cd-4c58-7cee-a14f-5fa18ef3baaa Label Non-Scan Timestamp (-04:00…" at bounding box center [455, 328] width 194 height 112
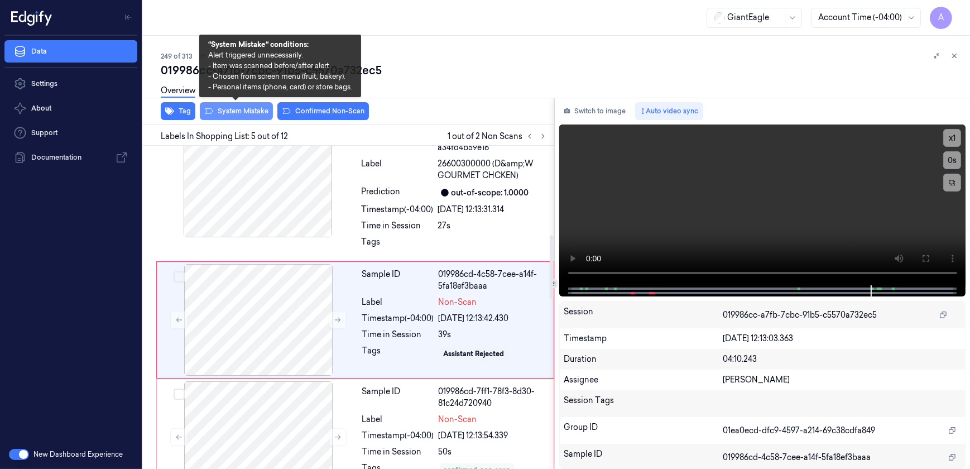
click at [224, 112] on button "System Mistake" at bounding box center [236, 111] width 73 height 18
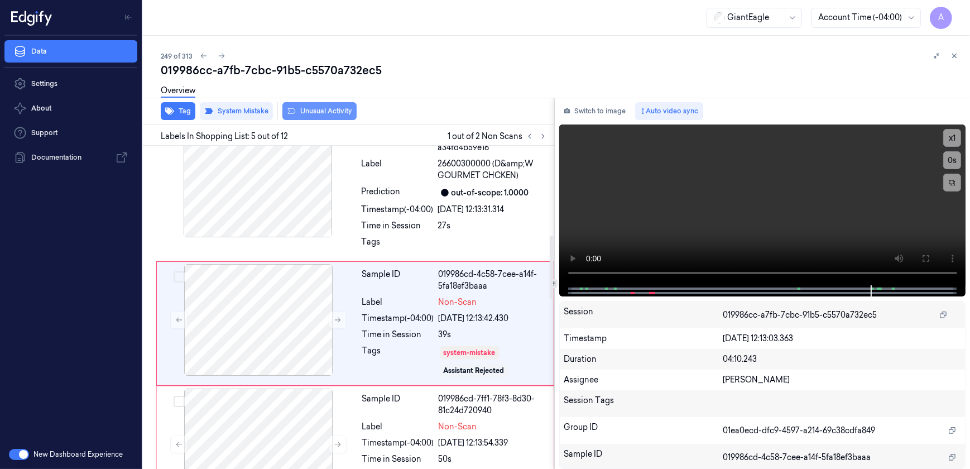
scroll to position [453, 0]
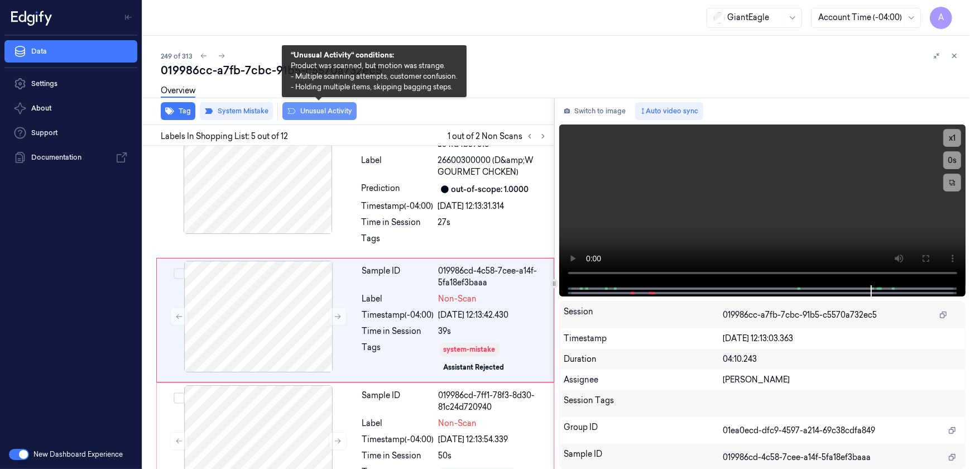
click at [315, 117] on button "Unusual Activity" at bounding box center [319, 111] width 74 height 18
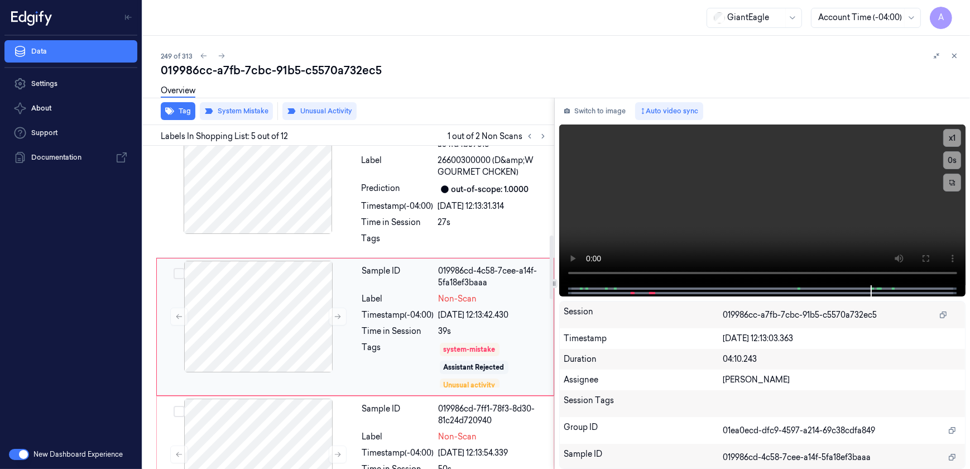
scroll to position [459, 0]
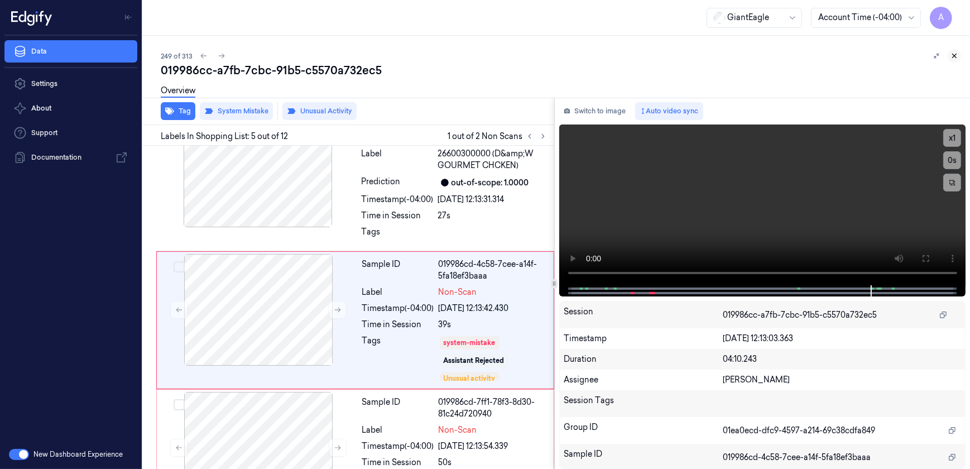
click at [949, 56] on button at bounding box center [954, 55] width 13 height 13
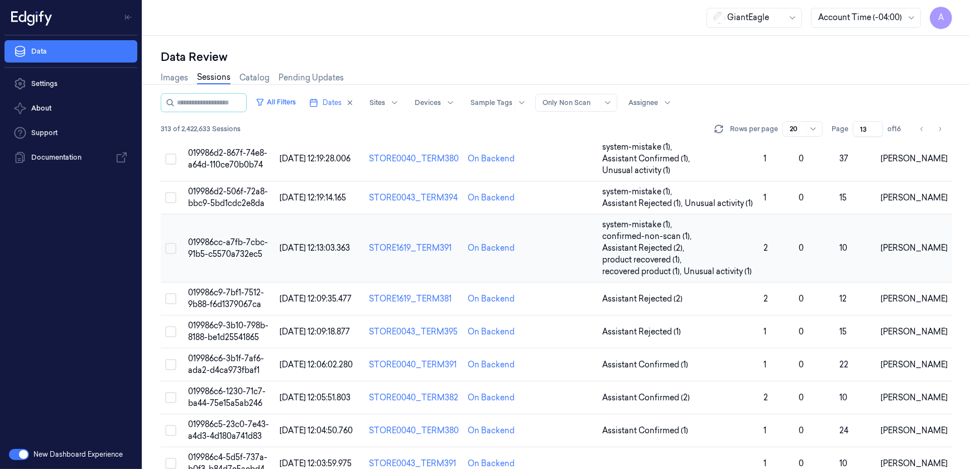
scroll to position [279, 0]
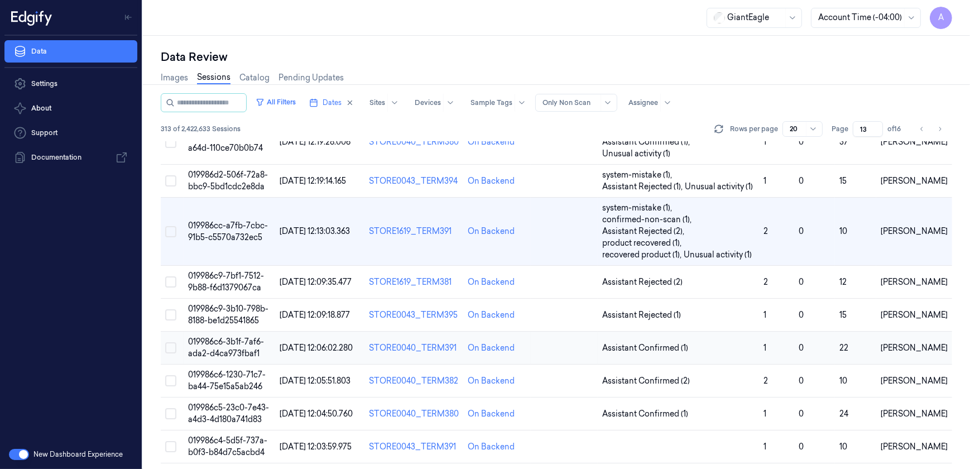
click at [222, 345] on span "019986c6-3b1f-7af6-ada2-d4ca973fbaf1" at bounding box center [226, 348] width 76 height 22
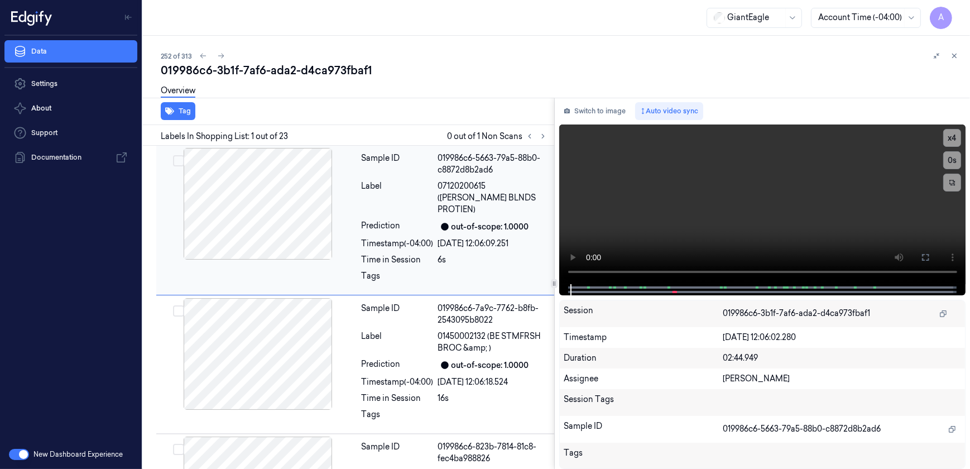
click at [341, 208] on div at bounding box center [258, 204] width 199 height 112
click at [538, 138] on button at bounding box center [543, 136] width 13 height 13
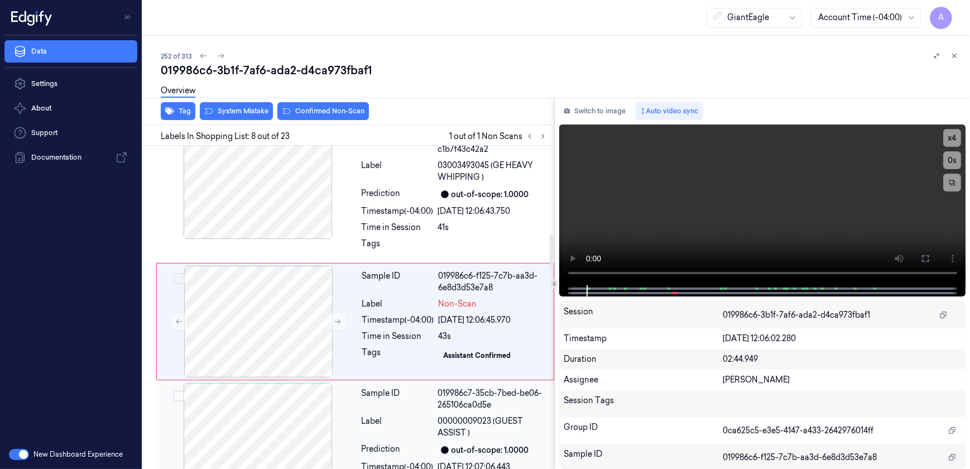
scroll to position [865, 0]
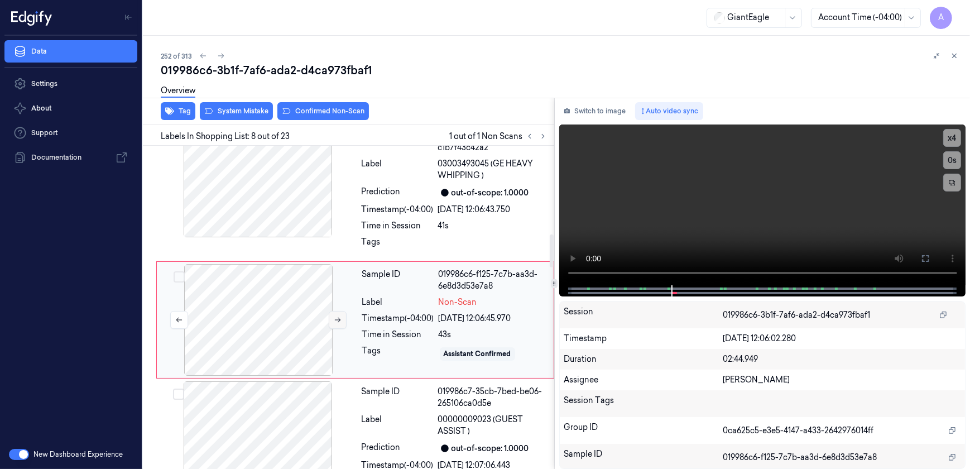
click at [332, 311] on button at bounding box center [338, 320] width 18 height 18
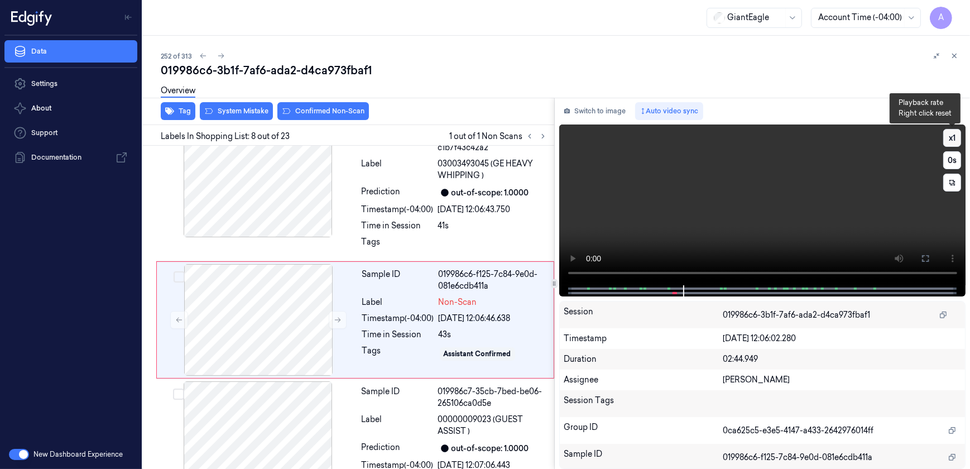
click at [947, 138] on button "x 1" at bounding box center [953, 138] width 18 height 18
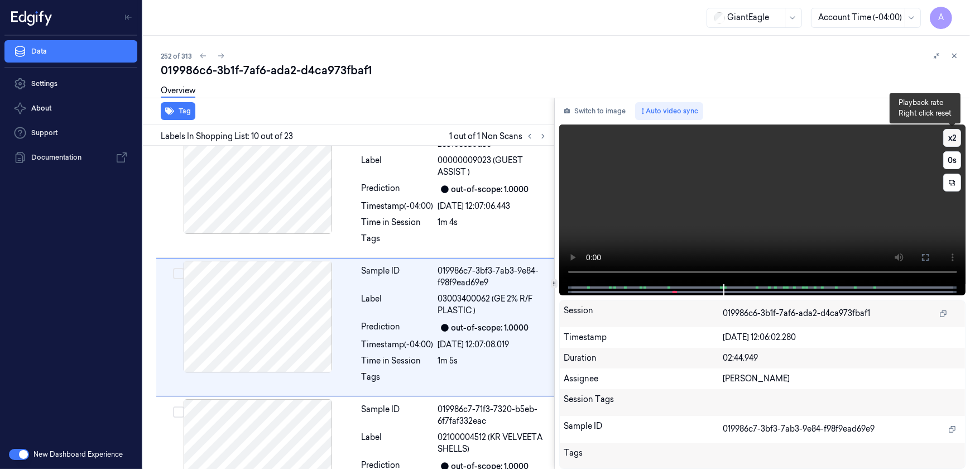
scroll to position [1131, 0]
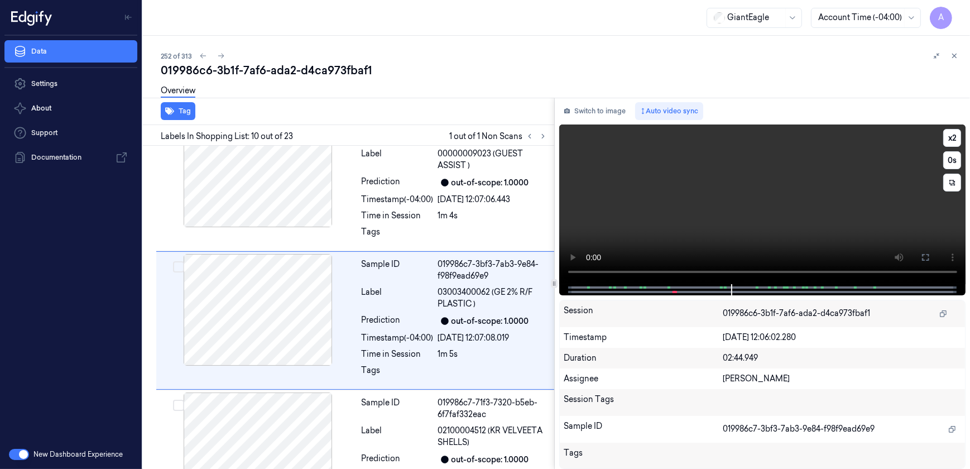
click at [731, 215] on video at bounding box center [762, 204] width 407 height 160
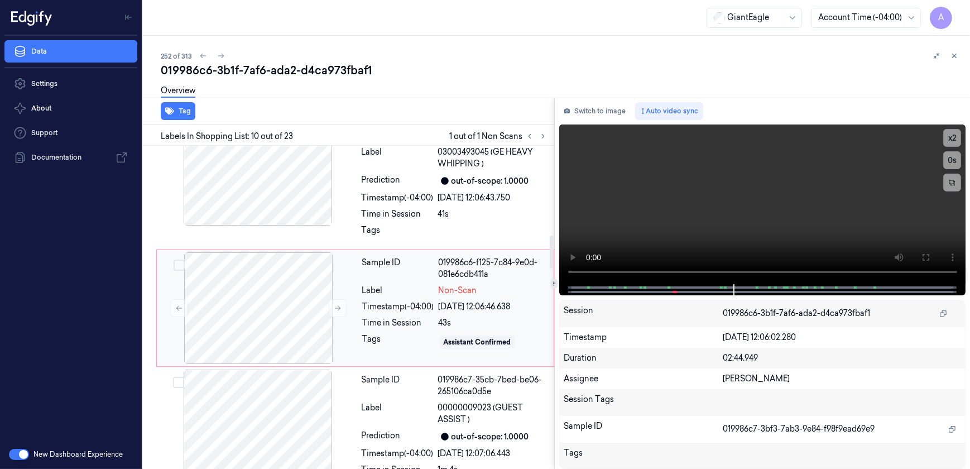
click at [378, 333] on div "Tags" at bounding box center [398, 342] width 72 height 18
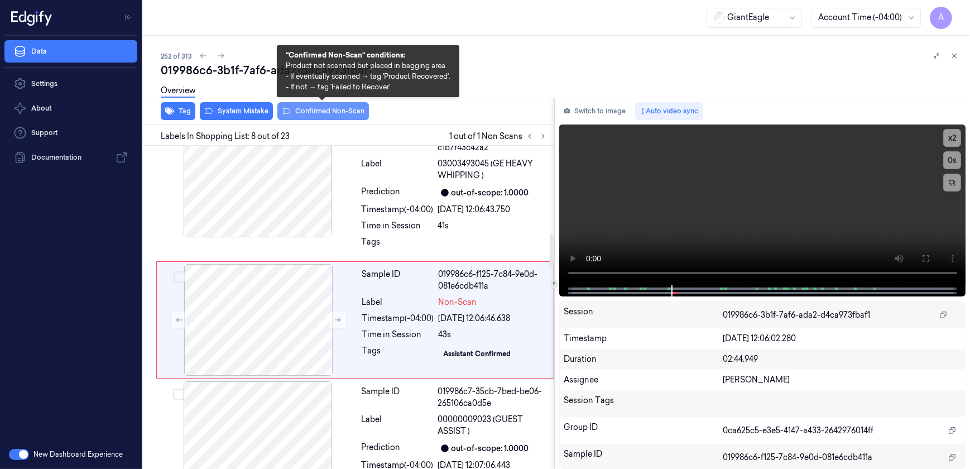
click at [307, 117] on button "Confirmed Non-Scan" at bounding box center [323, 111] width 92 height 18
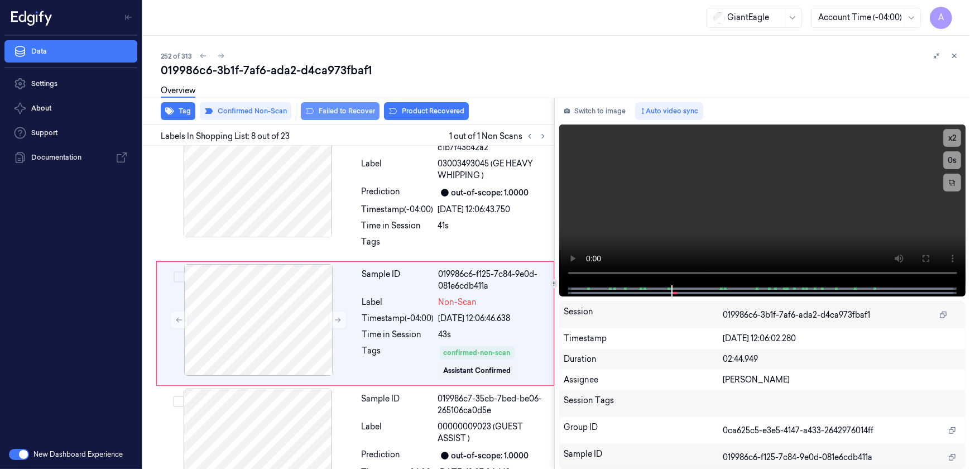
scroll to position [868, 0]
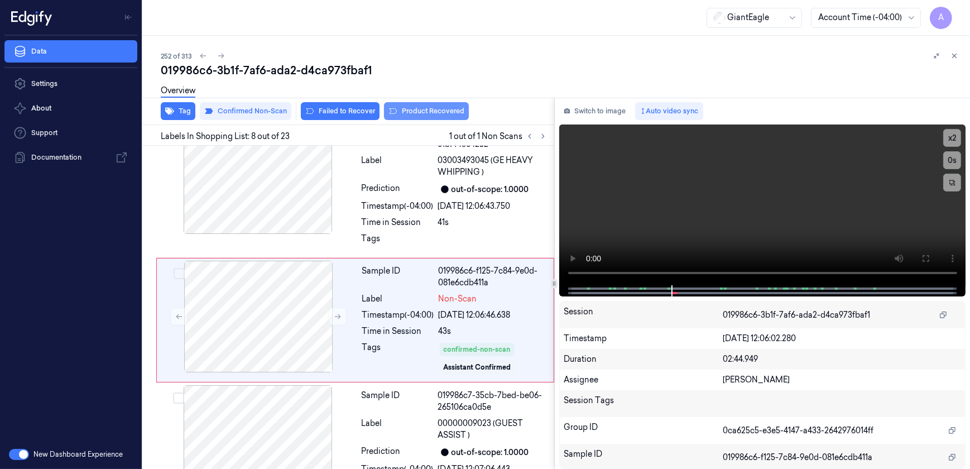
click at [413, 117] on button "Product Recovered" at bounding box center [426, 111] width 85 height 18
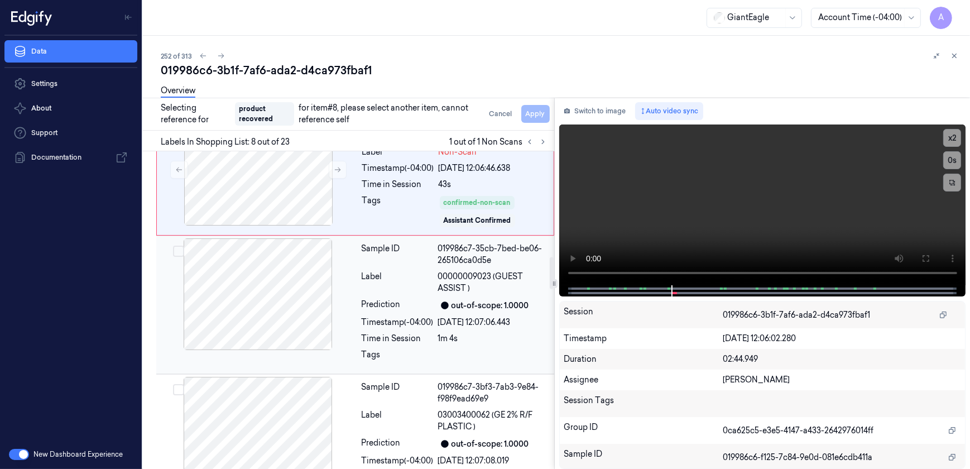
scroll to position [1122, 0]
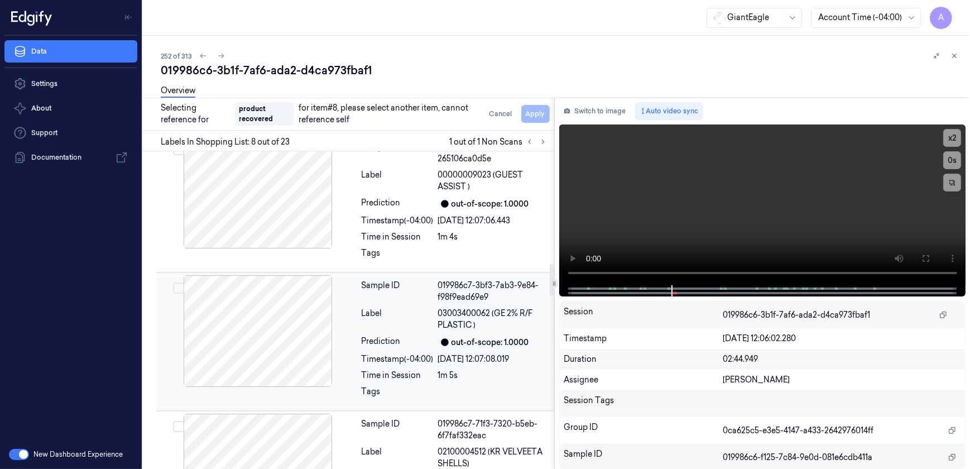
click at [407, 337] on div "Sample ID 019986c7-3bf3-7ab3-9e84-f98f9ead69e9 Label 03003400062 (GE 2% R/F PLA…" at bounding box center [454, 341] width 195 height 133
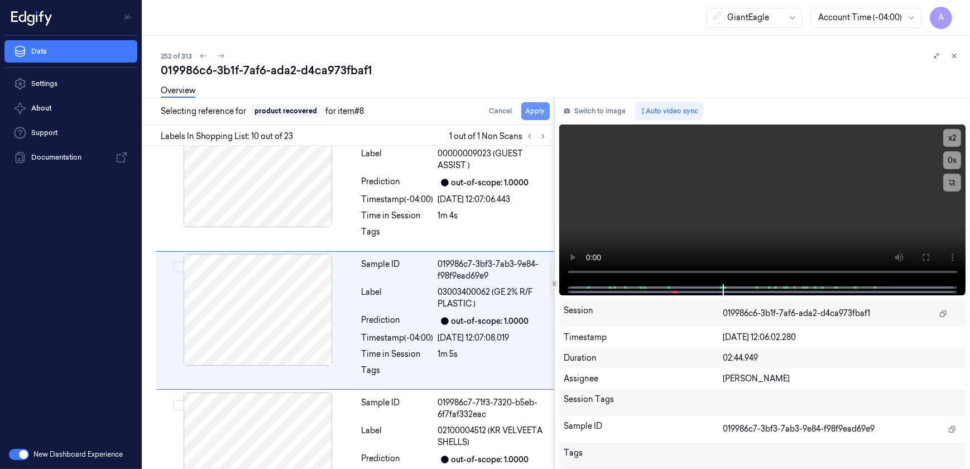
click at [529, 111] on button "Apply" at bounding box center [535, 111] width 28 height 18
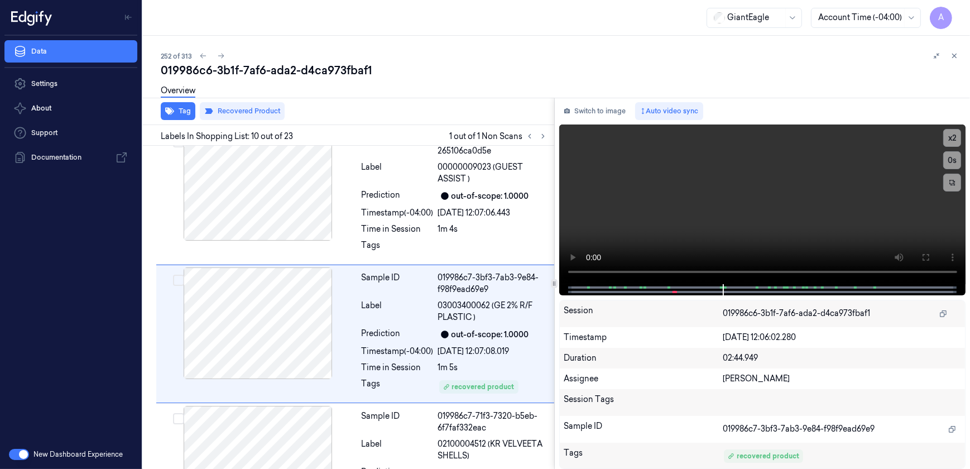
scroll to position [1151, 0]
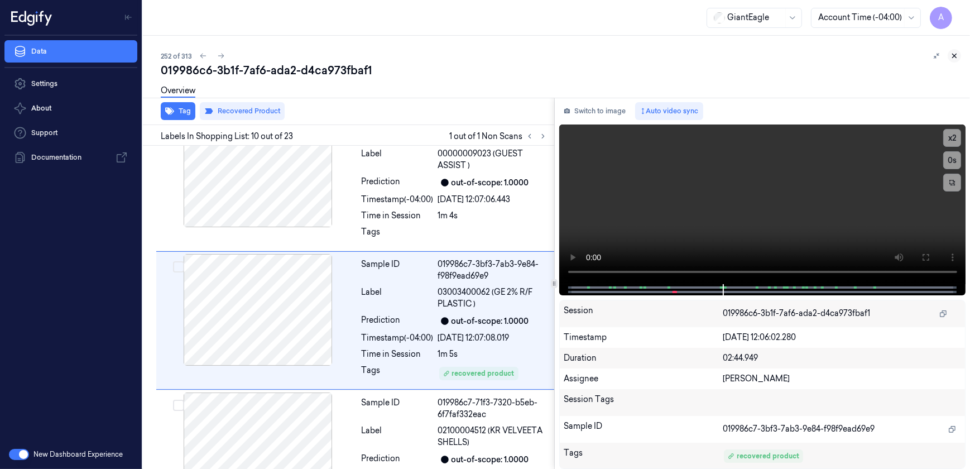
click at [957, 53] on icon at bounding box center [955, 56] width 8 height 8
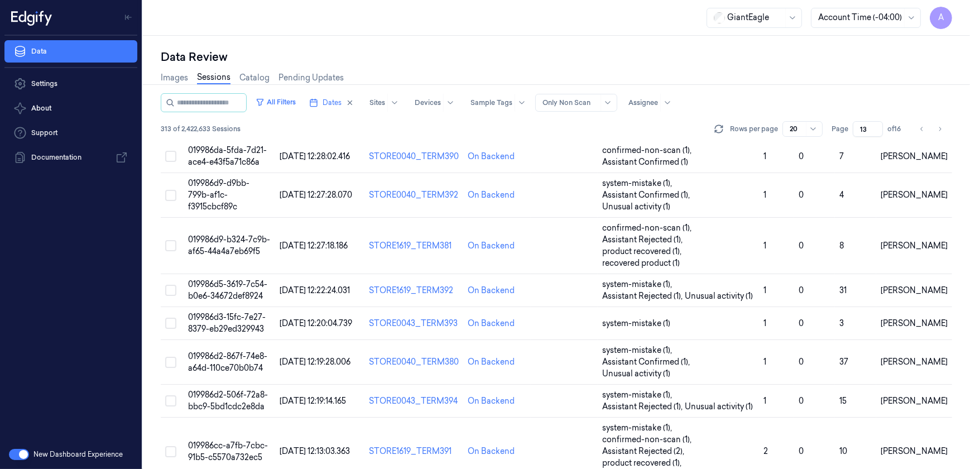
scroll to position [391, 0]
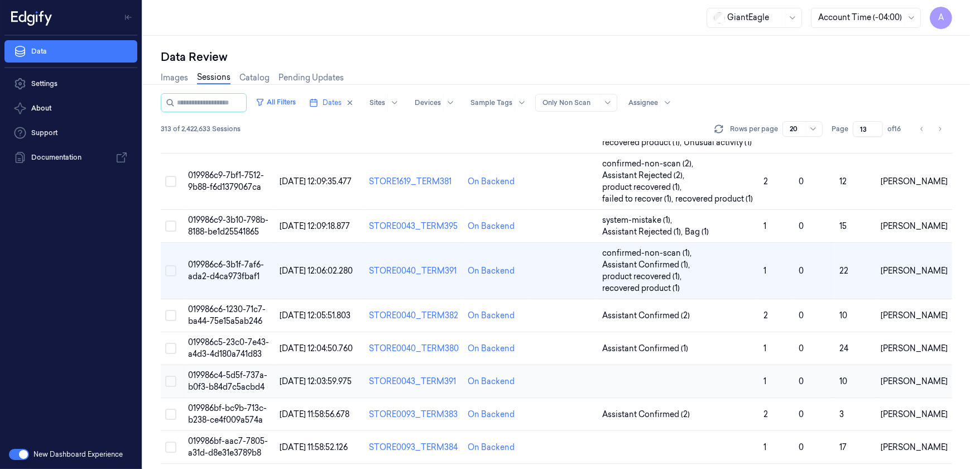
click at [219, 387] on span "019986c4-5d5f-737a-b0f3-b84d7c5acbd4" at bounding box center [227, 381] width 79 height 22
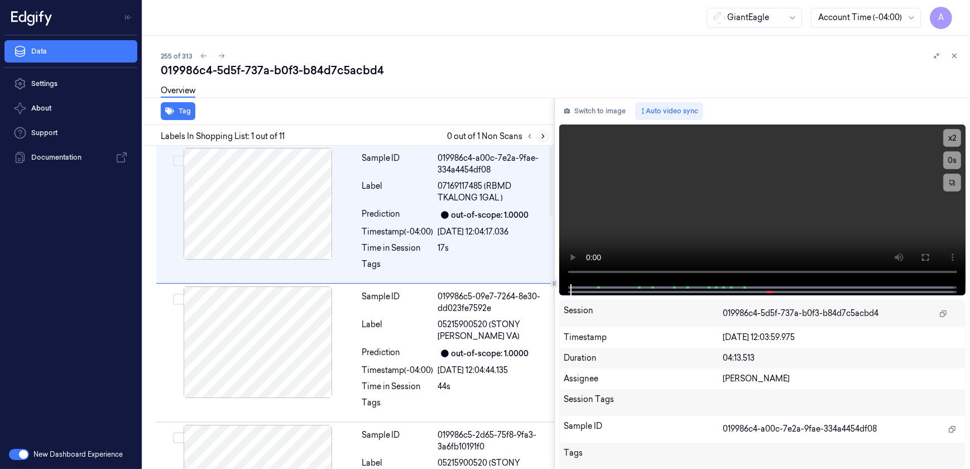
click at [538, 133] on button at bounding box center [543, 136] width 13 height 13
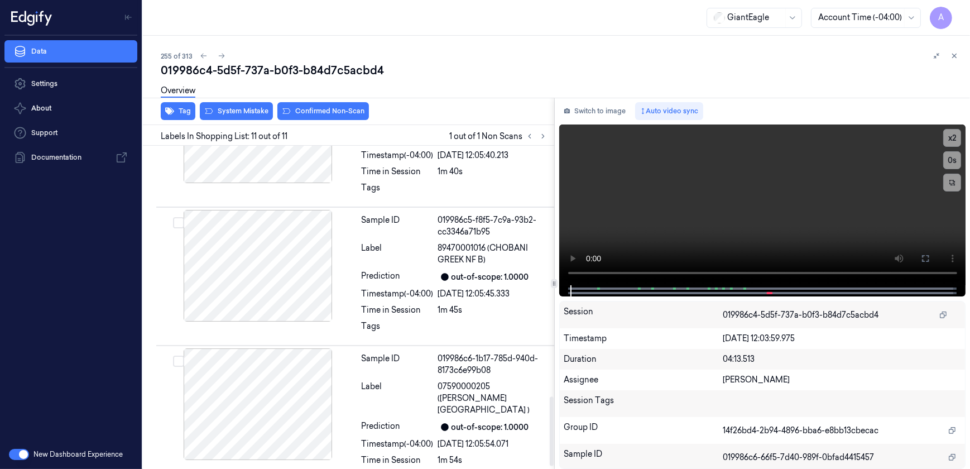
scroll to position [1180, 0]
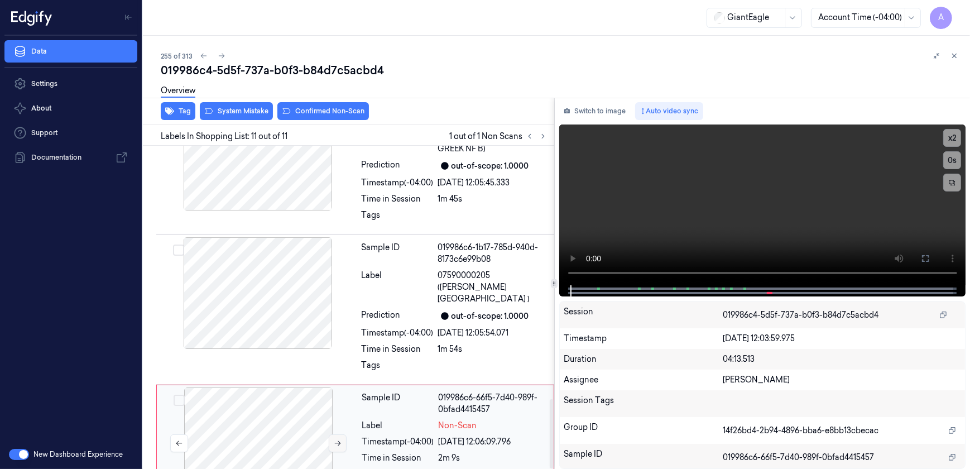
click at [333, 434] on button at bounding box center [338, 443] width 18 height 18
click at [335, 434] on button at bounding box center [338, 443] width 18 height 18
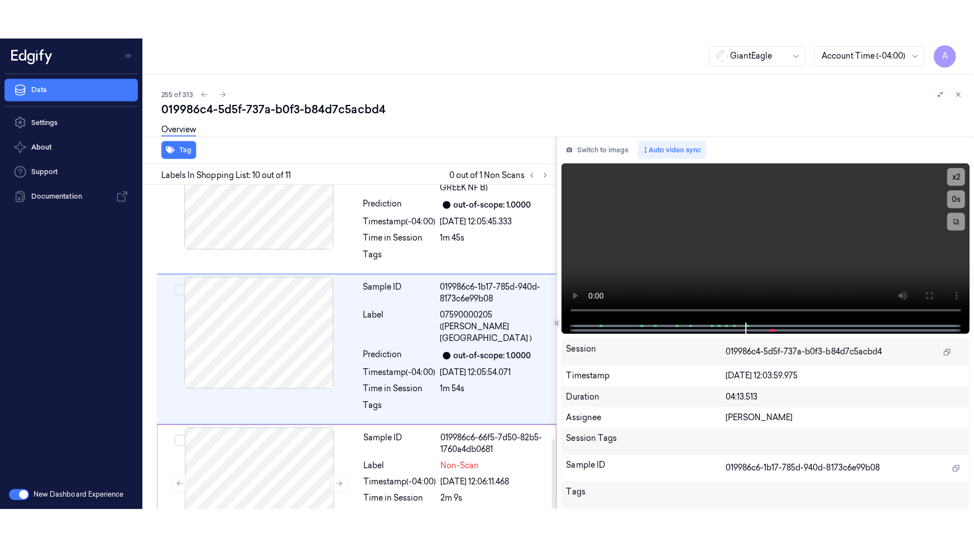
scroll to position [1152, 0]
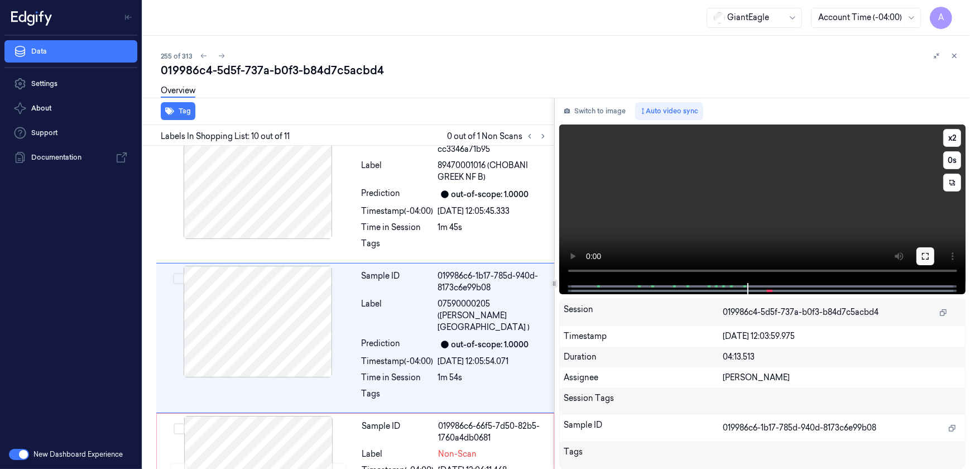
click at [926, 264] on button at bounding box center [926, 256] width 18 height 18
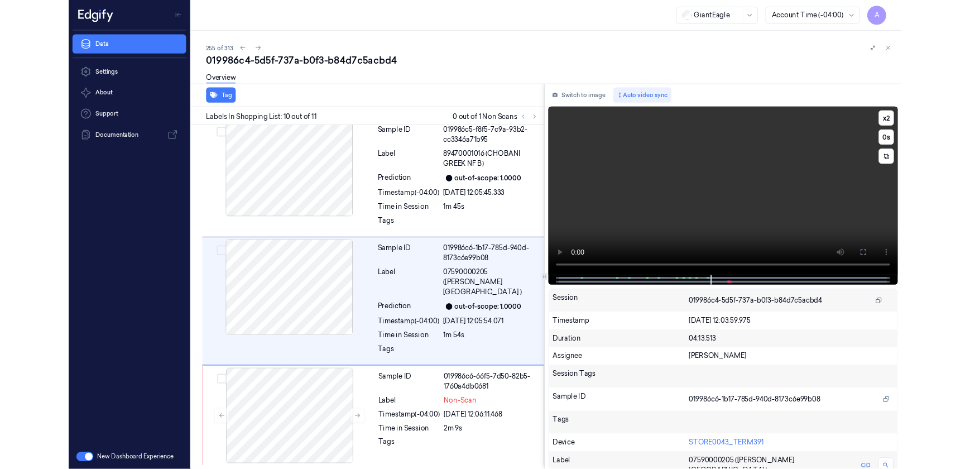
scroll to position [1101, 0]
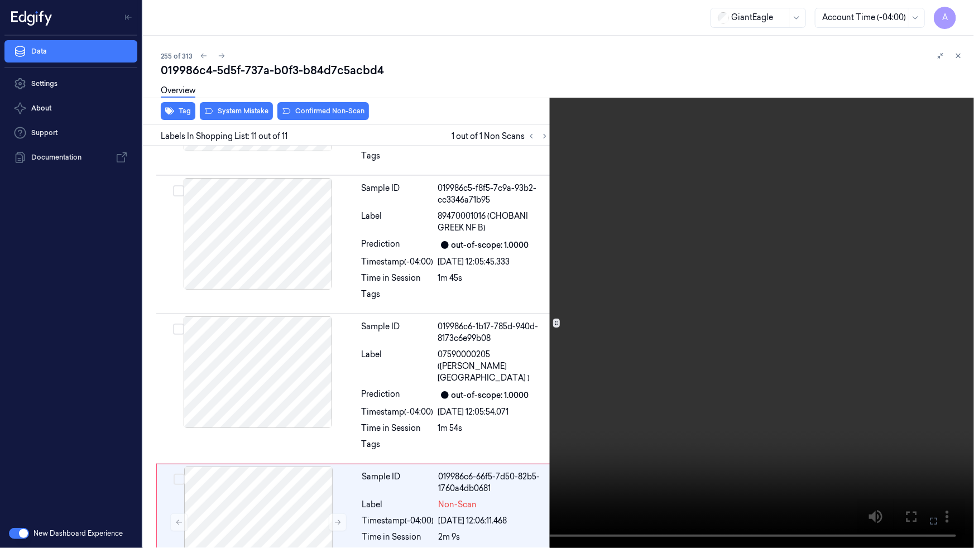
drag, startPoint x: 932, startPoint y: 528, endPoint x: 882, endPoint y: 444, distance: 98.1
click at [0, 0] on button at bounding box center [0, 0] width 0 height 0
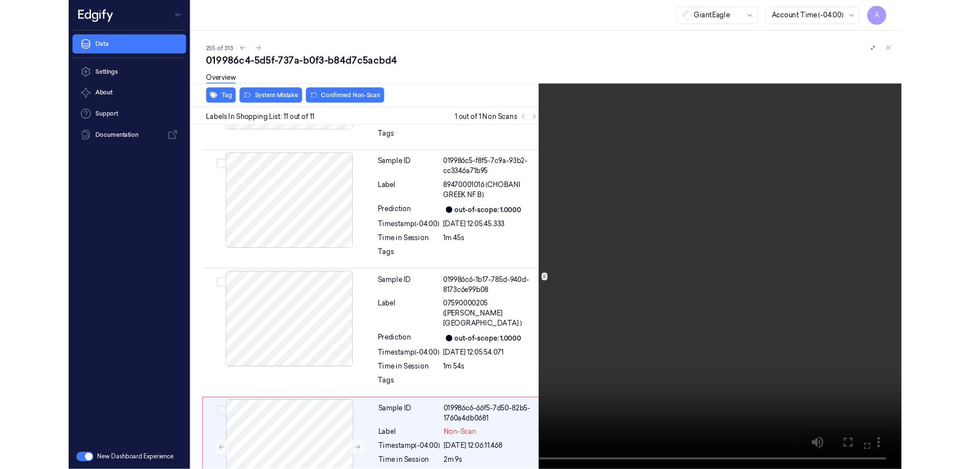
scroll to position [1152, 0]
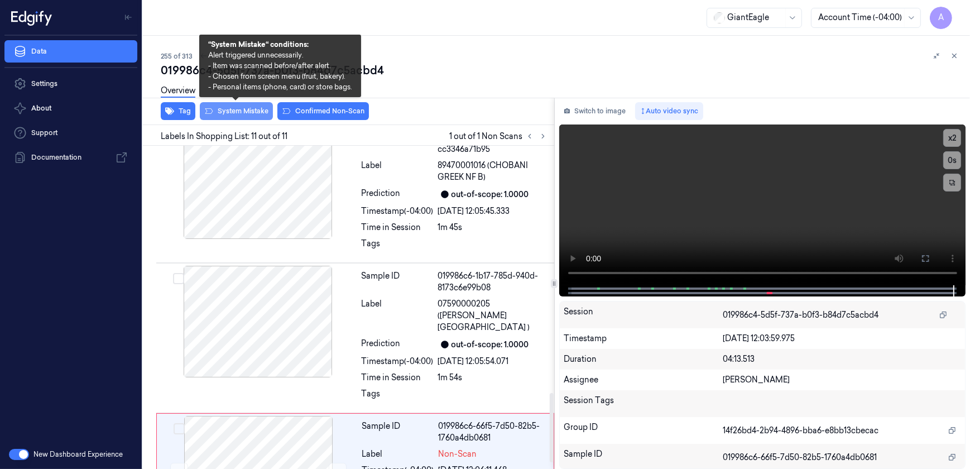
click at [250, 113] on button "System Mistake" at bounding box center [236, 111] width 73 height 18
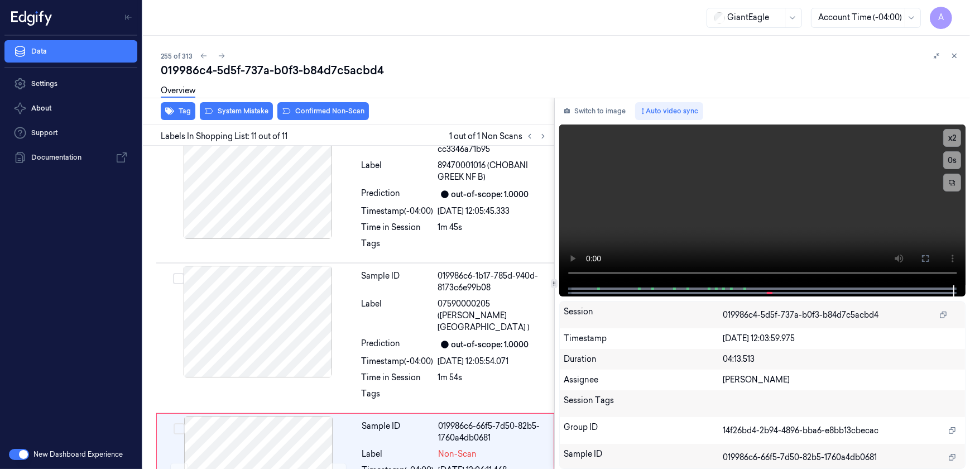
scroll to position [1180, 0]
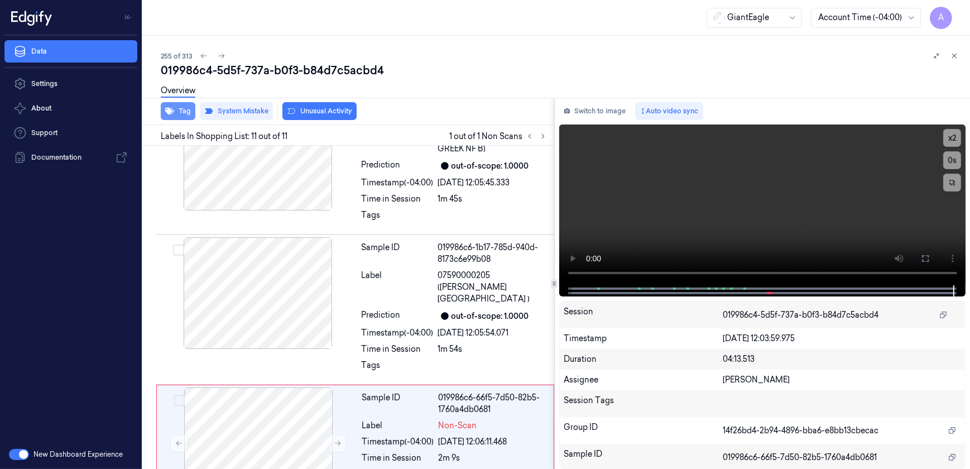
click at [174, 113] on icon "button" at bounding box center [169, 111] width 9 height 9
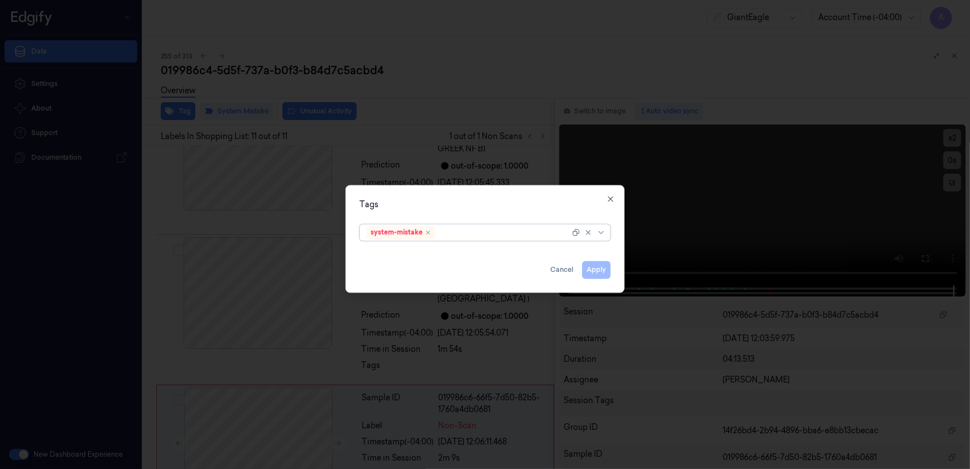
click at [458, 237] on div at bounding box center [504, 233] width 132 height 12
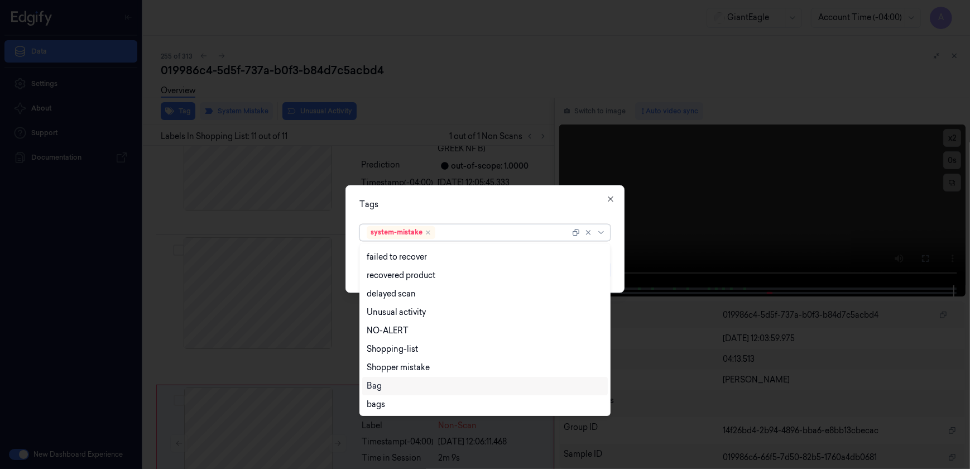
click at [385, 391] on div "Bag" at bounding box center [485, 386] width 237 height 12
click at [477, 213] on div "Tags option Bag, selected. 14 results available. Use Up and Down to choose opti…" at bounding box center [485, 239] width 279 height 108
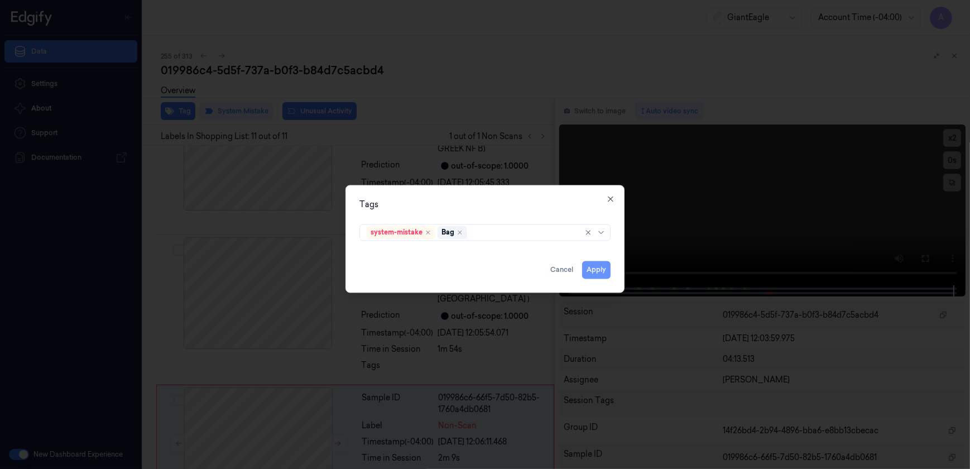
click at [590, 267] on button "Apply" at bounding box center [596, 270] width 28 height 18
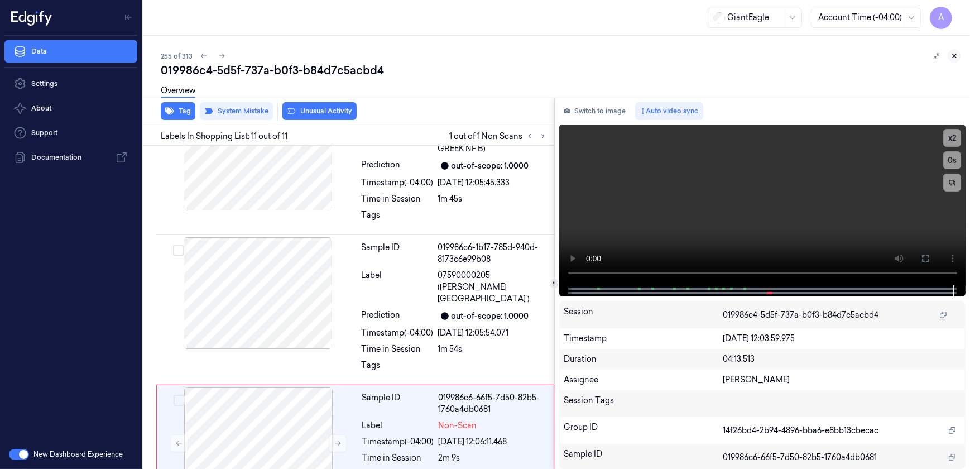
click at [956, 61] on button at bounding box center [954, 55] width 13 height 13
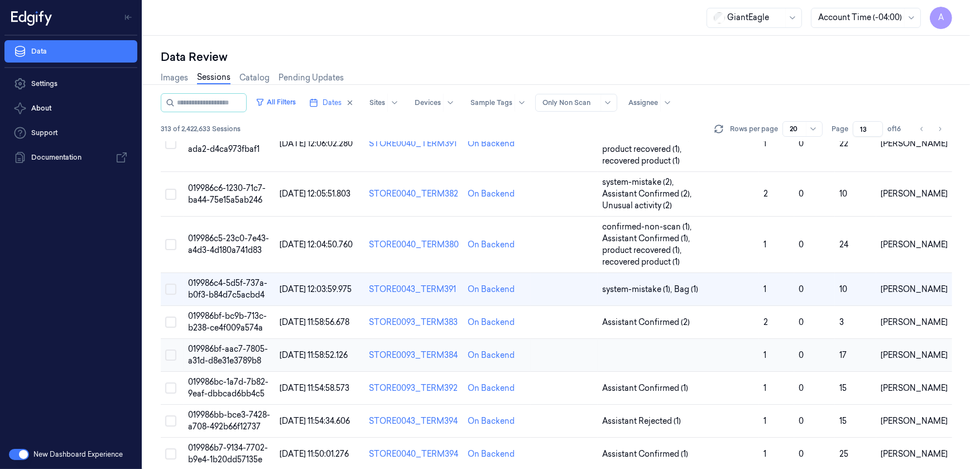
scroll to position [527, 0]
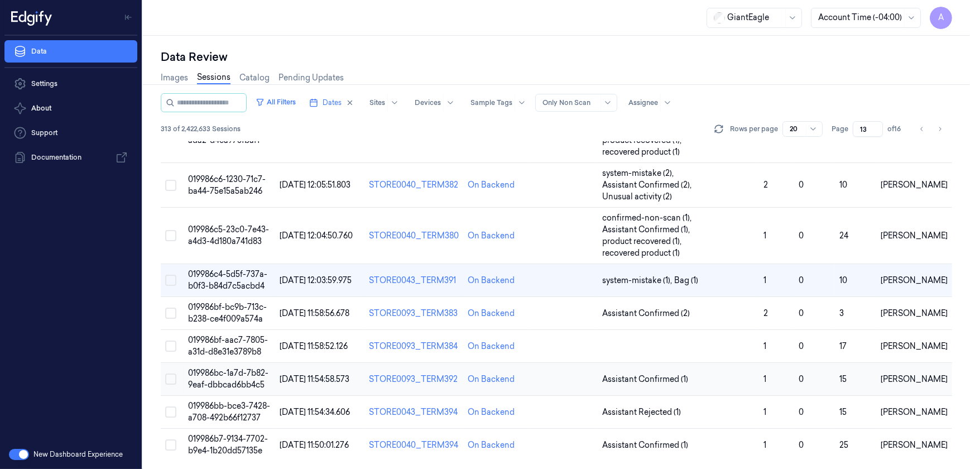
click at [241, 373] on span "019986bc-1a7d-7b82-9eaf-dbbcad6bb4c5" at bounding box center [228, 379] width 80 height 22
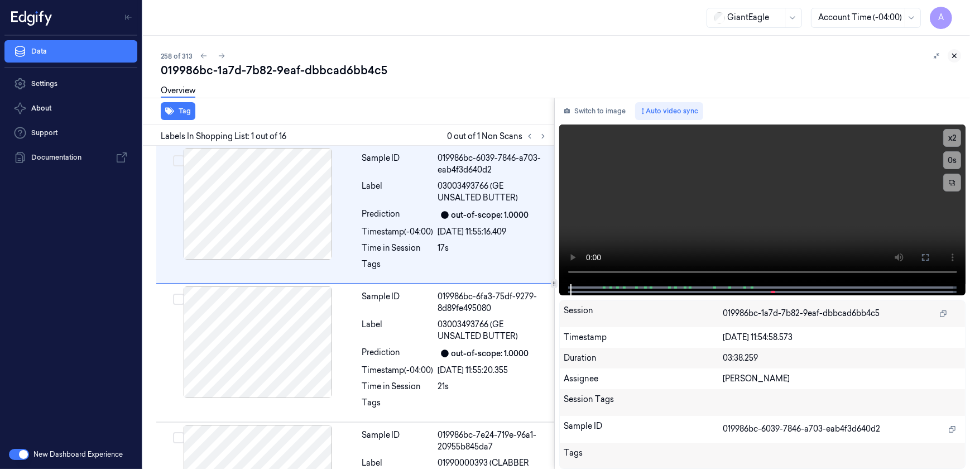
click at [957, 56] on icon at bounding box center [955, 56] width 8 height 8
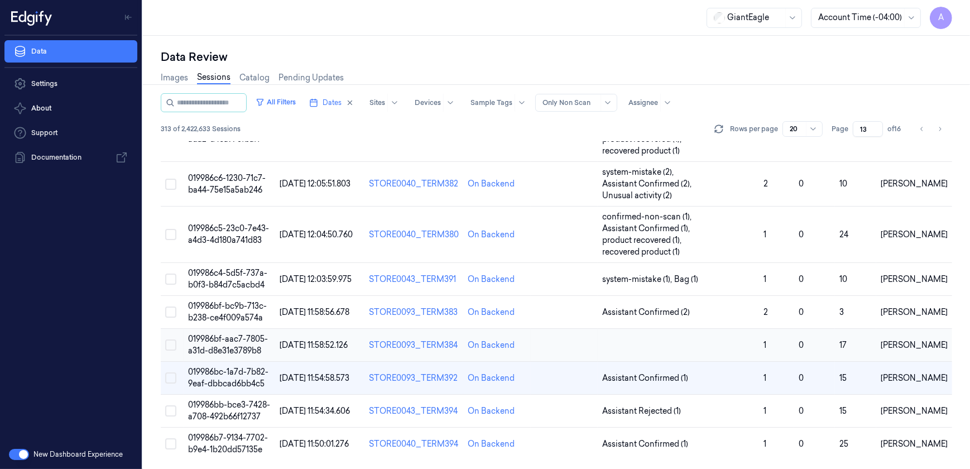
scroll to position [527, 0]
click at [234, 380] on span "019986bc-1a7d-7b82-9eaf-dbbcad6bb4c5" at bounding box center [228, 379] width 80 height 22
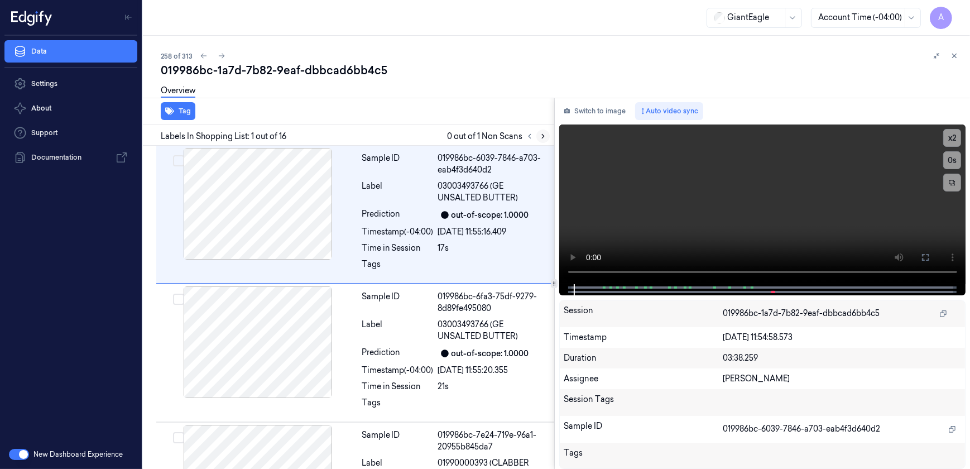
click at [542, 135] on icon at bounding box center [543, 137] width 2 height 4
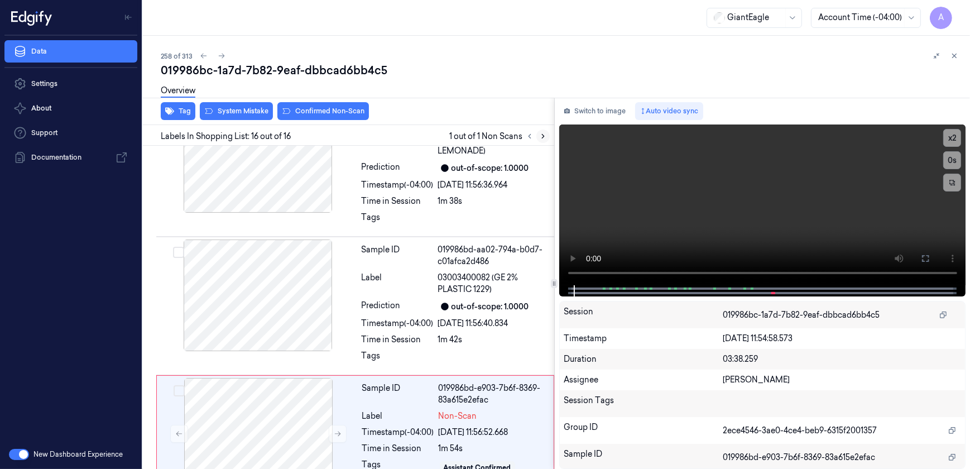
scroll to position [1872, 0]
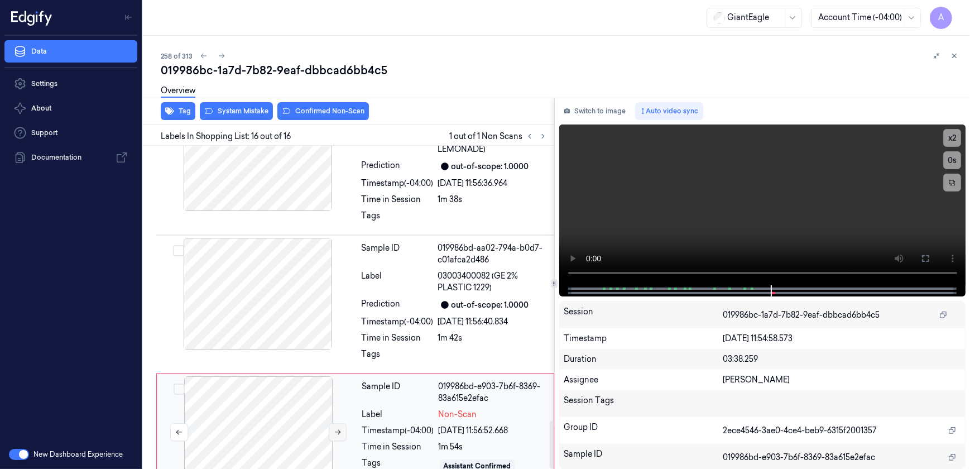
click at [336, 428] on icon at bounding box center [338, 432] width 8 height 8
click at [333, 423] on button at bounding box center [338, 432] width 18 height 18
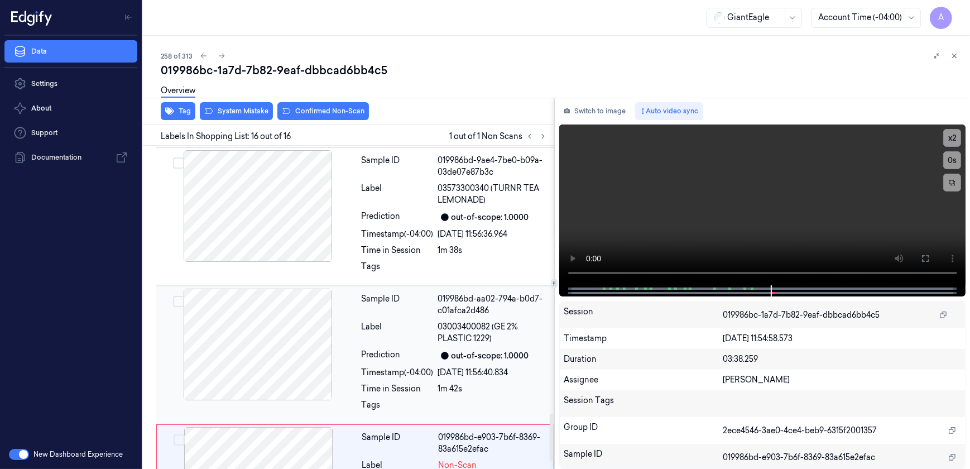
click at [481, 321] on div "Sample ID 019986bd-aa02-794a-b0d7-c01afca2d486 Label 03003400082 (GE 2% PLASTIC…" at bounding box center [454, 355] width 195 height 133
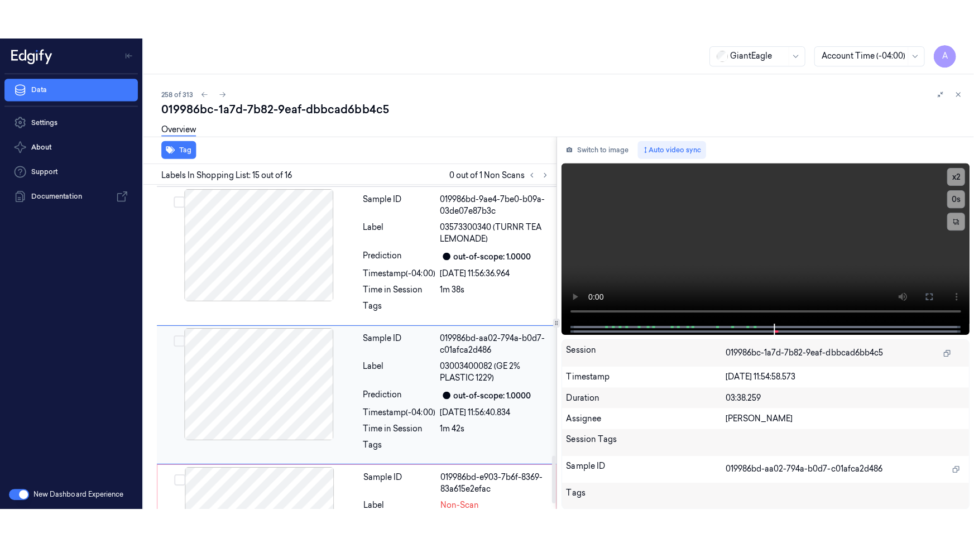
scroll to position [1843, 0]
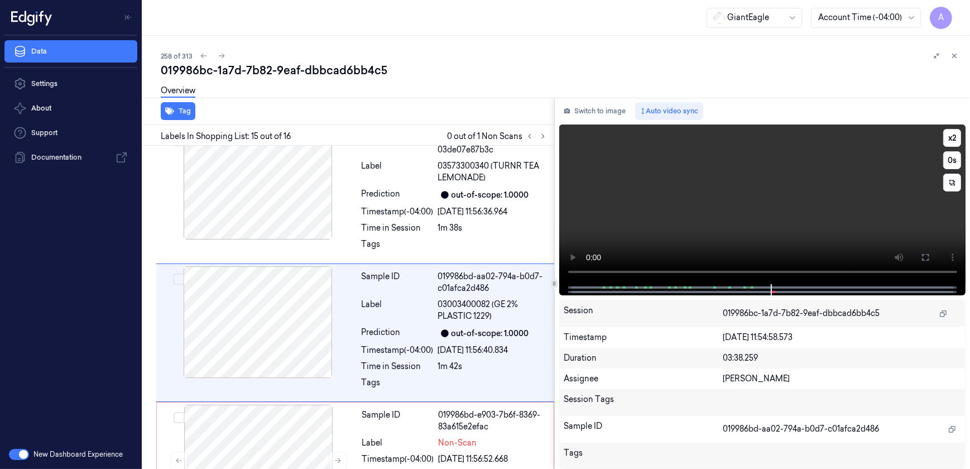
click at [747, 219] on video at bounding box center [762, 204] width 407 height 160
click at [922, 257] on icon at bounding box center [925, 257] width 9 height 9
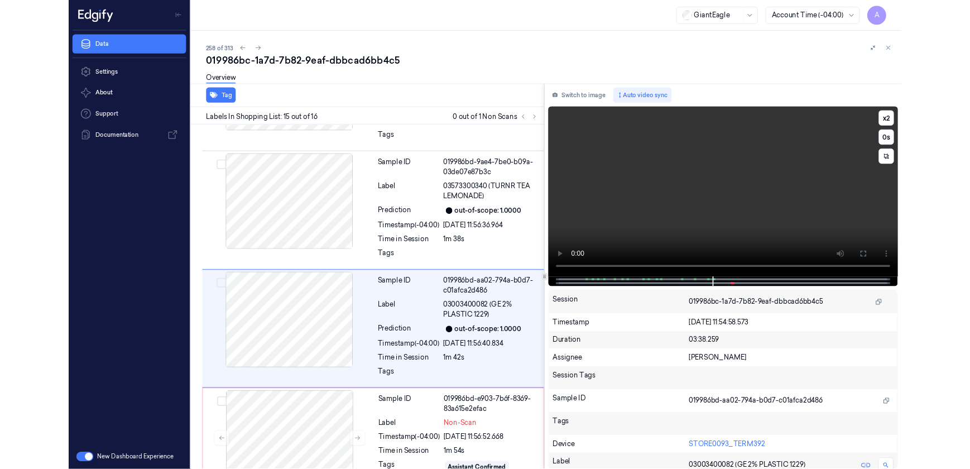
scroll to position [1793, 0]
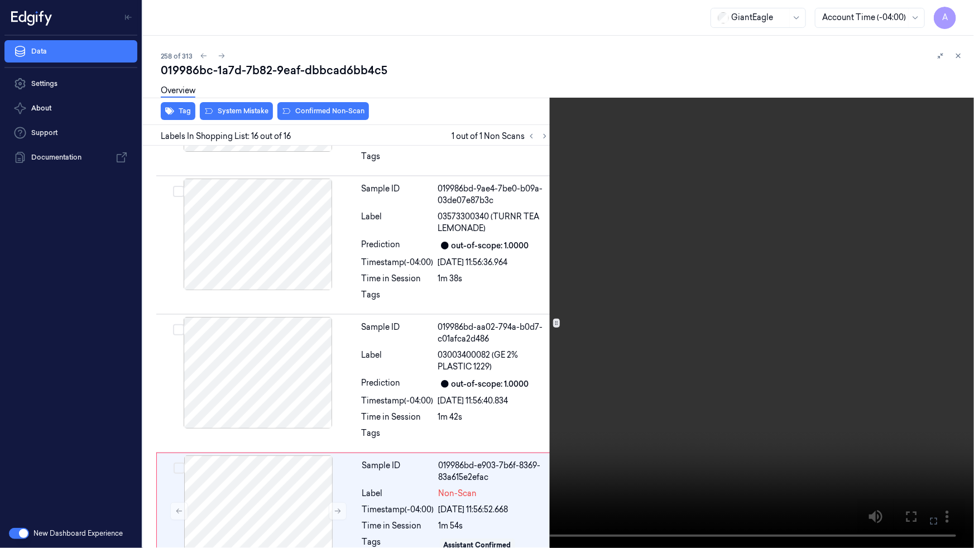
drag, startPoint x: 926, startPoint y: 518, endPoint x: 924, endPoint y: 465, distance: 53.1
click at [0, 0] on button at bounding box center [0, 0] width 0 height 0
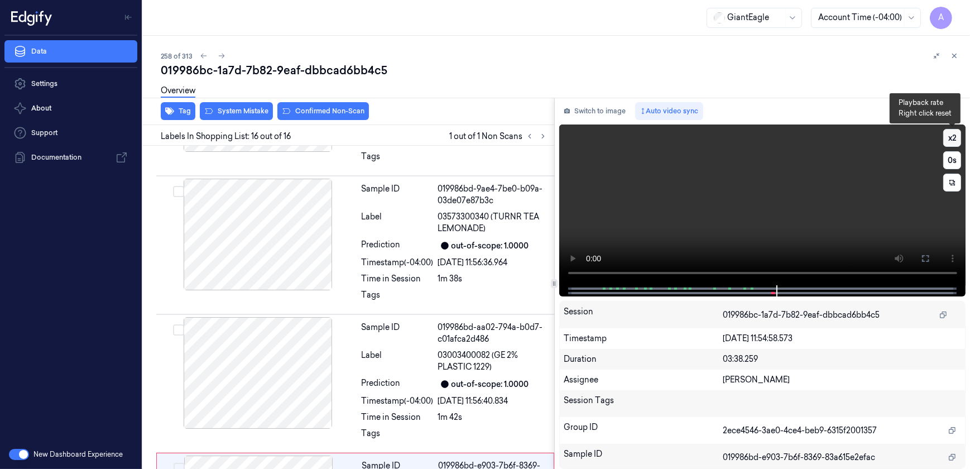
click at [955, 135] on button "x 2" at bounding box center [953, 138] width 18 height 18
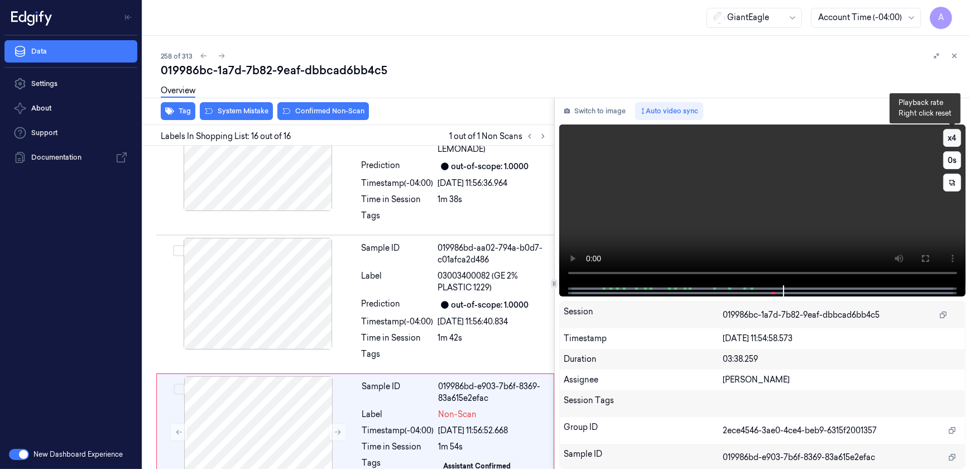
click at [955, 135] on button "x 4" at bounding box center [953, 138] width 18 height 18
click at [955, 135] on button "x 1" at bounding box center [953, 138] width 18 height 18
click at [955, 135] on button "x 2" at bounding box center [953, 138] width 18 height 18
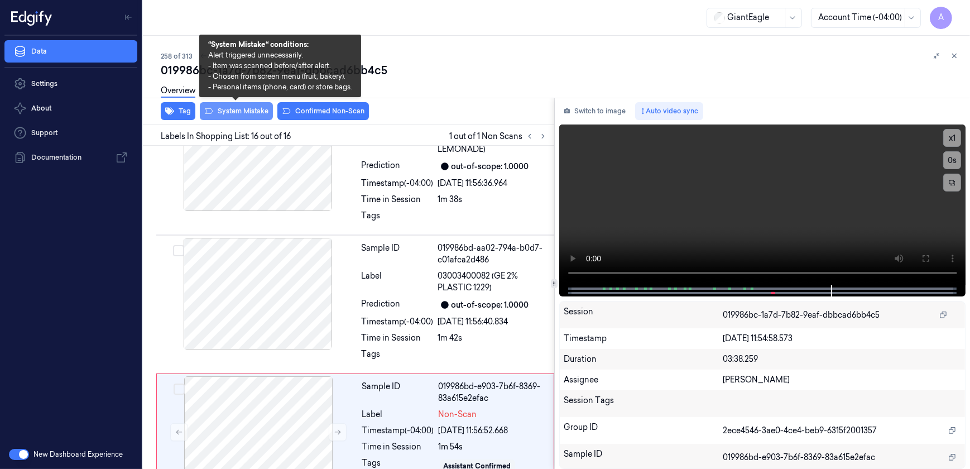
click at [229, 117] on button "System Mistake" at bounding box center [236, 111] width 73 height 18
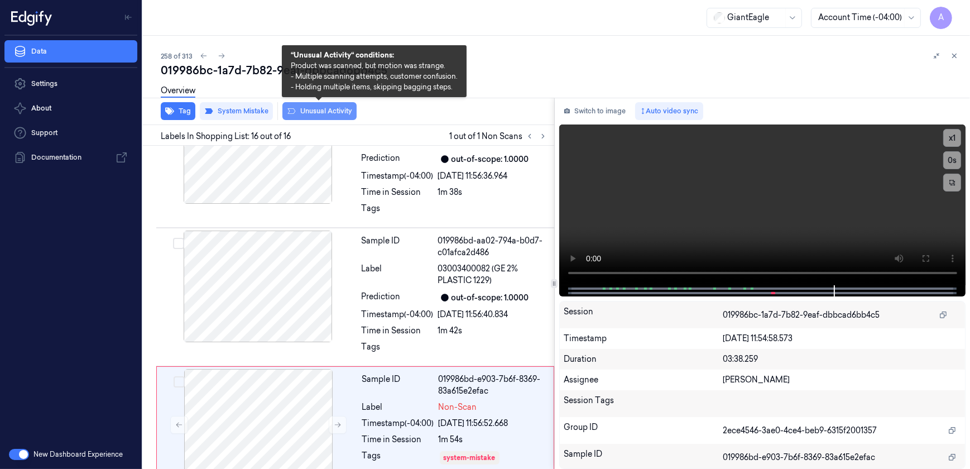
click at [309, 112] on button "Unusual Activity" at bounding box center [319, 111] width 74 height 18
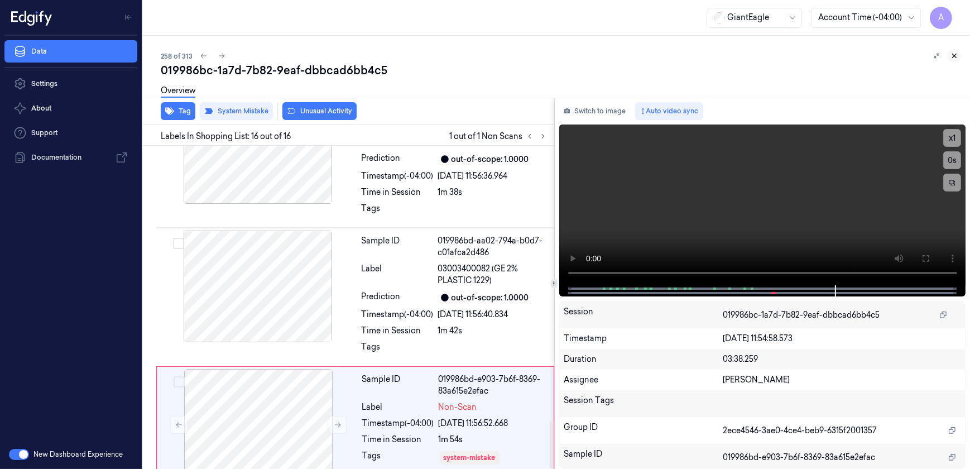
scroll to position [1893, 0]
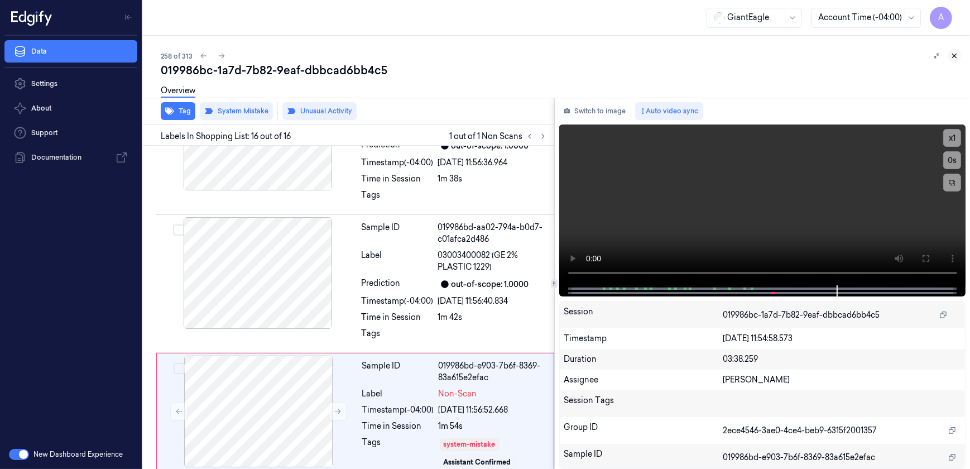
click at [951, 58] on icon at bounding box center [955, 56] width 8 height 8
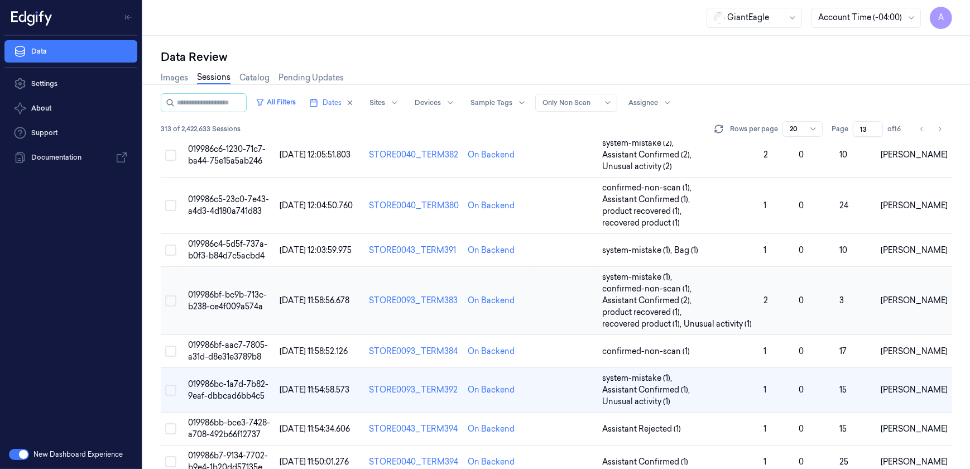
scroll to position [574, 0]
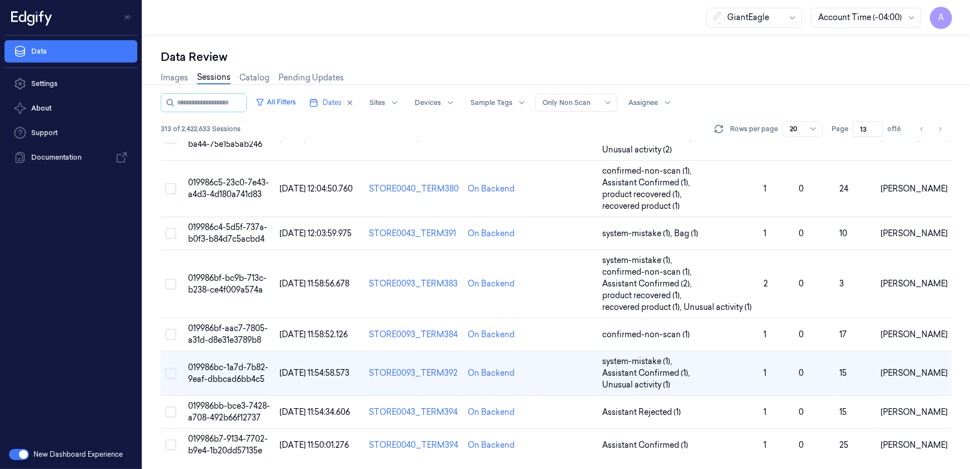
drag, startPoint x: 865, startPoint y: 126, endPoint x: 856, endPoint y: 136, distance: 13.9
click at [856, 136] on input "13" at bounding box center [868, 129] width 30 height 16
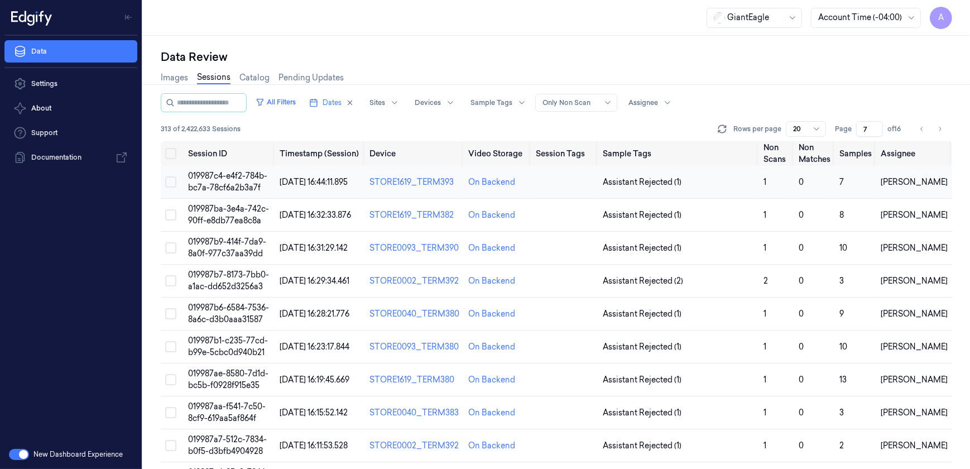
type input "7"
click at [234, 179] on span "019987c4-e4f2-784b-bc7a-78cf6a2b3a7f" at bounding box center [227, 182] width 79 height 22
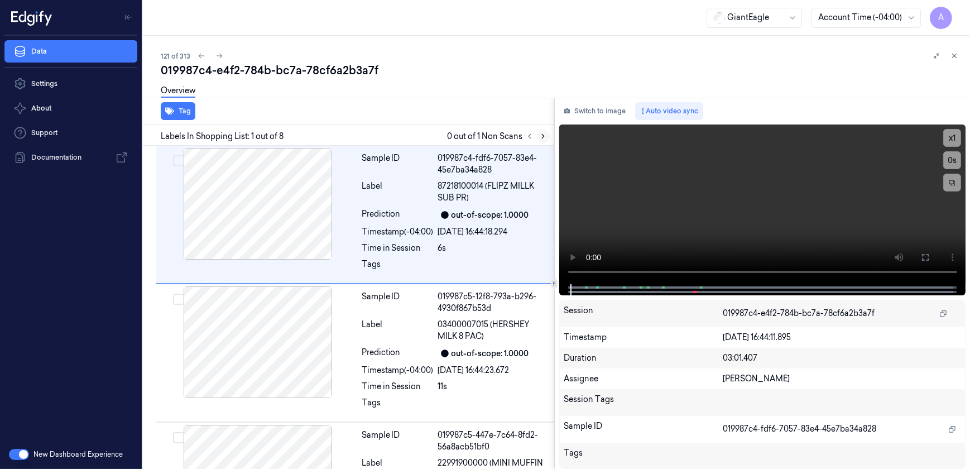
click at [538, 133] on button at bounding box center [543, 136] width 13 height 13
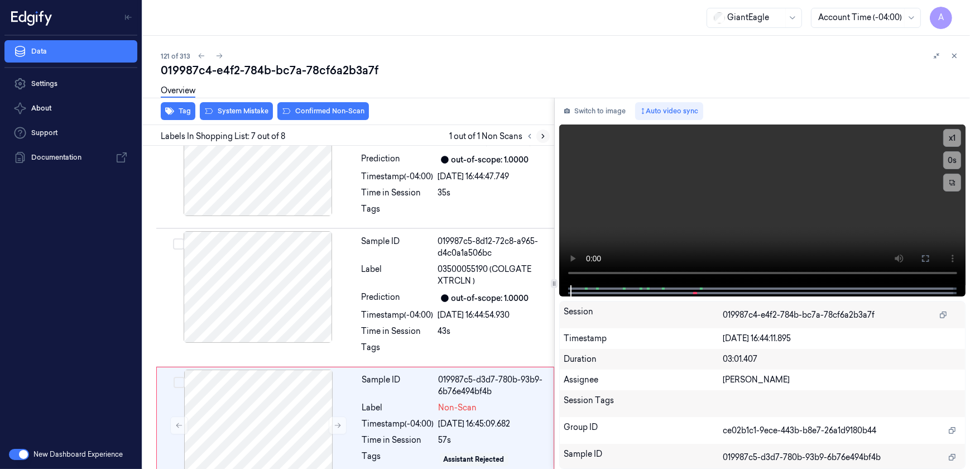
scroll to position [715, 0]
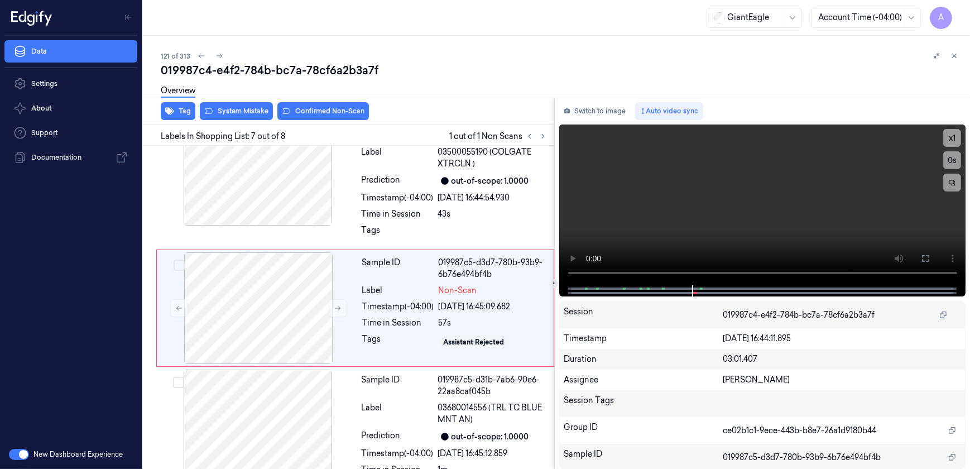
click at [495, 103] on div "Overview" at bounding box center [561, 92] width 801 height 28
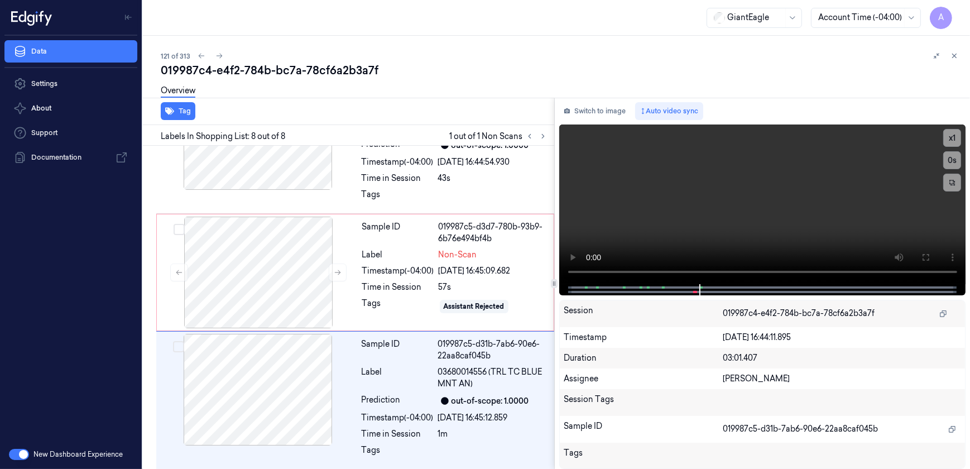
scroll to position [754, 0]
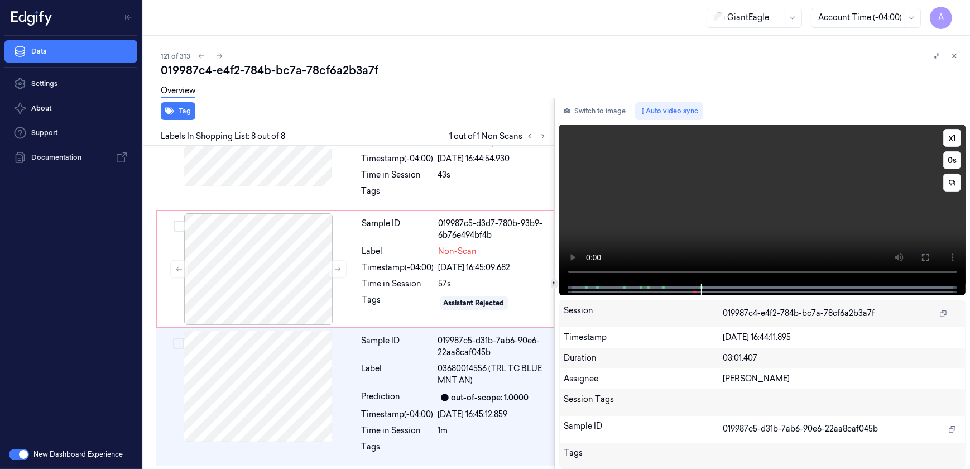
click at [800, 151] on video at bounding box center [762, 204] width 407 height 160
click at [744, 236] on video at bounding box center [762, 204] width 407 height 160
click at [947, 137] on button "x 1" at bounding box center [953, 138] width 18 height 18
click at [947, 137] on button "x 2" at bounding box center [953, 138] width 18 height 18
click at [956, 56] on icon at bounding box center [955, 56] width 8 height 8
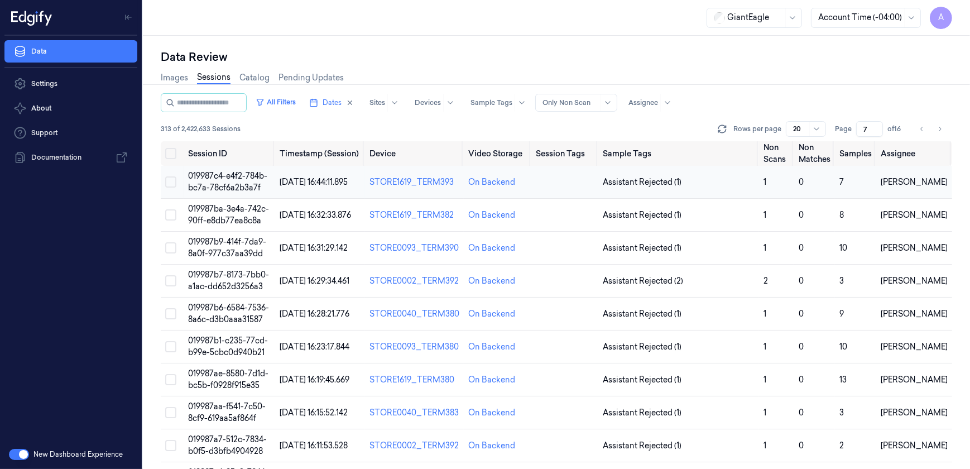
click at [241, 184] on span "019987c4-e4f2-784b-bc7a-78cf6a2b3a7f" at bounding box center [227, 182] width 79 height 22
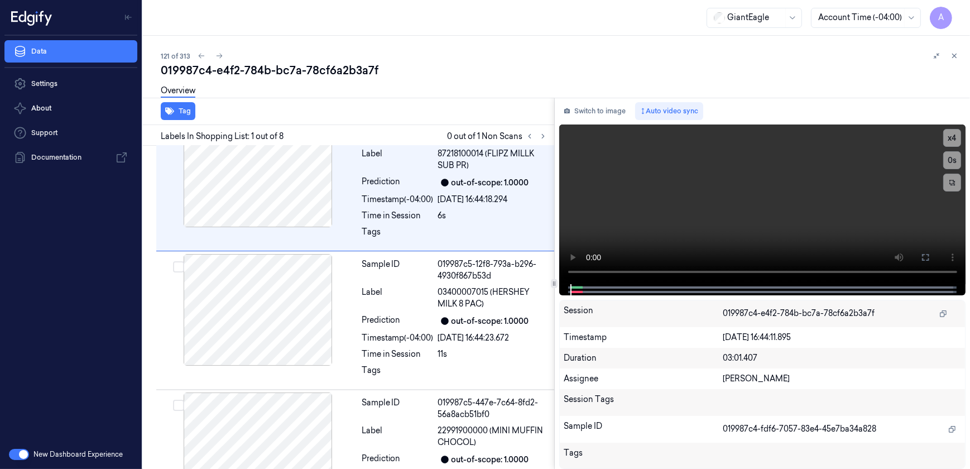
scroll to position [33, 0]
click at [540, 134] on icon at bounding box center [543, 136] width 8 height 8
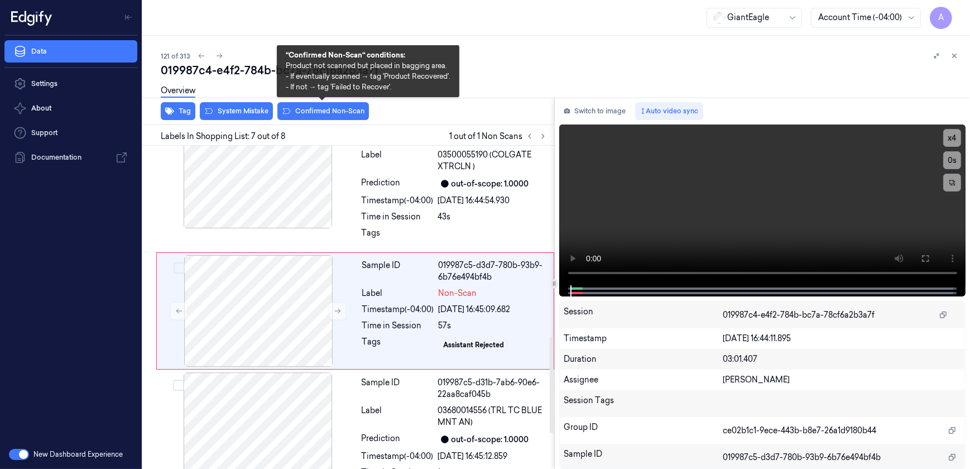
scroll to position [715, 0]
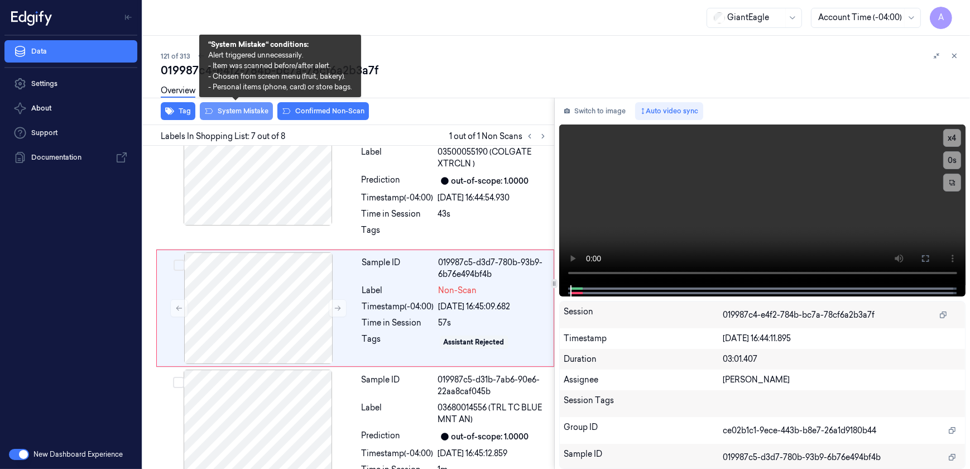
click at [250, 116] on button "System Mistake" at bounding box center [236, 111] width 73 height 18
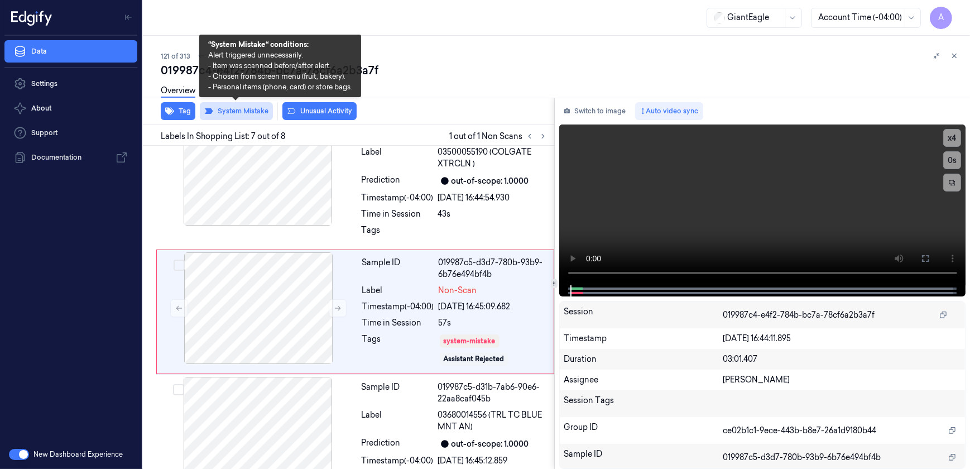
scroll to position [718, 0]
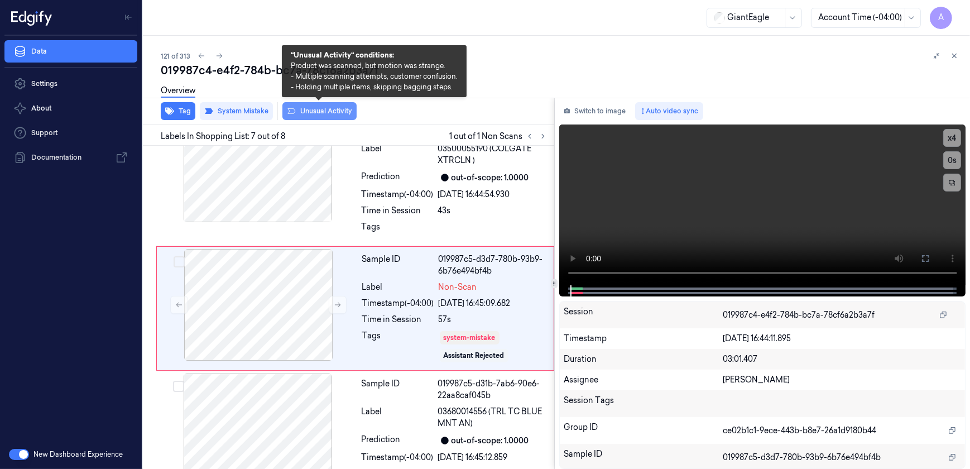
click at [291, 117] on button "Unusual Activity" at bounding box center [319, 111] width 74 height 18
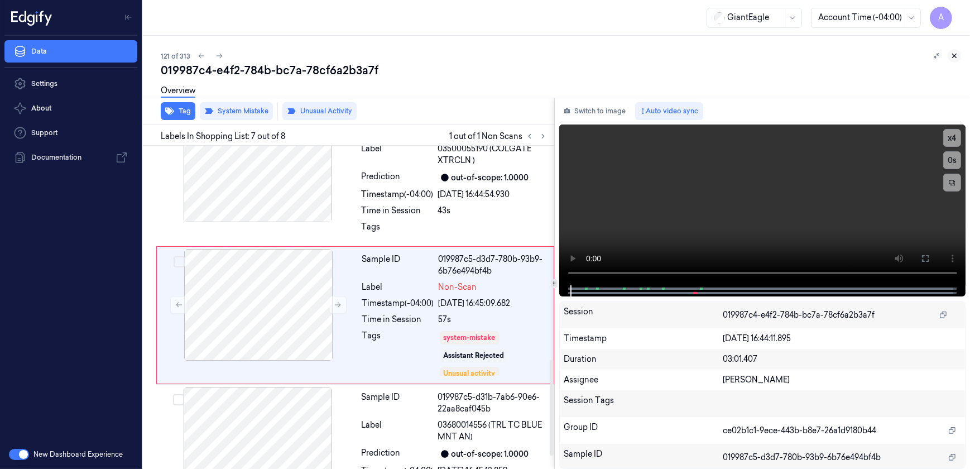
scroll to position [725, 0]
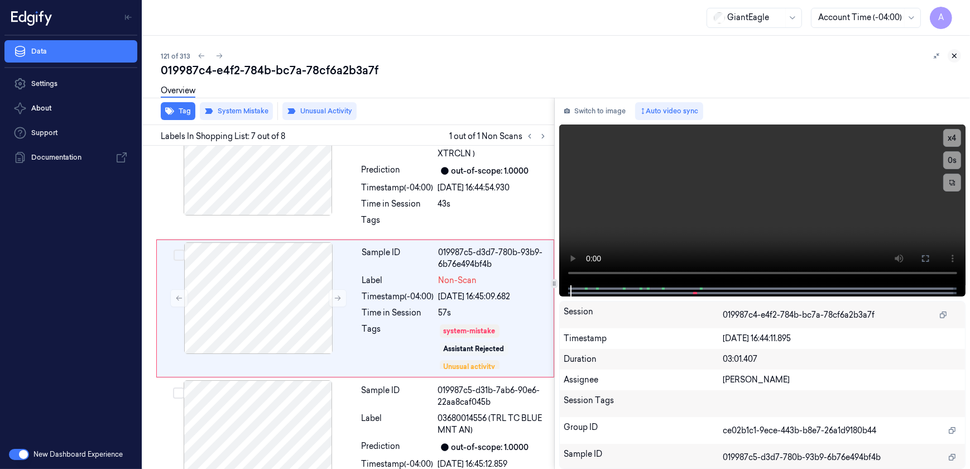
click at [957, 56] on icon at bounding box center [955, 56] width 8 height 8
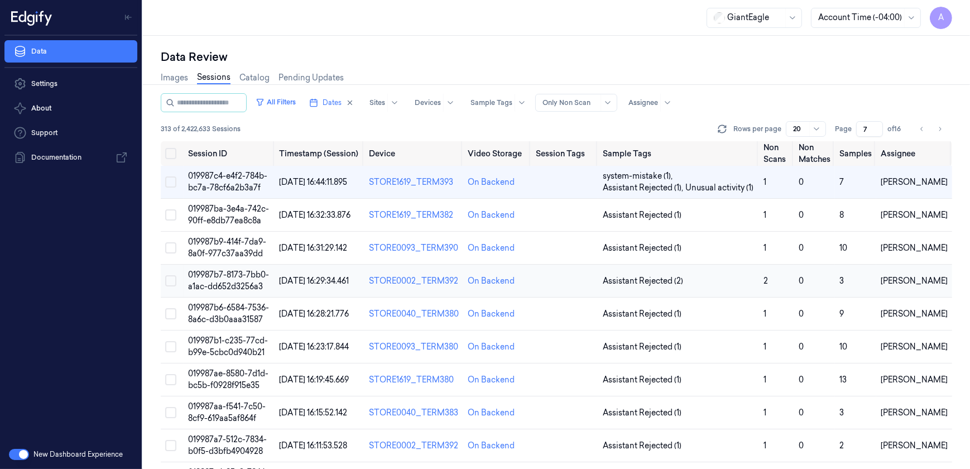
click at [240, 277] on span "019987b7-8173-7bb0-a1ac-dd652d3256a3" at bounding box center [228, 281] width 81 height 22
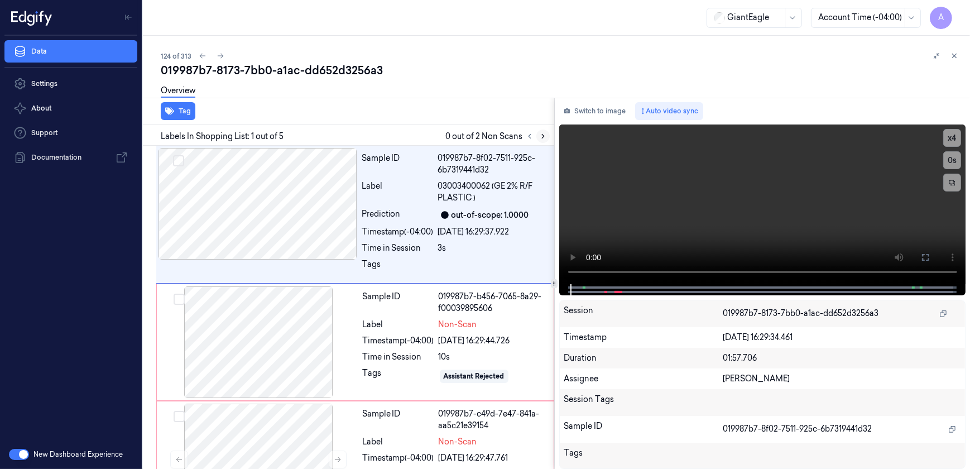
click at [538, 134] on button at bounding box center [543, 136] width 13 height 13
click at [932, 256] on button at bounding box center [926, 257] width 18 height 18
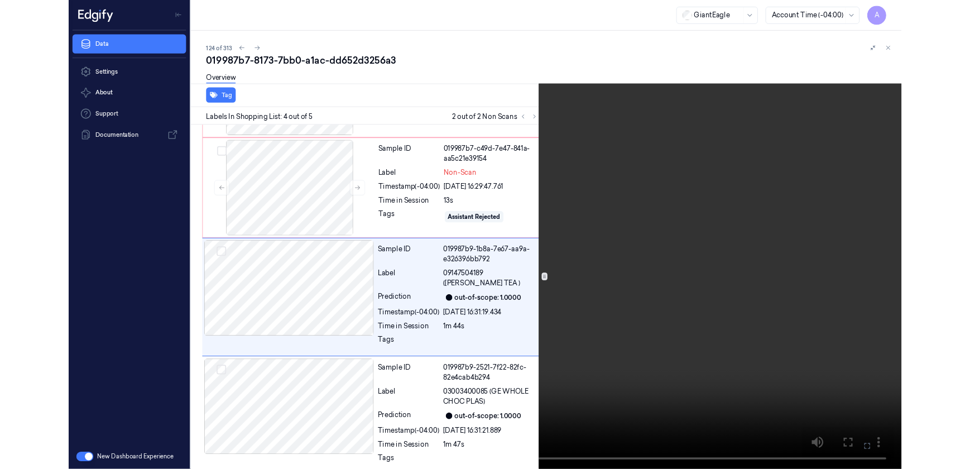
scroll to position [250, 0]
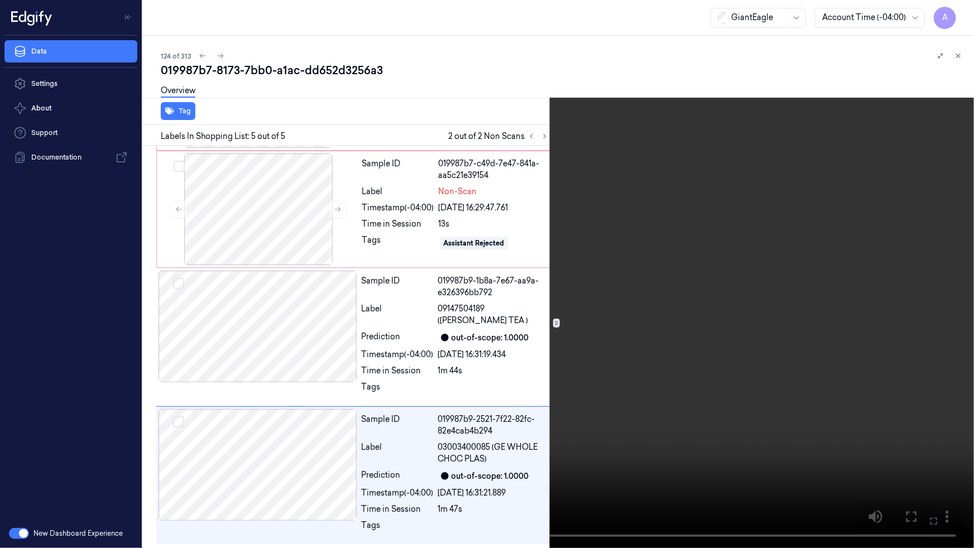
click at [0, 0] on icon at bounding box center [0, 0] width 0 height 0
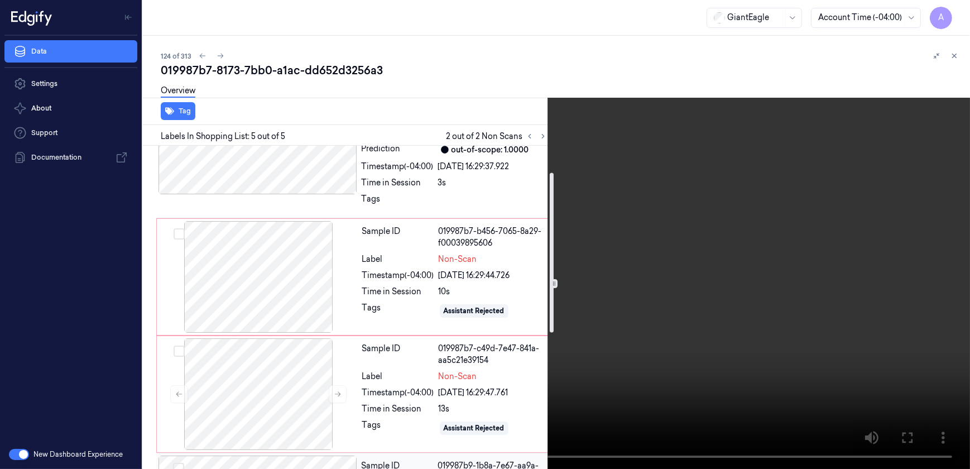
scroll to position [47, 0]
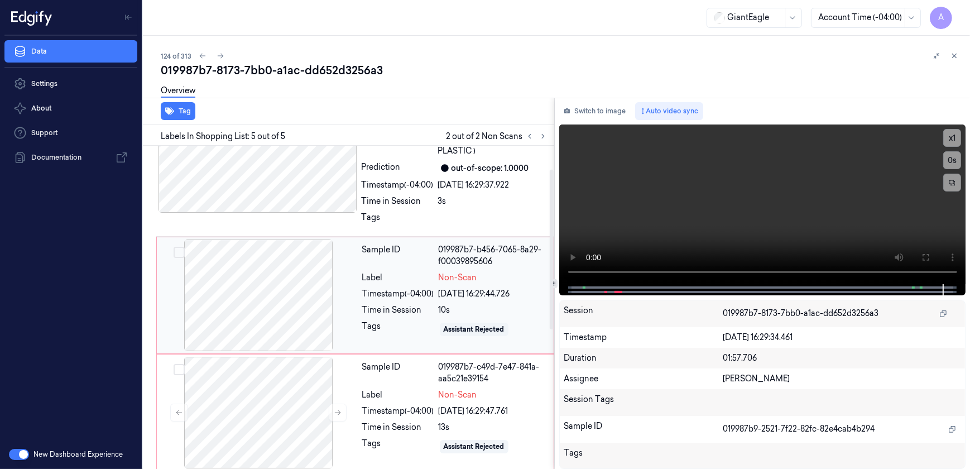
click at [322, 301] on div at bounding box center [258, 296] width 199 height 112
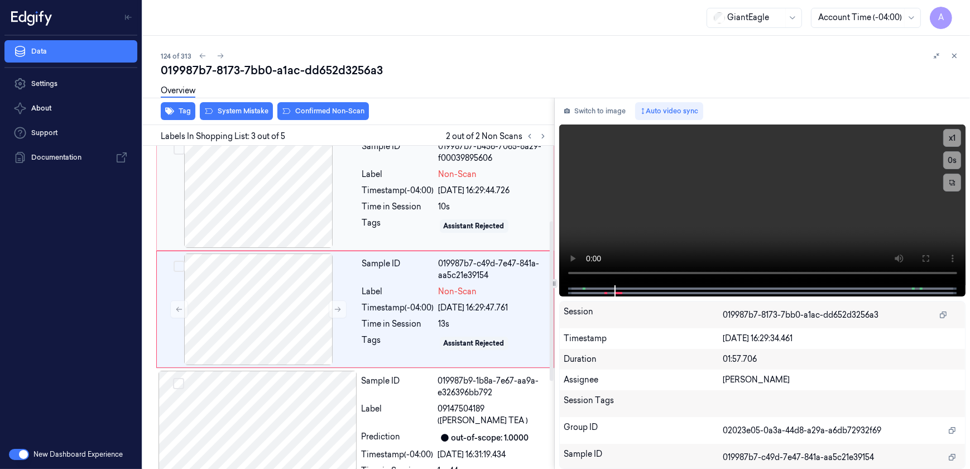
scroll to position [151, 0]
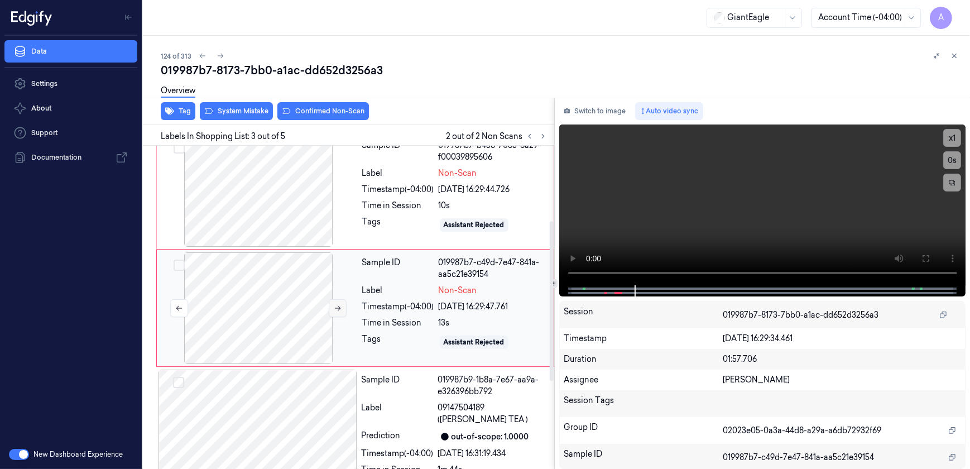
click at [338, 306] on icon at bounding box center [338, 308] width 6 height 5
click at [361, 205] on div "Sample ID 019987b7-b456-7065-8a29-f00039895606 Label Non-Scan Timestamp (-04:00…" at bounding box center [455, 191] width 194 height 112
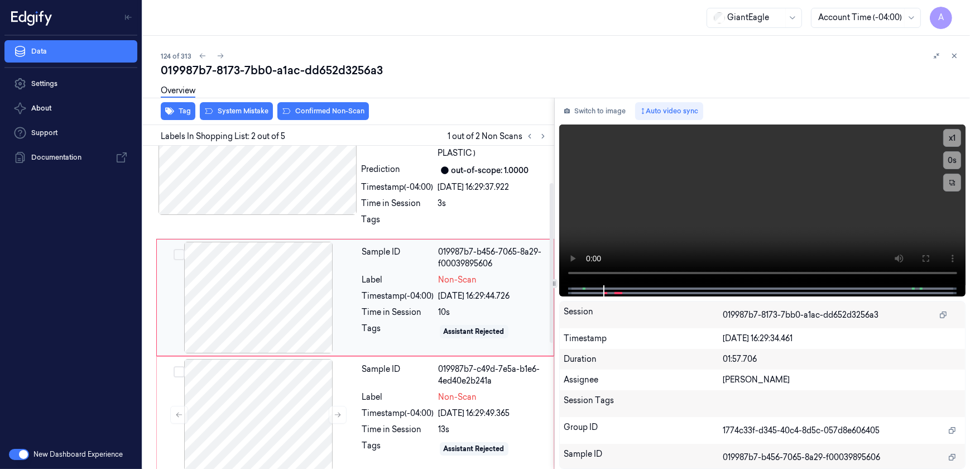
scroll to position [34, 0]
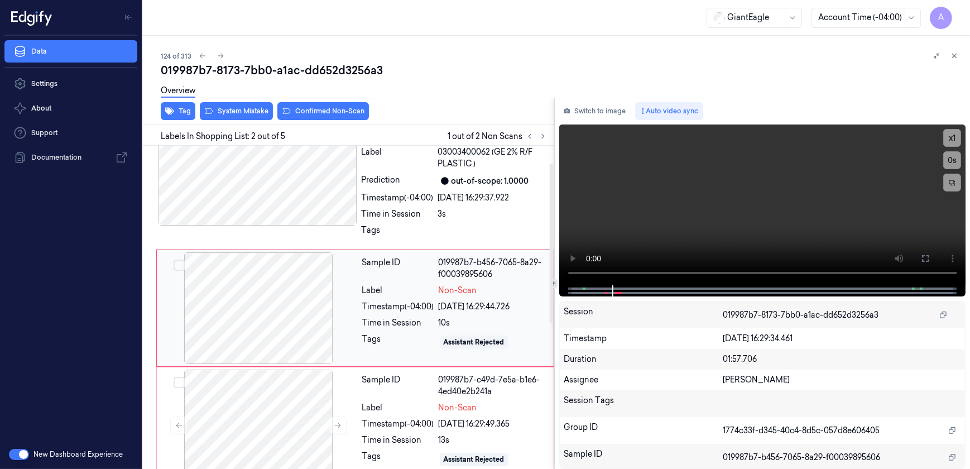
click at [391, 343] on div "Tags" at bounding box center [398, 342] width 72 height 18
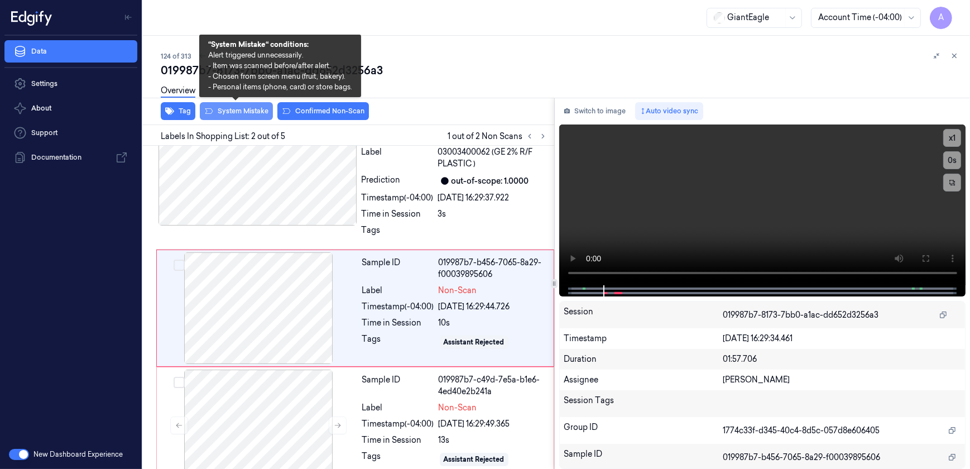
click at [236, 116] on button "System Mistake" at bounding box center [236, 111] width 73 height 18
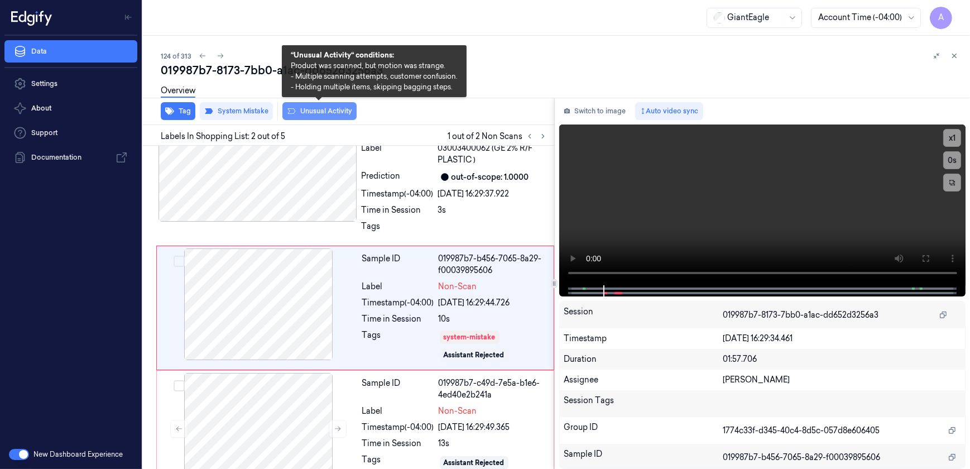
click at [300, 117] on button "Unusual Activity" at bounding box center [319, 111] width 74 height 18
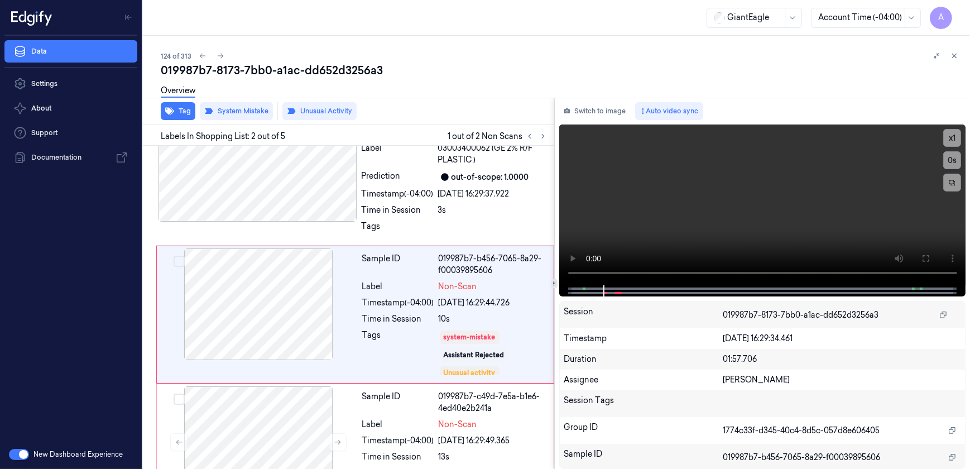
scroll to position [45, 0]
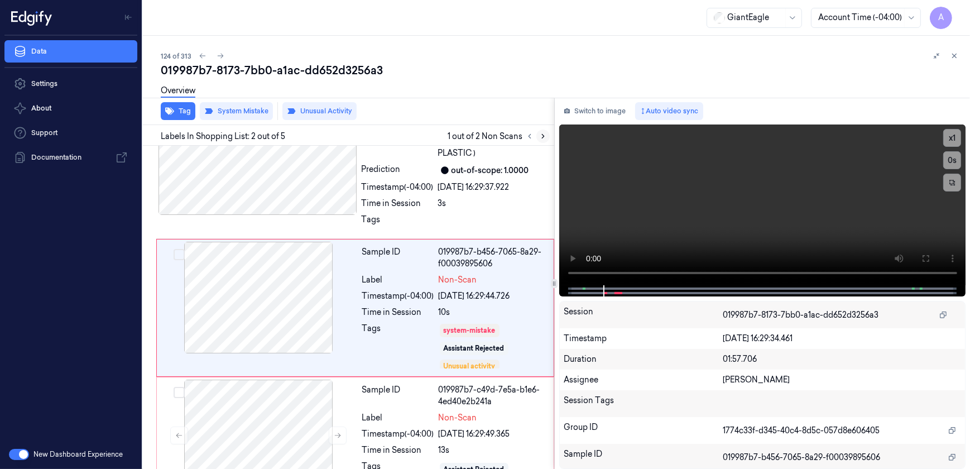
click at [542, 135] on icon at bounding box center [543, 136] width 8 height 8
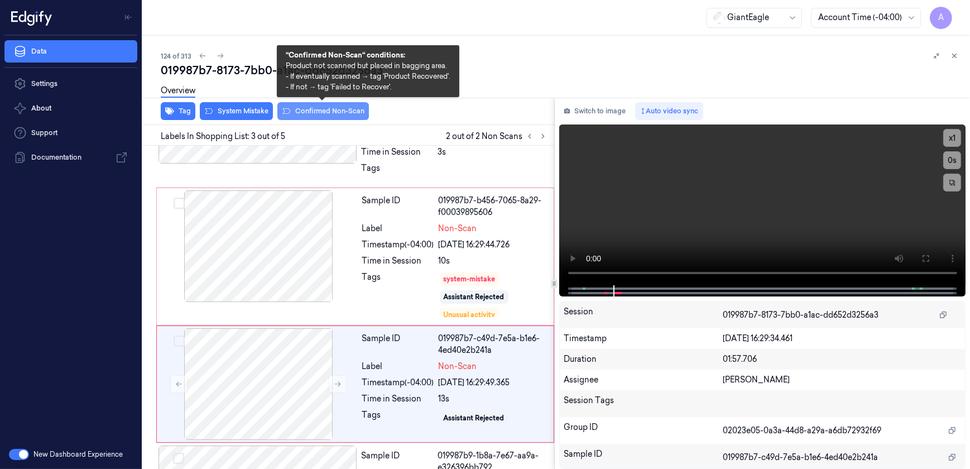
scroll to position [173, 0]
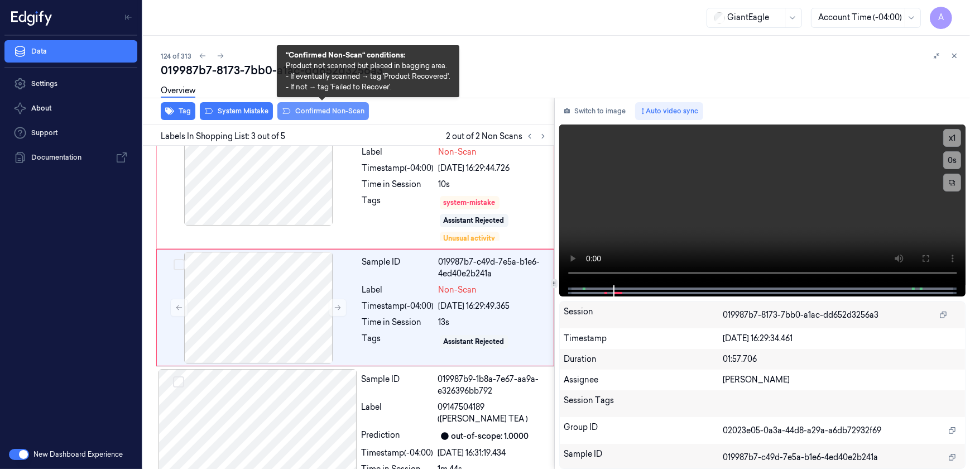
click at [312, 115] on button "Confirmed Non-Scan" at bounding box center [323, 111] width 92 height 18
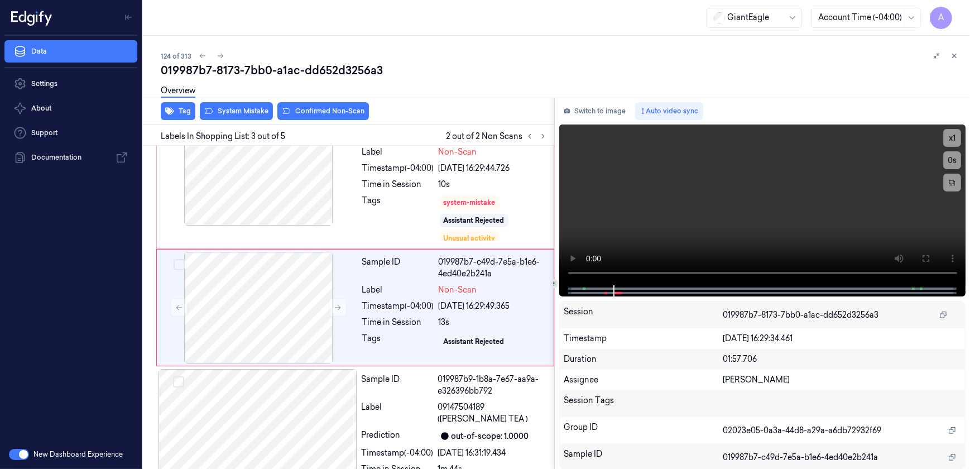
scroll to position [176, 0]
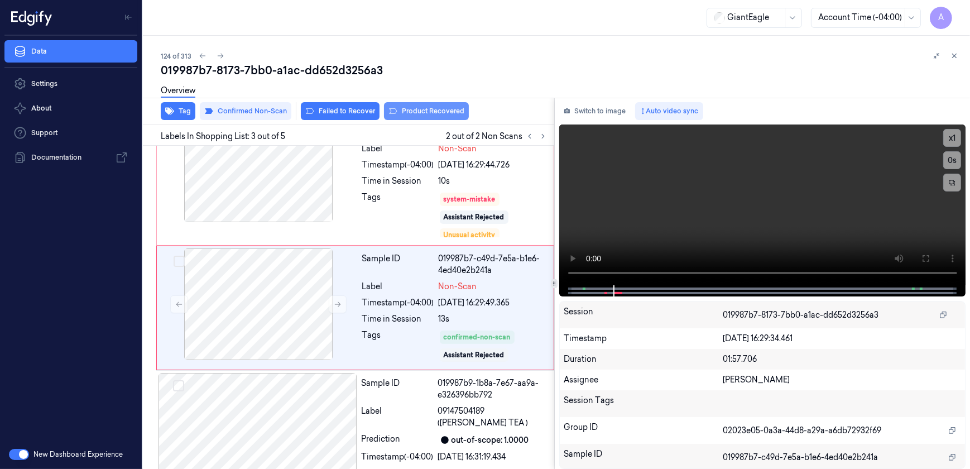
click at [420, 113] on button "Product Recovered" at bounding box center [426, 111] width 85 height 18
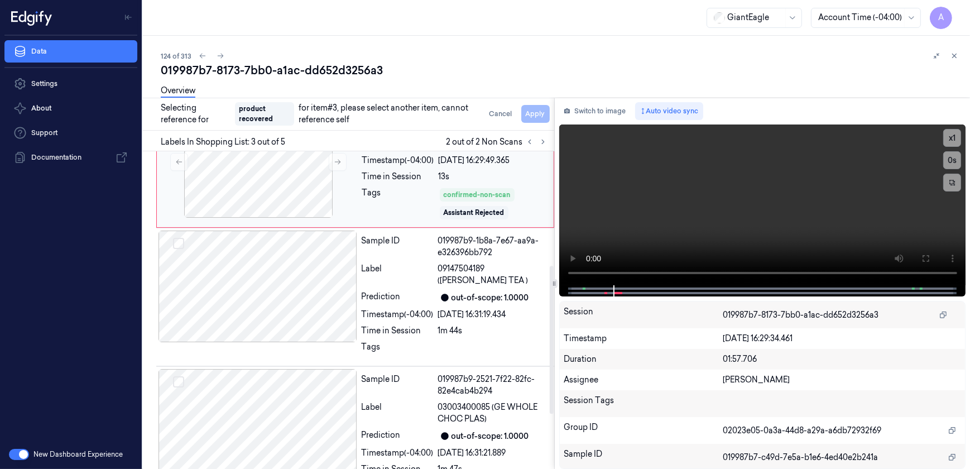
scroll to position [328, 0]
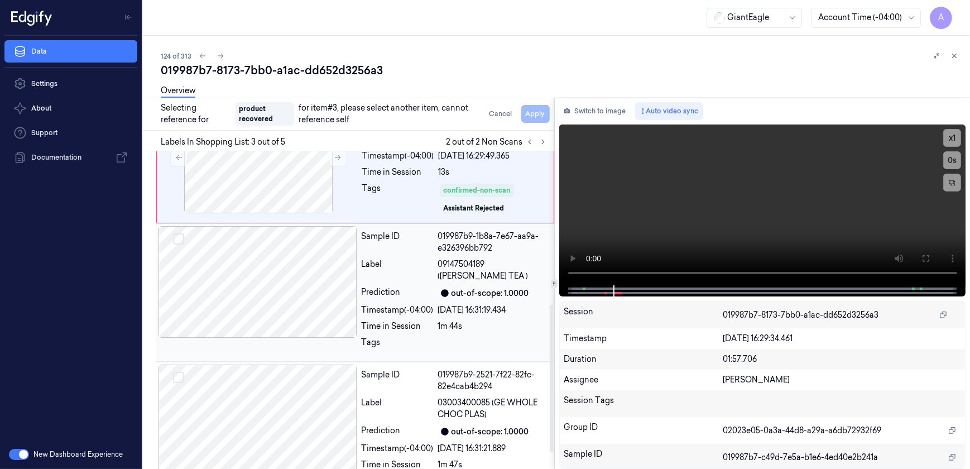
click at [490, 337] on div at bounding box center [492, 346] width 109 height 18
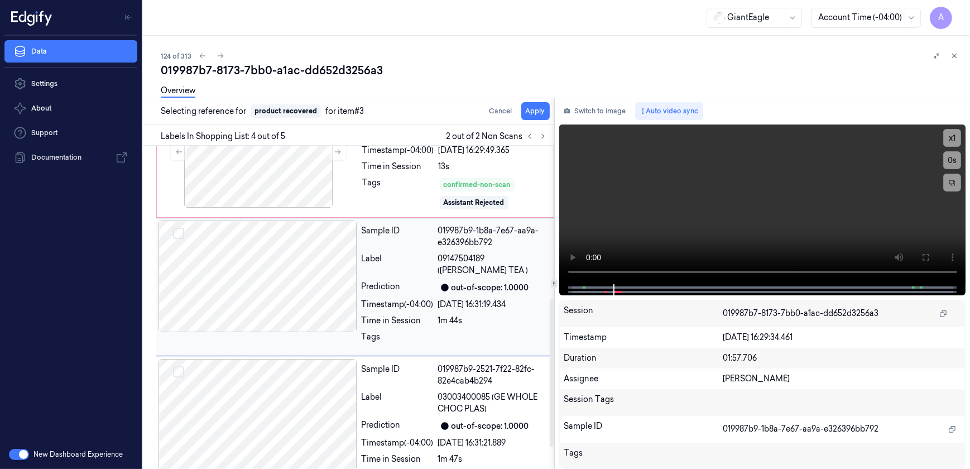
scroll to position [307, 0]
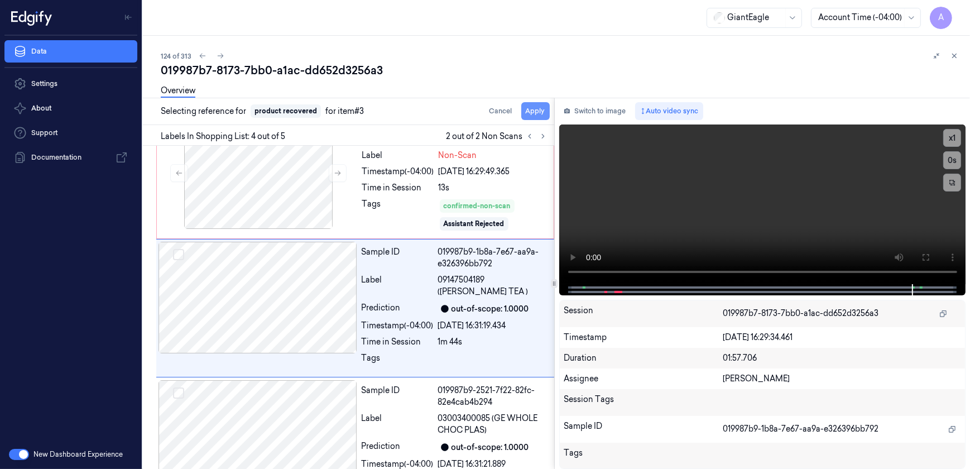
click at [525, 112] on button "Apply" at bounding box center [535, 111] width 28 height 18
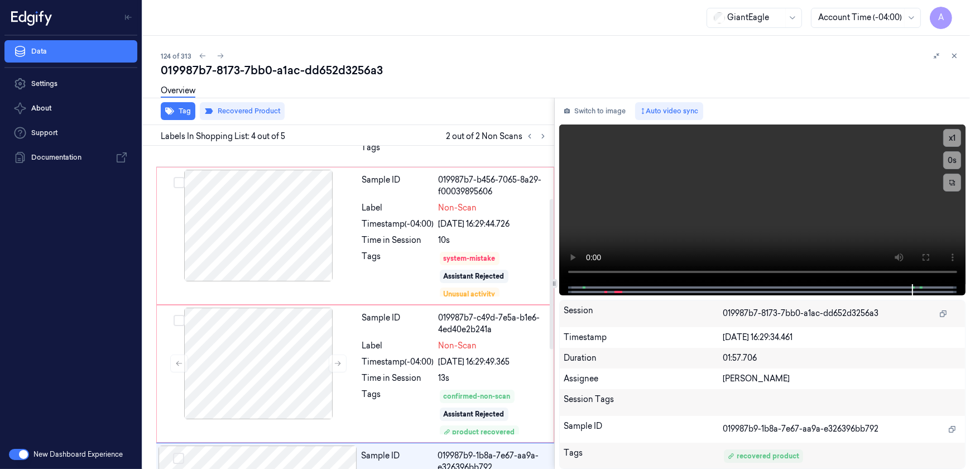
scroll to position [66, 0]
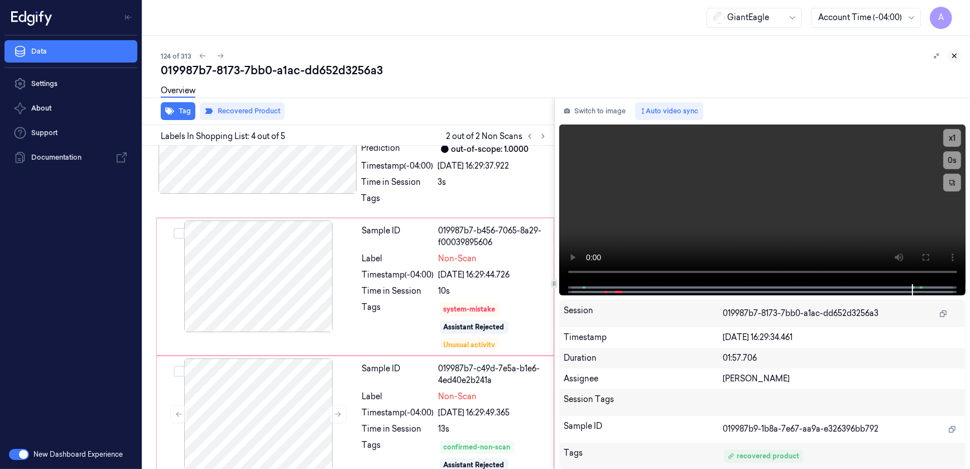
click at [957, 56] on icon at bounding box center [955, 56] width 8 height 8
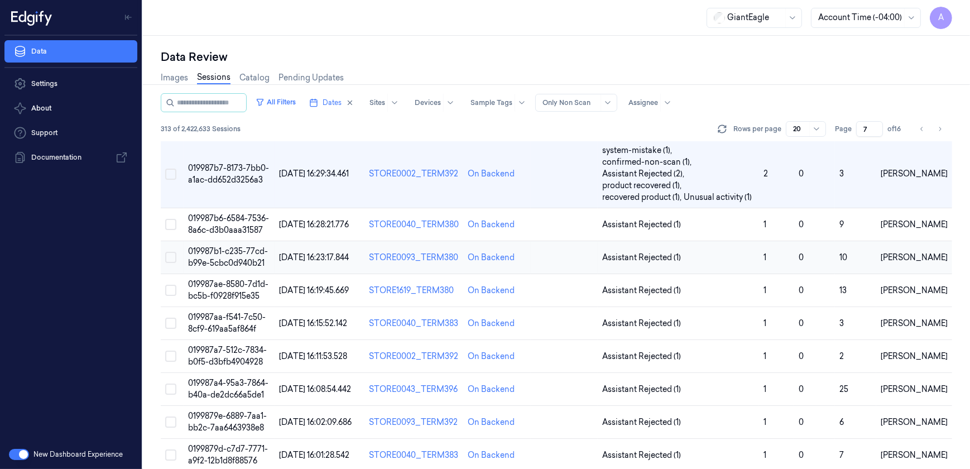
scroll to position [129, 0]
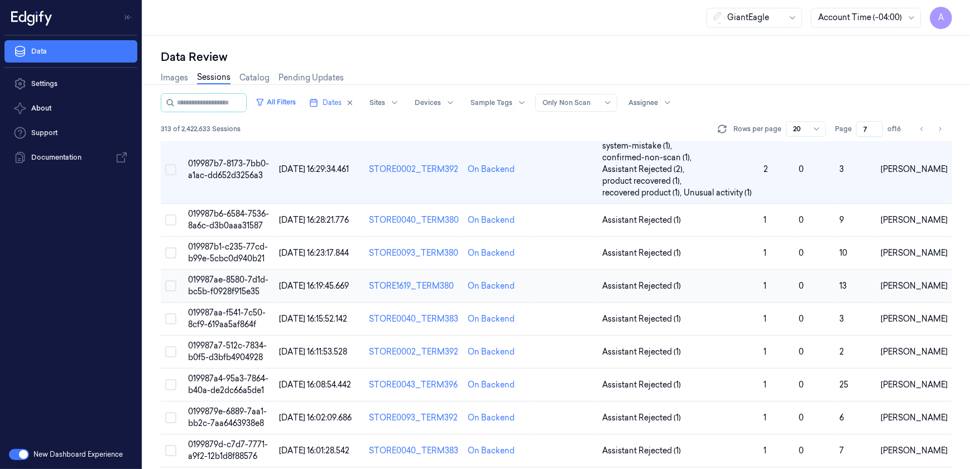
click at [217, 289] on span "019987ae-8580-7d1d-bc5b-f0928f915e35" at bounding box center [228, 286] width 80 height 22
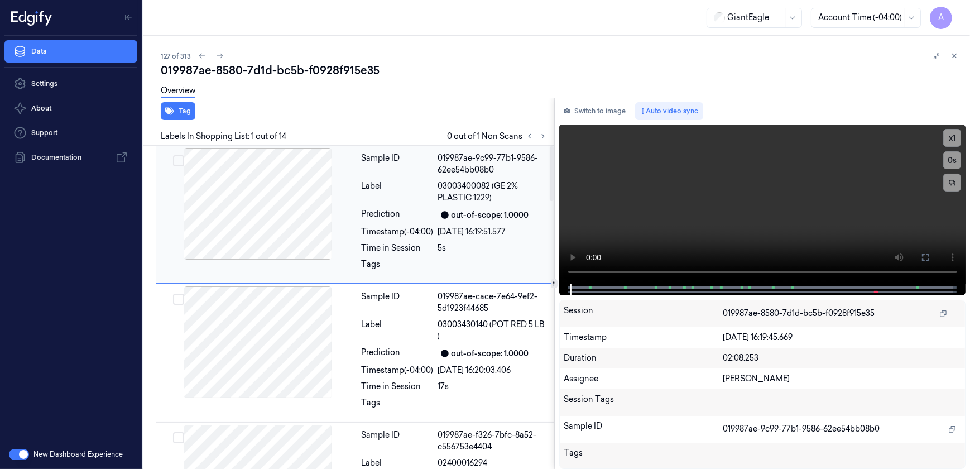
click at [377, 212] on div "Prediction" at bounding box center [398, 214] width 72 height 13
click at [386, 256] on div "Sample ID 019987ae-9c99-77b1-9586-62ee54bb08b0 Label 03003400082 (GE 2% PLASTIC…" at bounding box center [454, 214] width 195 height 133
click at [539, 131] on button at bounding box center [543, 136] width 13 height 13
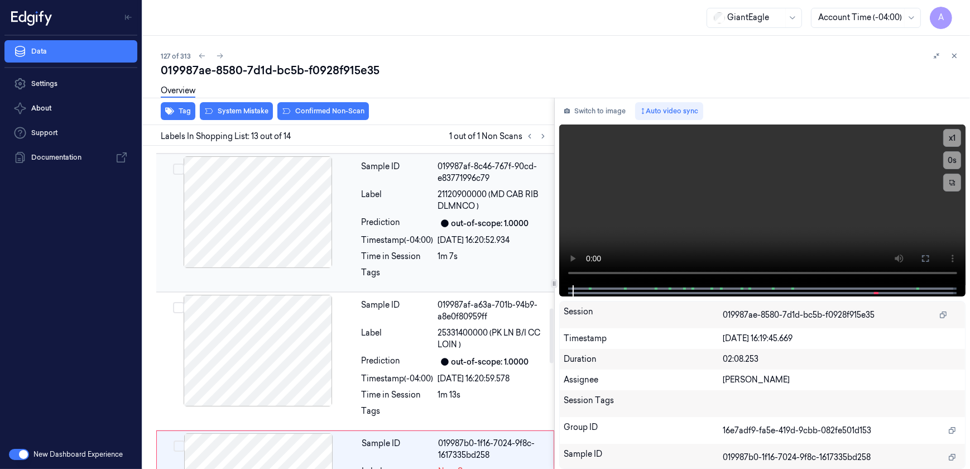
scroll to position [1545, 0]
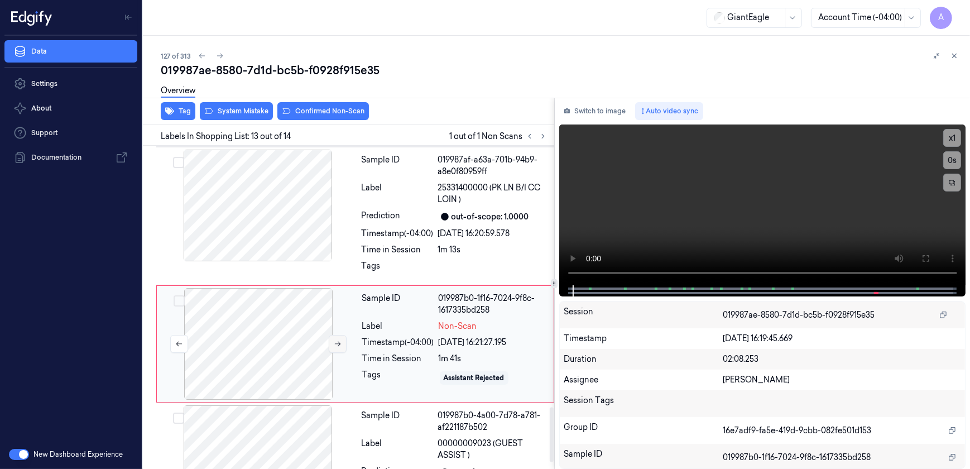
click at [336, 340] on icon at bounding box center [338, 344] width 8 height 8
click at [672, 233] on video at bounding box center [762, 204] width 407 height 161
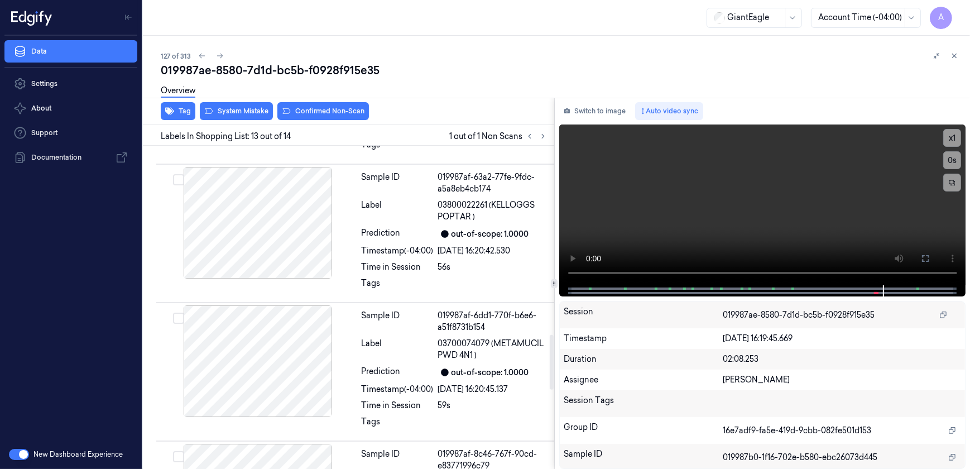
scroll to position [1117, 0]
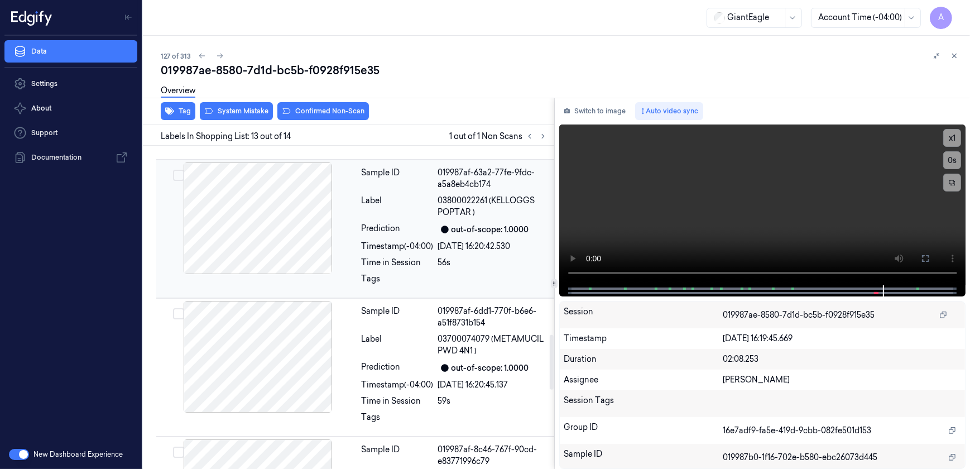
click at [489, 241] on div "[DATE] 16:20:42.530" at bounding box center [492, 247] width 109 height 12
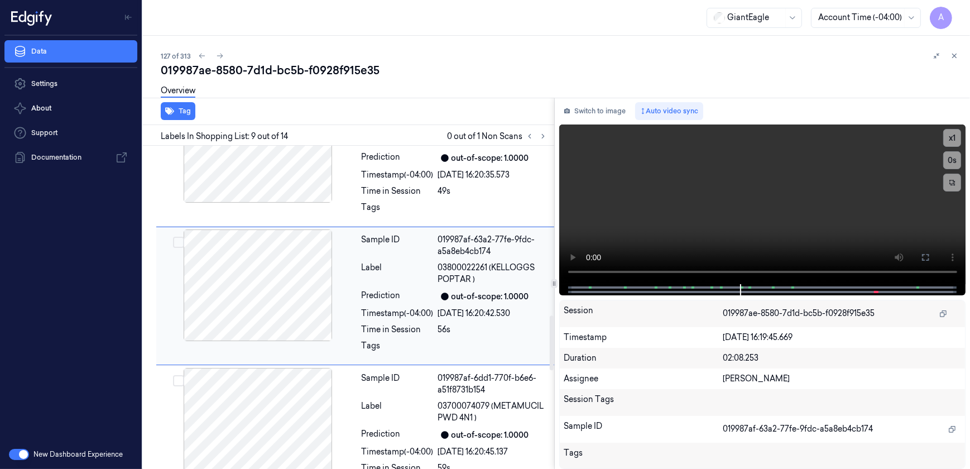
scroll to position [1002, 0]
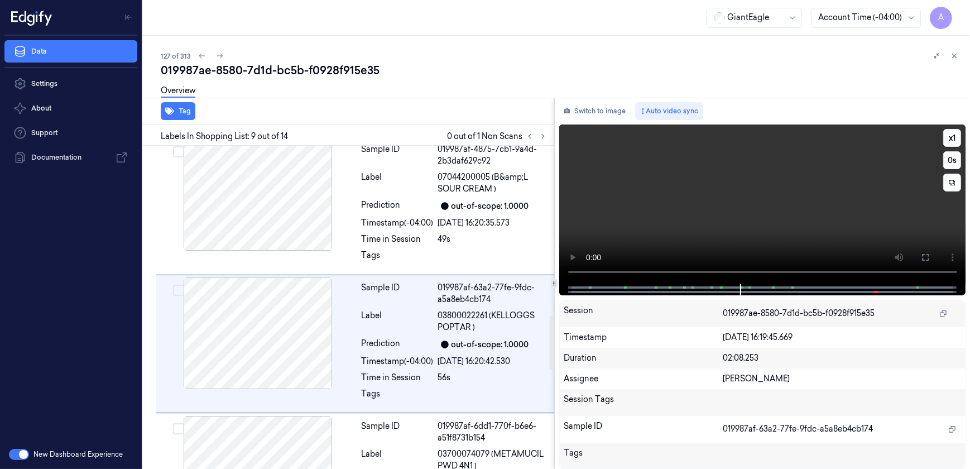
click at [859, 200] on video at bounding box center [762, 204] width 407 height 160
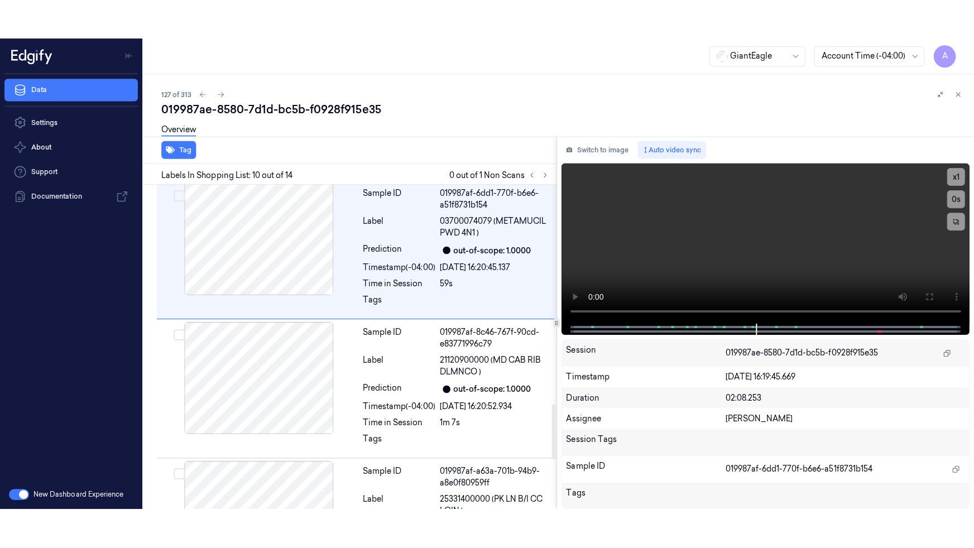
scroll to position [1292, 0]
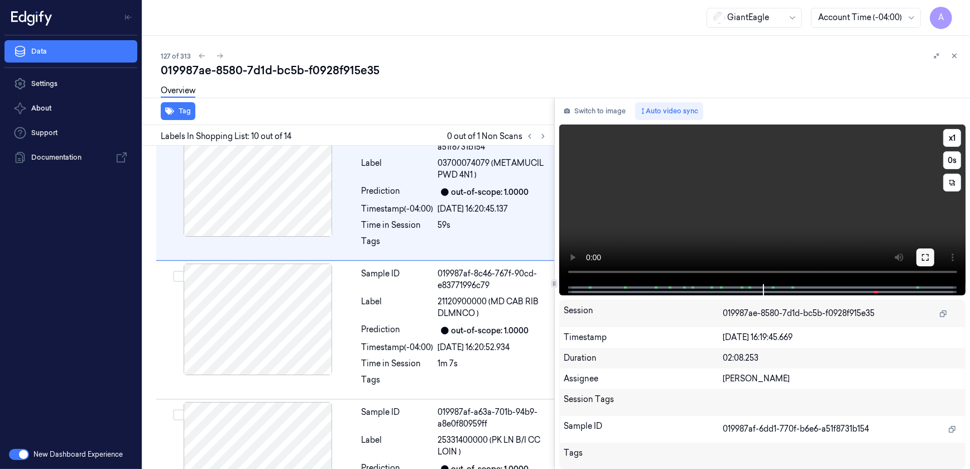
click at [927, 251] on button at bounding box center [926, 257] width 18 height 18
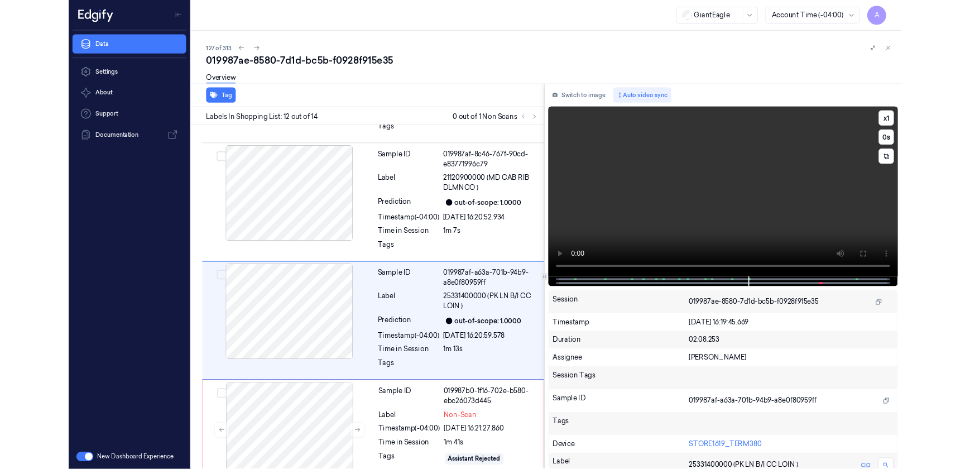
scroll to position [1377, 0]
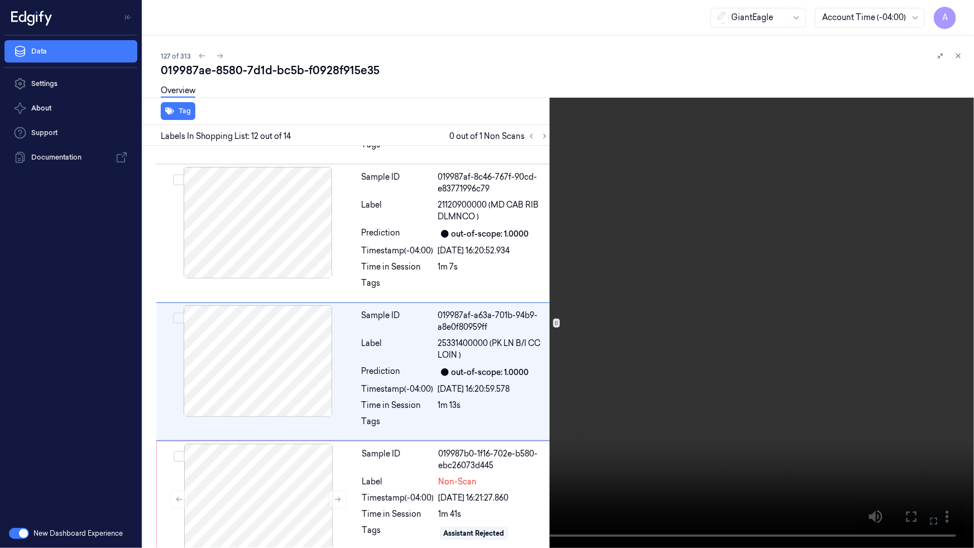
drag, startPoint x: 926, startPoint y: 517, endPoint x: 924, endPoint y: 464, distance: 53.1
click at [0, 0] on button at bounding box center [0, 0] width 0 height 0
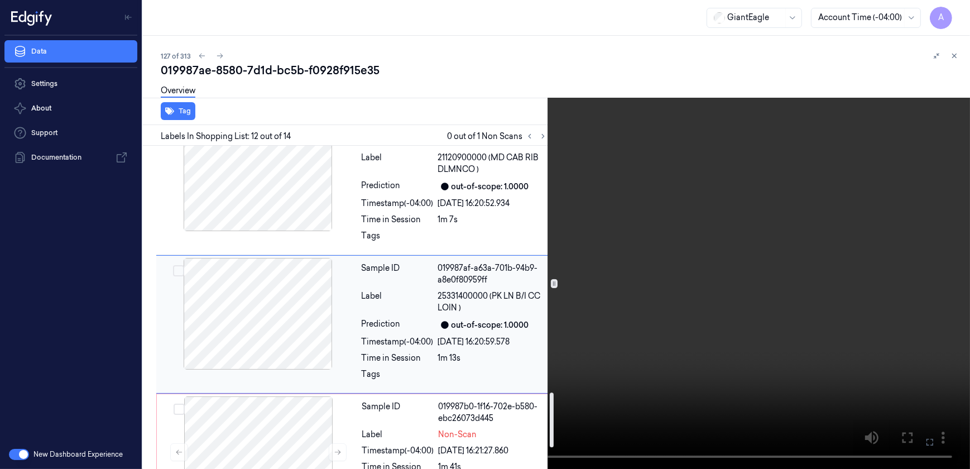
scroll to position [1530, 0]
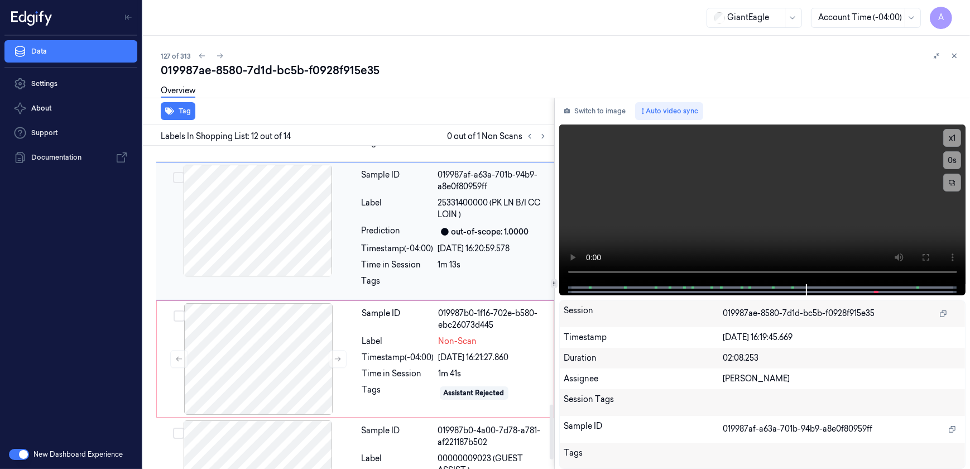
click at [415, 384] on div "Tags" at bounding box center [398, 393] width 72 height 18
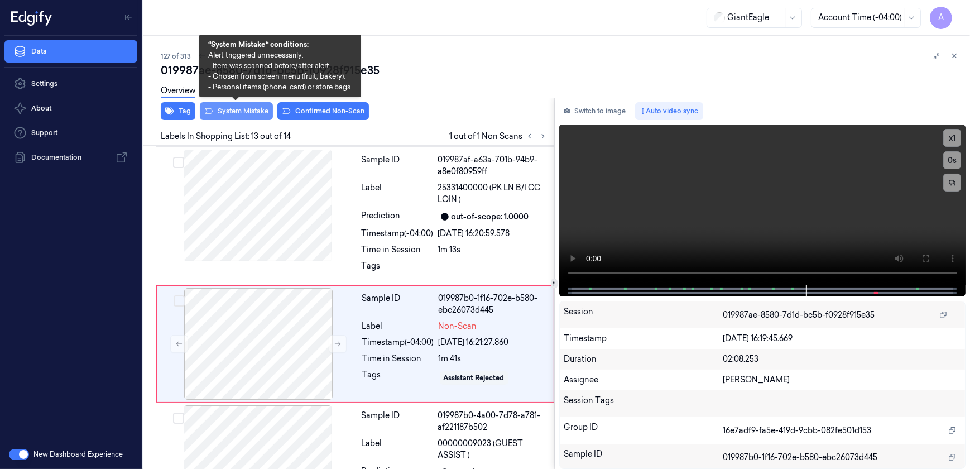
click at [245, 116] on button "System Mistake" at bounding box center [236, 111] width 73 height 18
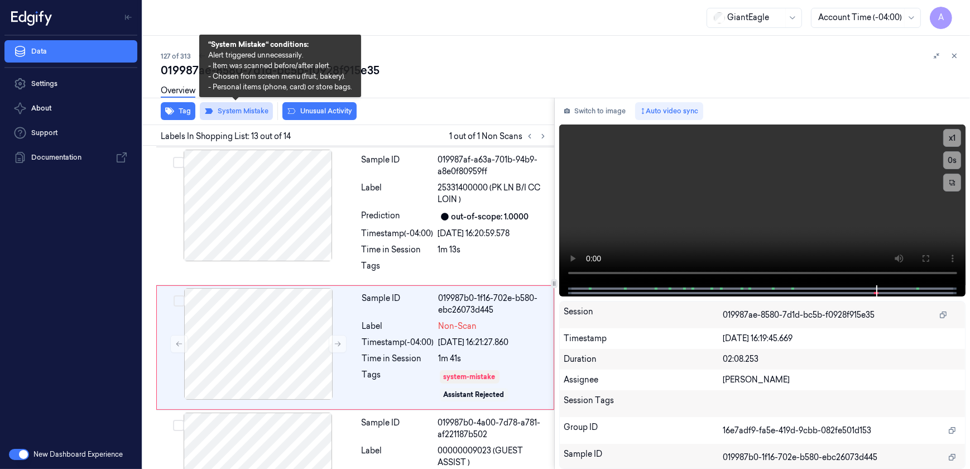
scroll to position [1548, 0]
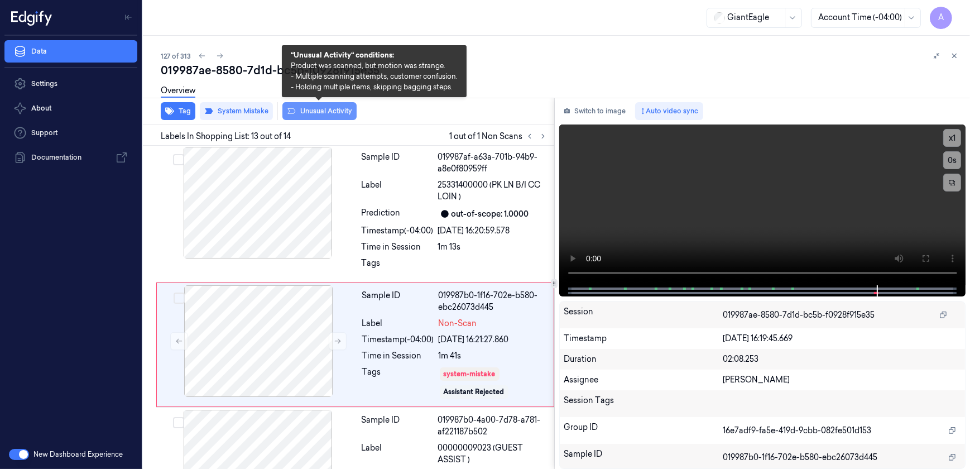
click at [300, 114] on button "Unusual Activity" at bounding box center [319, 111] width 74 height 18
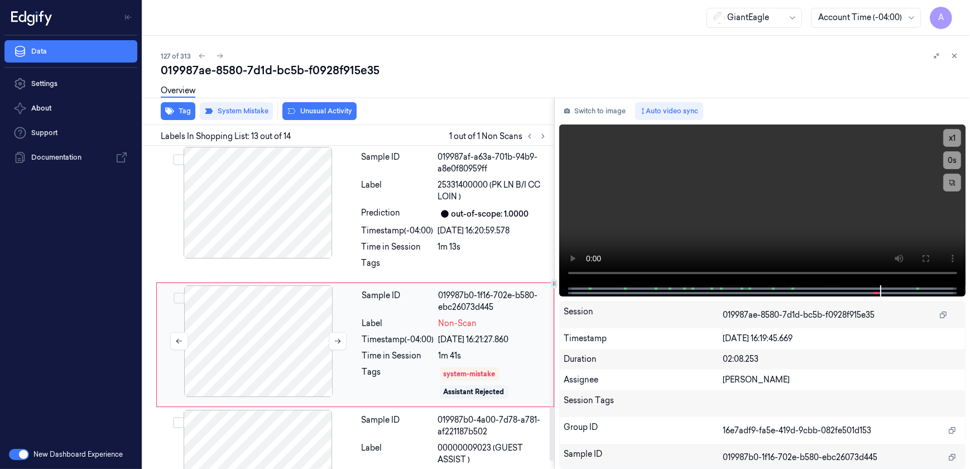
scroll to position [1555, 0]
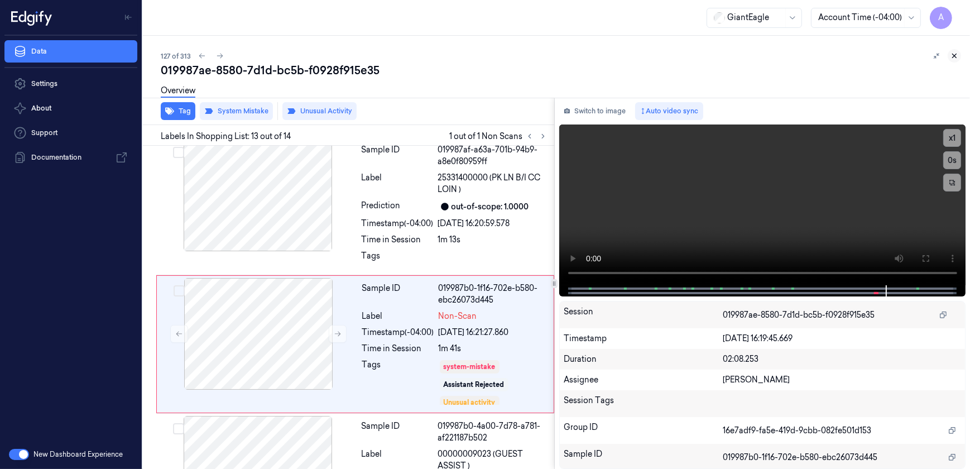
click at [952, 55] on icon at bounding box center [955, 56] width 8 height 8
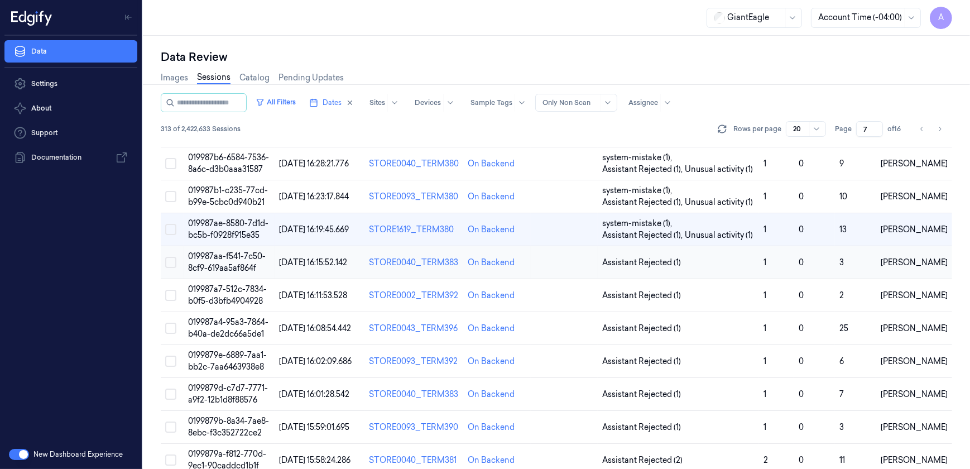
scroll to position [145, 0]
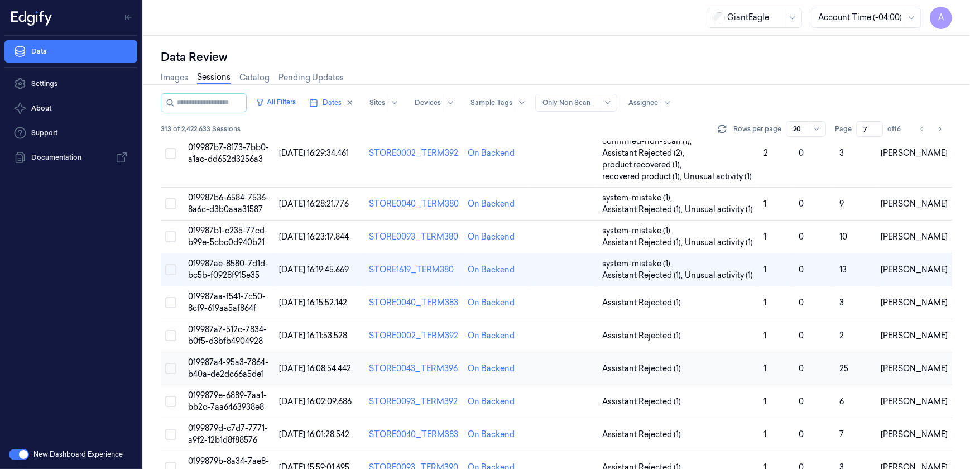
click at [234, 366] on span "019987a4-95a3-7864-b40a-de2dc66a5de1" at bounding box center [228, 368] width 80 height 22
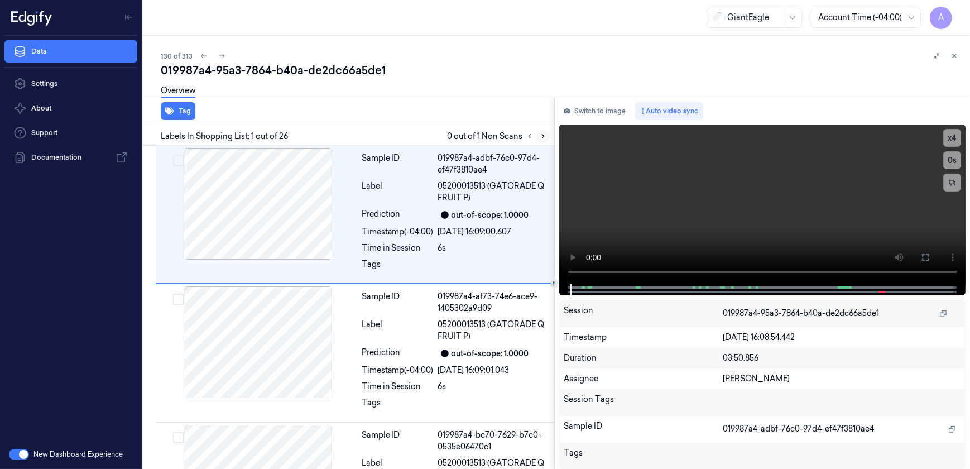
click at [540, 130] on button at bounding box center [543, 136] width 13 height 13
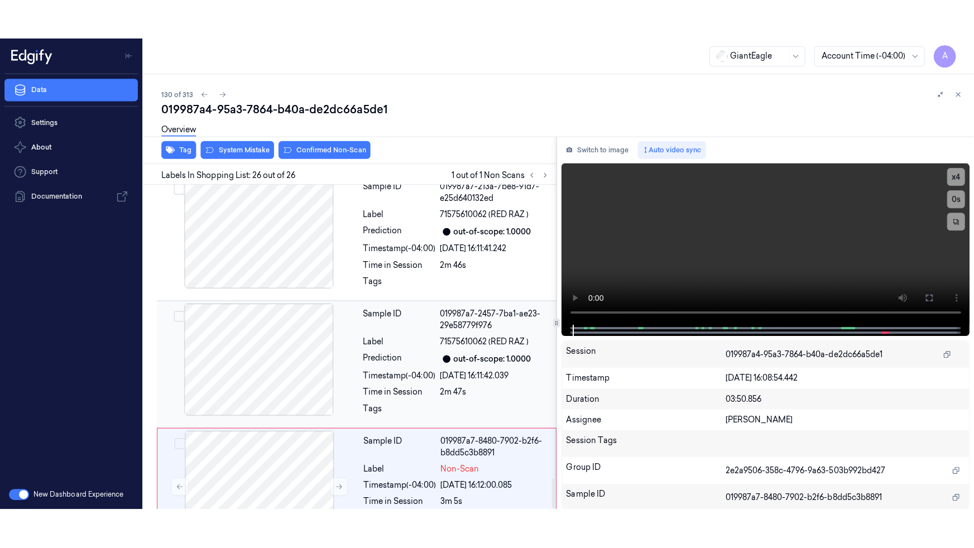
scroll to position [3138, 0]
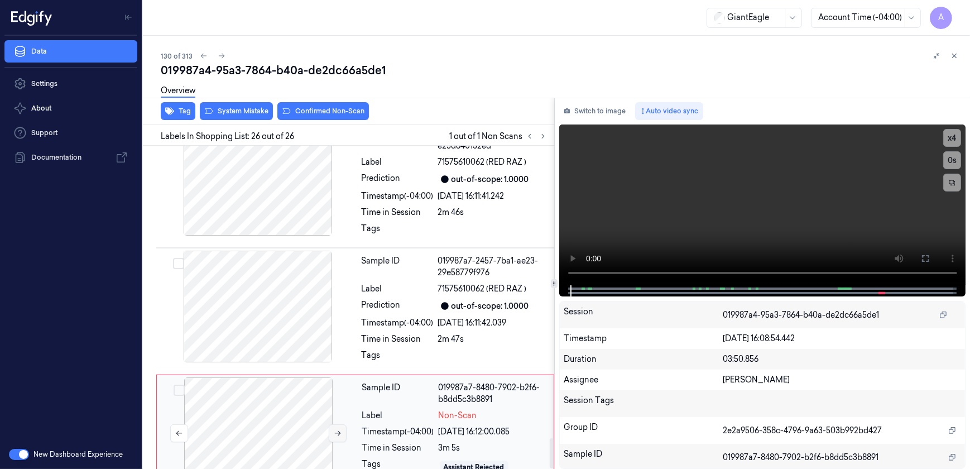
click at [339, 429] on icon at bounding box center [338, 433] width 8 height 8
click at [338, 424] on button at bounding box center [338, 433] width 18 height 18
click at [927, 263] on button at bounding box center [926, 259] width 18 height 18
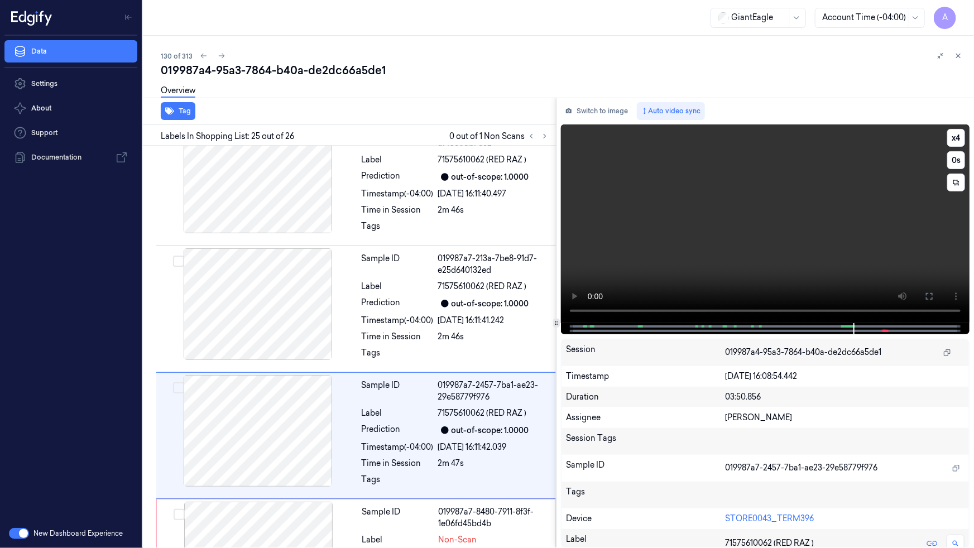
scroll to position [3059, 0]
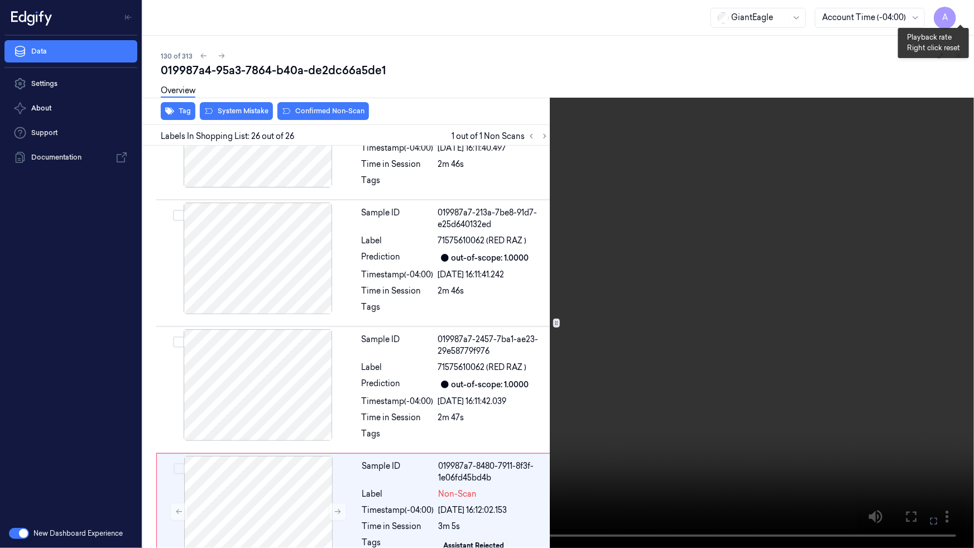
drag, startPoint x: 955, startPoint y: 10, endPoint x: 959, endPoint y: 15, distance: 6.4
click at [954, 11] on button "x 1" at bounding box center [961, 13] width 18 height 18
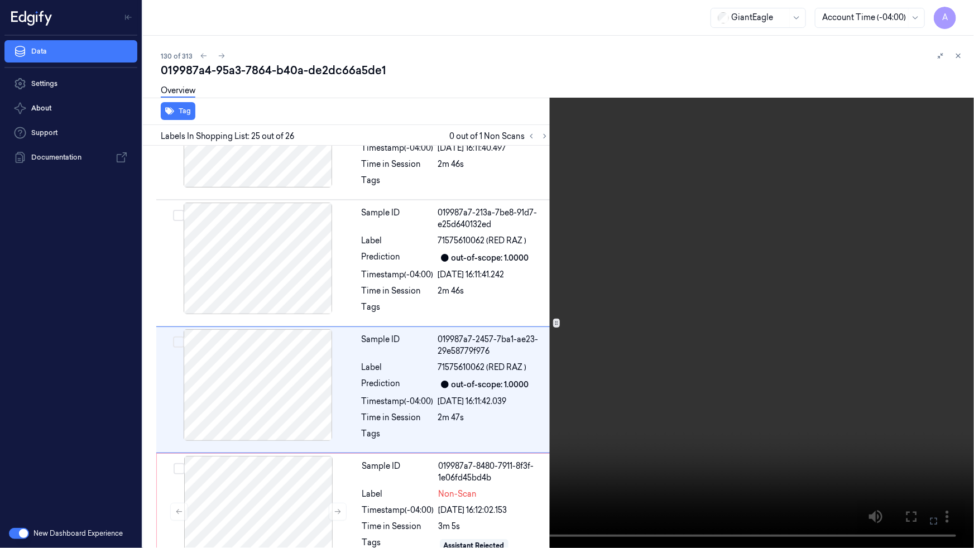
click at [0, 0] on icon at bounding box center [0, 0] width 0 height 0
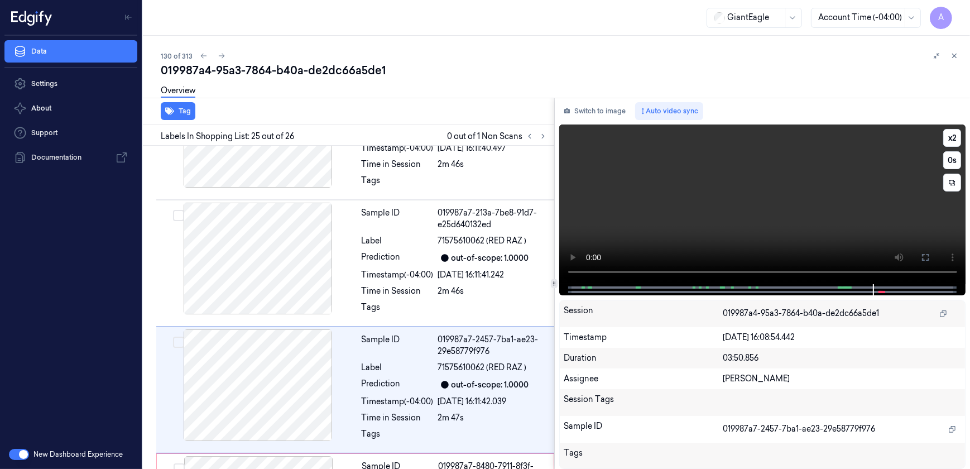
click at [723, 217] on video at bounding box center [762, 204] width 407 height 160
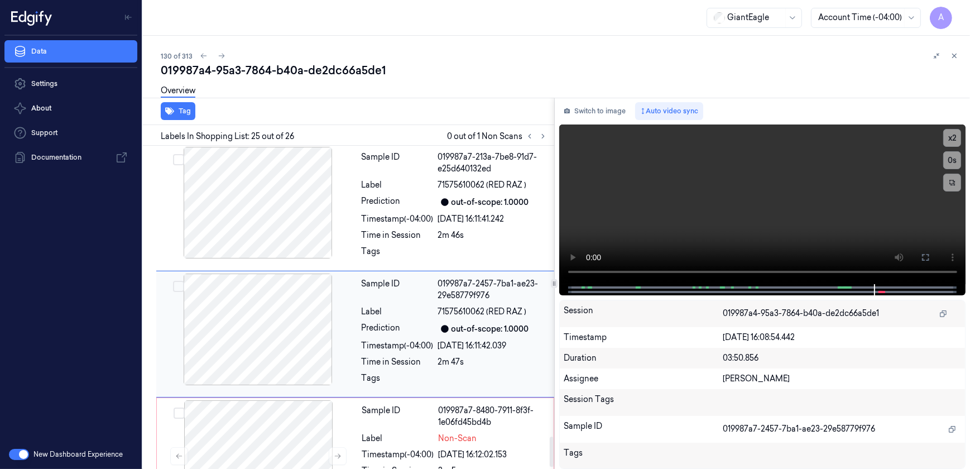
scroll to position [3138, 0]
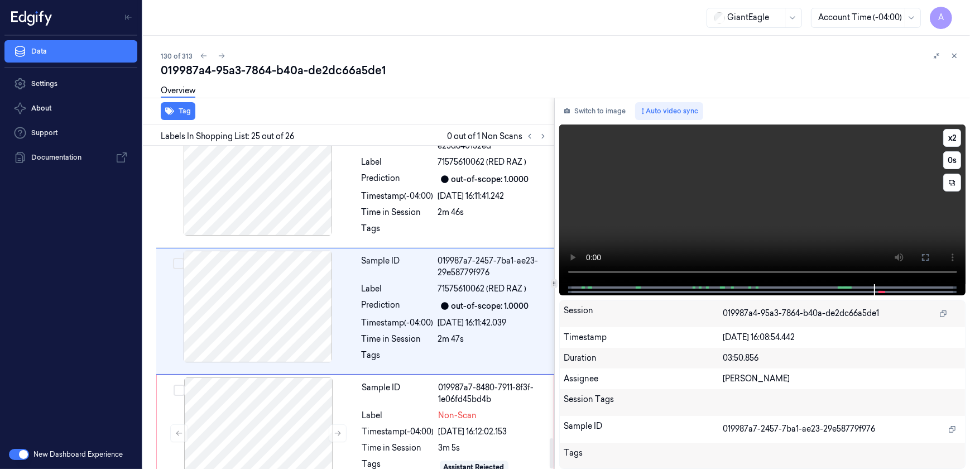
click at [752, 219] on video at bounding box center [762, 204] width 407 height 160
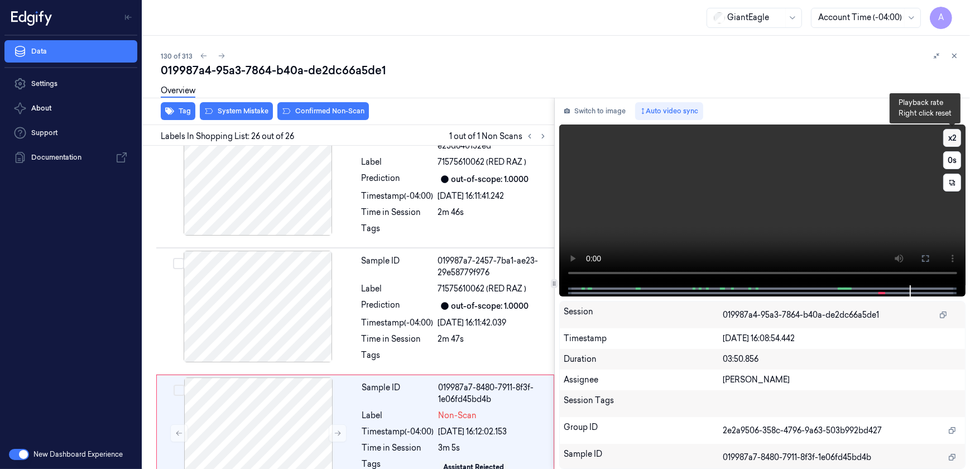
click at [947, 135] on button "x 2" at bounding box center [953, 138] width 18 height 18
click at [422, 450] on div "Sample ID 019987a7-8480-7911-8f3f-1e06fd45bd4b Label Non-Scan Timestamp (-04:00…" at bounding box center [455, 433] width 194 height 112
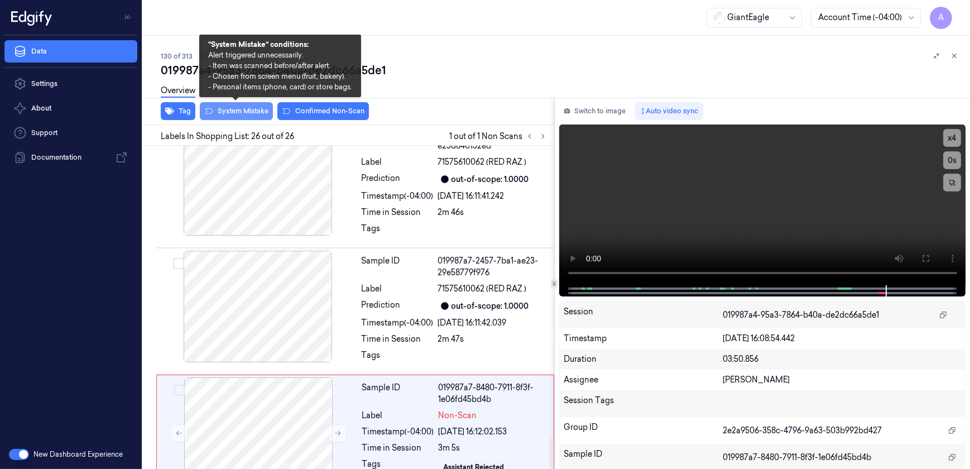
click at [236, 119] on button "System Mistake" at bounding box center [236, 111] width 73 height 18
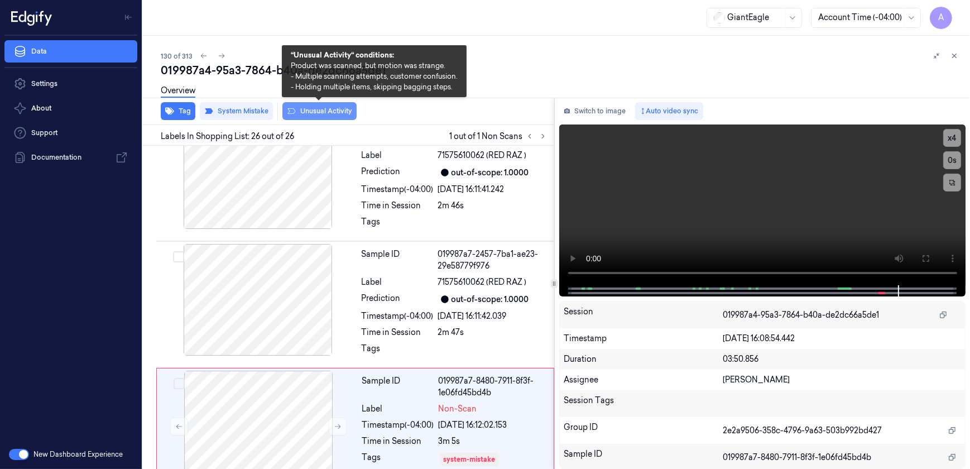
click at [311, 114] on button "Unusual Activity" at bounding box center [319, 111] width 74 height 18
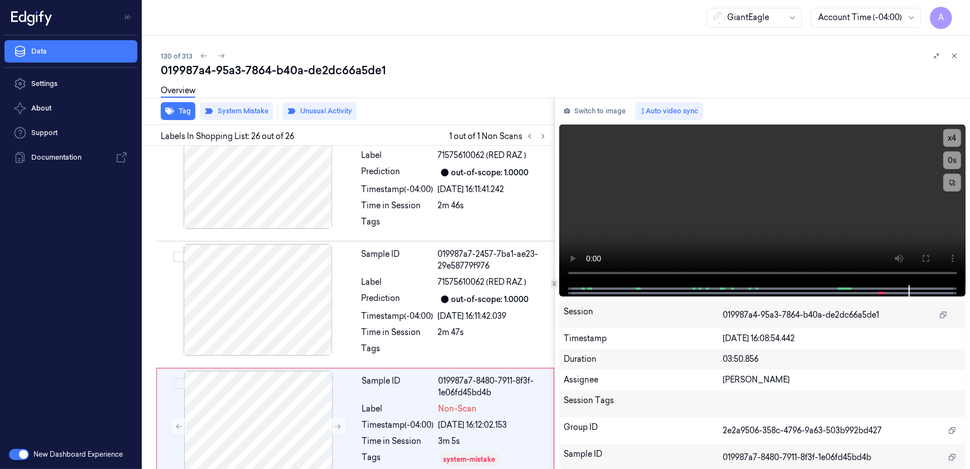
scroll to position [3159, 0]
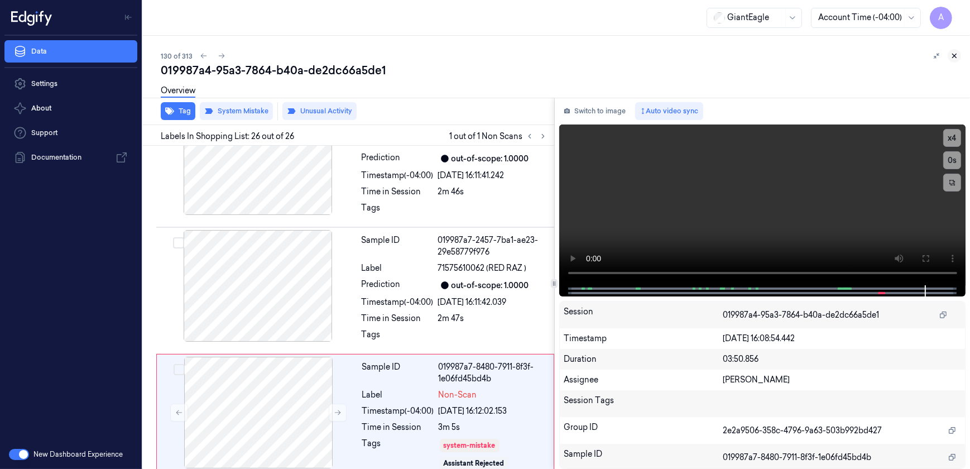
click at [952, 58] on icon at bounding box center [955, 56] width 8 height 8
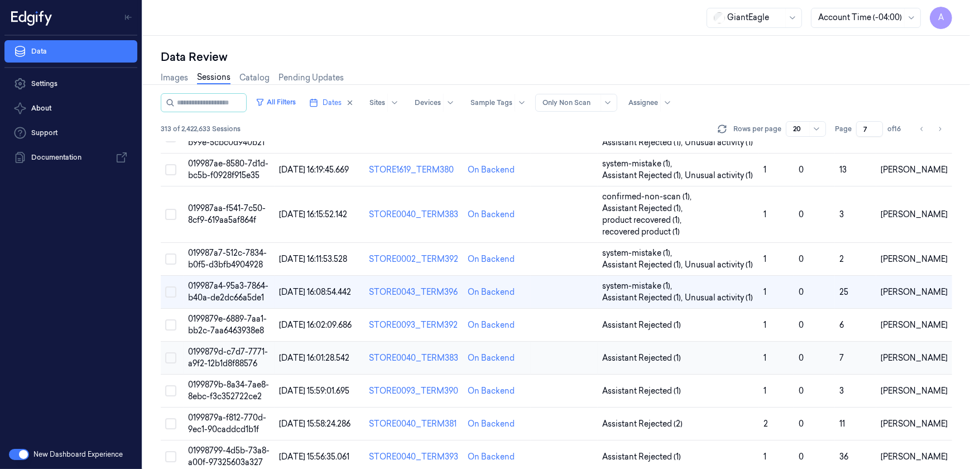
scroll to position [320, 0]
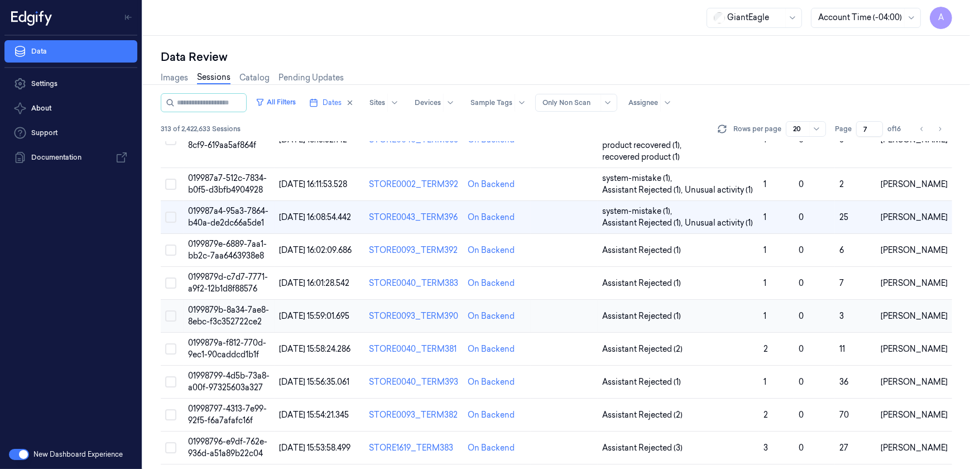
click at [221, 313] on span "0199879b-8a34-7ae8-8ebc-f3c352722ce2" at bounding box center [228, 316] width 81 height 22
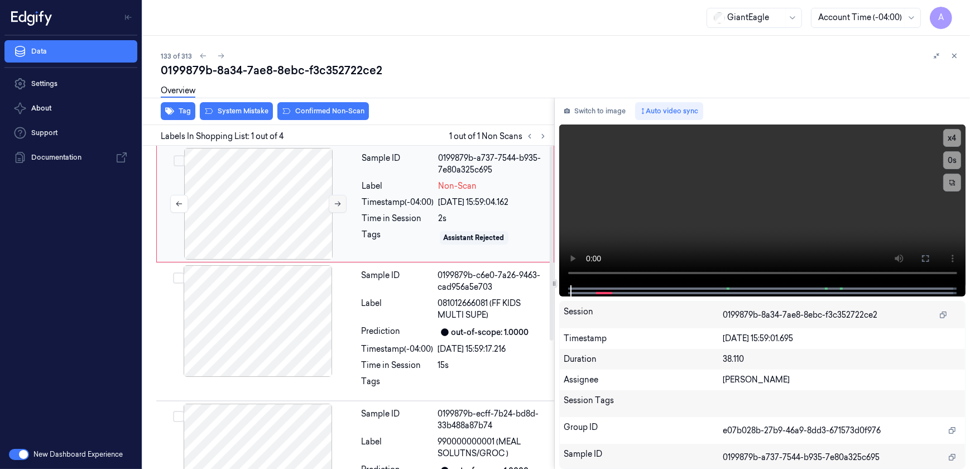
click at [336, 203] on icon at bounding box center [338, 204] width 6 height 5
click at [334, 204] on icon at bounding box center [338, 204] width 8 height 8
click at [335, 204] on icon at bounding box center [338, 204] width 8 height 8
click at [342, 207] on button at bounding box center [338, 204] width 18 height 18
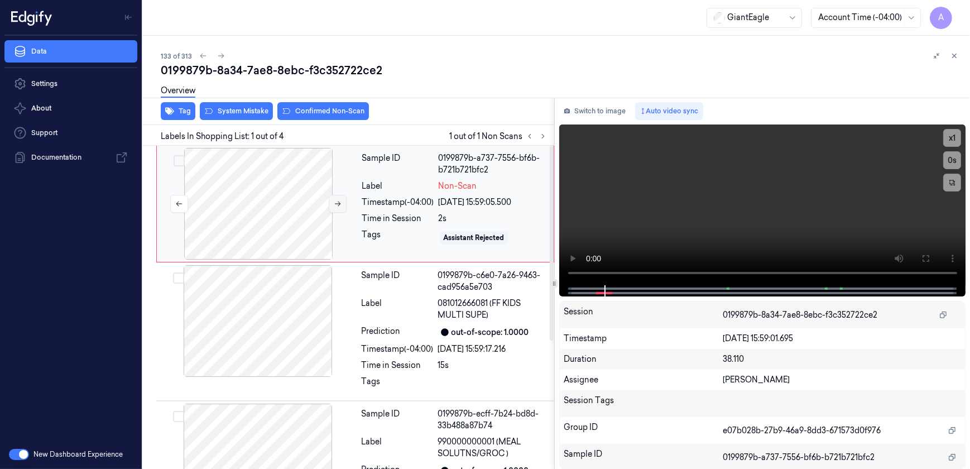
click at [342, 207] on button at bounding box center [338, 204] width 18 height 18
click at [918, 256] on button at bounding box center [926, 259] width 18 height 18
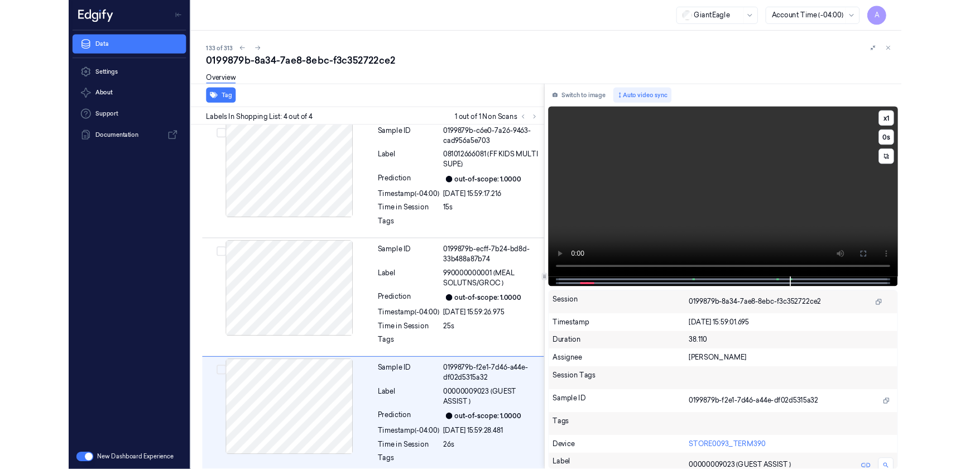
scroll to position [133, 0]
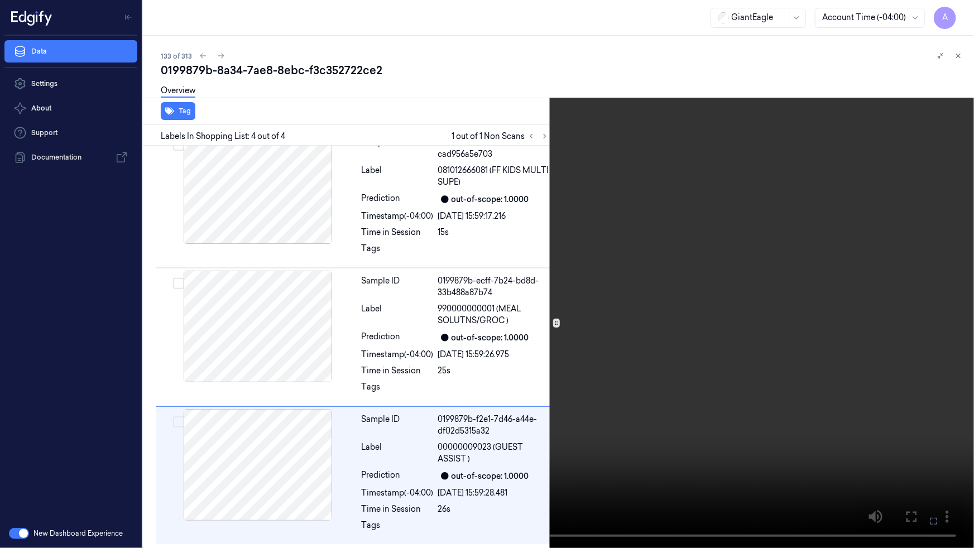
click at [0, 0] on icon at bounding box center [0, 0] width 0 height 0
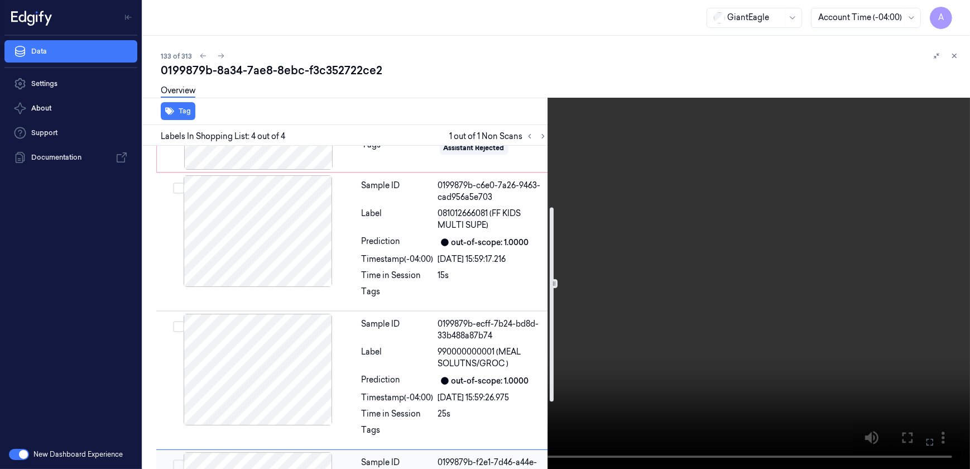
scroll to position [101, 0]
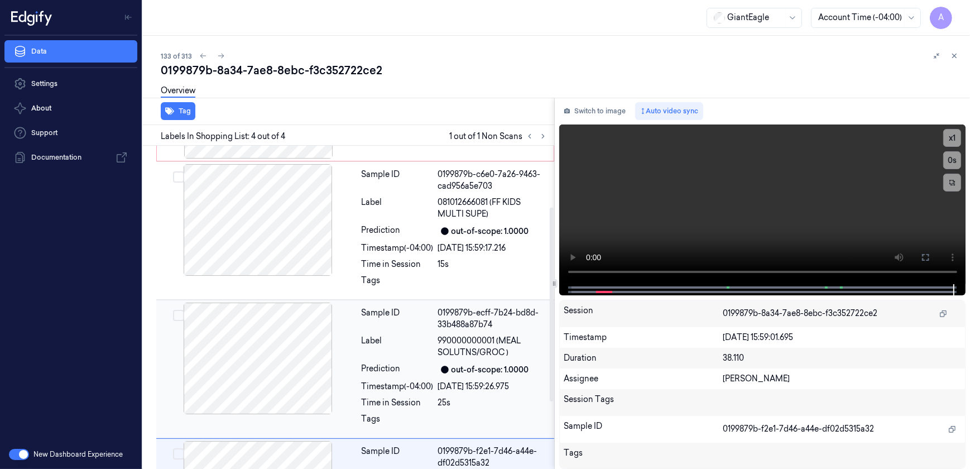
click at [401, 368] on div "Prediction" at bounding box center [398, 369] width 72 height 13
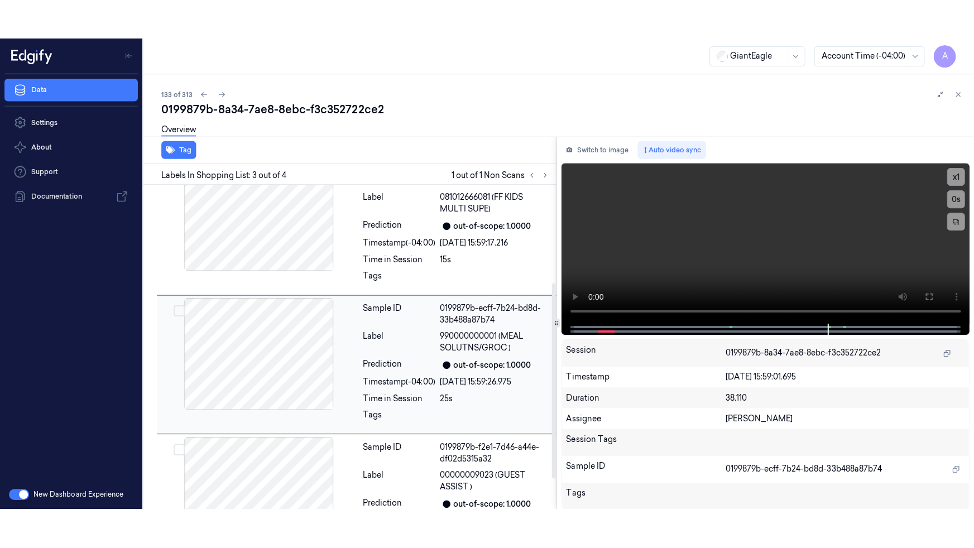
scroll to position [162, 0]
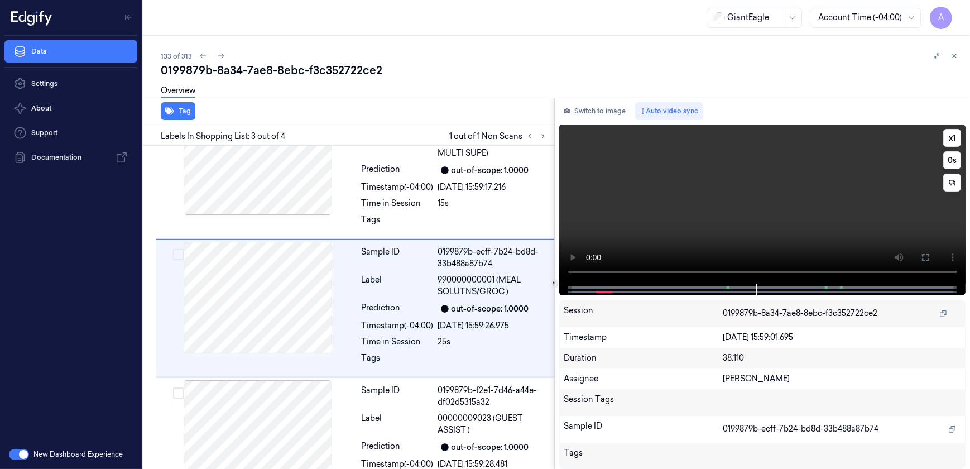
click at [786, 224] on video at bounding box center [762, 204] width 407 height 160
click at [921, 255] on icon at bounding box center [925, 257] width 9 height 9
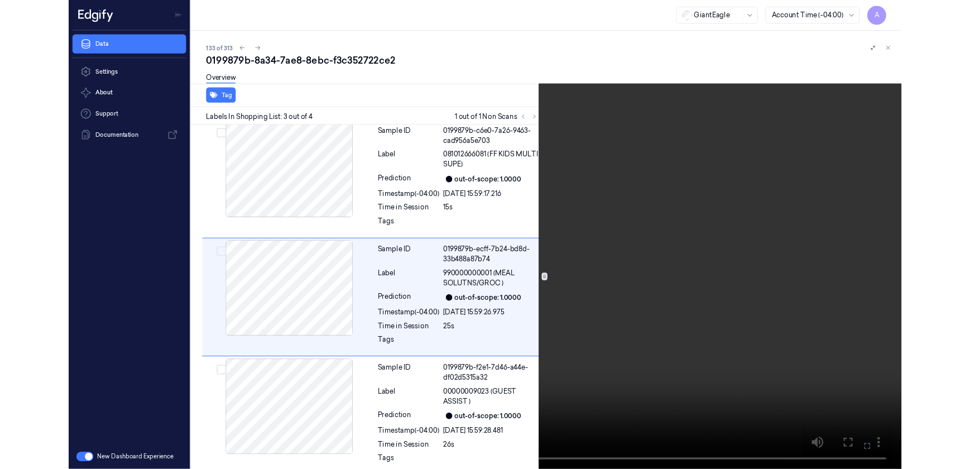
scroll to position [133, 0]
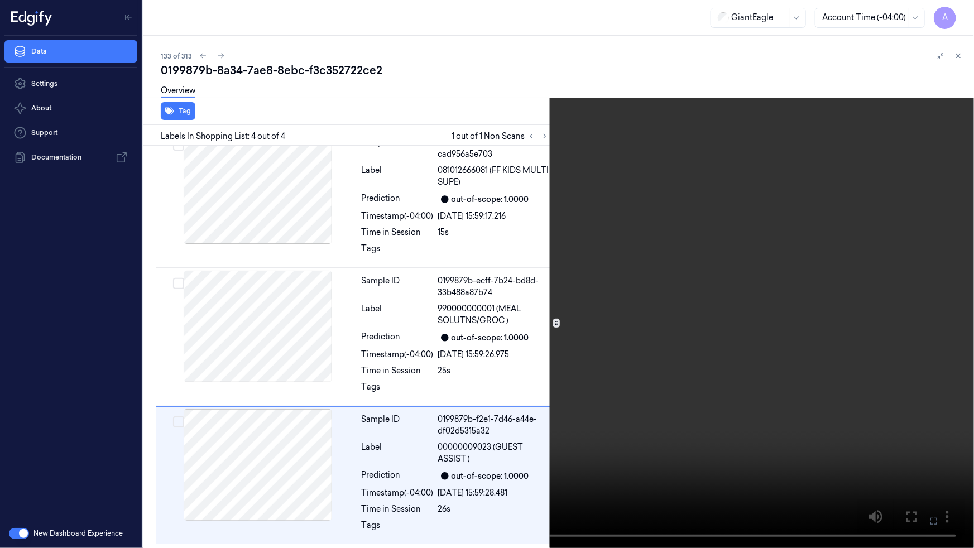
click at [475, 458] on video at bounding box center [487, 274] width 974 height 548
click at [0, 0] on icon at bounding box center [0, 0] width 0 height 0
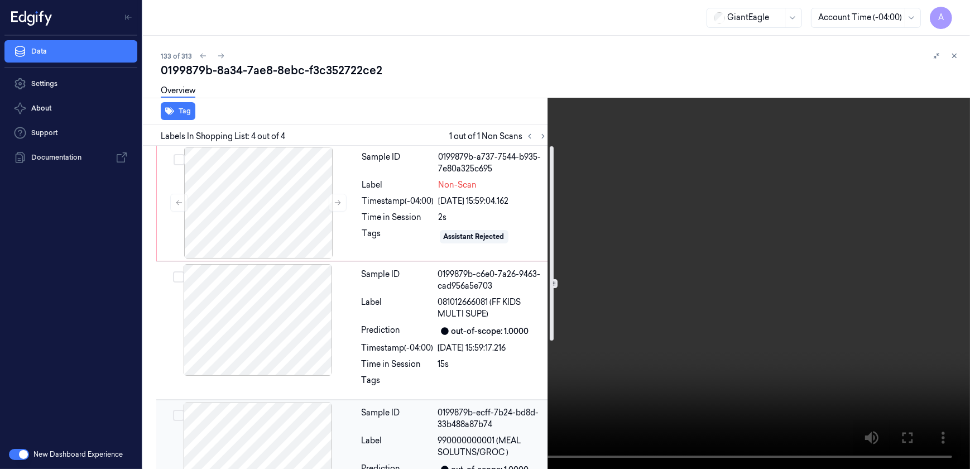
scroll to position [0, 0]
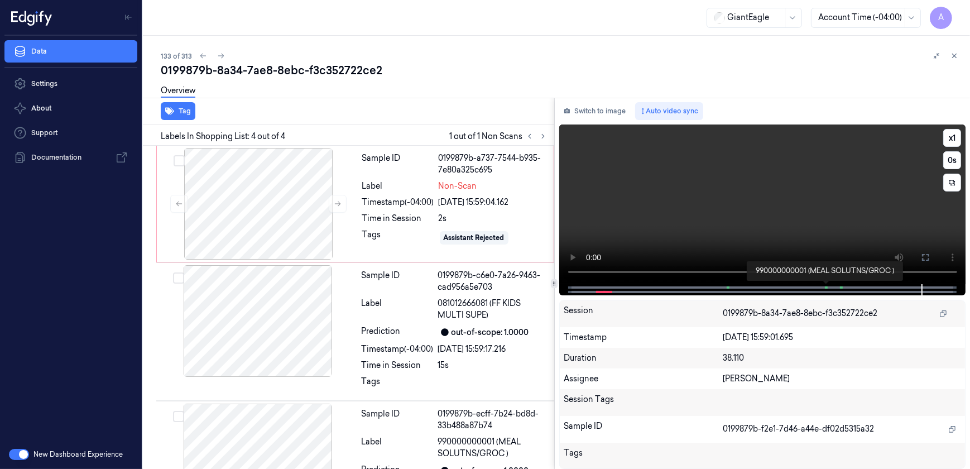
click at [825, 285] on span at bounding box center [826, 288] width 2 height 6
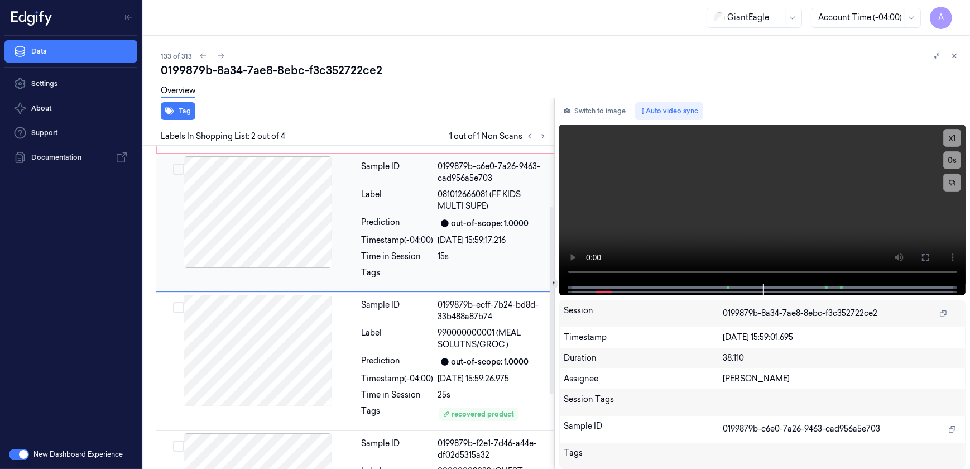
scroll to position [146, 0]
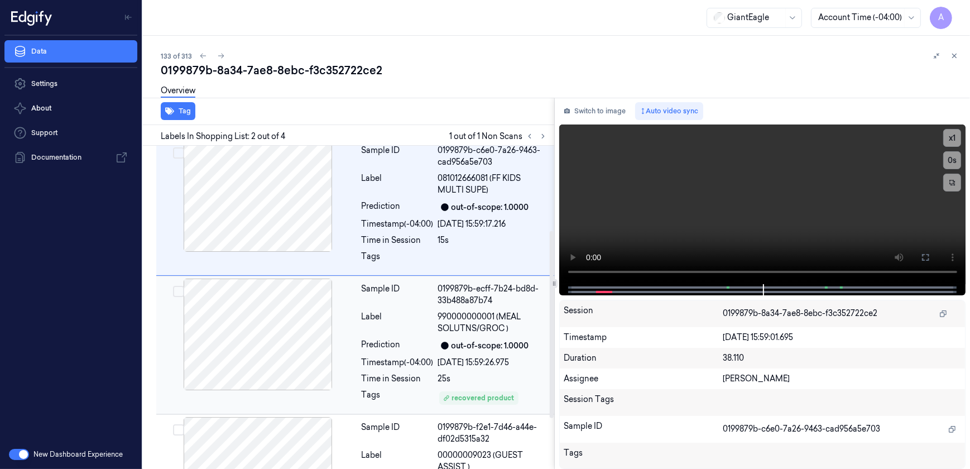
click at [508, 376] on div "25s" at bounding box center [492, 379] width 109 height 12
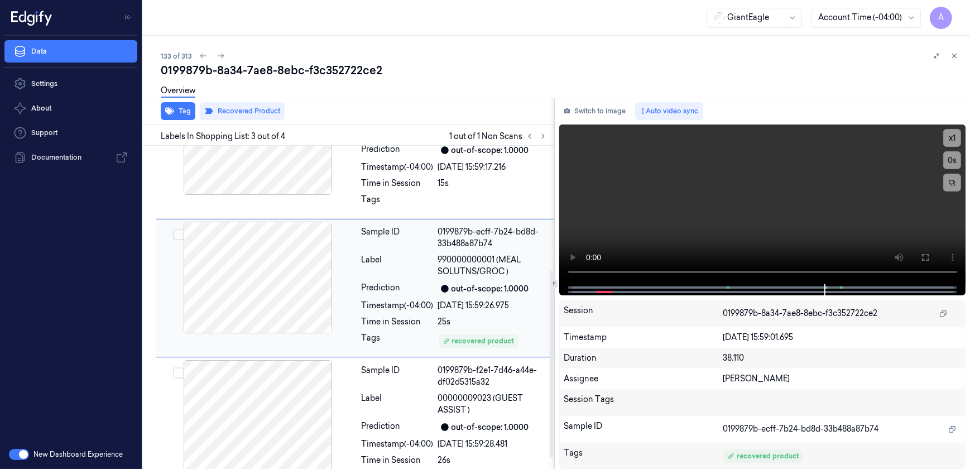
scroll to position [233, 0]
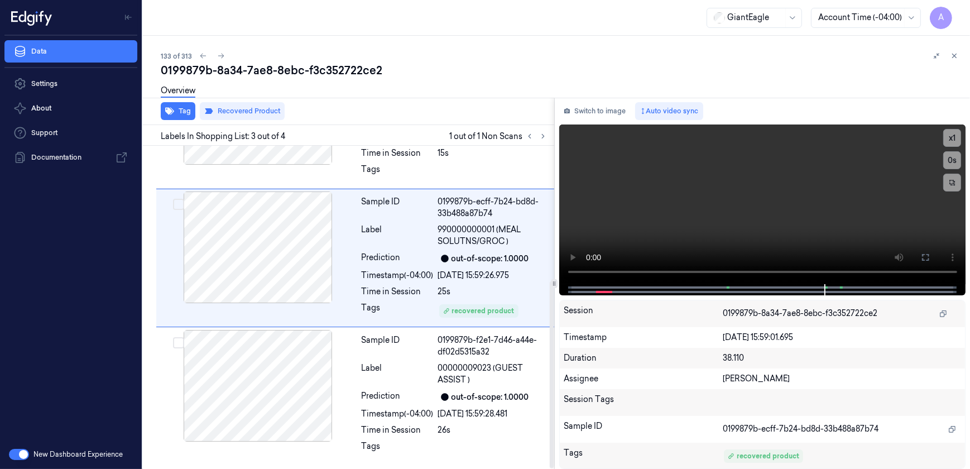
click at [375, 41] on div "133 of 313 0199879b-8a34-7ae8-8ebc-f3c352722ce2 Overview Tag Recovered Product …" at bounding box center [556, 252] width 827 height 433
click at [954, 56] on icon at bounding box center [955, 56] width 8 height 8
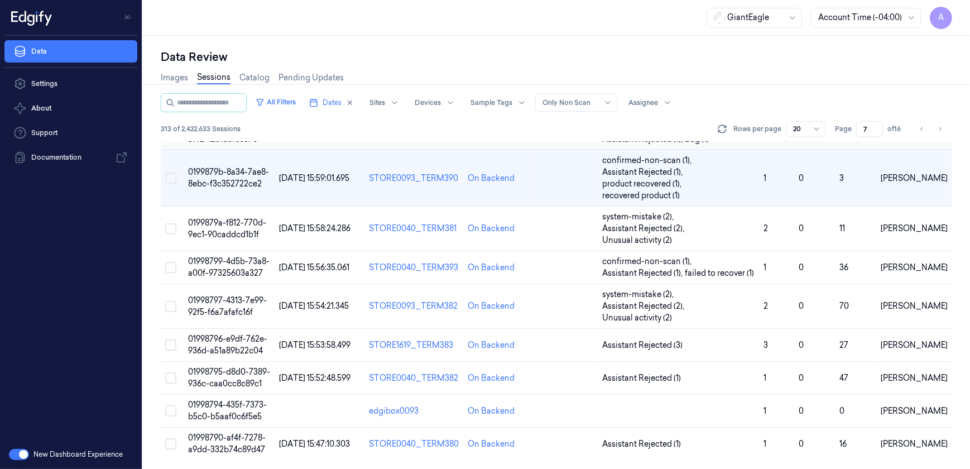
scroll to position [389, 0]
